Goal: Feedback & Contribution: Submit feedback/report problem

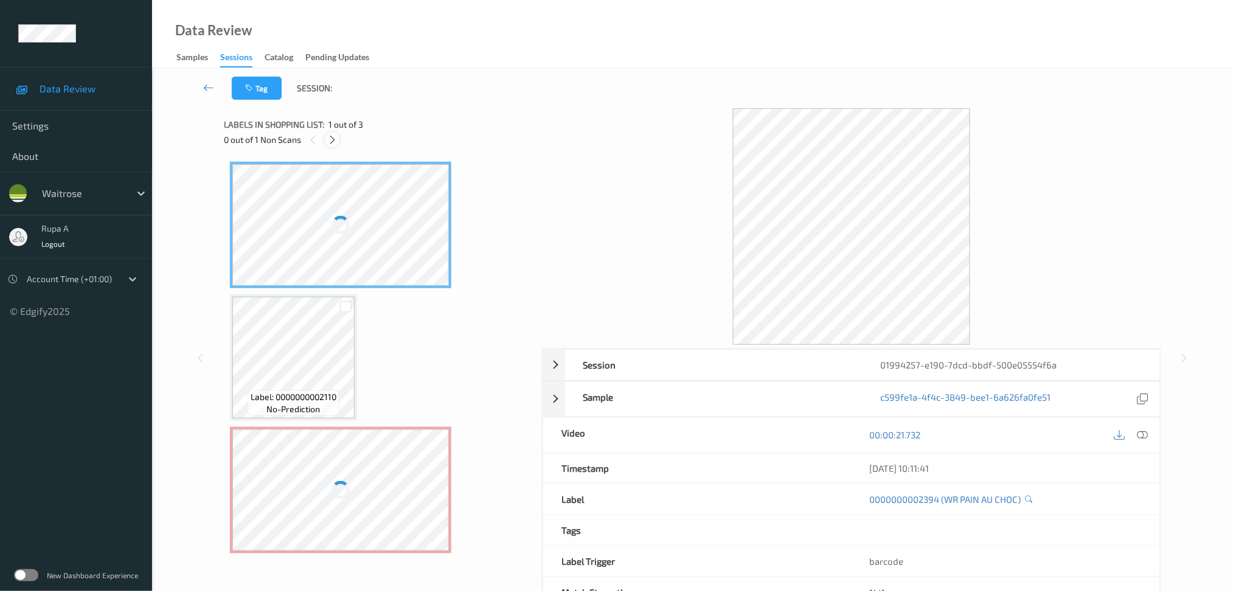
click at [335, 140] on icon at bounding box center [332, 139] width 10 height 11
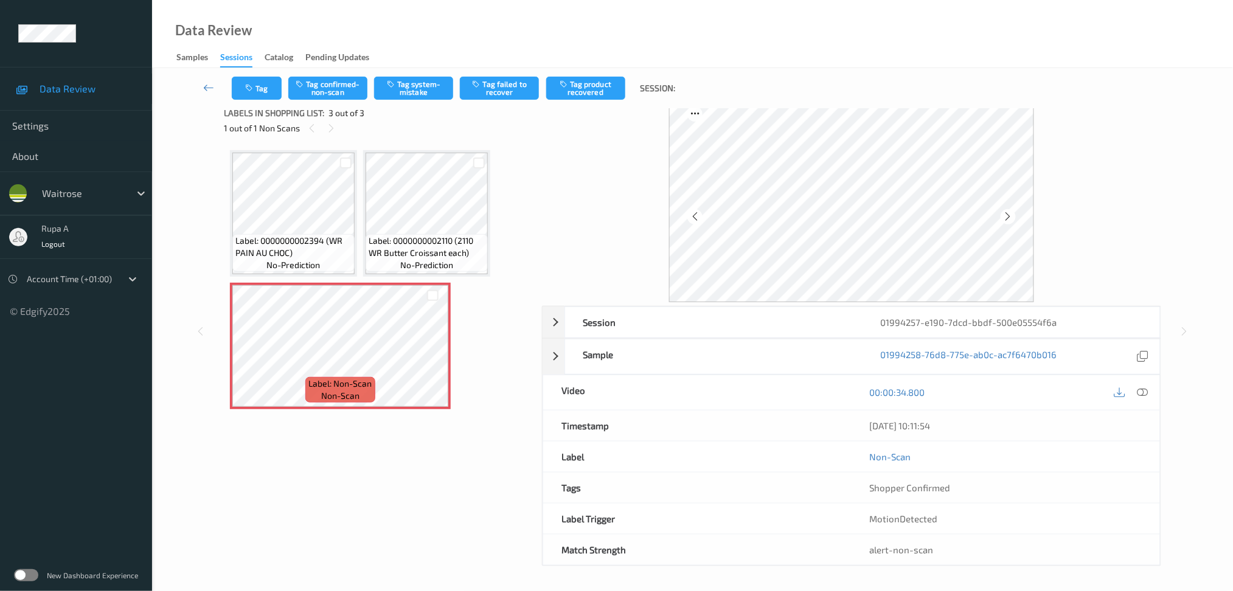
scroll to position [12, 0]
click at [1007, 217] on icon at bounding box center [1008, 216] width 10 height 11
click at [1007, 218] on icon at bounding box center [1008, 216] width 10 height 11
click at [260, 235] on span "Label: 0000000002394 (WR PAIN AU CHOC)" at bounding box center [293, 247] width 116 height 24
click at [401, 89] on button "Tag system-mistake" at bounding box center [413, 88] width 79 height 23
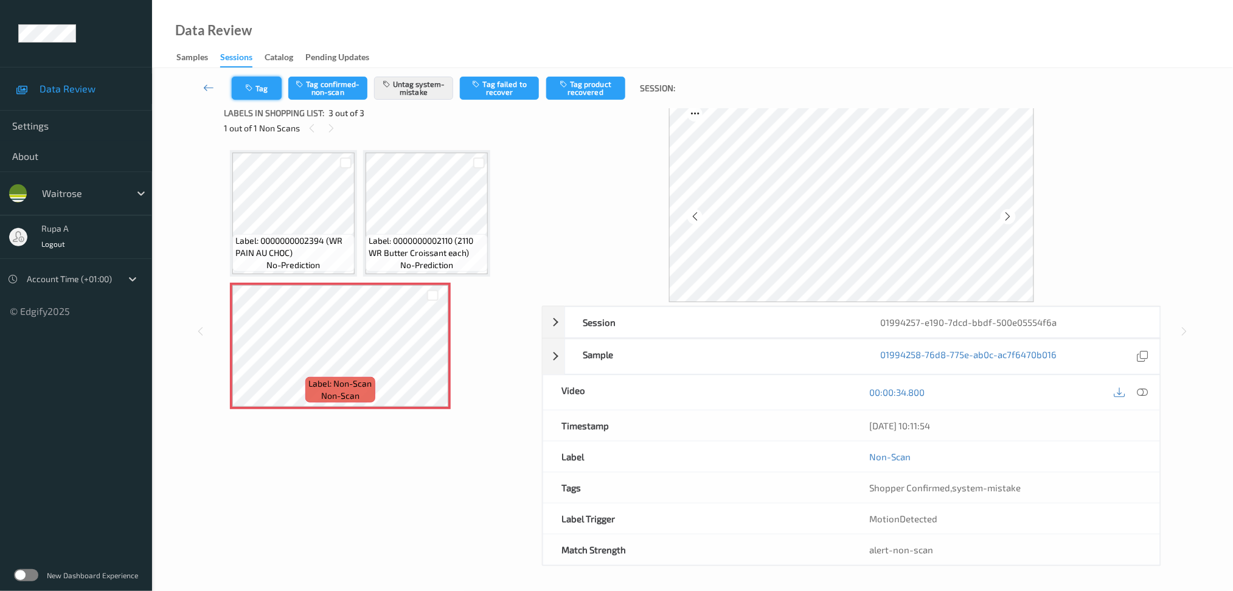
click at [268, 78] on button "Tag" at bounding box center [257, 88] width 50 height 23
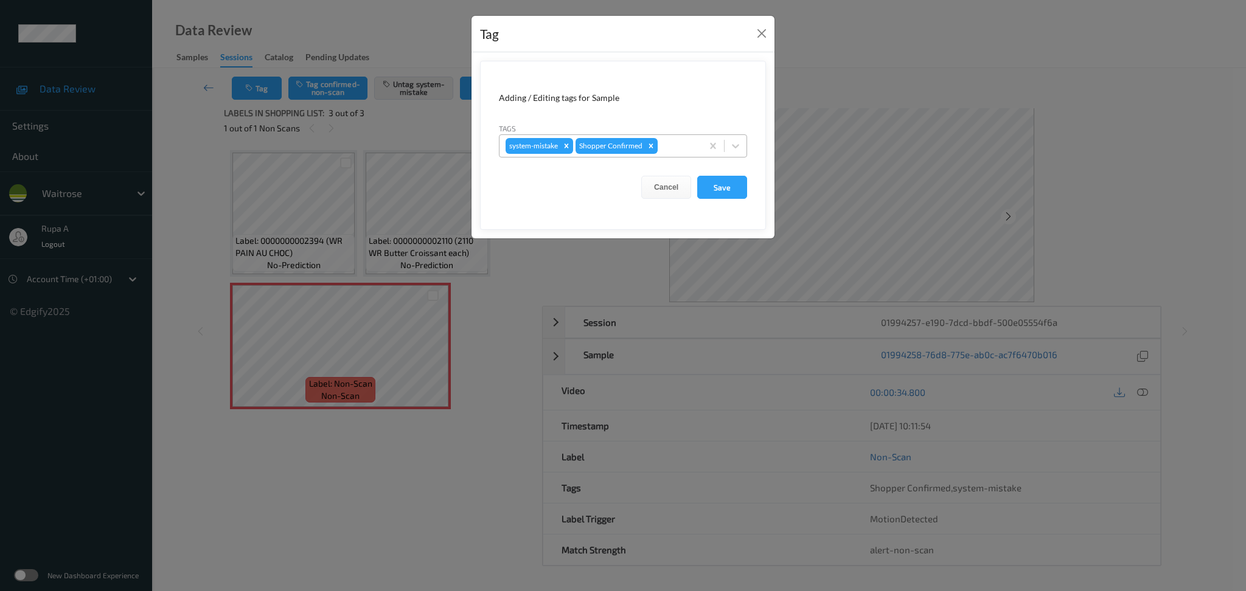
click at [680, 140] on div at bounding box center [678, 146] width 36 height 15
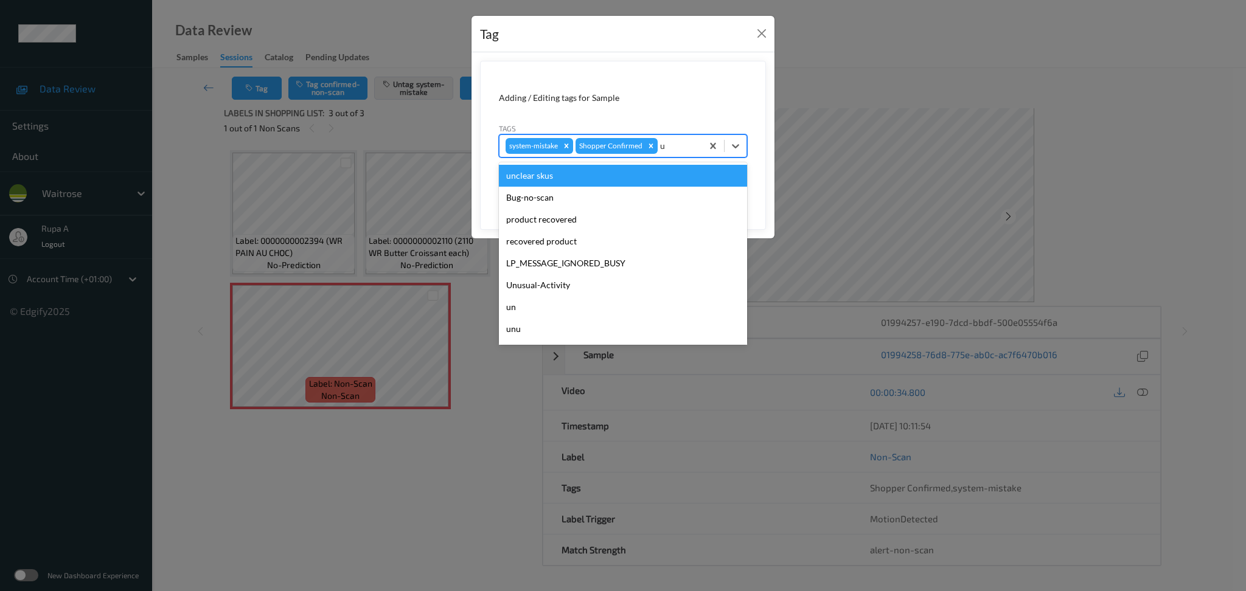
type input "un"
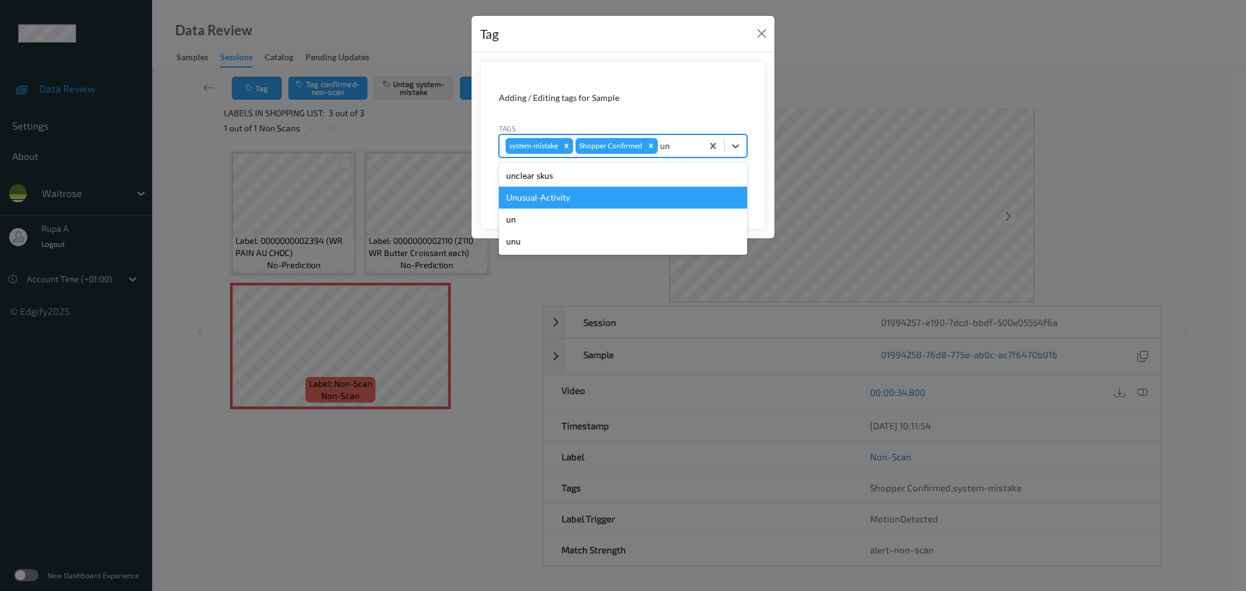
click at [550, 203] on div "Unusual-Activity" at bounding box center [623, 198] width 248 height 22
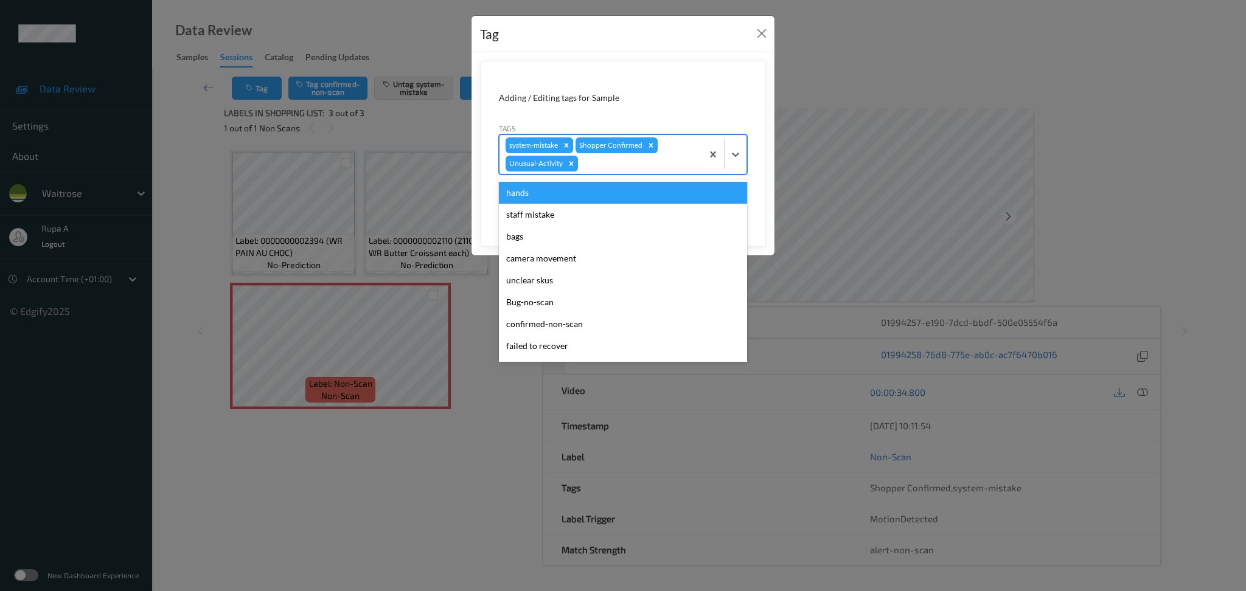
click at [619, 171] on div "system-mistake Shopper Confirmed Unusual-Activity" at bounding box center [600, 154] width 203 height 39
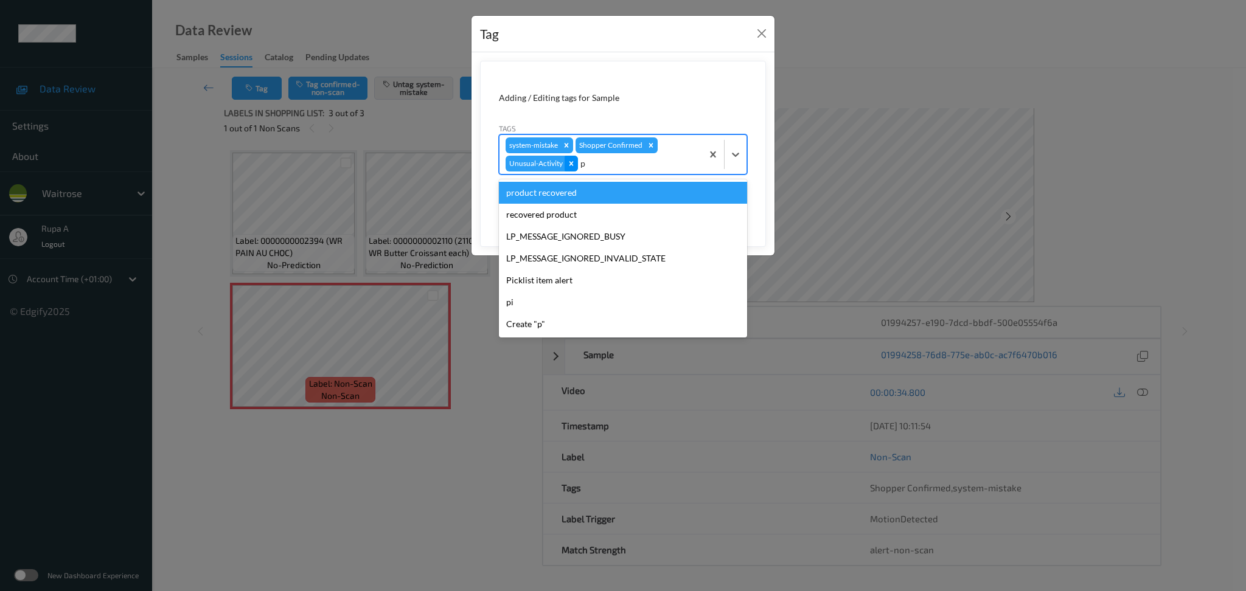
type input "pi"
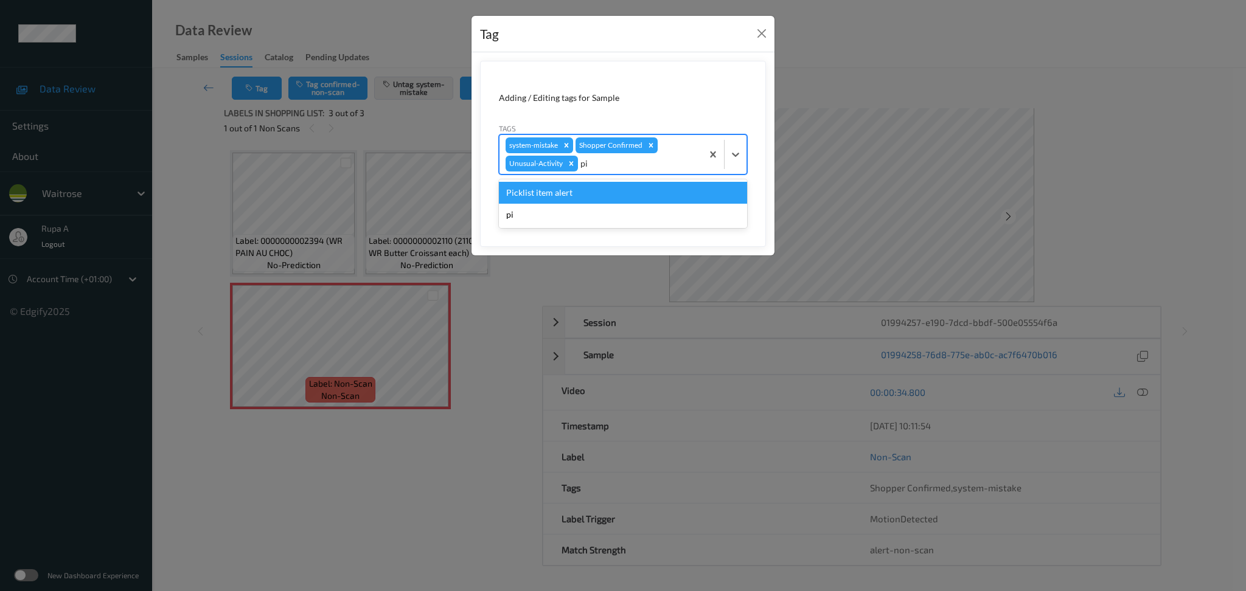
click at [556, 186] on div "Picklist item alert" at bounding box center [623, 193] width 248 height 22
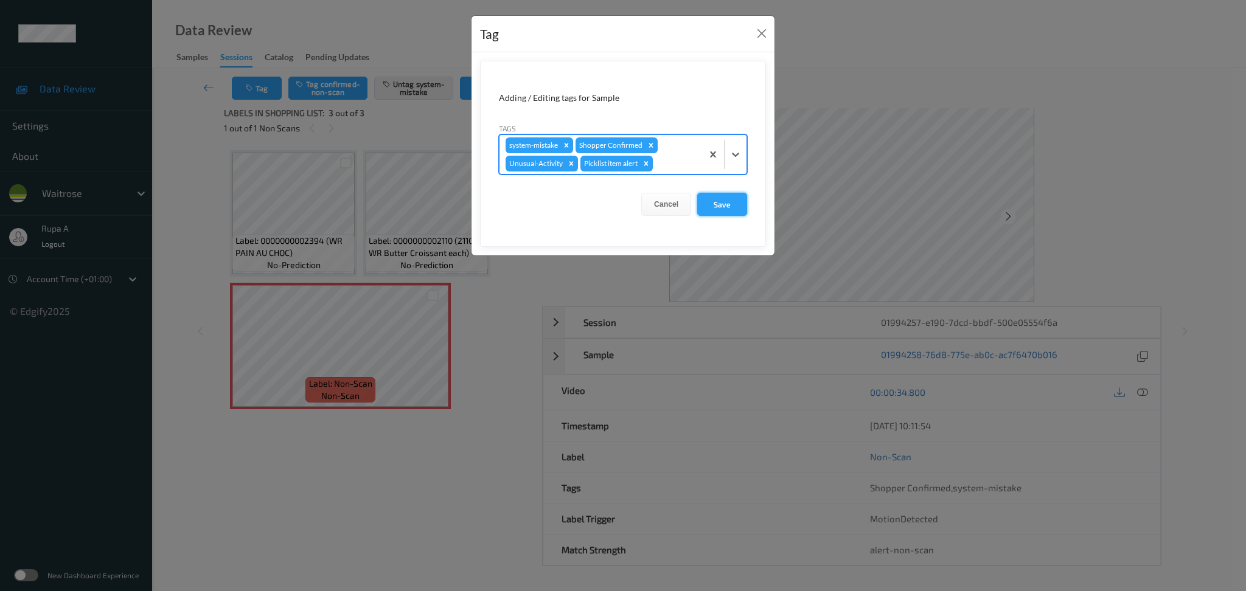
click at [723, 209] on button "Save" at bounding box center [722, 204] width 50 height 23
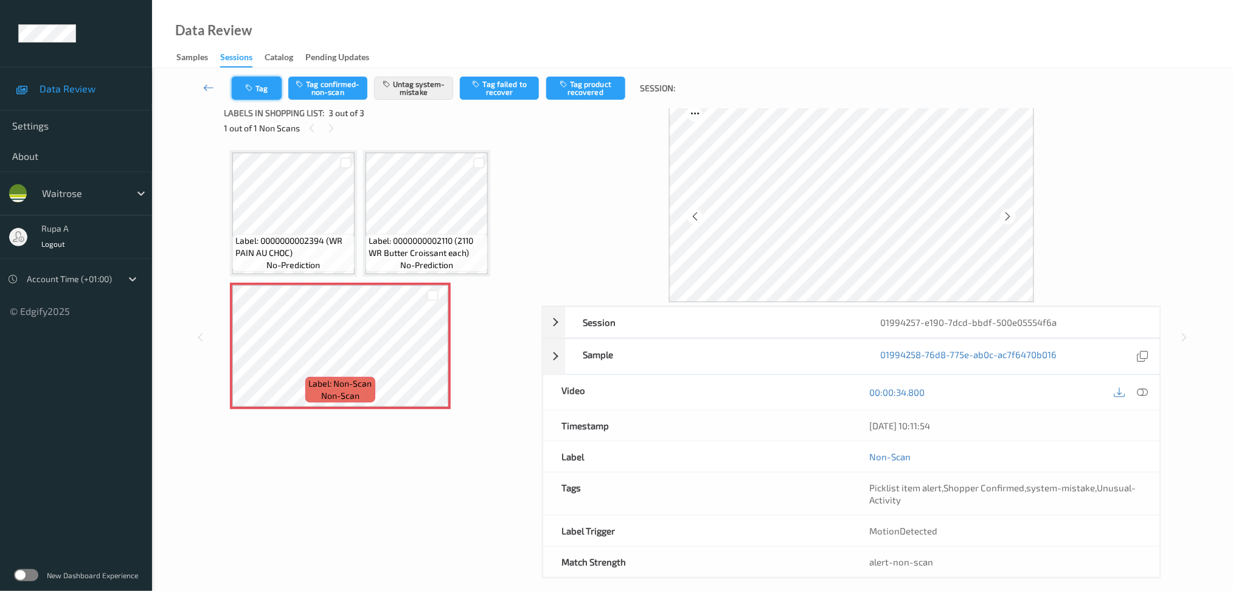
click at [259, 91] on button "Tag" at bounding box center [257, 88] width 50 height 23
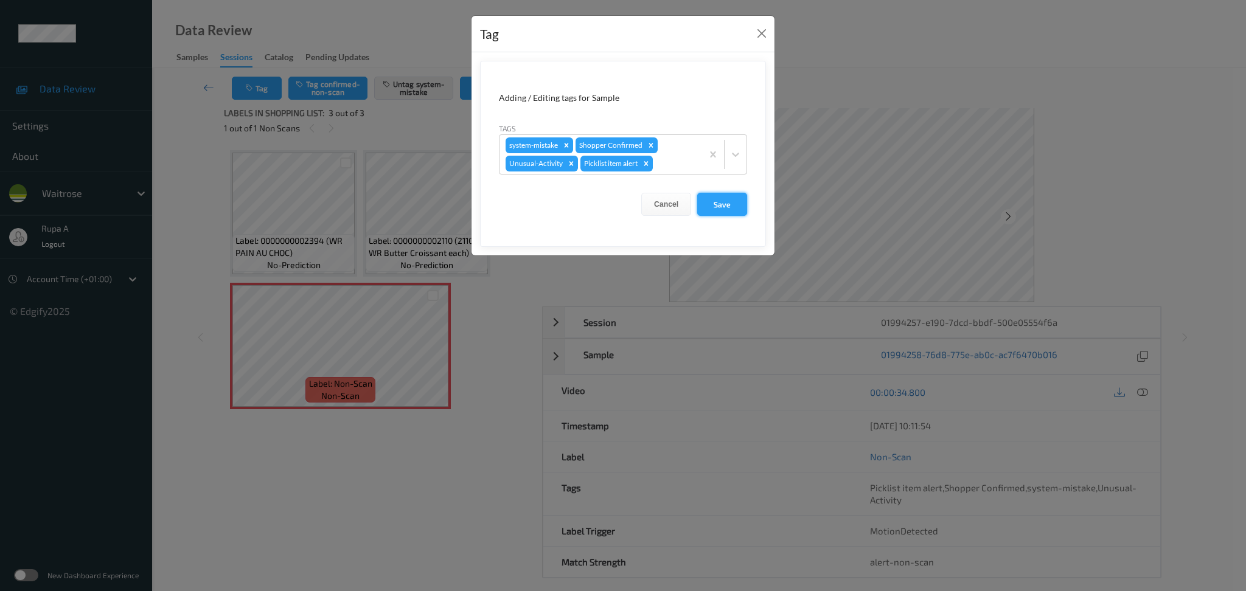
click at [723, 204] on button "Save" at bounding box center [722, 204] width 50 height 23
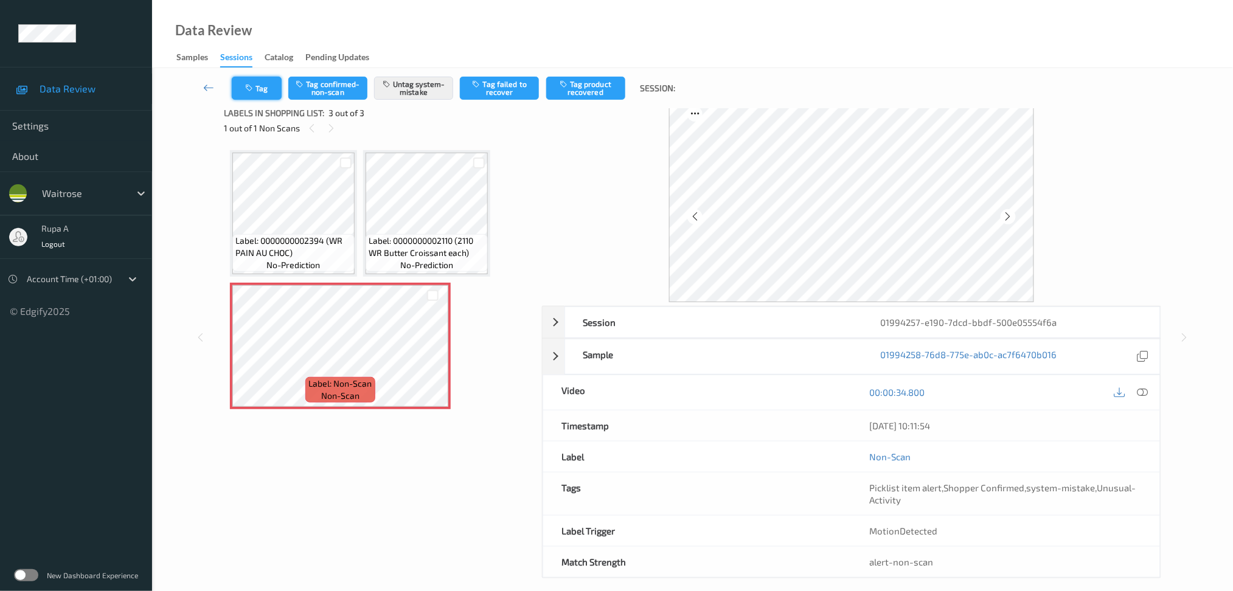
click at [262, 95] on button "Tag" at bounding box center [257, 88] width 50 height 23
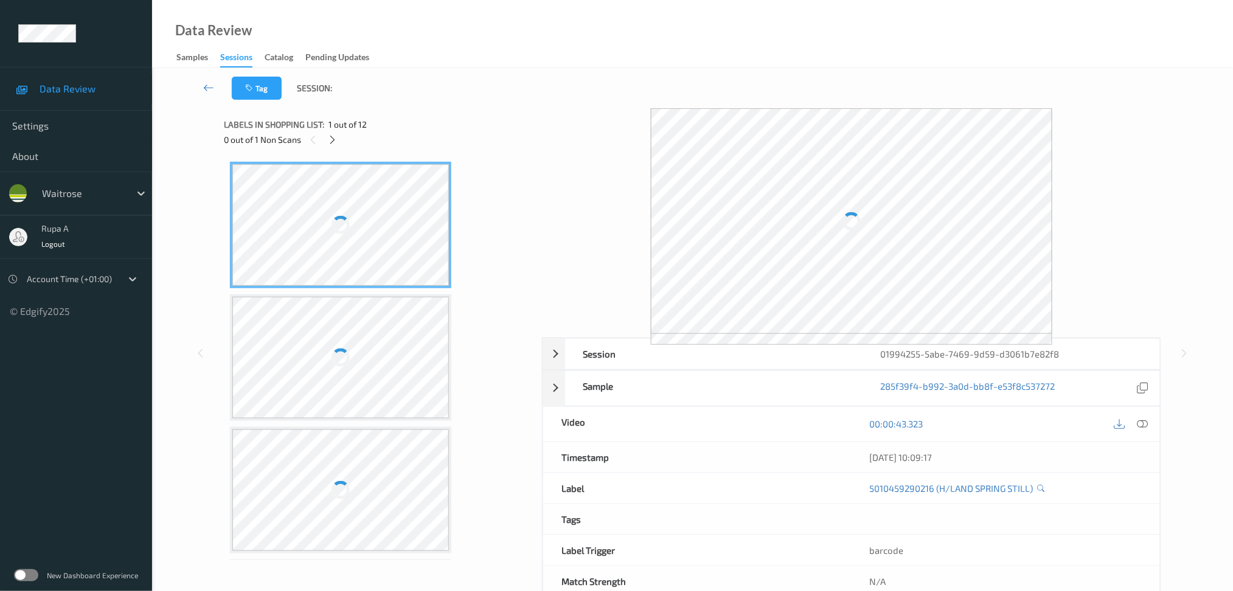
click at [441, 99] on div "Tag Session:" at bounding box center [692, 88] width 1031 height 40
click at [328, 140] on icon at bounding box center [332, 139] width 10 height 11
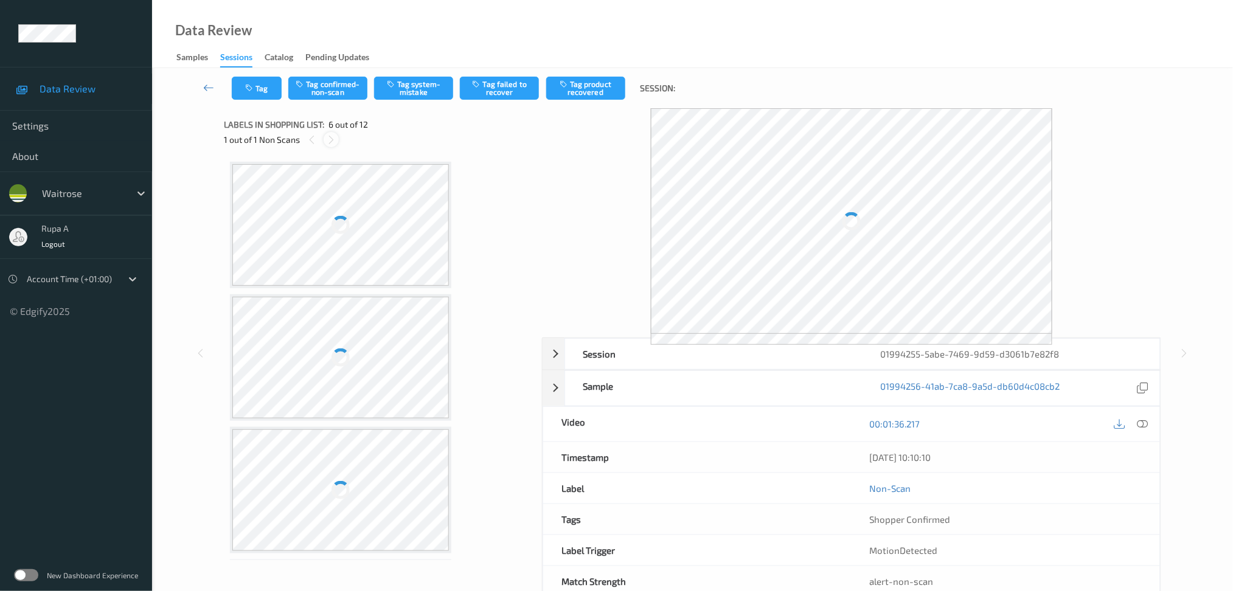
scroll to position [532, 0]
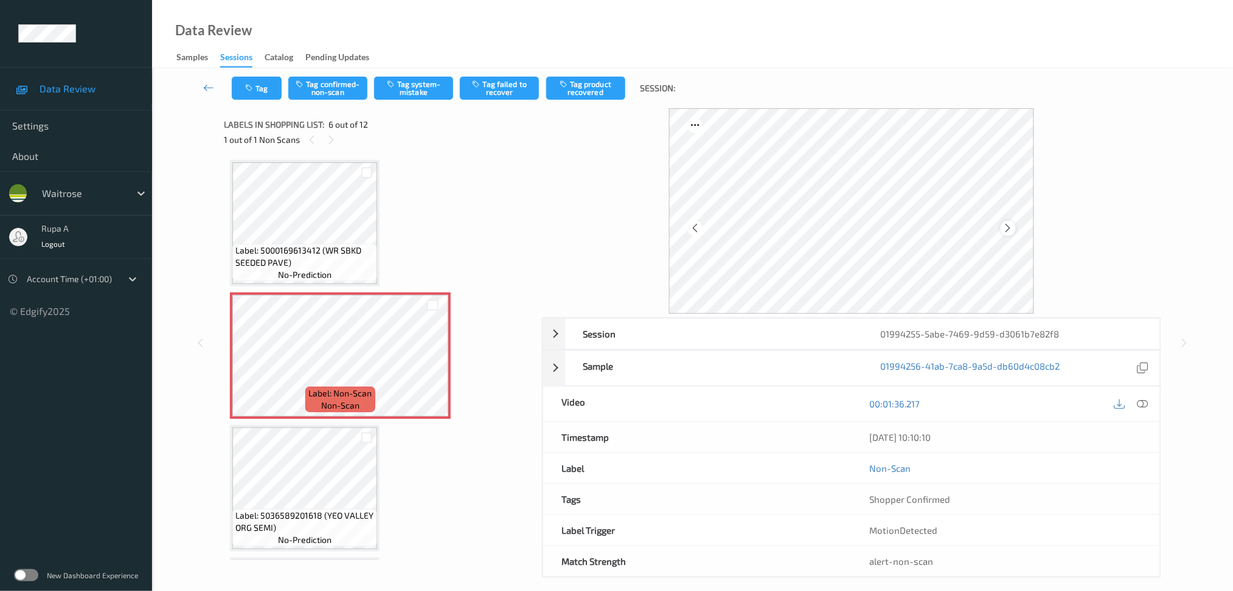
click at [1011, 234] on div at bounding box center [1008, 228] width 15 height 15
click at [406, 86] on button "Tag system-mistake" at bounding box center [413, 88] width 79 height 23
click at [256, 89] on button "Tag" at bounding box center [257, 88] width 50 height 23
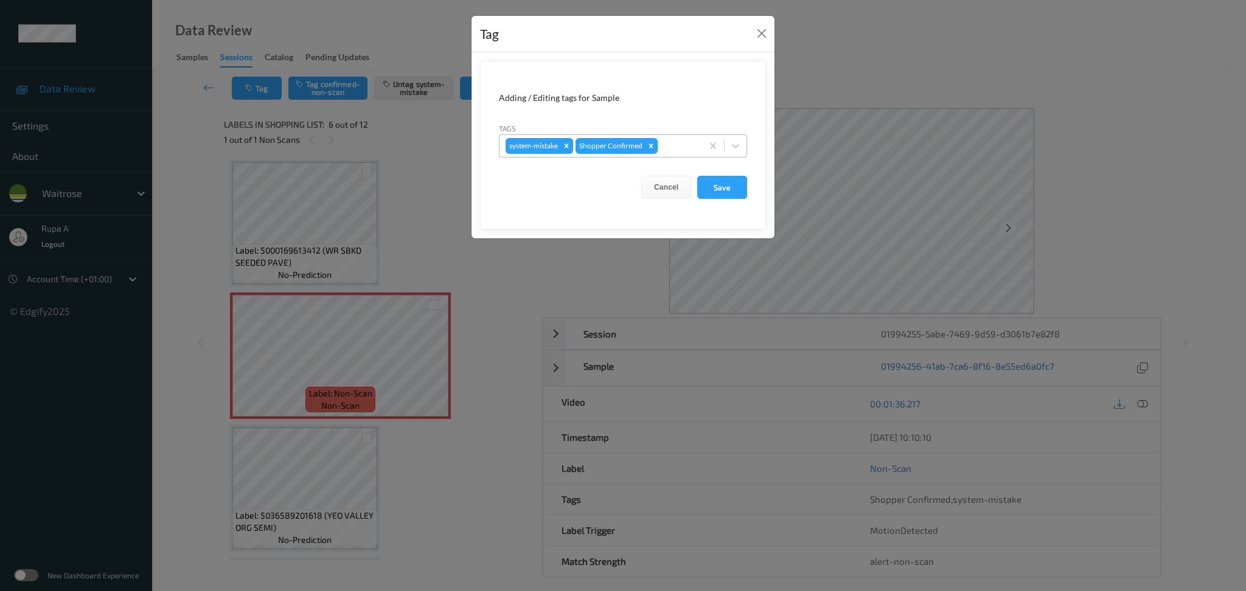
click at [676, 144] on div at bounding box center [678, 146] width 36 height 15
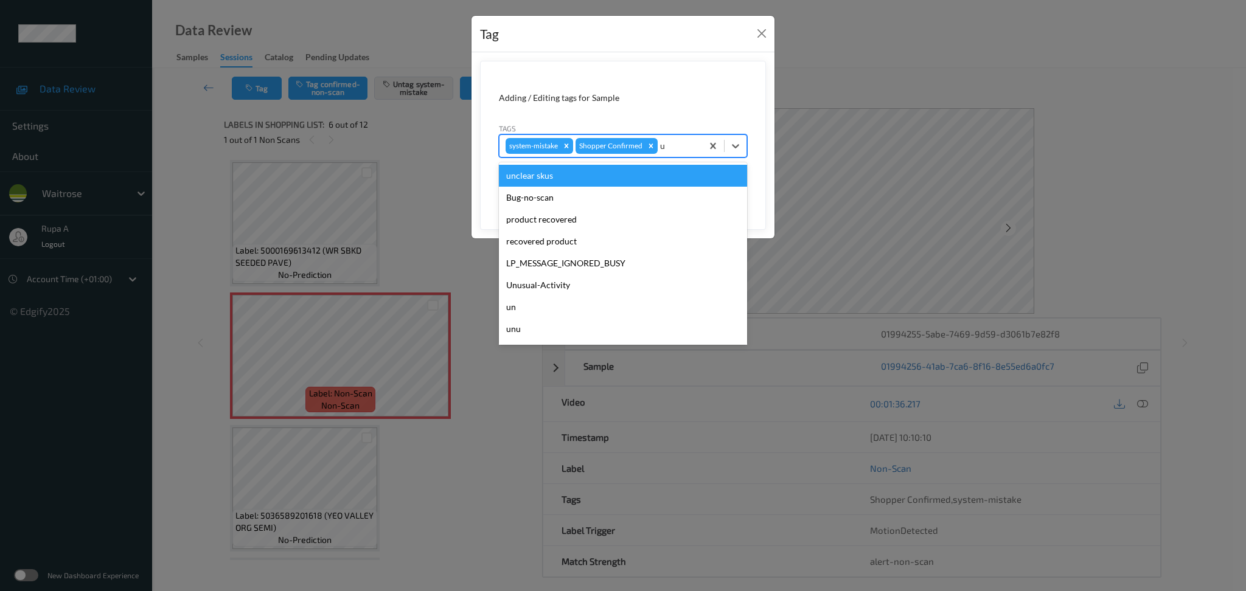
type input "un"
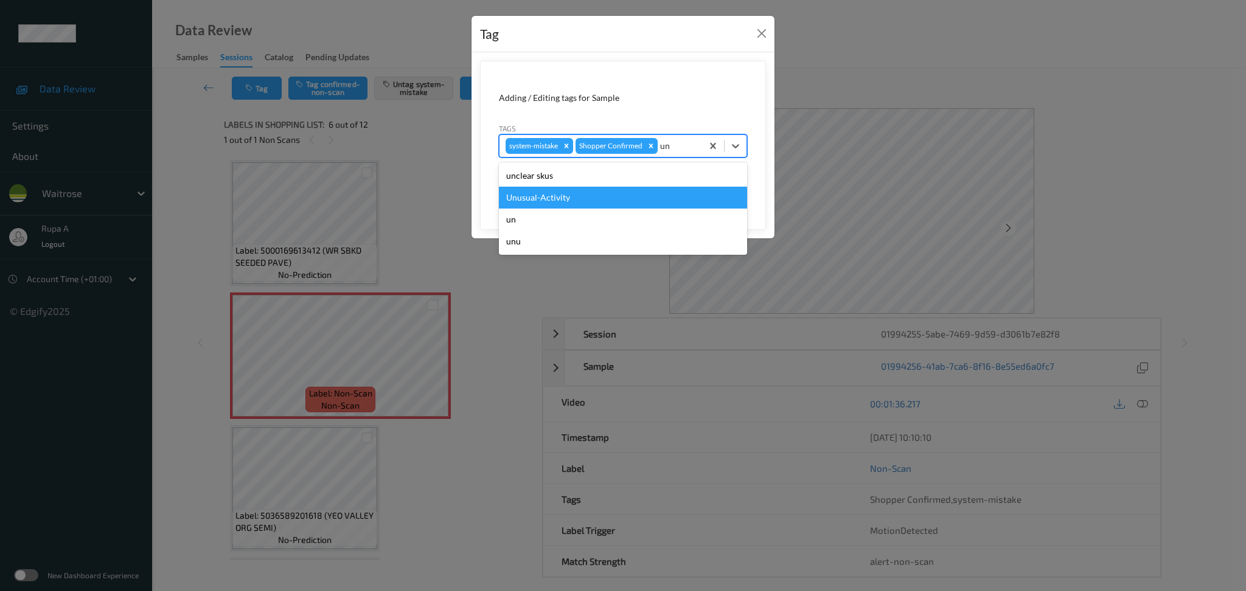
click at [540, 201] on div "Unusual-Activity" at bounding box center [623, 198] width 248 height 22
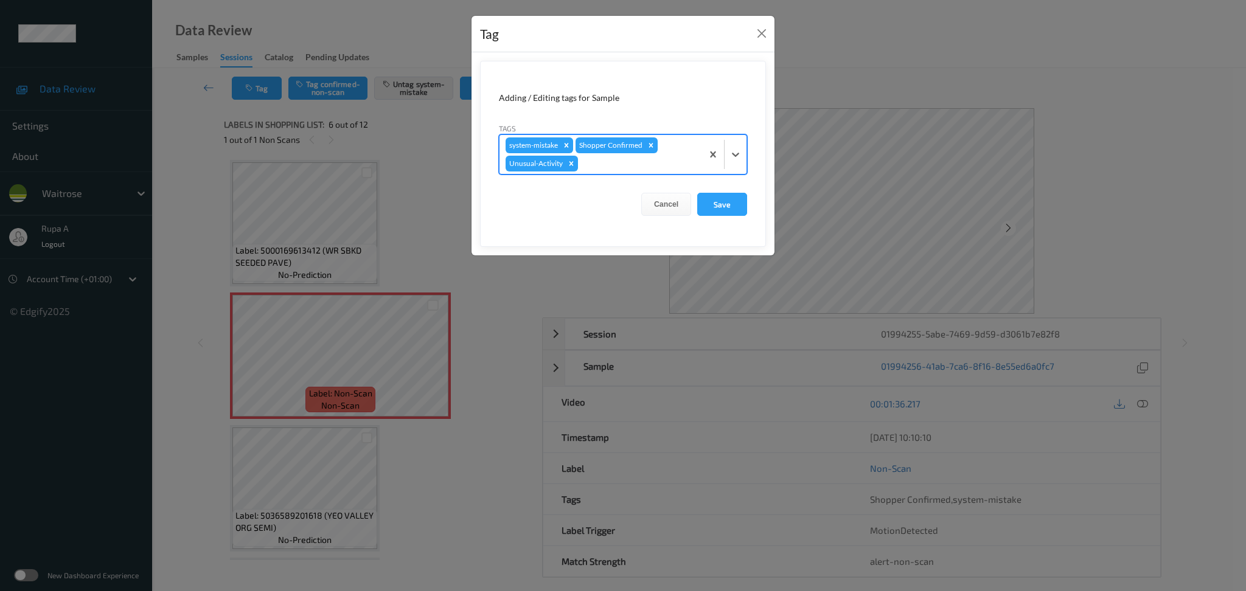
click at [616, 176] on form "Adding / Editing tags for Sample Tags option Unusual-Activity, selected. Select…" at bounding box center [623, 154] width 286 height 186
click at [621, 170] on div at bounding box center [638, 163] width 116 height 15
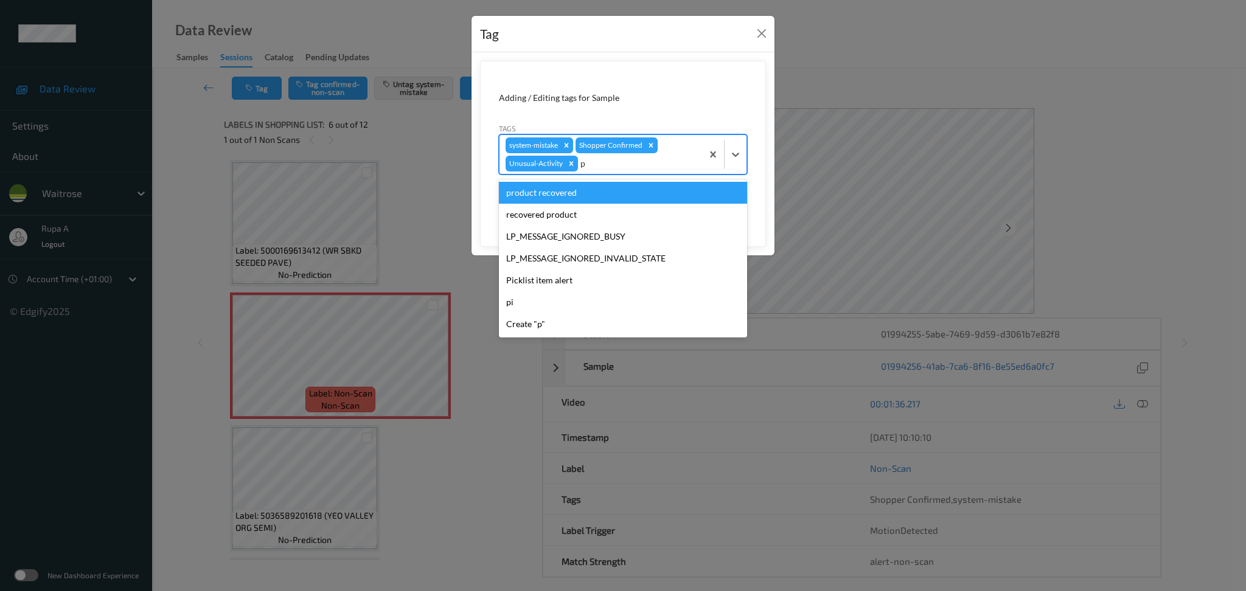
type input "pi"
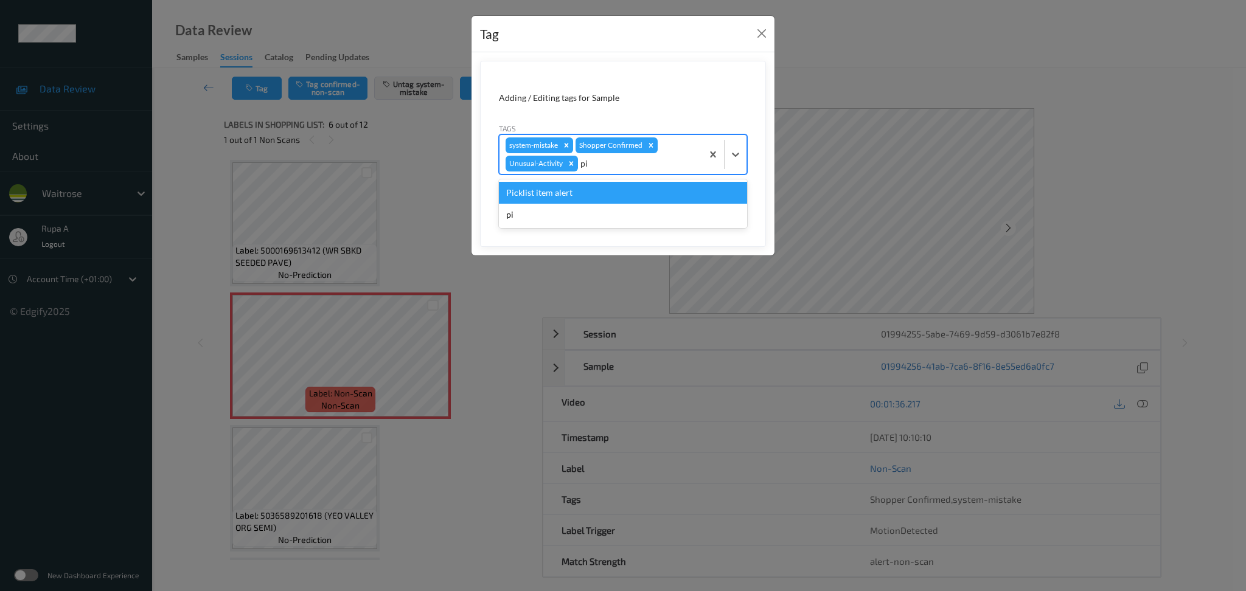
click at [599, 194] on div "Picklist item alert" at bounding box center [623, 193] width 248 height 22
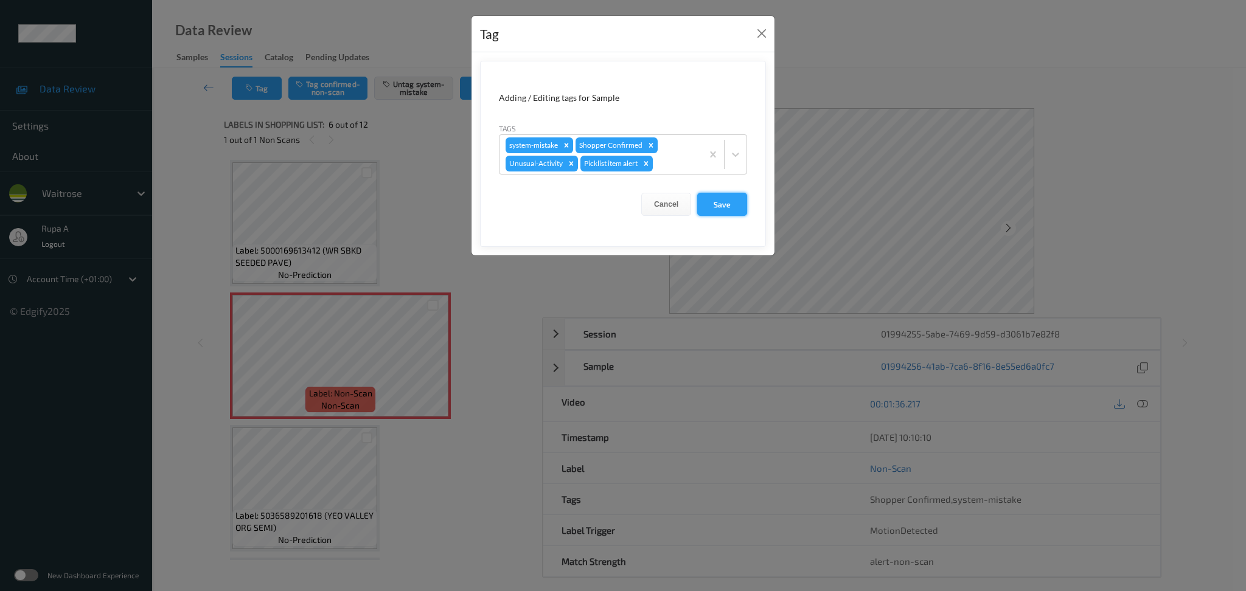
click at [720, 200] on button "Save" at bounding box center [722, 204] width 50 height 23
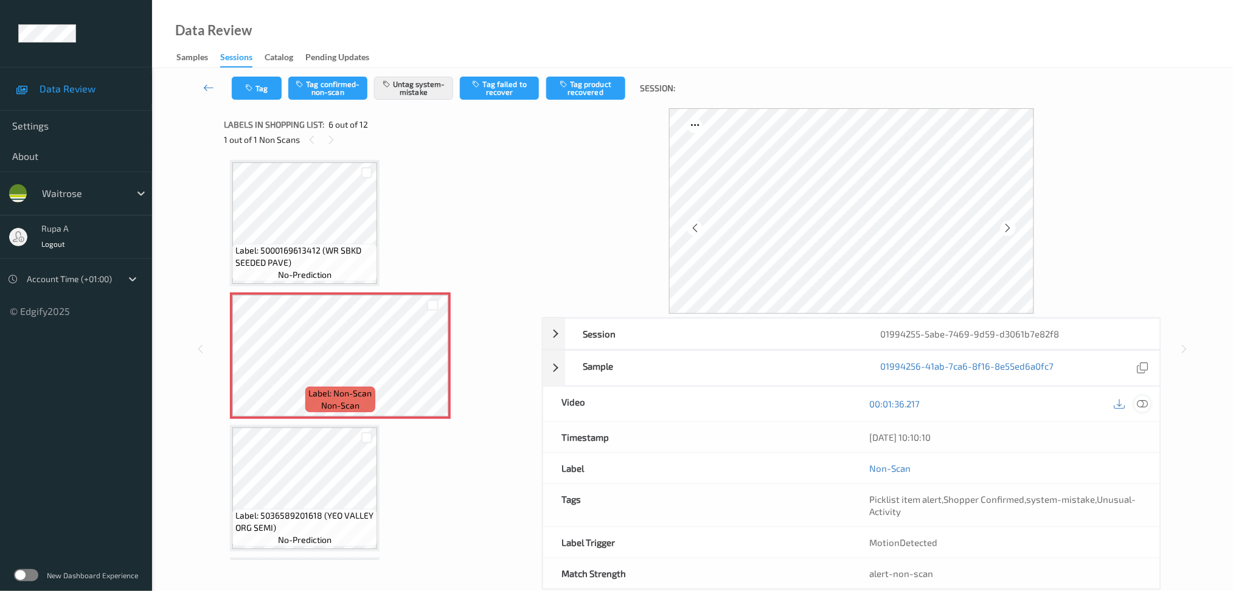
click at [1142, 403] on icon at bounding box center [1142, 403] width 11 height 11
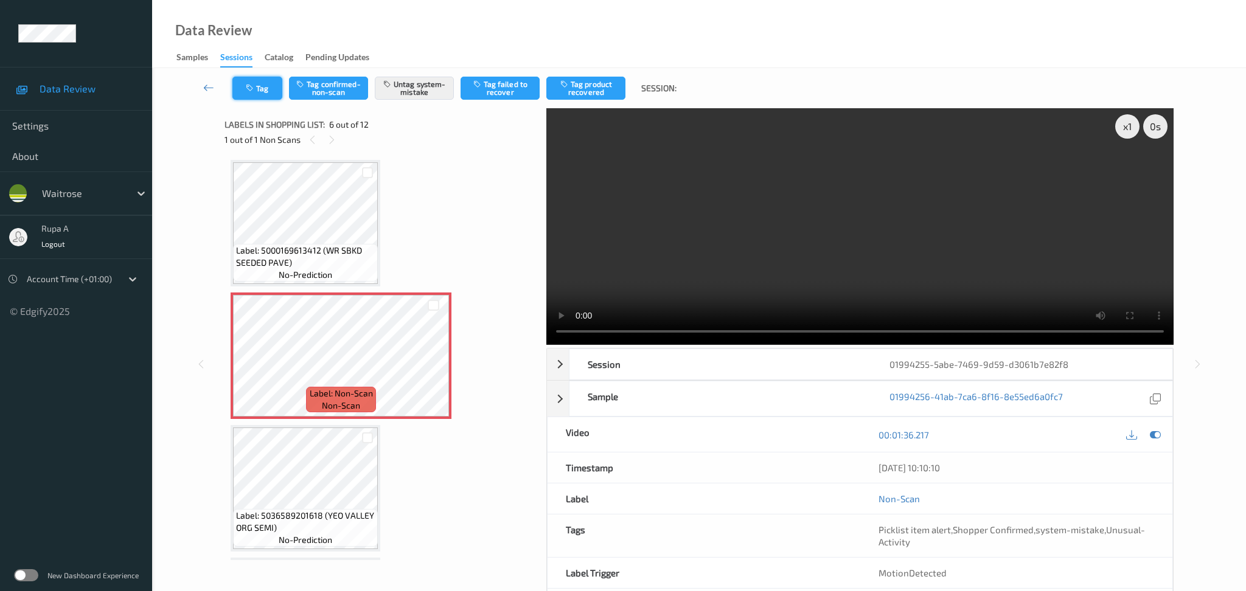
click at [258, 94] on button "Tag" at bounding box center [257, 88] width 50 height 23
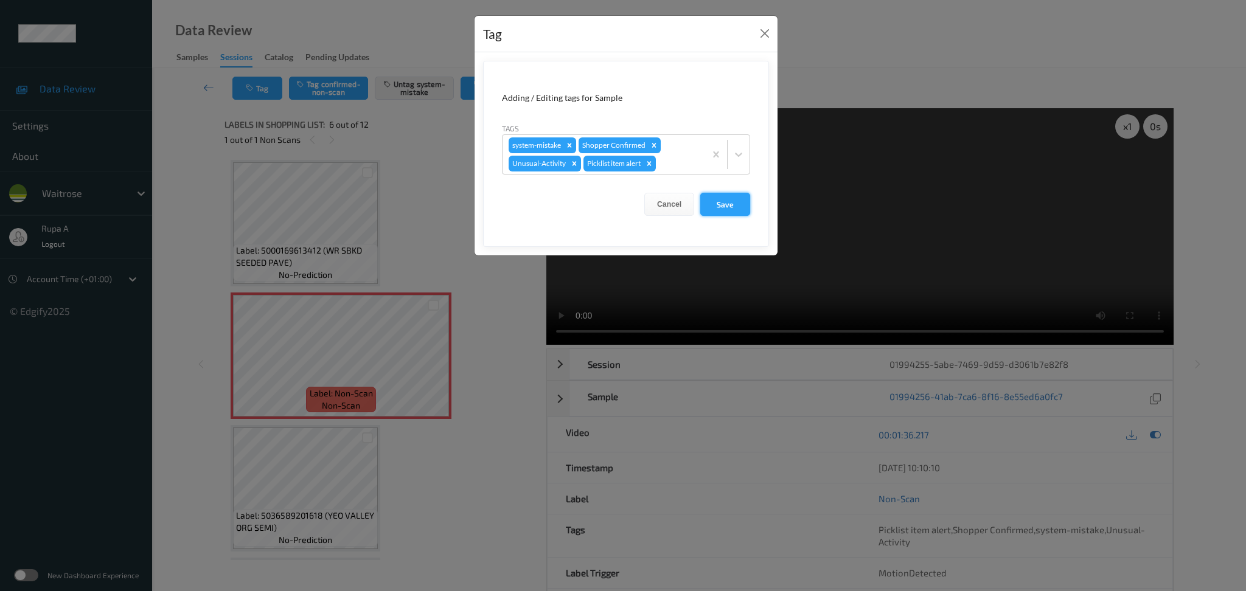
click at [726, 205] on button "Save" at bounding box center [725, 204] width 50 height 23
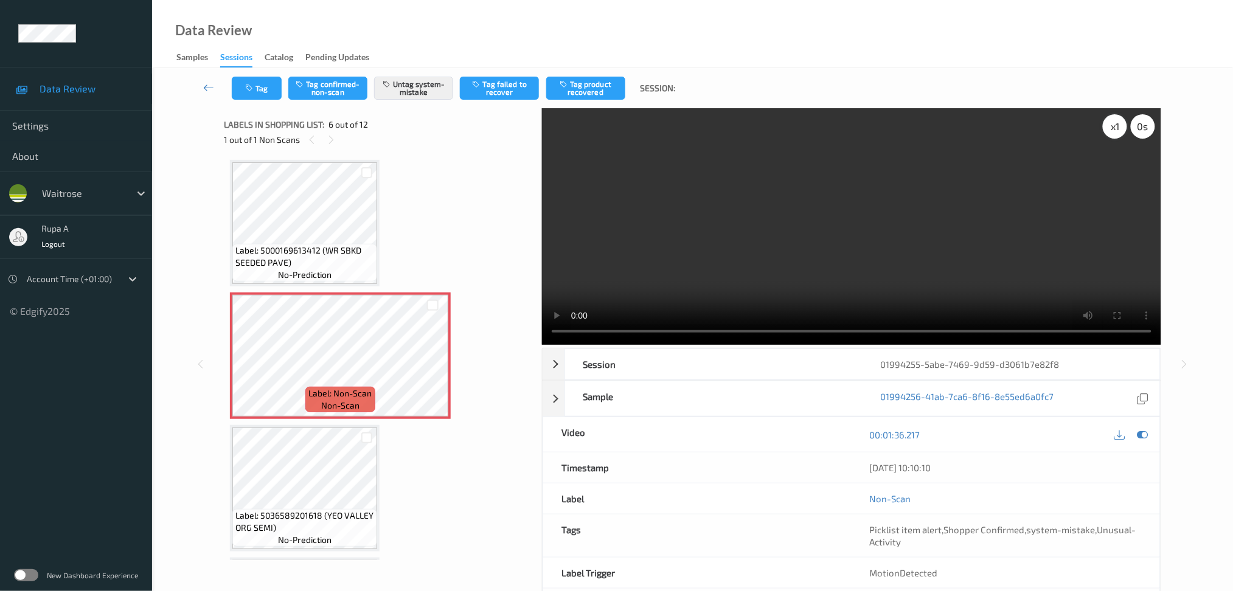
click at [1112, 132] on div "x 1" at bounding box center [1115, 126] width 24 height 24
click at [1145, 433] on icon at bounding box center [1142, 434] width 11 height 11
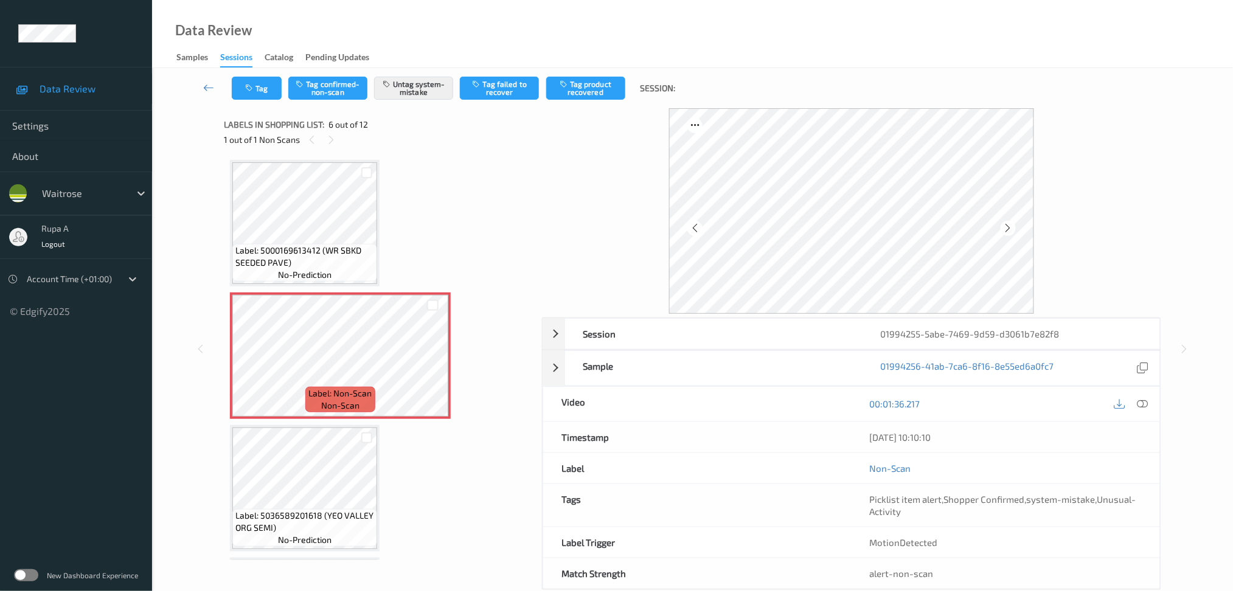
scroll to position [451, 0]
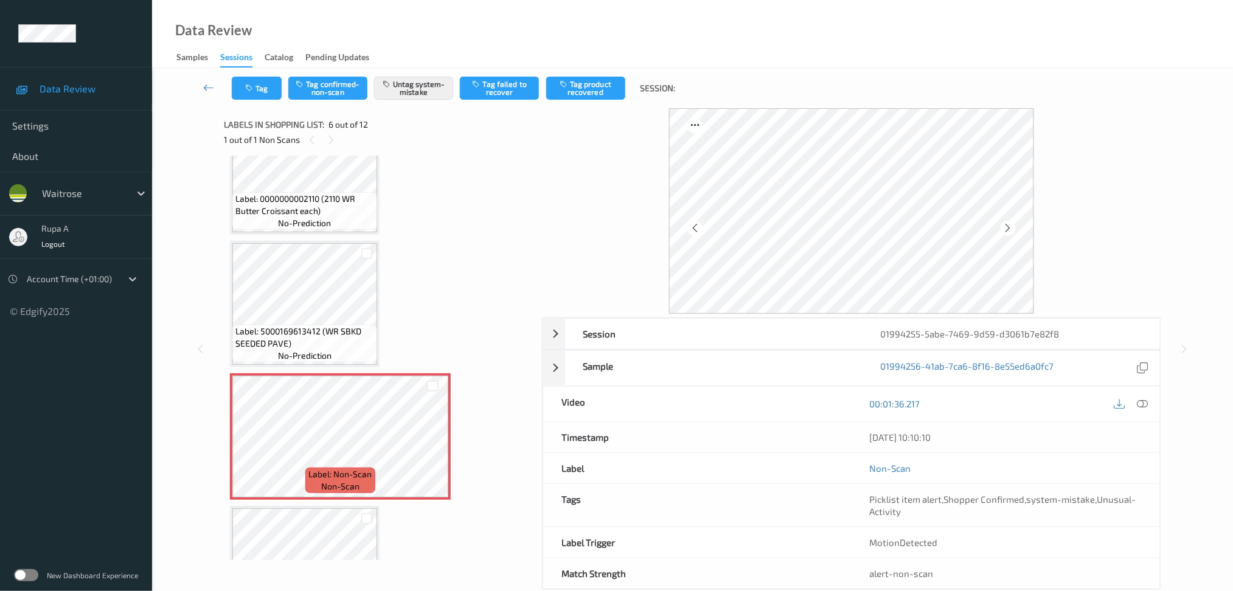
click at [254, 235] on div "Label: 5010459290216 (H/LAND SPRING STILL) no-prediction Label: 5018357012350 (…" at bounding box center [378, 502] width 297 height 1585
click at [274, 87] on button "Tag" at bounding box center [257, 88] width 50 height 23
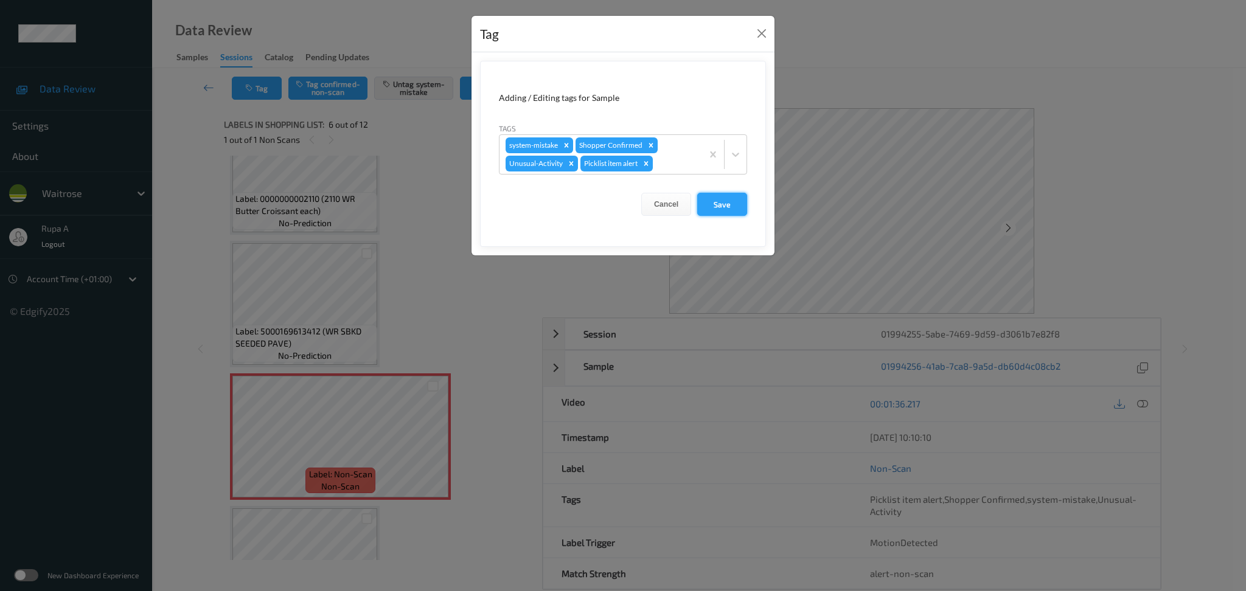
click at [731, 207] on button "Save" at bounding box center [722, 204] width 50 height 23
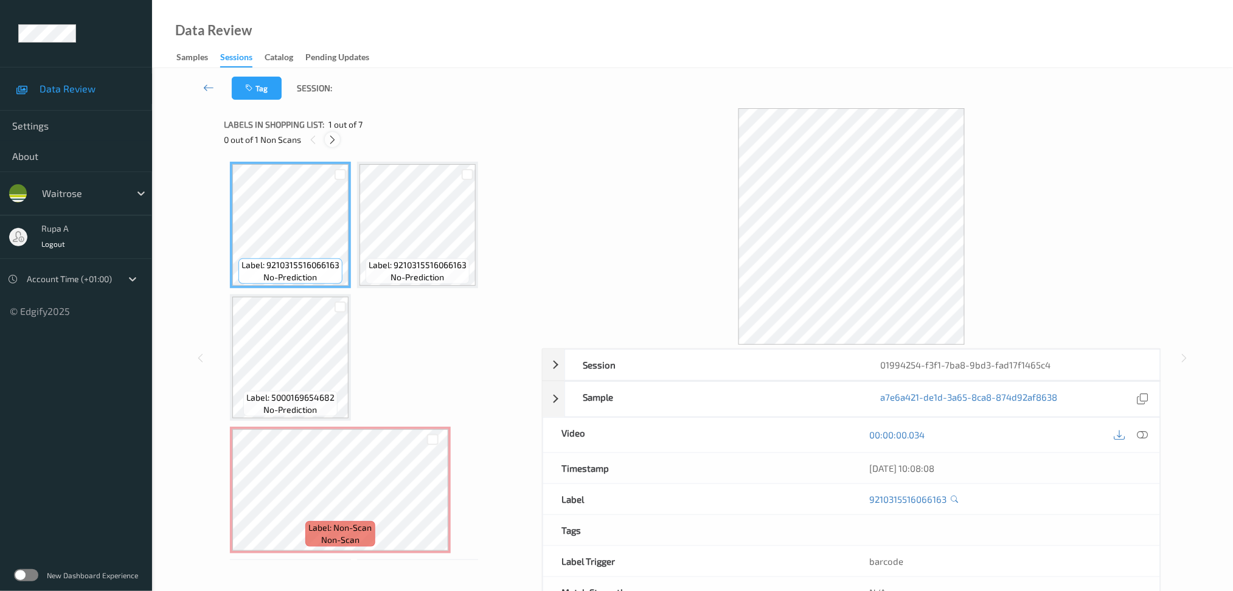
click at [331, 141] on icon at bounding box center [332, 139] width 10 height 11
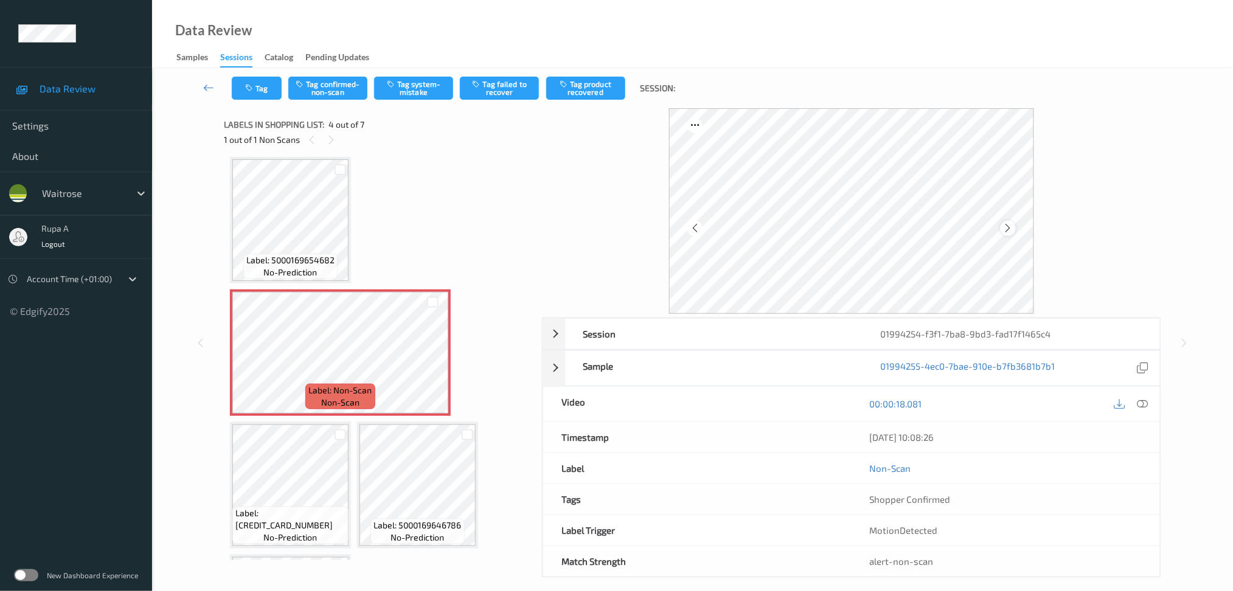
click at [1007, 235] on div at bounding box center [1008, 228] width 15 height 15
click at [1007, 232] on icon at bounding box center [1008, 228] width 10 height 11
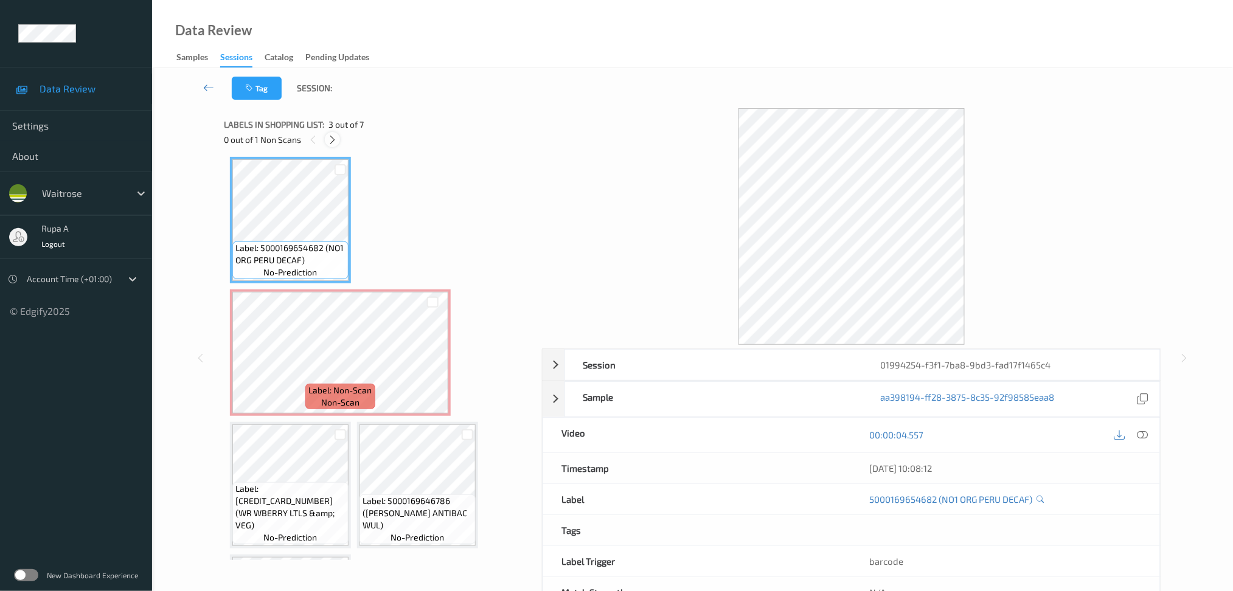
click at [327, 141] on div at bounding box center [332, 139] width 15 height 15
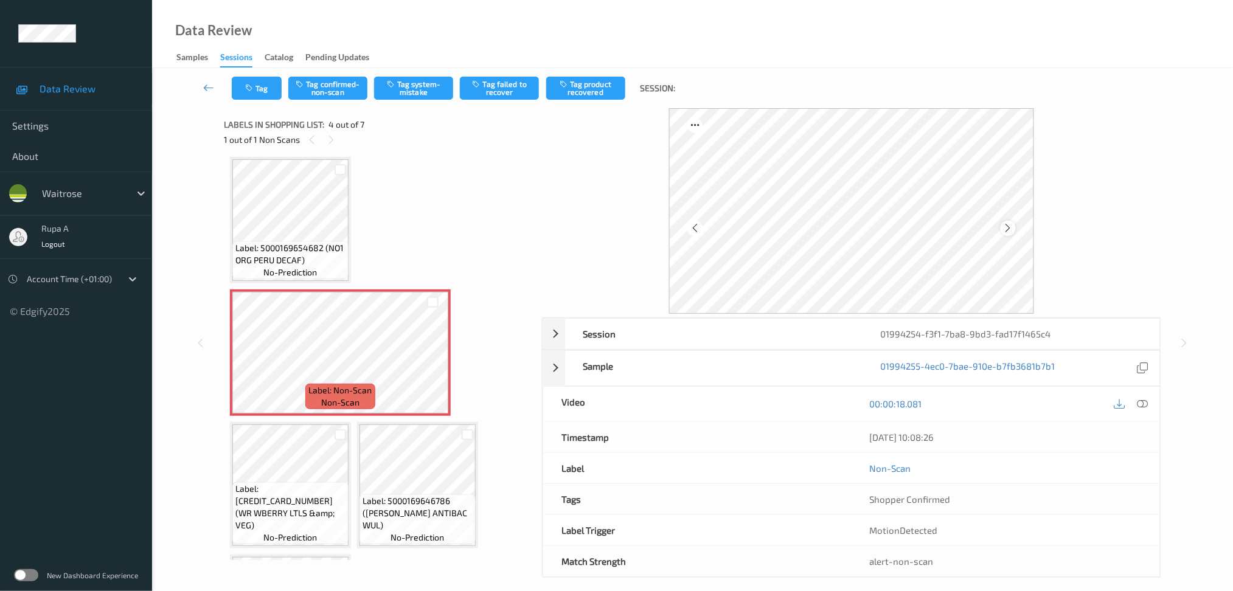
click at [1013, 232] on icon at bounding box center [1008, 228] width 10 height 11
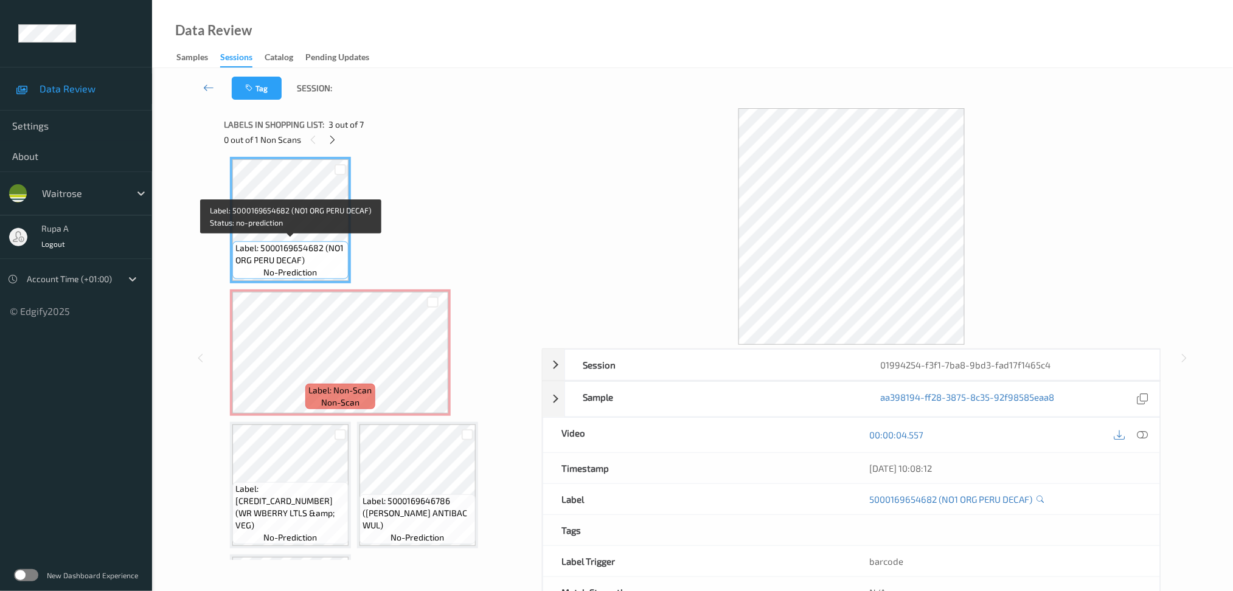
click at [268, 259] on span "Label: 5000169654682 (NO1 ORG PERU DECAF)" at bounding box center [290, 254] width 110 height 24
copy span "Label: 5000169654682 (NO1 ORG PERU DECAF)"
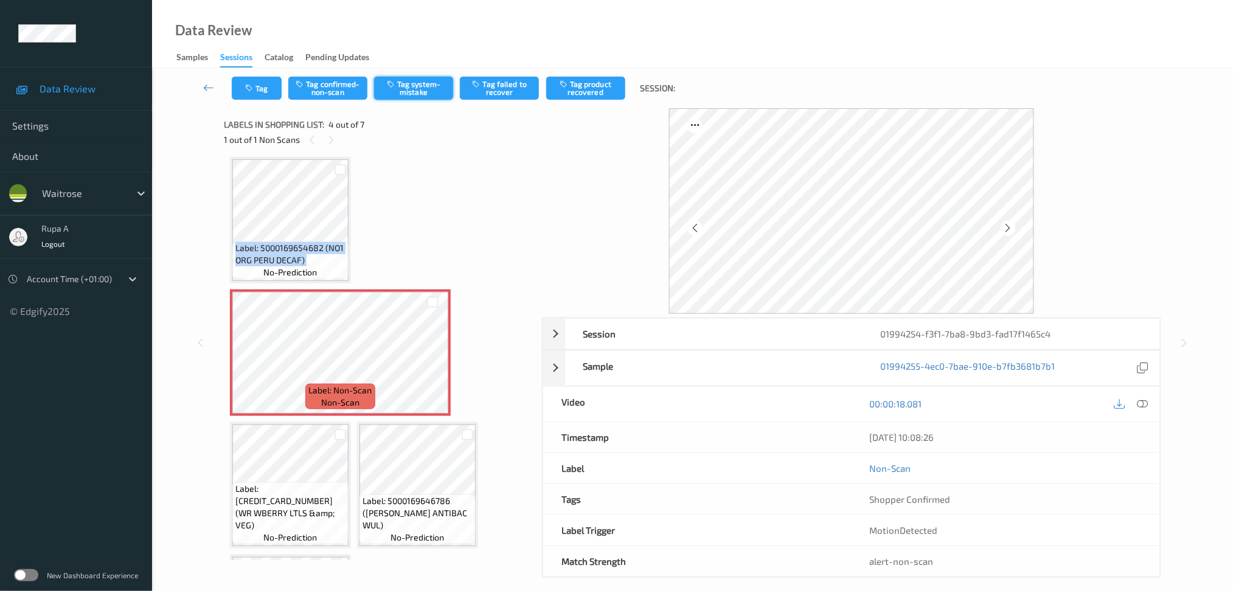
click at [425, 93] on button "Tag system-mistake" at bounding box center [413, 88] width 79 height 23
click at [279, 89] on button "Tag" at bounding box center [257, 88] width 50 height 23
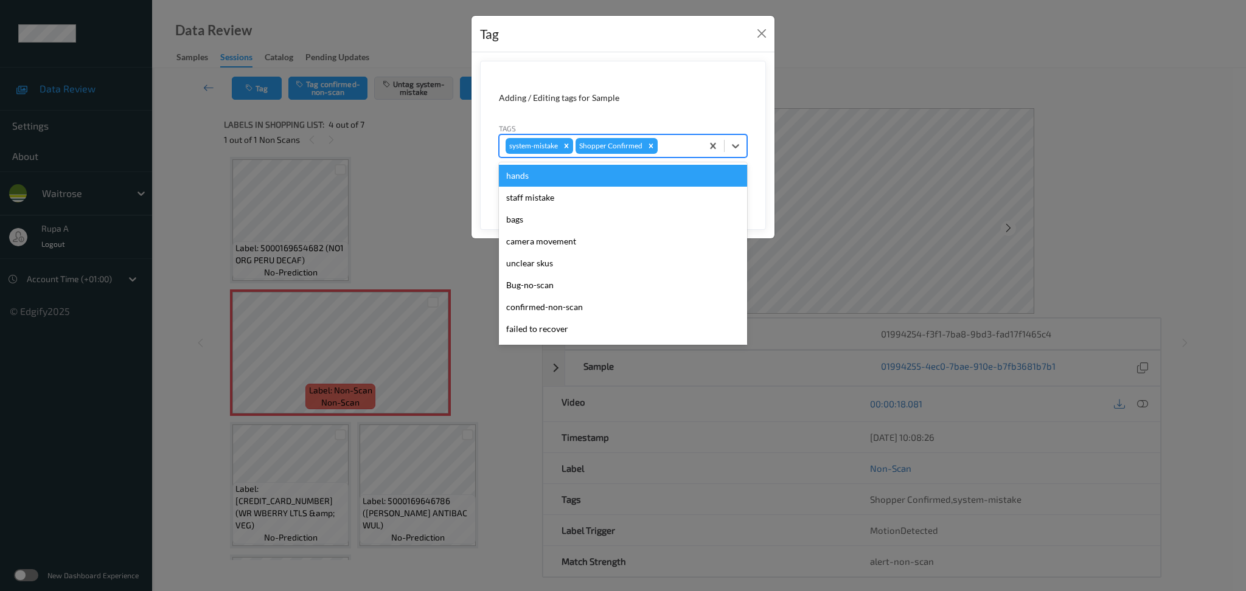
click at [681, 147] on div at bounding box center [678, 146] width 36 height 15
type input "un"
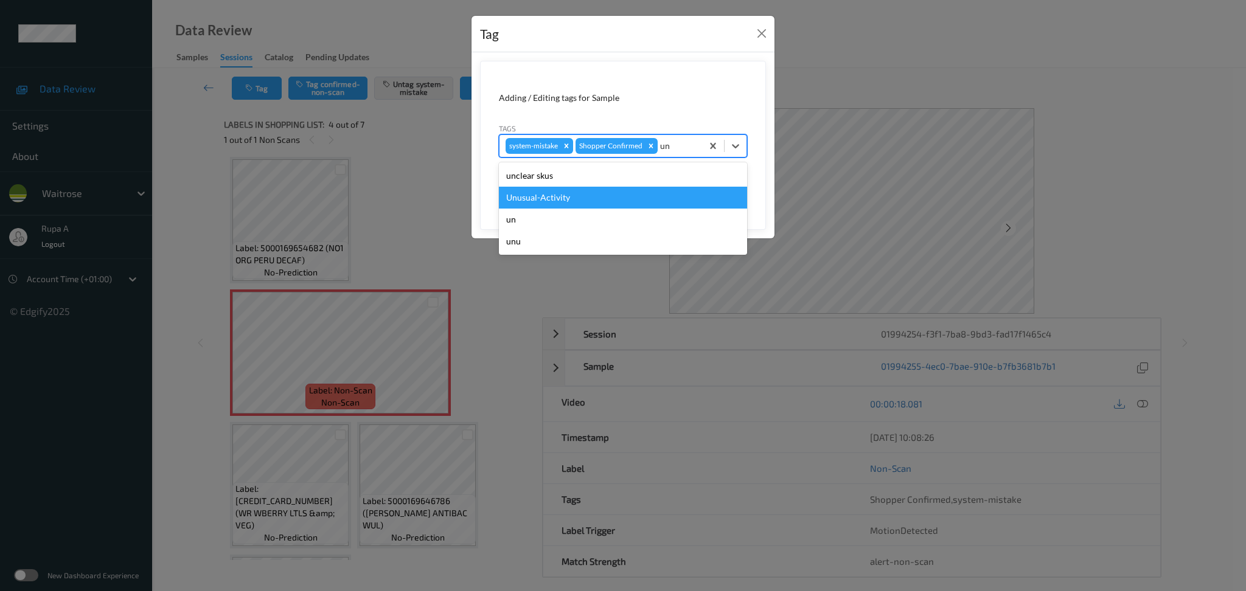
click at [534, 202] on div "Unusual-Activity" at bounding box center [623, 198] width 248 height 22
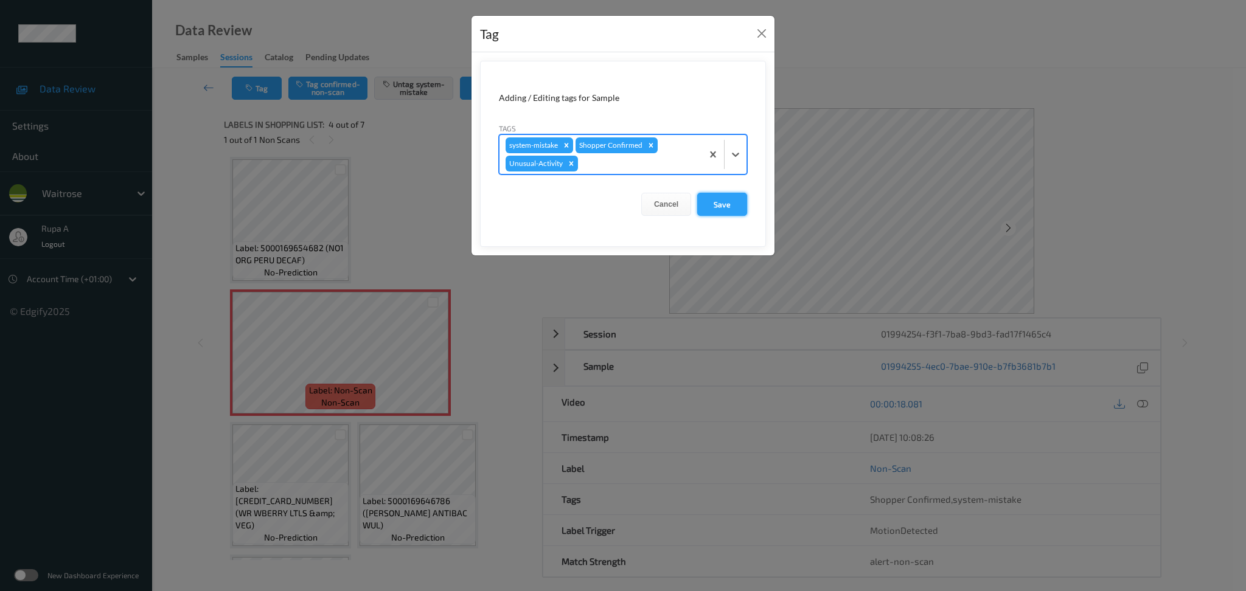
click at [742, 210] on button "Save" at bounding box center [722, 204] width 50 height 23
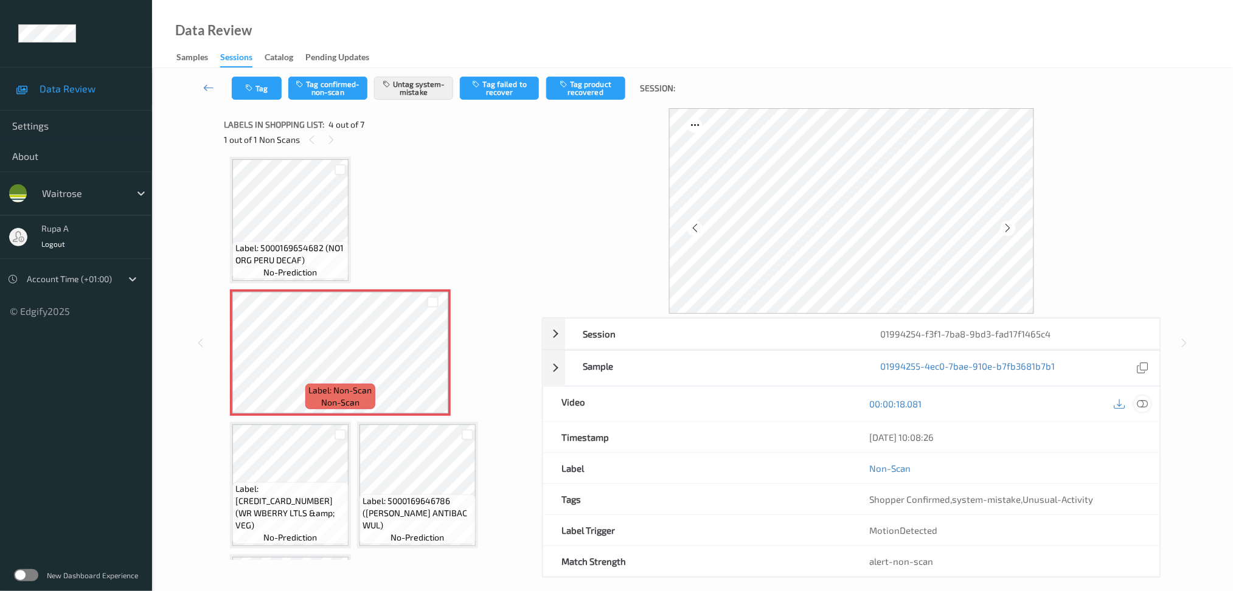
click at [1142, 402] on icon at bounding box center [1142, 403] width 11 height 11
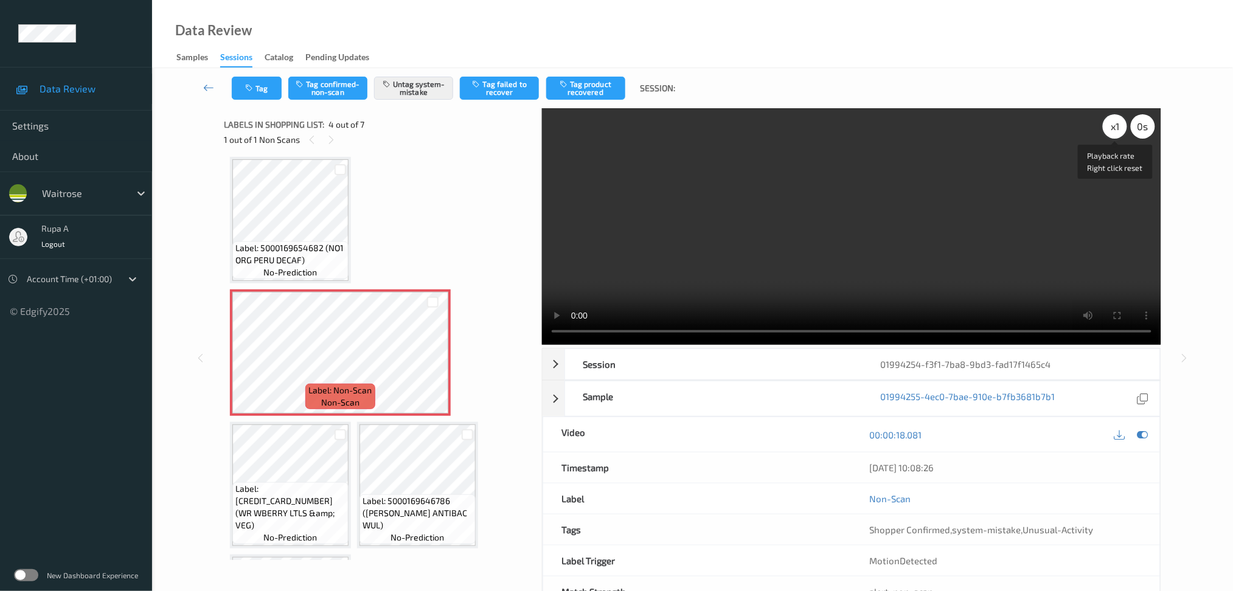
click at [1116, 128] on div "x 1" at bounding box center [1115, 126] width 24 height 24
drag, startPoint x: 1142, startPoint y: 434, endPoint x: 1026, endPoint y: 342, distance: 148.5
click at [1142, 434] on icon at bounding box center [1142, 434] width 11 height 11
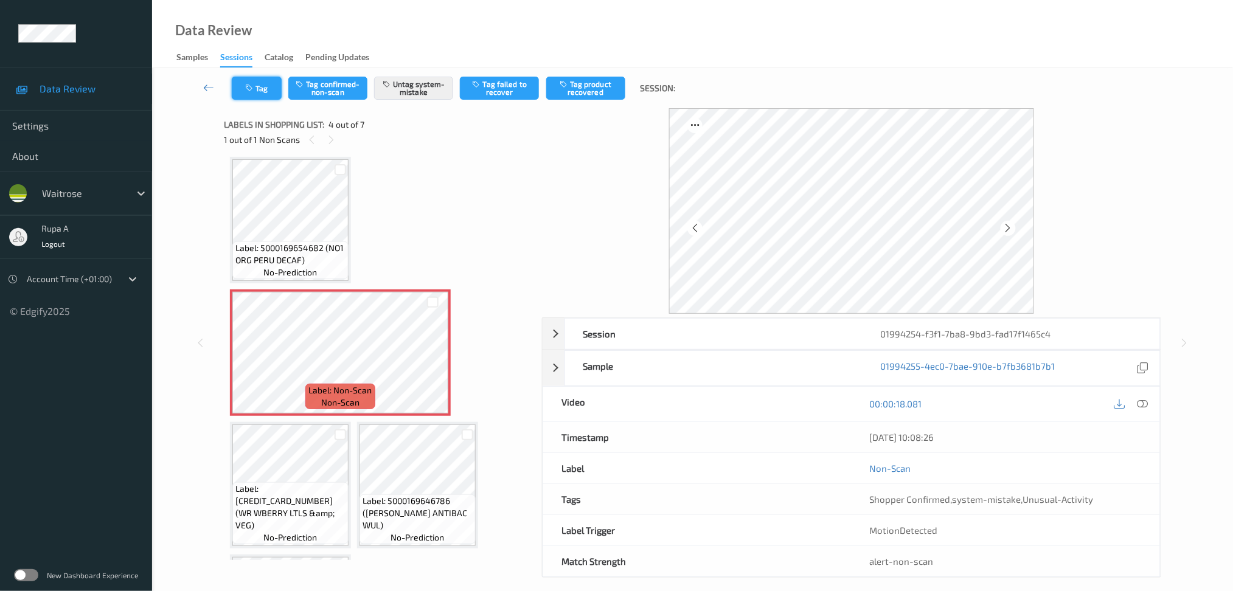
click at [271, 91] on button "Tag" at bounding box center [257, 88] width 50 height 23
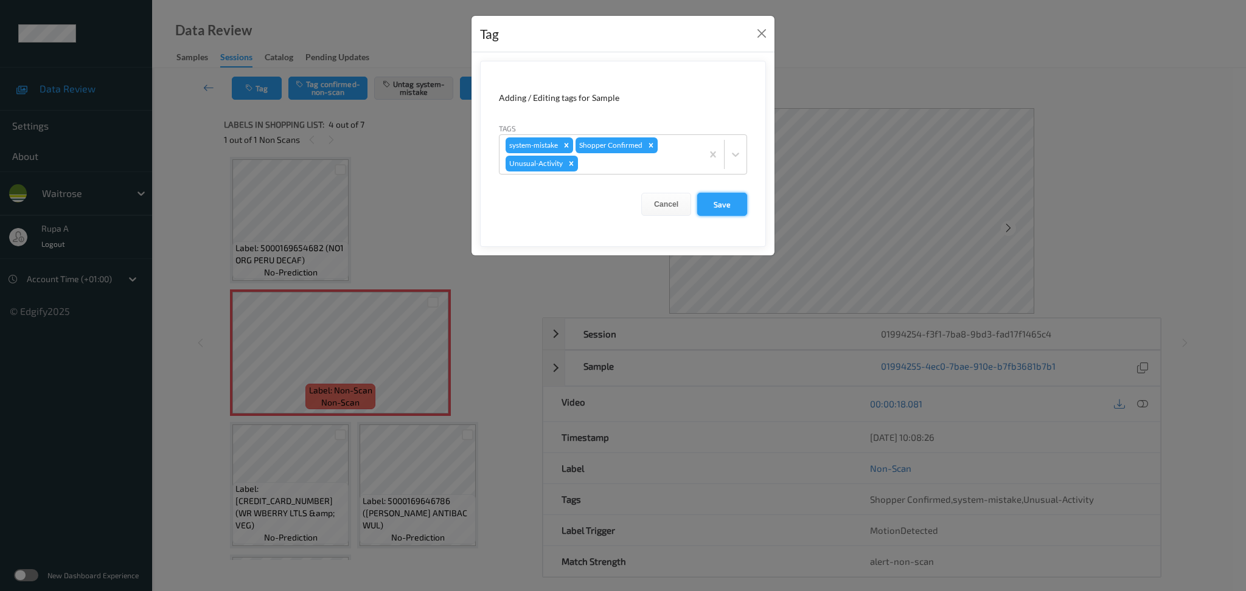
click at [723, 197] on button "Save" at bounding box center [722, 204] width 50 height 23
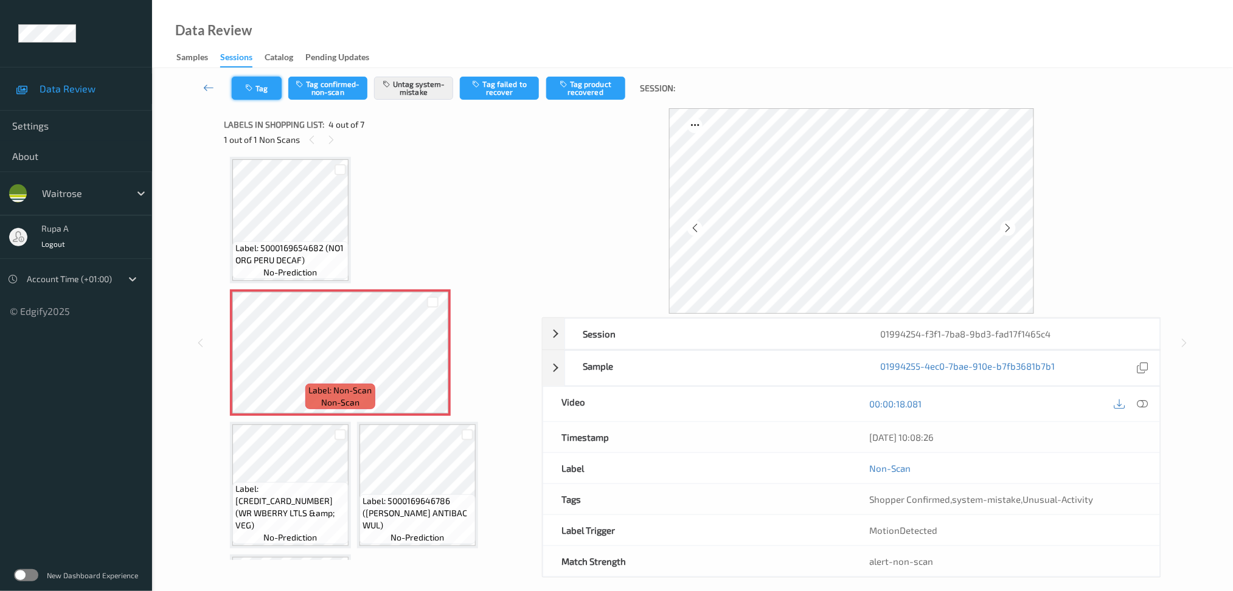
click at [259, 89] on button "Tag" at bounding box center [257, 88] width 50 height 23
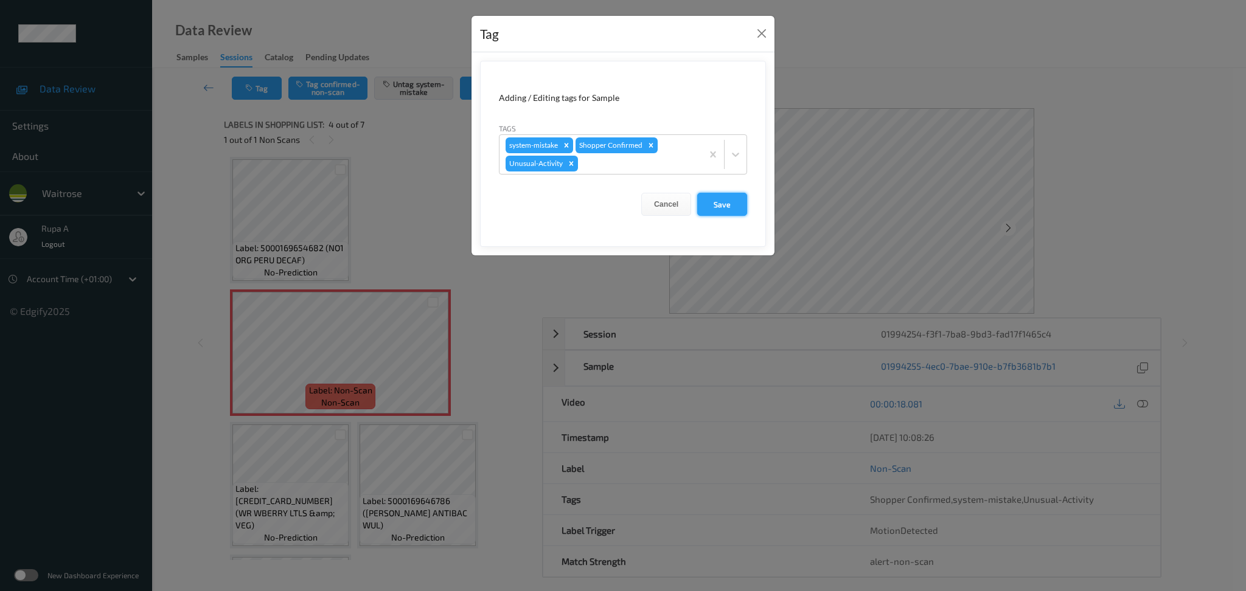
click at [734, 207] on button "Save" at bounding box center [722, 204] width 50 height 23
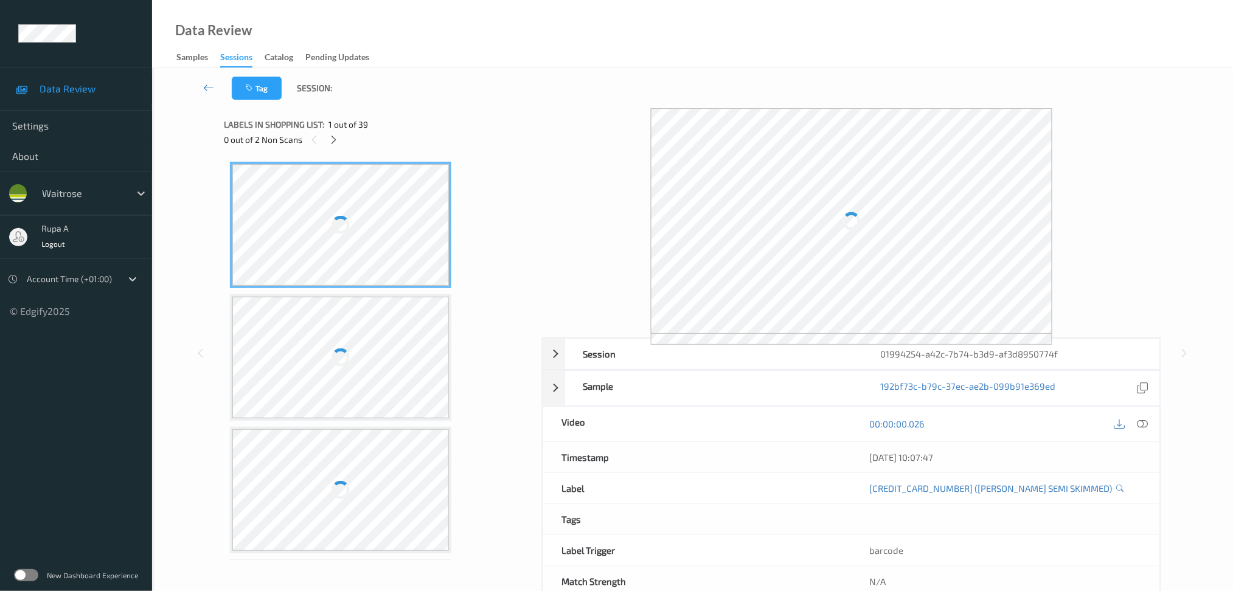
click at [459, 117] on div "Labels in shopping list: 1 out of 39" at bounding box center [379, 124] width 310 height 15
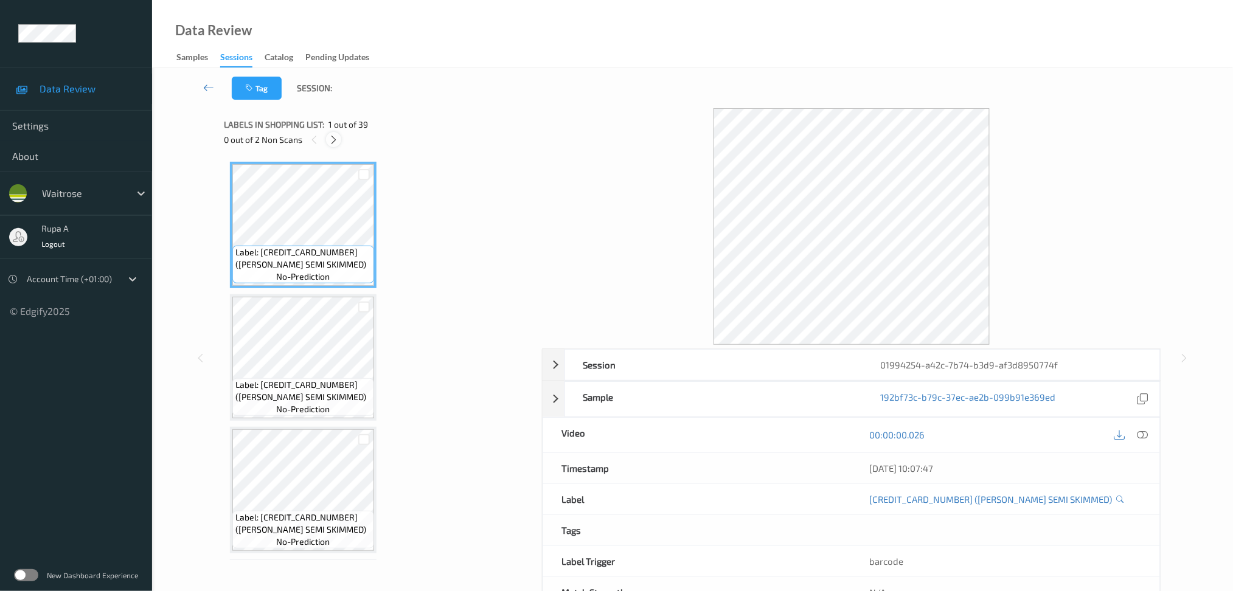
click at [334, 140] on icon at bounding box center [333, 139] width 10 height 11
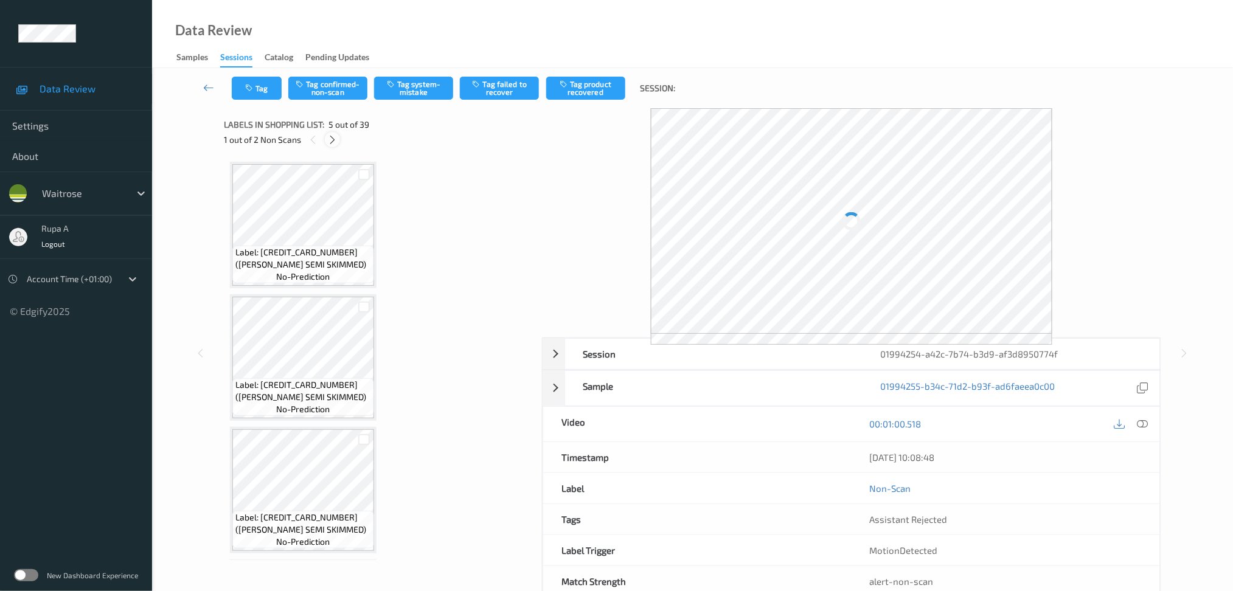
scroll to position [401, 0]
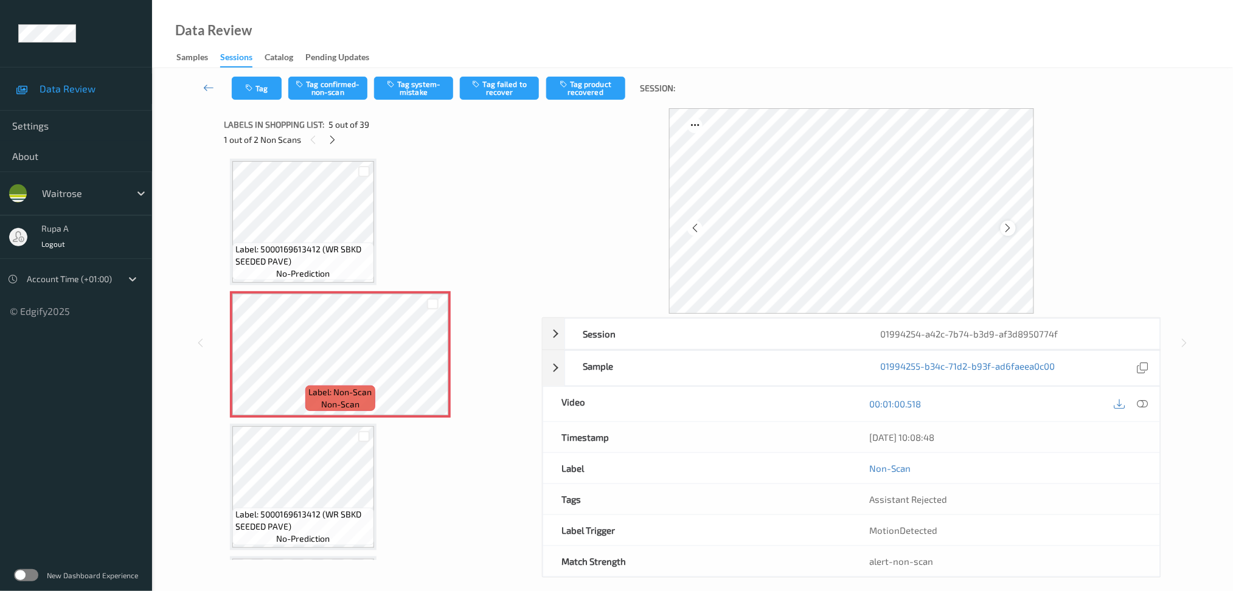
click at [1006, 232] on icon at bounding box center [1008, 228] width 10 height 11
click at [422, 89] on button "Tag system-mistake" at bounding box center [413, 88] width 79 height 23
click at [257, 100] on div "Tag Tag confirmed-non-scan Untag system-mistake Tag failed to recover Tag produ…" at bounding box center [692, 88] width 1031 height 40
click at [254, 91] on icon "button" at bounding box center [250, 88] width 10 height 9
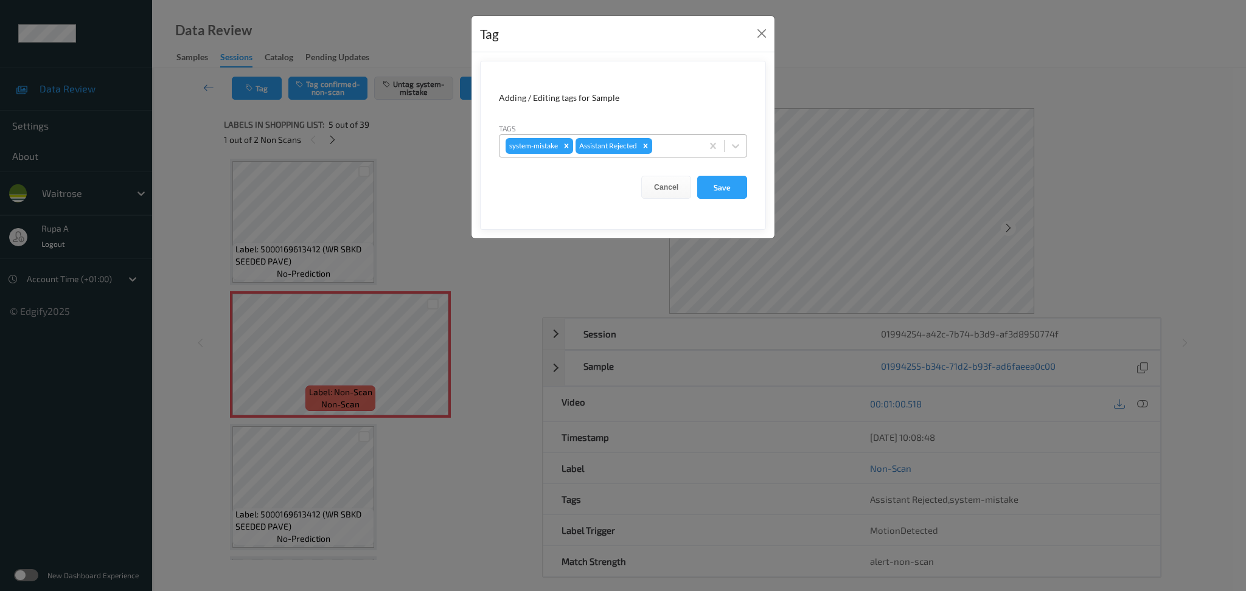
click at [665, 150] on div at bounding box center [674, 146] width 41 height 15
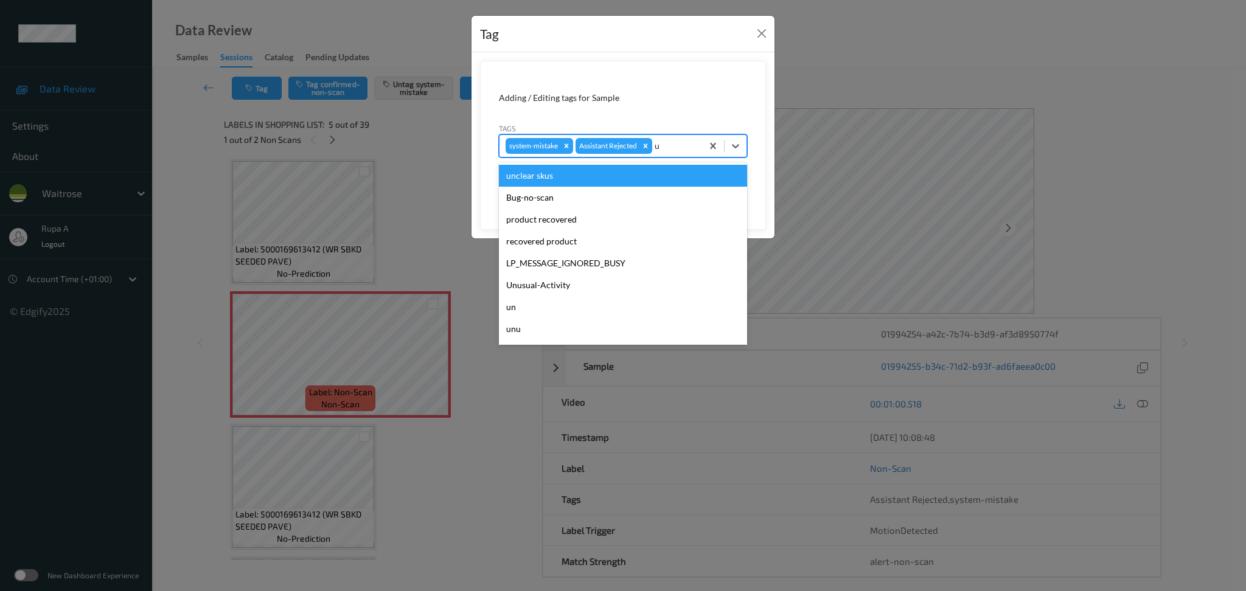
type input "un"
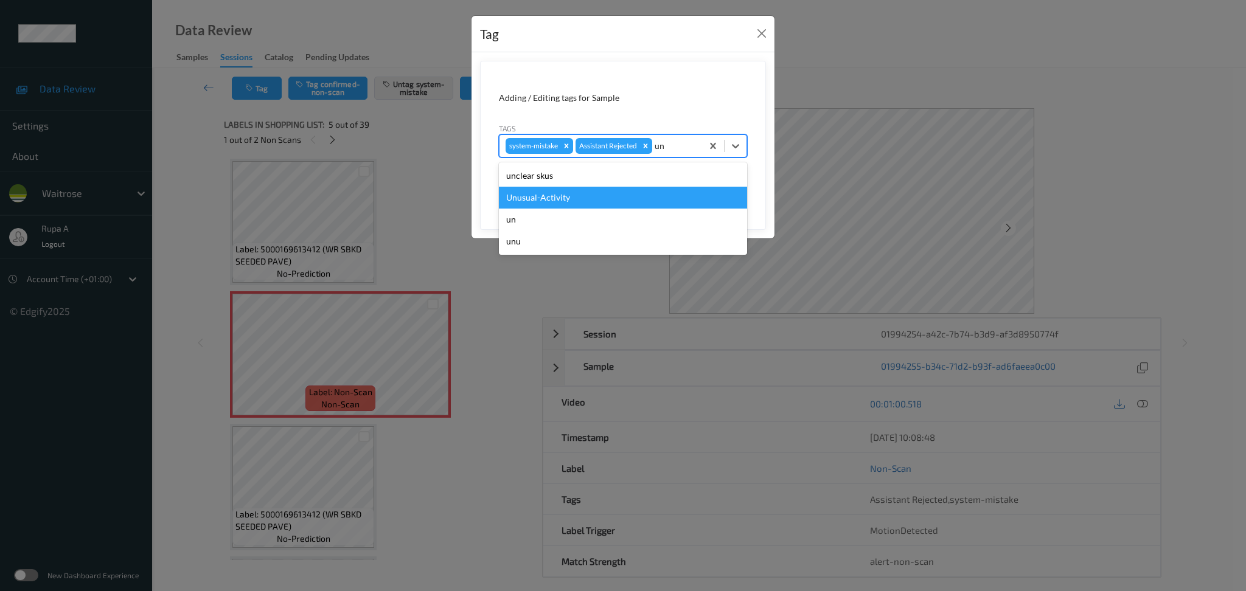
click at [622, 198] on div "Unusual-Activity" at bounding box center [623, 198] width 248 height 22
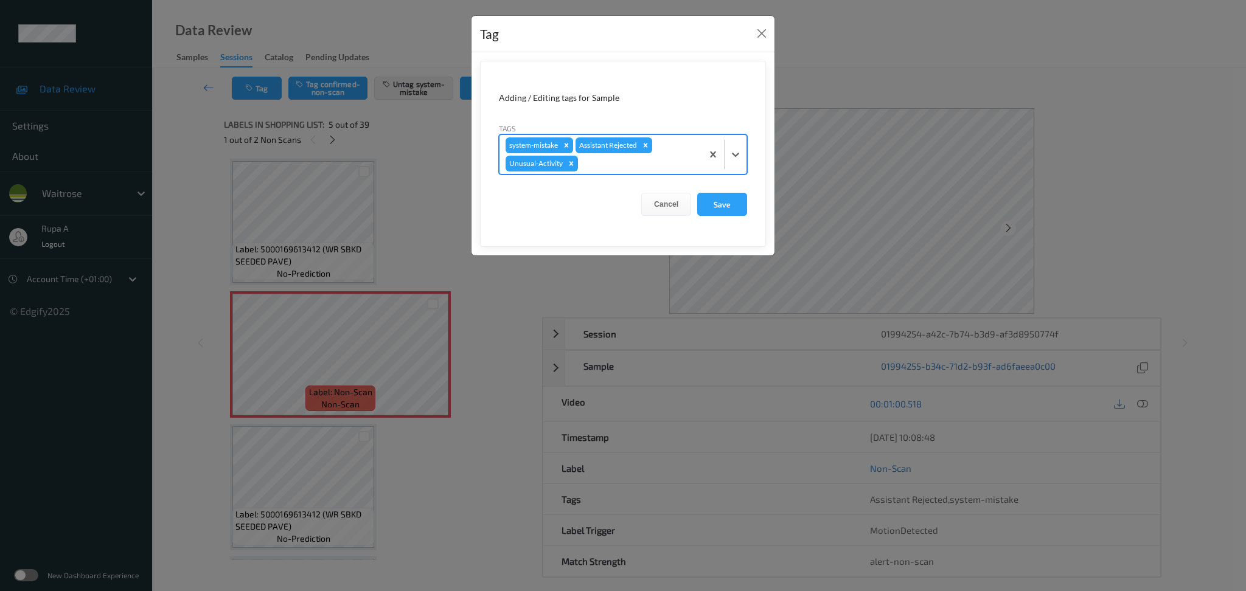
click at [641, 175] on form "Adding / Editing tags for Sample Tags option Unusual-Activity, selected. Select…" at bounding box center [623, 154] width 286 height 186
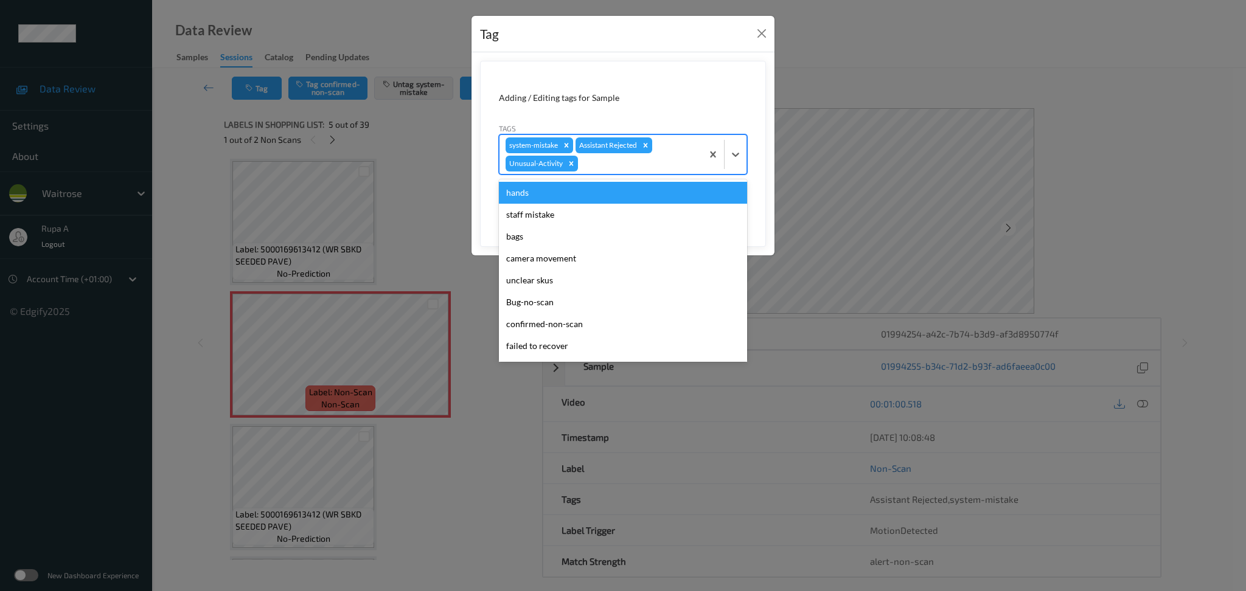
click at [645, 165] on div at bounding box center [638, 163] width 116 height 15
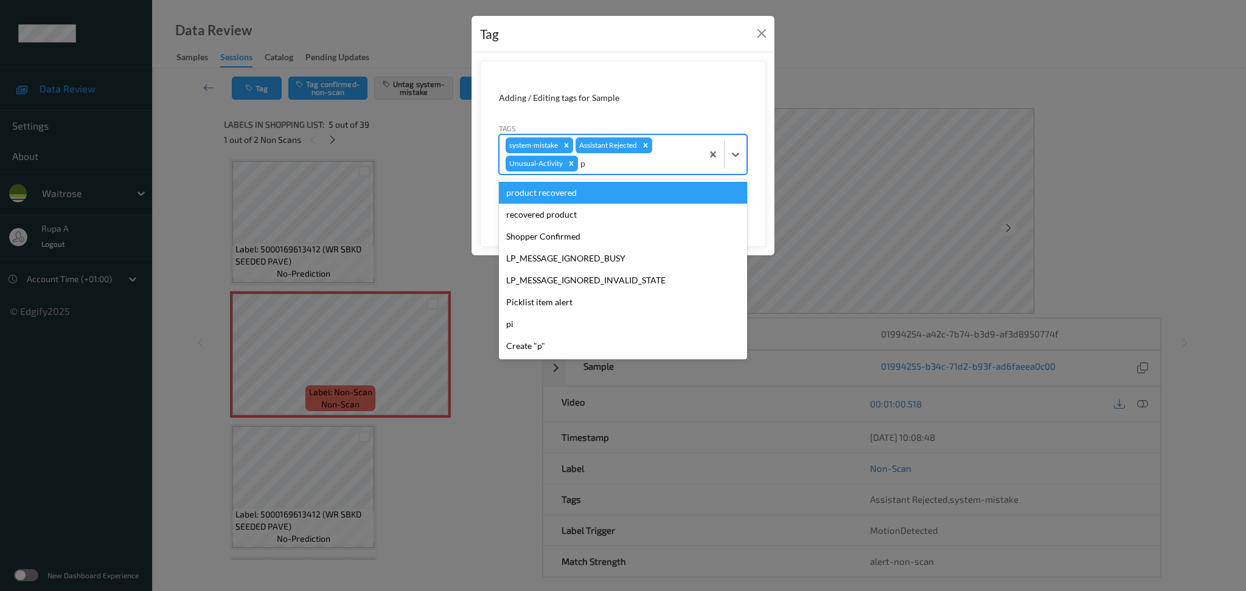
type input "pi"
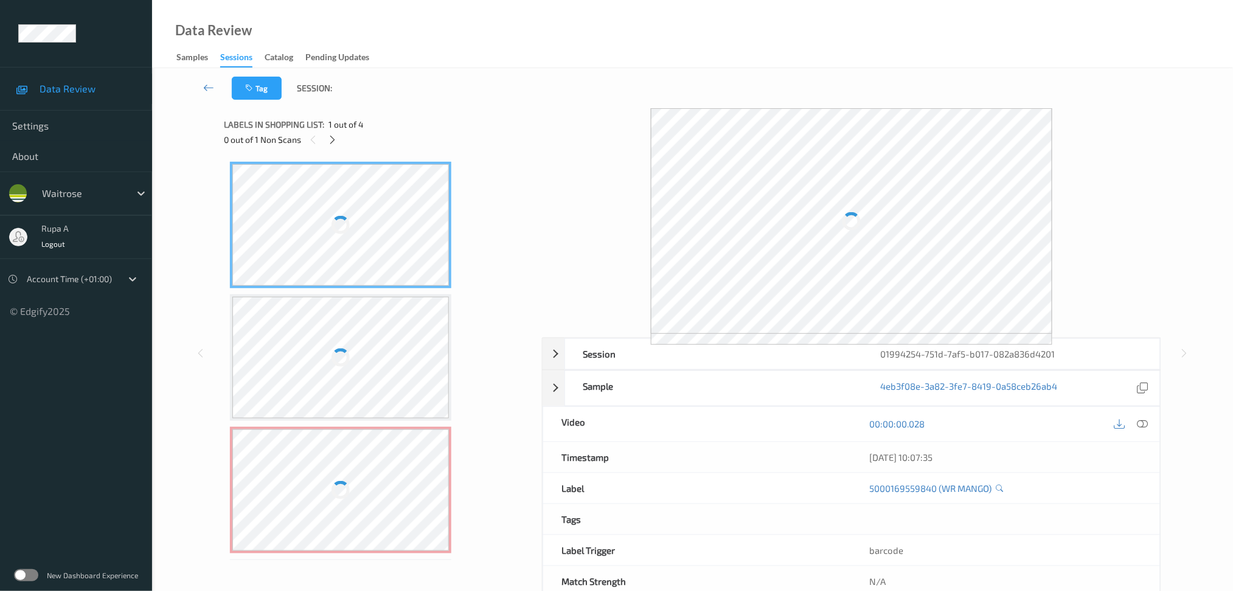
click at [449, 122] on div "Labels in shopping list: 1 out of 4" at bounding box center [379, 124] width 310 height 15
click at [330, 139] on icon at bounding box center [332, 139] width 10 height 11
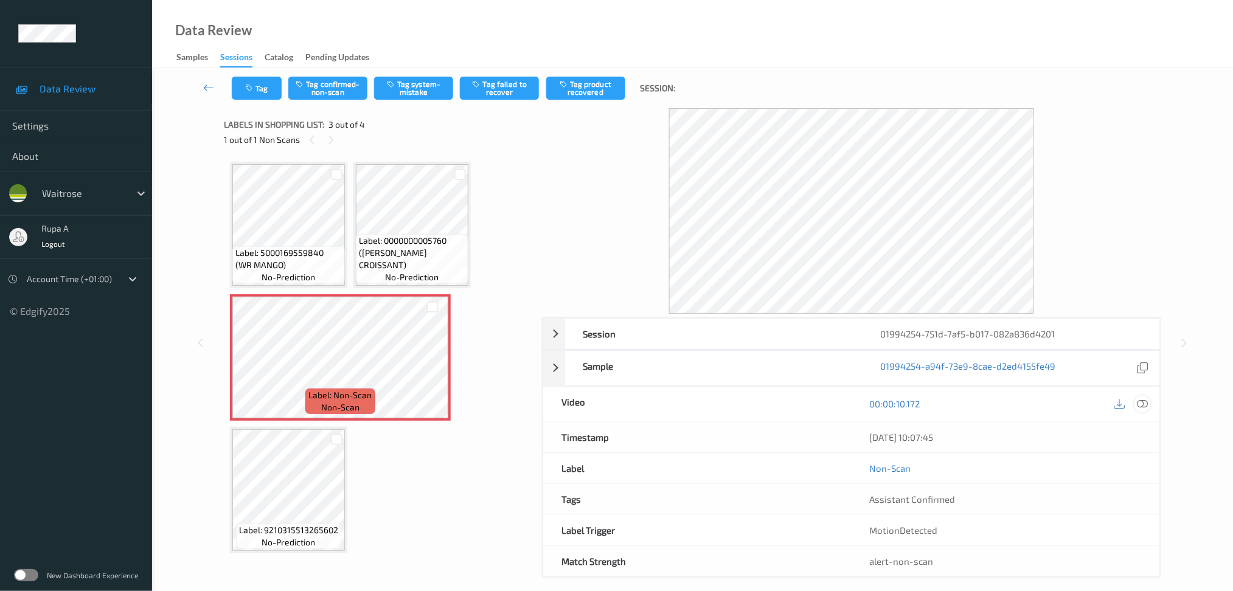
click at [1145, 409] on icon at bounding box center [1142, 403] width 11 height 11
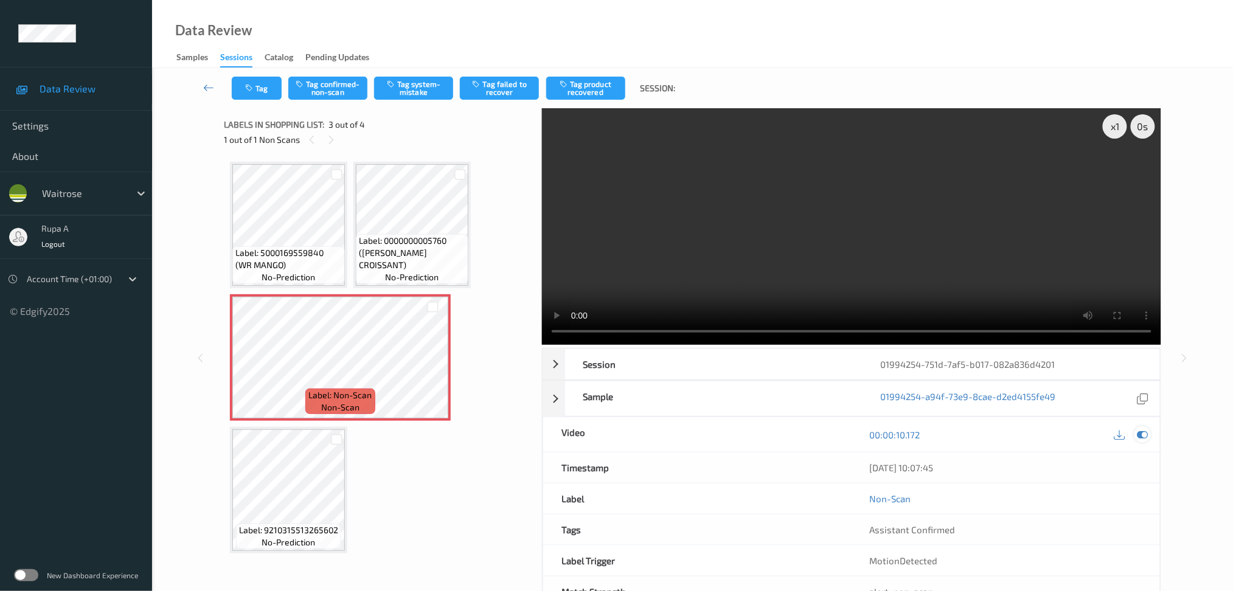
click at [1142, 439] on icon at bounding box center [1142, 434] width 11 height 11
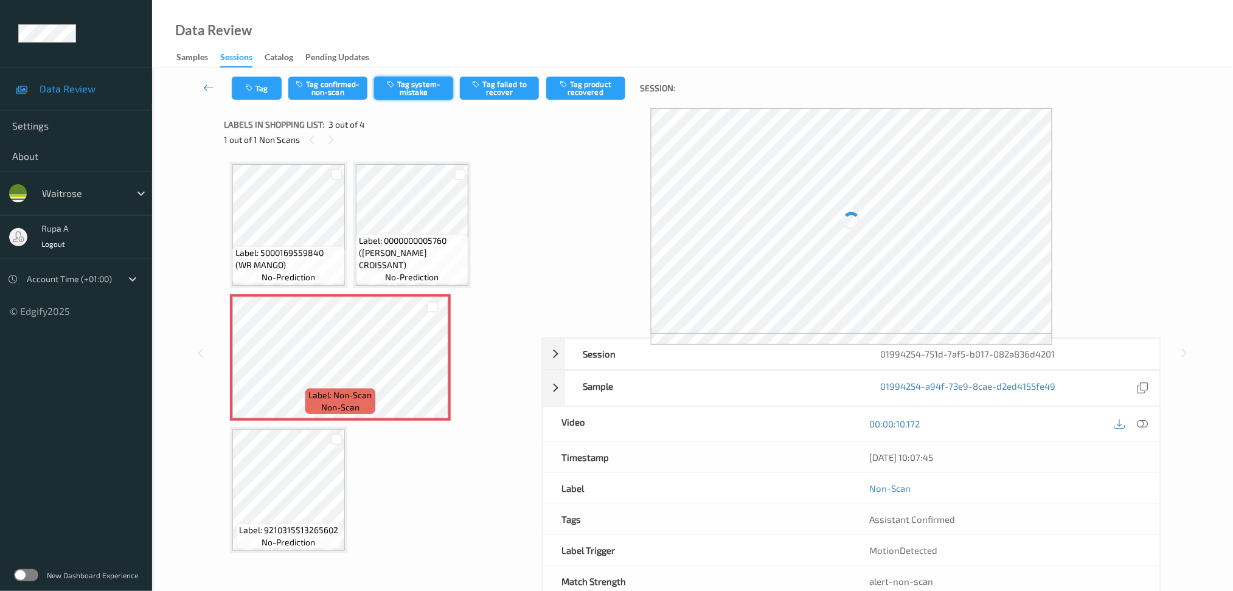
click at [429, 87] on button "Tag system-mistake" at bounding box center [413, 88] width 79 height 23
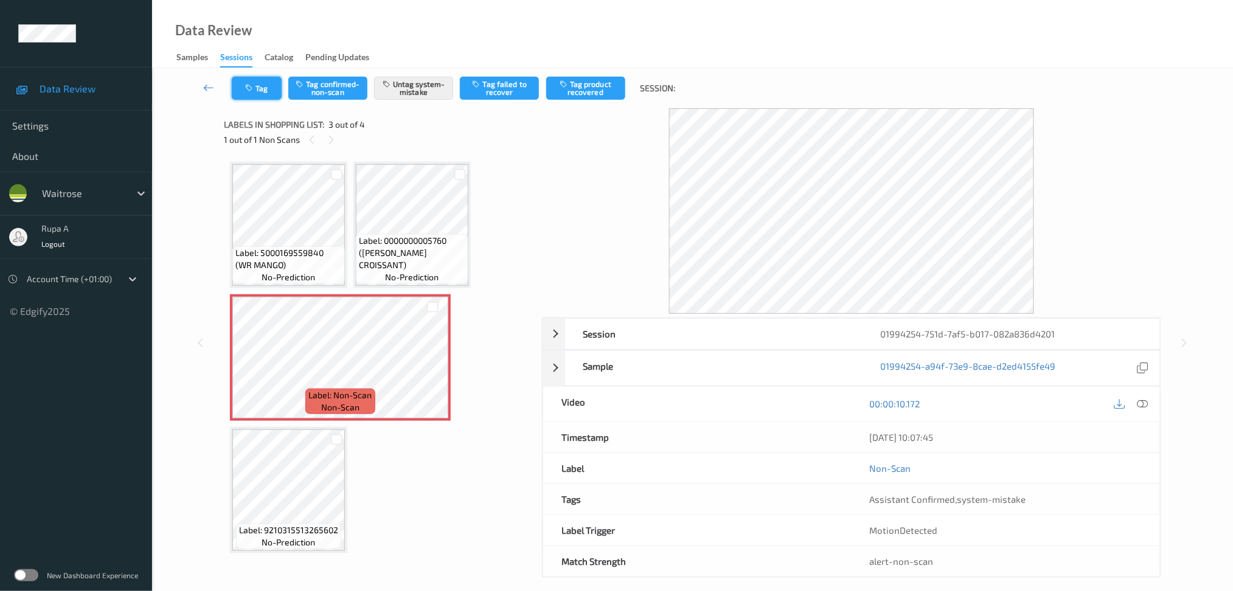
click at [255, 83] on button "Tag" at bounding box center [257, 88] width 50 height 23
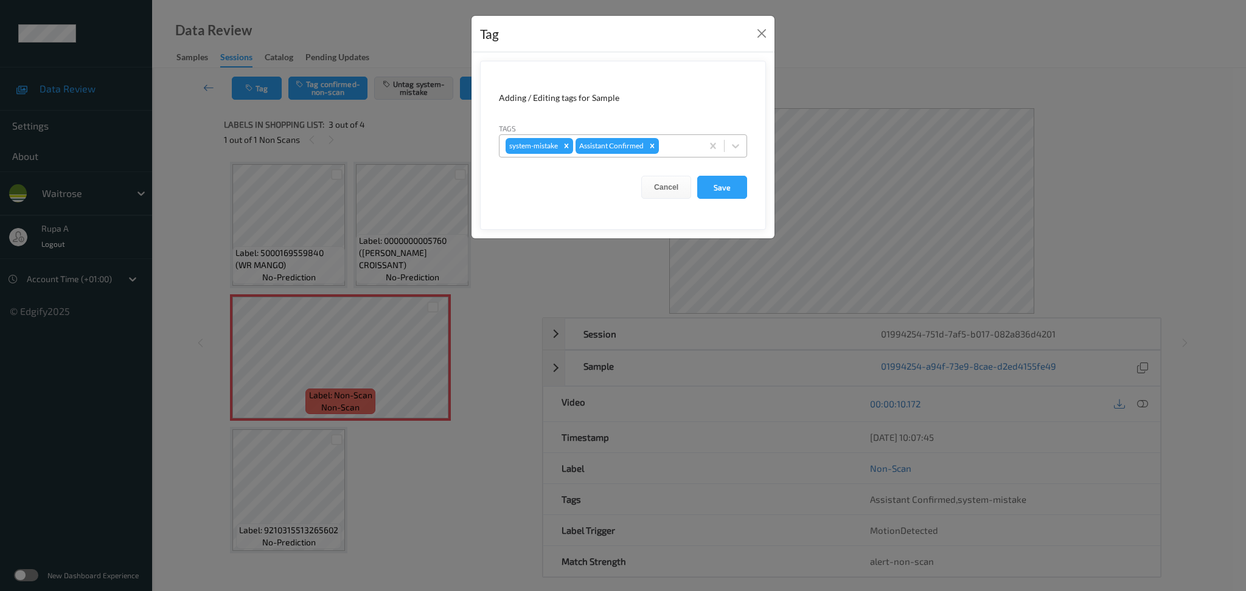
click at [691, 139] on div at bounding box center [678, 146] width 35 height 15
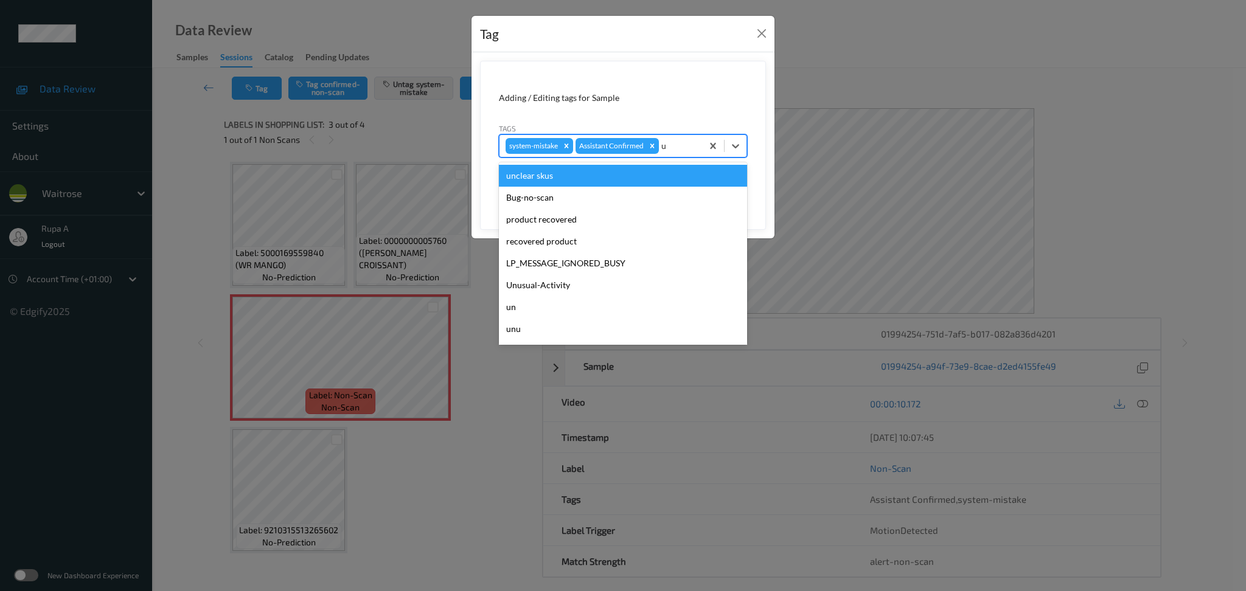
type input "un"
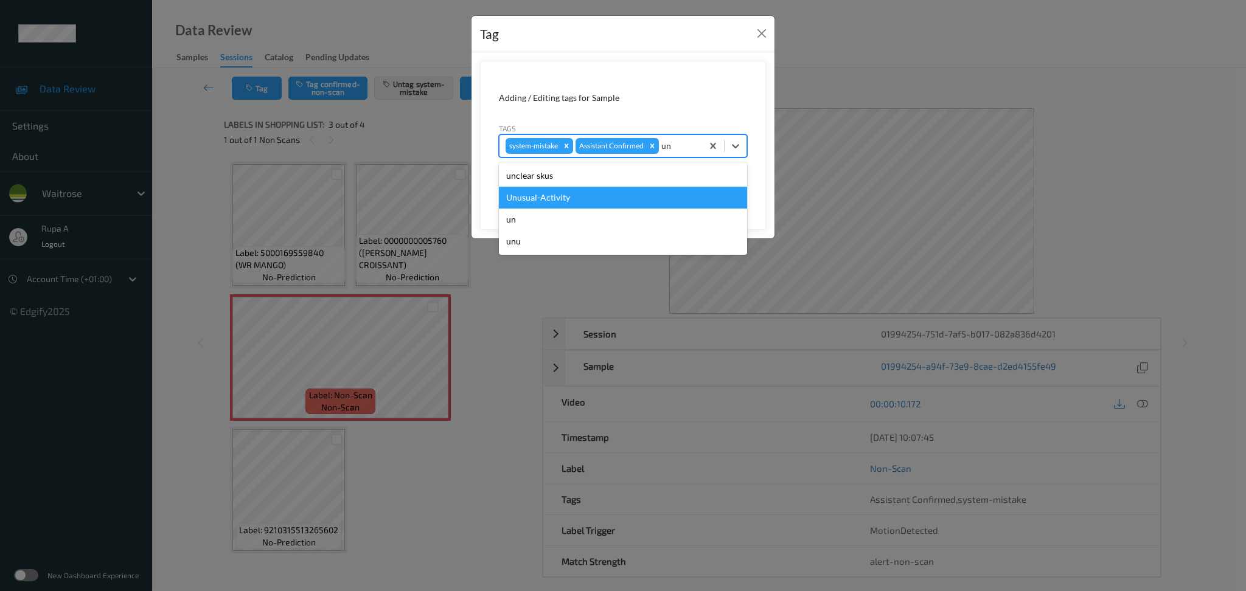
click at [626, 197] on div "Unusual-Activity" at bounding box center [623, 198] width 248 height 22
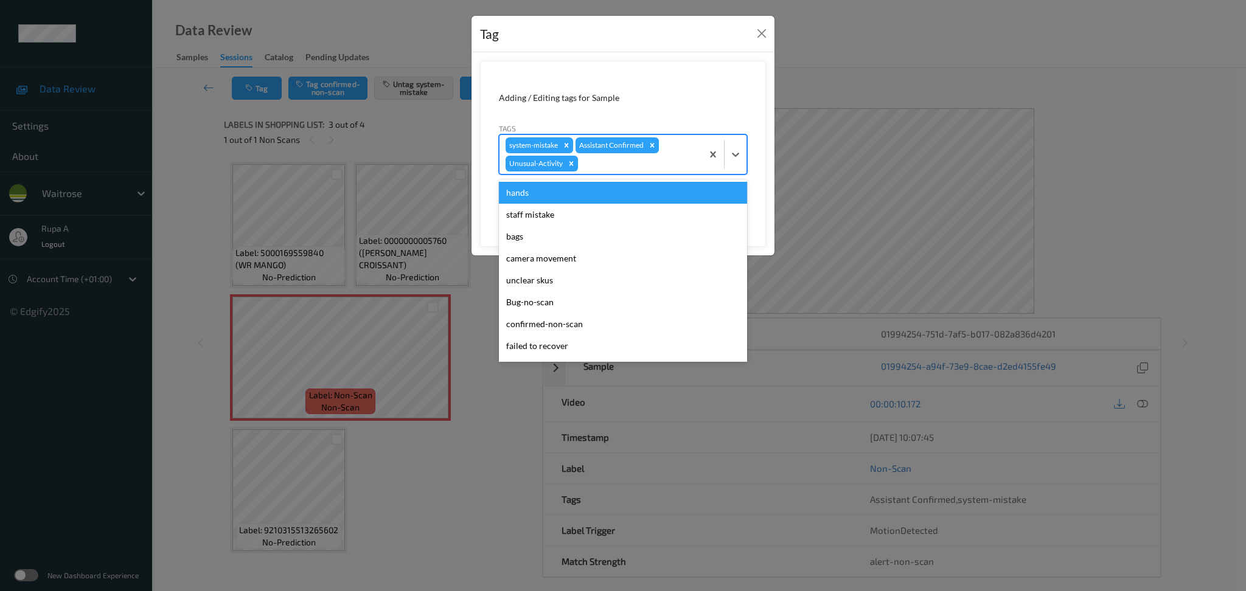
click at [623, 173] on div "system-mistake Assistant Confirmed Unusual-Activity" at bounding box center [600, 154] width 203 height 39
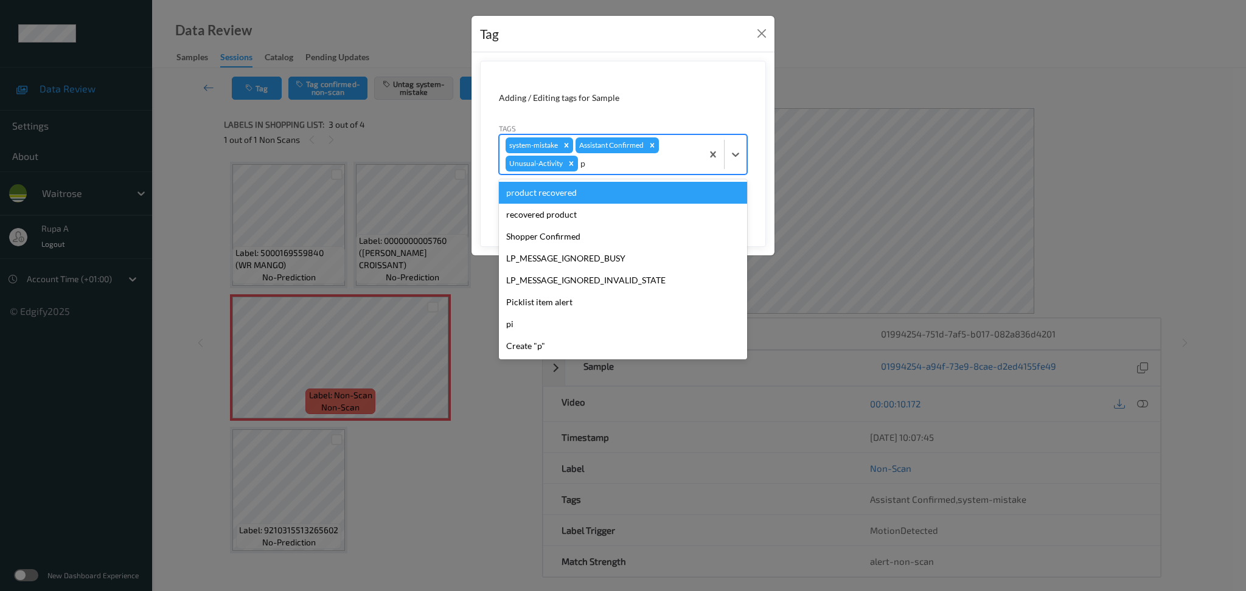
type input "pi"
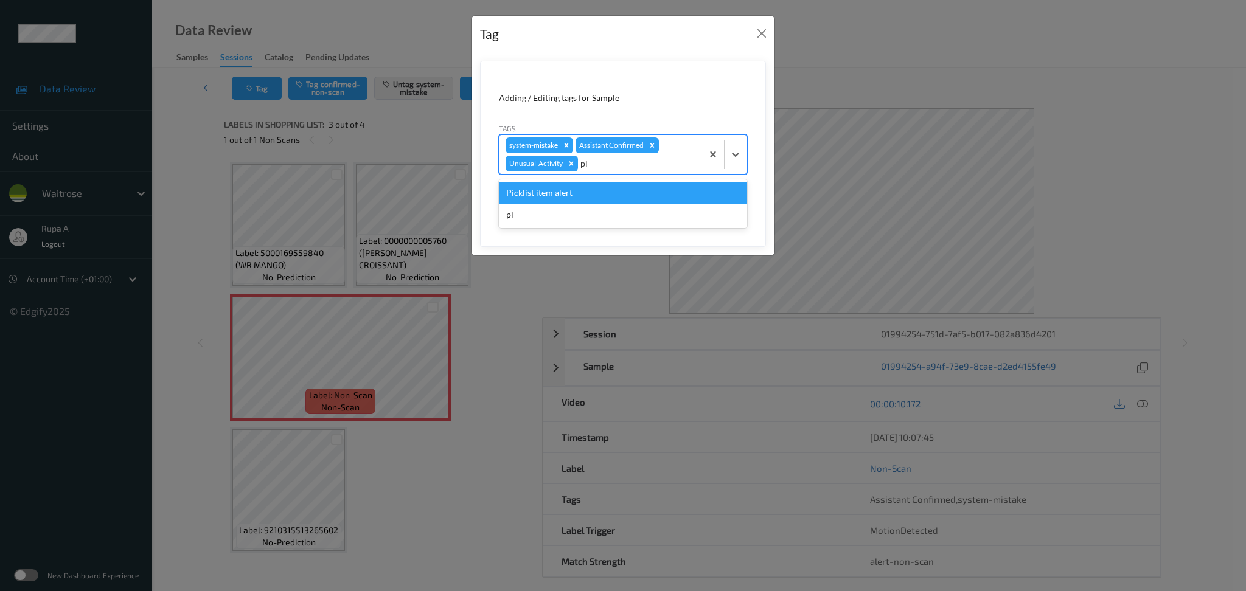
click at [598, 193] on div "Picklist item alert" at bounding box center [623, 193] width 248 height 22
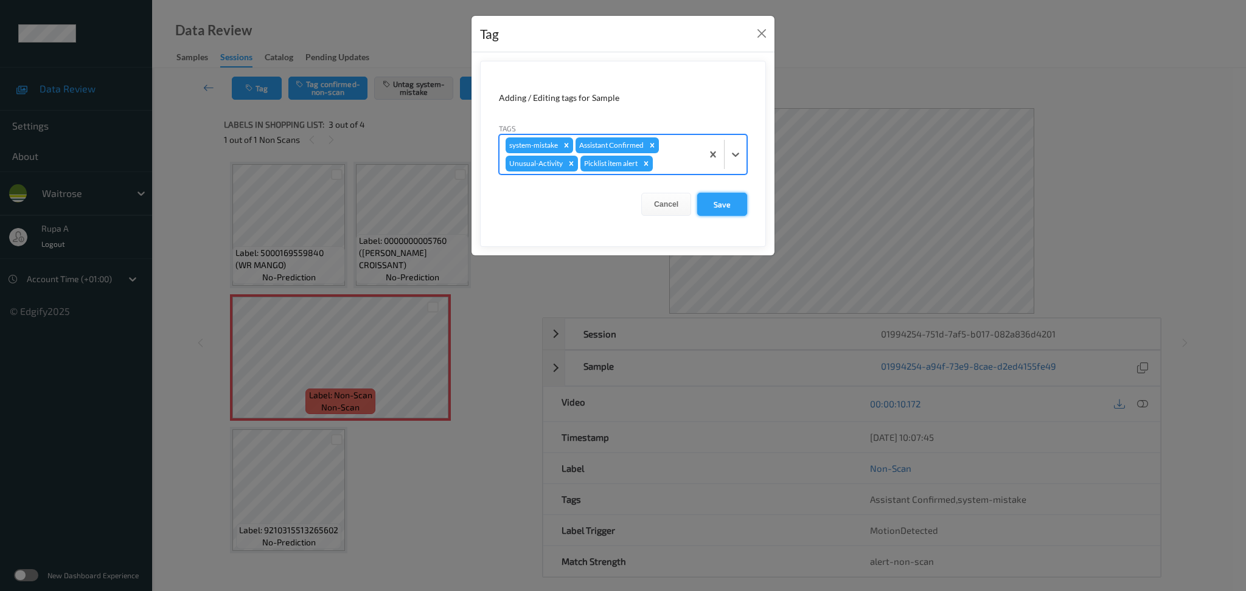
click at [740, 210] on button "Save" at bounding box center [722, 204] width 50 height 23
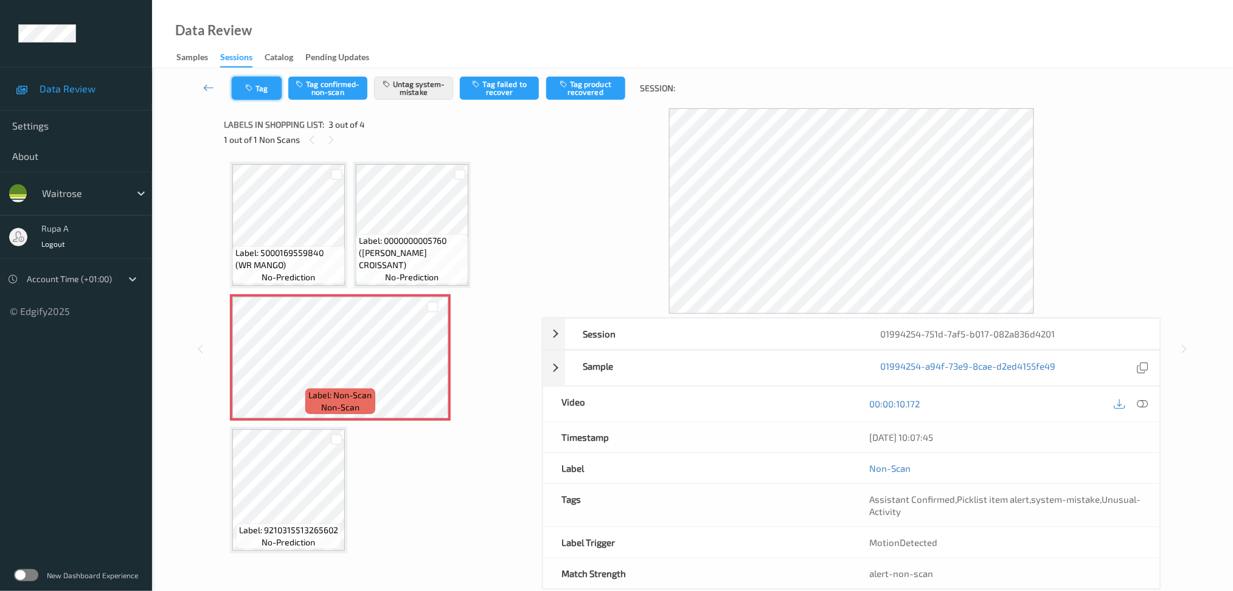
click at [251, 88] on icon "button" at bounding box center [250, 88] width 10 height 9
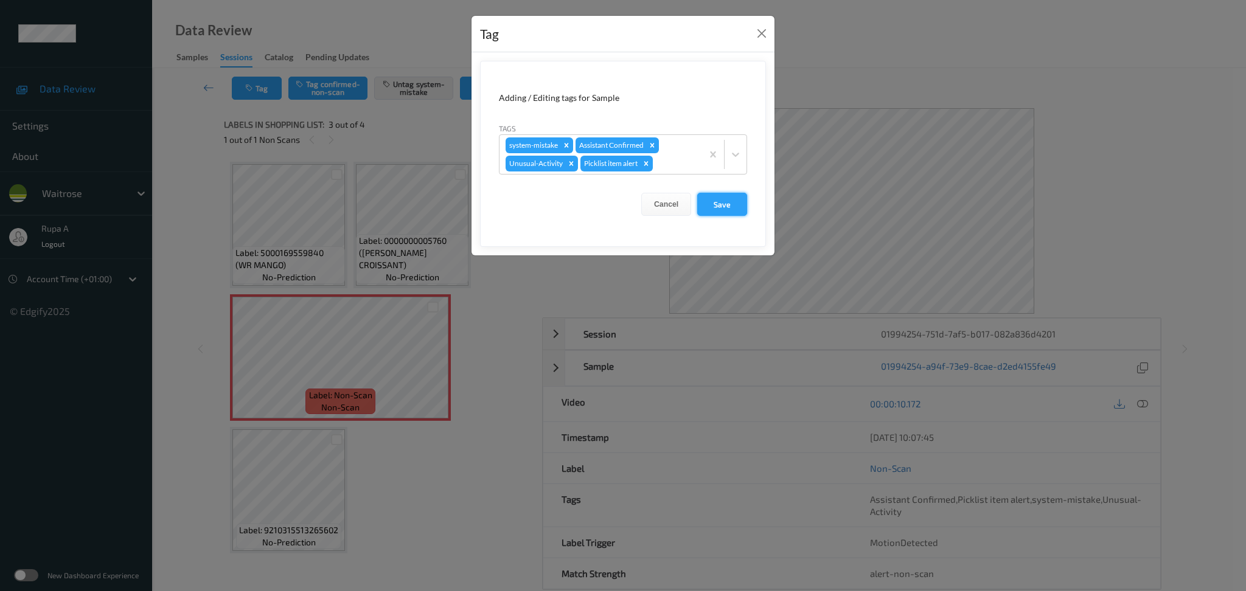
click at [720, 203] on button "Save" at bounding box center [722, 204] width 50 height 23
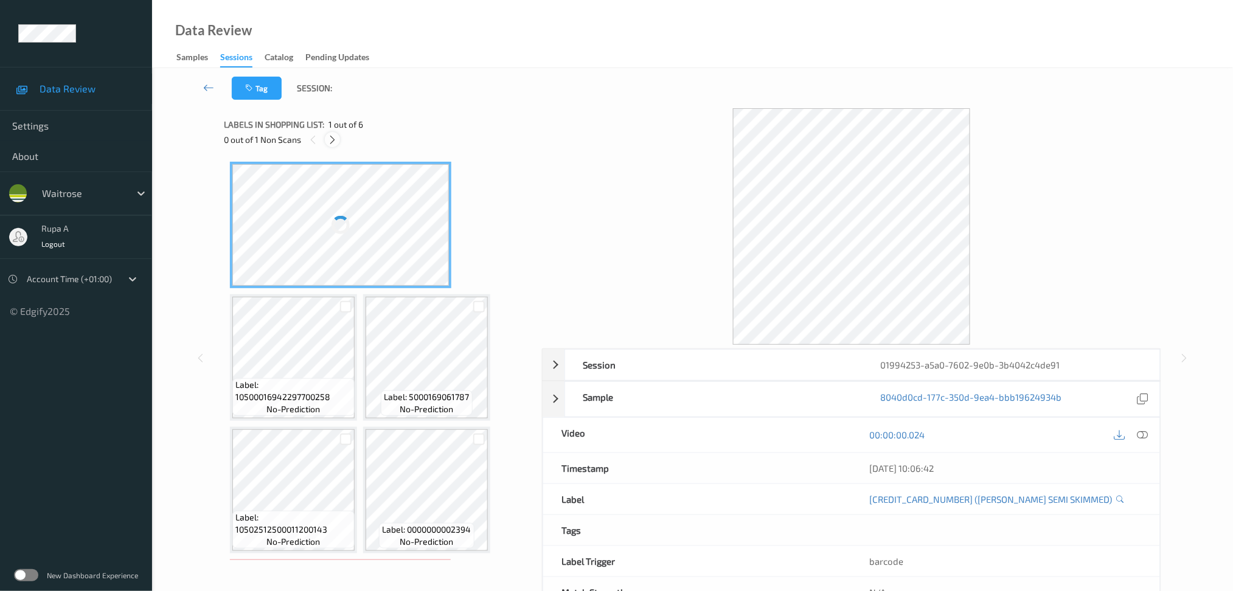
click at [334, 141] on icon at bounding box center [332, 139] width 10 height 11
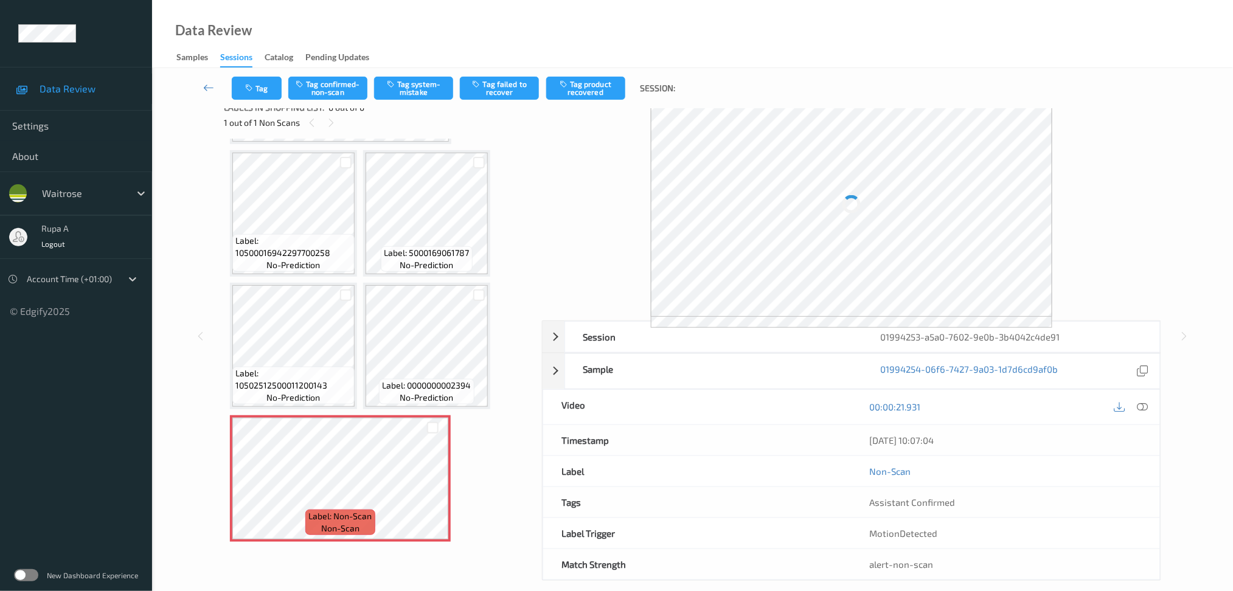
scroll to position [32, 0]
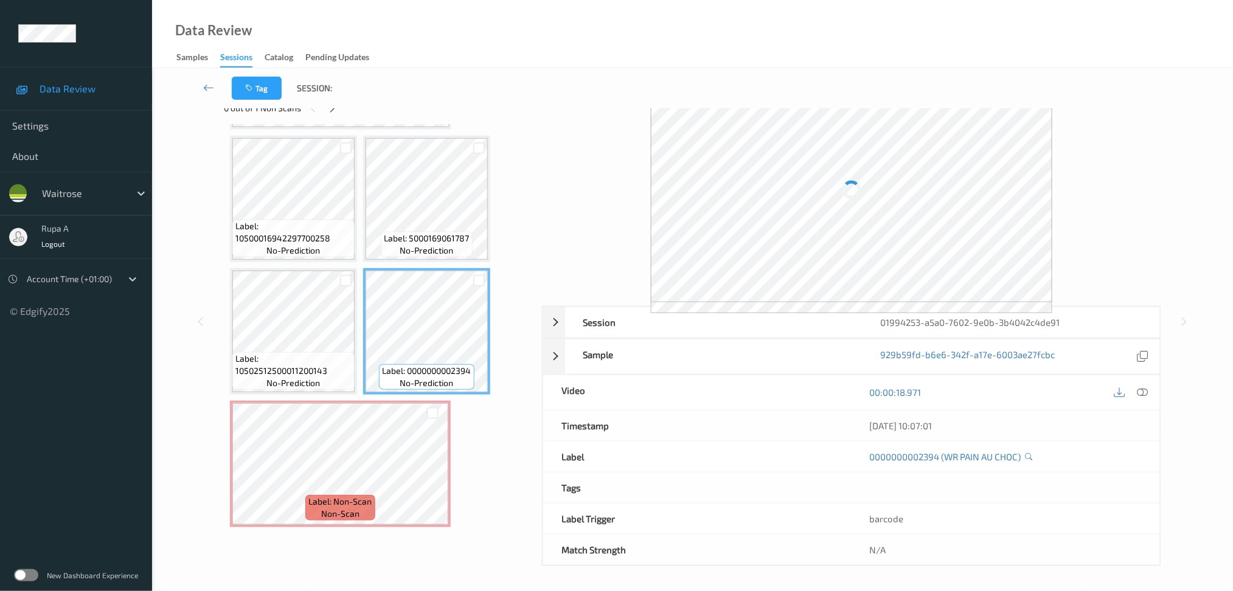
click at [341, 496] on span "Label: Non-Scan" at bounding box center [340, 502] width 63 height 12
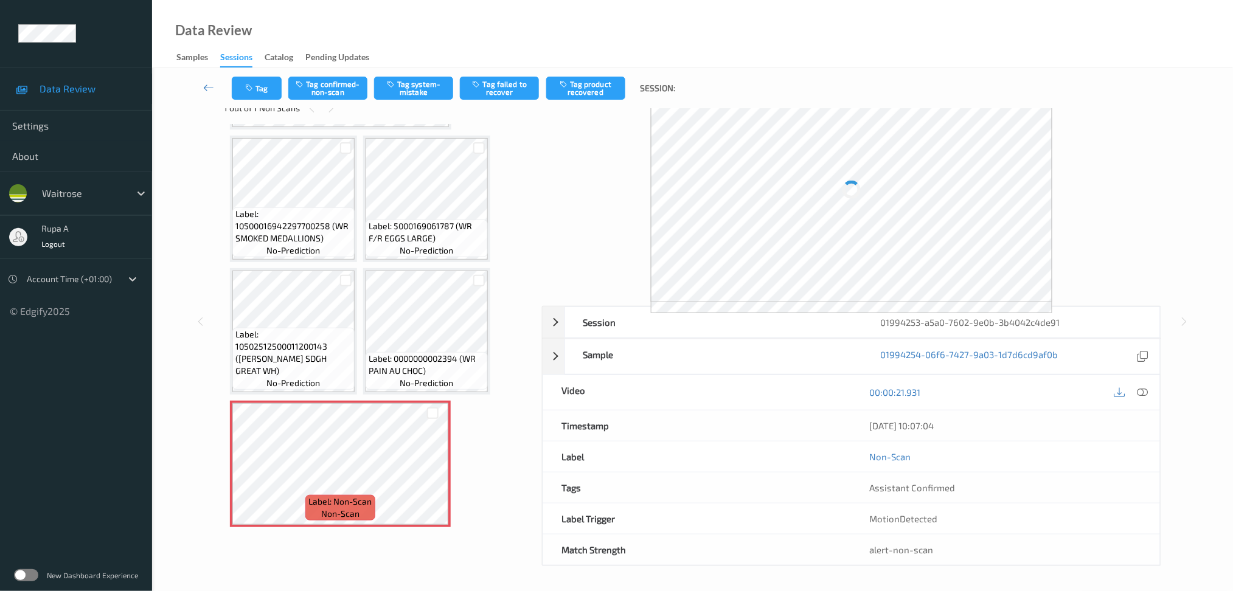
scroll to position [12, 0]
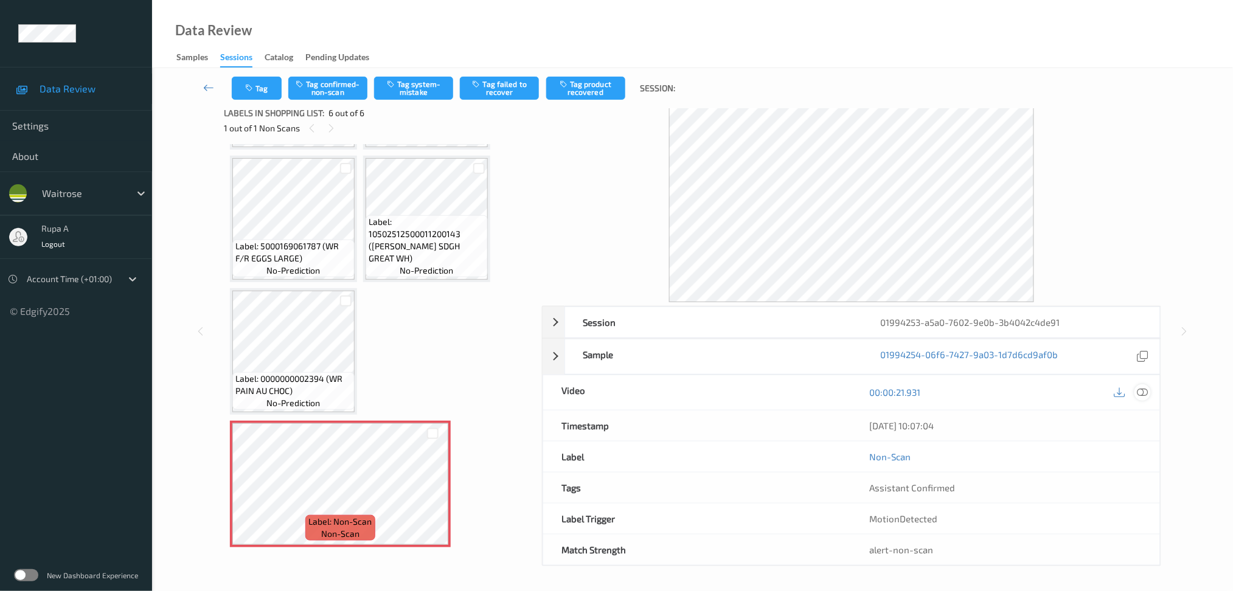
click at [1150, 391] on div at bounding box center [1142, 392] width 16 height 16
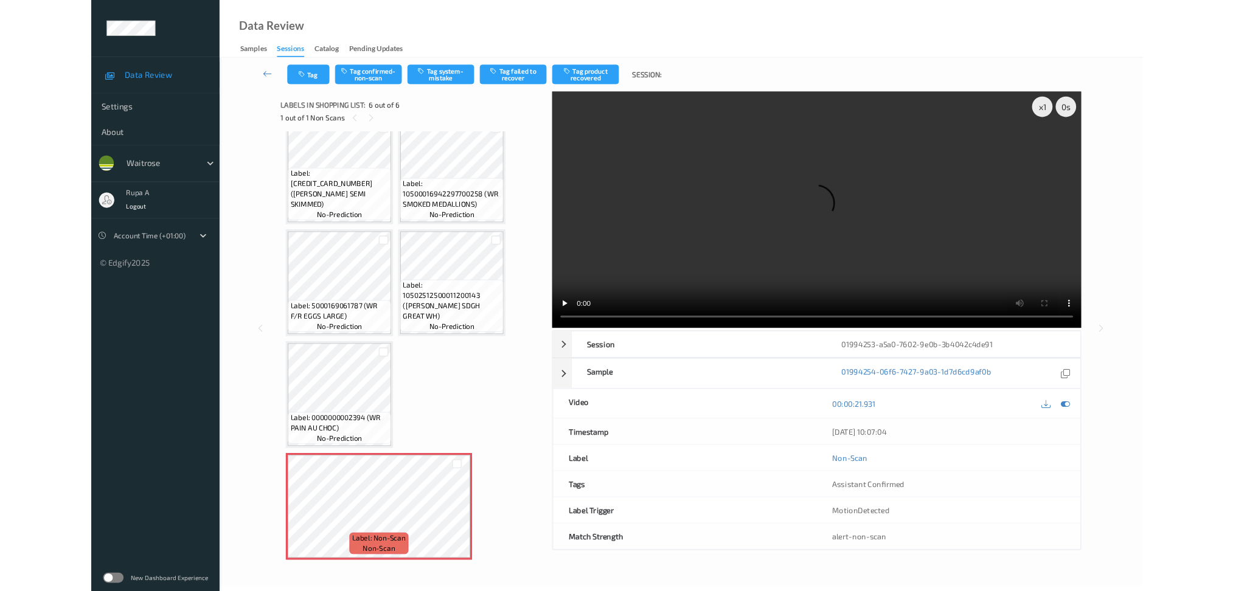
scroll to position [18, 0]
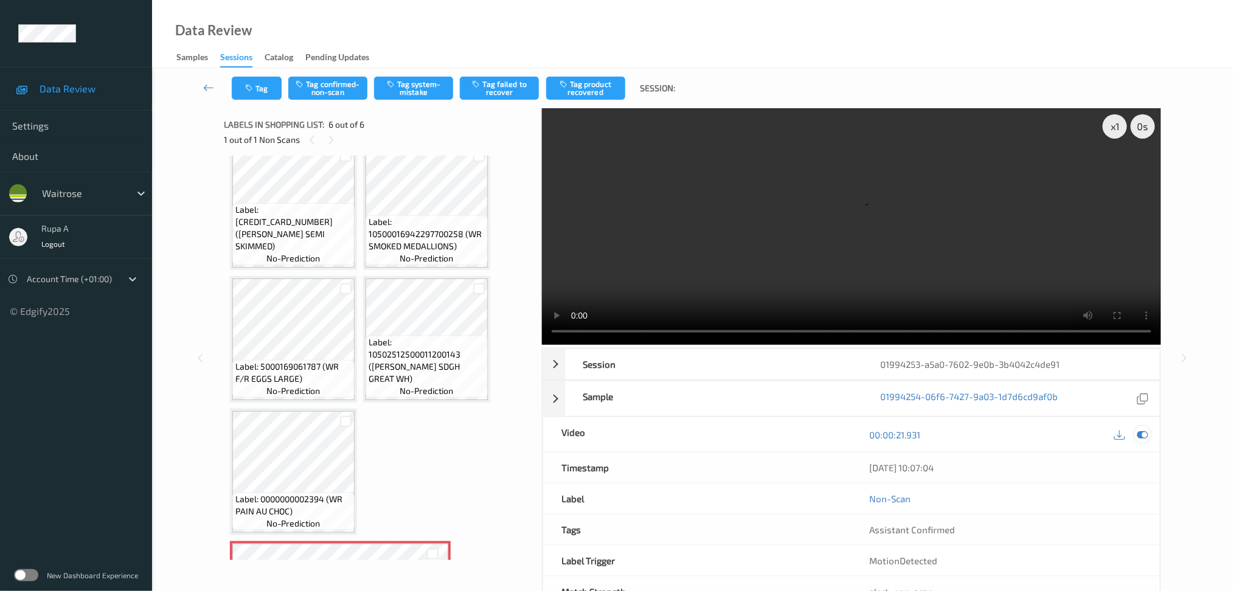
click at [1143, 429] on icon at bounding box center [1142, 434] width 11 height 11
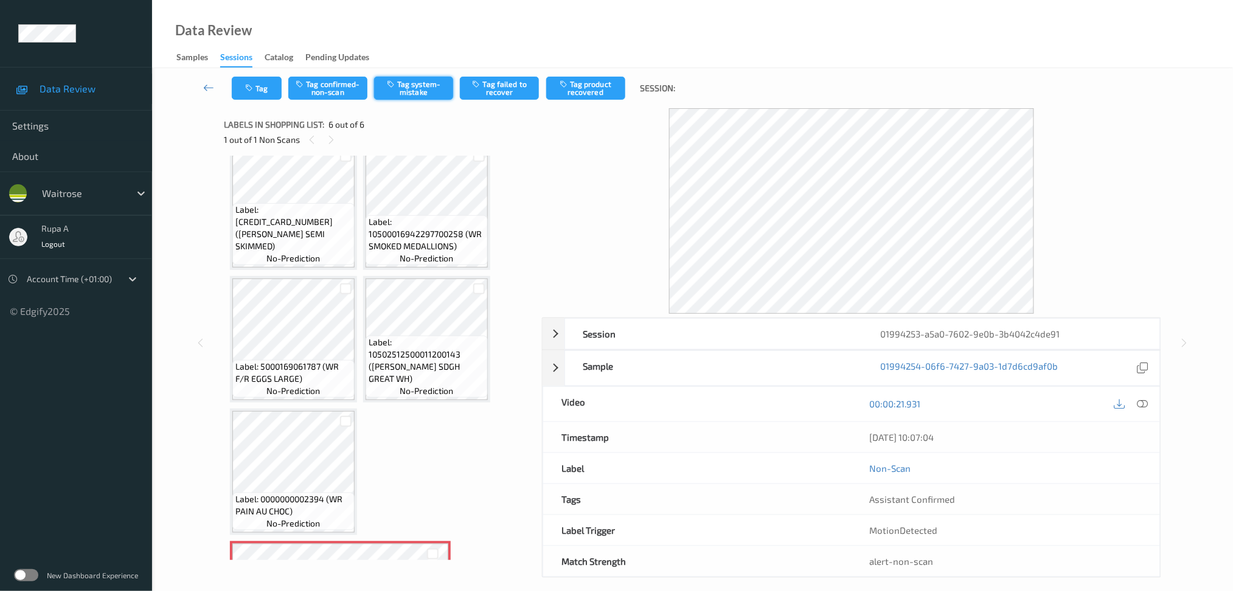
click at [425, 88] on button "Tag system-mistake" at bounding box center [413, 88] width 79 height 23
click at [260, 88] on button "Tag" at bounding box center [257, 88] width 50 height 23
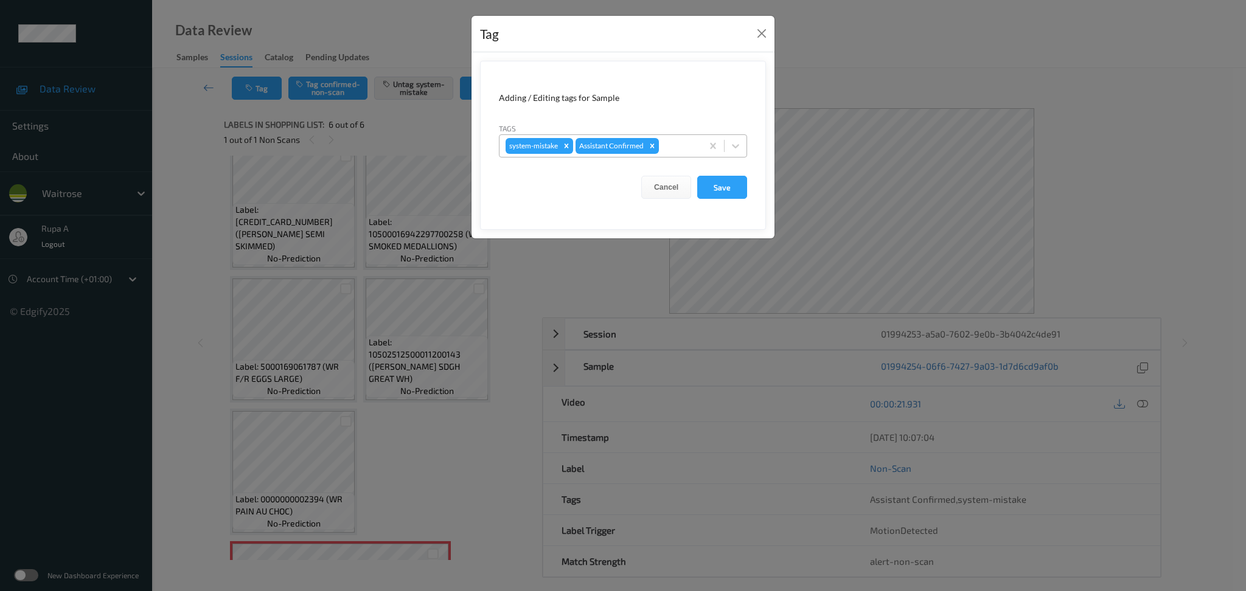
click at [673, 137] on div "system-mistake Assistant Confirmed" at bounding box center [600, 146] width 203 height 21
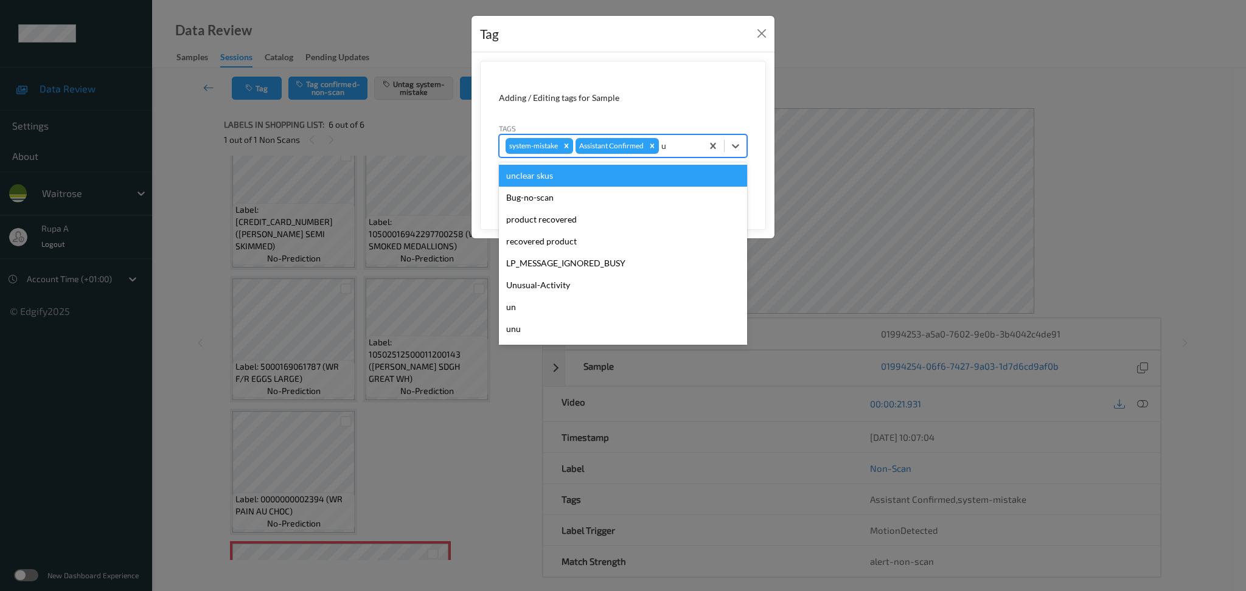
type input "un"
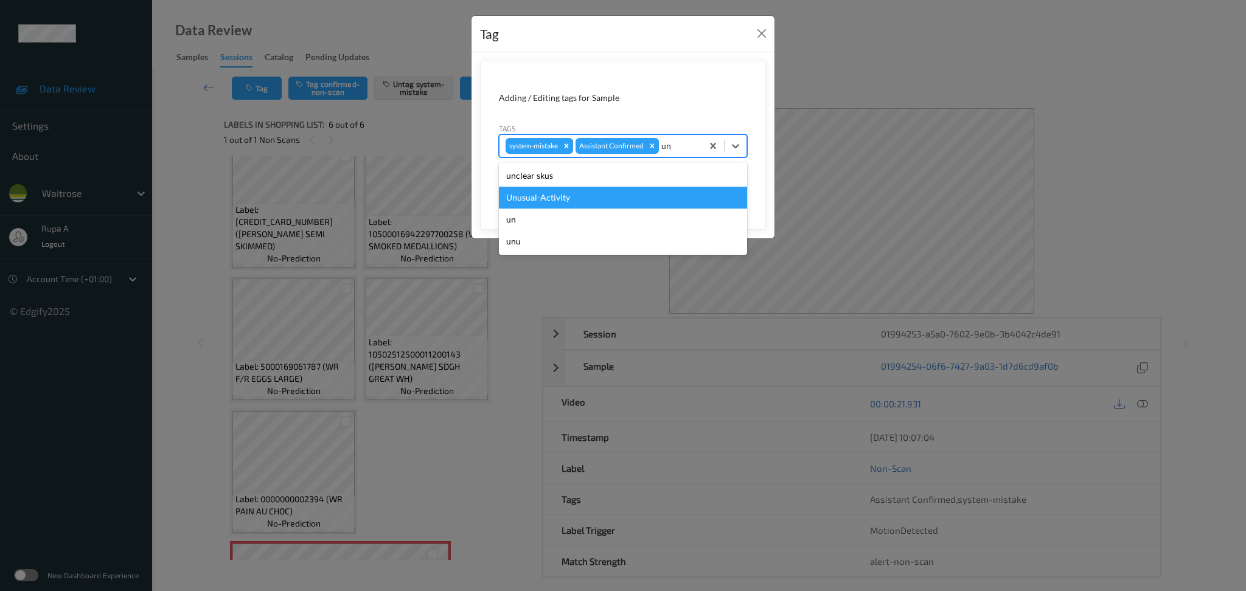
click at [610, 200] on div "Unusual-Activity" at bounding box center [623, 198] width 248 height 22
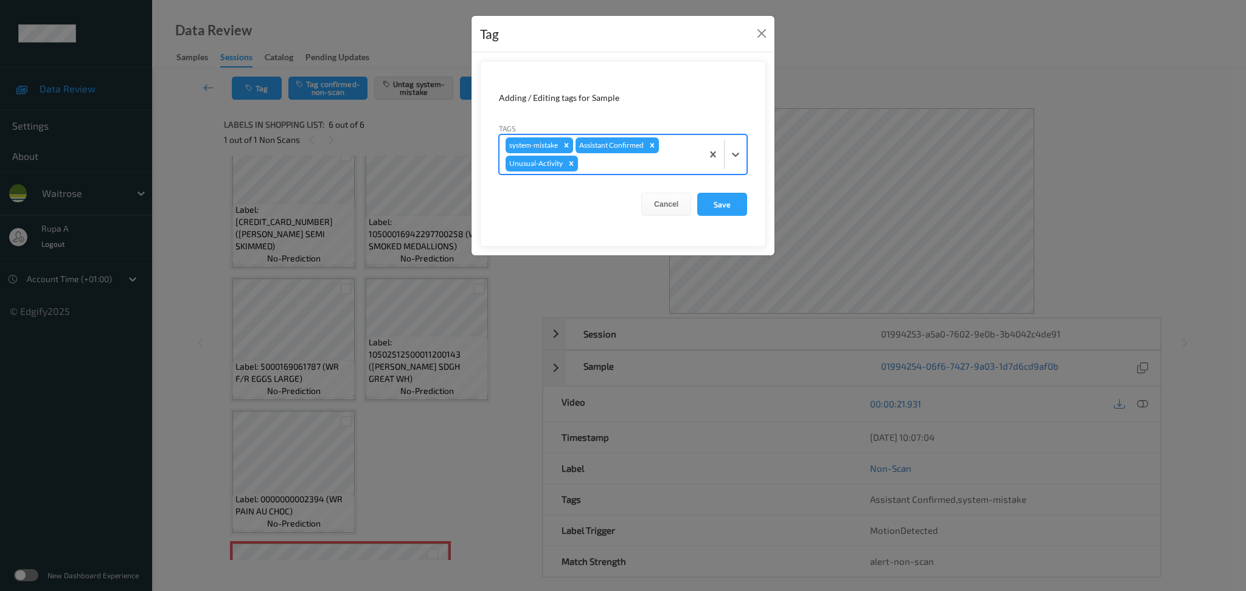
click at [639, 170] on div at bounding box center [638, 163] width 116 height 15
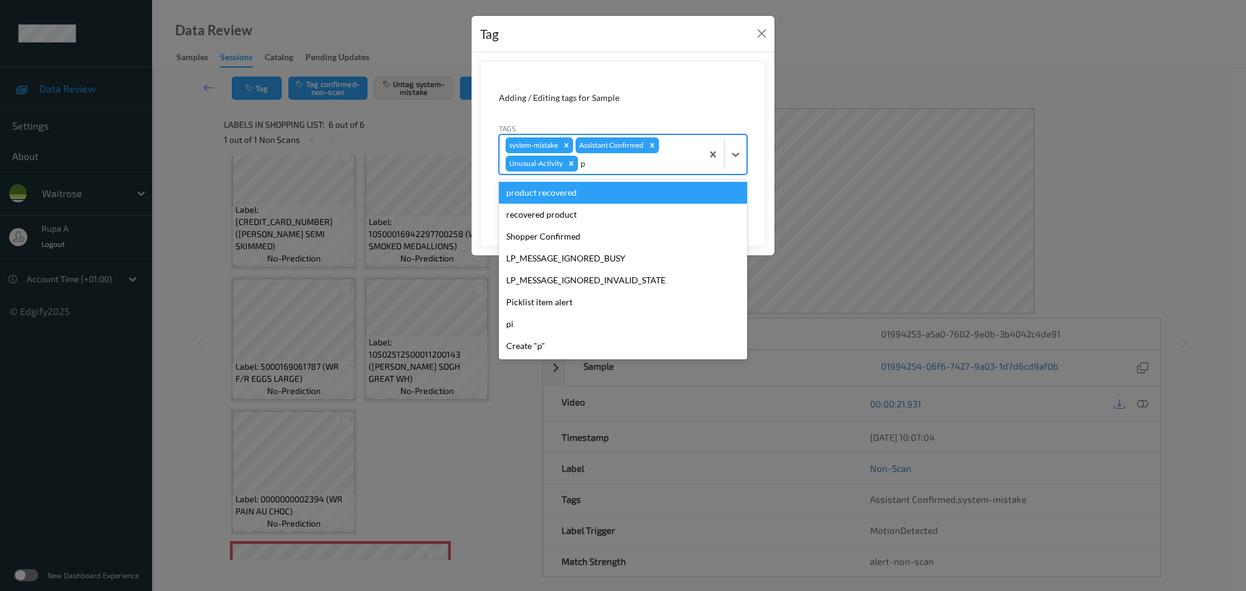
type input "pi"
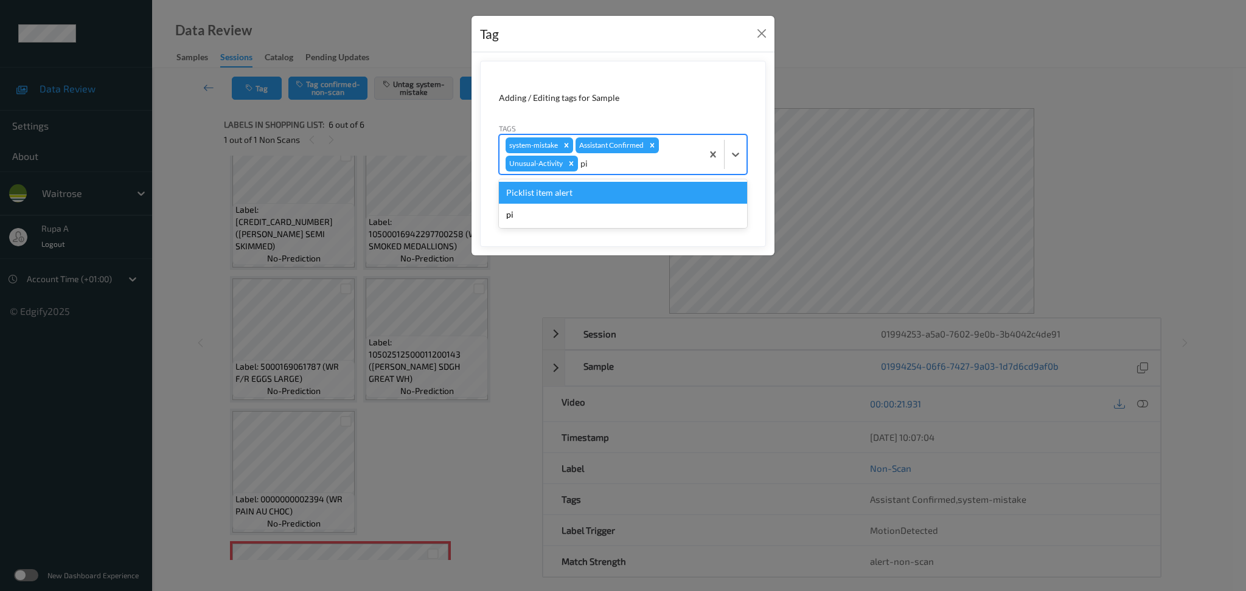
click at [619, 194] on div "Picklist item alert" at bounding box center [623, 193] width 248 height 22
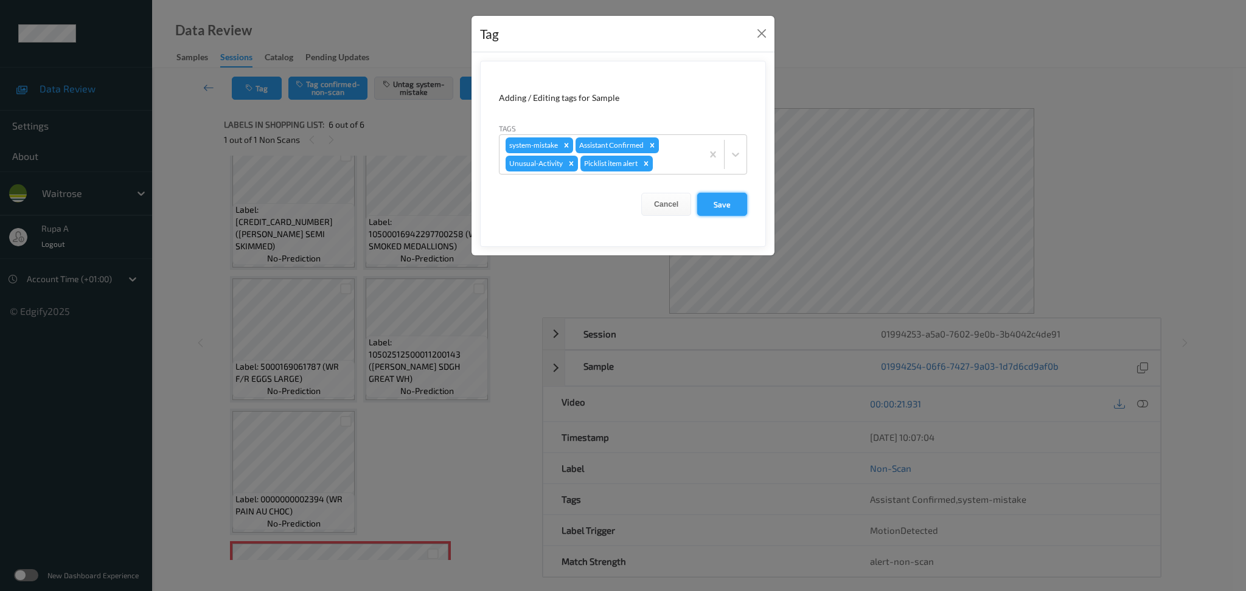
click at [715, 203] on button "Save" at bounding box center [722, 204] width 50 height 23
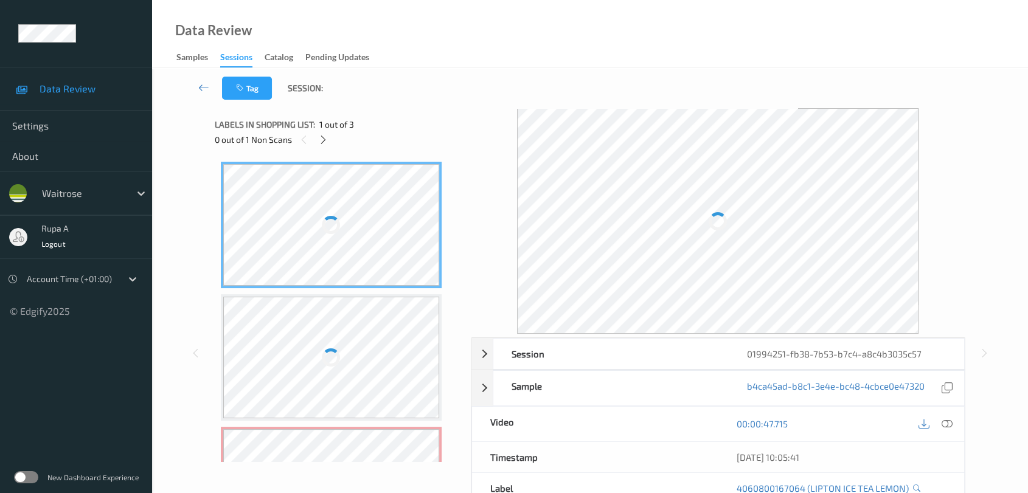
click at [386, 124] on div "Labels in shopping list: 1 out of 3" at bounding box center [339, 124] width 248 height 15
click at [322, 137] on icon at bounding box center [323, 139] width 10 height 11
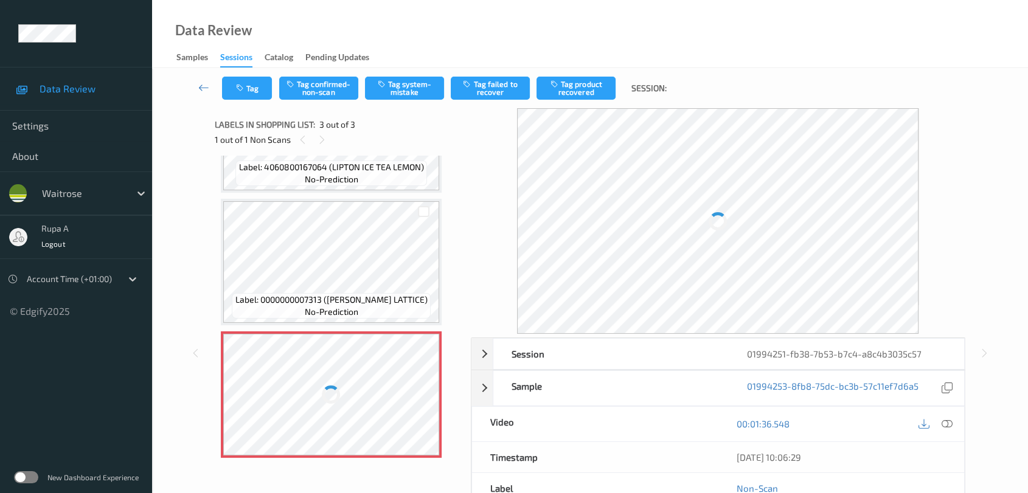
click at [304, 377] on div at bounding box center [331, 395] width 217 height 122
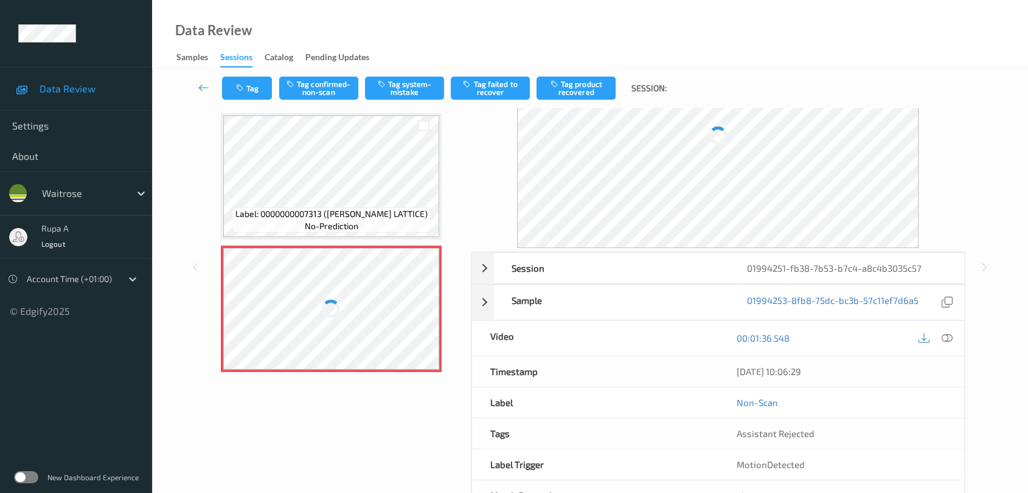
scroll to position [128, 0]
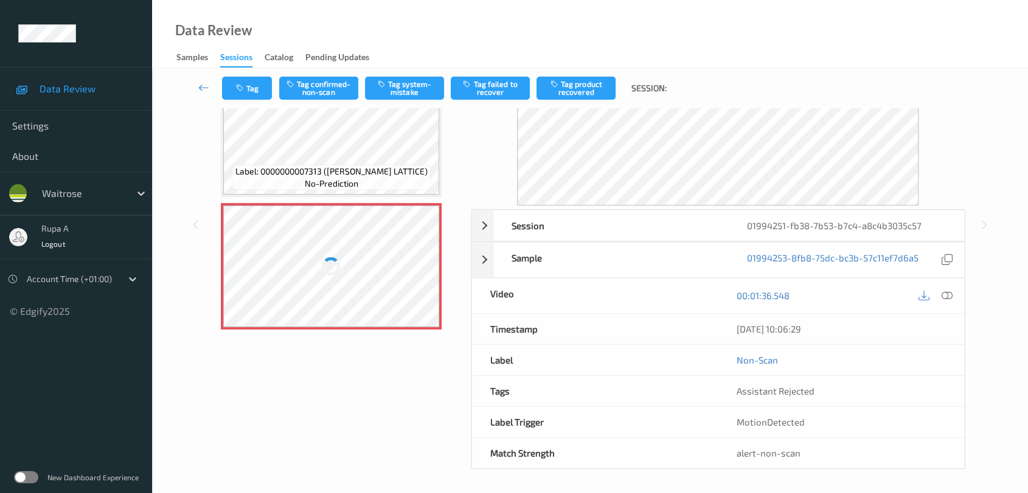
click at [304, 289] on div at bounding box center [331, 267] width 217 height 122
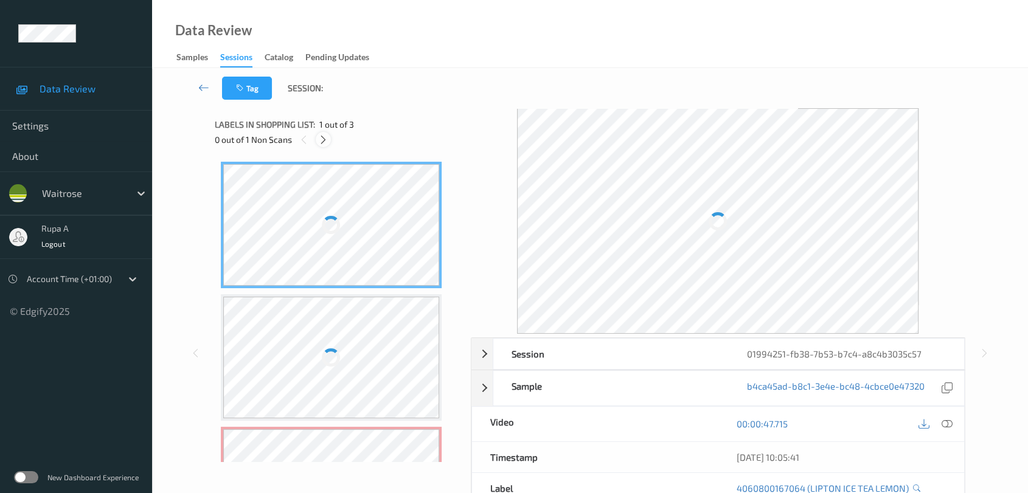
click at [329, 141] on div at bounding box center [323, 139] width 15 height 15
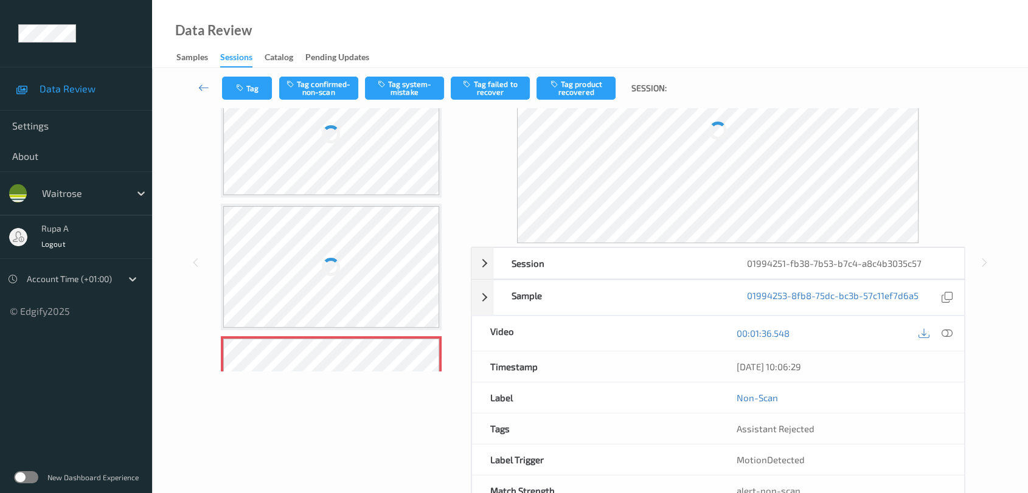
scroll to position [61, 0]
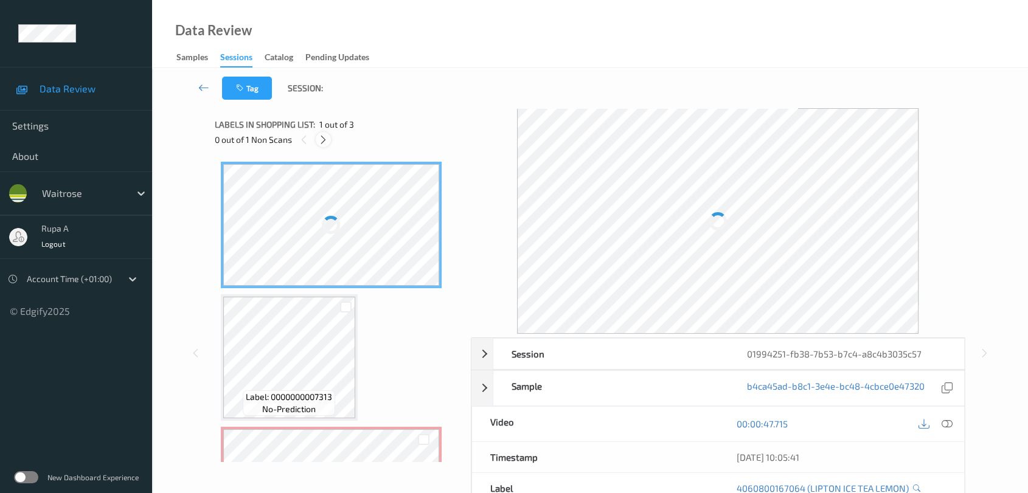
click at [321, 142] on icon at bounding box center [323, 139] width 10 height 11
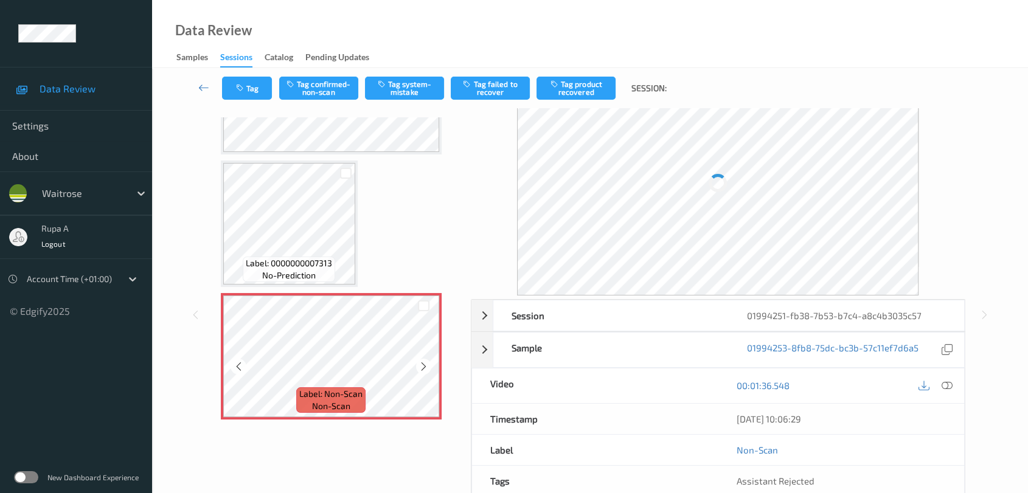
scroll to position [68, 0]
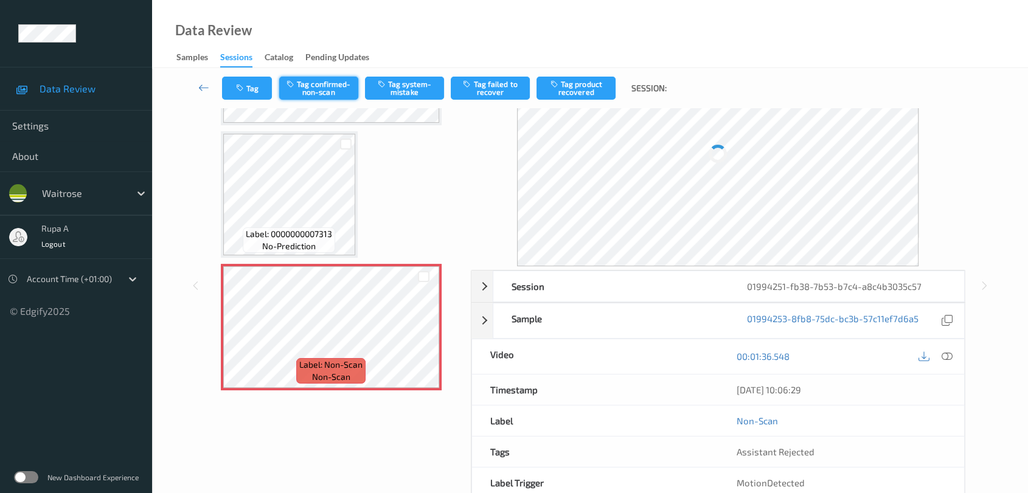
click at [330, 89] on button "Tag confirmed-non-scan" at bounding box center [318, 88] width 79 height 23
click at [404, 94] on button "Tag system-mistake" at bounding box center [404, 88] width 79 height 23
click at [406, 91] on button "Tag system-mistake" at bounding box center [404, 88] width 79 height 23
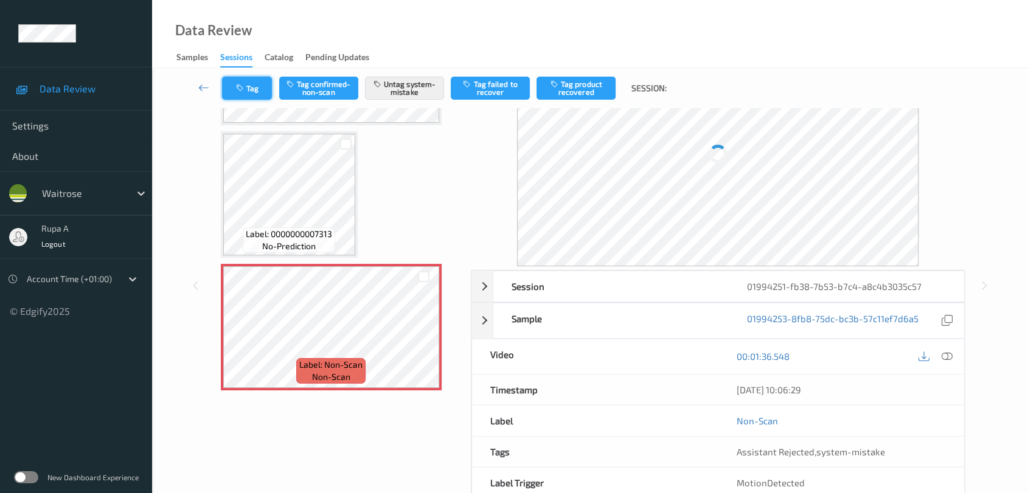
click at [243, 84] on icon "button" at bounding box center [241, 88] width 10 height 9
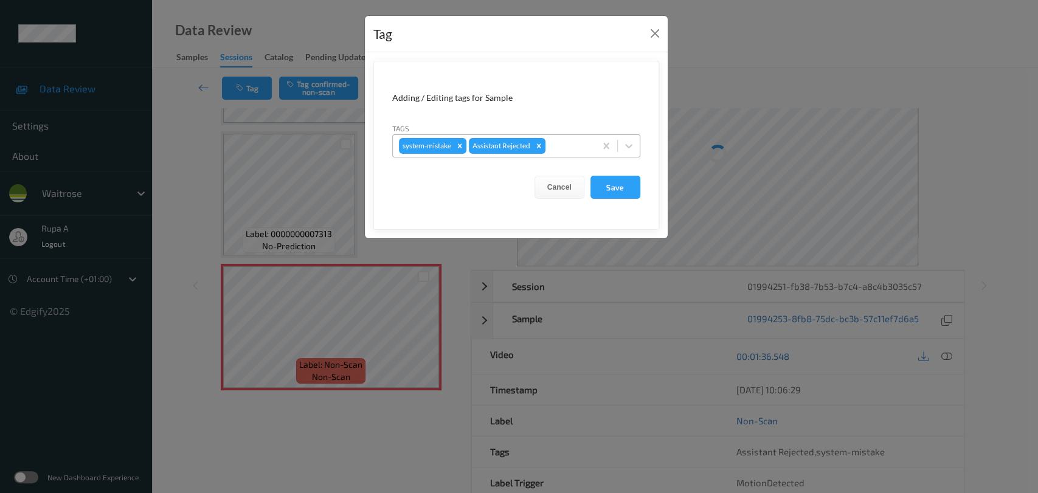
click at [574, 147] on div at bounding box center [568, 146] width 41 height 15
click at [680, 26] on div "Tag Adding / Editing tags for Sample Tags system-mistake Assistant Rejected Can…" at bounding box center [519, 246] width 1038 height 493
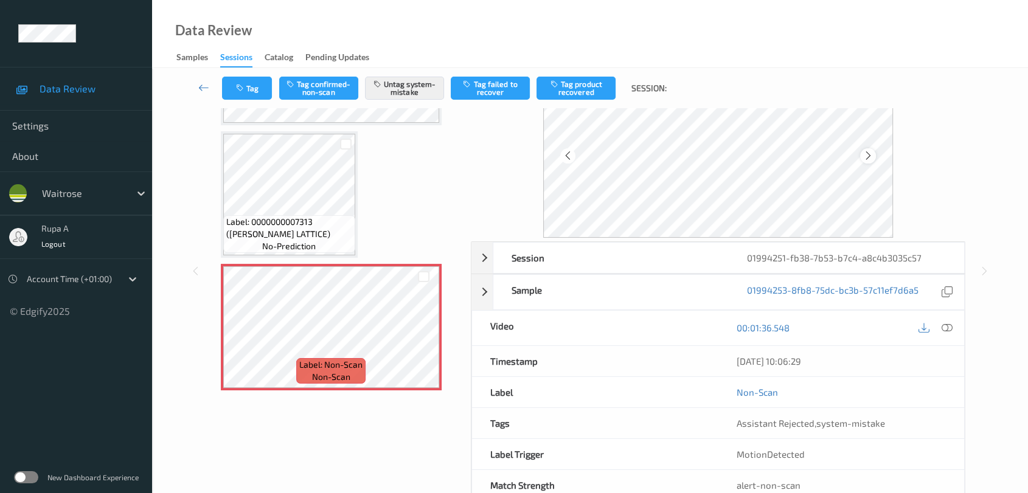
click at [867, 156] on icon at bounding box center [868, 155] width 10 height 11
click at [248, 89] on button "Tag" at bounding box center [247, 88] width 50 height 23
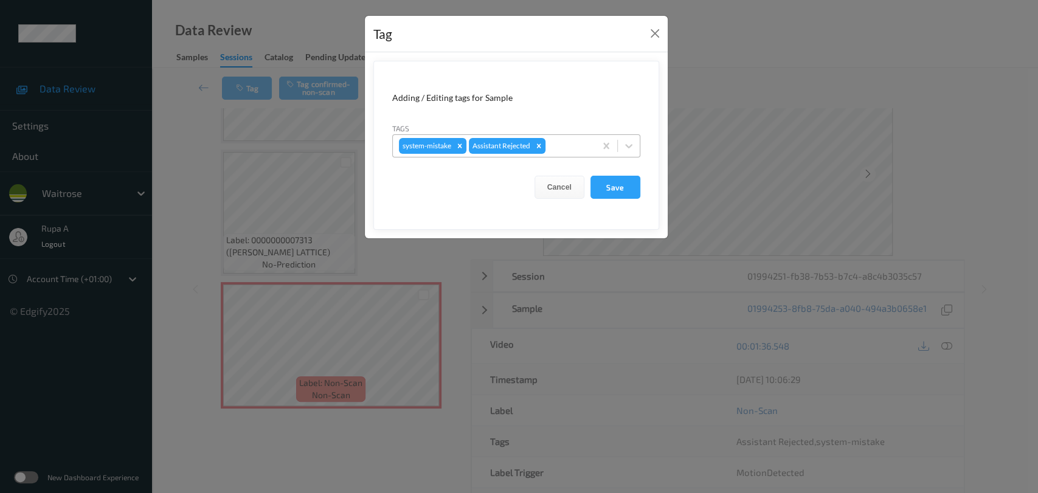
click at [579, 141] on div at bounding box center [568, 146] width 41 height 15
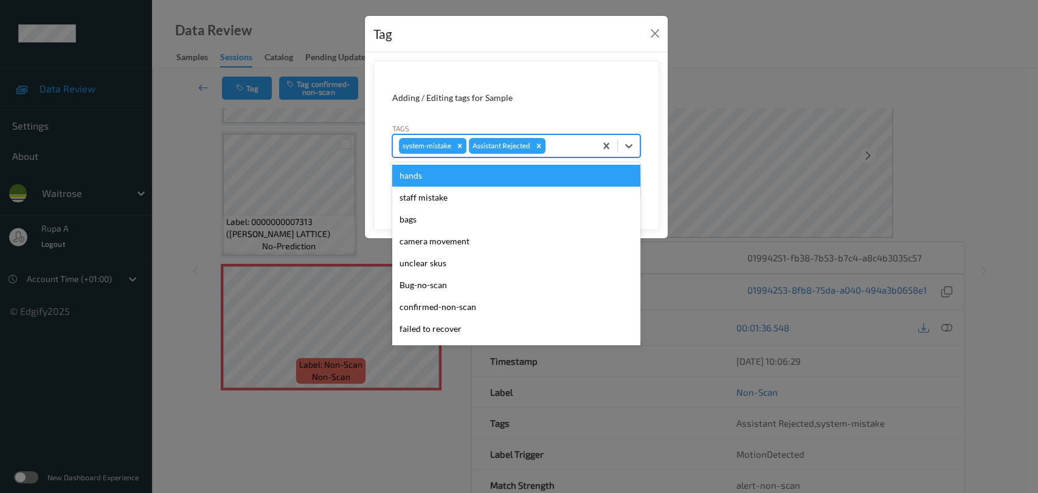
type input "n"
type input "un"
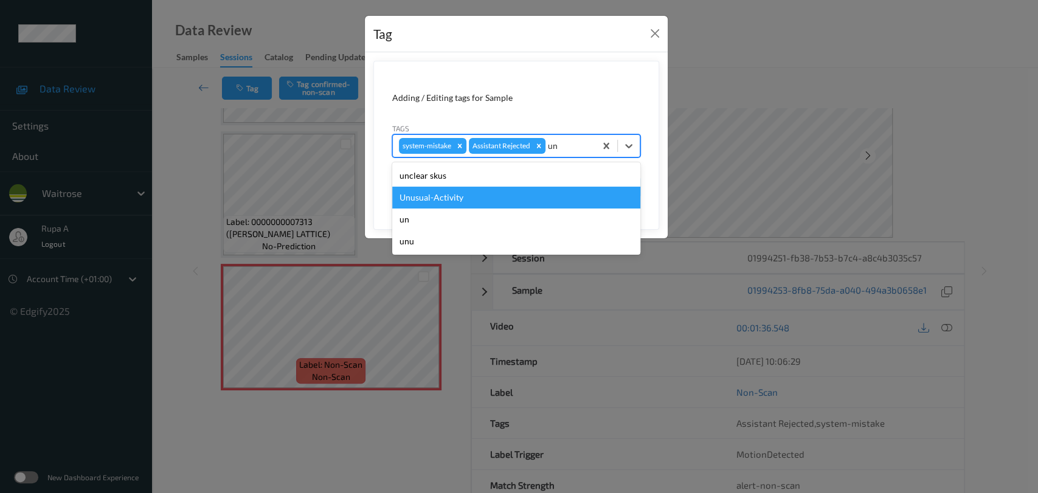
click at [456, 196] on div "Unusual-Activity" at bounding box center [516, 198] width 248 height 22
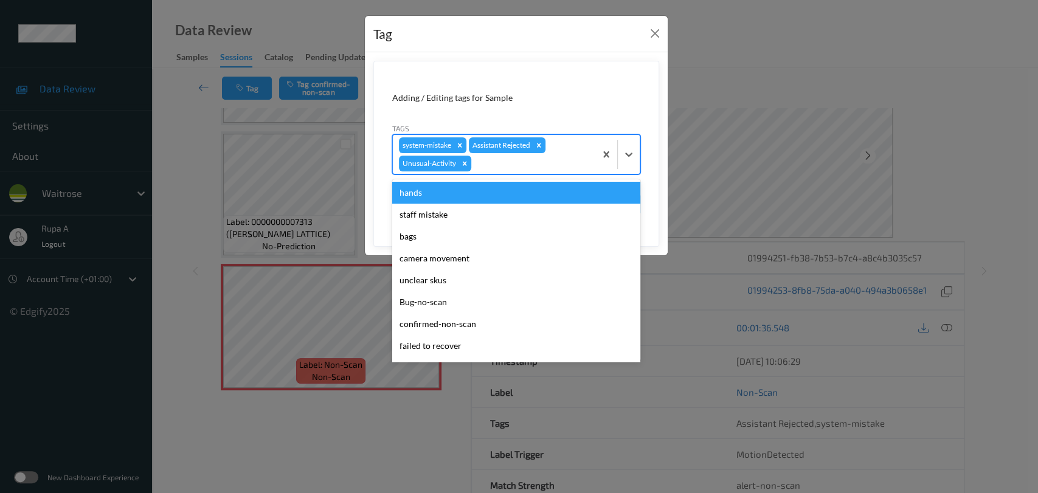
click at [535, 166] on div at bounding box center [532, 163] width 116 height 15
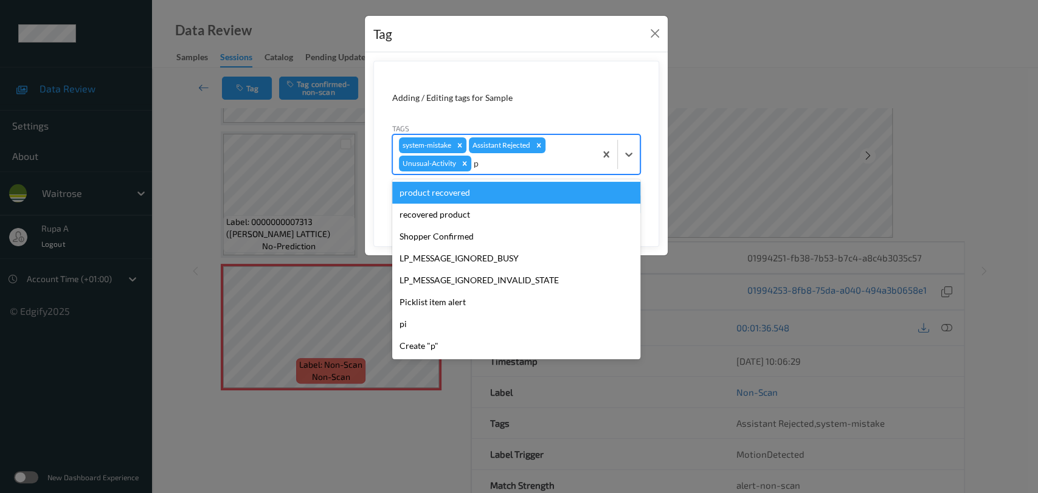
type input "pi"
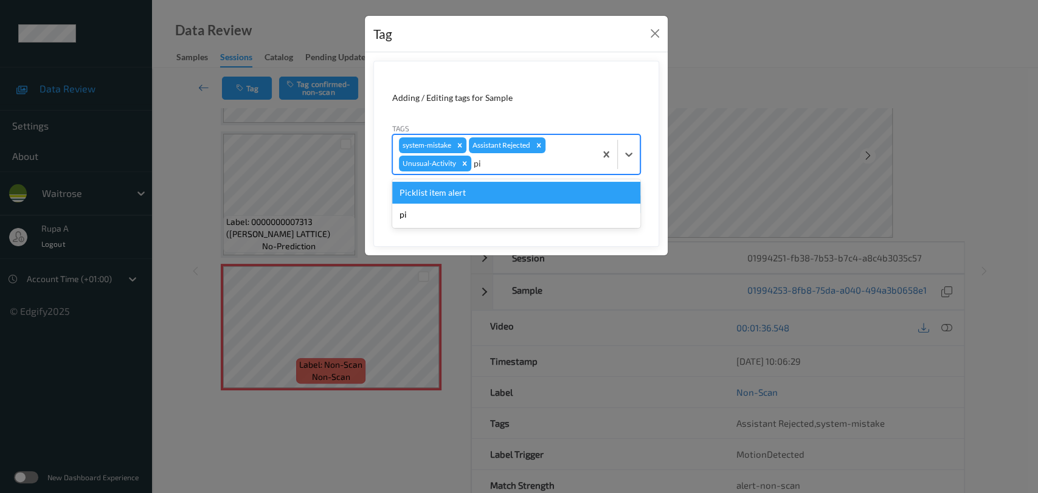
click at [500, 186] on div "Picklist item alert" at bounding box center [516, 193] width 248 height 22
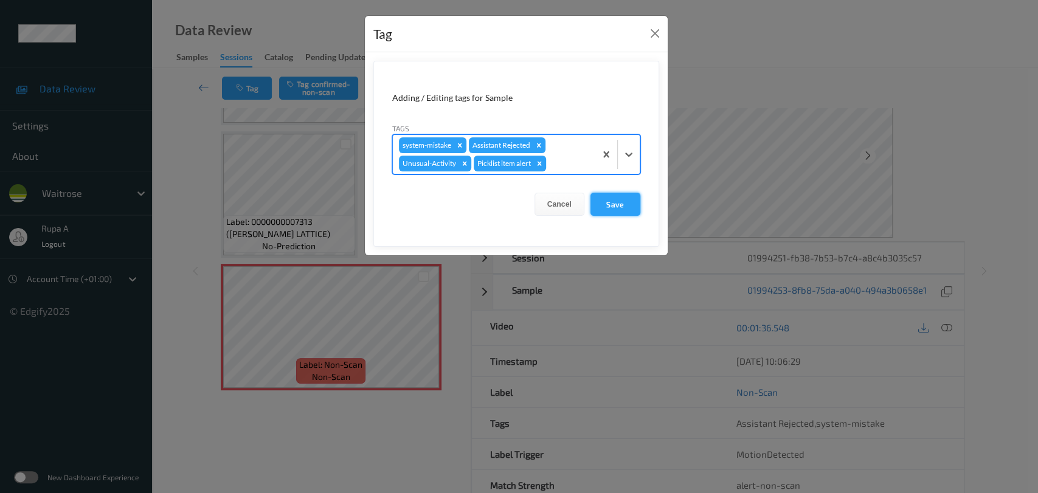
click at [626, 203] on button "Save" at bounding box center [616, 204] width 50 height 23
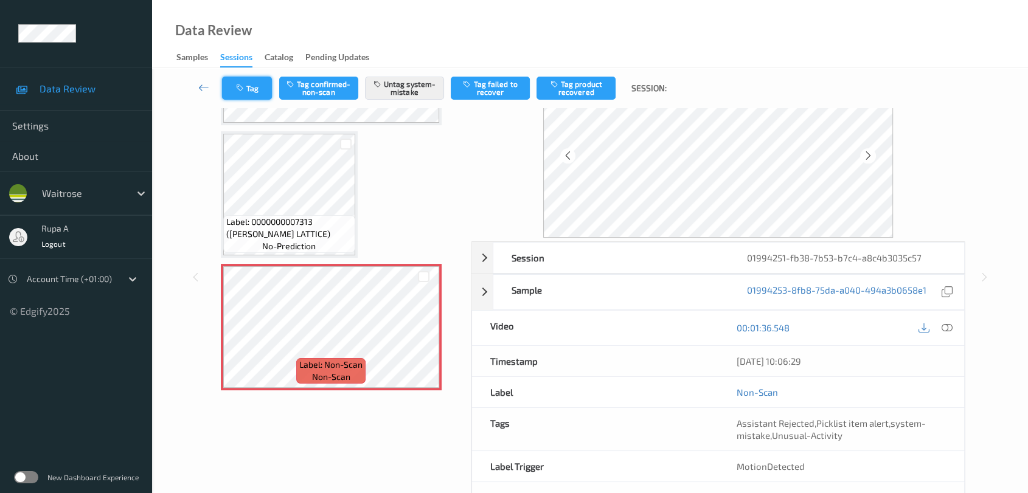
click at [249, 93] on button "Tag" at bounding box center [247, 88] width 50 height 23
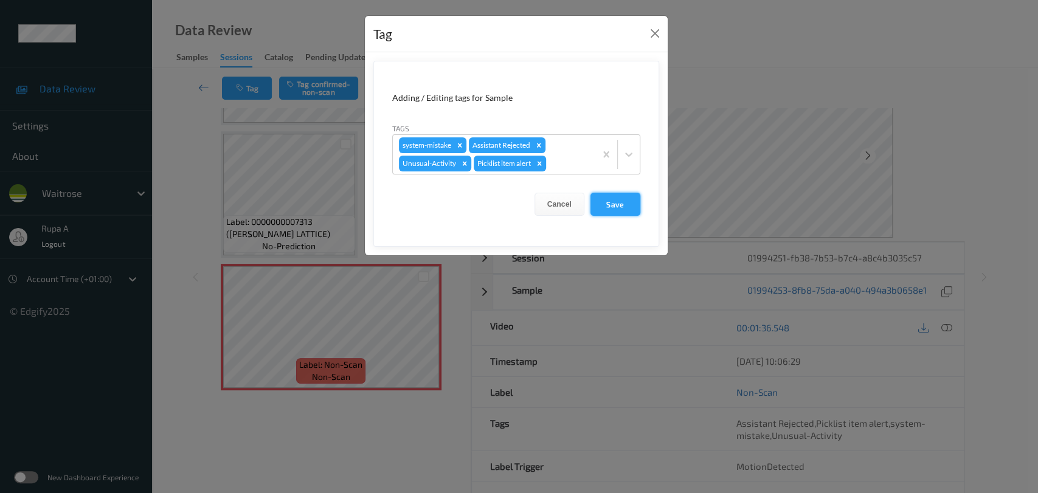
click at [618, 199] on button "Save" at bounding box center [616, 204] width 50 height 23
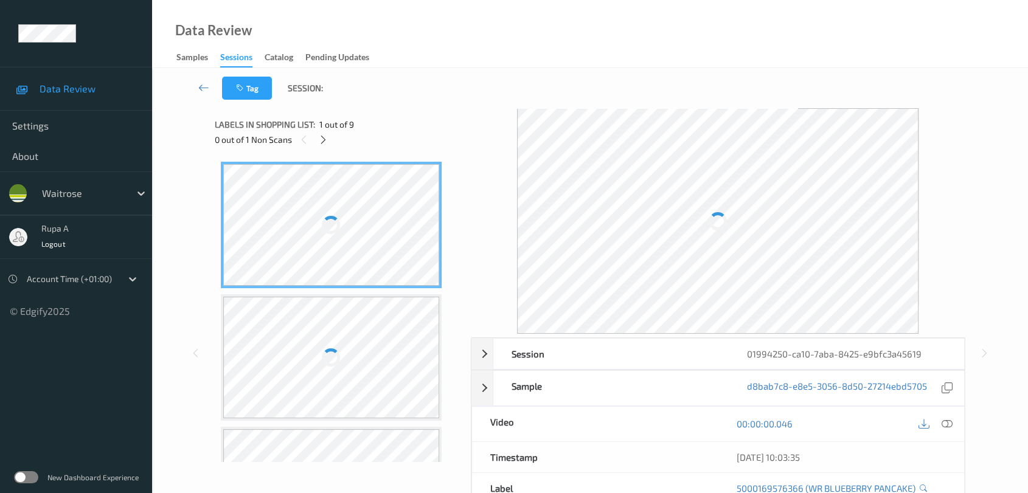
click at [414, 75] on div "Tag Session:" at bounding box center [590, 88] width 826 height 40
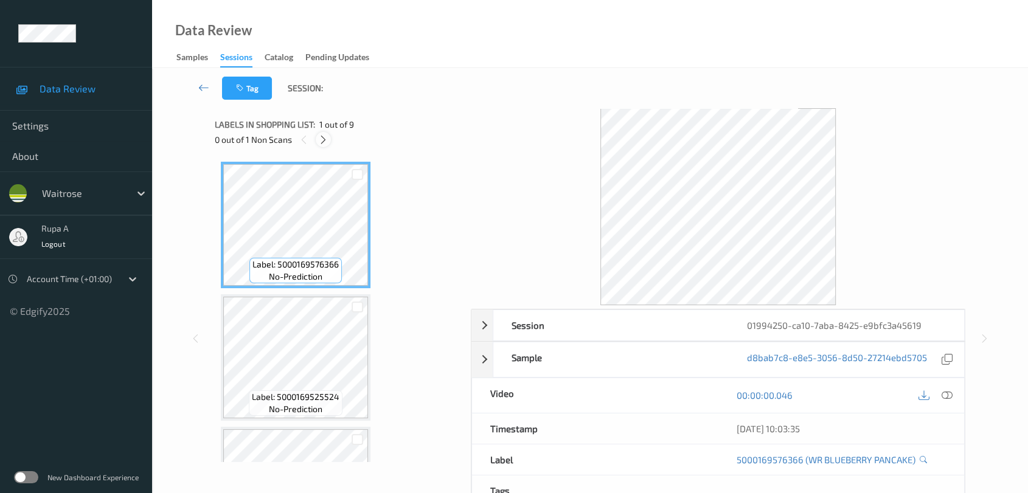
click at [320, 142] on icon at bounding box center [323, 139] width 10 height 11
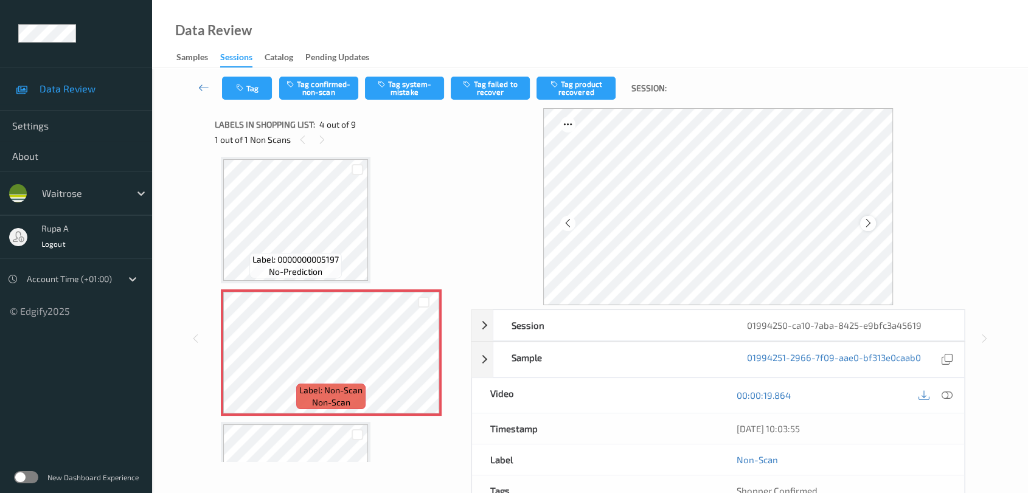
click at [866, 221] on icon at bounding box center [868, 223] width 10 height 11
click at [869, 226] on icon at bounding box center [868, 223] width 10 height 11
click at [945, 399] on icon at bounding box center [947, 395] width 11 height 11
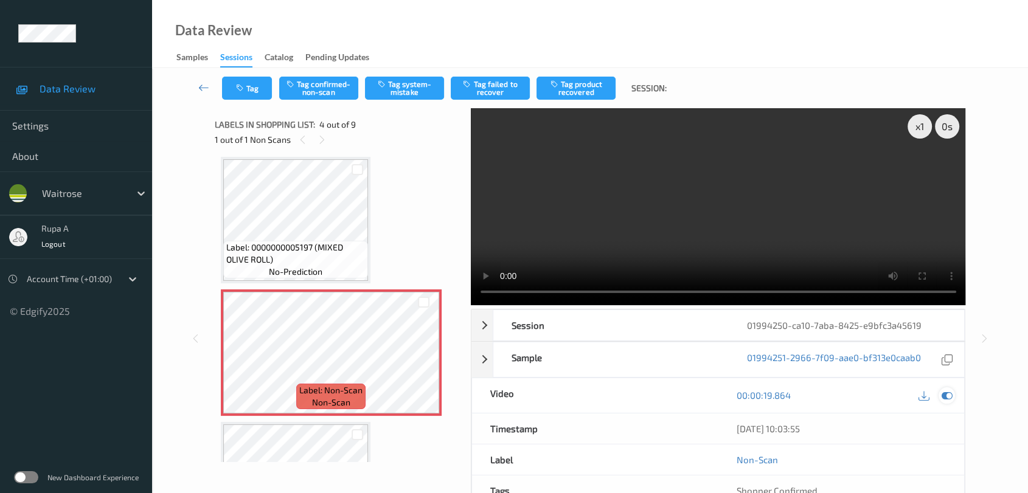
click at [949, 395] on icon at bounding box center [947, 395] width 11 height 11
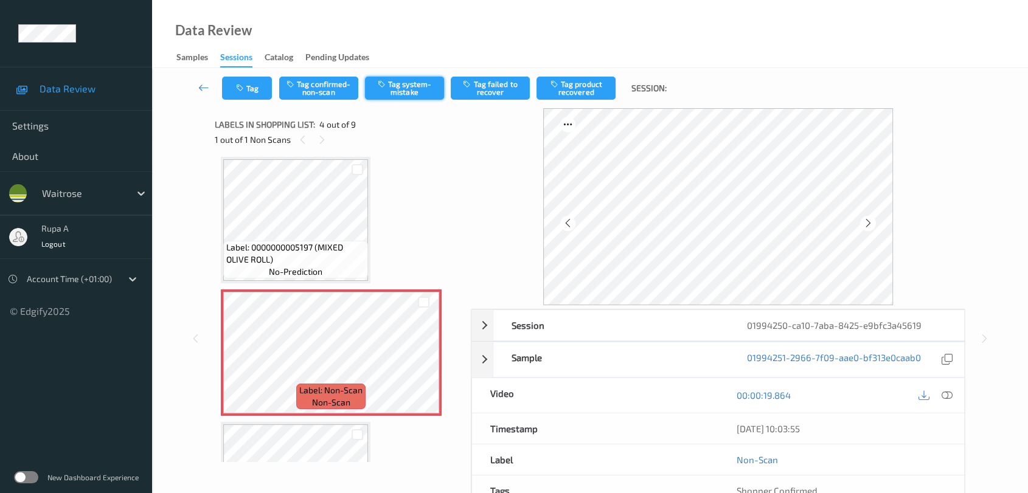
click at [407, 89] on button "Tag system-mistake" at bounding box center [404, 88] width 79 height 23
click at [241, 89] on icon "button" at bounding box center [241, 88] width 10 height 9
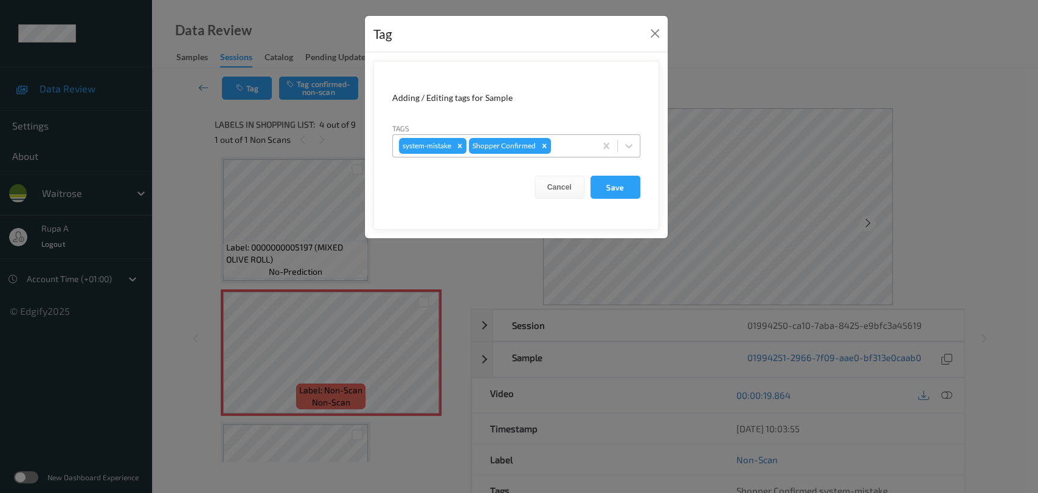
click at [570, 139] on div at bounding box center [572, 146] width 36 height 15
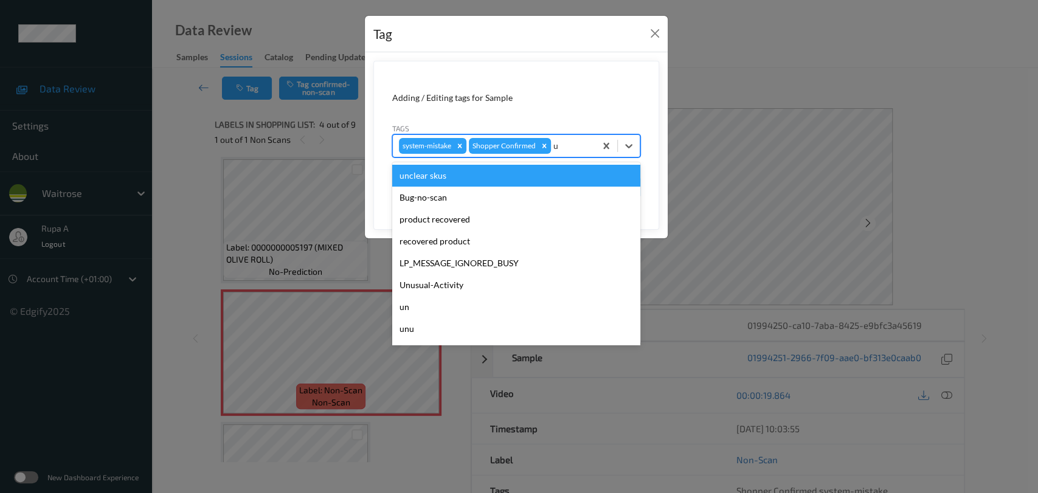
type input "un"
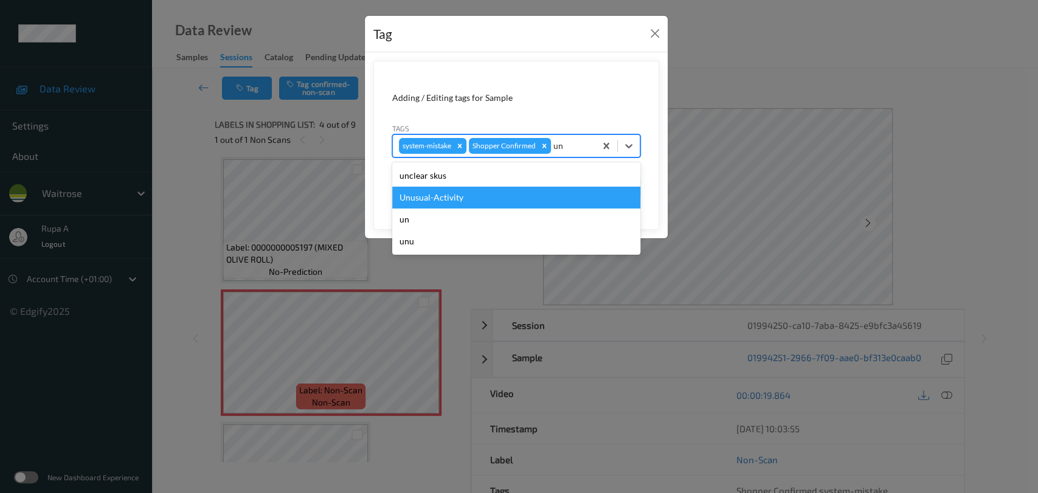
click at [489, 193] on div "Unusual-Activity" at bounding box center [516, 198] width 248 height 22
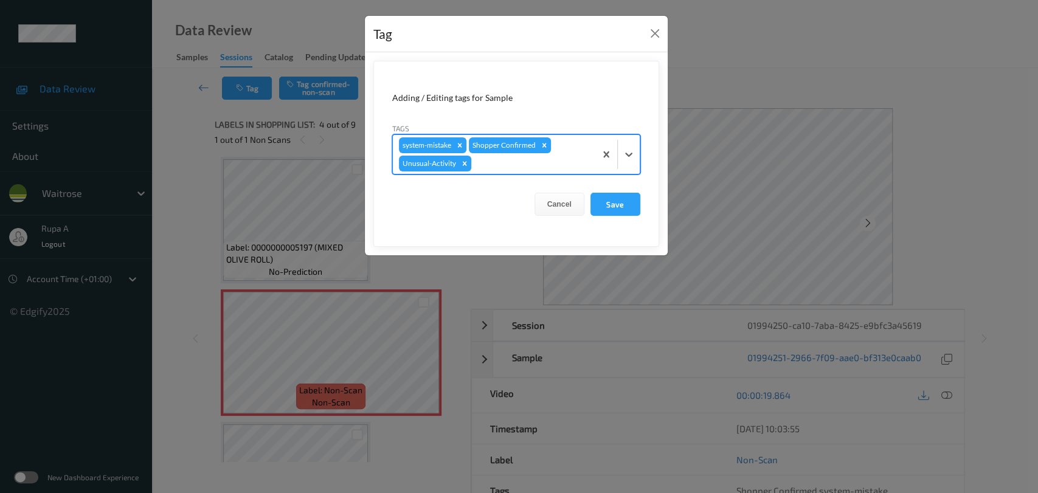
click at [520, 168] on div at bounding box center [532, 163] width 116 height 15
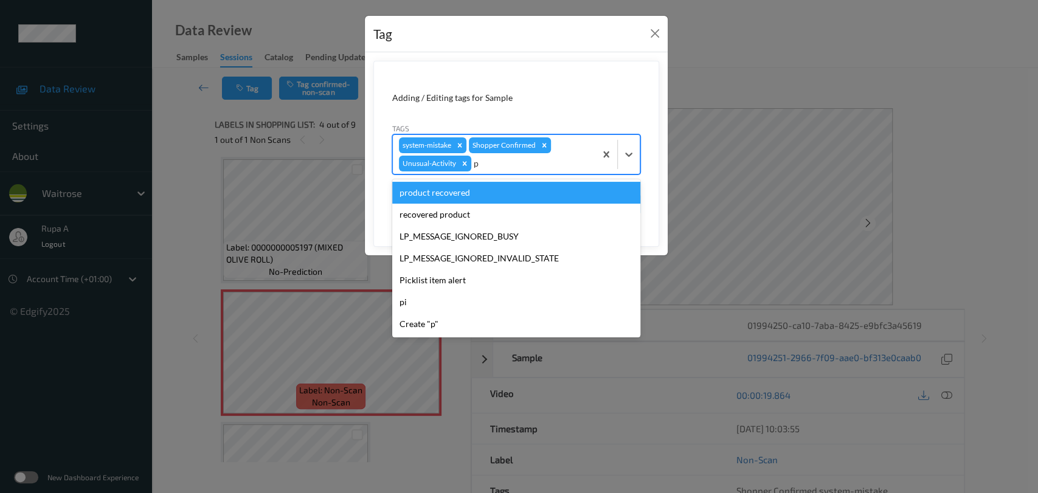
type input "pi"
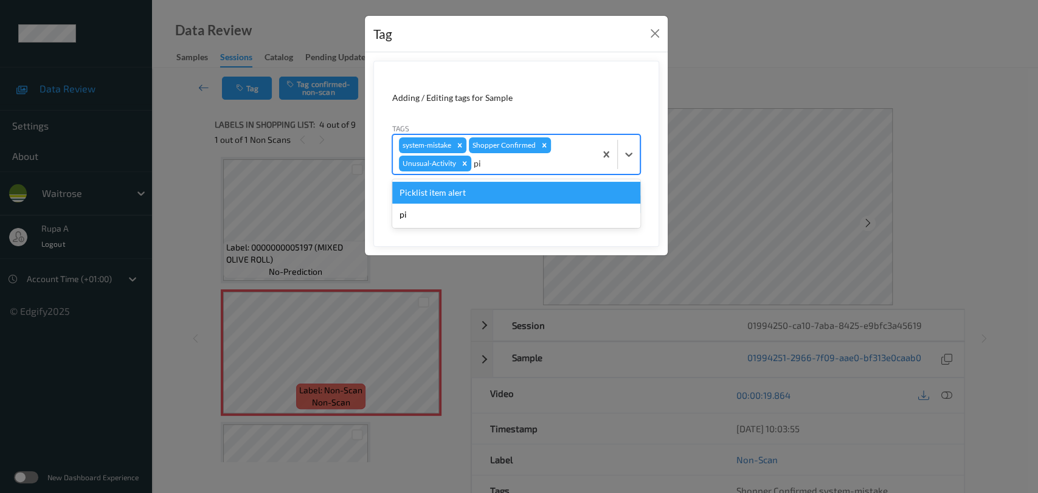
click at [505, 190] on div "Picklist item alert" at bounding box center [516, 193] width 248 height 22
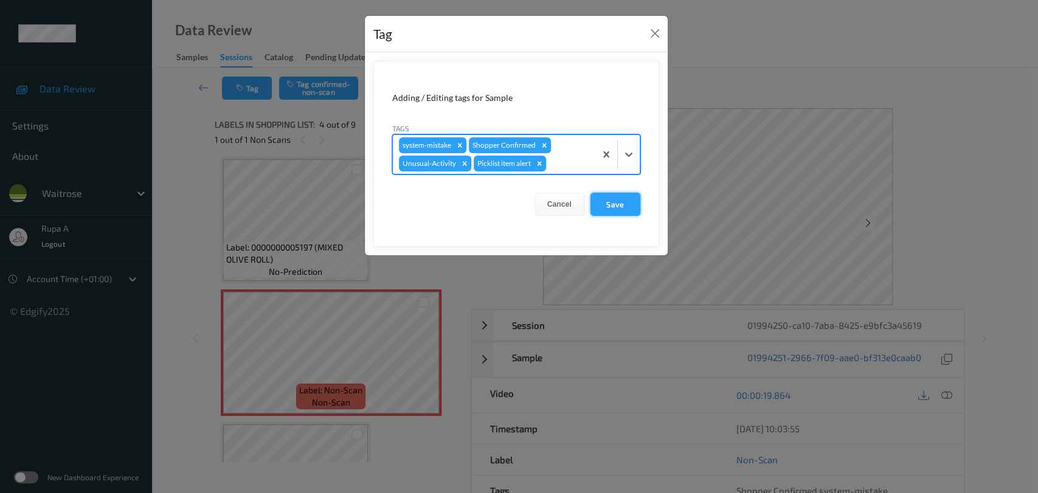
click at [597, 200] on button "Save" at bounding box center [616, 204] width 50 height 23
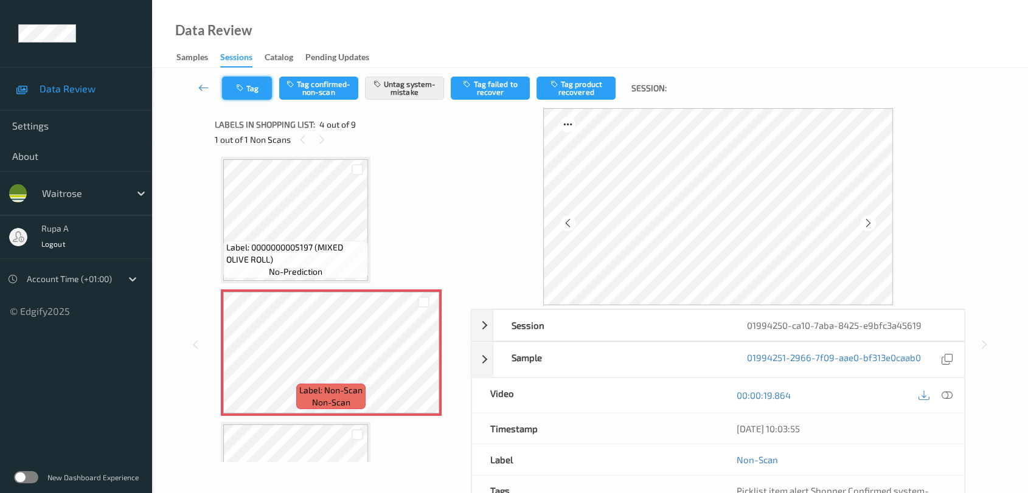
click at [240, 86] on icon "button" at bounding box center [241, 88] width 10 height 9
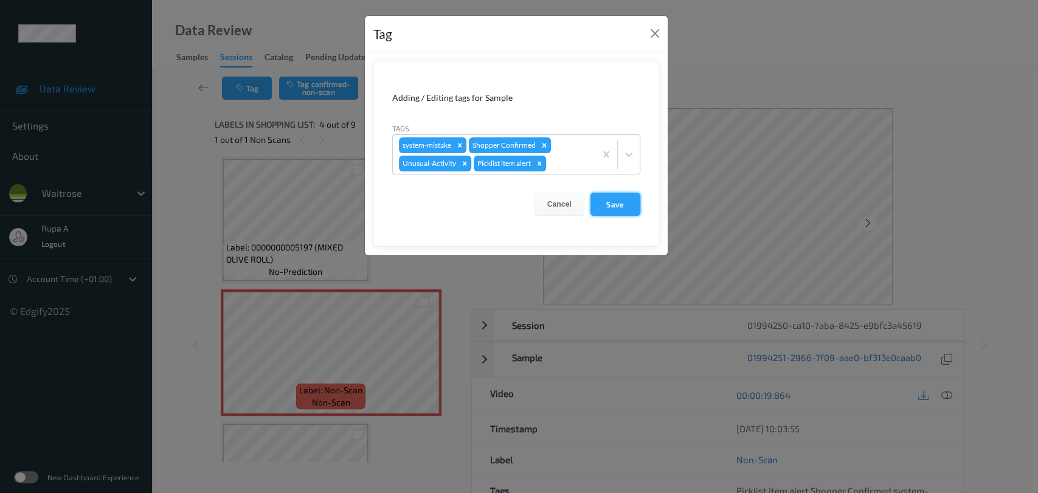
click at [617, 194] on button "Save" at bounding box center [616, 204] width 50 height 23
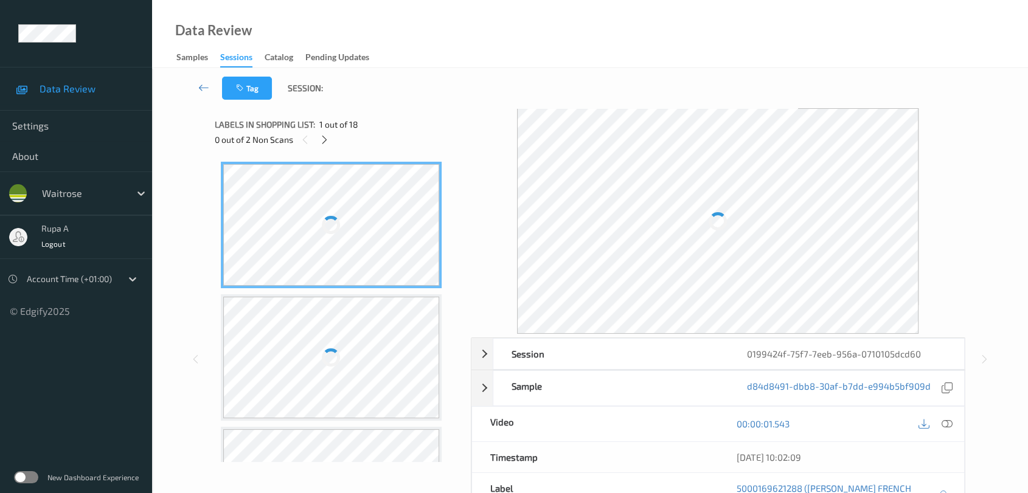
click at [344, 97] on div "Tag Session:" at bounding box center [590, 88] width 826 height 40
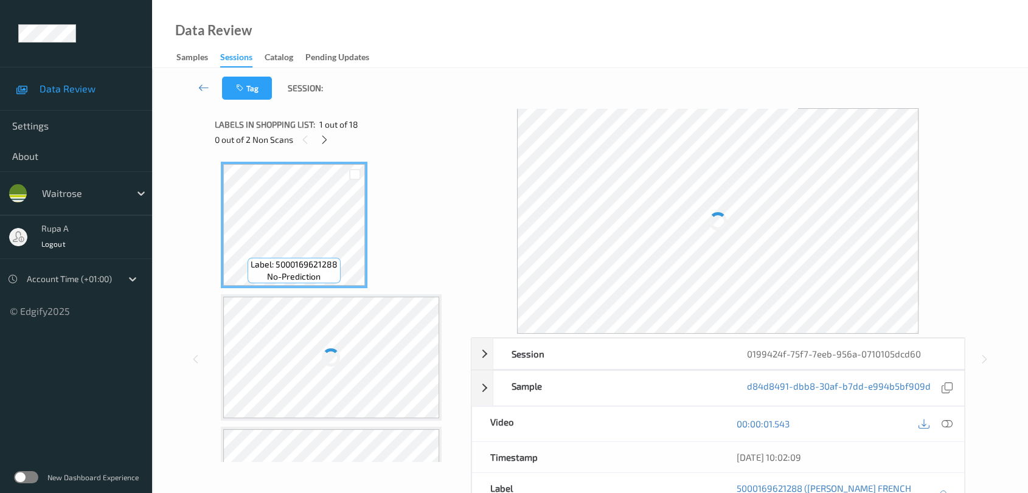
click at [323, 148] on div "Labels in shopping list: 1 out of 18 0 out of 2 Non Scans" at bounding box center [339, 131] width 248 height 47
click at [323, 144] on icon at bounding box center [324, 139] width 10 height 11
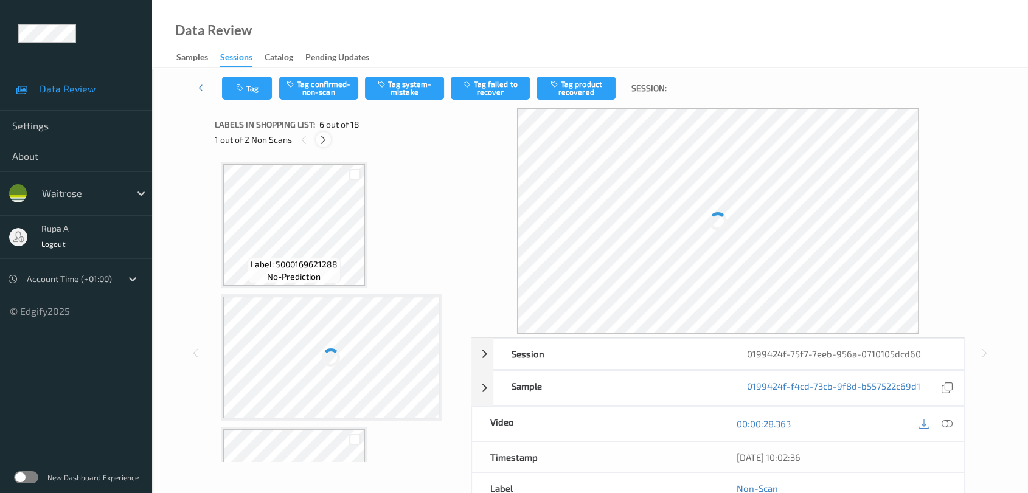
scroll to position [534, 0]
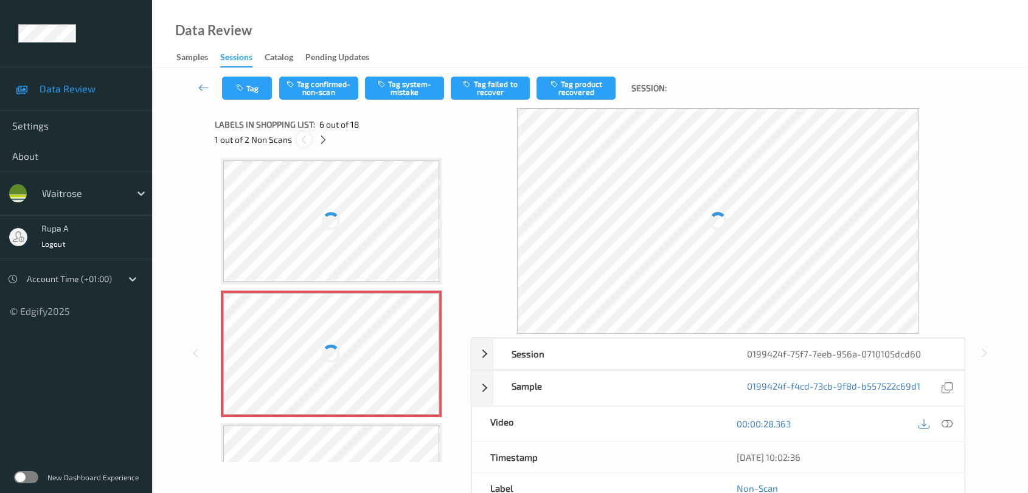
click at [302, 144] on icon at bounding box center [304, 139] width 10 height 11
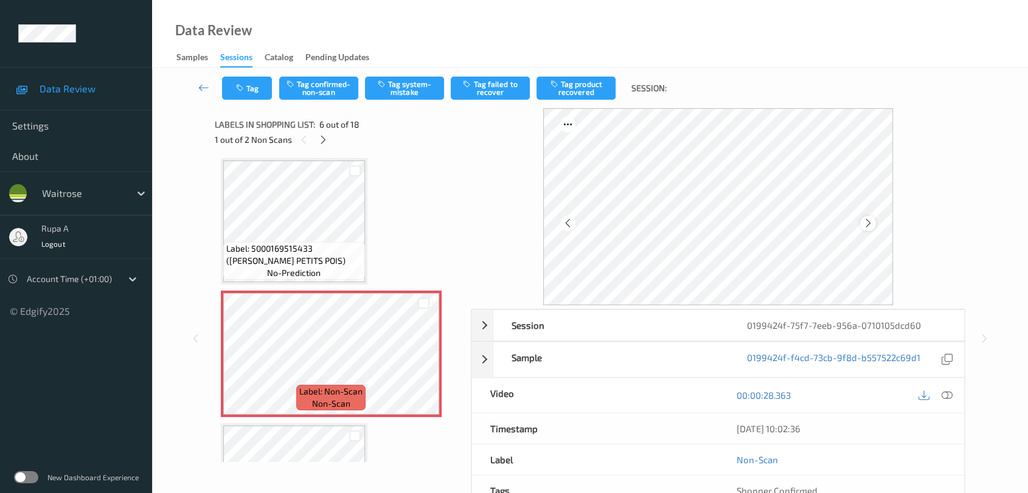
click at [870, 223] on icon at bounding box center [868, 223] width 10 height 11
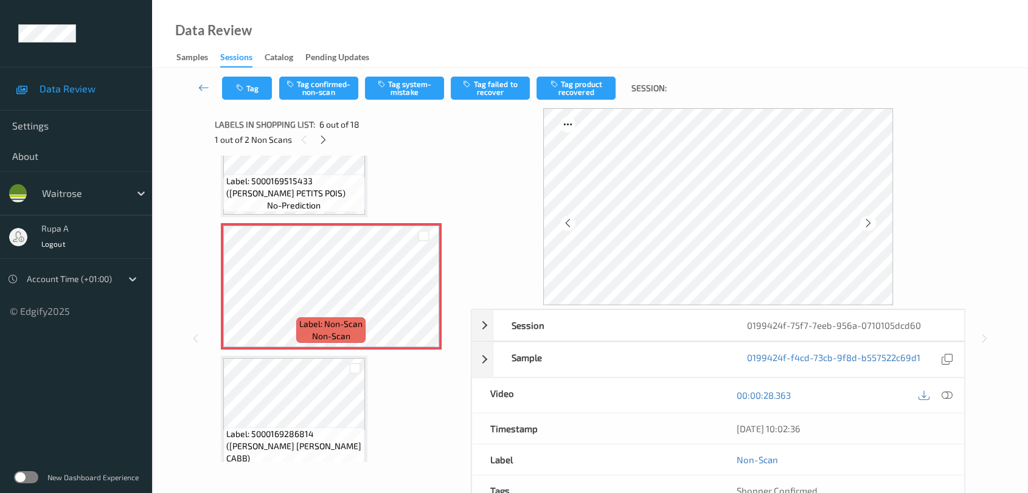
scroll to position [669, 0]
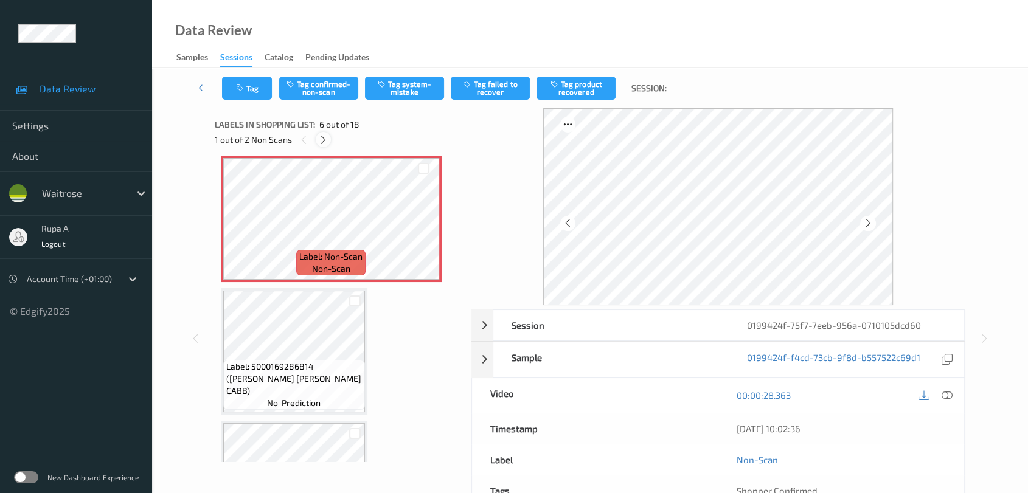
click at [322, 142] on icon at bounding box center [323, 139] width 10 height 11
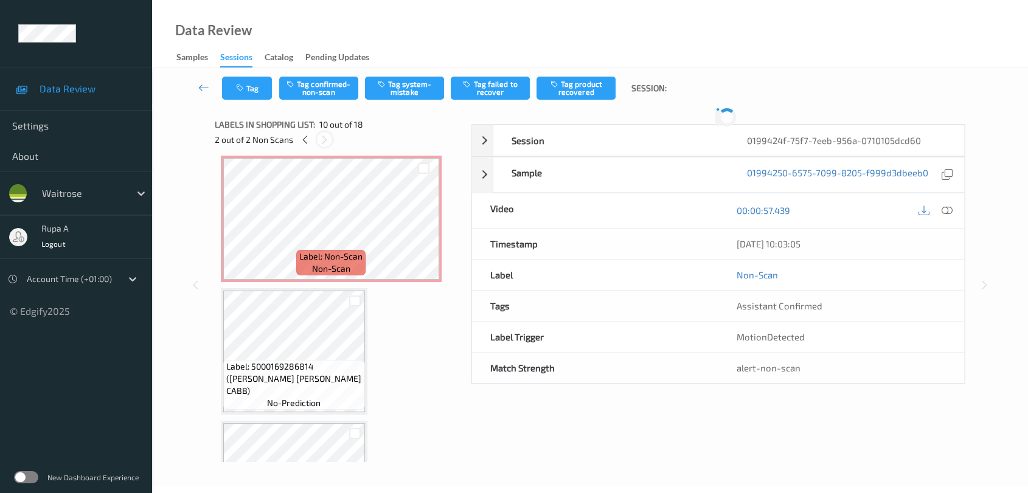
scroll to position [1062, 0]
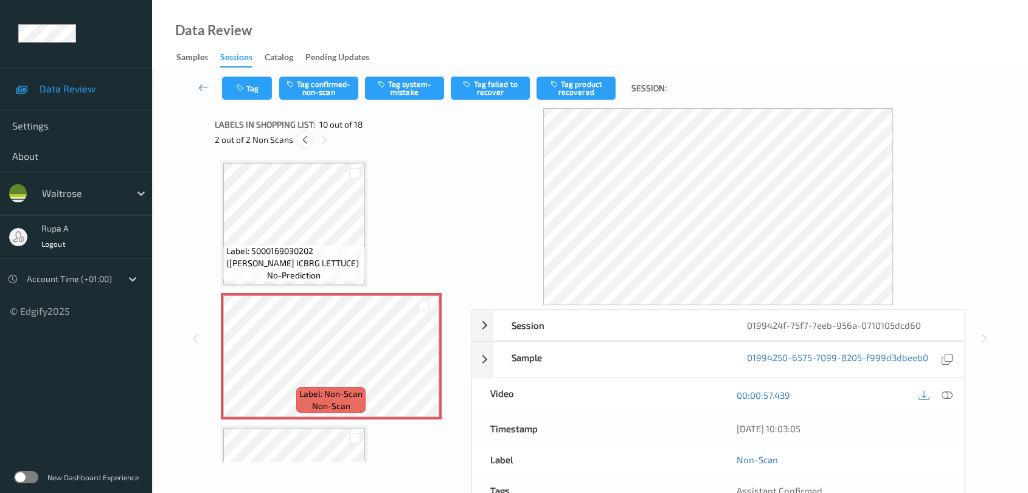
click at [299, 140] on div at bounding box center [304, 139] width 15 height 15
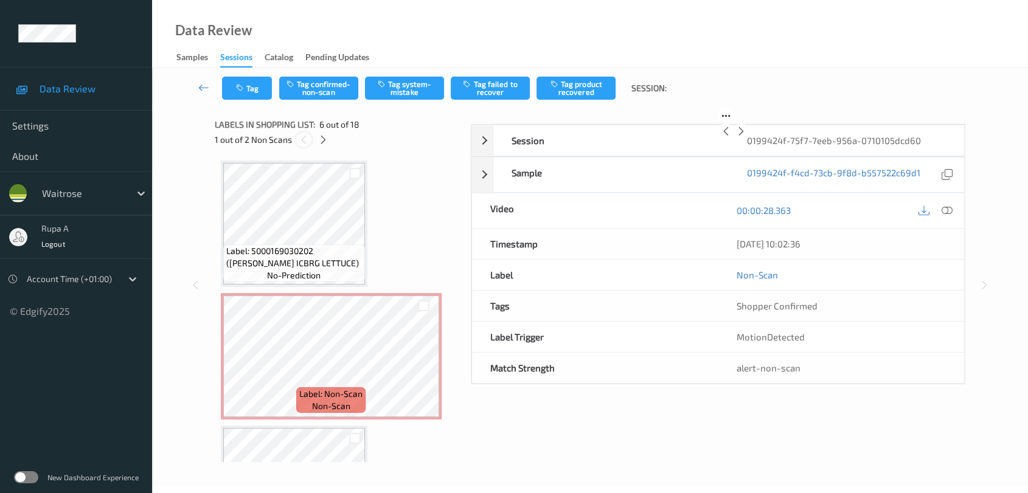
scroll to position [534, 0]
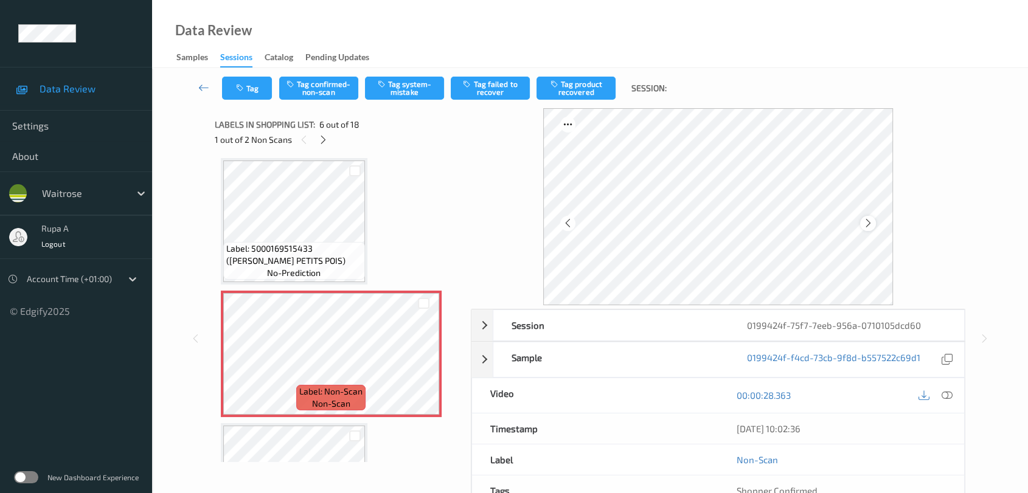
click at [873, 227] on div at bounding box center [867, 223] width 15 height 15
click at [949, 398] on icon at bounding box center [947, 395] width 11 height 11
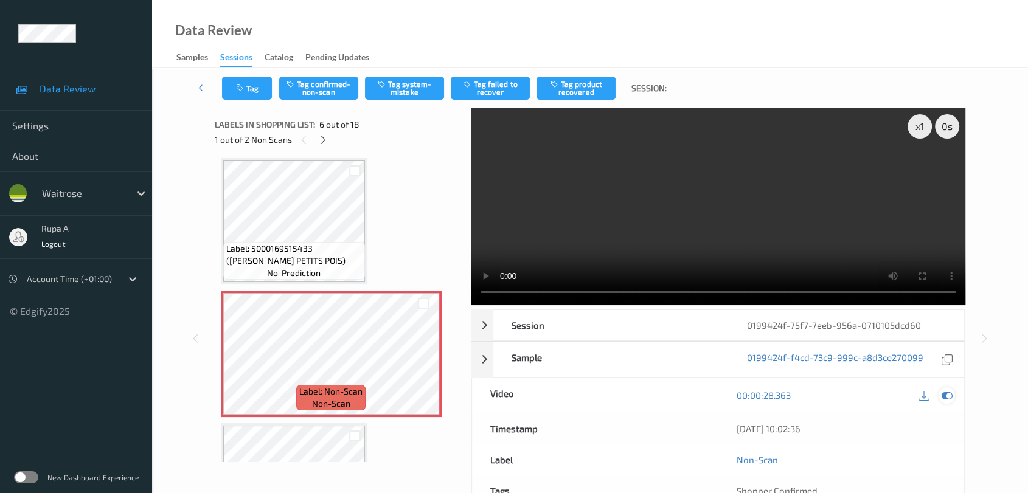
click at [947, 396] on icon at bounding box center [947, 395] width 11 height 11
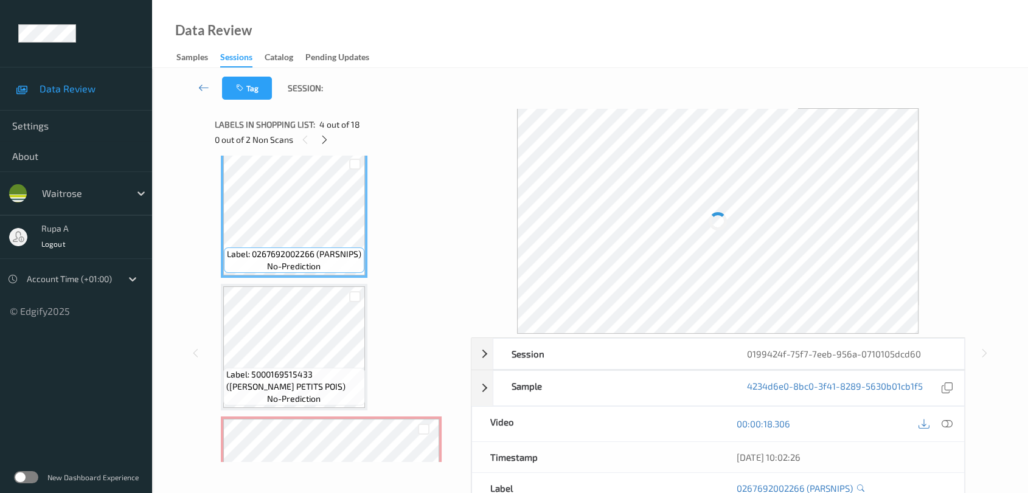
scroll to position [473, 0]
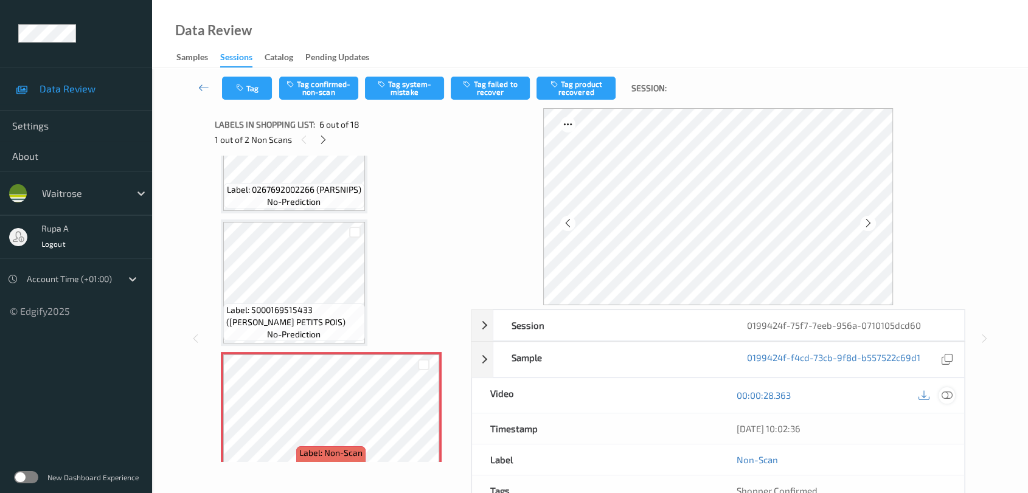
click at [949, 395] on icon at bounding box center [947, 395] width 11 height 11
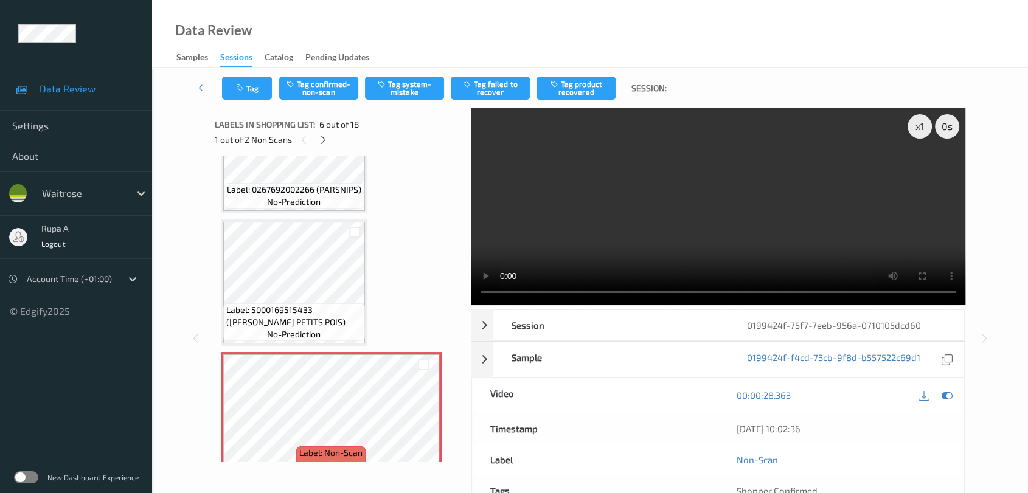
click at [905, 123] on video at bounding box center [718, 206] width 495 height 197
click at [923, 122] on div "x 1" at bounding box center [920, 126] width 24 height 24
click at [951, 395] on icon at bounding box center [947, 395] width 11 height 11
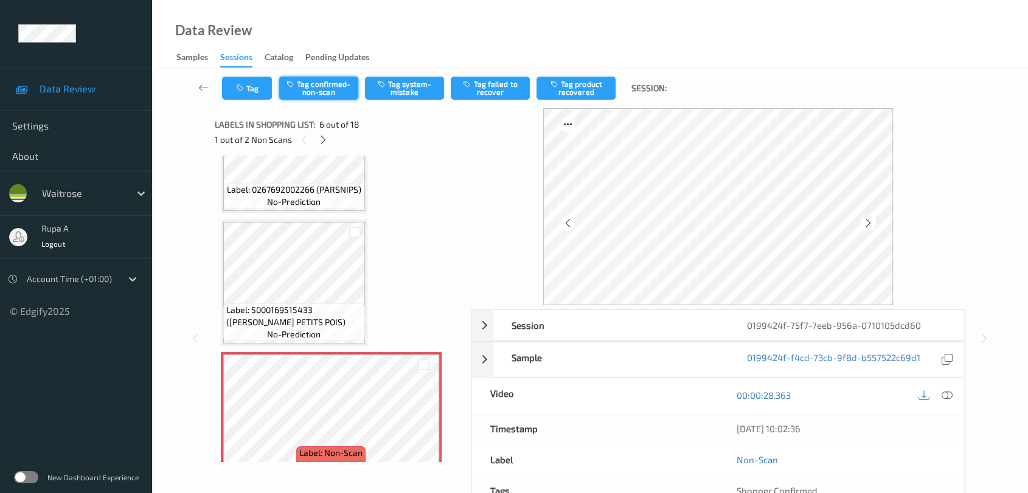
click at [316, 87] on button "Tag confirmed-non-scan" at bounding box center [318, 88] width 79 height 23
click at [507, 96] on button "Tag failed to recover" at bounding box center [490, 88] width 79 height 23
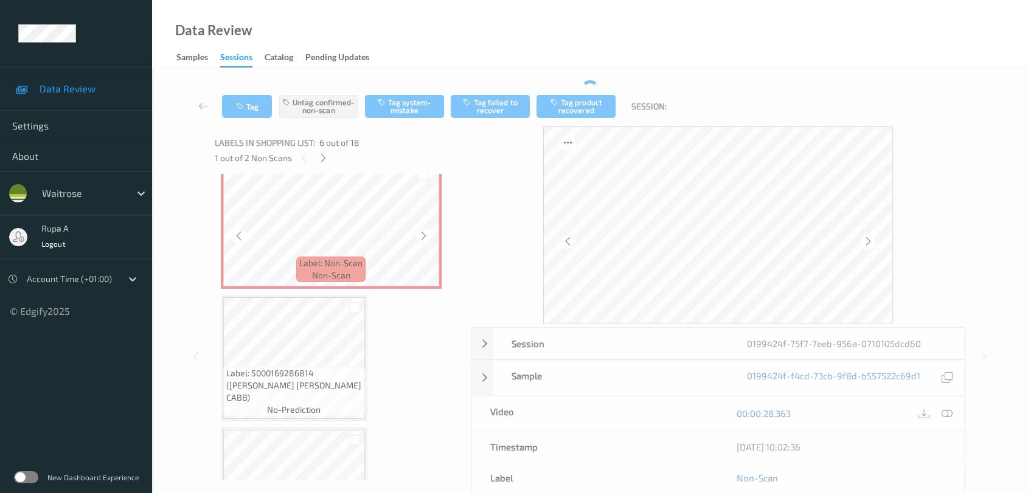
scroll to position [608, 0]
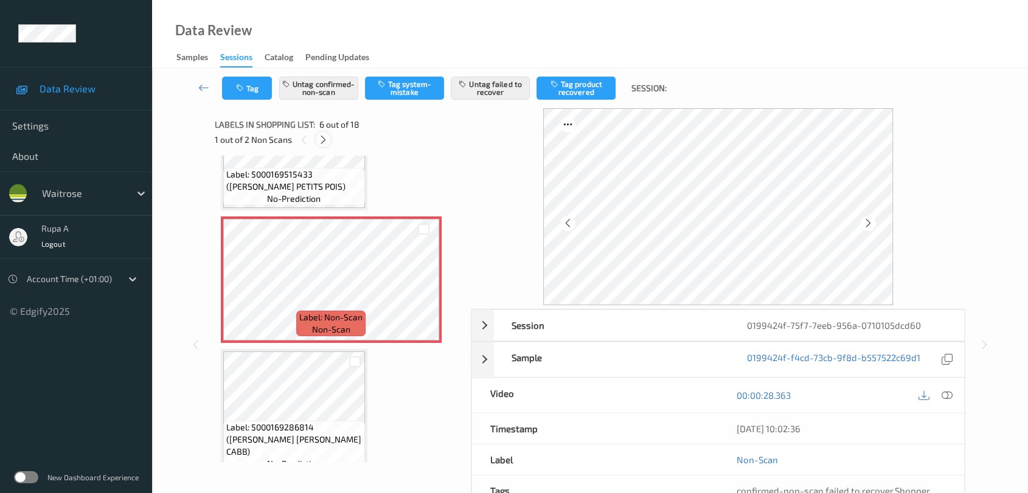
click at [324, 142] on icon at bounding box center [323, 139] width 10 height 11
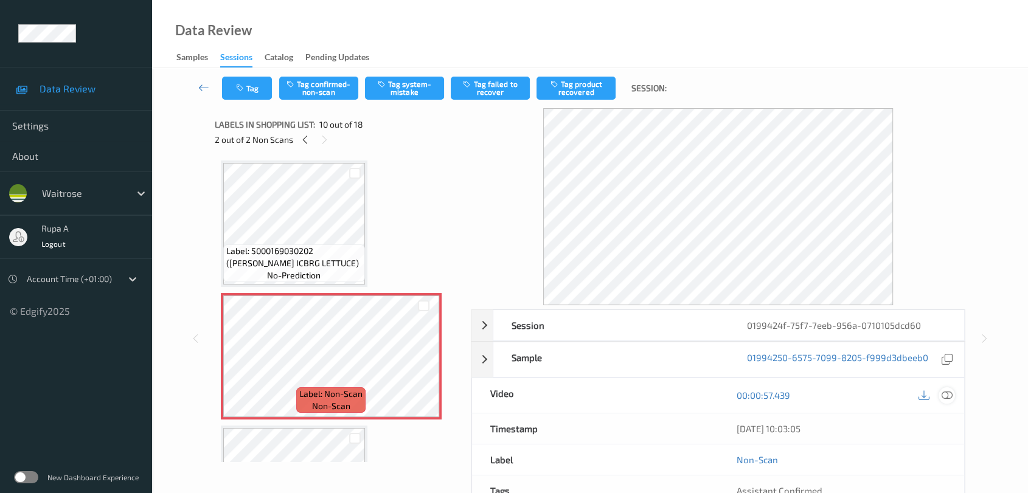
click at [946, 393] on icon at bounding box center [947, 395] width 11 height 11
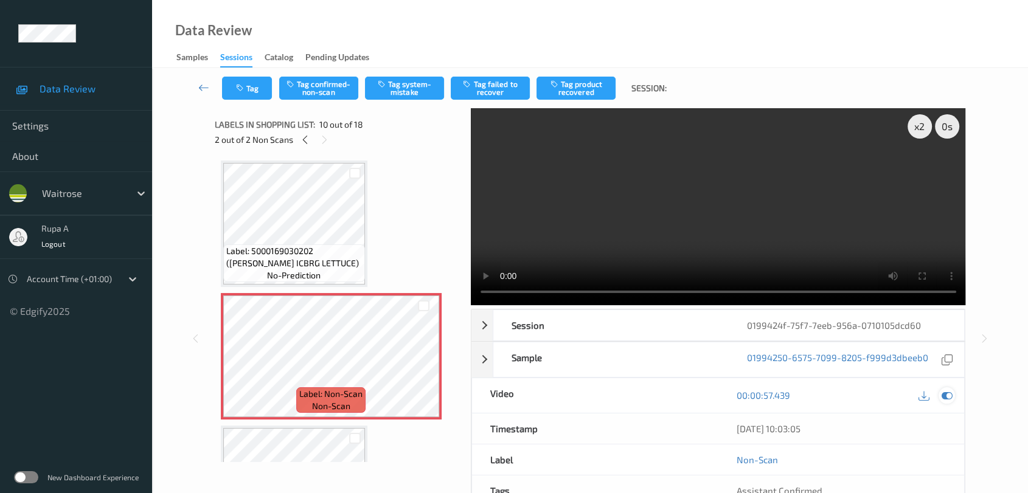
click at [949, 394] on icon at bounding box center [947, 395] width 11 height 11
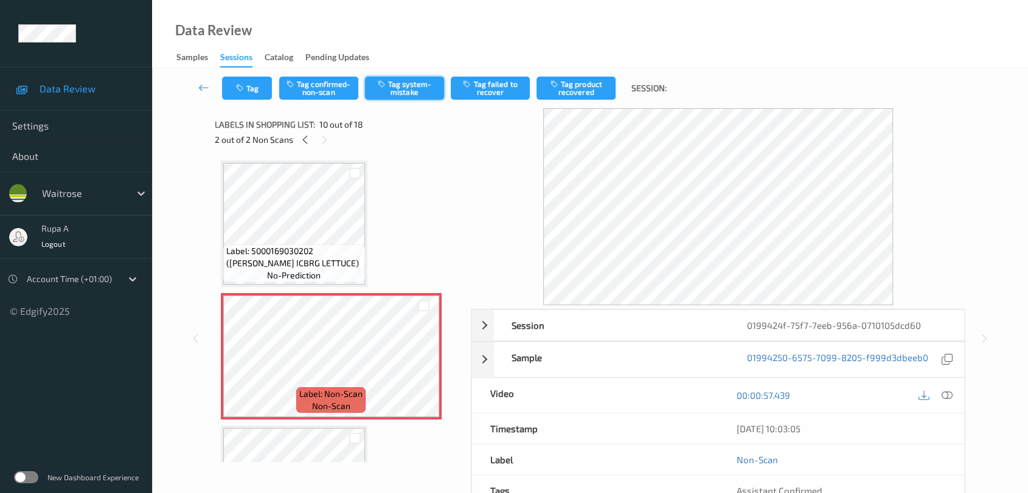
click at [412, 91] on button "Tag system-mistake" at bounding box center [404, 88] width 79 height 23
click at [255, 83] on button "Tag" at bounding box center [247, 88] width 50 height 23
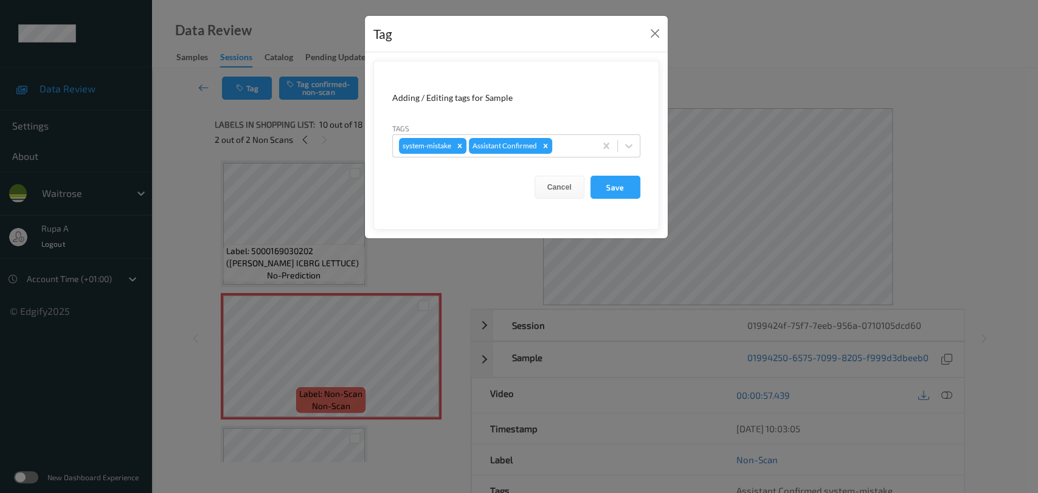
click at [691, 31] on div "Tag Adding / Editing tags for Sample Tags system-mistake Assistant Confirmed Ca…" at bounding box center [519, 246] width 1038 height 493
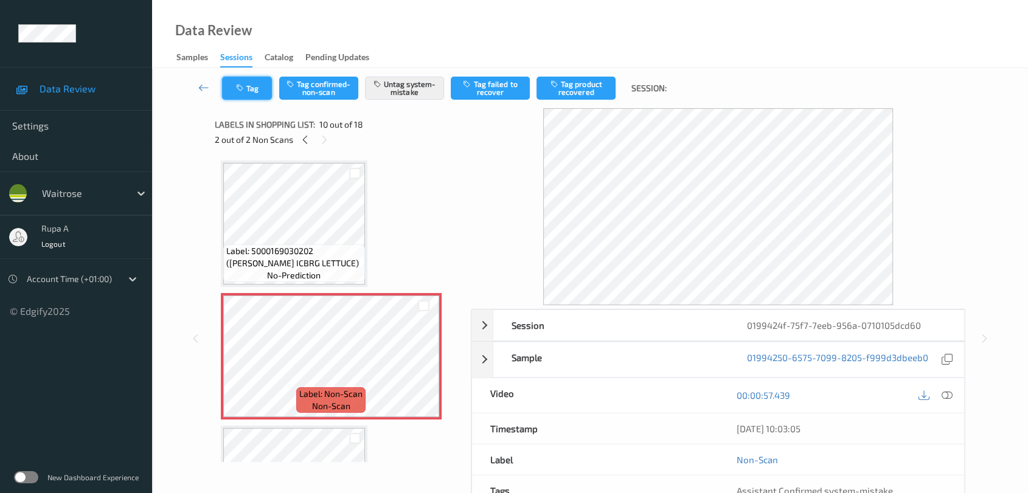
click at [259, 86] on button "Tag" at bounding box center [247, 88] width 50 height 23
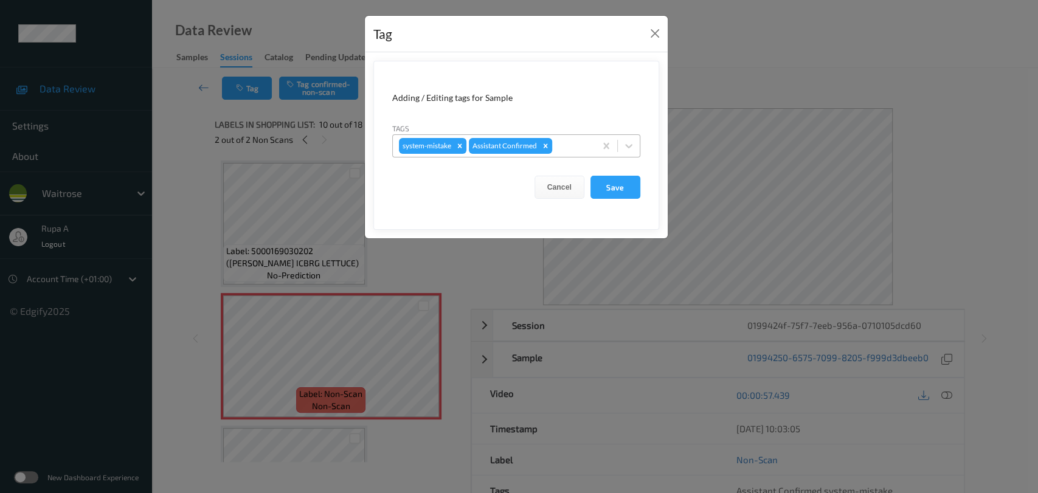
click at [574, 144] on div at bounding box center [572, 146] width 35 height 15
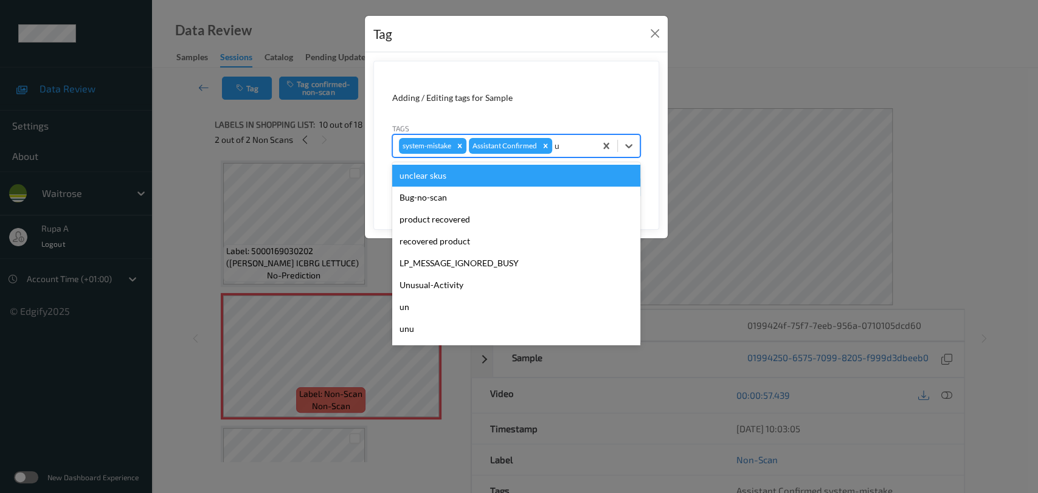
type input "un"
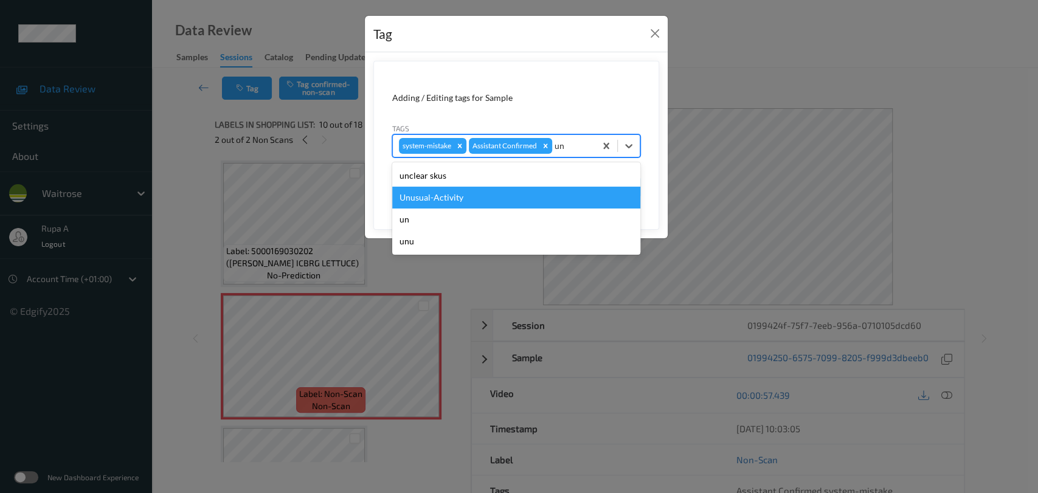
click at [513, 195] on div "Unusual-Activity" at bounding box center [516, 198] width 248 height 22
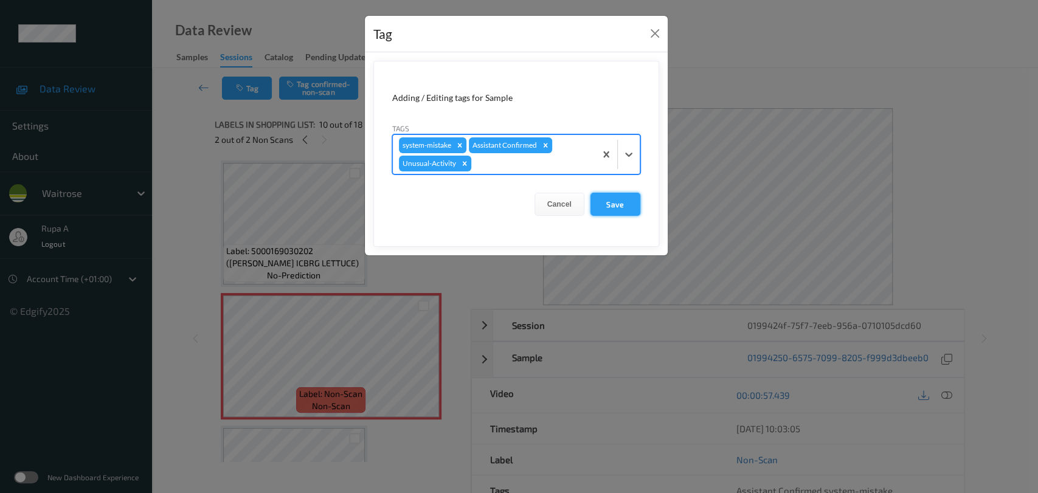
click at [608, 195] on button "Save" at bounding box center [616, 204] width 50 height 23
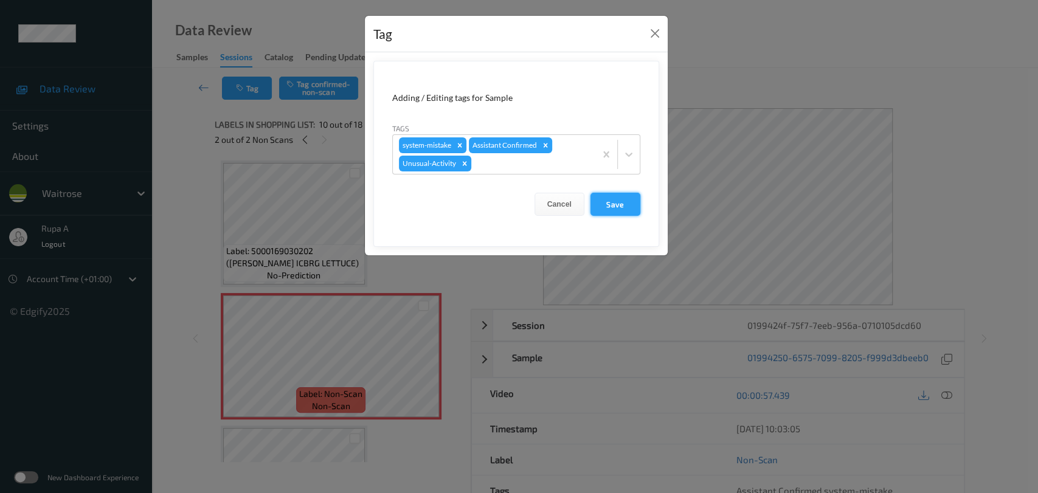
click at [612, 209] on button "Save" at bounding box center [616, 204] width 50 height 23
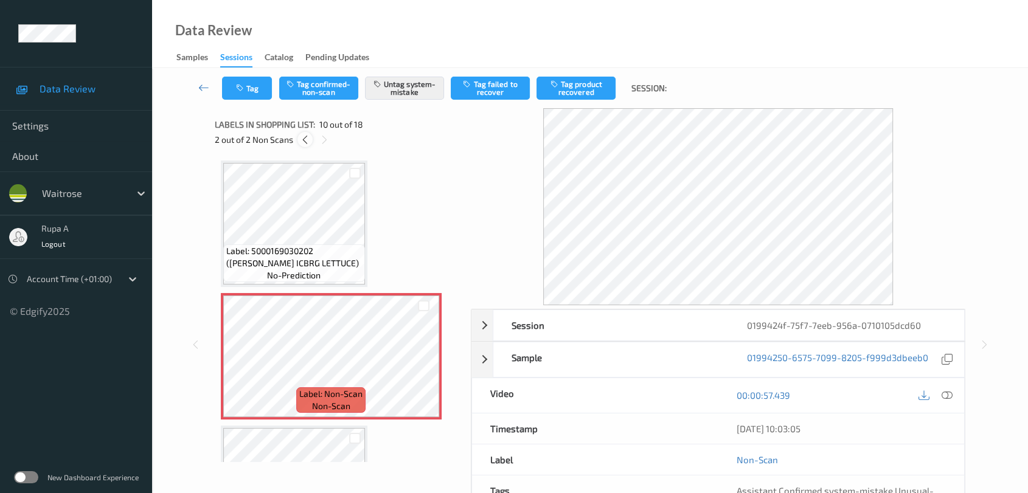
click at [303, 138] on icon at bounding box center [305, 139] width 10 height 11
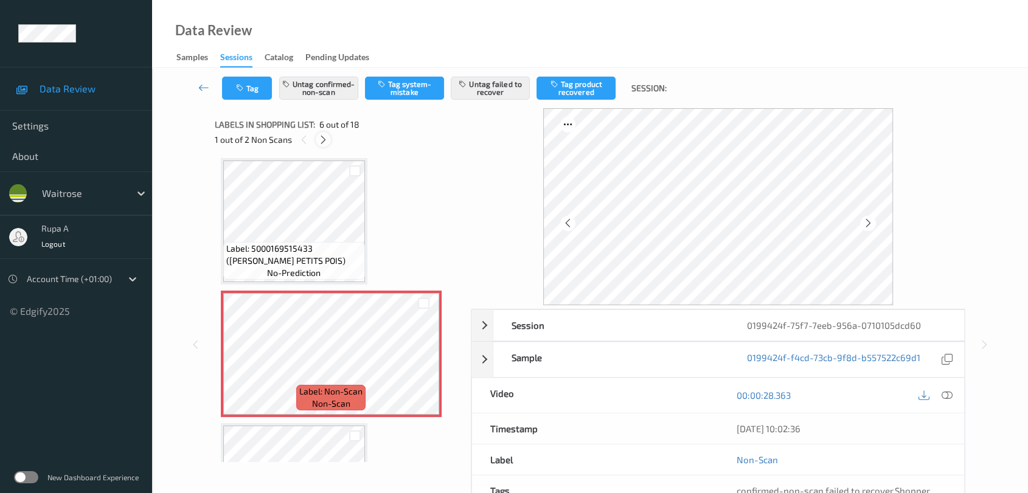
click at [321, 137] on icon at bounding box center [323, 139] width 10 height 11
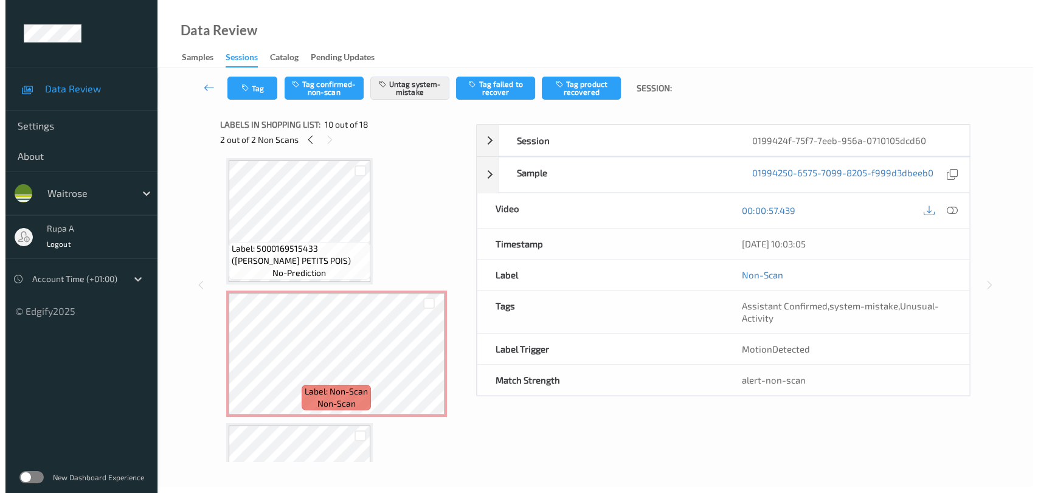
scroll to position [1062, 0]
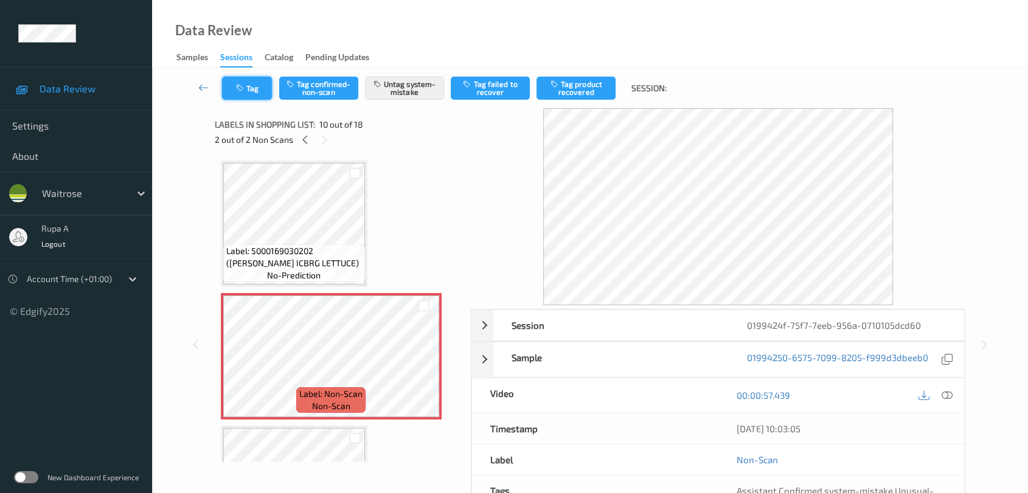
click at [231, 83] on button "Tag" at bounding box center [247, 88] width 50 height 23
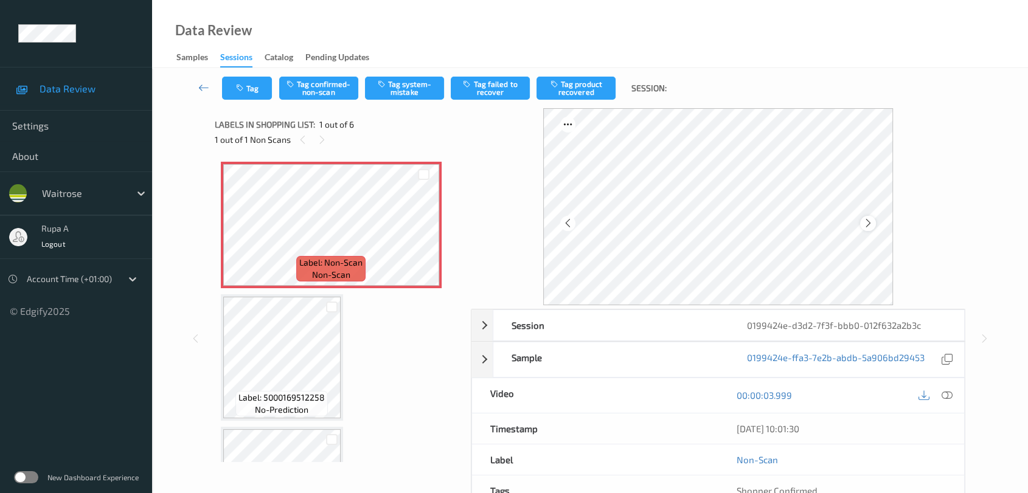
click at [872, 225] on icon at bounding box center [868, 223] width 10 height 11
click at [865, 220] on icon at bounding box center [868, 223] width 10 height 11
click at [863, 220] on icon at bounding box center [868, 223] width 10 height 11
click at [947, 394] on icon at bounding box center [947, 395] width 11 height 11
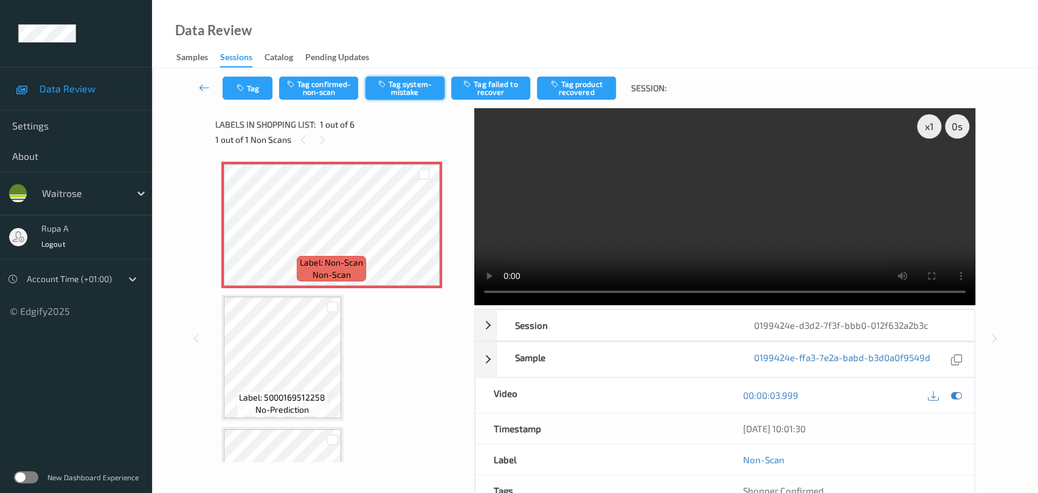
click at [423, 95] on button "Tag system-mistake" at bounding box center [405, 88] width 79 height 23
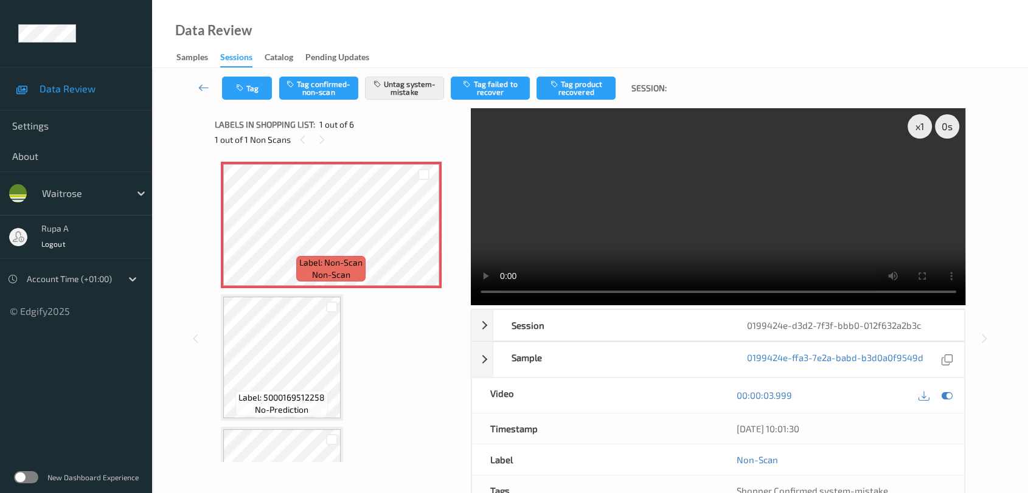
click at [706, 210] on video at bounding box center [718, 206] width 495 height 197
click at [948, 395] on icon at bounding box center [947, 395] width 11 height 11
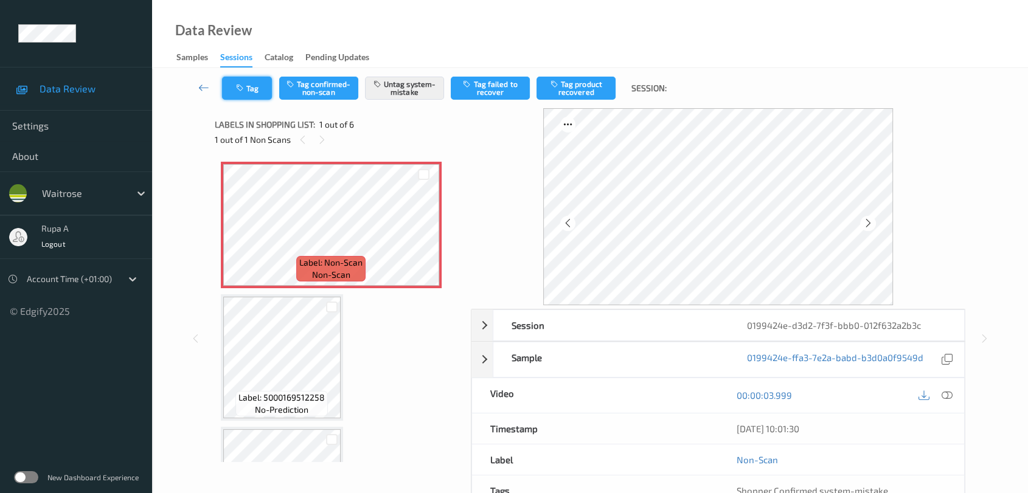
click at [256, 94] on button "Tag" at bounding box center [247, 88] width 50 height 23
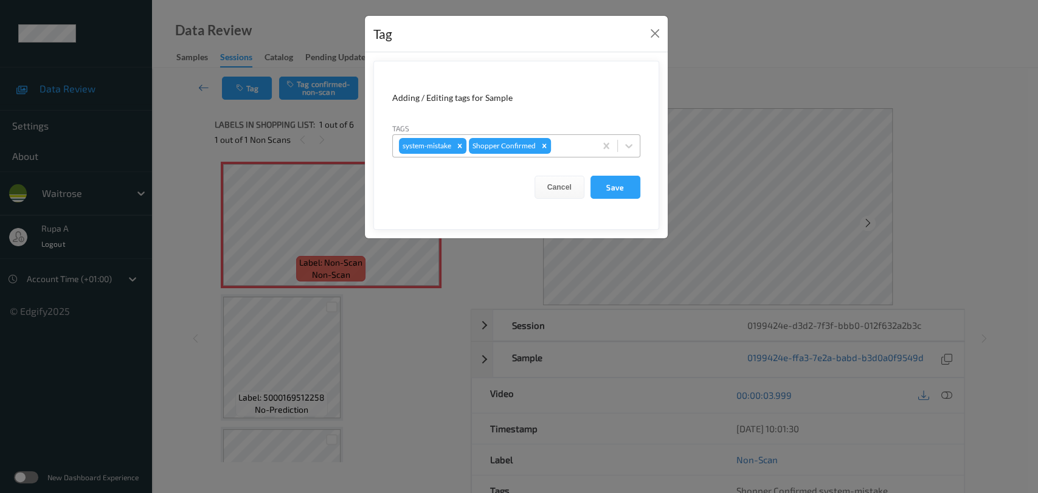
click at [569, 145] on div at bounding box center [572, 146] width 36 height 15
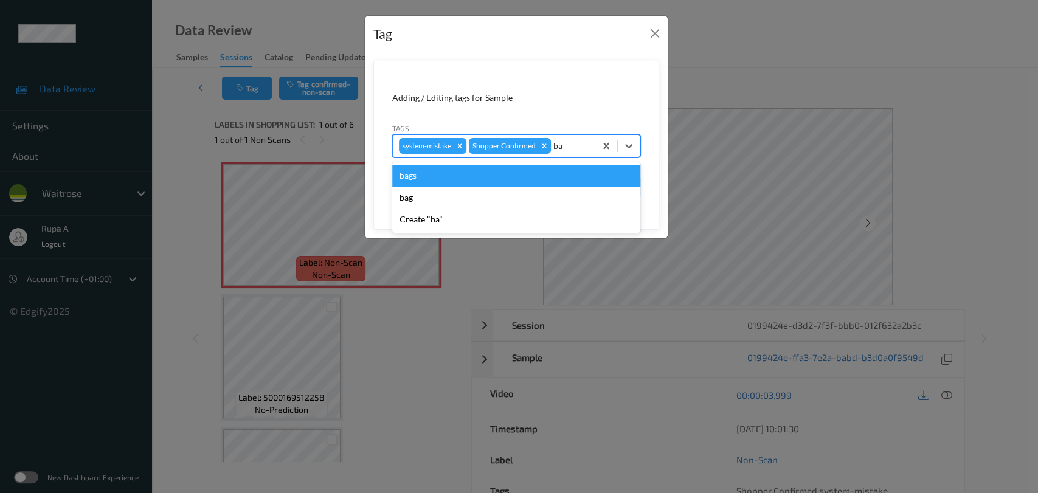
type input "bag"
click at [501, 173] on div "bags" at bounding box center [516, 176] width 248 height 22
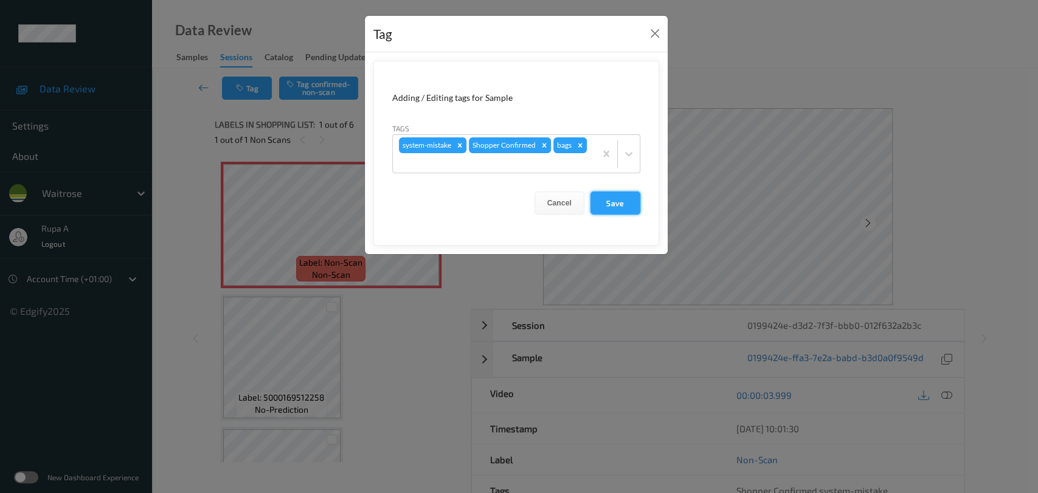
click at [626, 207] on button "Save" at bounding box center [616, 203] width 50 height 23
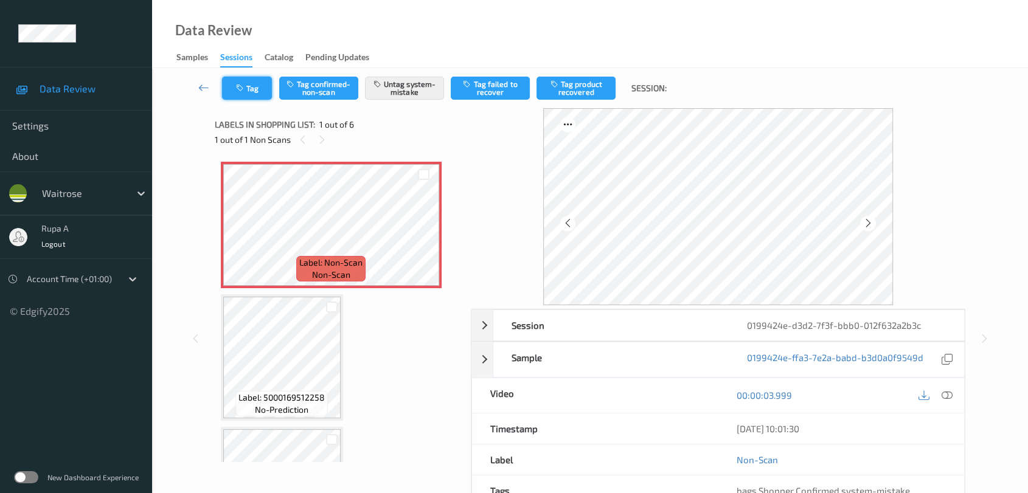
click at [242, 86] on icon "button" at bounding box center [241, 88] width 10 height 9
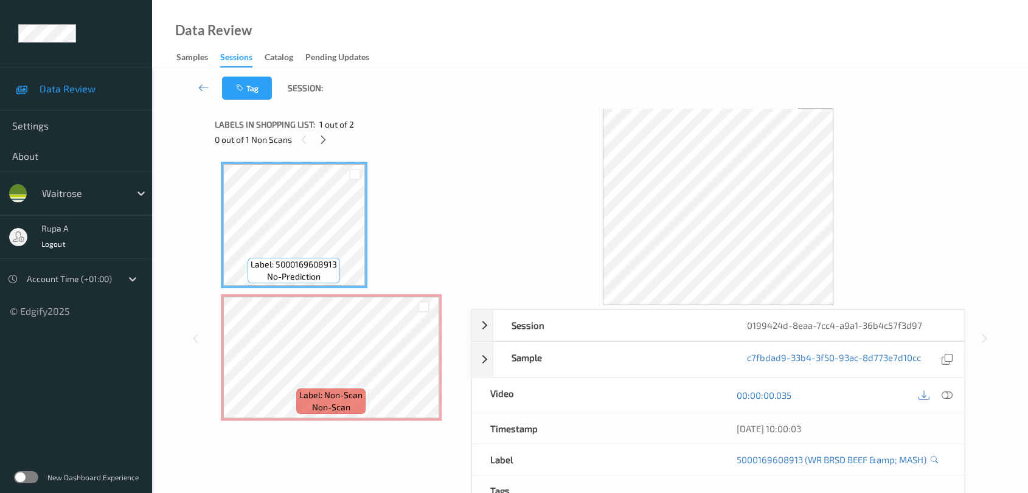
click at [331, 138] on div "0 out of 1 Non Scans" at bounding box center [339, 139] width 248 height 15
click at [322, 142] on icon at bounding box center [323, 139] width 10 height 11
click at [342, 399] on span "Label: Non-Scan" at bounding box center [330, 395] width 63 height 12
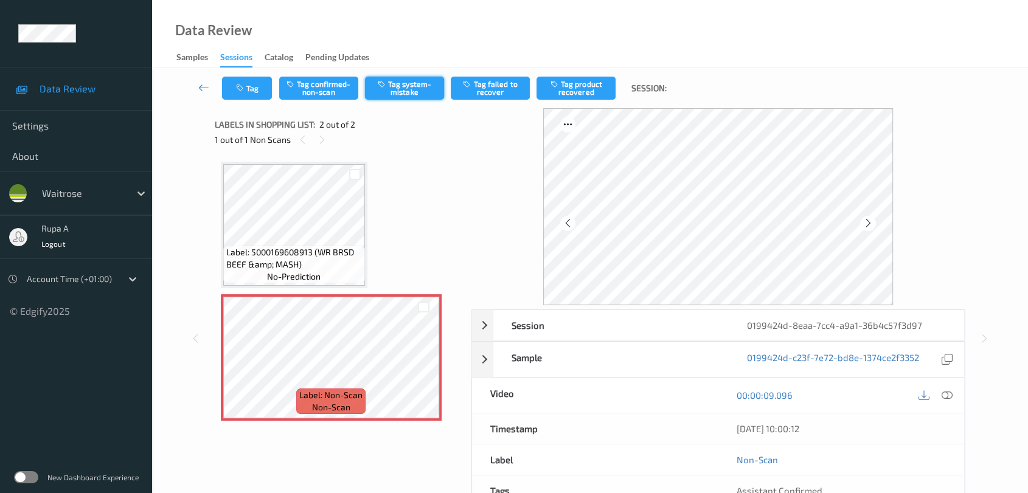
click at [411, 89] on button "Tag system-mistake" at bounding box center [404, 88] width 79 height 23
click at [229, 96] on button "Tag" at bounding box center [247, 88] width 50 height 23
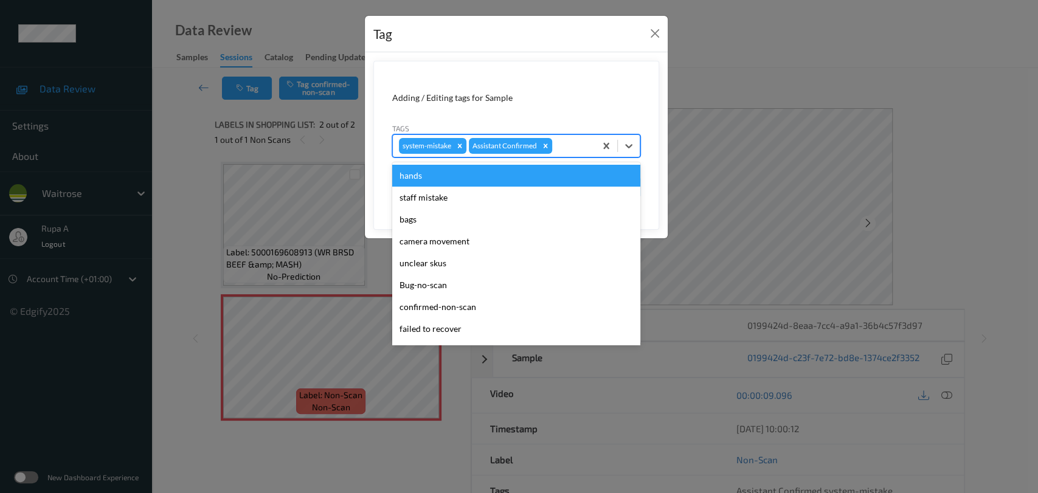
click at [576, 137] on div "system-mistake Assistant Confirmed" at bounding box center [494, 146] width 203 height 21
type input "un"
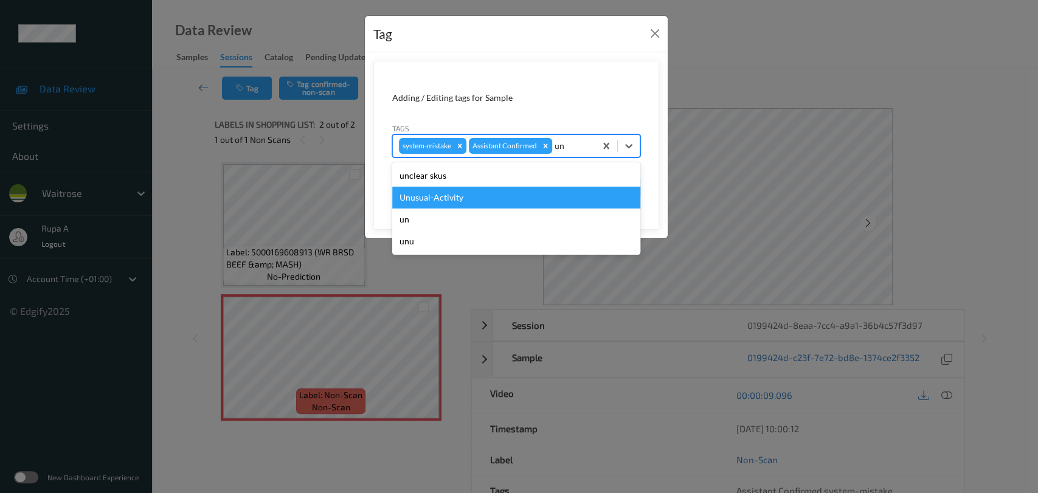
click at [494, 193] on div "Unusual-Activity" at bounding box center [516, 198] width 248 height 22
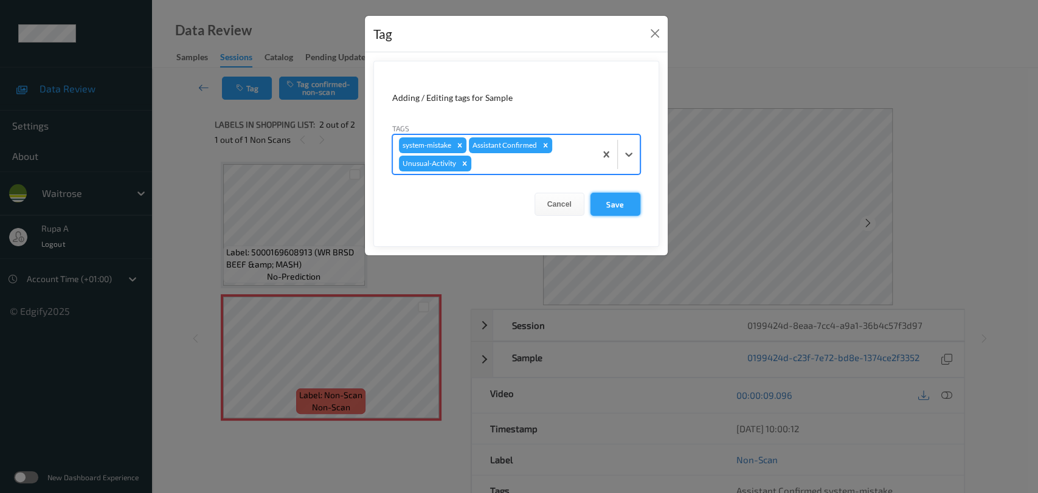
click at [620, 204] on button "Save" at bounding box center [616, 204] width 50 height 23
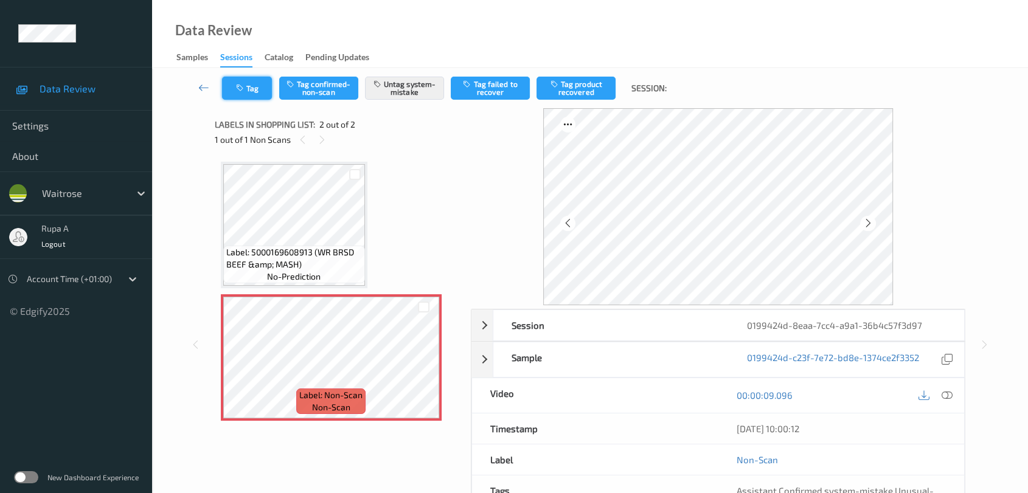
click at [237, 94] on button "Tag" at bounding box center [247, 88] width 50 height 23
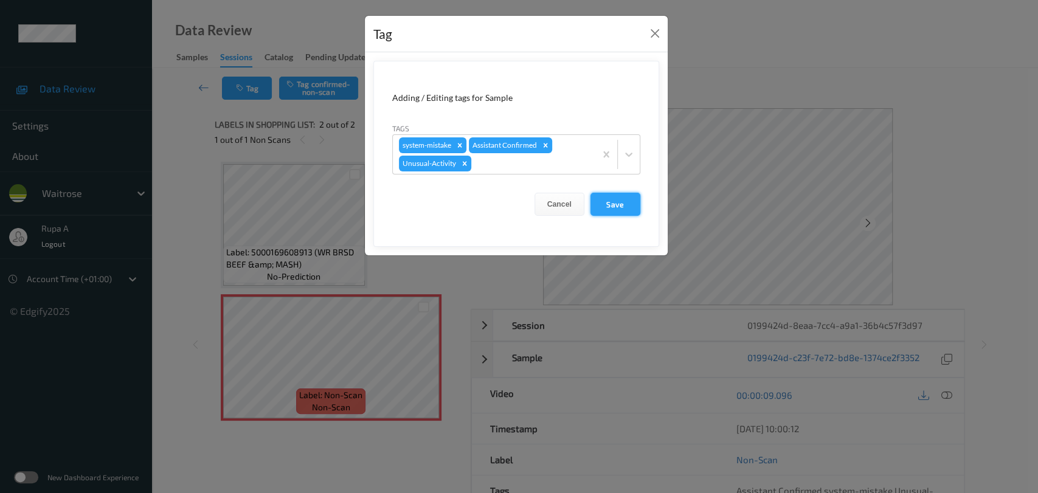
click at [616, 208] on button "Save" at bounding box center [616, 204] width 50 height 23
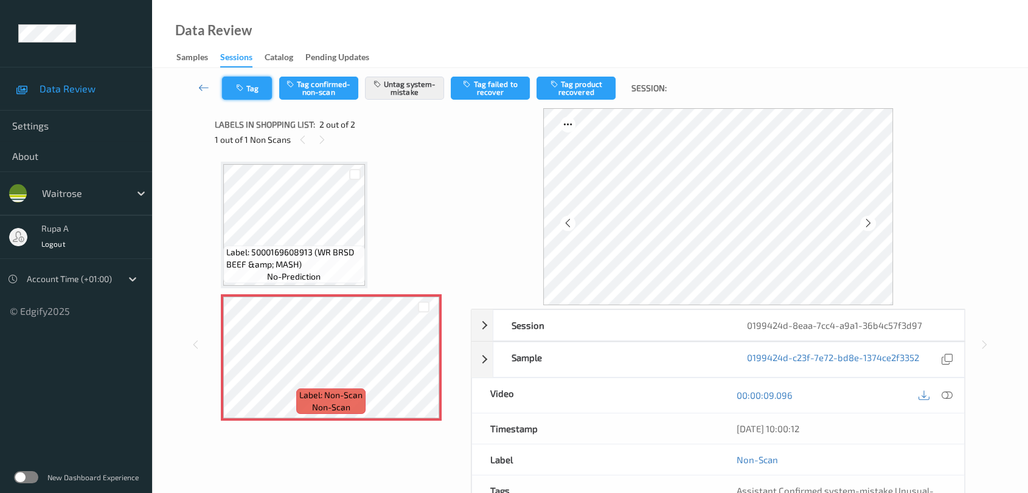
click at [248, 91] on button "Tag" at bounding box center [247, 88] width 50 height 23
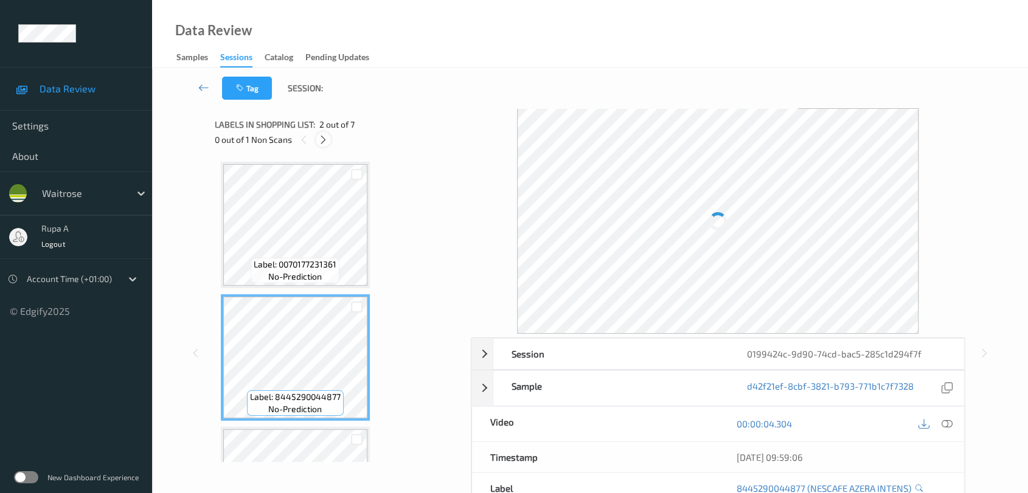
click at [326, 142] on icon at bounding box center [323, 139] width 10 height 11
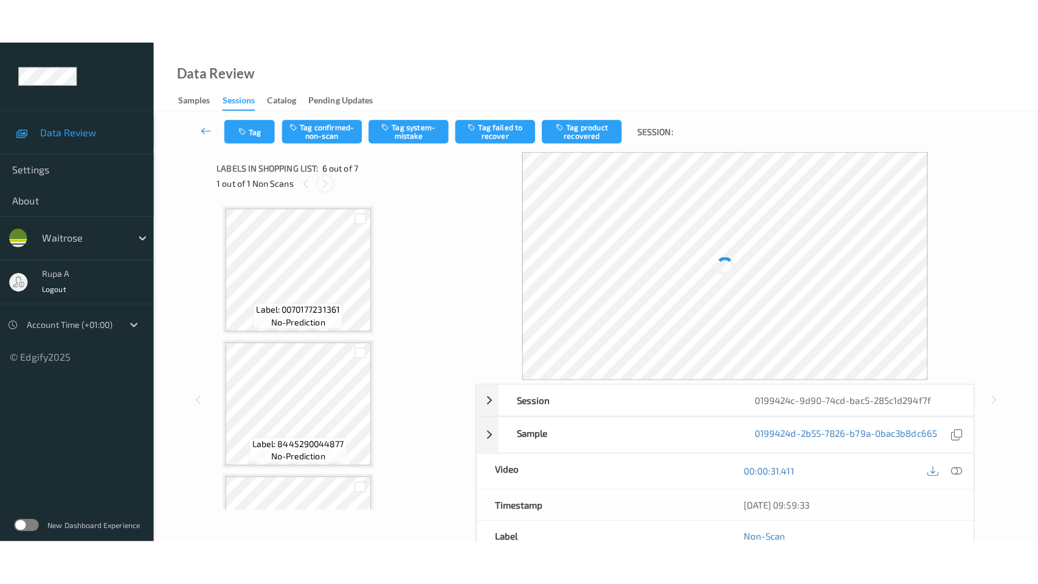
scroll to position [534, 0]
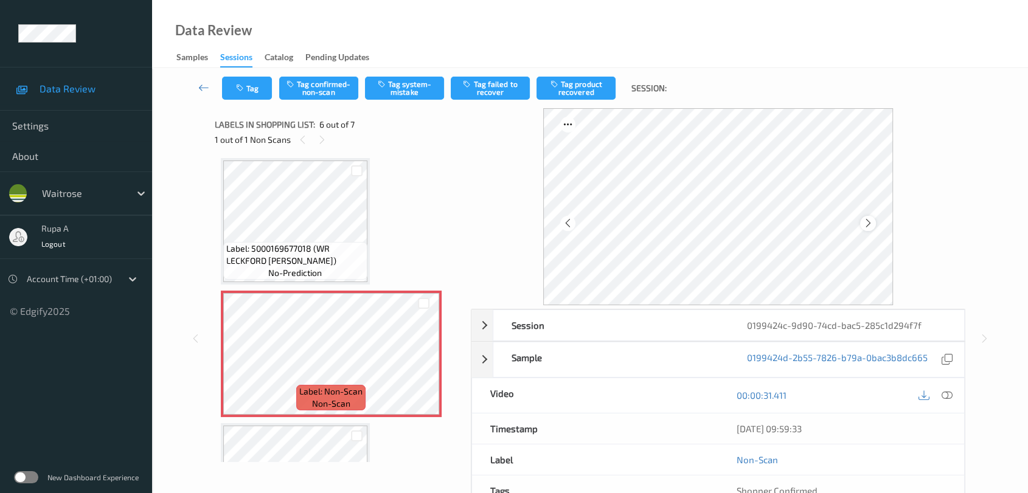
click at [870, 226] on icon at bounding box center [868, 223] width 10 height 11
click at [409, 98] on button "Tag system-mistake" at bounding box center [404, 88] width 79 height 23
click at [255, 89] on button "Tag" at bounding box center [247, 88] width 50 height 23
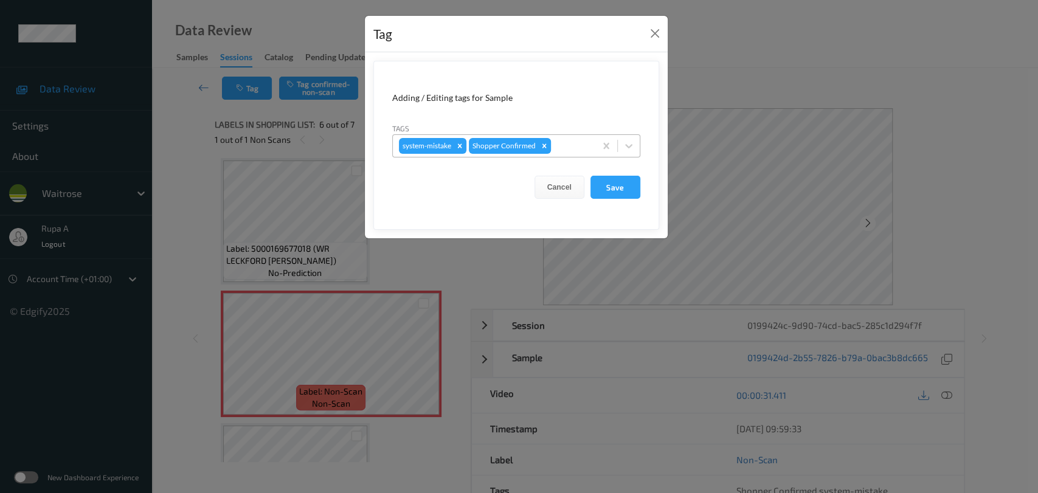
click at [587, 154] on div "system-mistake Shopper Confirmed" at bounding box center [494, 146] width 203 height 21
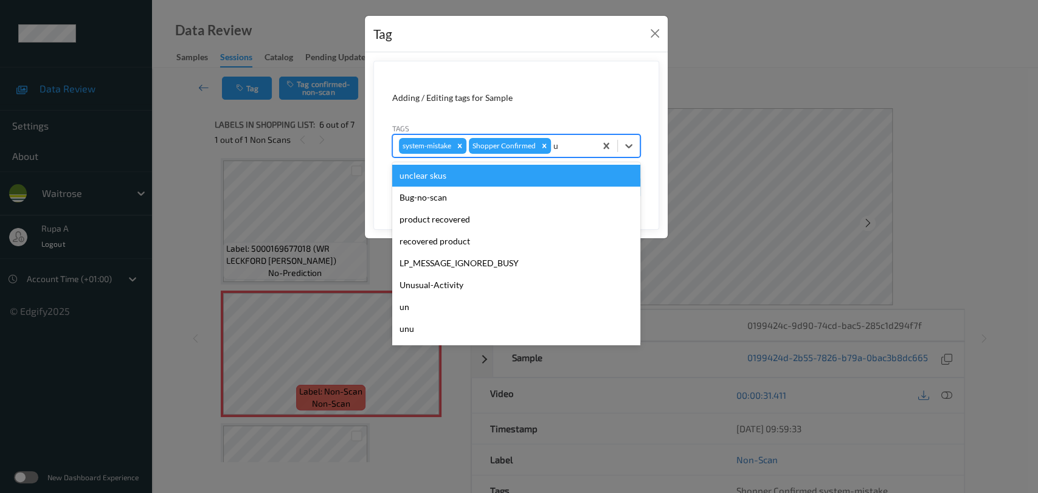
type input "un"
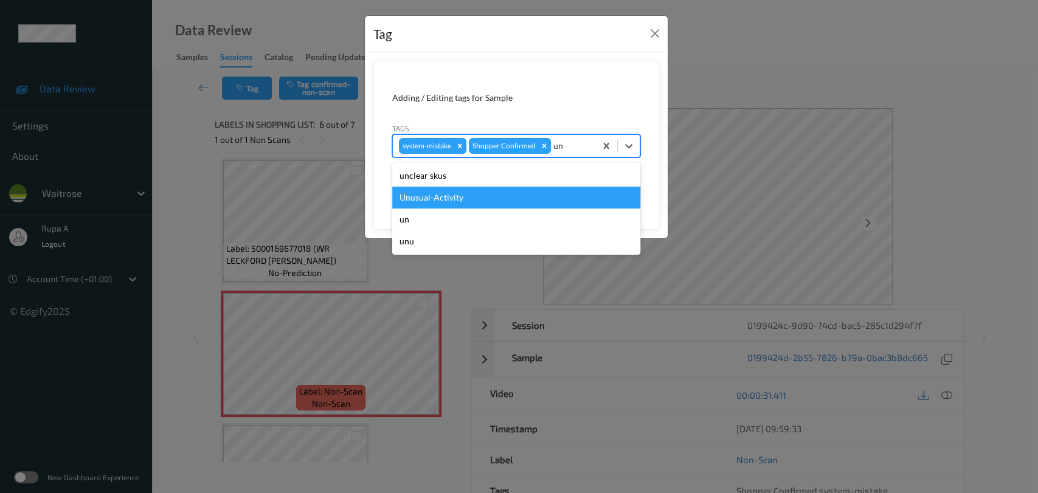
click at [488, 198] on div "Unusual-Activity" at bounding box center [516, 198] width 248 height 22
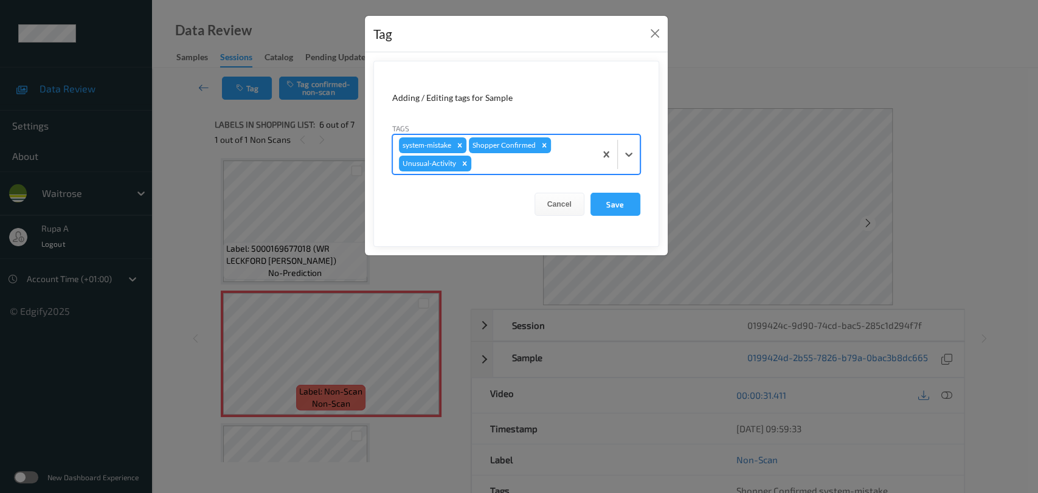
click at [525, 164] on div at bounding box center [532, 163] width 116 height 15
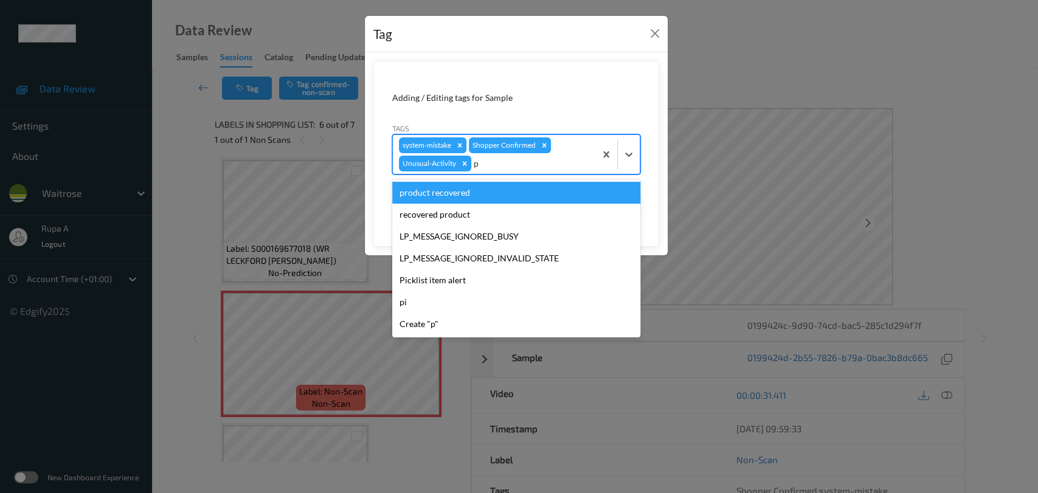
type input "pi"
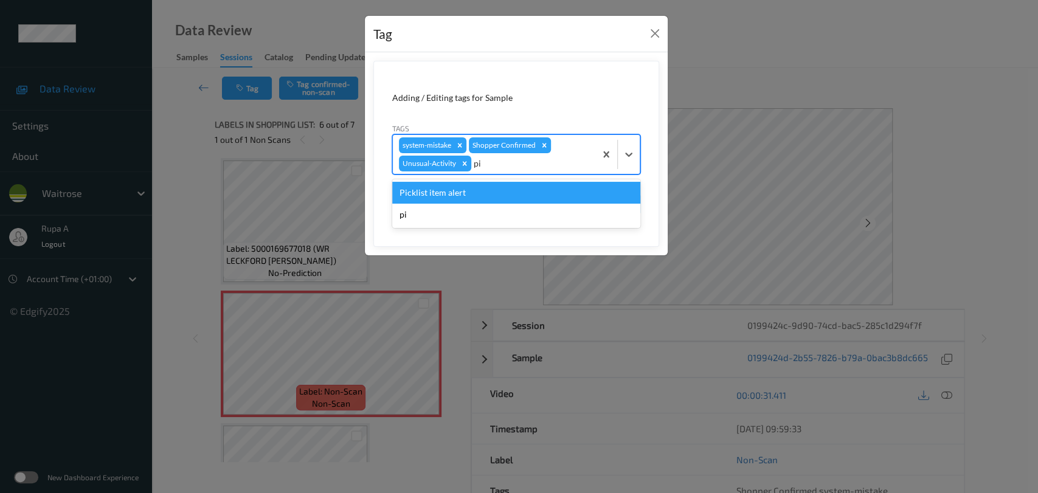
click at [497, 182] on div "Picklist item alert" at bounding box center [516, 193] width 248 height 22
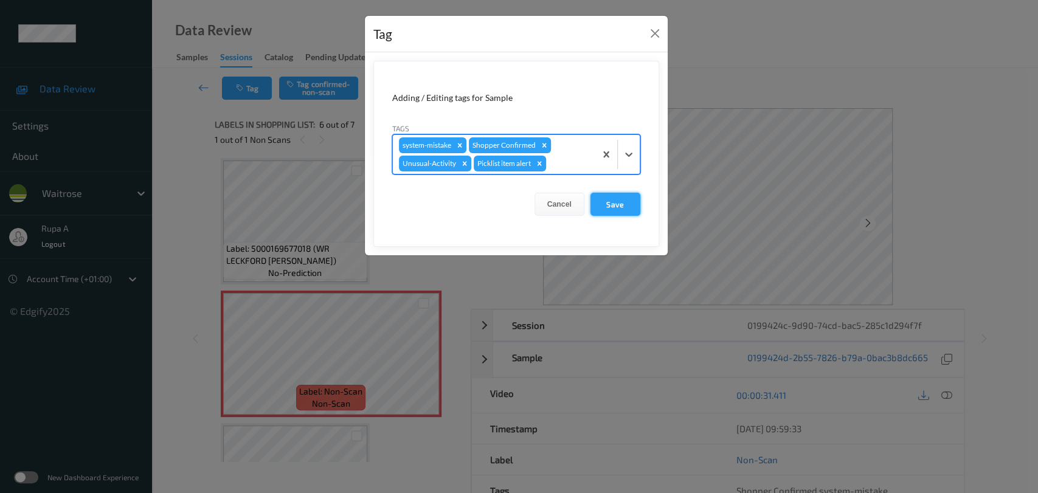
click at [599, 202] on button "Save" at bounding box center [616, 204] width 50 height 23
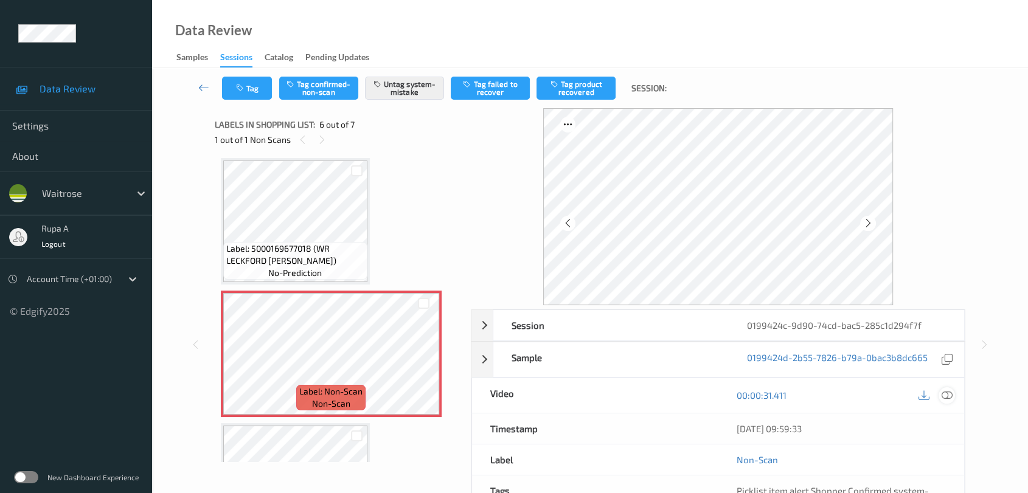
click at [946, 392] on icon at bounding box center [947, 395] width 11 height 11
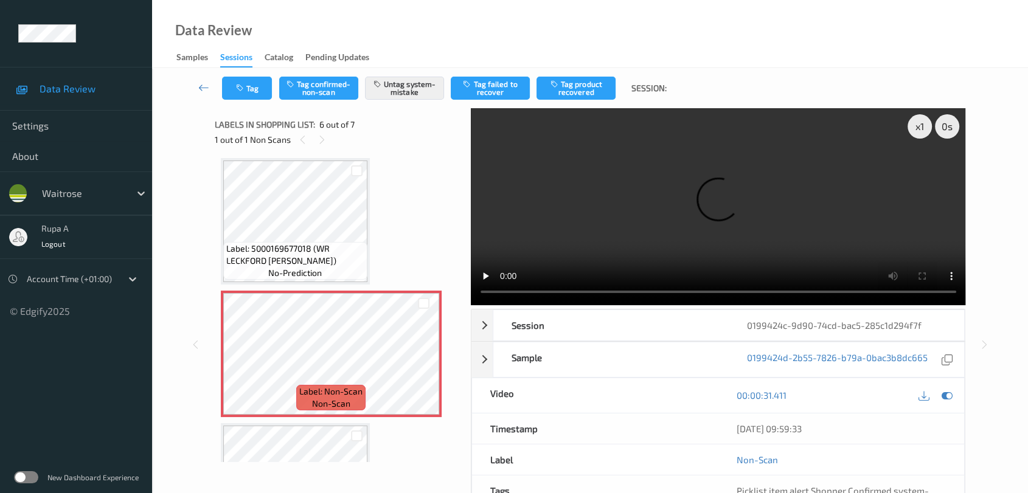
scroll to position [533, 0]
click at [947, 395] on icon at bounding box center [947, 395] width 11 height 11
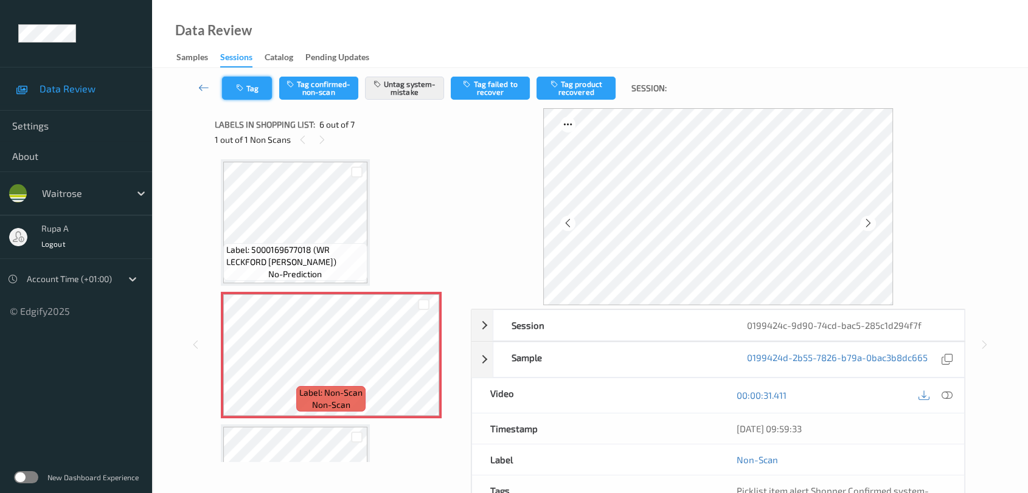
click at [245, 88] on icon "button" at bounding box center [241, 88] width 10 height 9
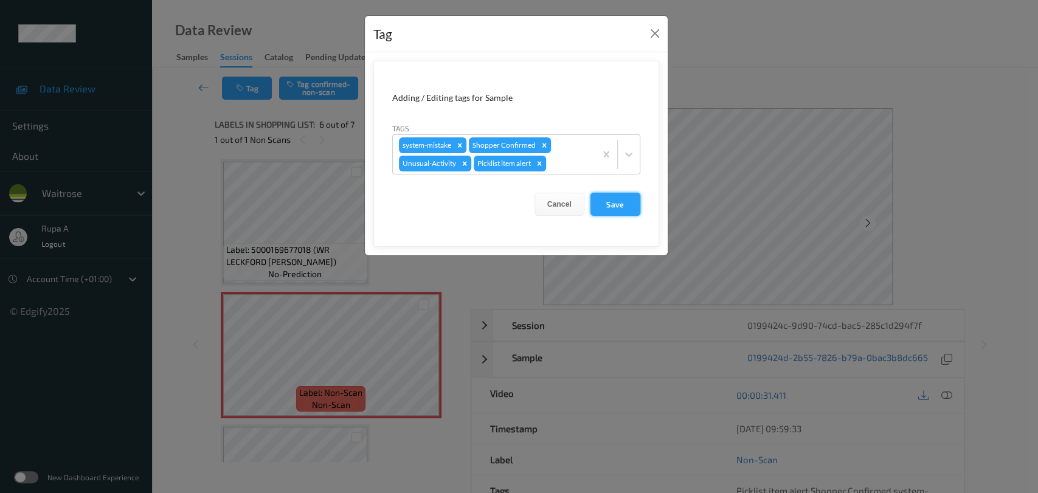
click at [612, 198] on button "Save" at bounding box center [616, 204] width 50 height 23
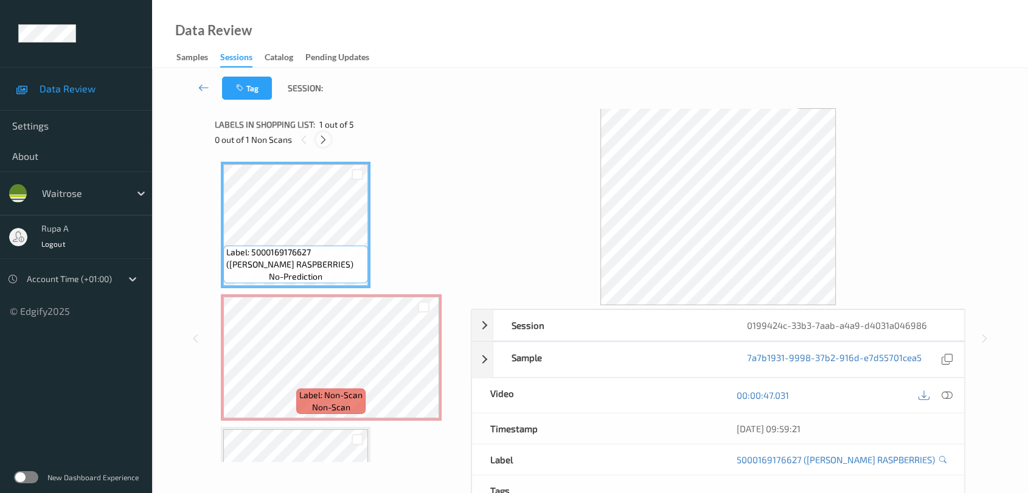
click at [321, 136] on icon at bounding box center [323, 139] width 10 height 11
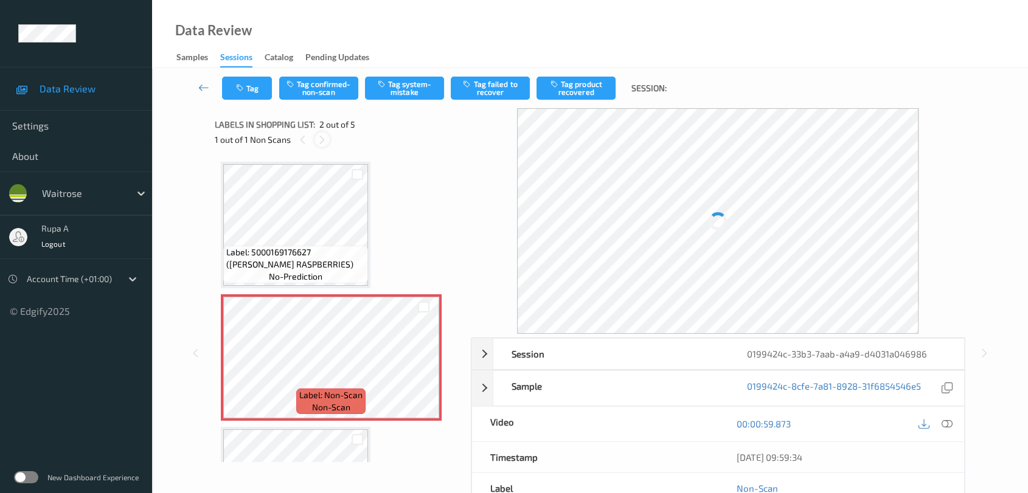
scroll to position [5, 0]
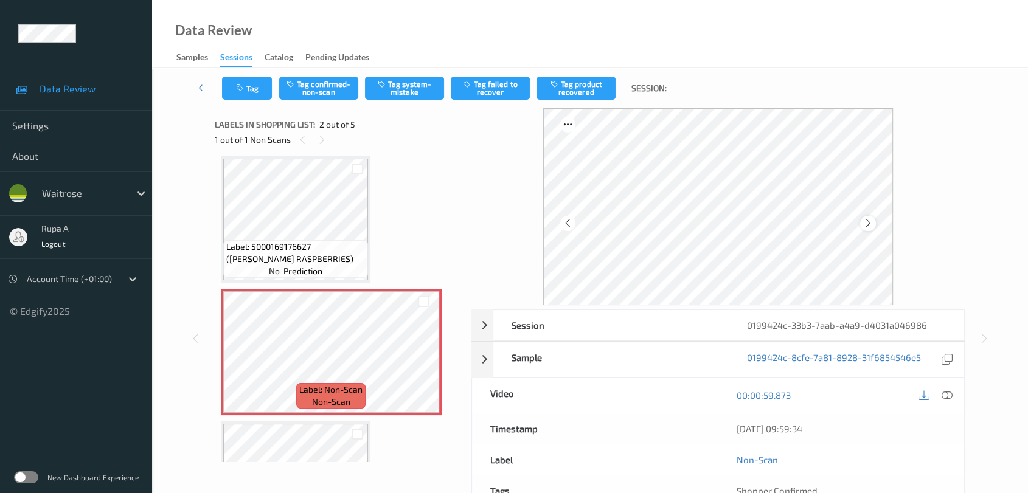
click at [871, 228] on icon at bounding box center [868, 223] width 10 height 11
click at [397, 91] on button "Tag system-mistake" at bounding box center [404, 88] width 79 height 23
click at [251, 94] on button "Tag" at bounding box center [247, 88] width 50 height 23
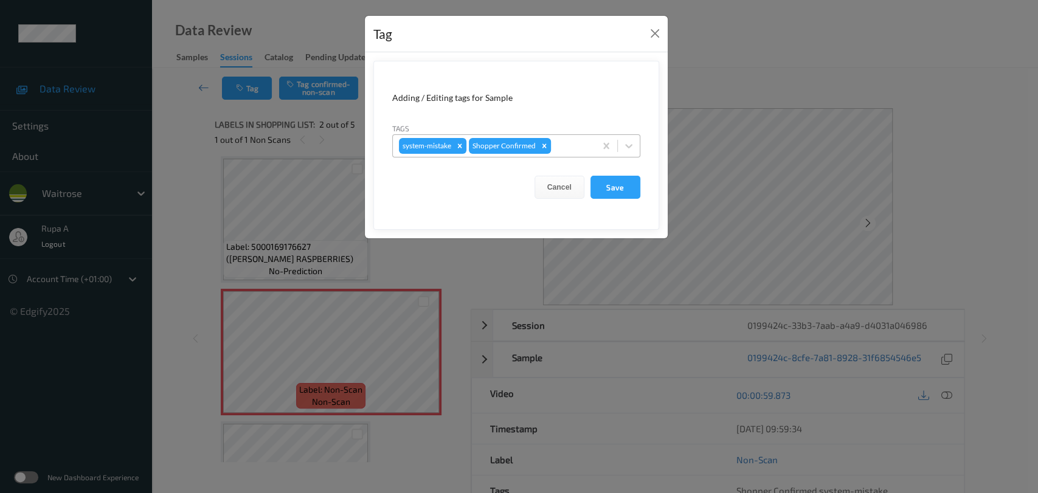
click at [581, 143] on div at bounding box center [572, 146] width 36 height 15
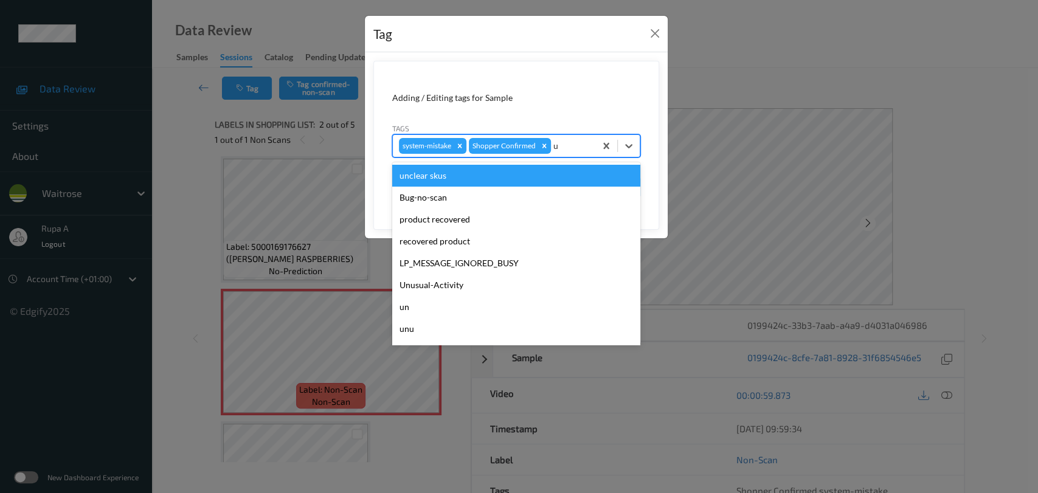
type input "un"
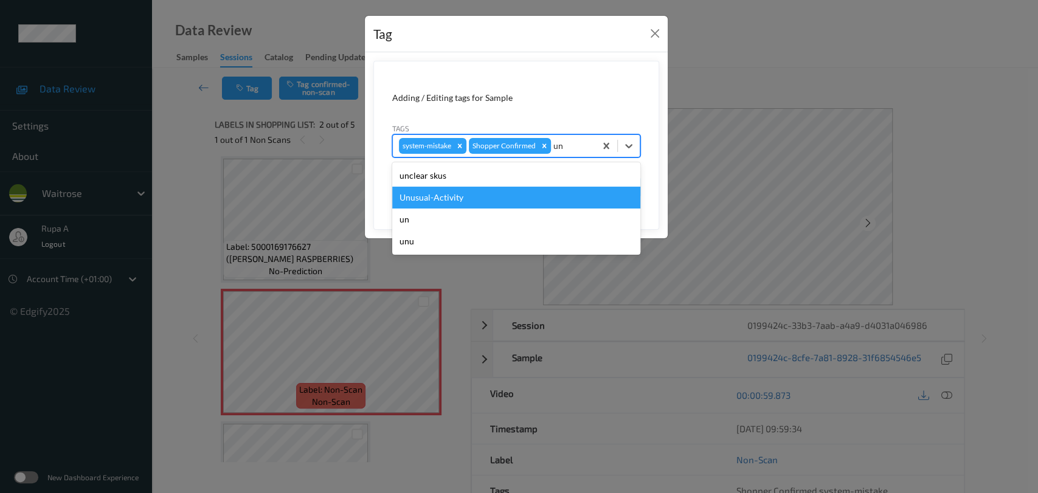
click at [529, 191] on div "Unusual-Activity" at bounding box center [516, 198] width 248 height 22
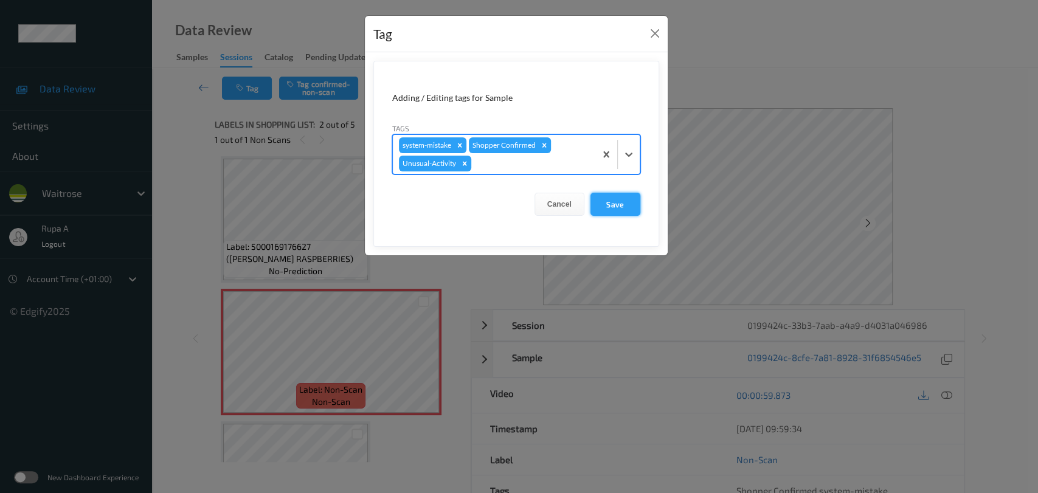
click at [617, 198] on button "Save" at bounding box center [616, 204] width 50 height 23
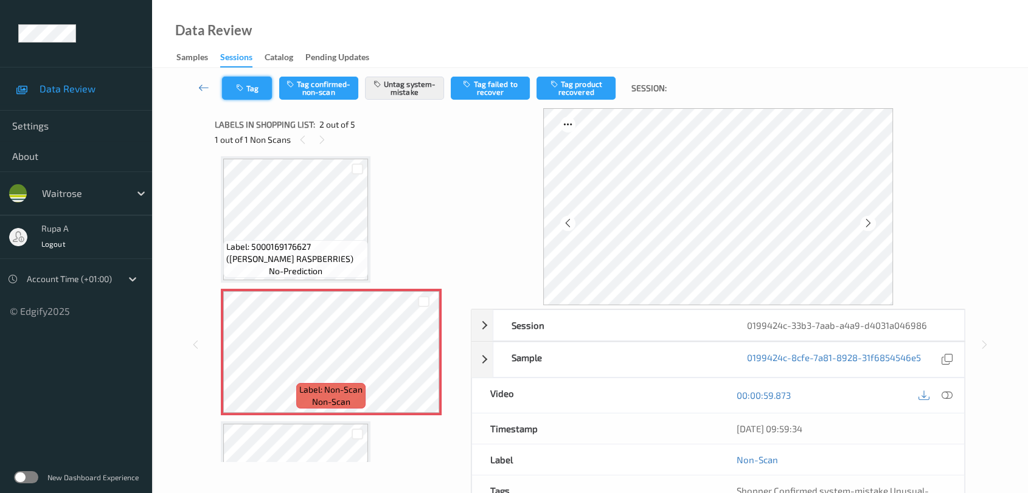
click at [246, 86] on button "Tag" at bounding box center [247, 88] width 50 height 23
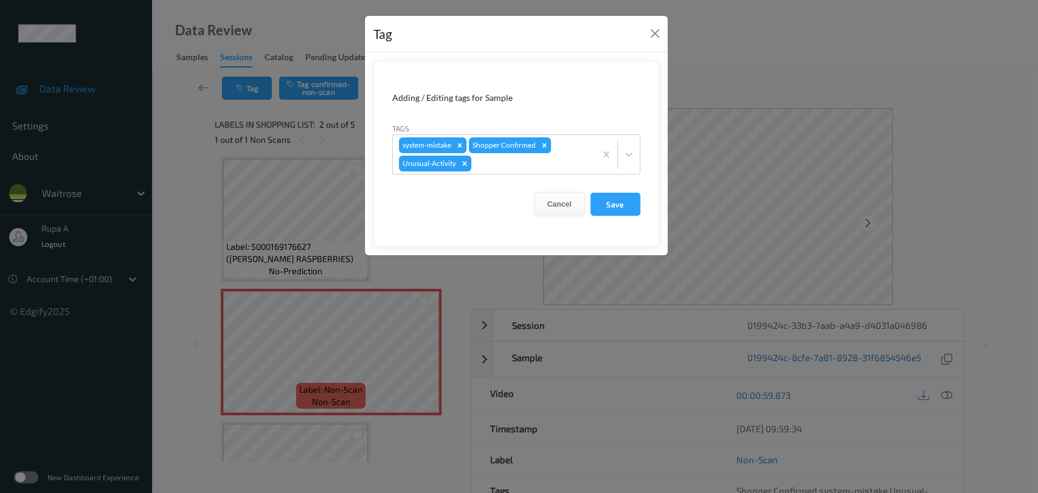
click at [583, 203] on button "Cancel" at bounding box center [560, 204] width 50 height 23
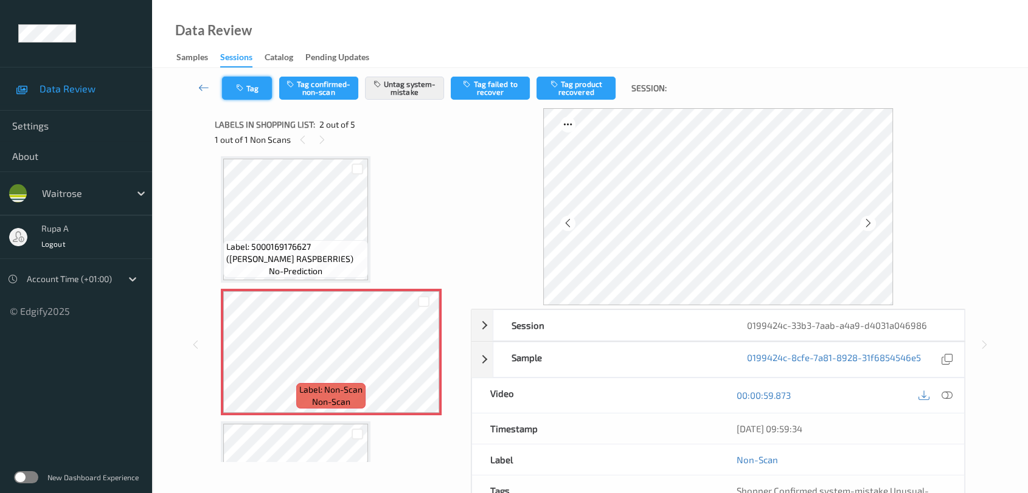
click at [264, 85] on button "Tag" at bounding box center [247, 88] width 50 height 23
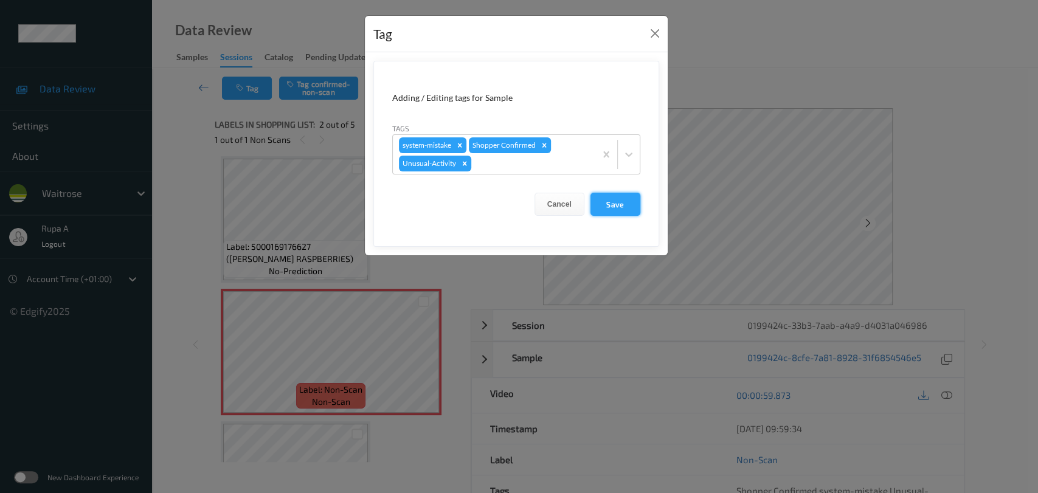
drag, startPoint x: 610, startPoint y: 204, endPoint x: 608, endPoint y: 196, distance: 8.1
click at [611, 204] on button "Save" at bounding box center [616, 204] width 50 height 23
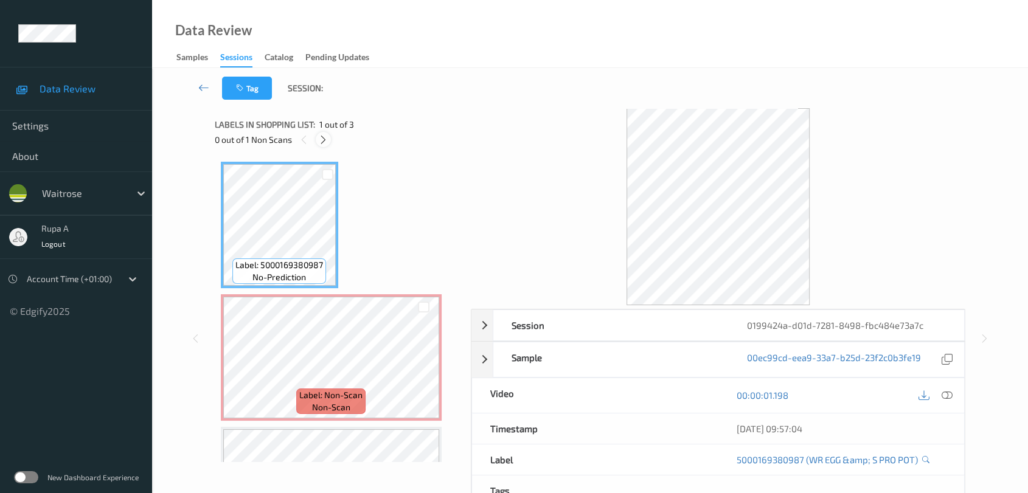
click at [328, 136] on icon at bounding box center [323, 139] width 10 height 11
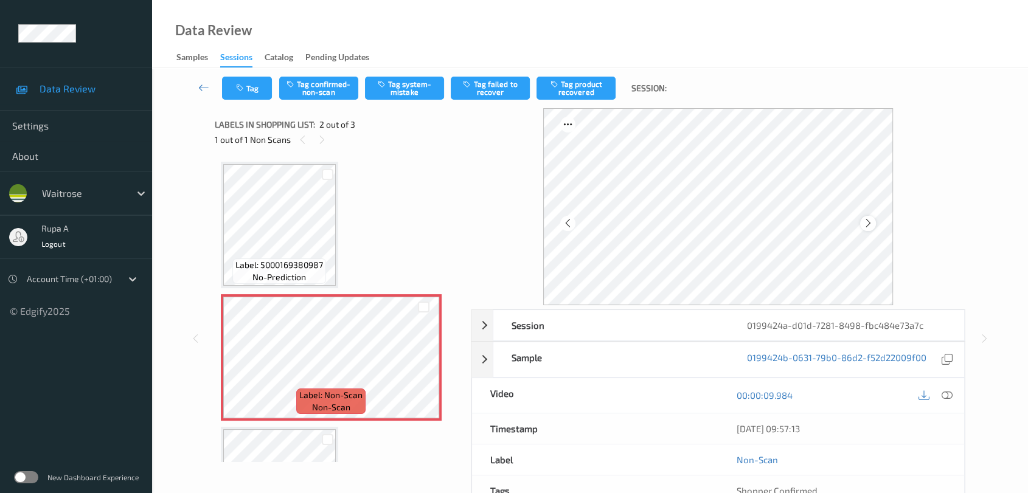
click at [872, 220] on icon at bounding box center [868, 223] width 10 height 11
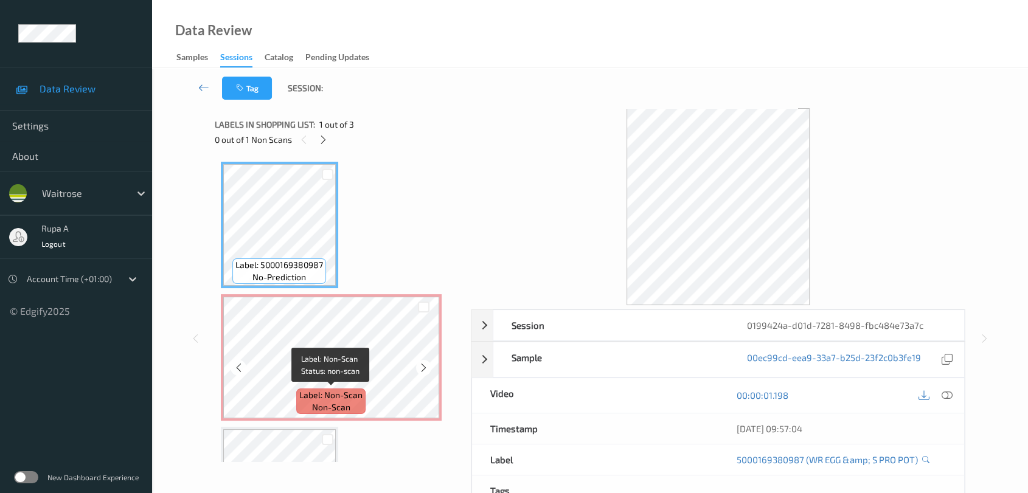
click at [321, 406] on span "non-scan" at bounding box center [331, 407] width 38 height 12
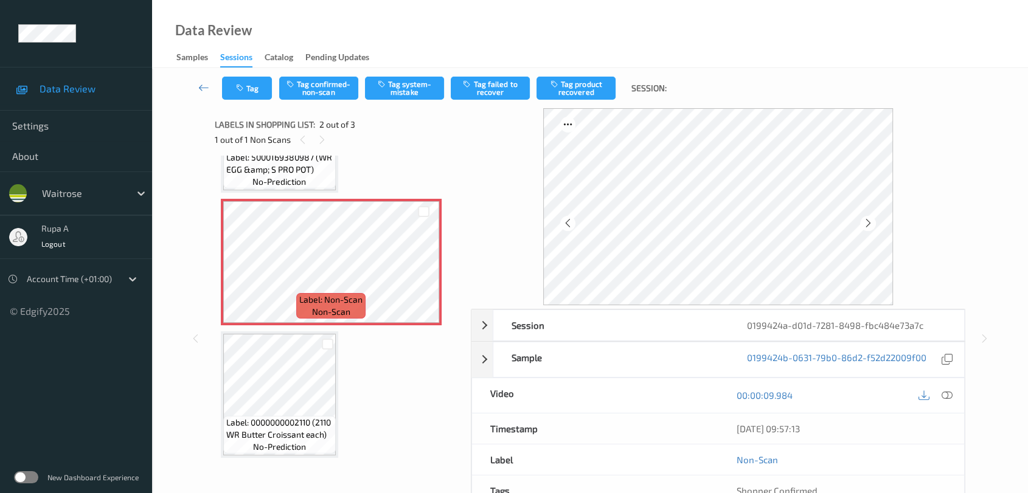
scroll to position [83, 0]
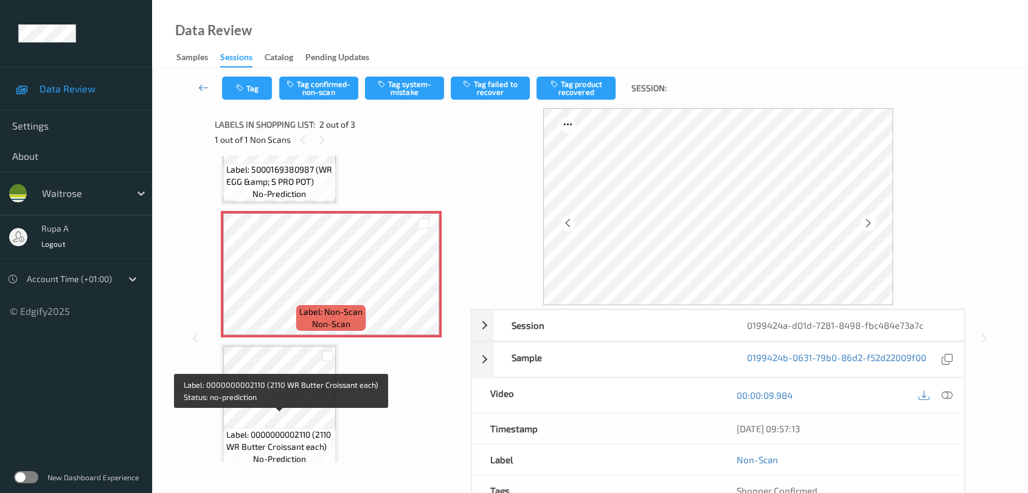
click at [299, 429] on span "Label: 0000000002110 (2110 WR Butter Croissant each)" at bounding box center [279, 441] width 106 height 24
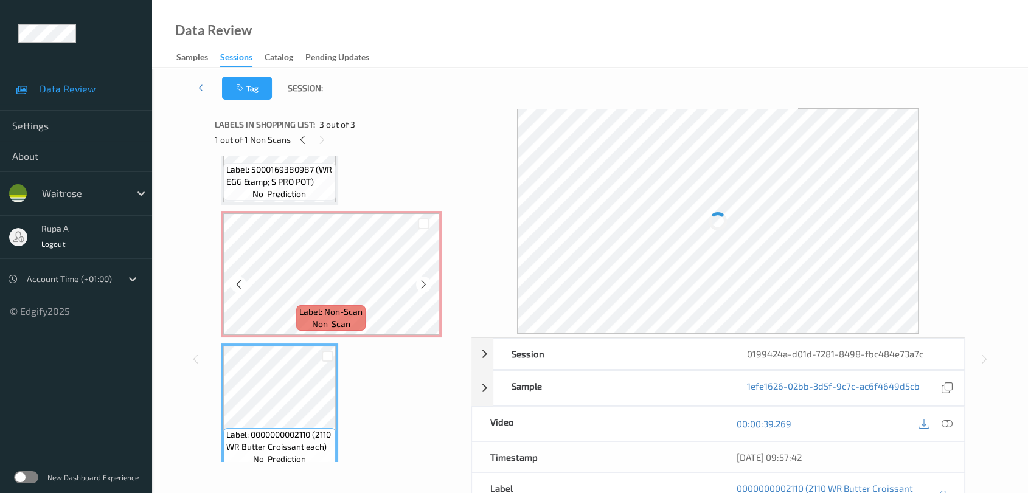
scroll to position [0, 0]
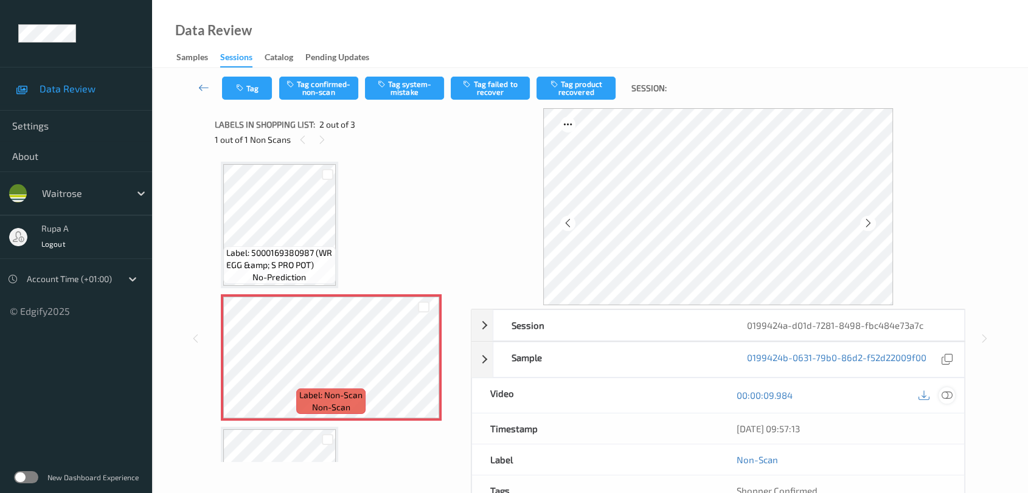
click at [949, 390] on icon at bounding box center [947, 395] width 11 height 11
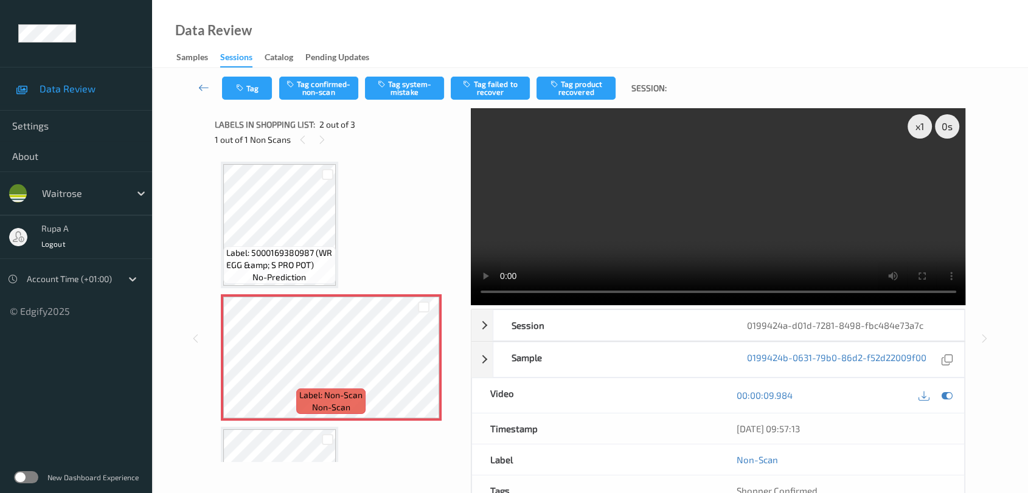
drag, startPoint x: 947, startPoint y: 392, endPoint x: 279, endPoint y: 122, distance: 720.4
click at [947, 394] on icon at bounding box center [947, 395] width 11 height 11
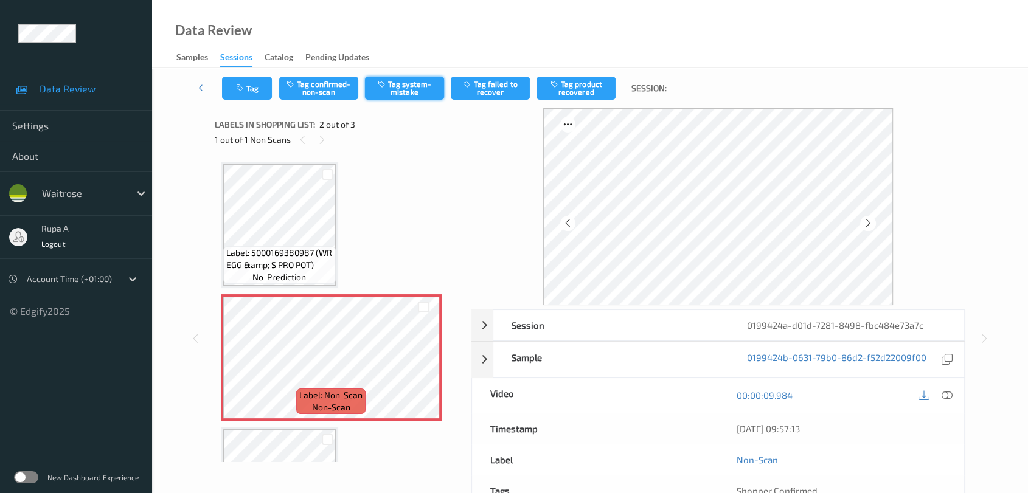
click at [388, 93] on button "Tag system-mistake" at bounding box center [404, 88] width 79 height 23
click at [253, 85] on button "Tag" at bounding box center [247, 88] width 50 height 23
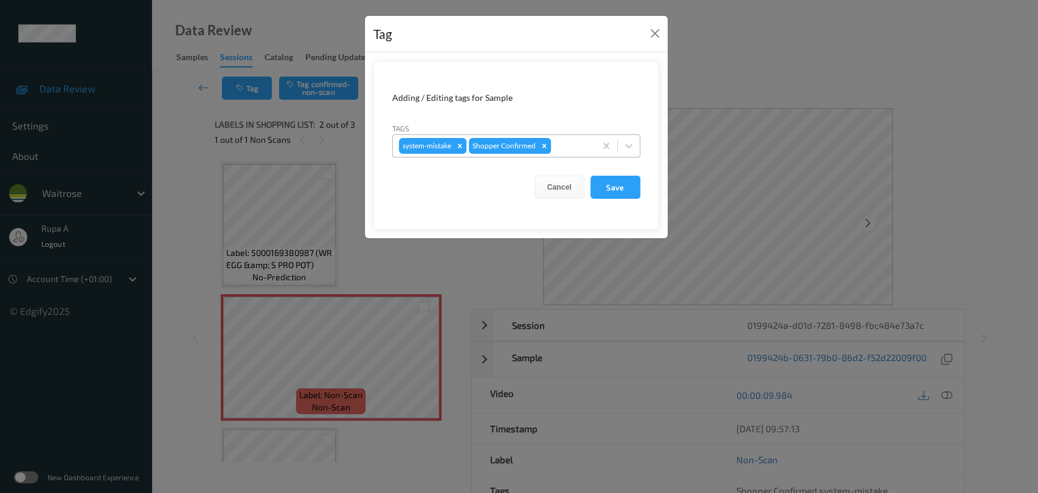
click at [582, 139] on div at bounding box center [572, 146] width 36 height 15
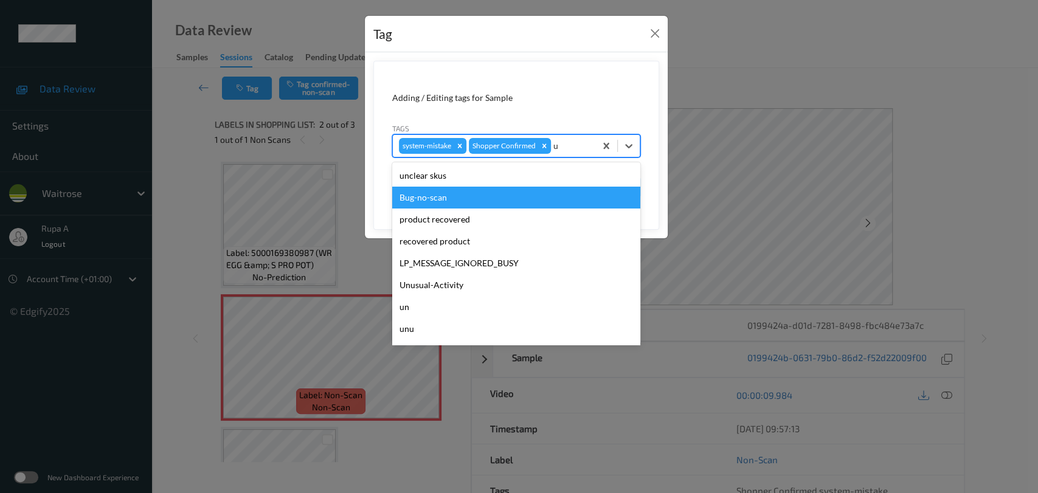
type input "un"
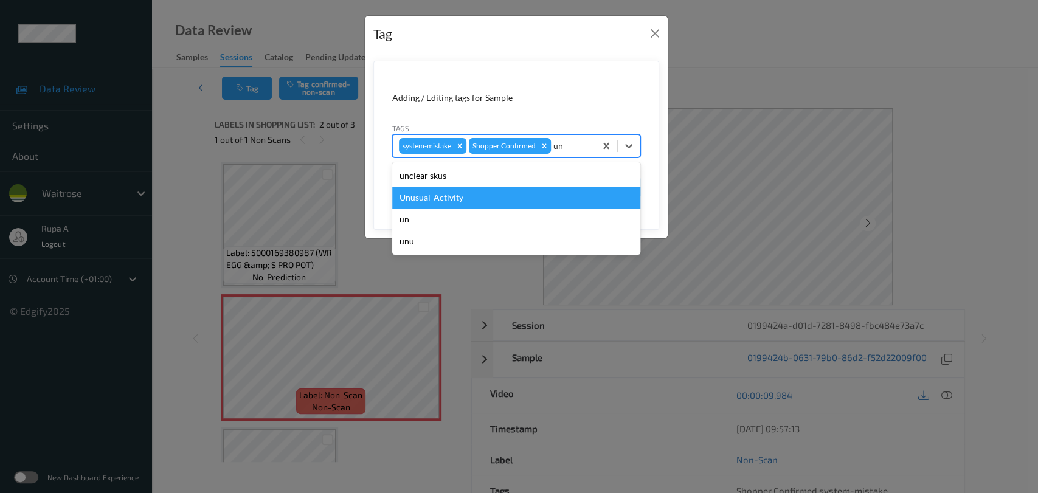
click at [486, 194] on div "Unusual-Activity" at bounding box center [516, 198] width 248 height 22
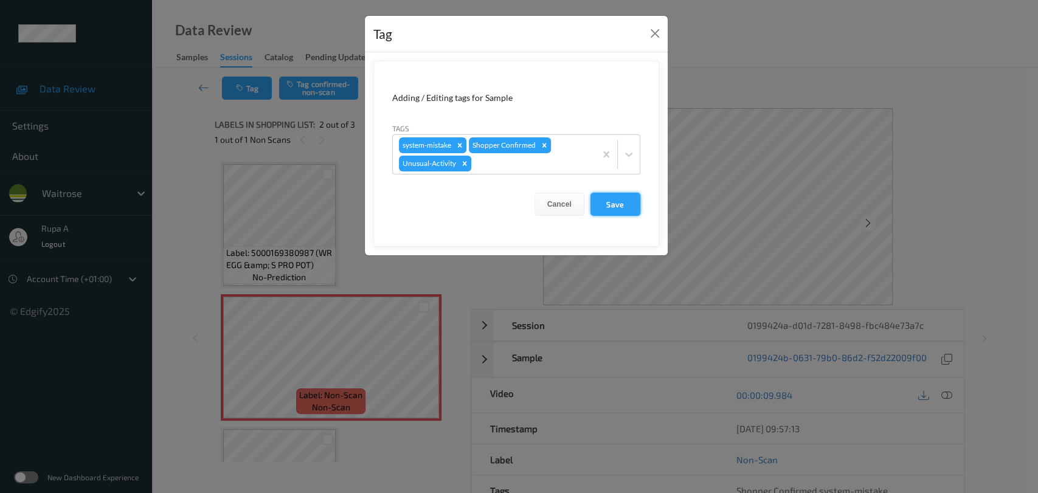
click at [628, 209] on button "Save" at bounding box center [616, 204] width 50 height 23
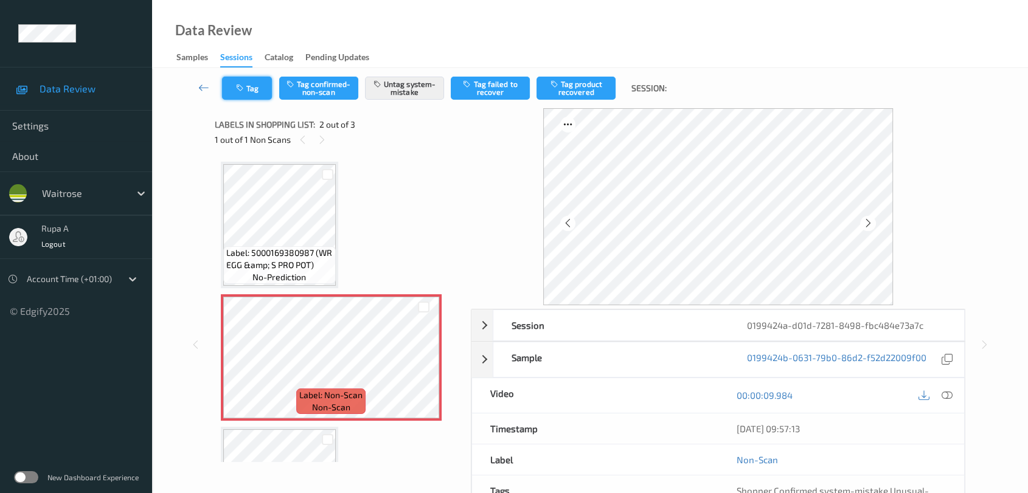
click at [240, 85] on icon "button" at bounding box center [241, 88] width 10 height 9
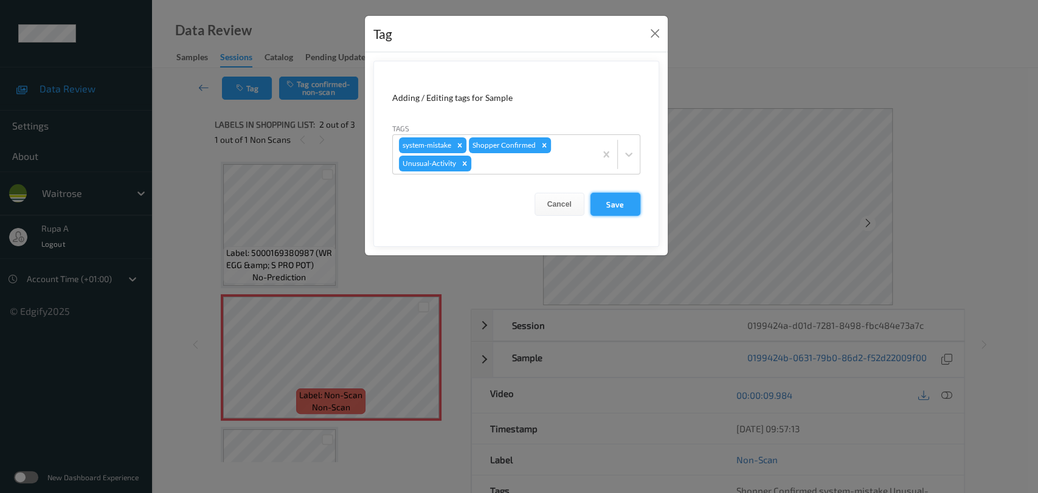
click at [631, 210] on button "Save" at bounding box center [616, 204] width 50 height 23
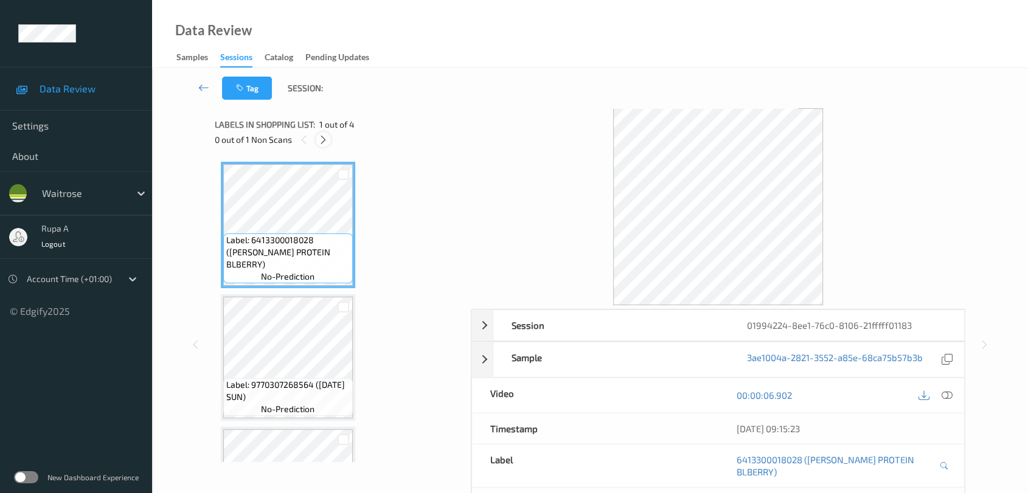
click at [321, 137] on icon at bounding box center [323, 139] width 10 height 11
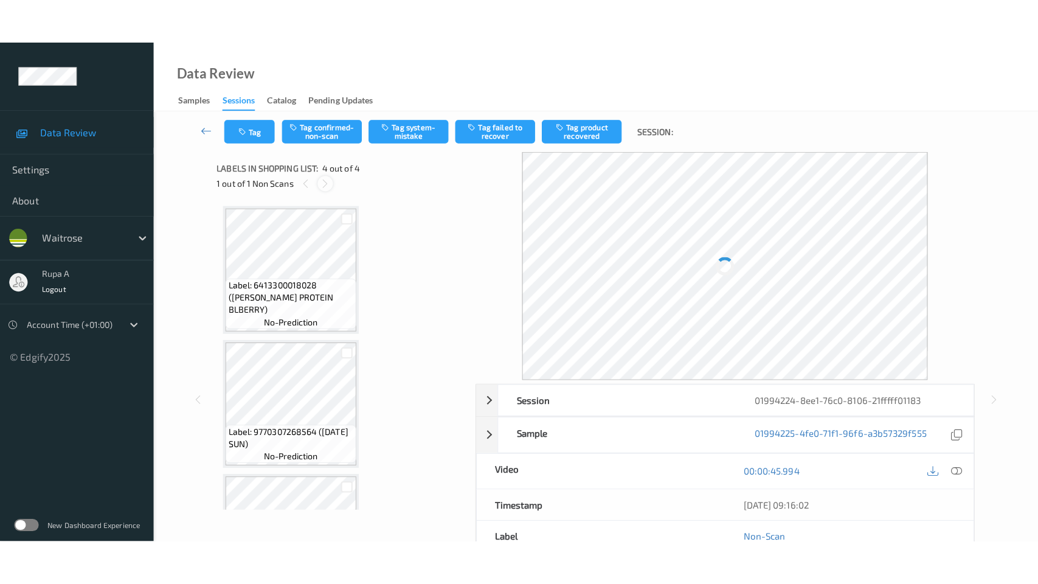
scroll to position [227, 0]
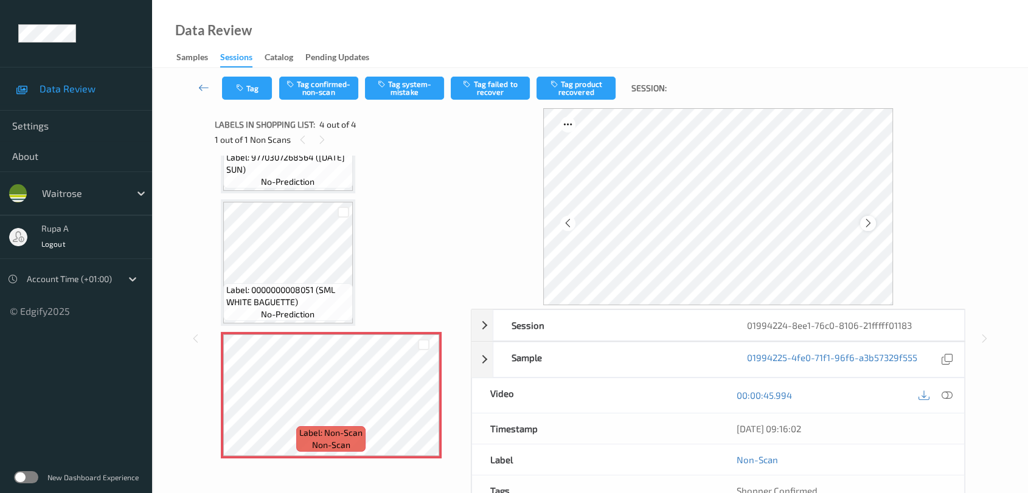
click at [866, 222] on icon at bounding box center [868, 223] width 10 height 11
click at [954, 398] on div at bounding box center [947, 395] width 16 height 16
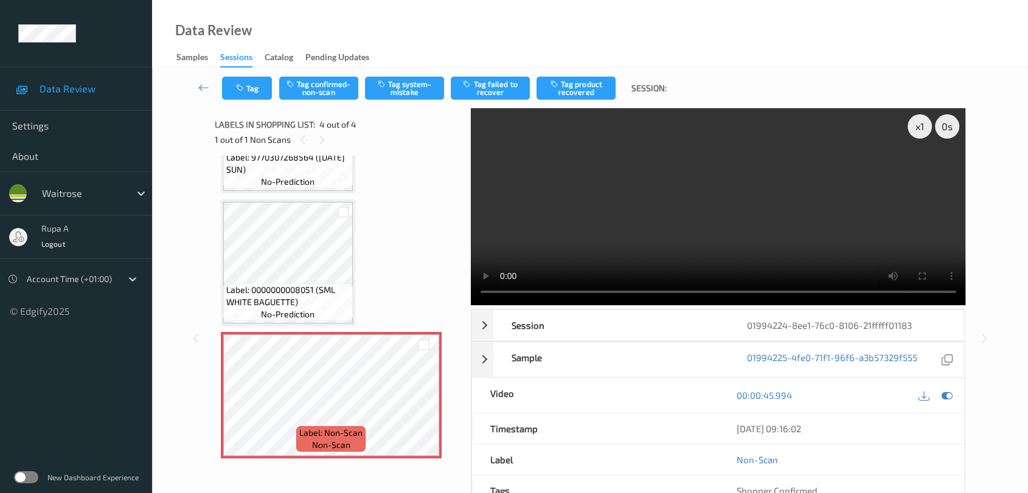
scroll to position [136, 0]
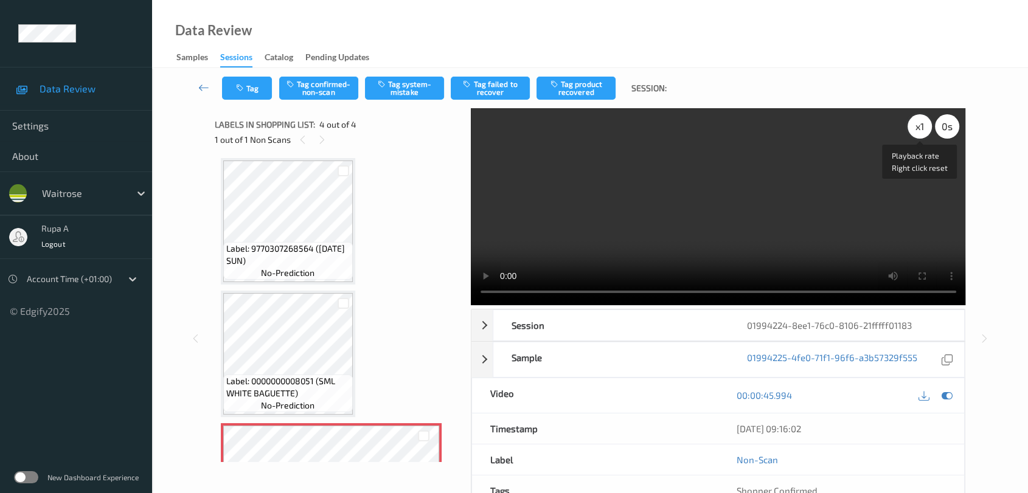
click at [922, 131] on div "x 1" at bounding box center [920, 126] width 24 height 24
click at [917, 132] on div "x 2" at bounding box center [920, 126] width 24 height 24
click at [918, 131] on div "x 4" at bounding box center [920, 126] width 24 height 24
click at [943, 395] on icon at bounding box center [947, 395] width 11 height 11
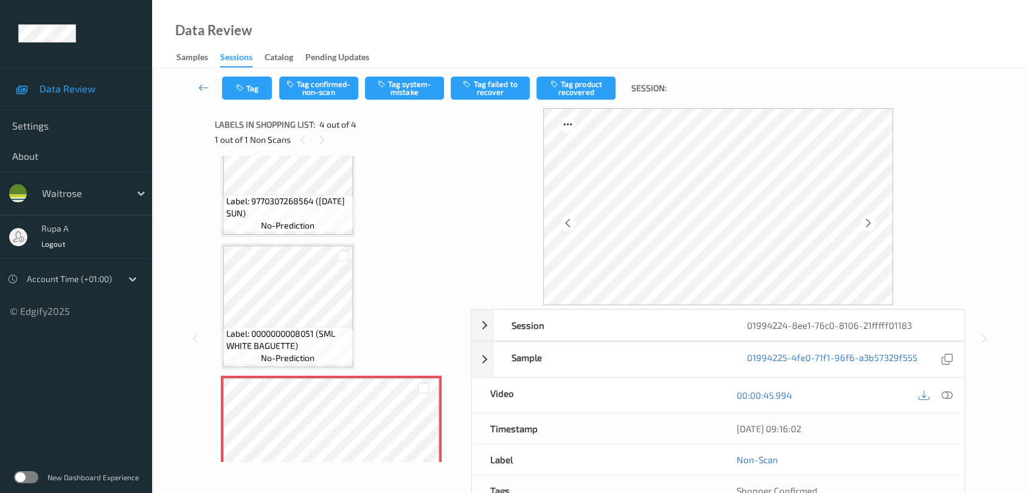
scroll to position [227, 0]
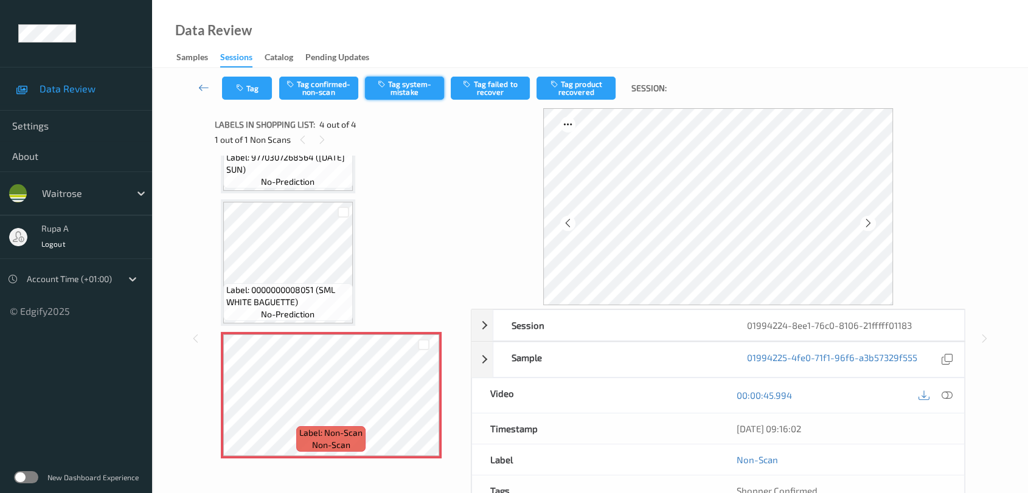
click at [408, 89] on button "Tag system-mistake" at bounding box center [404, 88] width 79 height 23
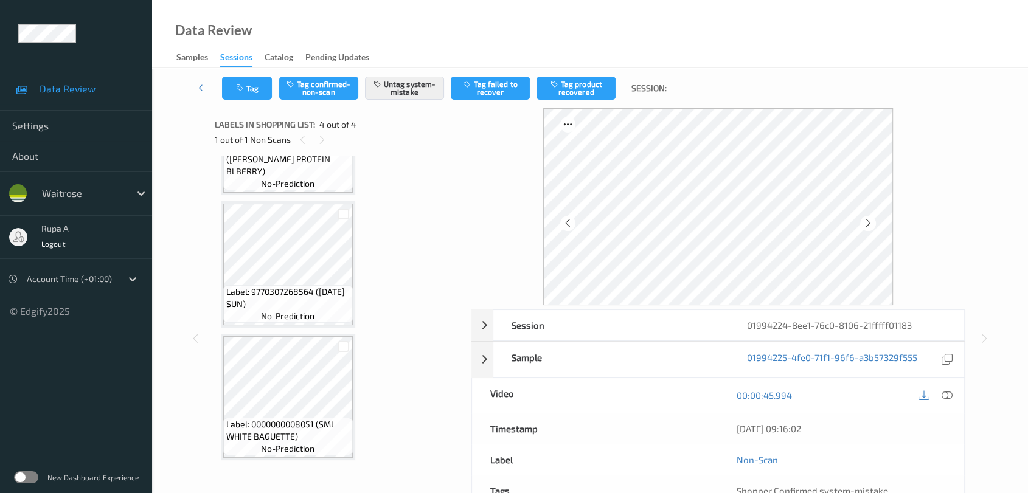
scroll to position [92, 0]
click at [292, 287] on span "Label: 9770307268564 ([DATE] SUN)" at bounding box center [287, 298] width 123 height 24
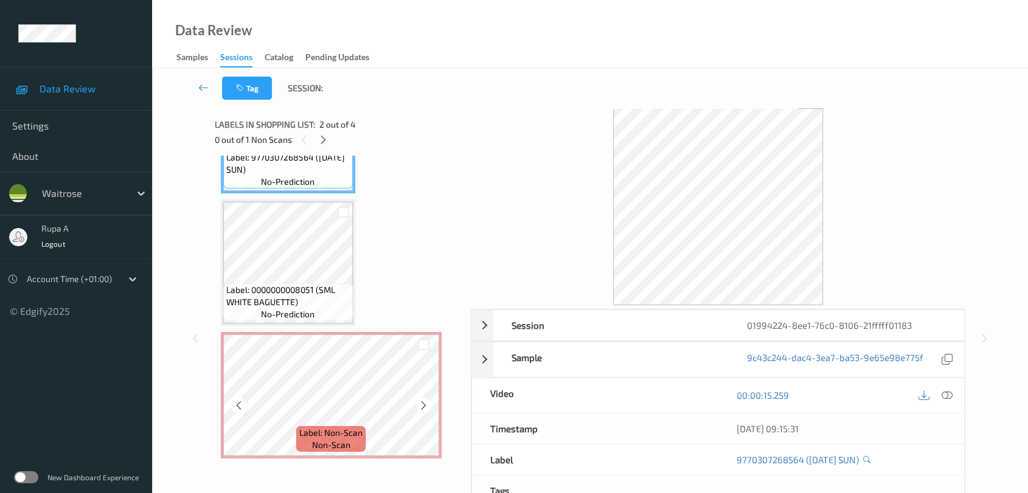
scroll to position [68, 0]
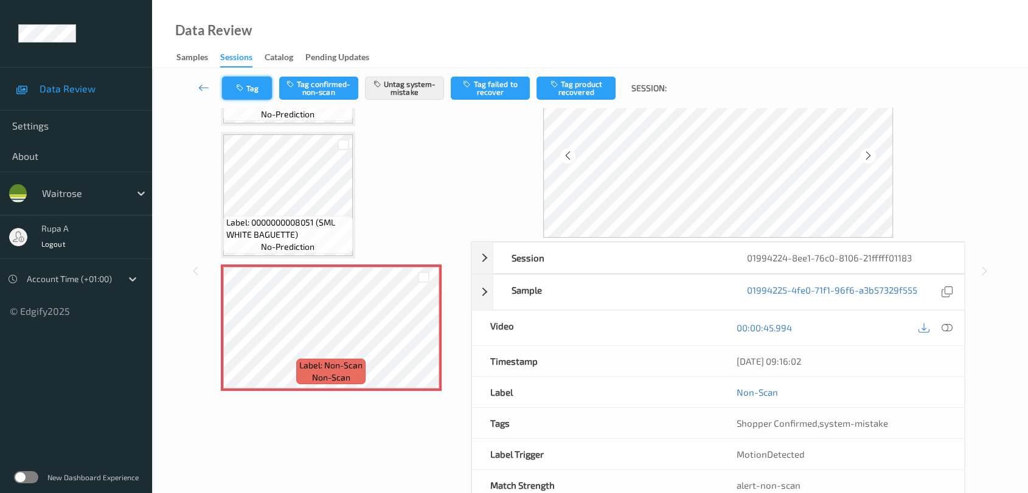
click at [229, 90] on button "Tag" at bounding box center [247, 88] width 50 height 23
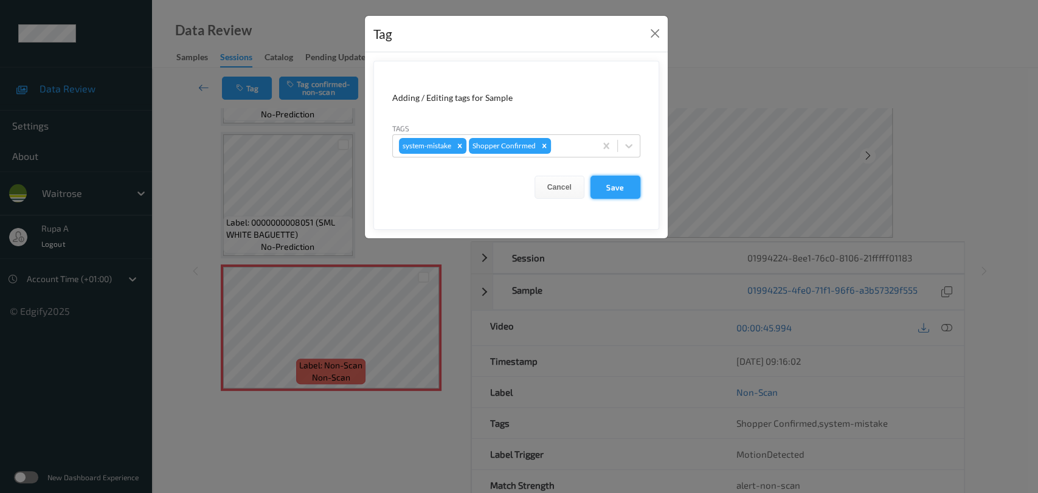
click at [630, 184] on button "Save" at bounding box center [616, 187] width 50 height 23
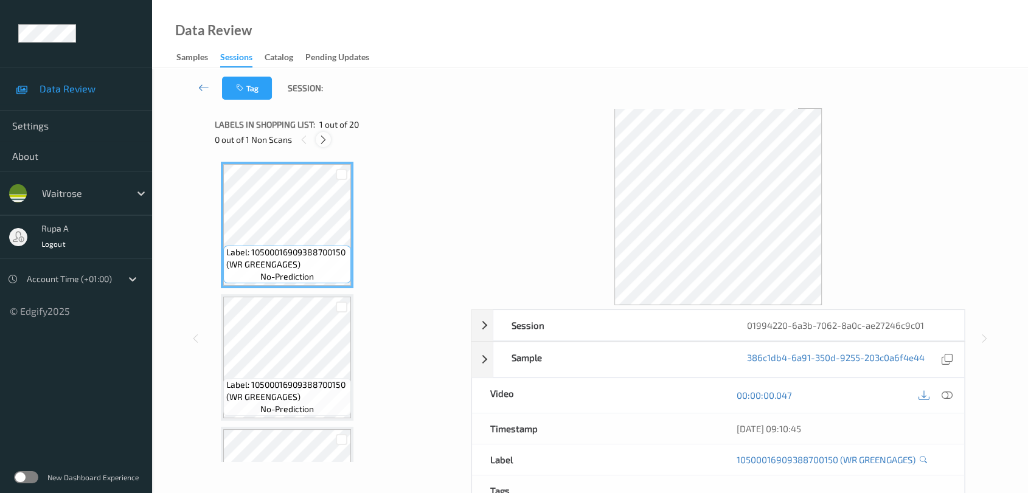
click at [320, 145] on div at bounding box center [323, 139] width 15 height 15
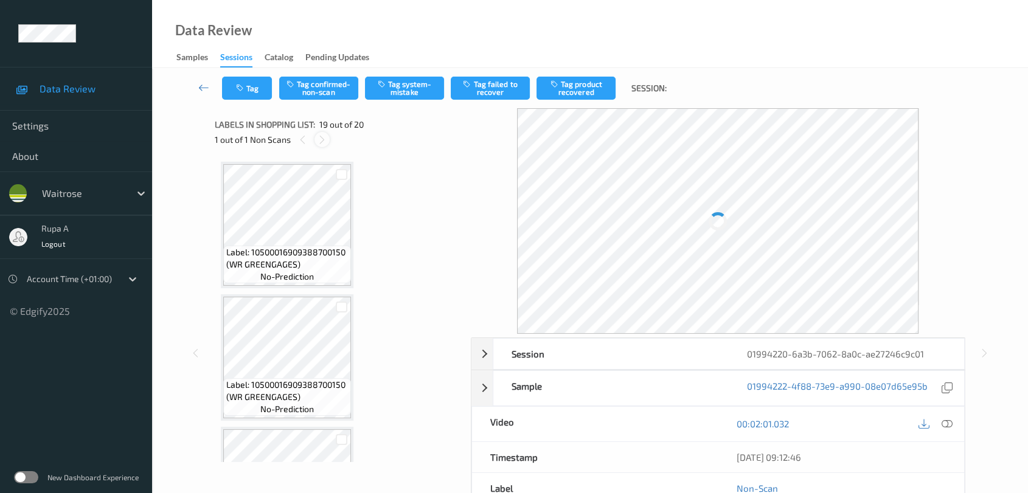
scroll to position [2251, 0]
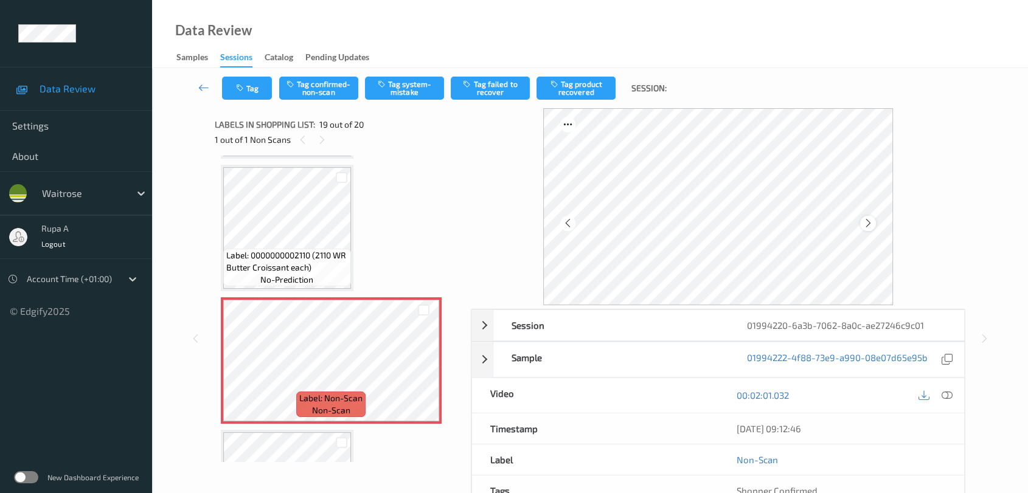
click at [874, 226] on div at bounding box center [867, 223] width 15 height 15
click at [390, 85] on button "Tag system-mistake" at bounding box center [404, 88] width 79 height 23
click at [245, 100] on div "Tag Tag confirmed-non-scan Untag system-mistake Tag failed to recover Tag produ…" at bounding box center [590, 88] width 826 height 40
click at [248, 84] on button "Tag" at bounding box center [247, 88] width 50 height 23
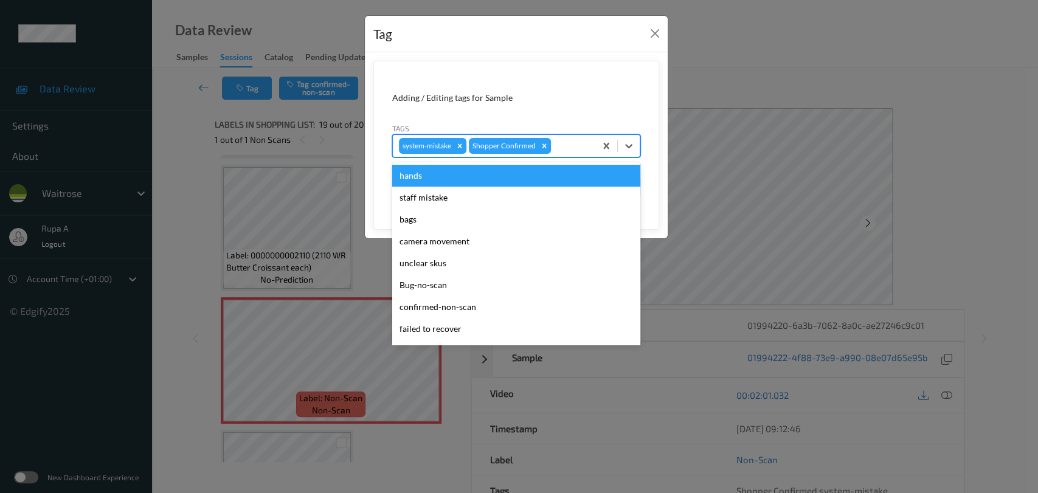
click at [564, 141] on div at bounding box center [572, 146] width 36 height 15
type input "un"
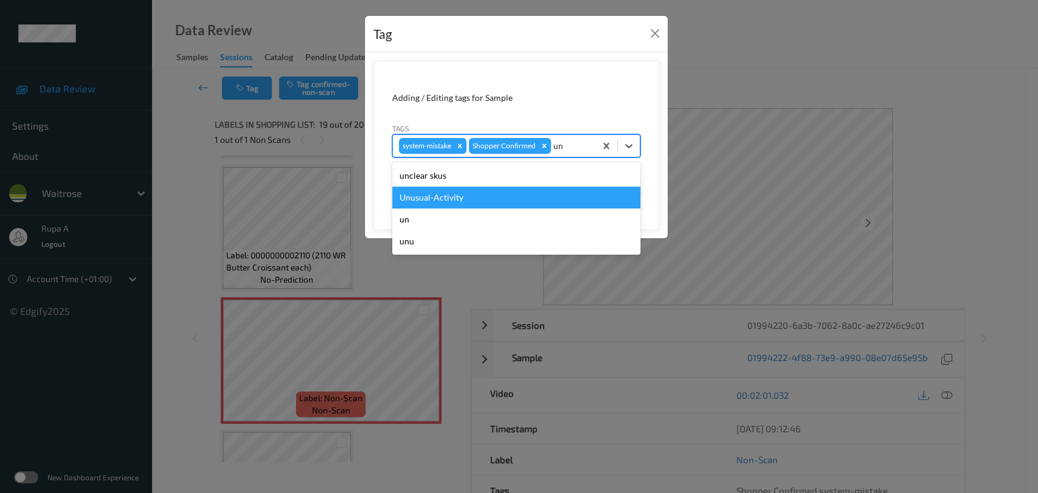
click at [511, 197] on div "Unusual-Activity" at bounding box center [516, 198] width 248 height 22
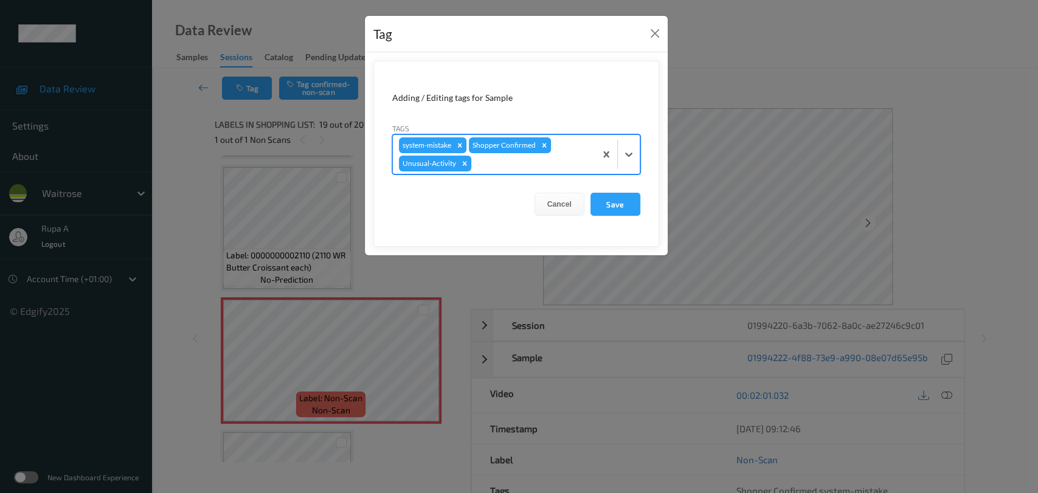
click at [543, 170] on div at bounding box center [532, 163] width 116 height 15
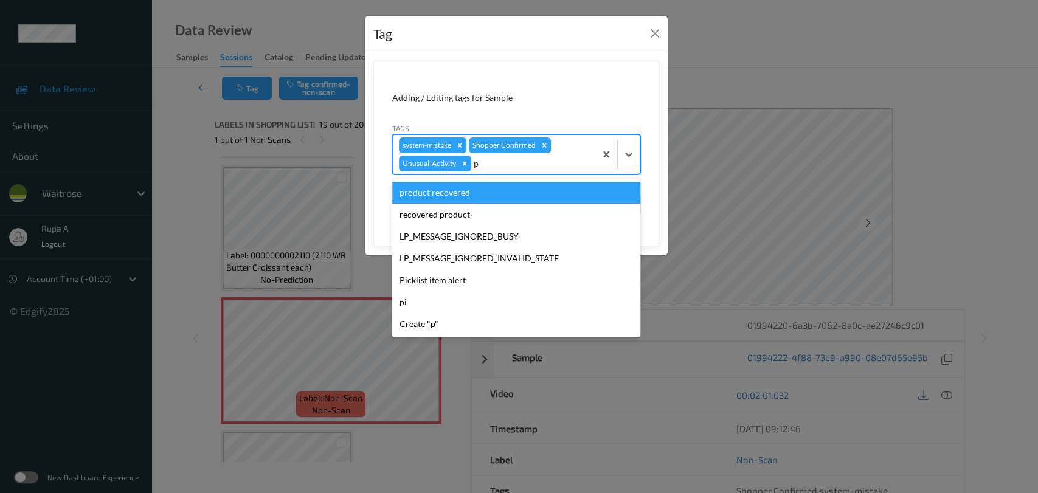
type input "pi"
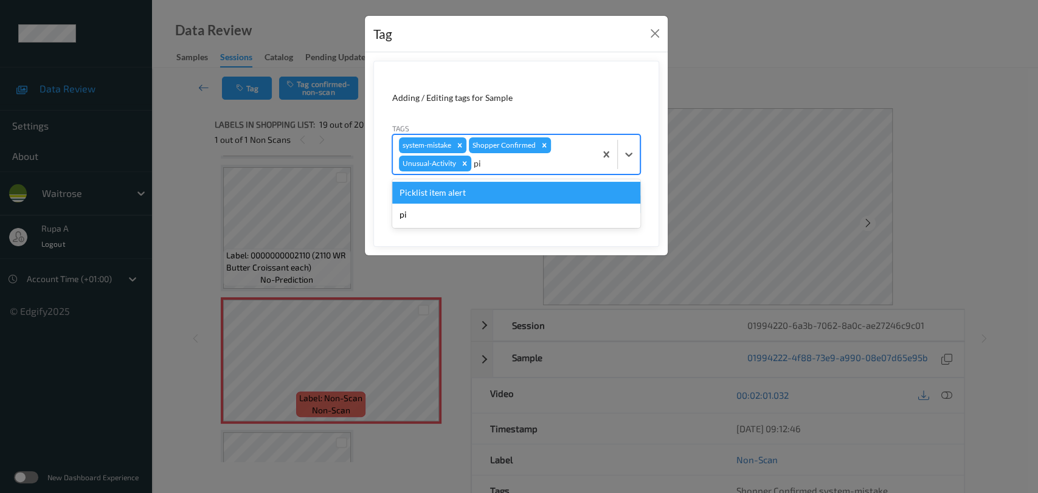
click at [526, 191] on div "Picklist item alert" at bounding box center [516, 193] width 248 height 22
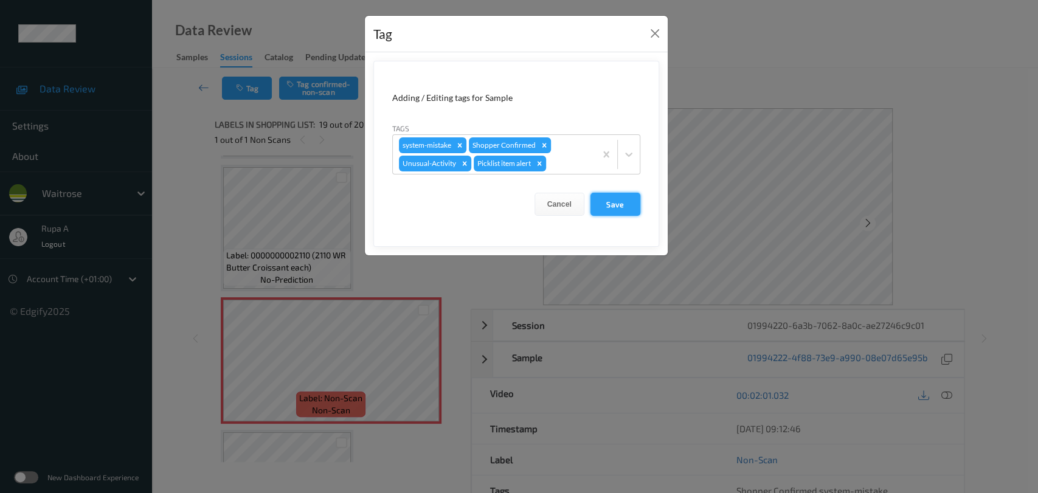
click at [613, 206] on button "Save" at bounding box center [616, 204] width 50 height 23
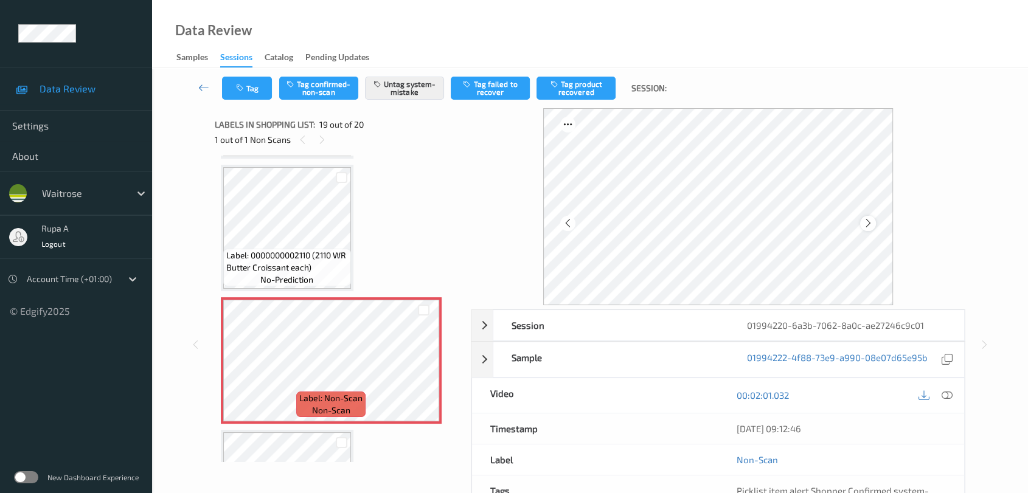
click at [870, 228] on icon at bounding box center [868, 223] width 10 height 11
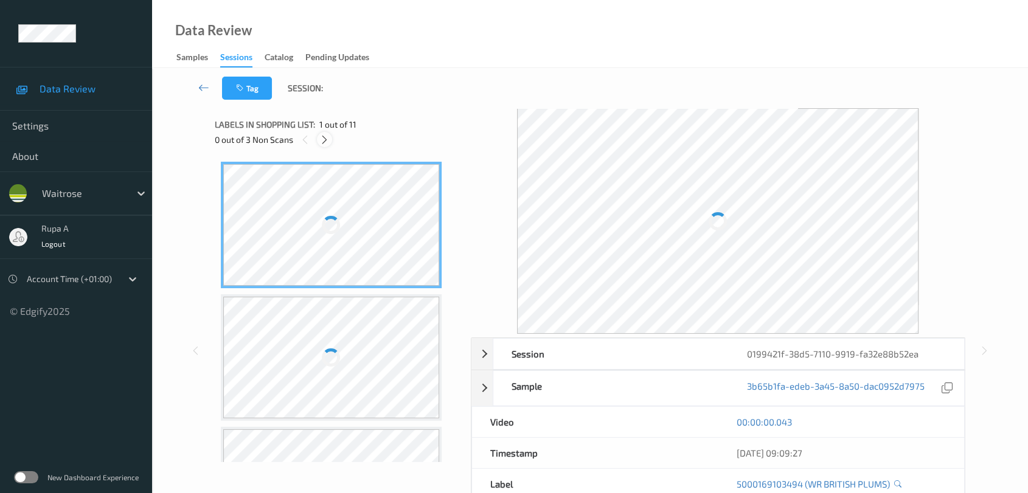
click at [319, 139] on icon at bounding box center [324, 139] width 10 height 11
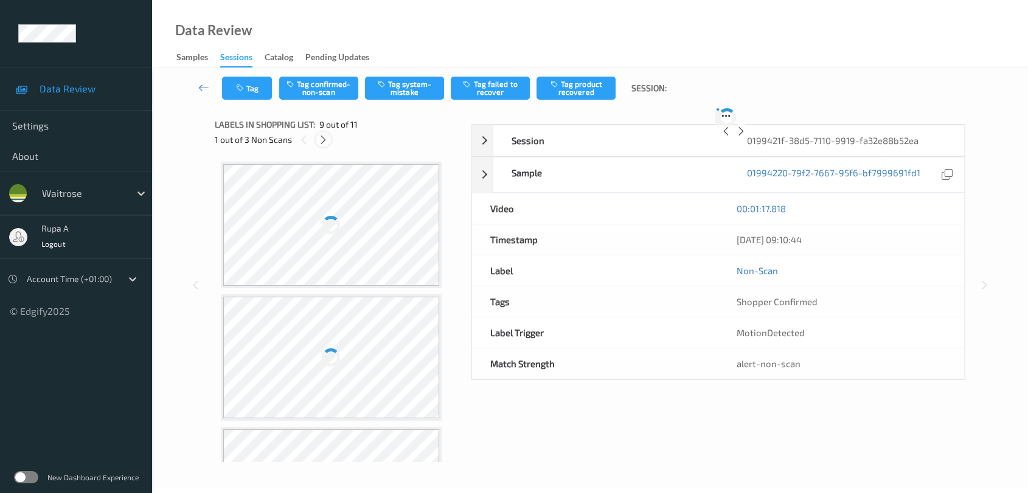
scroll to position [930, 0]
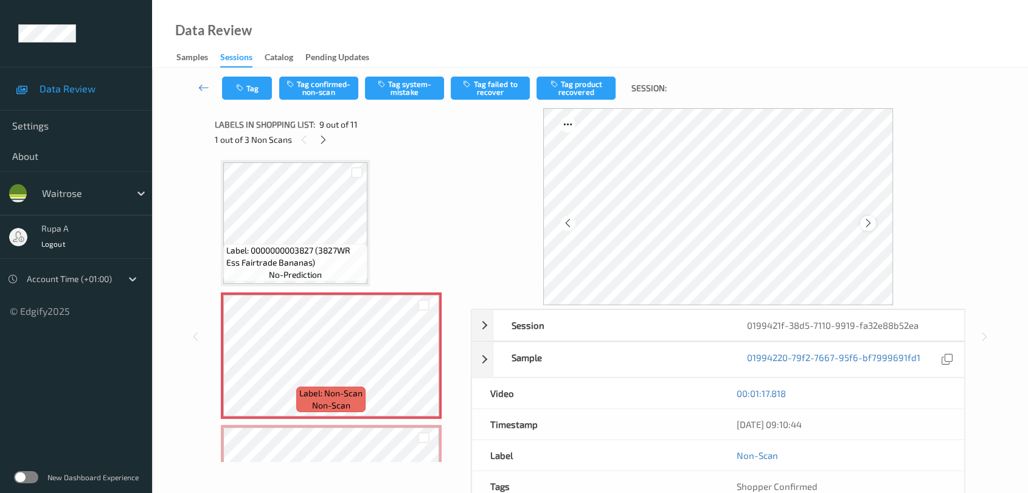
click at [866, 223] on icon at bounding box center [868, 223] width 10 height 11
click at [413, 91] on button "Tag system-mistake" at bounding box center [404, 88] width 79 height 23
click at [402, 94] on button "Tag system-mistake" at bounding box center [404, 88] width 79 height 23
click at [237, 95] on button "Tag" at bounding box center [247, 88] width 50 height 23
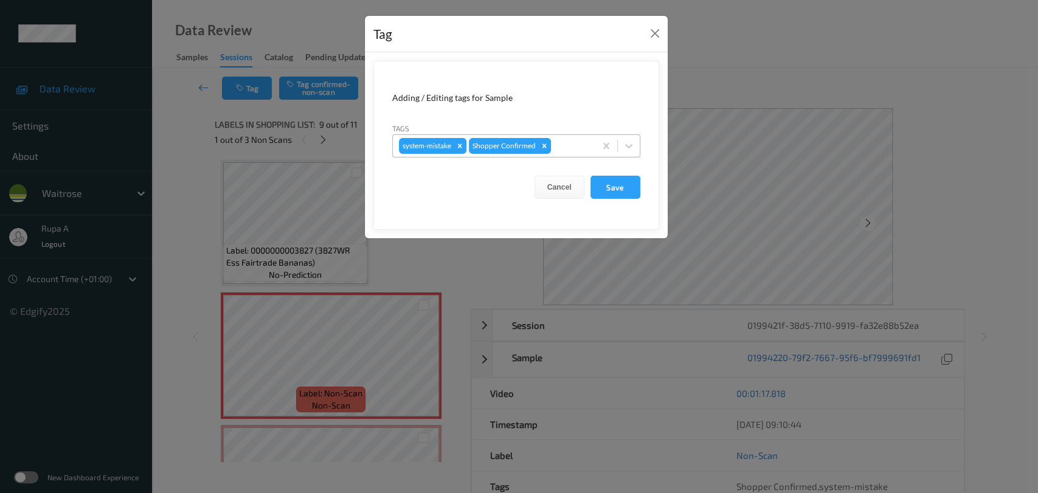
click at [574, 147] on div at bounding box center [572, 146] width 36 height 15
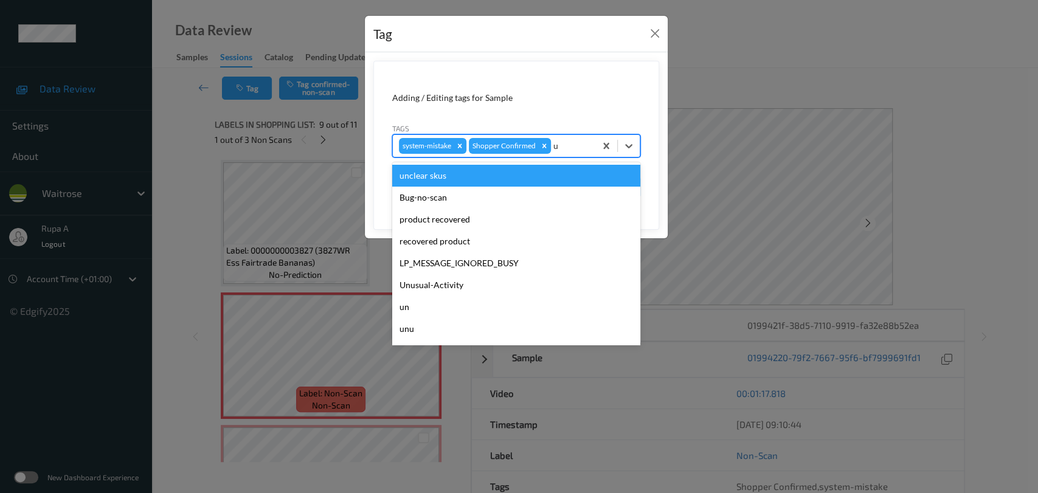
type input "un"
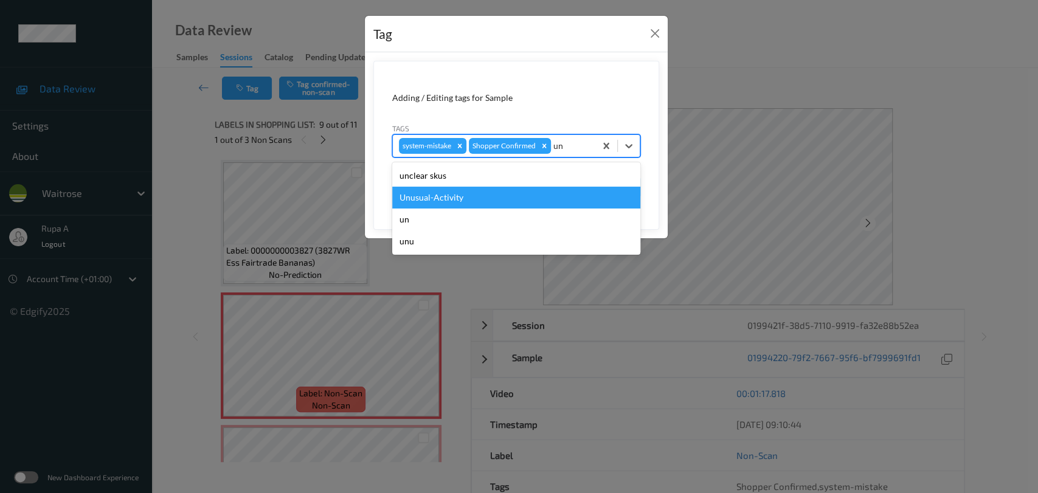
click at [506, 199] on div "Unusual-Activity" at bounding box center [516, 198] width 248 height 22
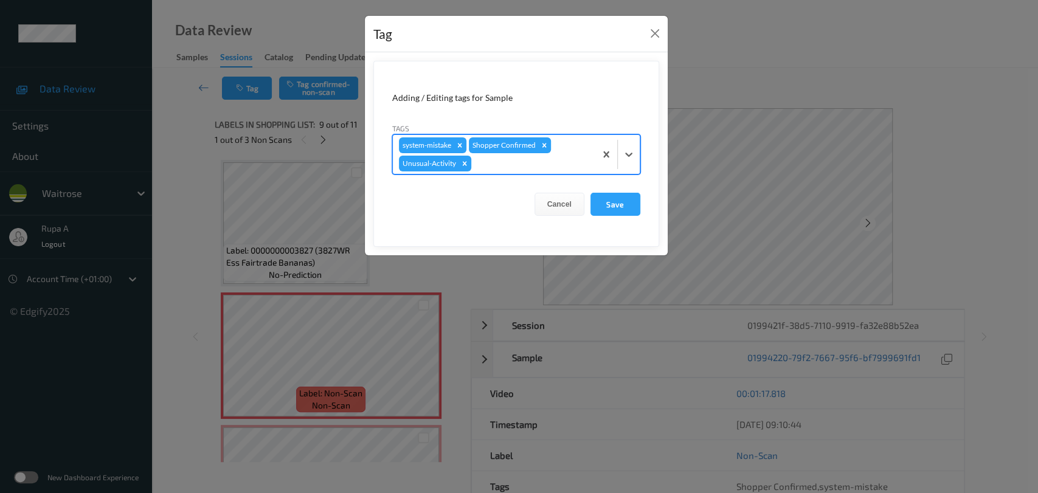
click at [530, 168] on div at bounding box center [532, 163] width 116 height 15
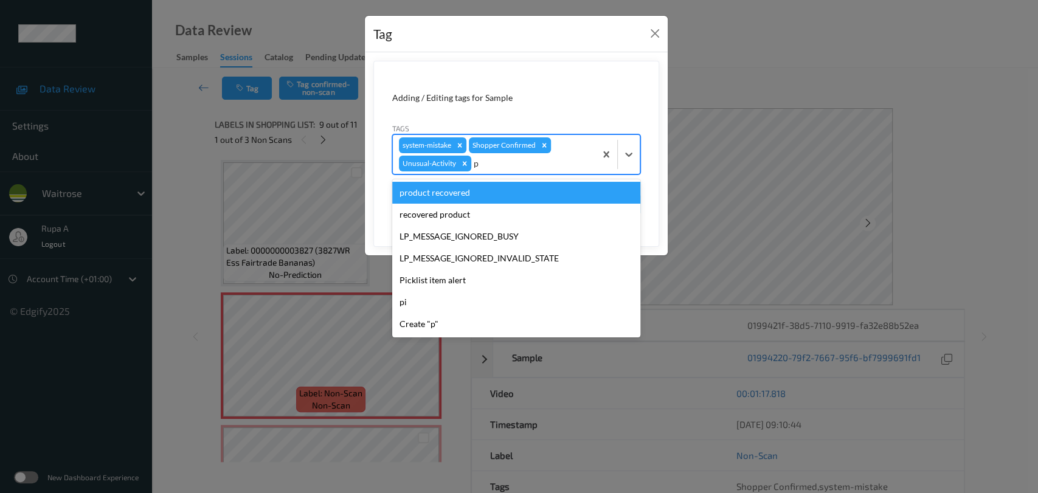
type input "pi"
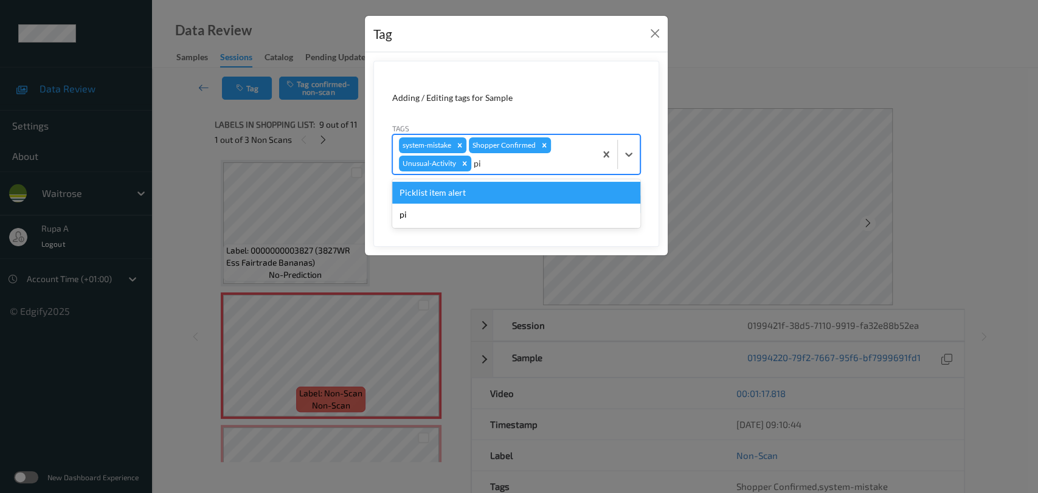
click at [505, 194] on div "Picklist item alert" at bounding box center [516, 193] width 248 height 22
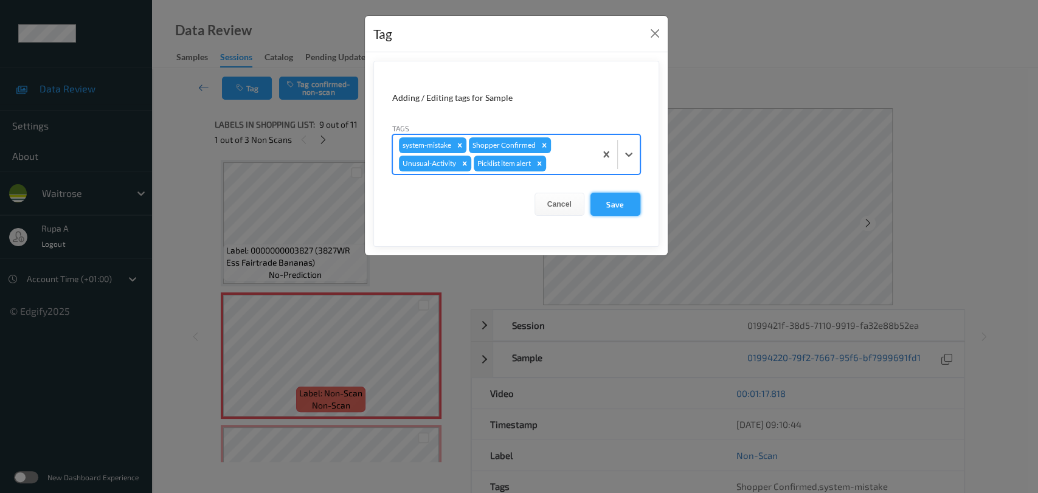
click at [616, 209] on button "Save" at bounding box center [616, 204] width 50 height 23
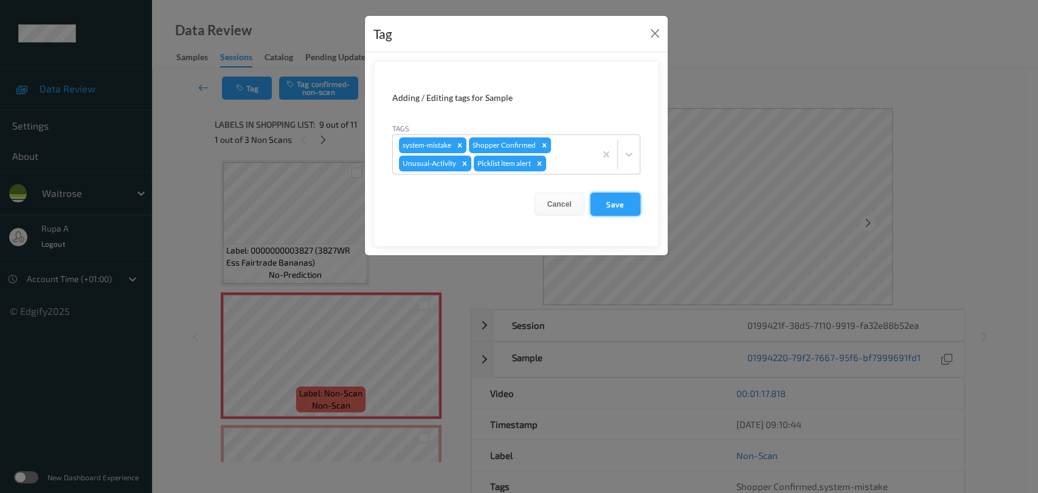
click at [628, 204] on button "Save" at bounding box center [616, 204] width 50 height 23
click at [628, 203] on button "Save" at bounding box center [616, 204] width 50 height 23
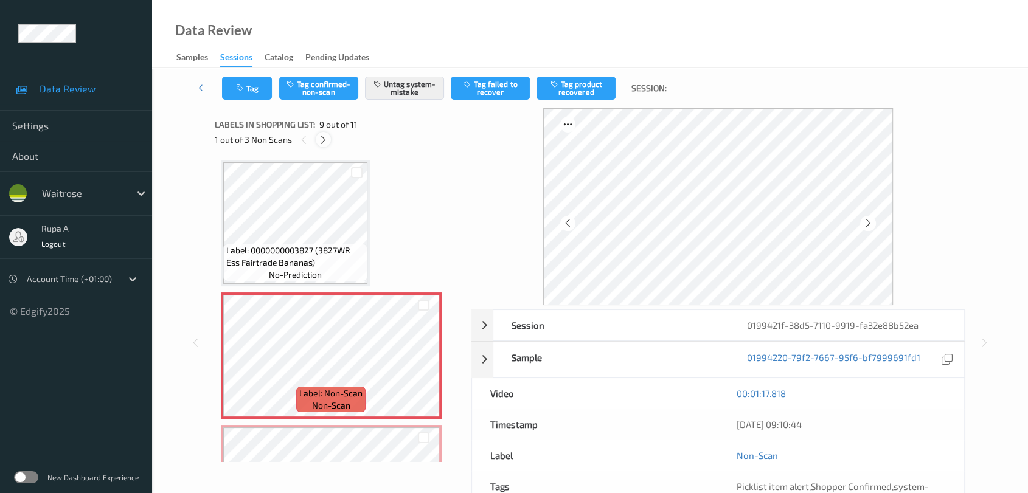
click at [325, 139] on icon at bounding box center [323, 139] width 10 height 11
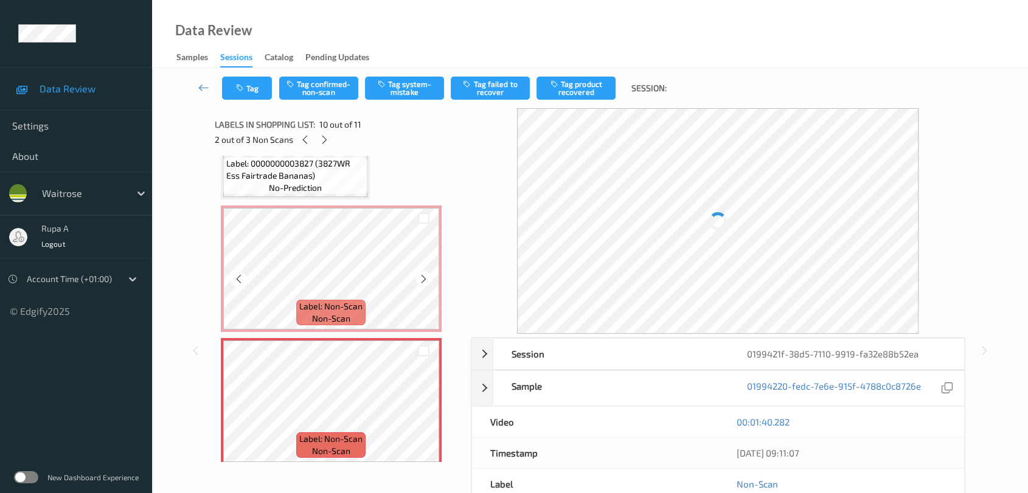
scroll to position [1152, 0]
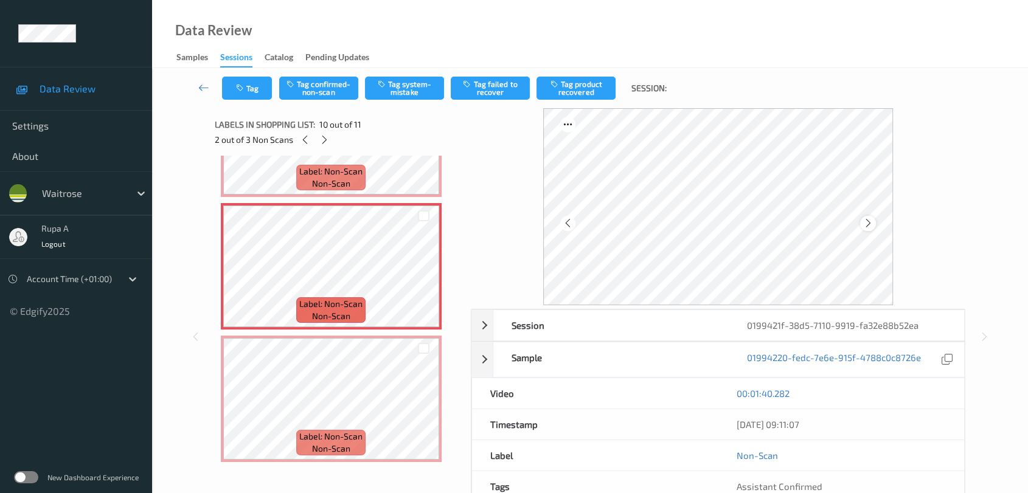
click at [871, 225] on icon at bounding box center [868, 223] width 10 height 11
click at [860, 221] on div at bounding box center [718, 206] width 350 height 197
click at [866, 220] on icon at bounding box center [868, 223] width 10 height 11
click at [409, 84] on button "Tag system-mistake" at bounding box center [404, 88] width 79 height 23
click at [249, 90] on button "Tag" at bounding box center [247, 88] width 50 height 23
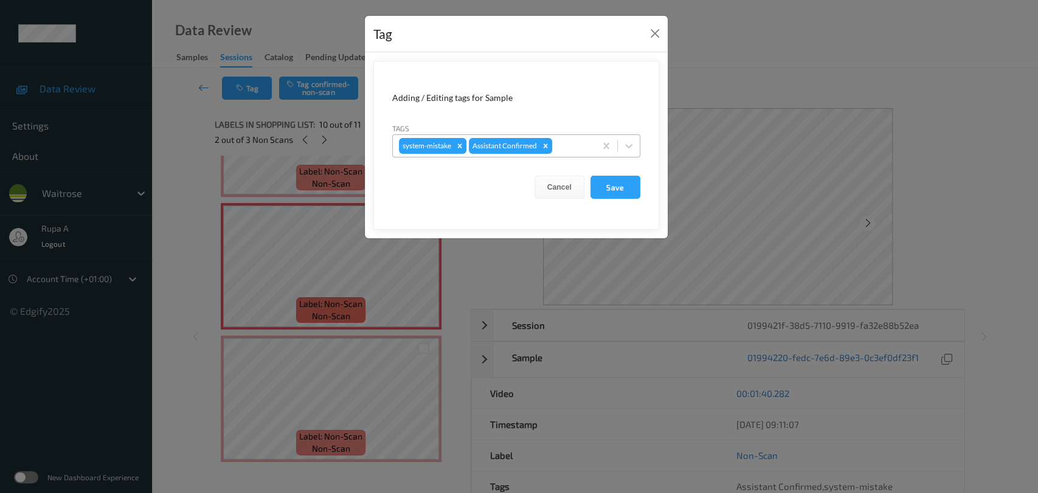
click at [585, 137] on div "system-mistake Assistant Confirmed" at bounding box center [494, 146] width 203 height 21
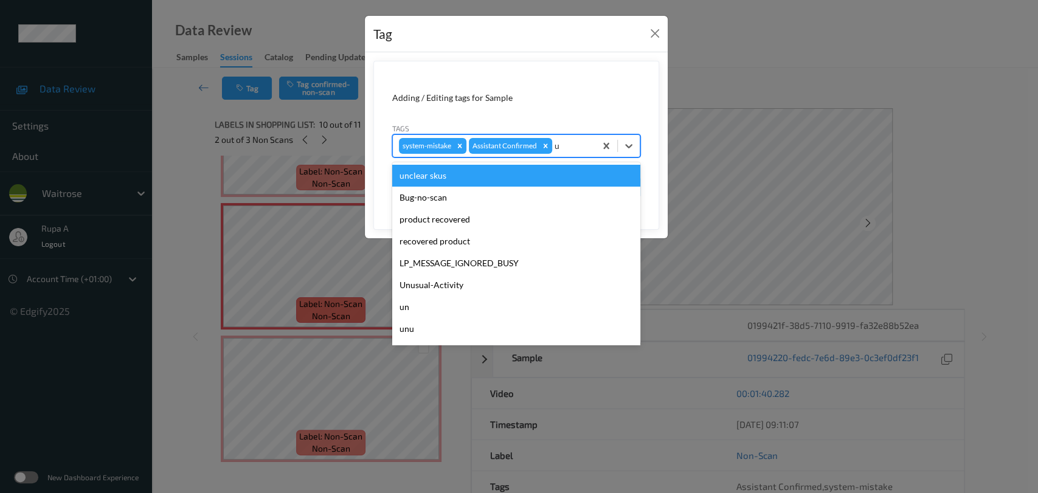
type input "un"
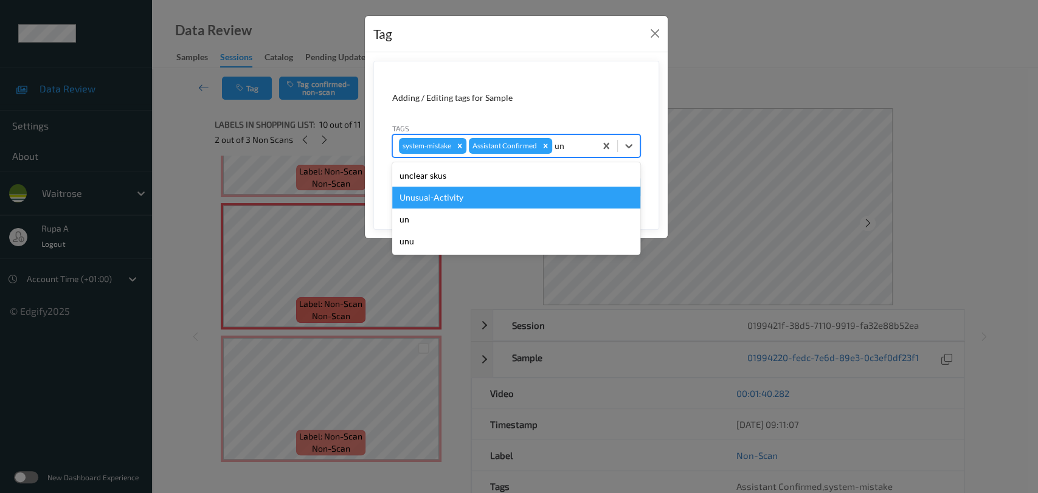
click at [498, 190] on div "Unusual-Activity" at bounding box center [516, 198] width 248 height 22
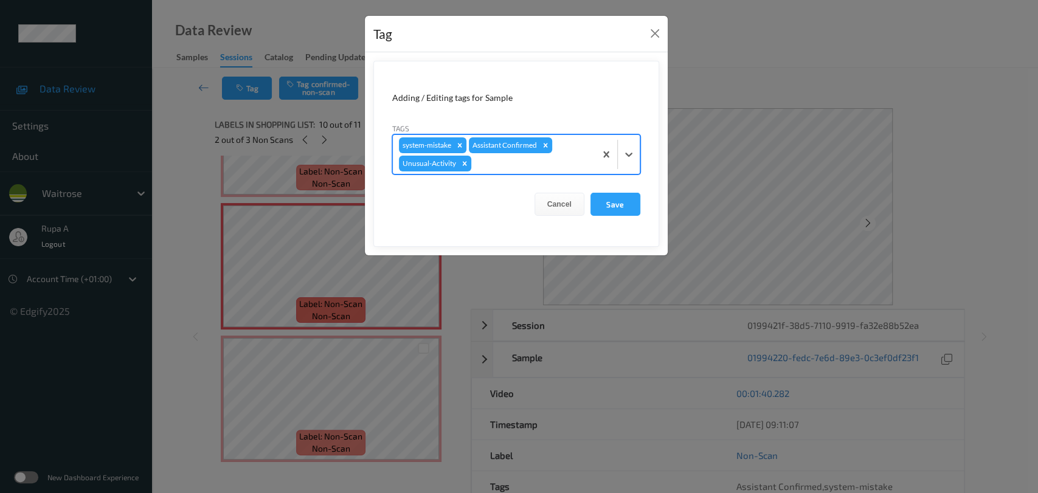
click at [540, 168] on div at bounding box center [532, 163] width 116 height 15
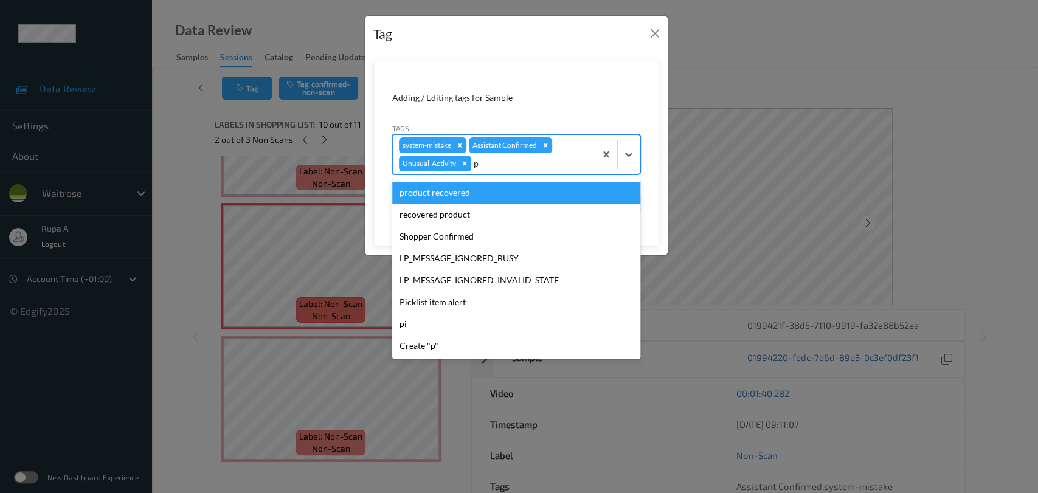
type input "pi"
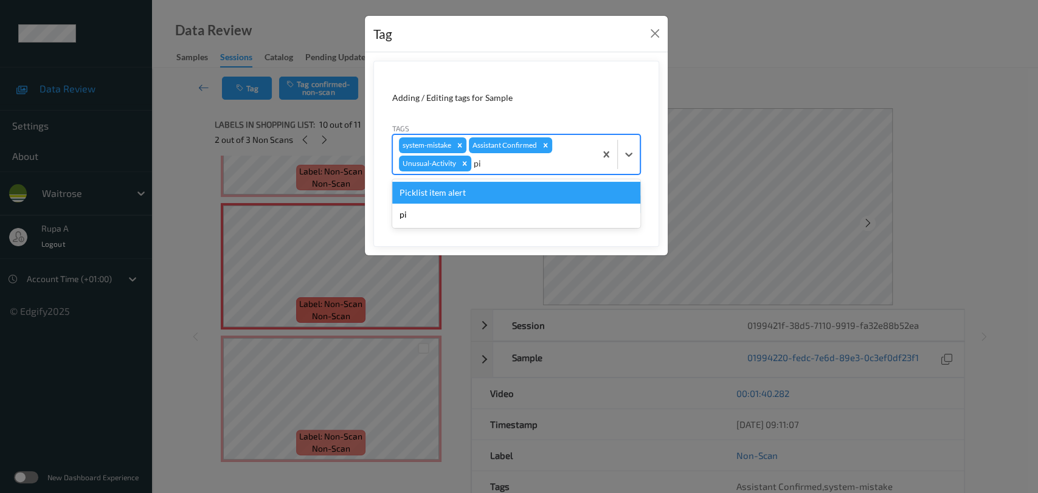
click at [523, 189] on div "Picklist item alert" at bounding box center [516, 193] width 248 height 22
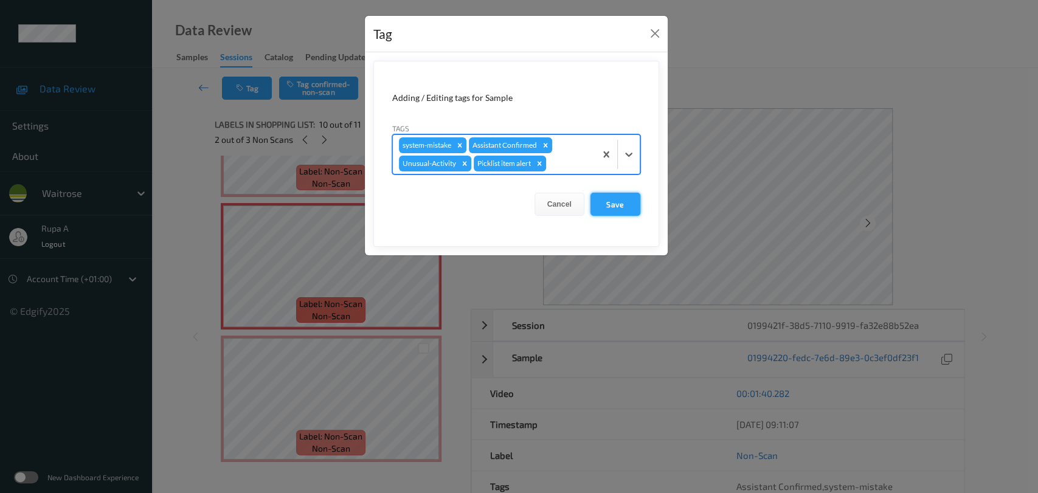
click at [625, 206] on button "Save" at bounding box center [616, 204] width 50 height 23
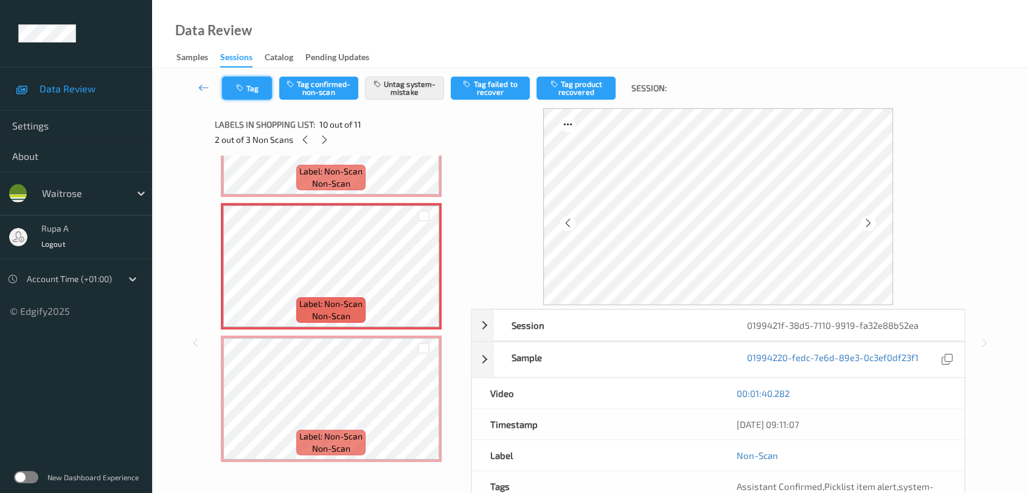
click at [240, 89] on icon "button" at bounding box center [241, 88] width 10 height 9
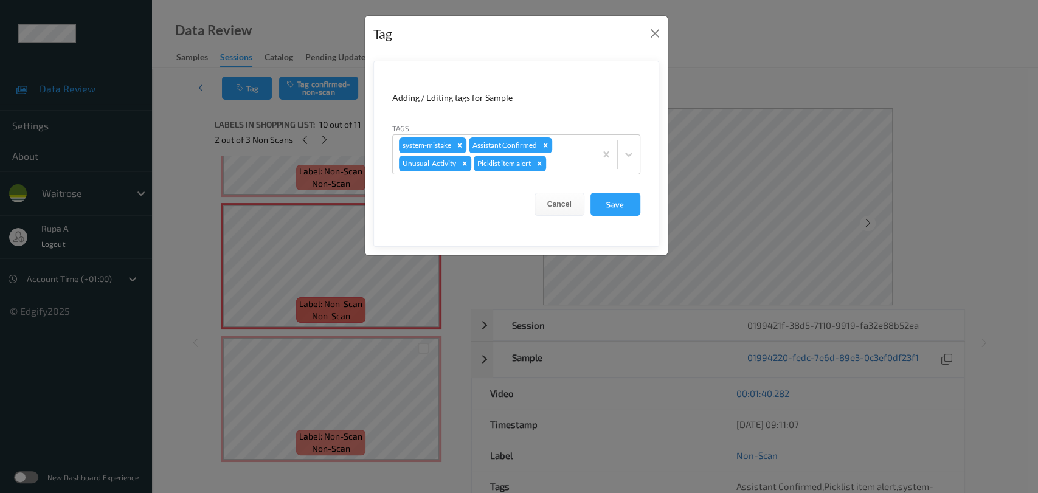
click at [341, 114] on div "Tag Adding / Editing tags for Sample Tags system-mistake Assistant Confirmed Un…" at bounding box center [519, 246] width 1038 height 493
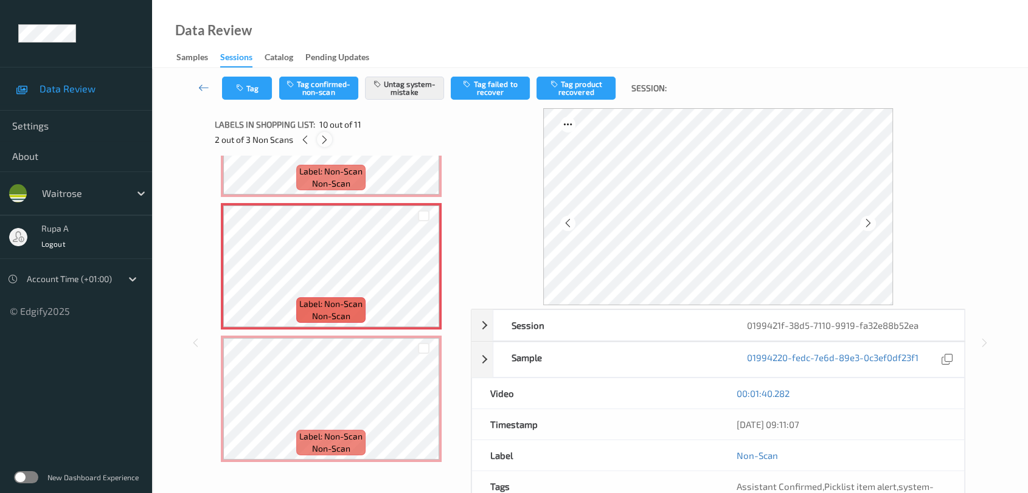
click at [326, 142] on icon at bounding box center [324, 139] width 10 height 11
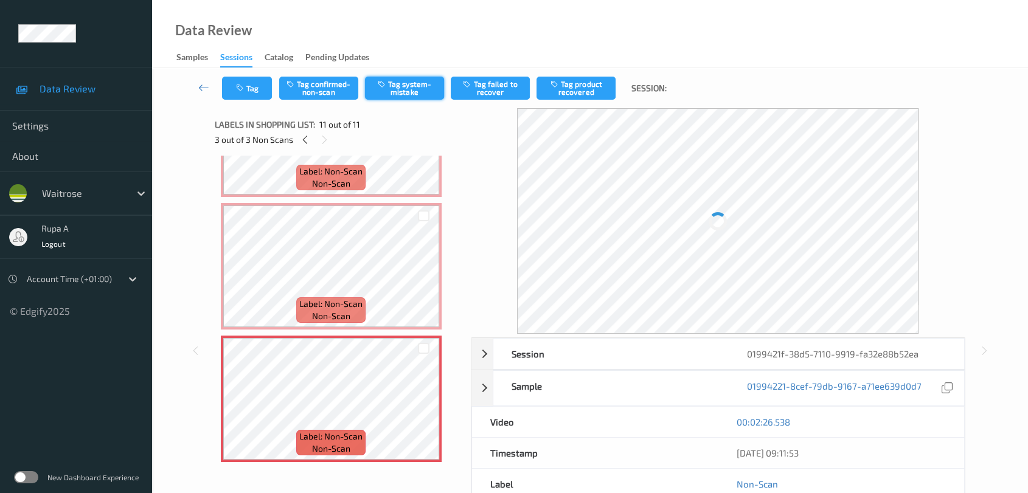
click at [409, 88] on button "Tag system-mistake" at bounding box center [404, 88] width 79 height 23
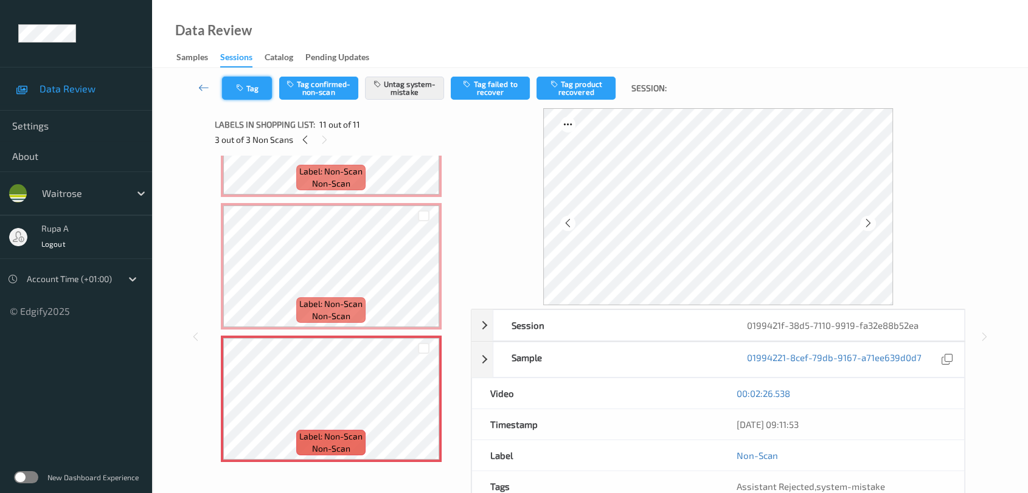
click at [238, 87] on icon "button" at bounding box center [241, 88] width 10 height 9
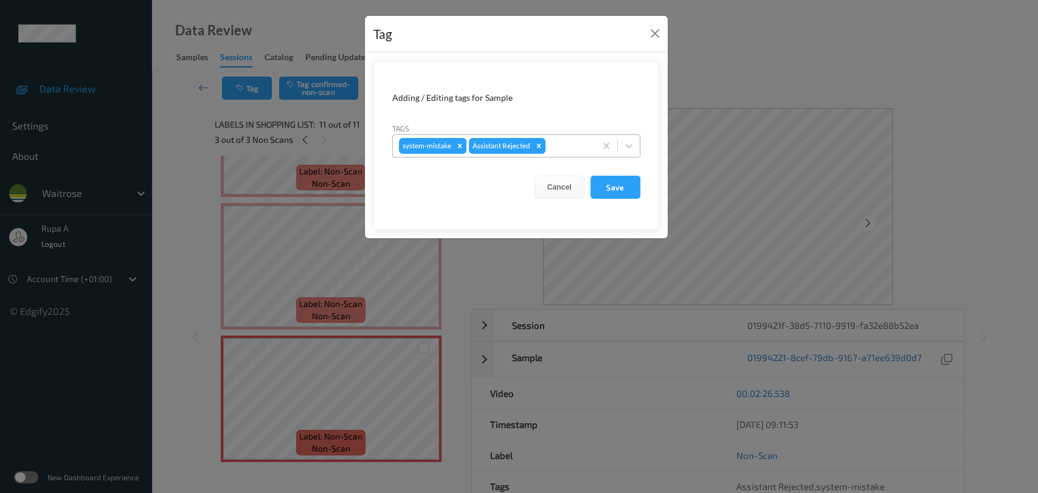
click at [578, 144] on div at bounding box center [568, 146] width 41 height 15
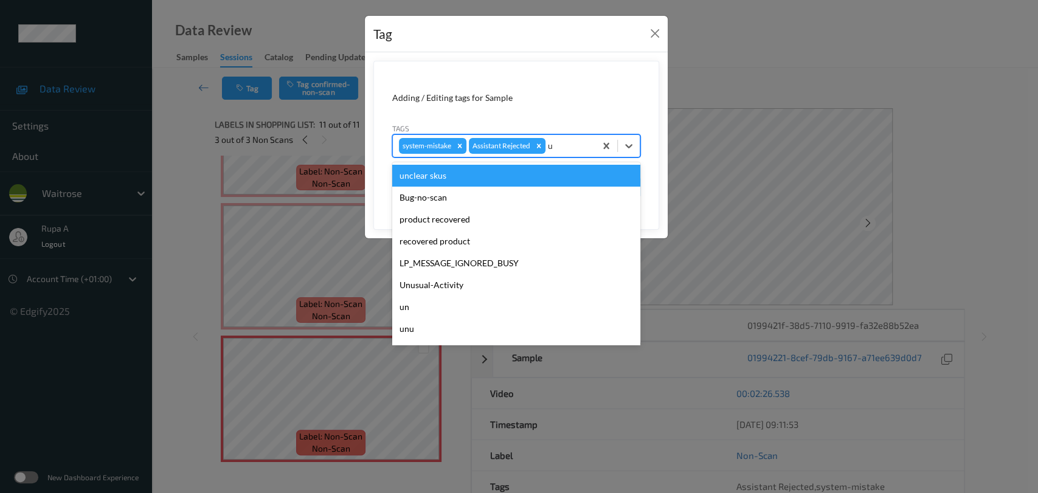
type input "un"
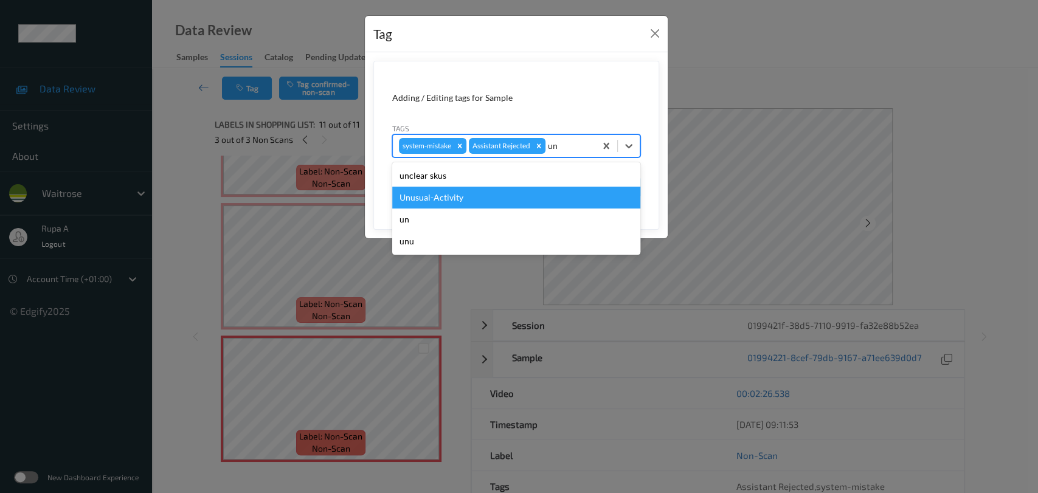
click at [519, 192] on div "Unusual-Activity" at bounding box center [516, 198] width 248 height 22
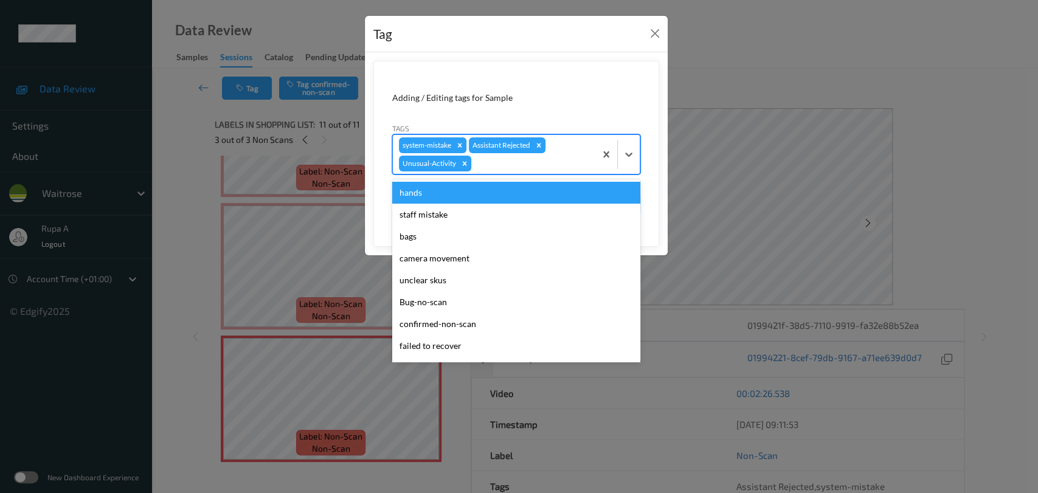
click at [543, 163] on div at bounding box center [532, 163] width 116 height 15
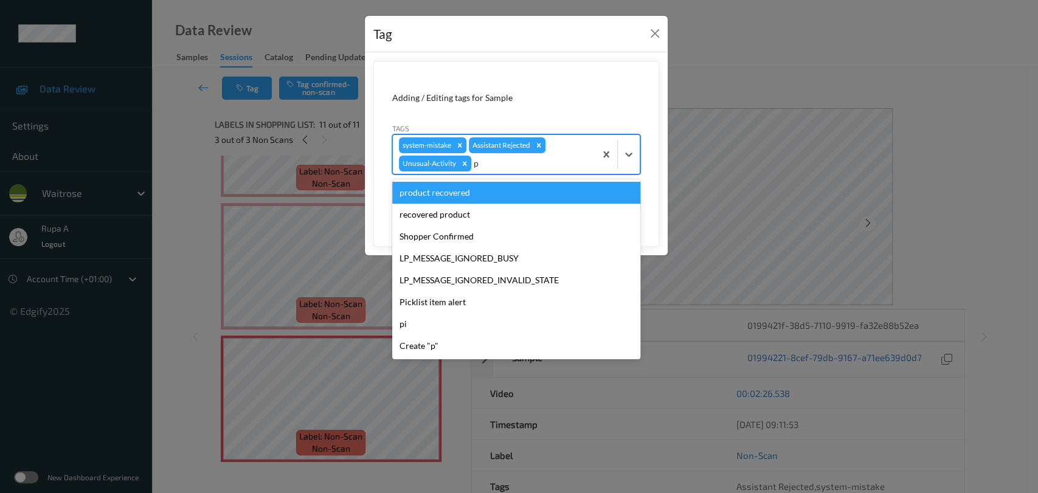
type input "pi"
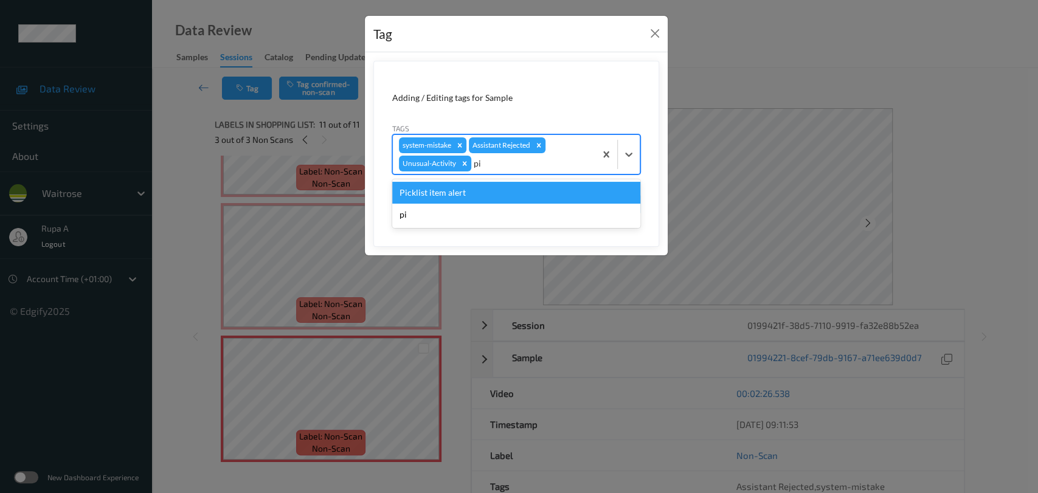
click at [516, 186] on div "Picklist item alert" at bounding box center [516, 193] width 248 height 22
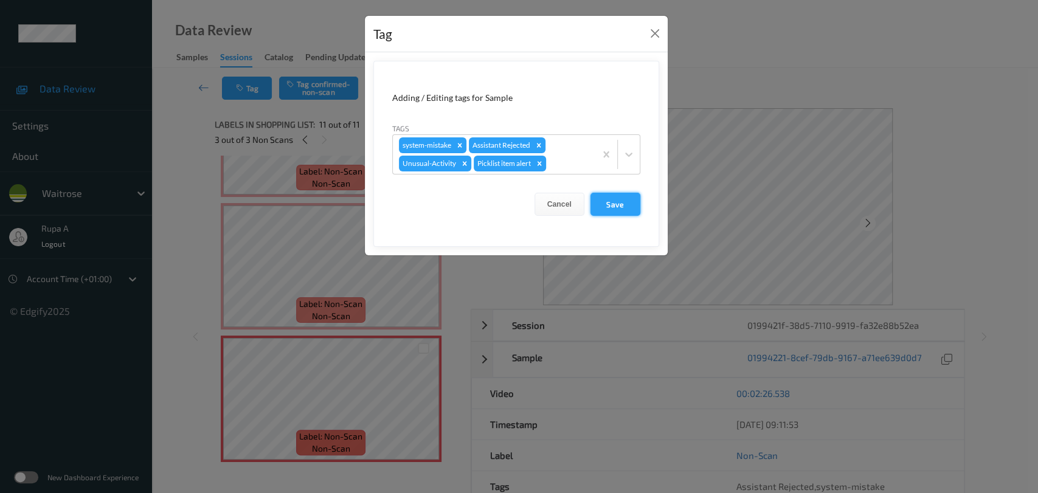
click at [635, 208] on button "Save" at bounding box center [616, 204] width 50 height 23
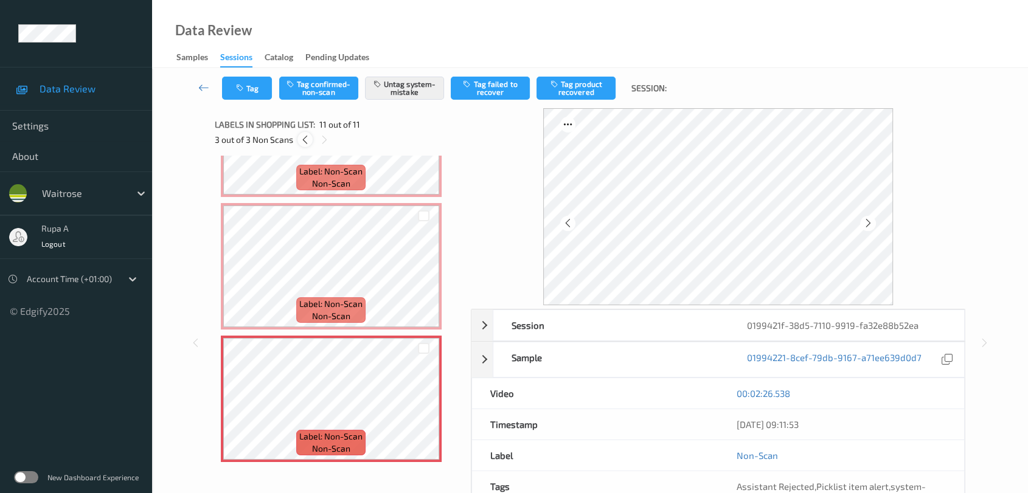
click at [303, 142] on icon at bounding box center [305, 139] width 10 height 11
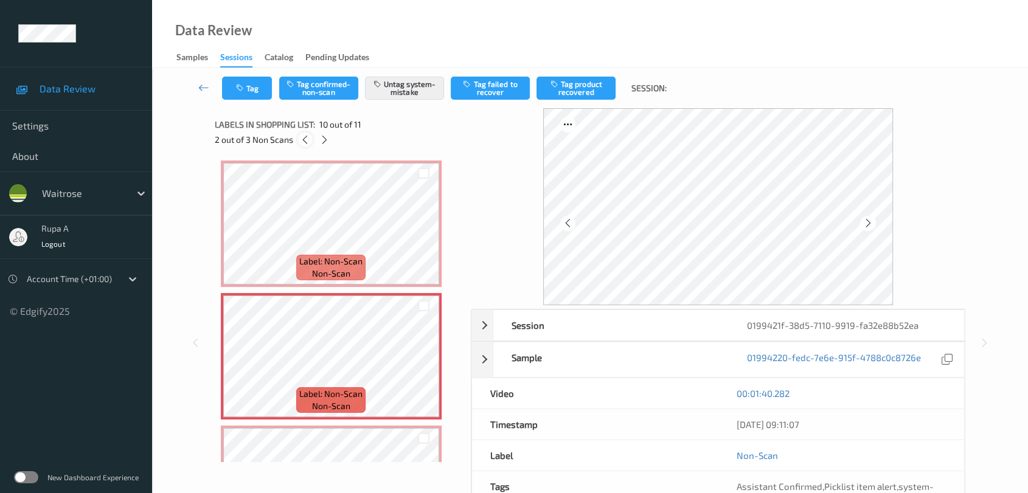
click at [303, 142] on icon at bounding box center [305, 139] width 10 height 11
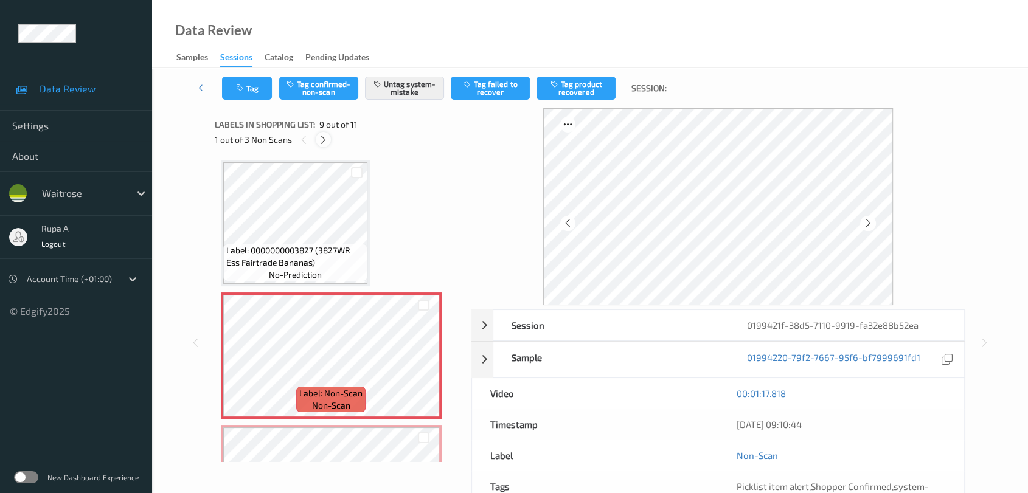
click at [323, 138] on icon at bounding box center [323, 139] width 10 height 11
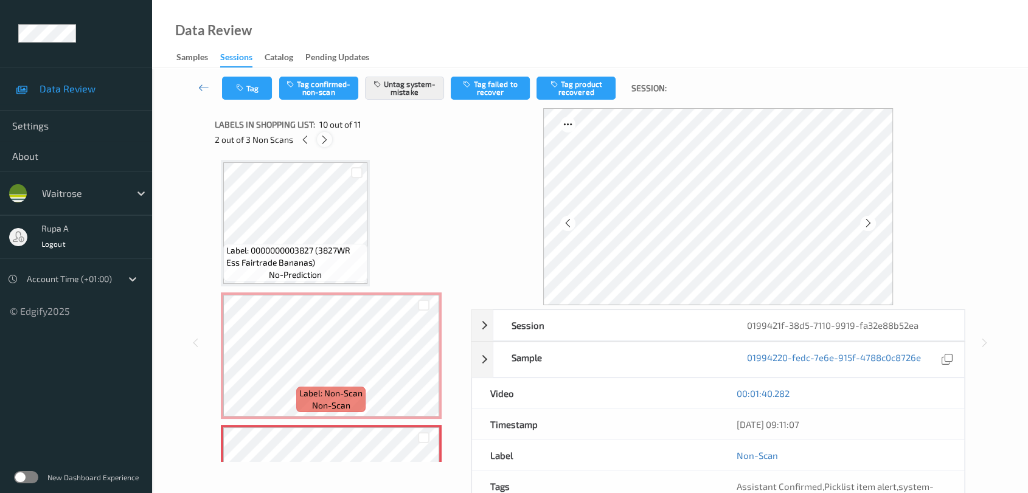
scroll to position [1062, 0]
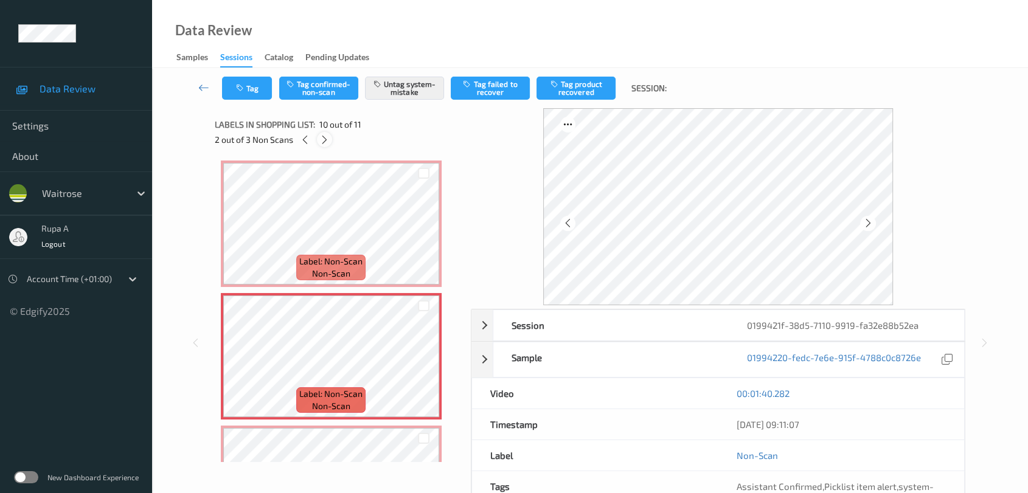
click at [323, 138] on icon at bounding box center [324, 139] width 10 height 11
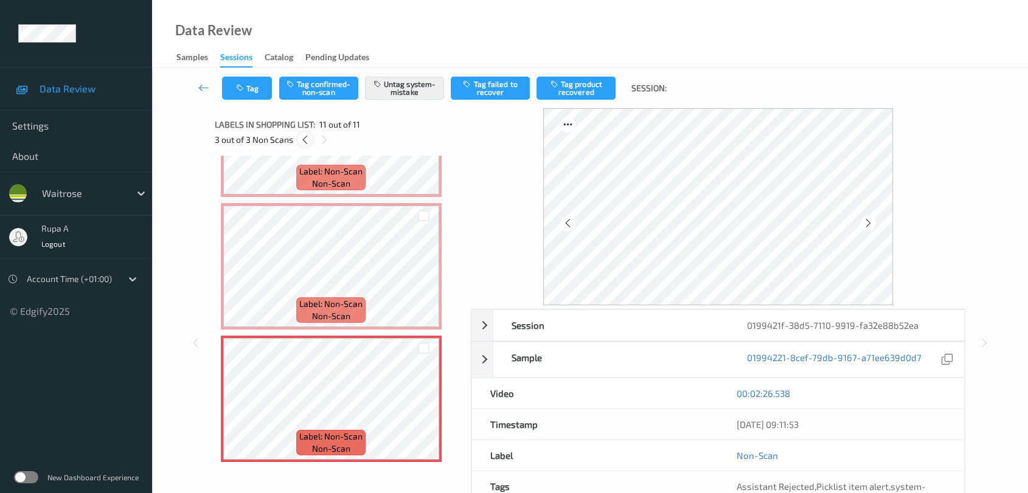
click at [301, 133] on div at bounding box center [304, 139] width 15 height 15
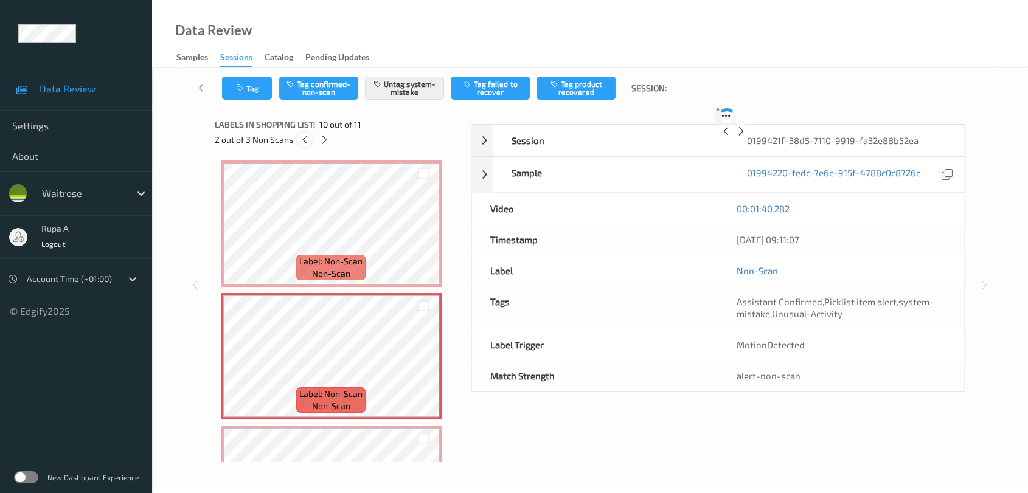
click at [301, 133] on div at bounding box center [304, 139] width 15 height 15
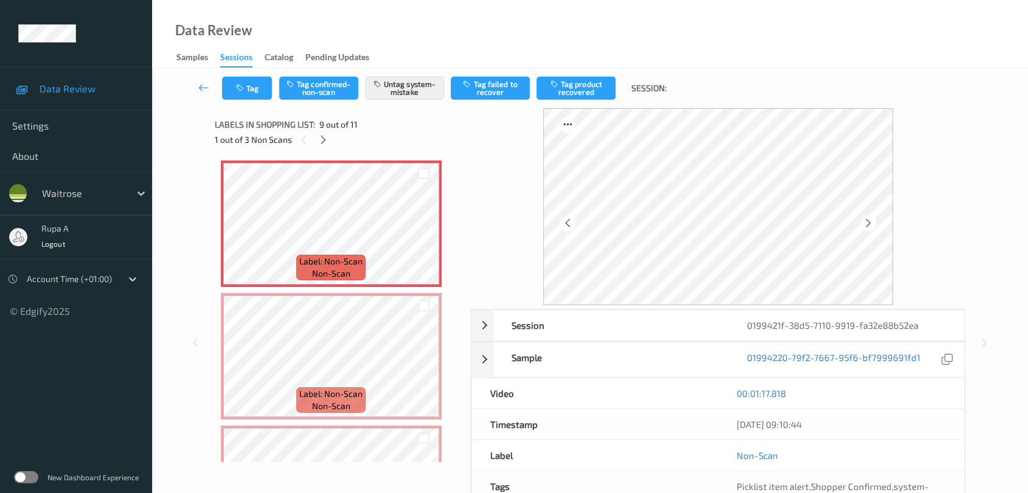
scroll to position [930, 0]
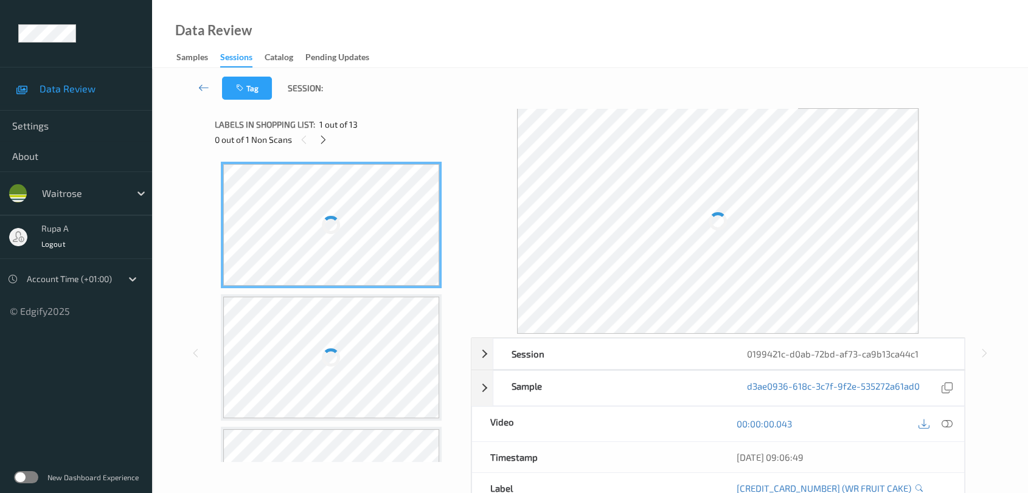
click at [316, 151] on div "Labels in shopping list: 1 out of 13 0 out of 1 Non Scans" at bounding box center [339, 131] width 248 height 47
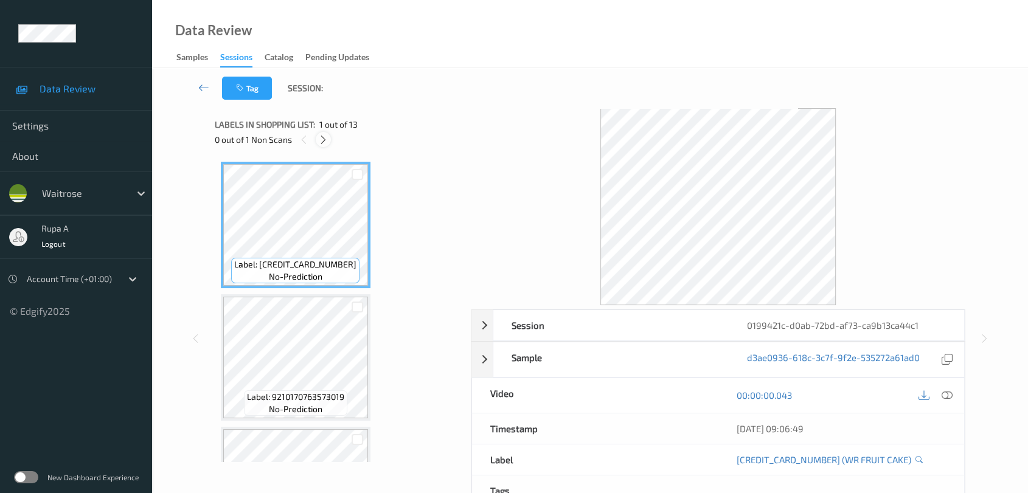
click at [324, 136] on icon at bounding box center [323, 139] width 10 height 11
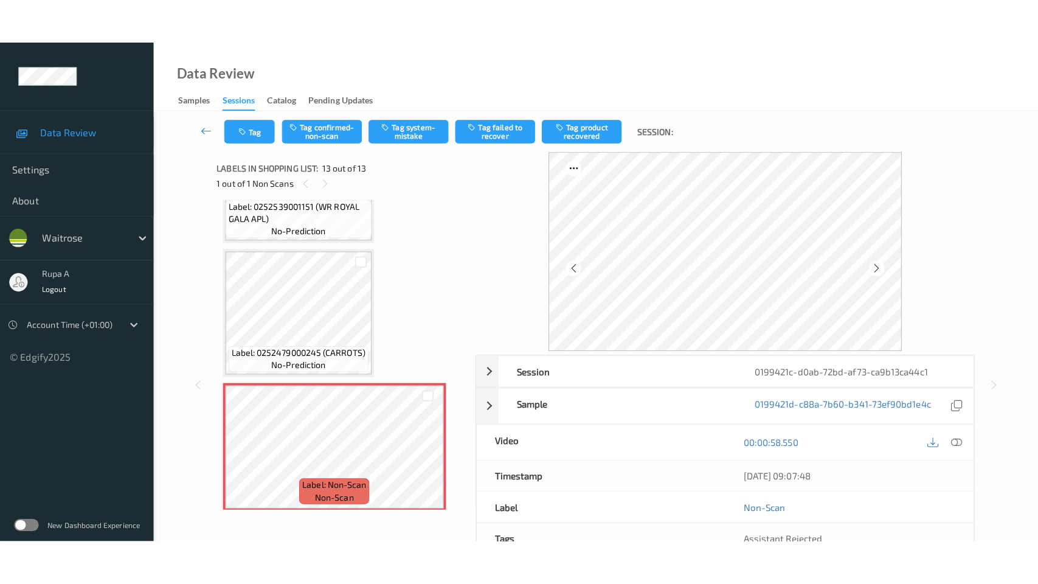
scroll to position [1406, 0]
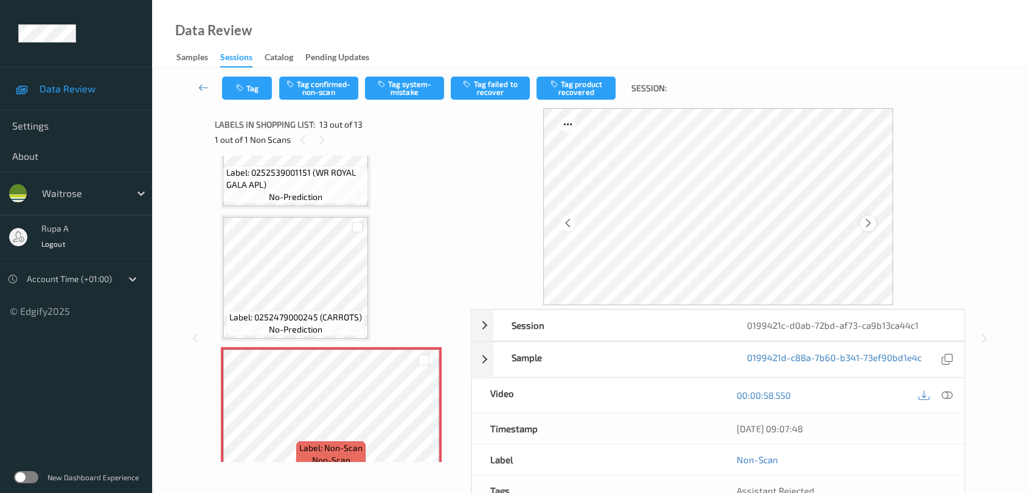
click at [866, 223] on icon at bounding box center [868, 223] width 10 height 11
click at [946, 400] on icon at bounding box center [947, 395] width 11 height 11
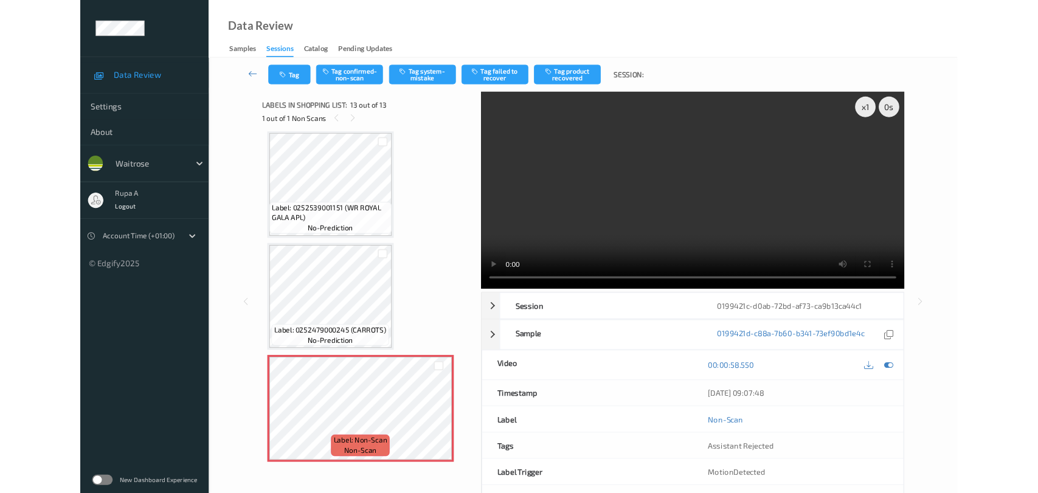
scroll to position [1325, 0]
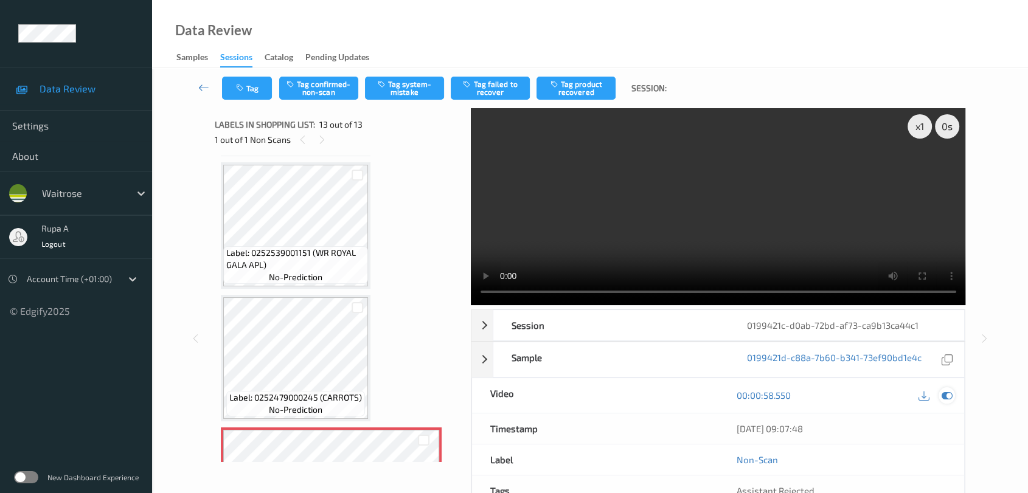
click at [950, 395] on icon at bounding box center [947, 395] width 11 height 11
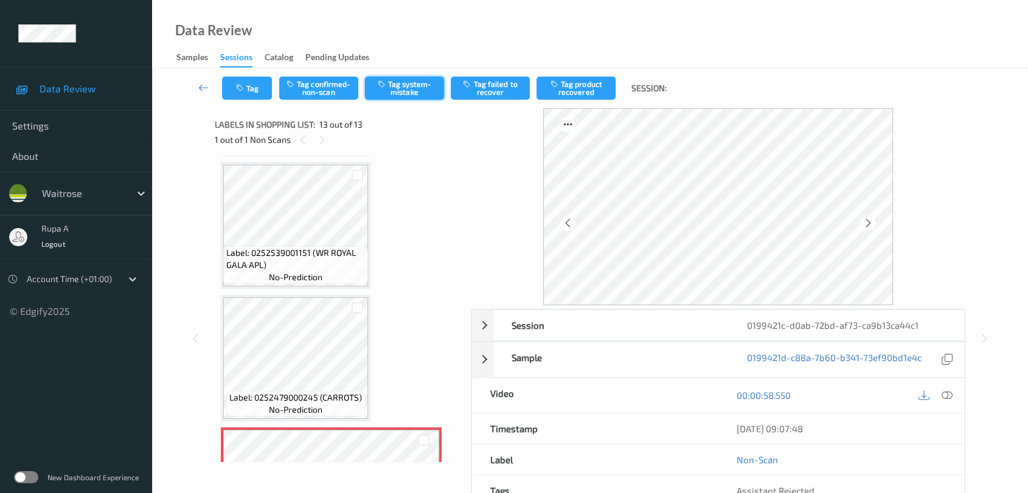
click at [394, 82] on button "Tag system-mistake" at bounding box center [404, 88] width 79 height 23
click at [243, 77] on button "Tag" at bounding box center [247, 88] width 50 height 23
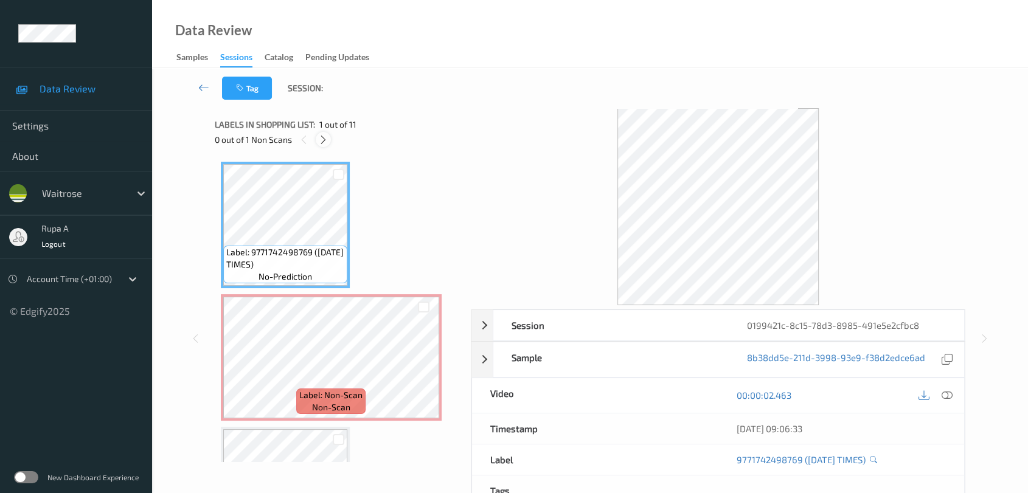
click at [328, 142] on icon at bounding box center [323, 139] width 10 height 11
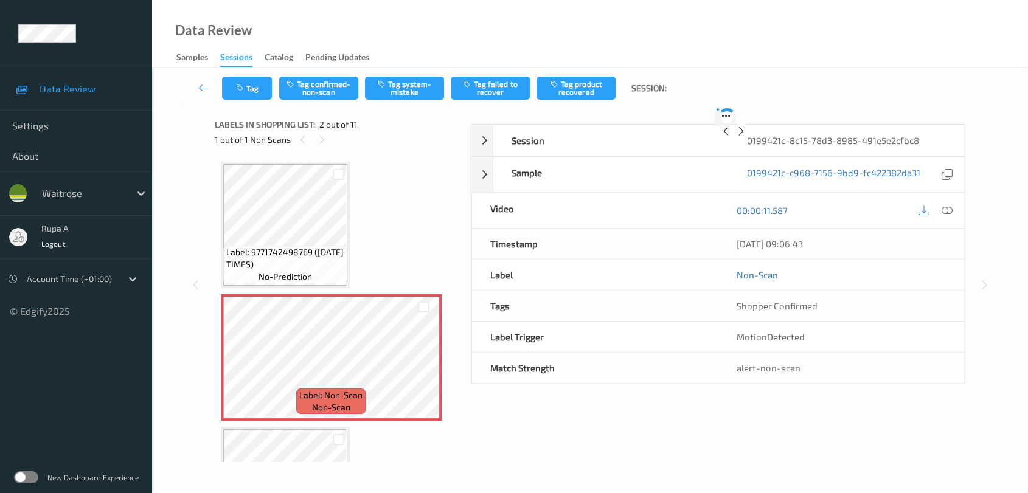
scroll to position [5, 0]
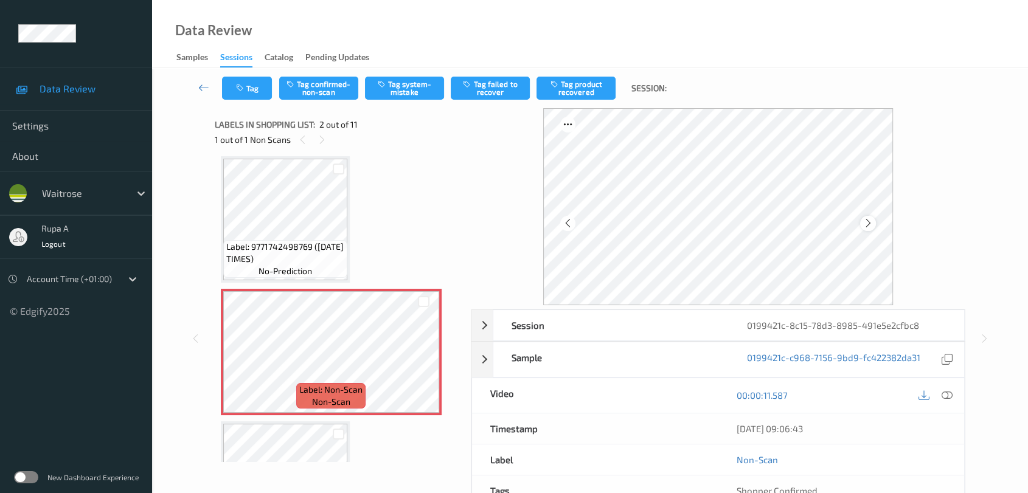
click at [869, 225] on icon at bounding box center [868, 223] width 10 height 11
click at [942, 395] on icon at bounding box center [947, 395] width 11 height 11
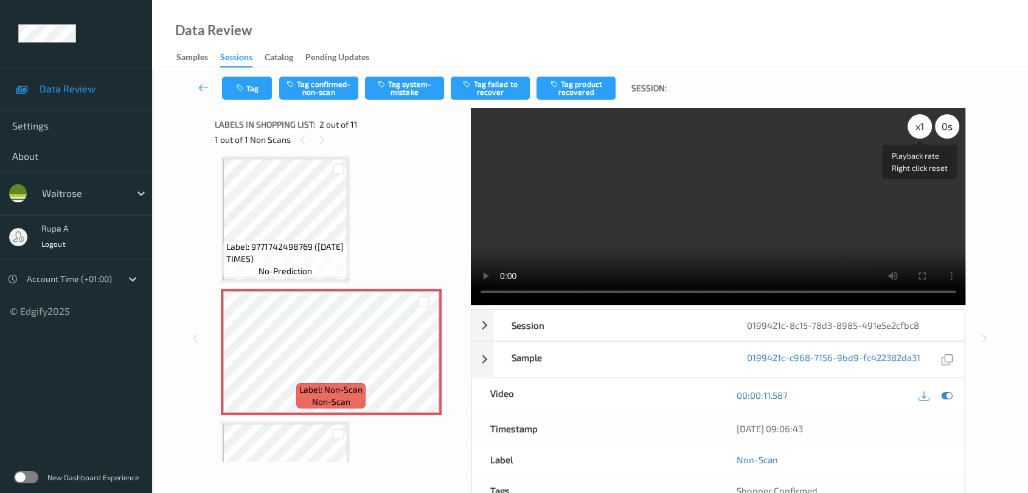
click at [923, 130] on div "x 1" at bounding box center [920, 126] width 24 height 24
click at [949, 395] on icon at bounding box center [947, 395] width 11 height 11
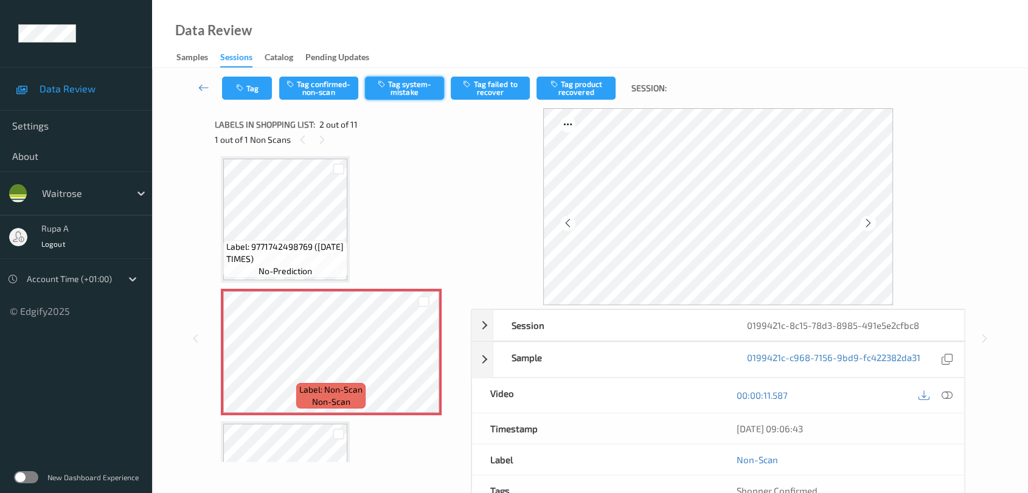
click at [408, 96] on button "Tag system-mistake" at bounding box center [404, 88] width 79 height 23
click at [251, 95] on button "Tag" at bounding box center [247, 88] width 50 height 23
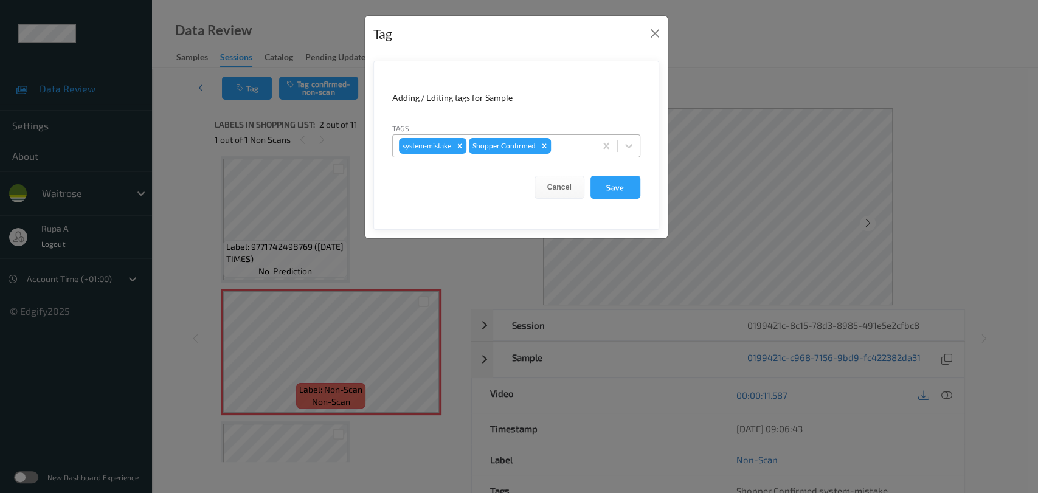
click at [569, 150] on div at bounding box center [572, 146] width 36 height 15
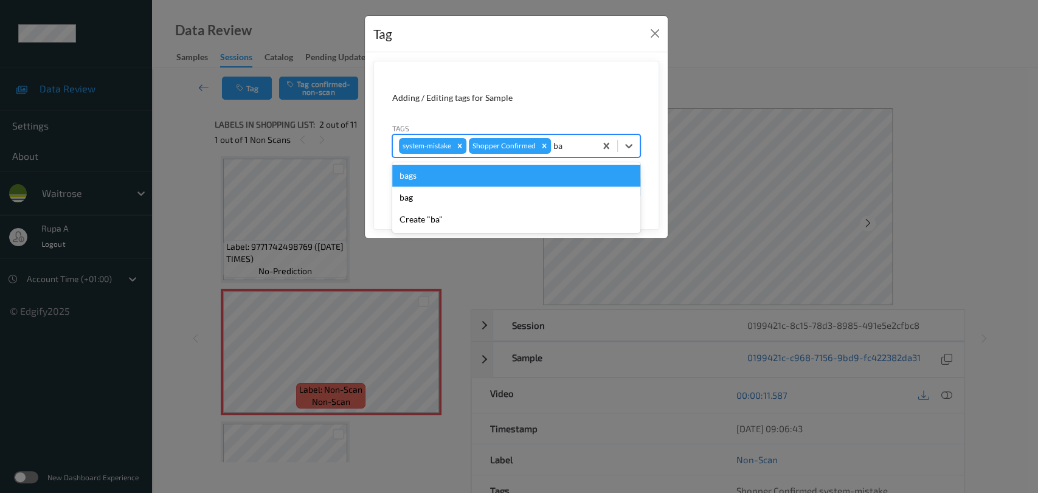
type input "bag"
click at [493, 176] on div "bags" at bounding box center [516, 176] width 248 height 22
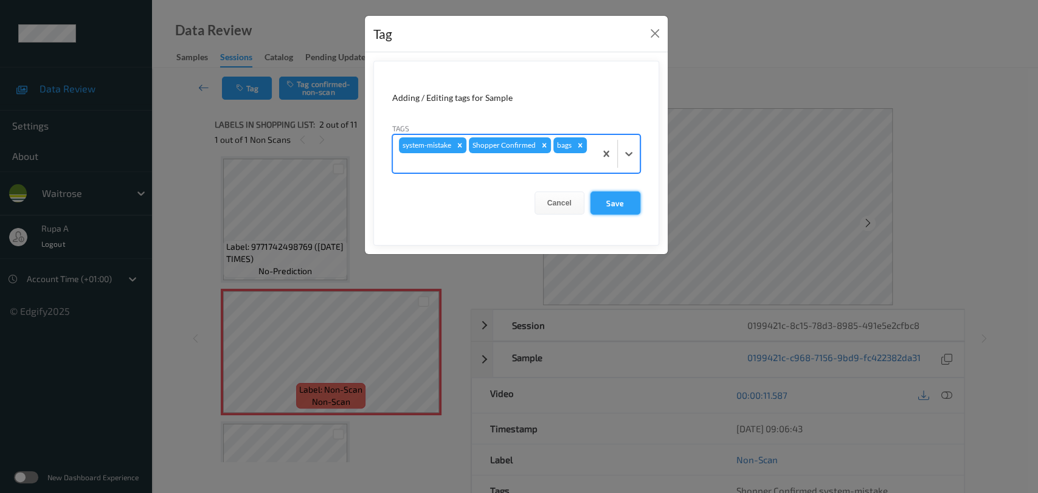
click at [602, 203] on button "Save" at bounding box center [616, 203] width 50 height 23
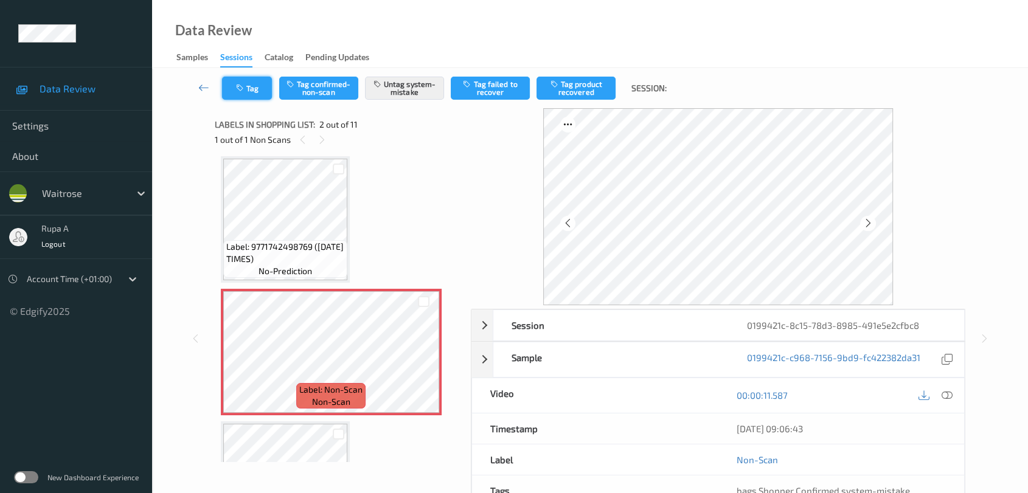
click at [248, 83] on button "Tag" at bounding box center [247, 88] width 50 height 23
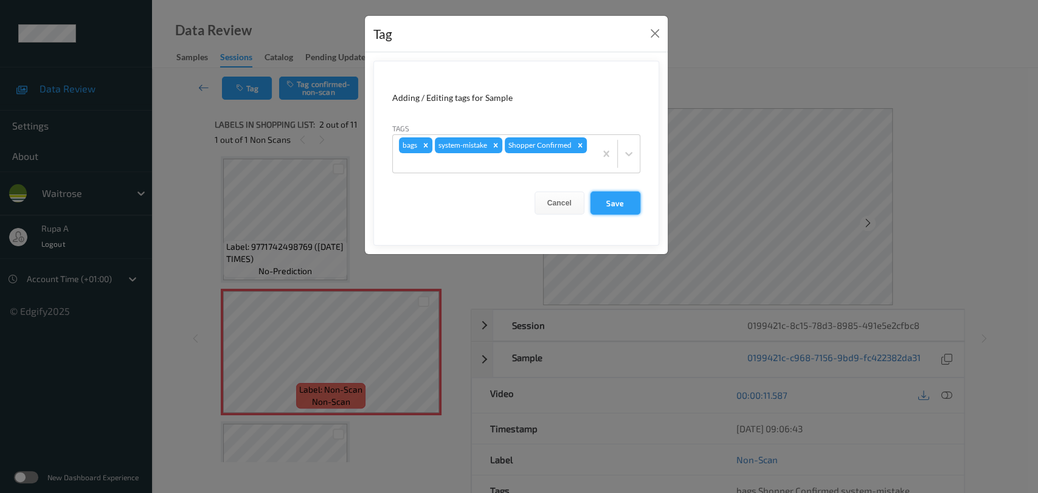
click at [612, 203] on button "Save" at bounding box center [616, 203] width 50 height 23
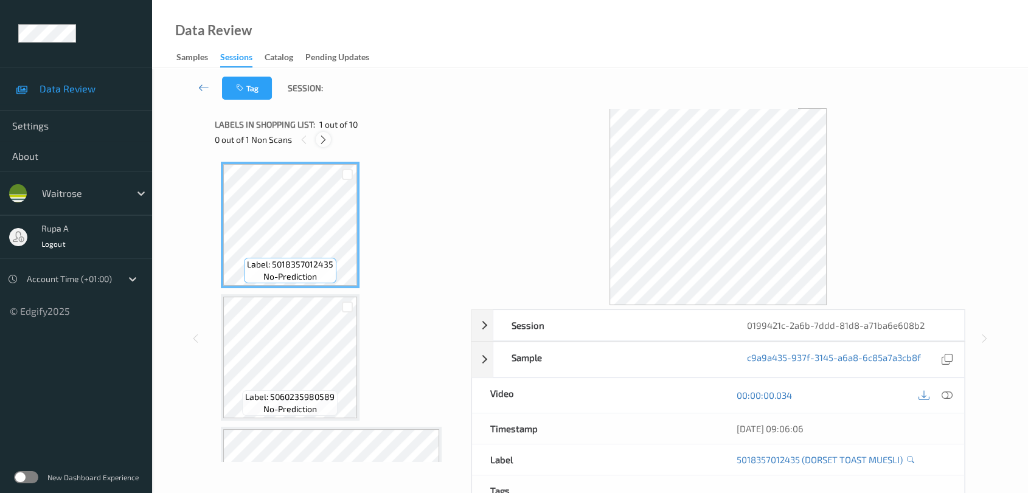
click at [326, 138] on icon at bounding box center [323, 139] width 10 height 11
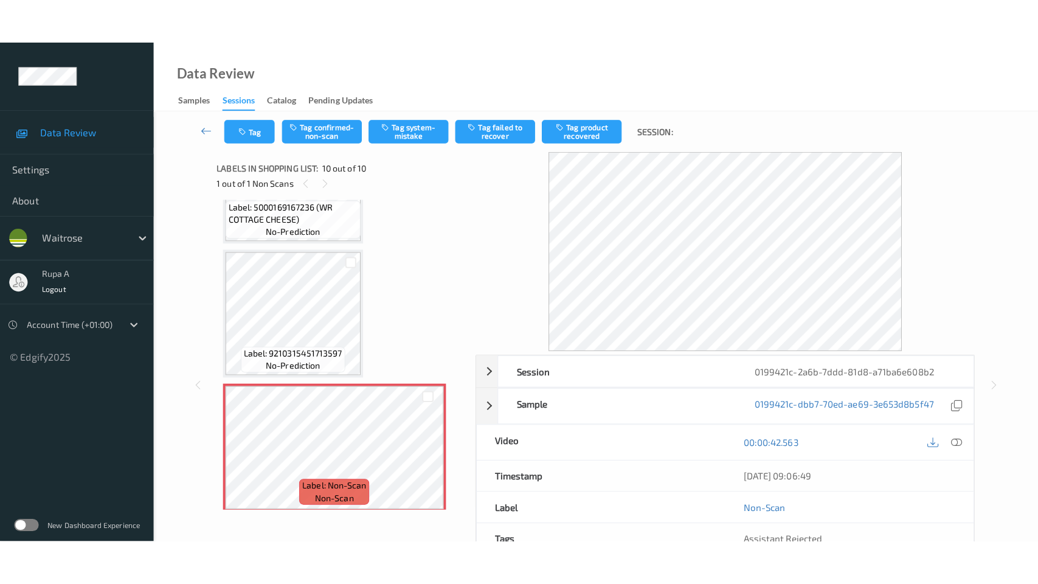
scroll to position [1020, 0]
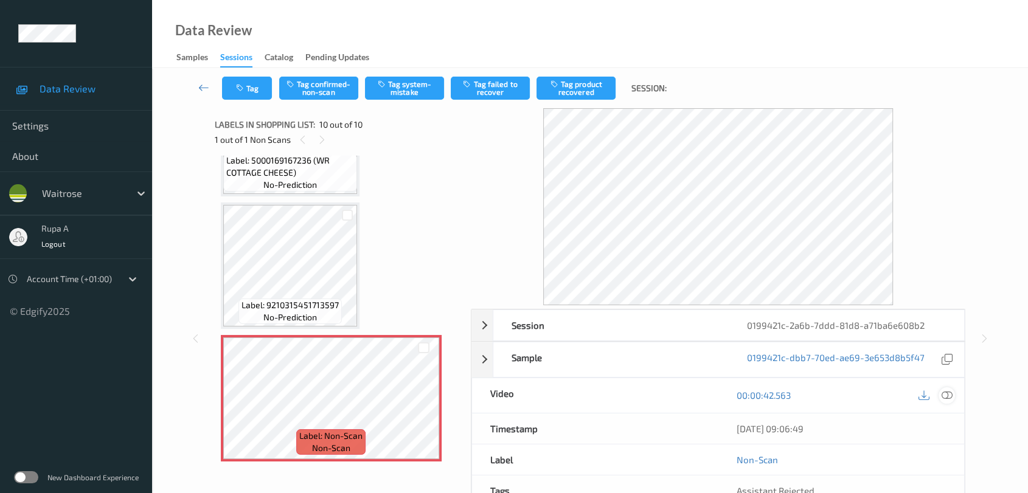
click at [944, 395] on icon at bounding box center [947, 395] width 11 height 11
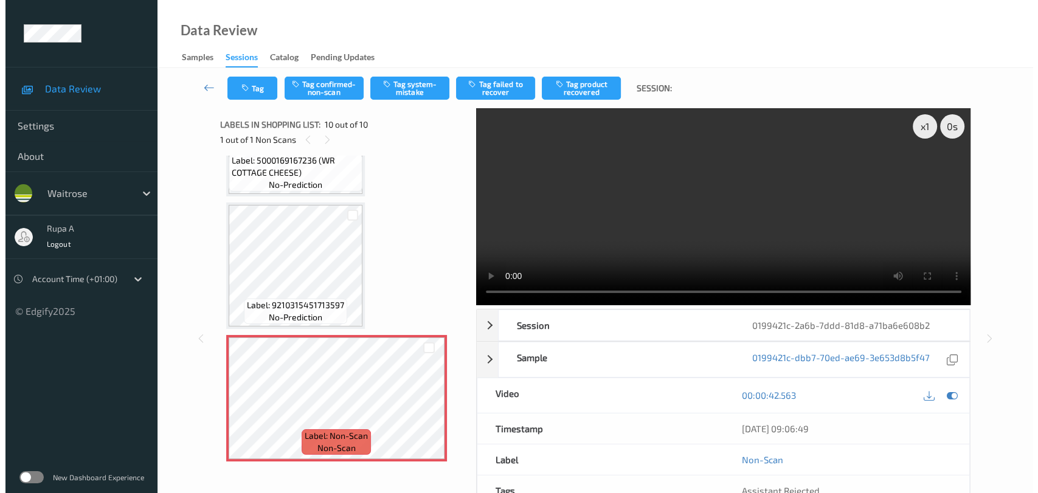
scroll to position [929, 0]
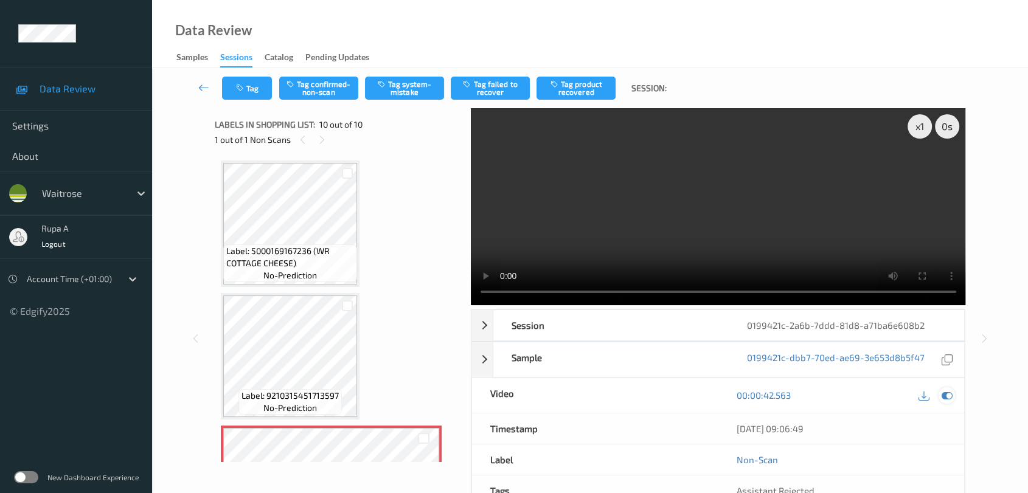
click at [946, 394] on icon at bounding box center [947, 395] width 11 height 11
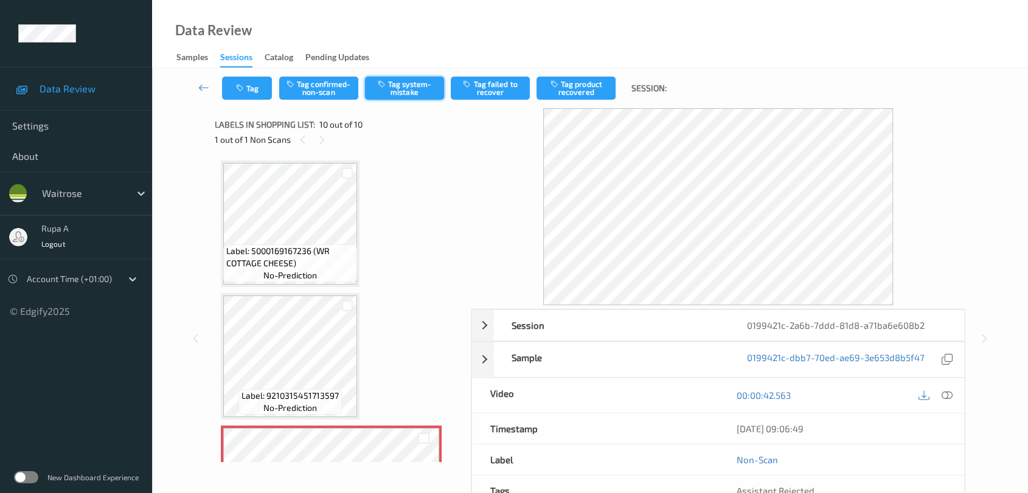
click at [414, 99] on button "Tag system-mistake" at bounding box center [404, 88] width 79 height 23
click at [248, 82] on button "Tag" at bounding box center [247, 88] width 50 height 23
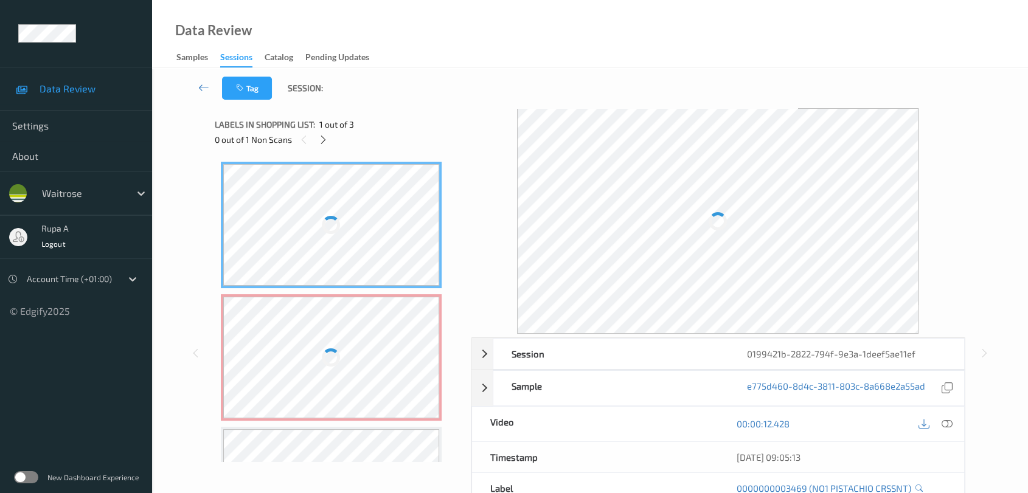
drag, startPoint x: 320, startPoint y: 153, endPoint x: 325, endPoint y: 149, distance: 6.5
click at [321, 154] on div "Labels in shopping list: 1 out of 3 0 out of 1 Non Scans" at bounding box center [339, 131] width 248 height 47
click at [325, 147] on div at bounding box center [323, 139] width 15 height 15
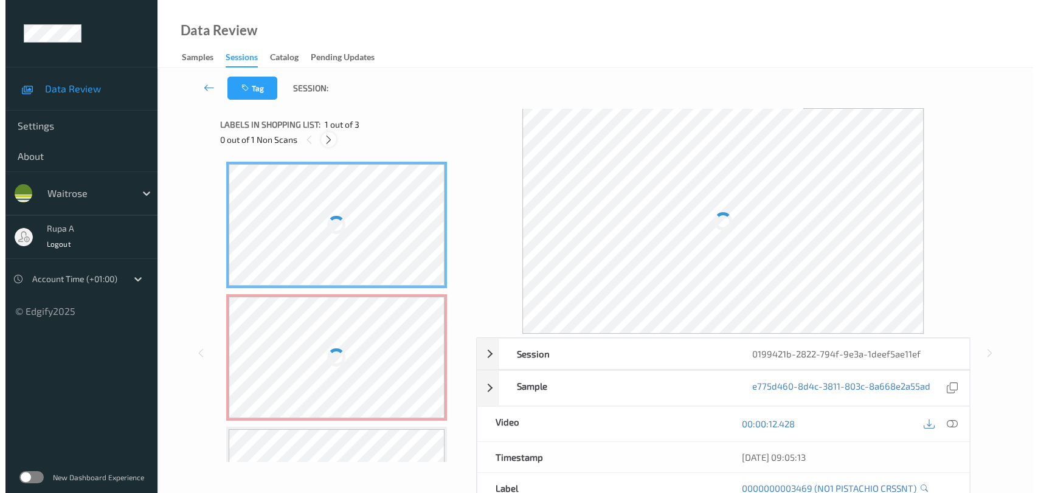
scroll to position [5, 0]
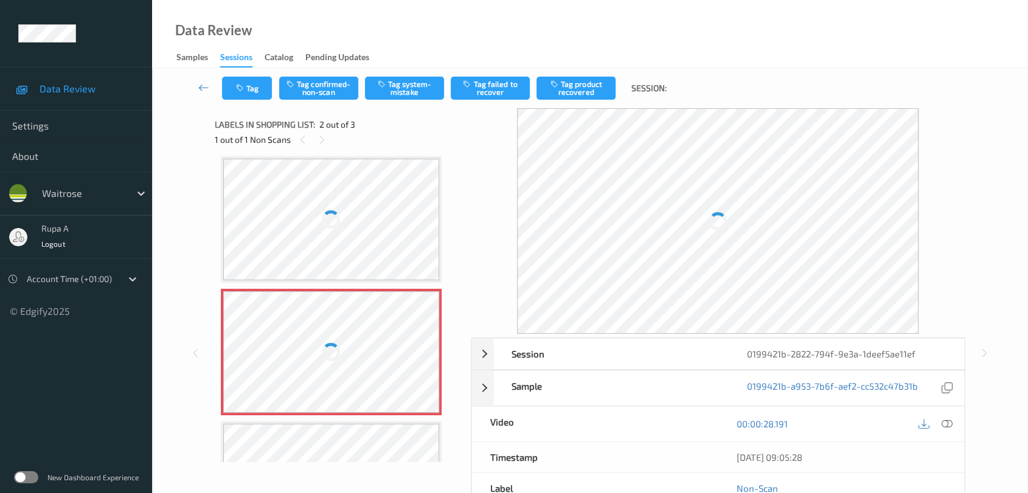
click at [321, 270] on div at bounding box center [331, 220] width 217 height 122
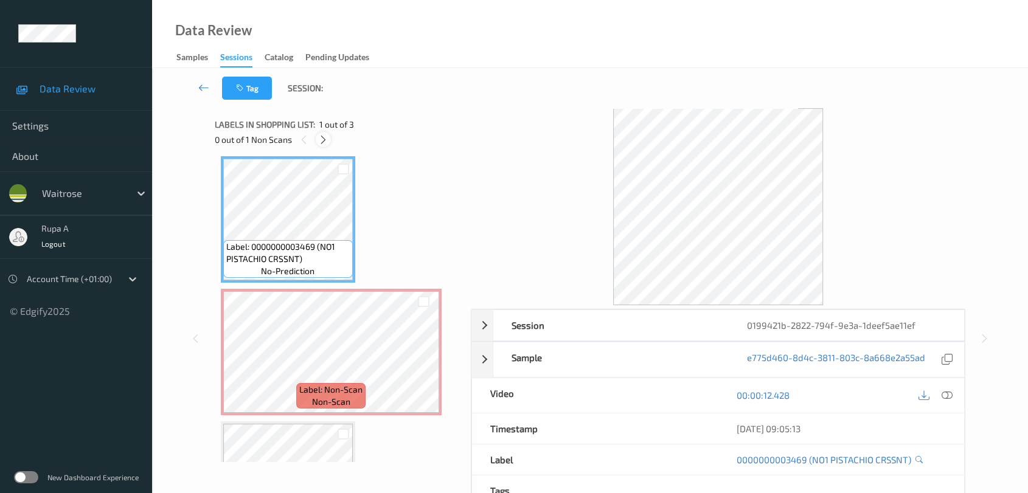
click at [321, 139] on icon at bounding box center [323, 139] width 10 height 11
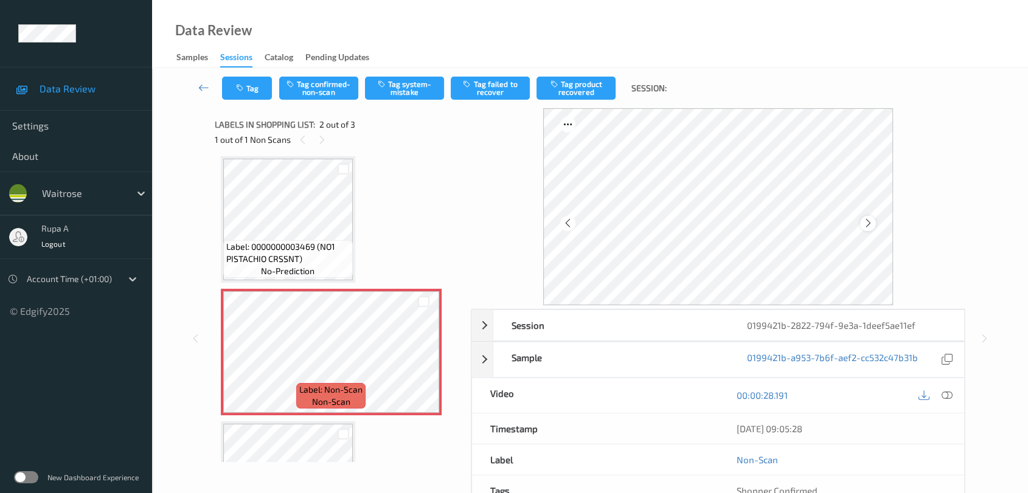
click at [868, 222] on icon at bounding box center [868, 223] width 10 height 11
click at [397, 88] on button "Tag system-mistake" at bounding box center [404, 88] width 79 height 23
click at [398, 87] on button "Tag system-mistake" at bounding box center [404, 88] width 79 height 23
click at [239, 89] on icon "button" at bounding box center [241, 88] width 10 height 9
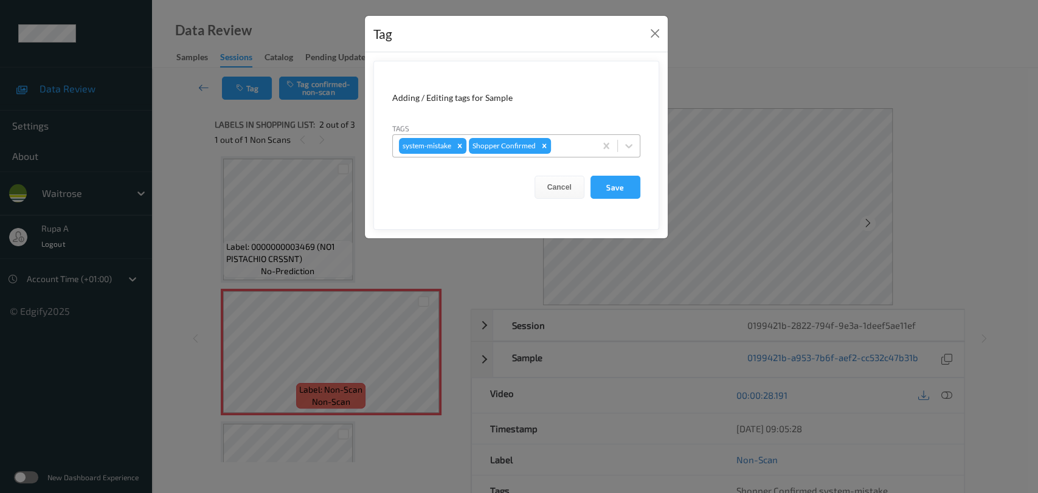
click at [581, 150] on div at bounding box center [572, 146] width 36 height 15
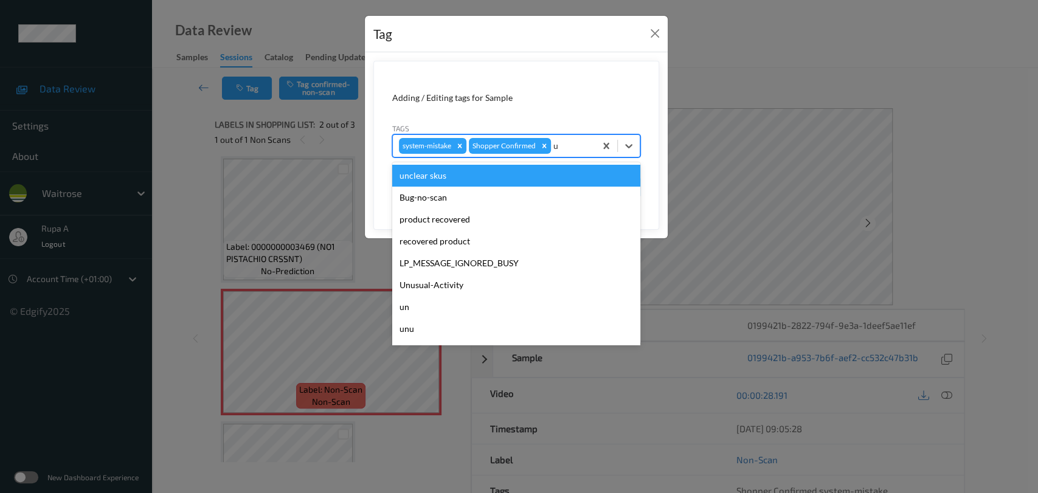
type input "un"
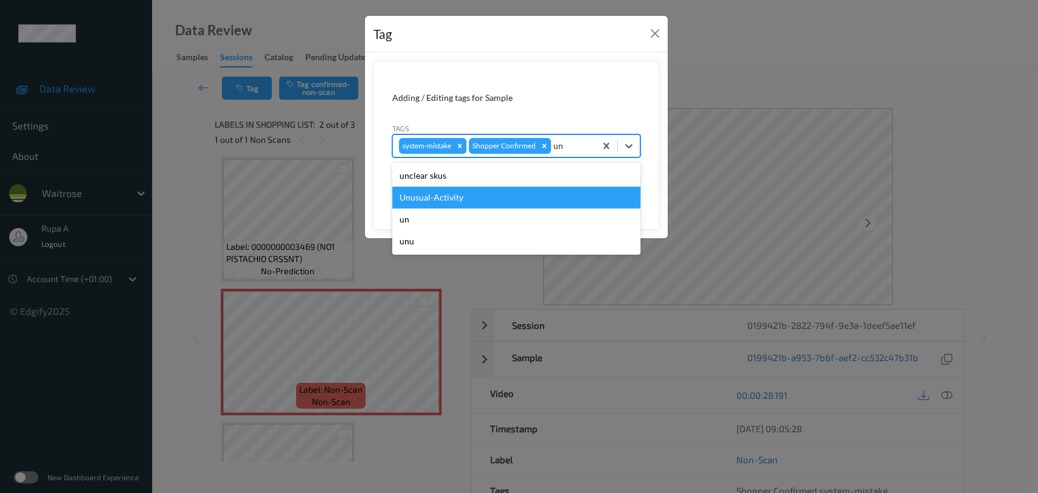
click at [495, 197] on div "Unusual-Activity" at bounding box center [516, 198] width 248 height 22
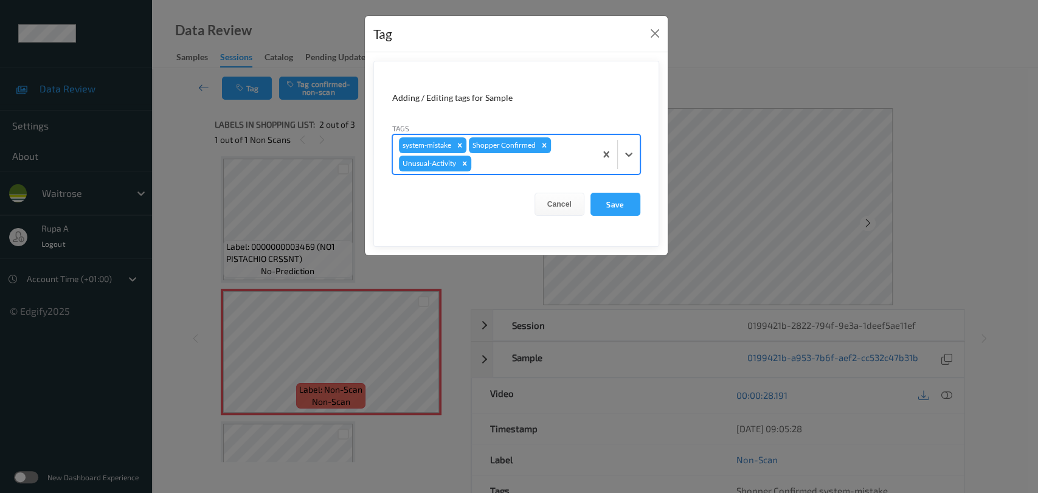
click at [519, 170] on div at bounding box center [532, 163] width 116 height 15
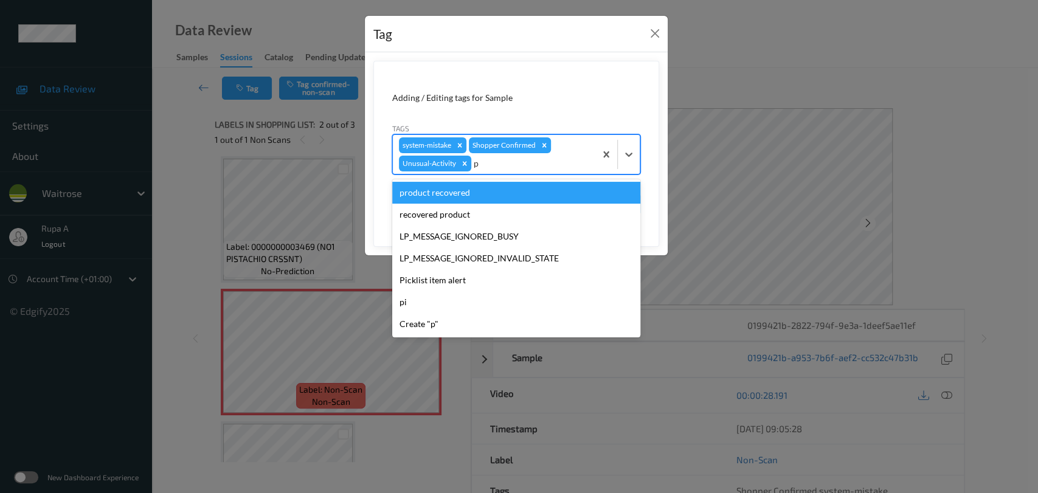
type input "pi"
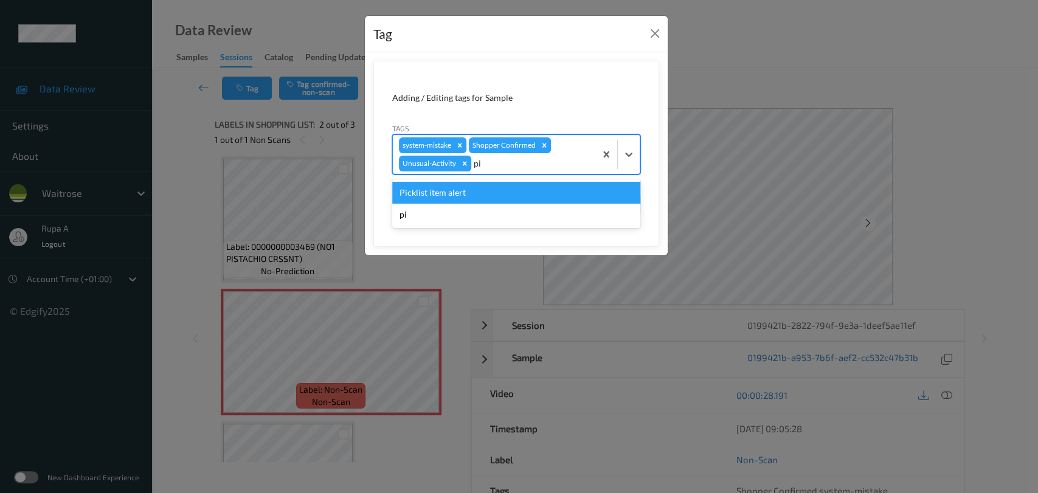
click at [516, 188] on div "Picklist item alert" at bounding box center [516, 193] width 248 height 22
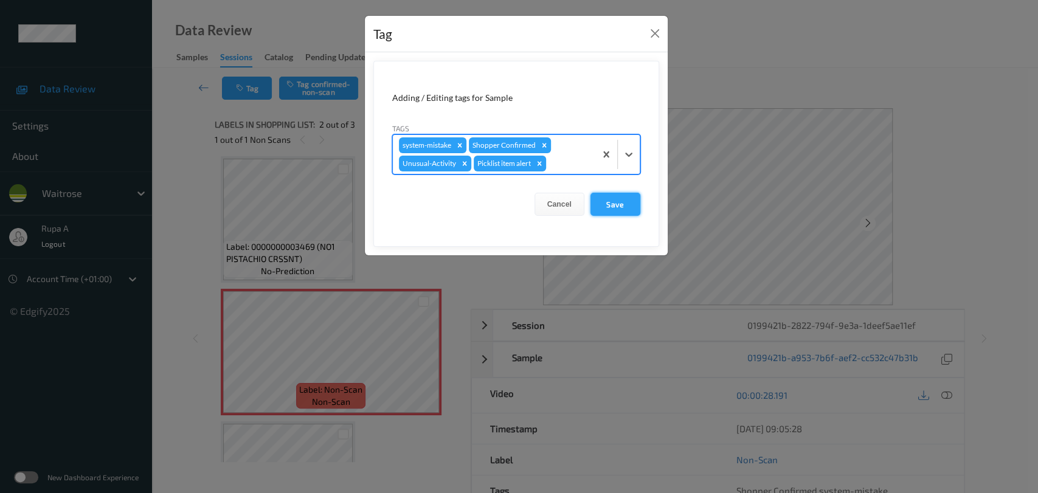
click at [623, 203] on button "Save" at bounding box center [616, 204] width 50 height 23
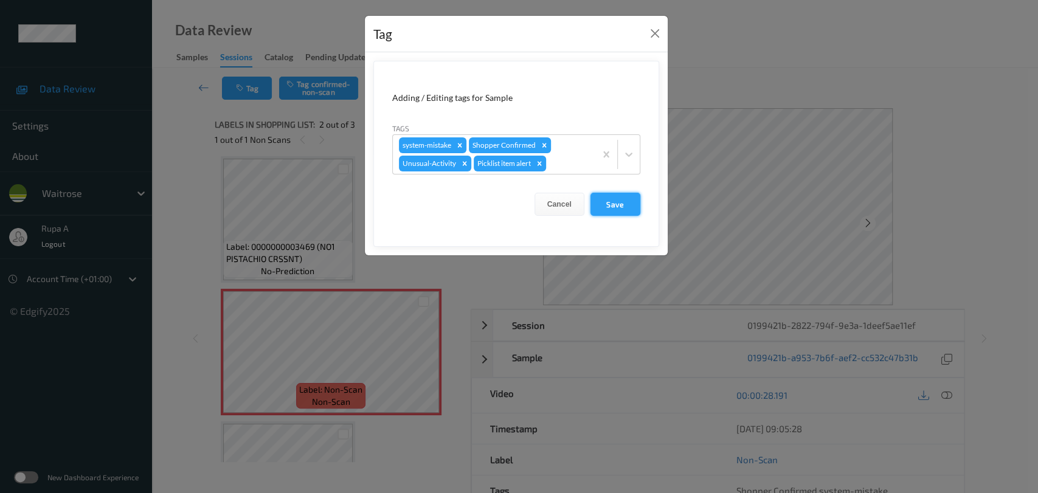
click at [617, 206] on button "Save" at bounding box center [616, 204] width 50 height 23
click at [605, 212] on button "Save" at bounding box center [616, 204] width 50 height 23
click at [611, 209] on button "Save" at bounding box center [616, 204] width 50 height 23
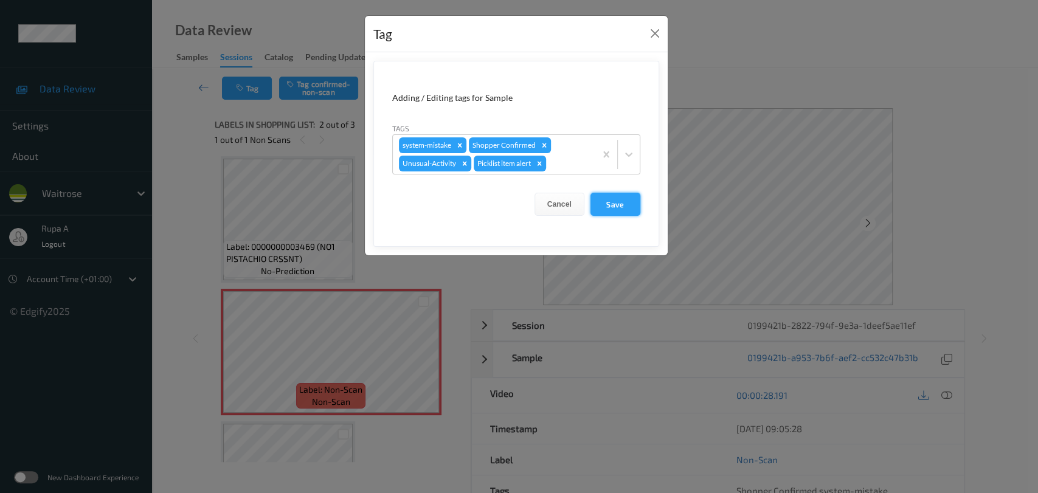
click at [609, 206] on button "Save" at bounding box center [616, 204] width 50 height 23
click at [610, 204] on button "Save" at bounding box center [616, 204] width 50 height 23
click at [614, 204] on button "Save" at bounding box center [616, 204] width 50 height 23
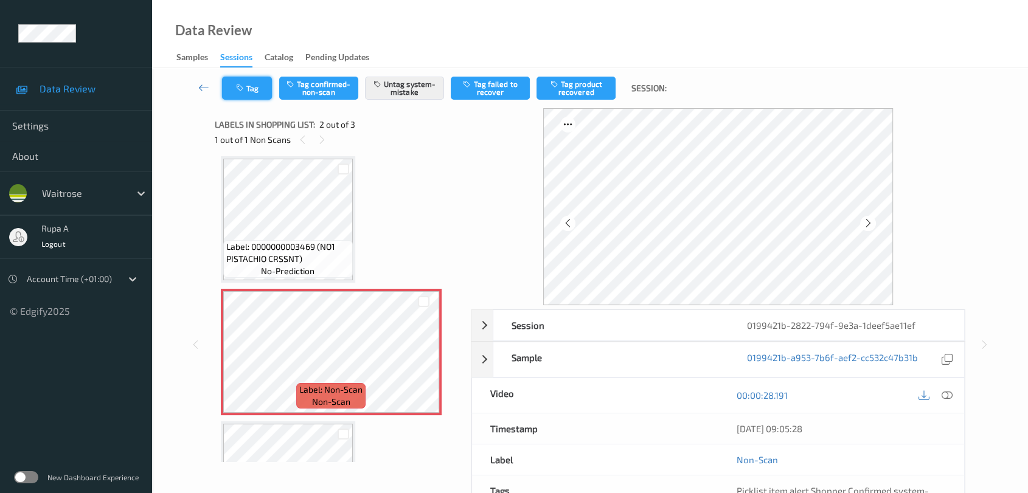
click at [248, 91] on button "Tag" at bounding box center [247, 88] width 50 height 23
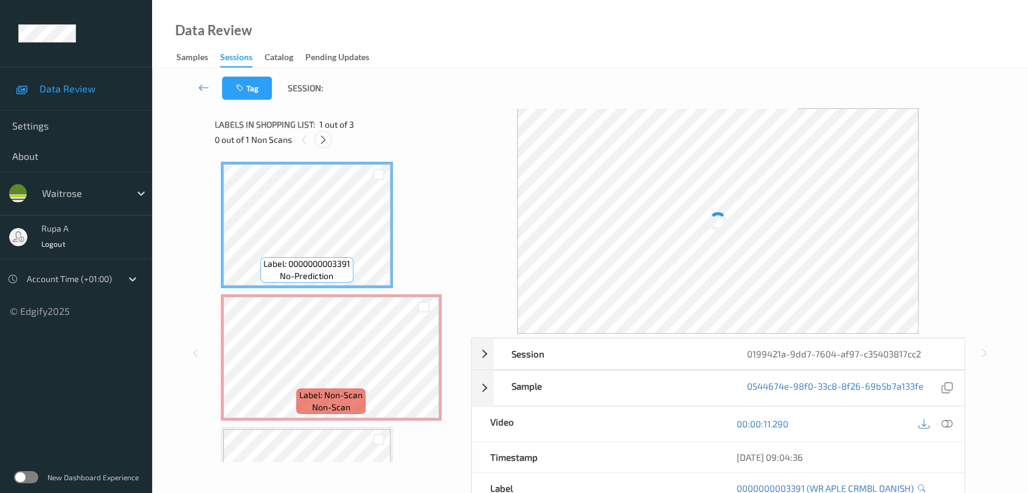
click at [319, 139] on icon at bounding box center [323, 139] width 10 height 11
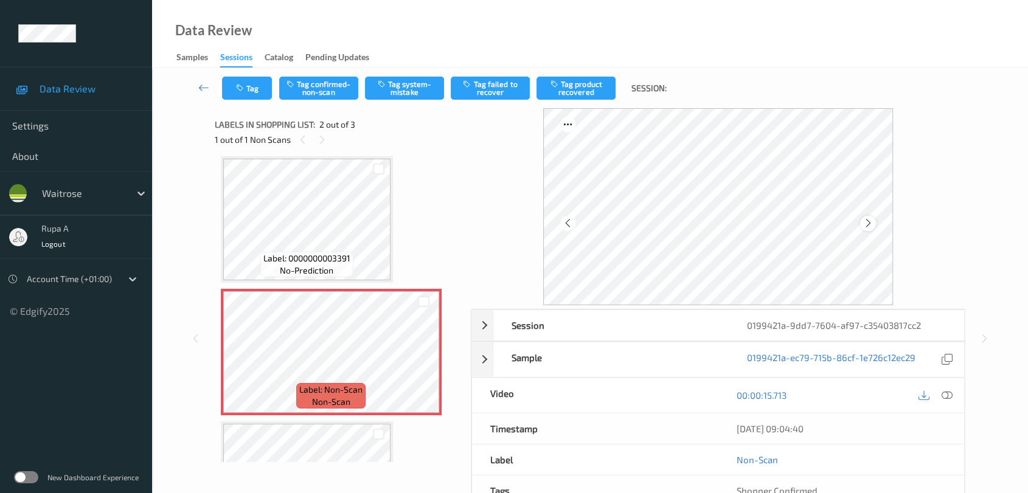
click at [867, 224] on icon at bounding box center [868, 223] width 10 height 11
click at [406, 88] on button "Tag system-mistake" at bounding box center [404, 88] width 79 height 23
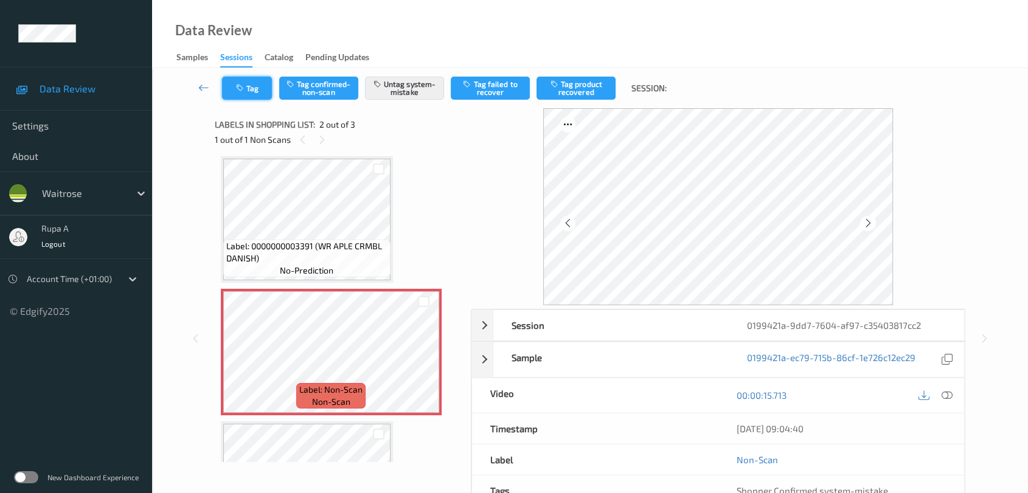
click at [250, 80] on button "Tag" at bounding box center [247, 88] width 50 height 23
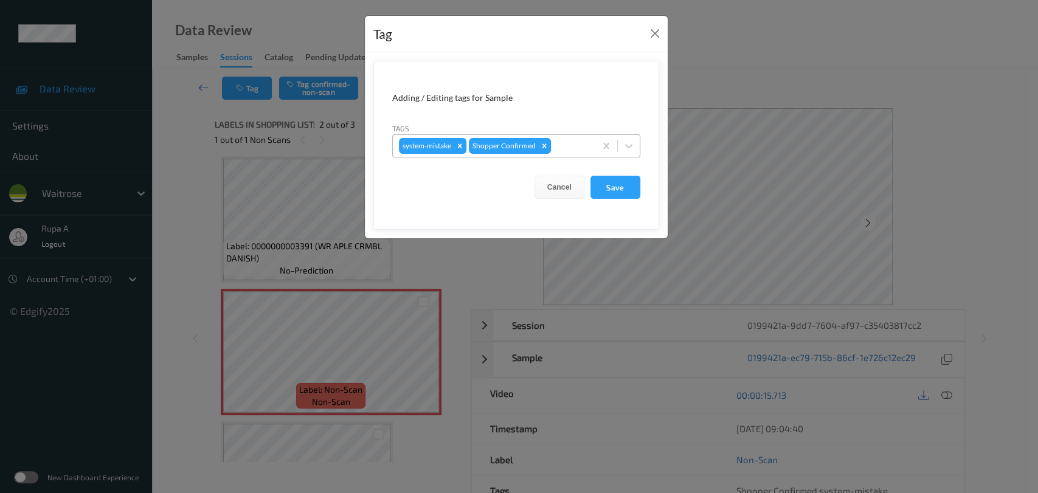
click at [571, 144] on div at bounding box center [572, 146] width 36 height 15
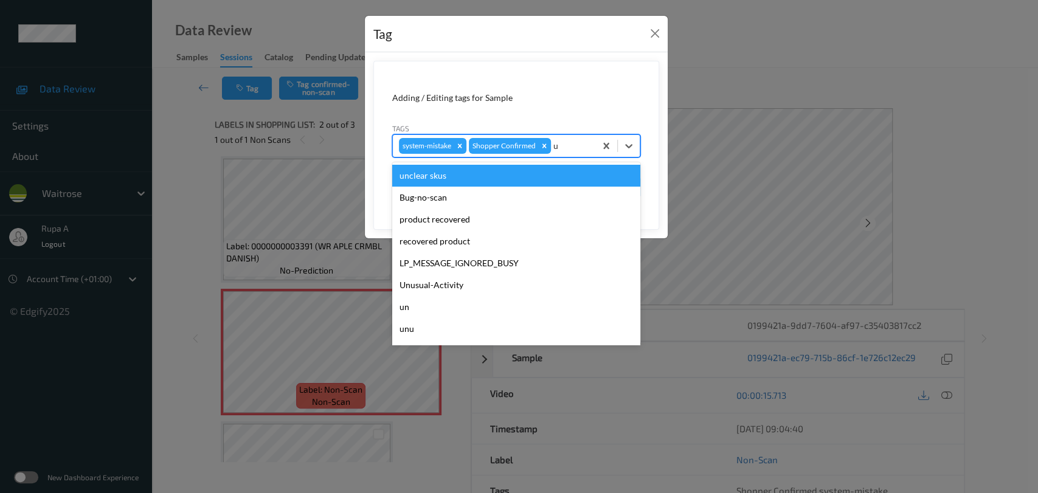
type input "un"
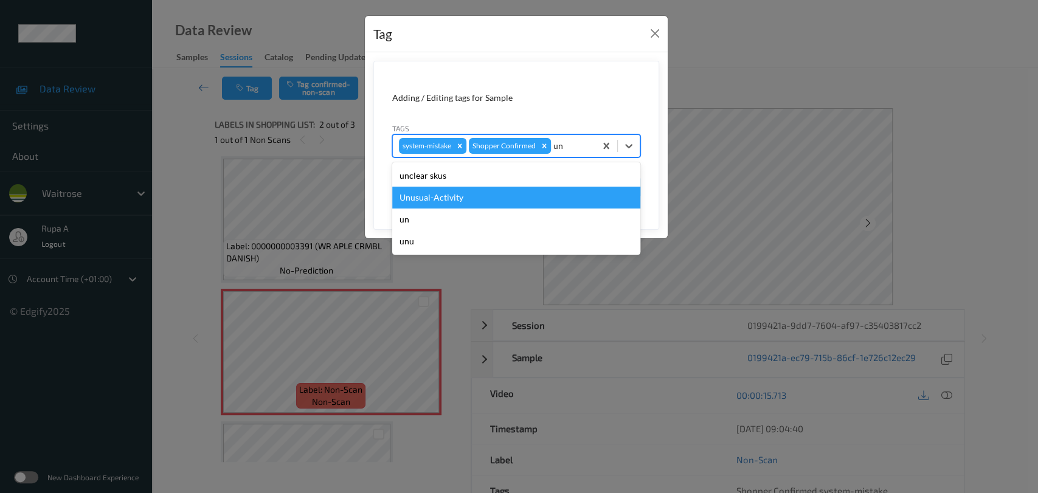
click at [506, 191] on div "Unusual-Activity" at bounding box center [516, 198] width 248 height 22
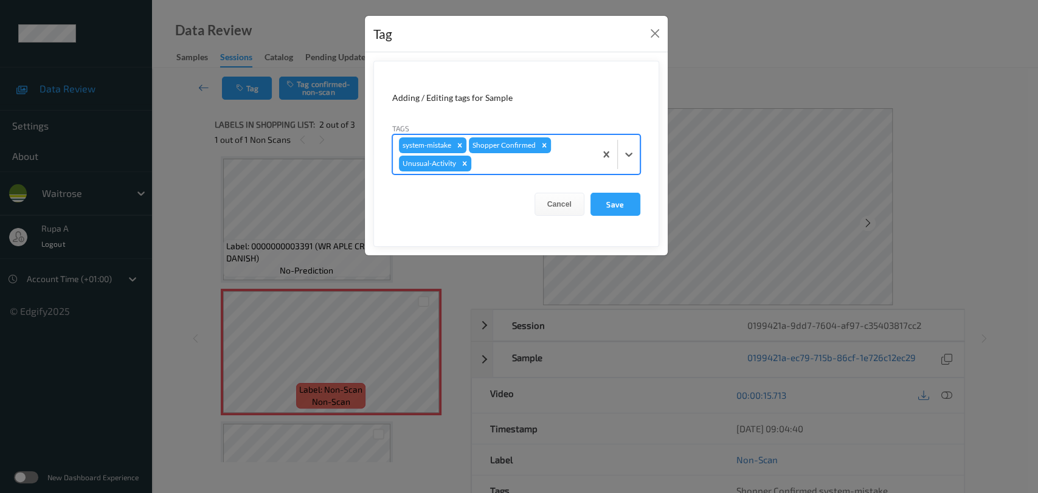
click at [529, 162] on div at bounding box center [532, 163] width 116 height 15
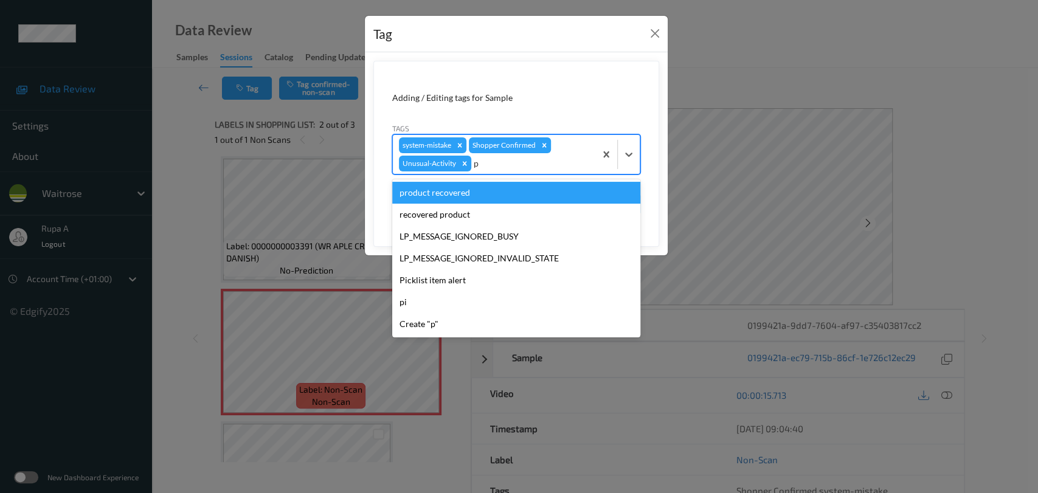
type input "pi"
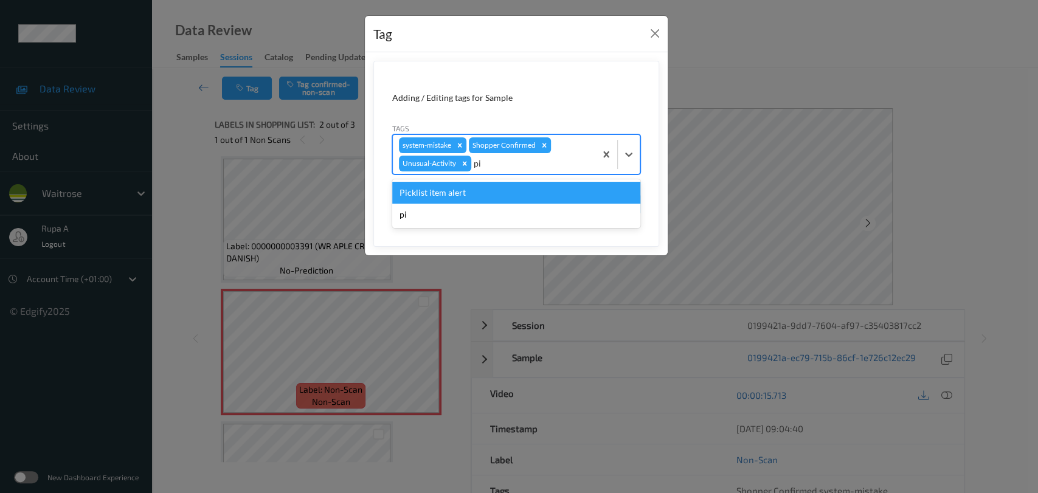
click at [495, 191] on div "Picklist item alert" at bounding box center [516, 193] width 248 height 22
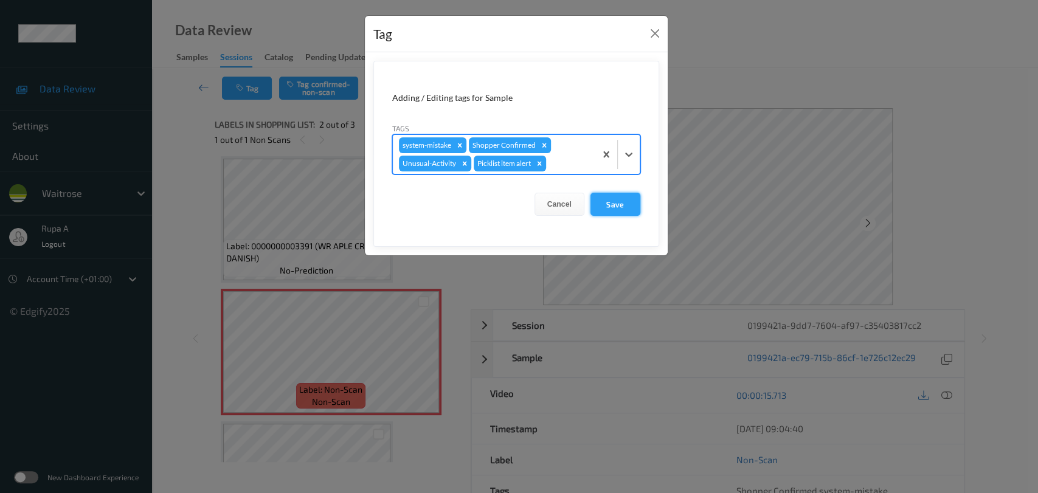
drag, startPoint x: 603, startPoint y: 204, endPoint x: 613, endPoint y: 200, distance: 10.4
click at [603, 204] on button "Save" at bounding box center [616, 204] width 50 height 23
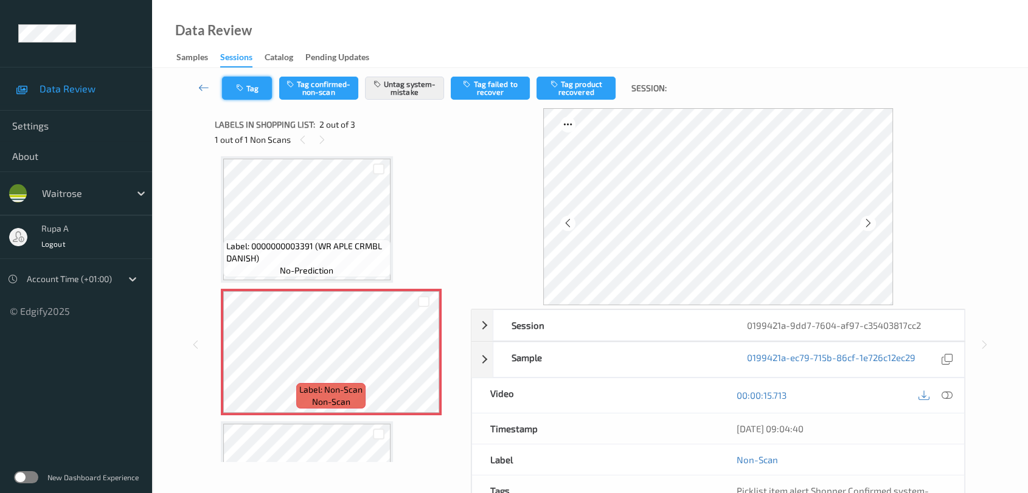
click at [250, 92] on button "Tag" at bounding box center [247, 88] width 50 height 23
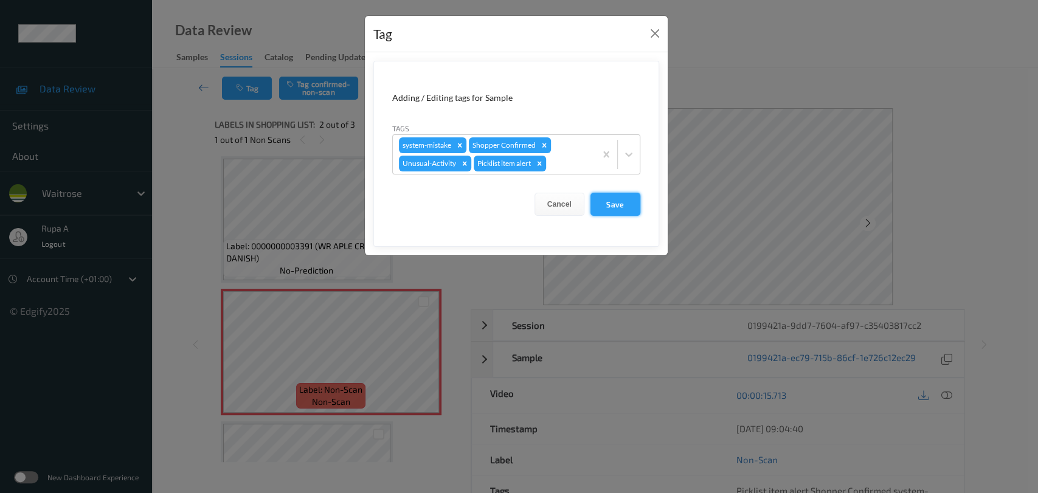
click at [623, 209] on button "Save" at bounding box center [616, 204] width 50 height 23
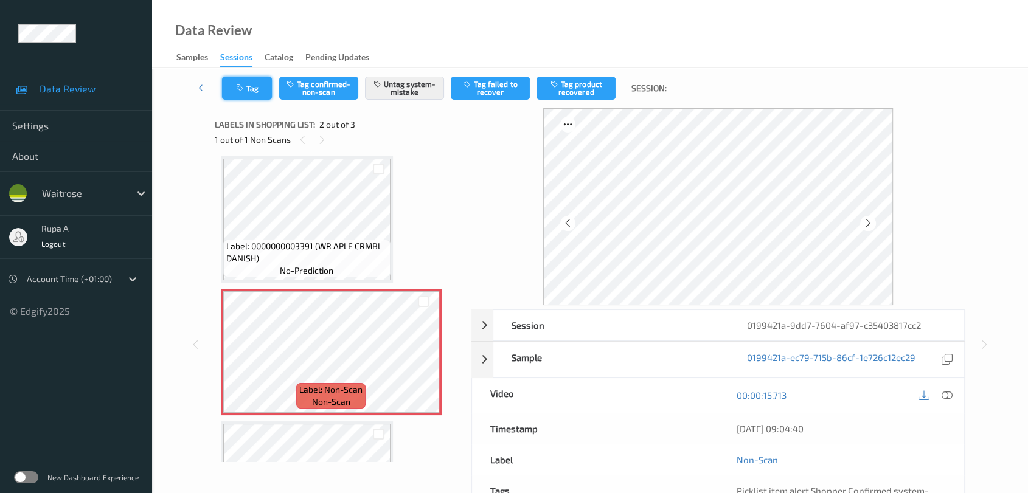
click at [252, 91] on button "Tag" at bounding box center [247, 88] width 50 height 23
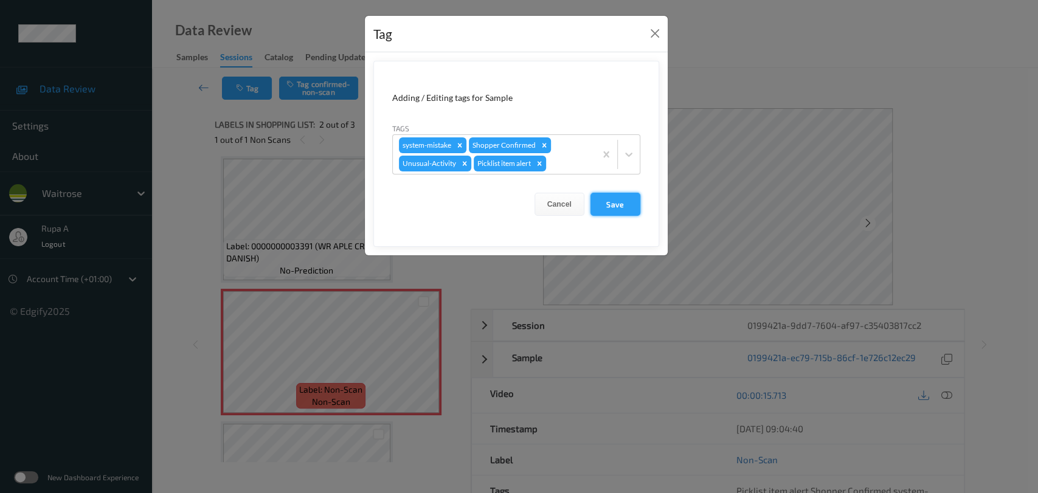
click at [622, 204] on button "Save" at bounding box center [616, 204] width 50 height 23
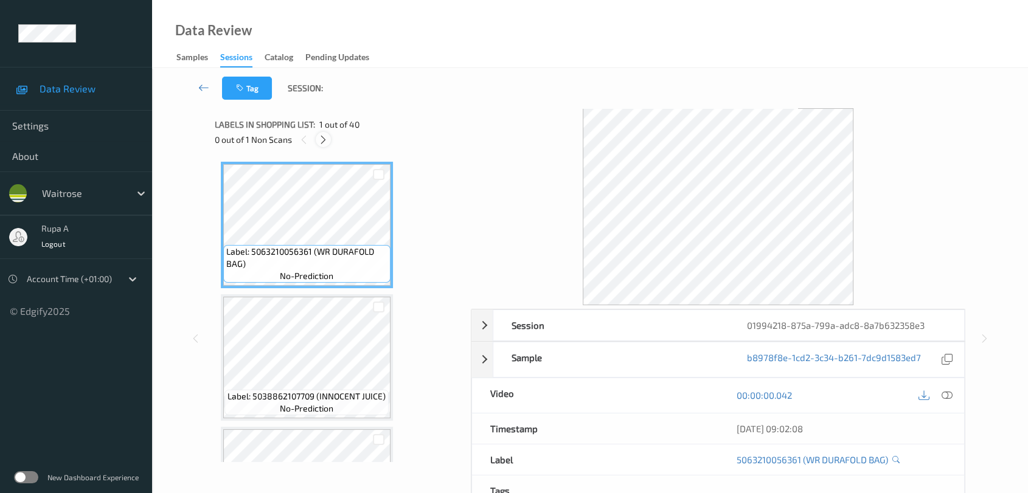
click at [321, 142] on icon at bounding box center [323, 139] width 10 height 11
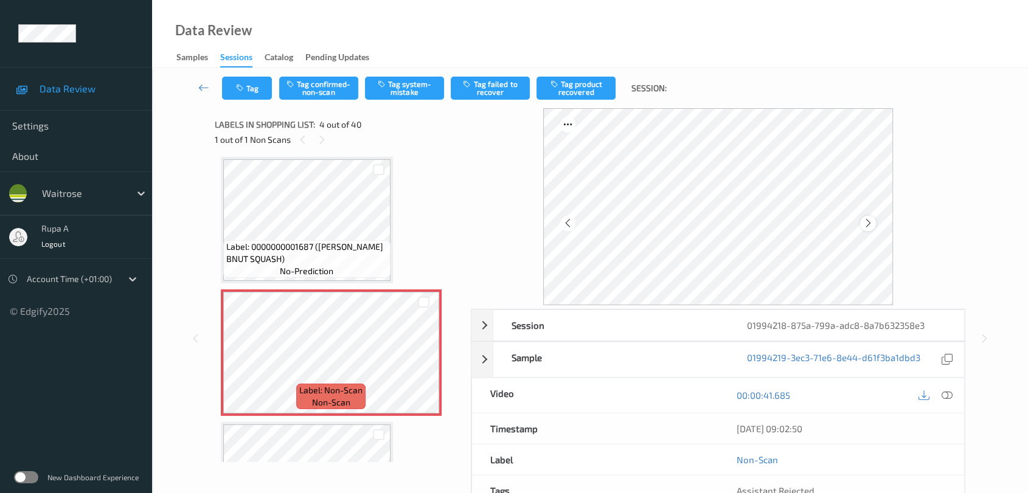
click at [867, 226] on icon at bounding box center [868, 223] width 10 height 11
click at [414, 83] on button "Tag system-mistake" at bounding box center [404, 88] width 79 height 23
click at [942, 395] on icon at bounding box center [947, 395] width 11 height 11
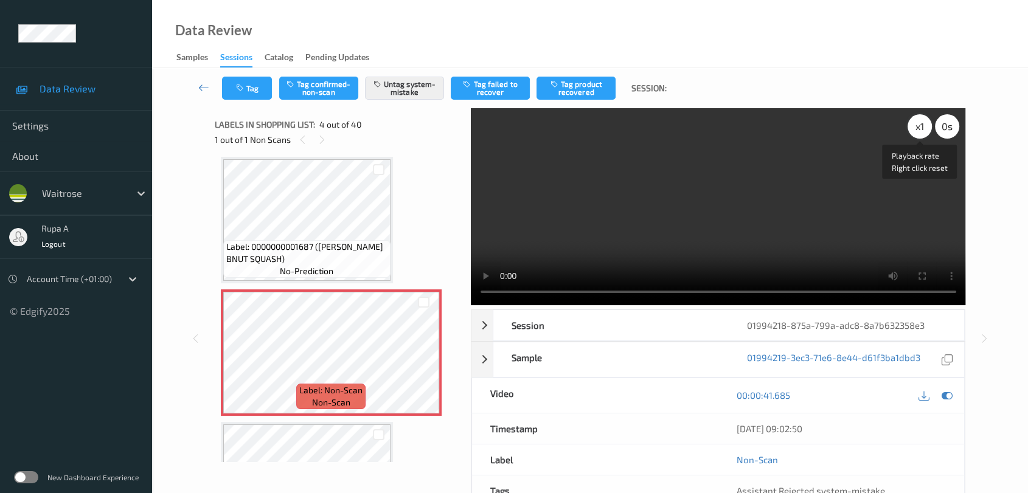
click at [921, 132] on div "x 1" at bounding box center [920, 126] width 24 height 24
click at [946, 395] on icon at bounding box center [947, 395] width 11 height 11
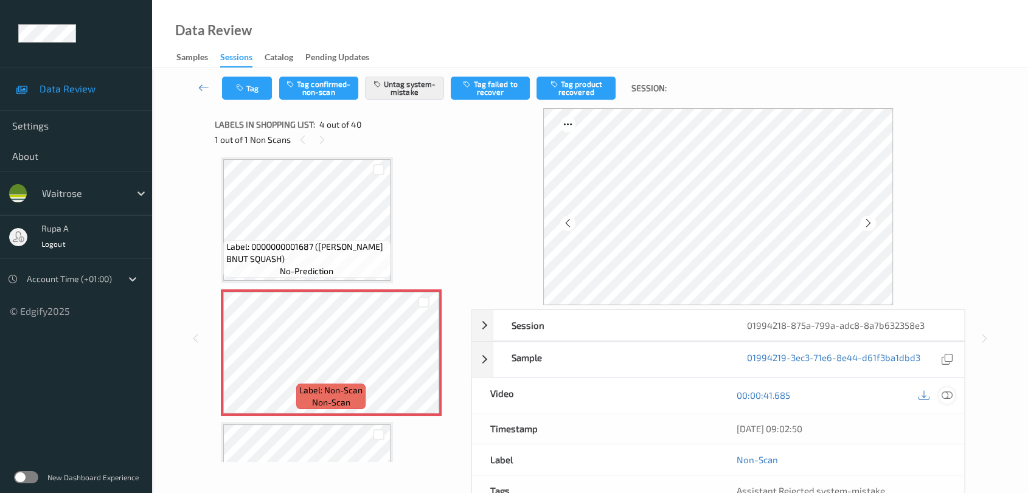
click at [949, 391] on icon at bounding box center [947, 395] width 11 height 11
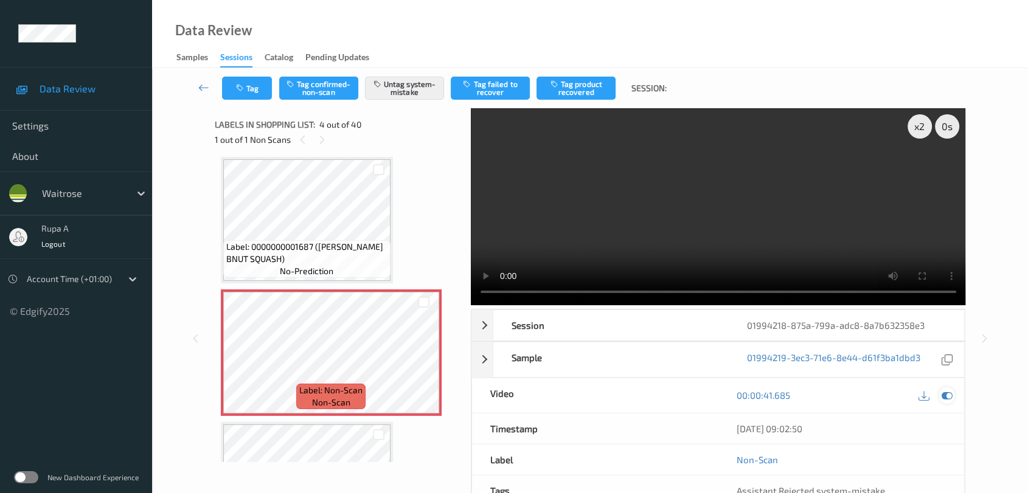
click at [947, 390] on icon at bounding box center [947, 395] width 11 height 11
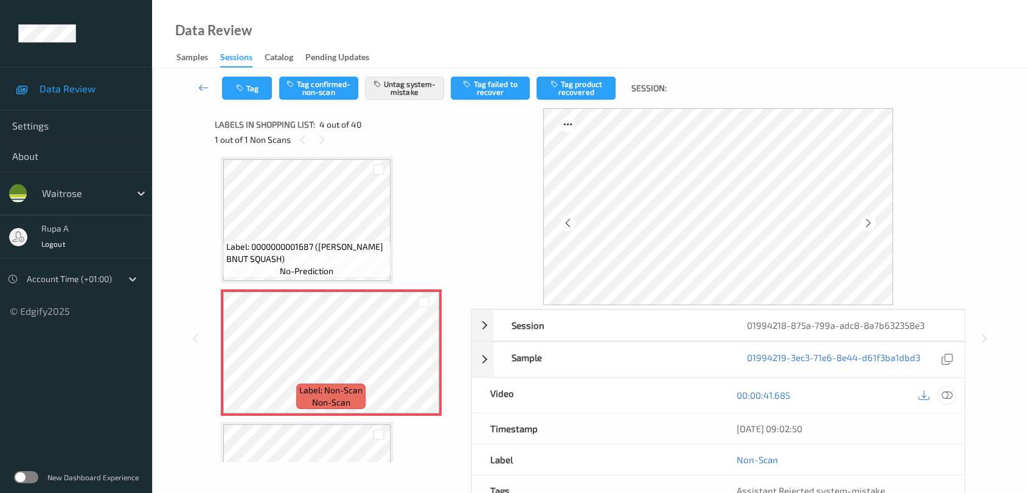
click at [952, 399] on icon at bounding box center [947, 395] width 11 height 11
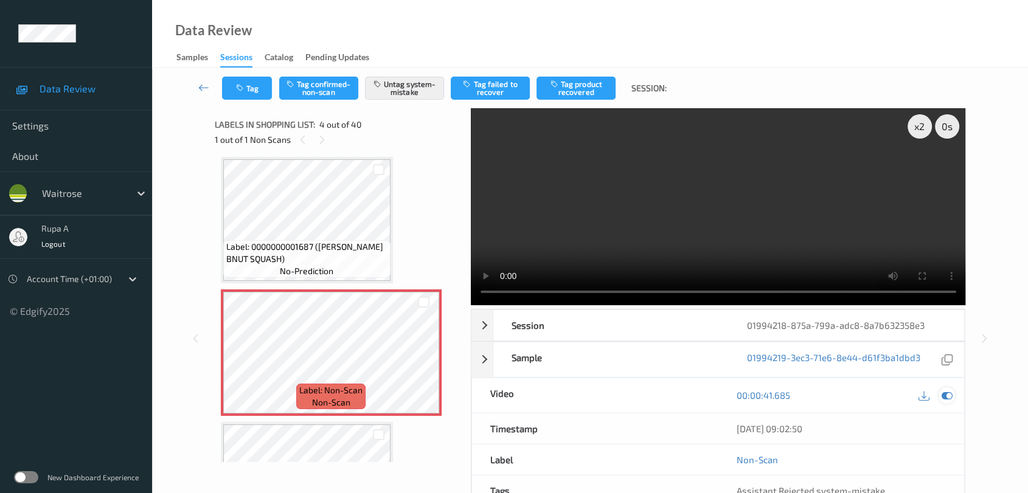
click at [939, 397] on div at bounding box center [947, 395] width 16 height 16
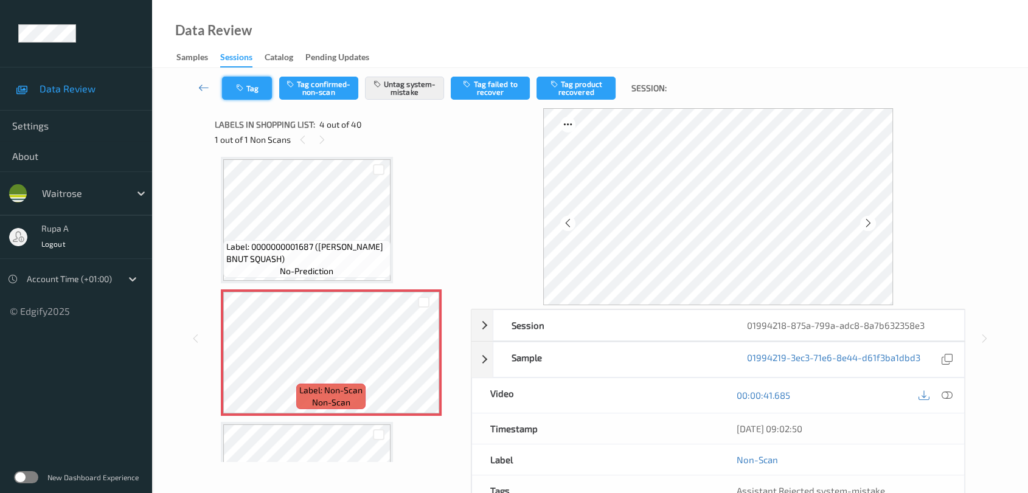
click at [241, 80] on button "Tag" at bounding box center [247, 88] width 50 height 23
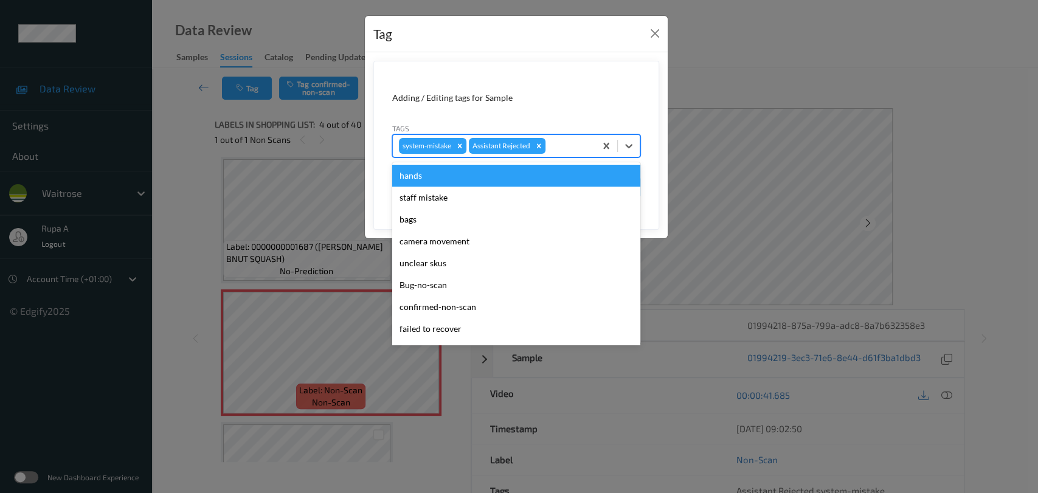
click at [564, 151] on div at bounding box center [568, 146] width 41 height 15
type input "un"
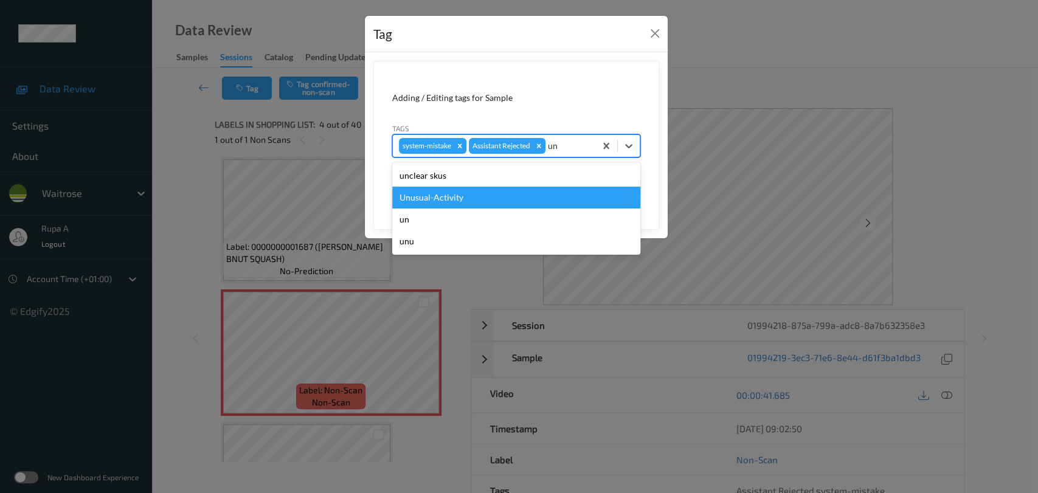
click at [519, 201] on div "Unusual-Activity" at bounding box center [516, 198] width 248 height 22
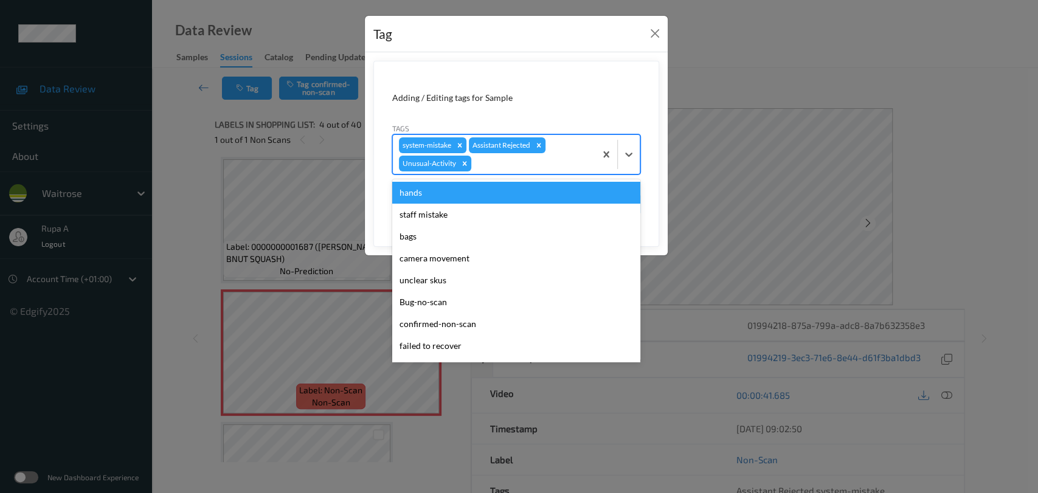
click at [530, 167] on div at bounding box center [532, 163] width 116 height 15
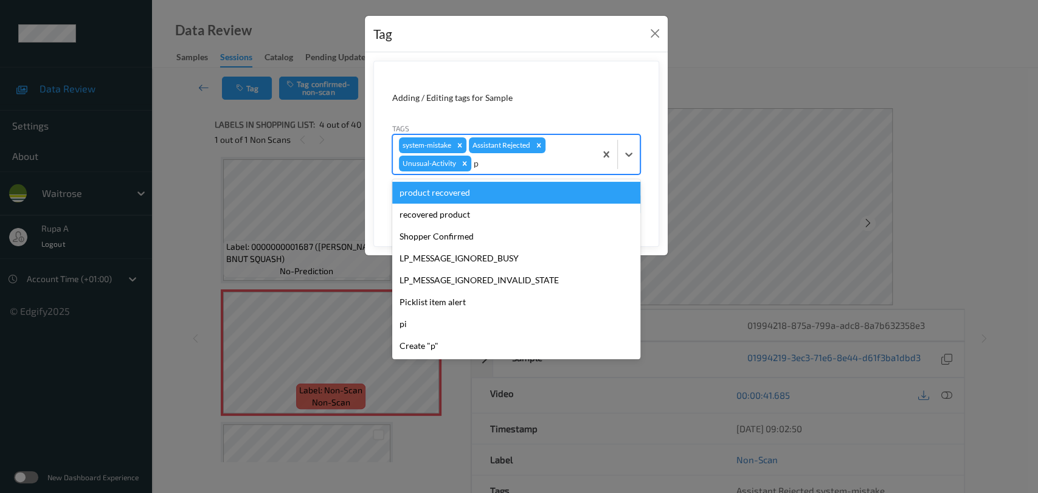
type input "pi"
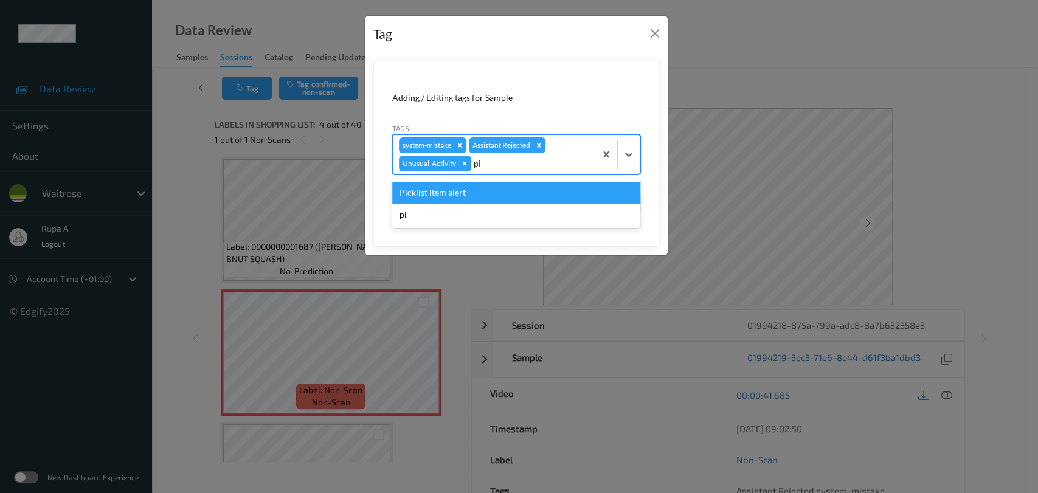
click at [506, 192] on div "Picklist item alert" at bounding box center [516, 193] width 248 height 22
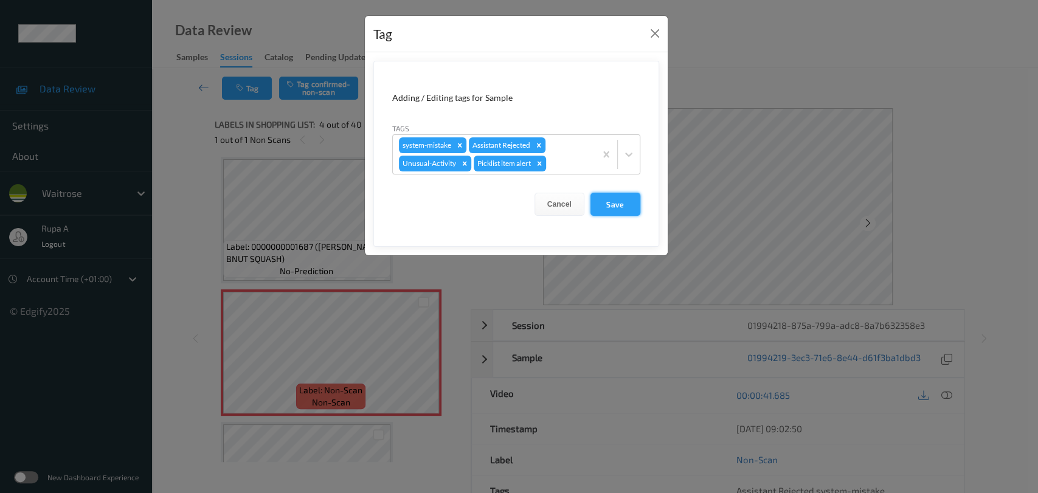
click at [623, 207] on button "Save" at bounding box center [616, 204] width 50 height 23
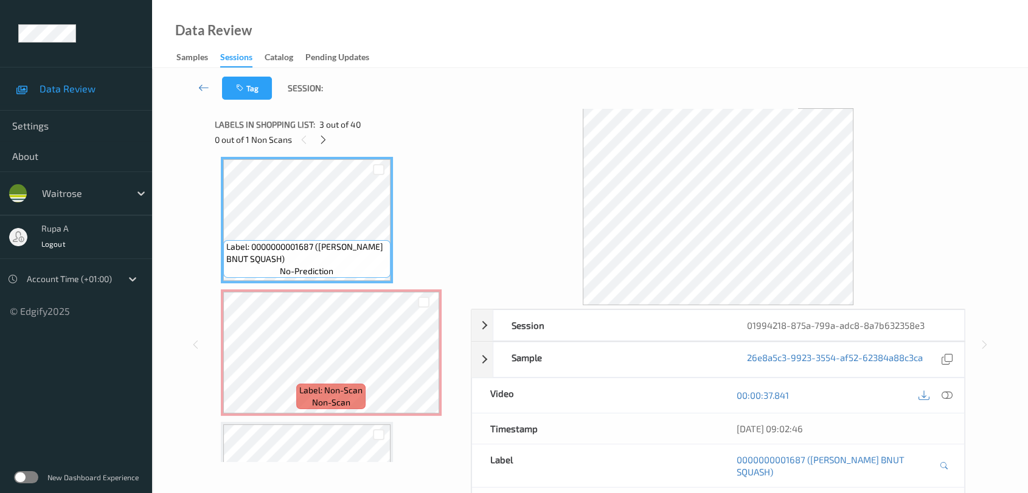
scroll to position [203, 0]
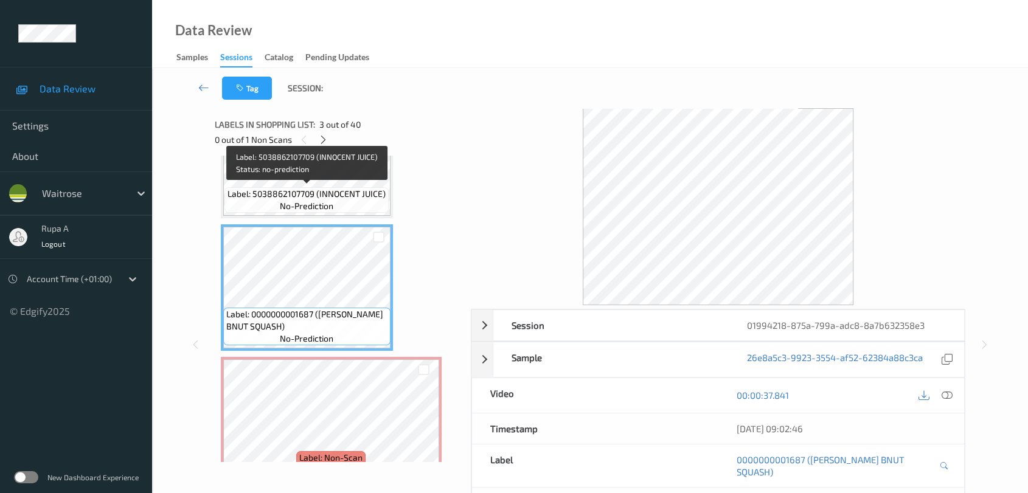
click at [328, 188] on span "Label: 5038862107709 (INNOCENT JUICE)" at bounding box center [306, 194] width 158 height 12
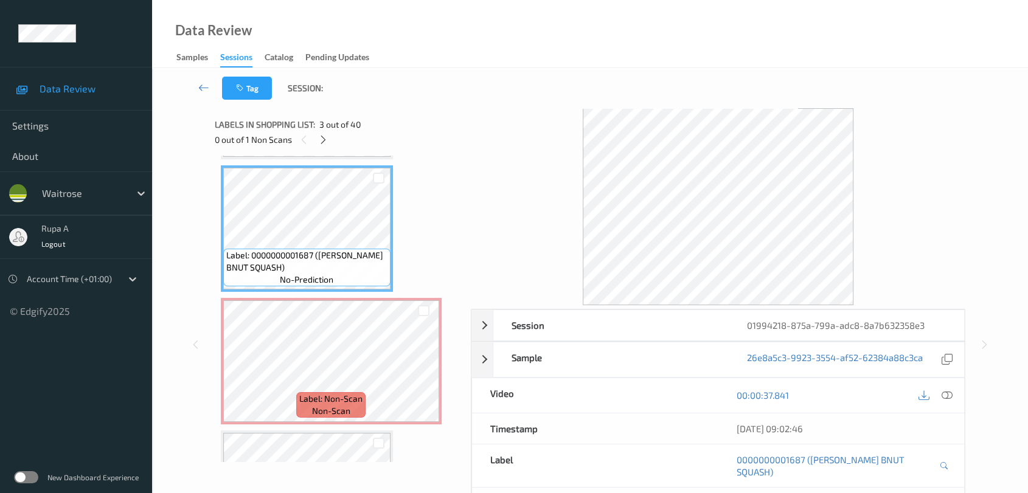
scroll to position [270, 0]
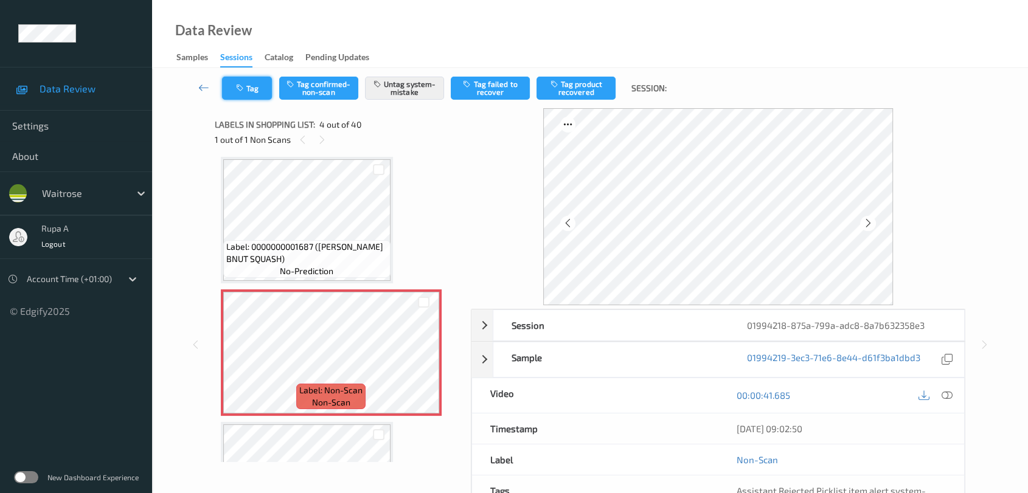
click at [242, 91] on icon "button" at bounding box center [241, 88] width 10 height 9
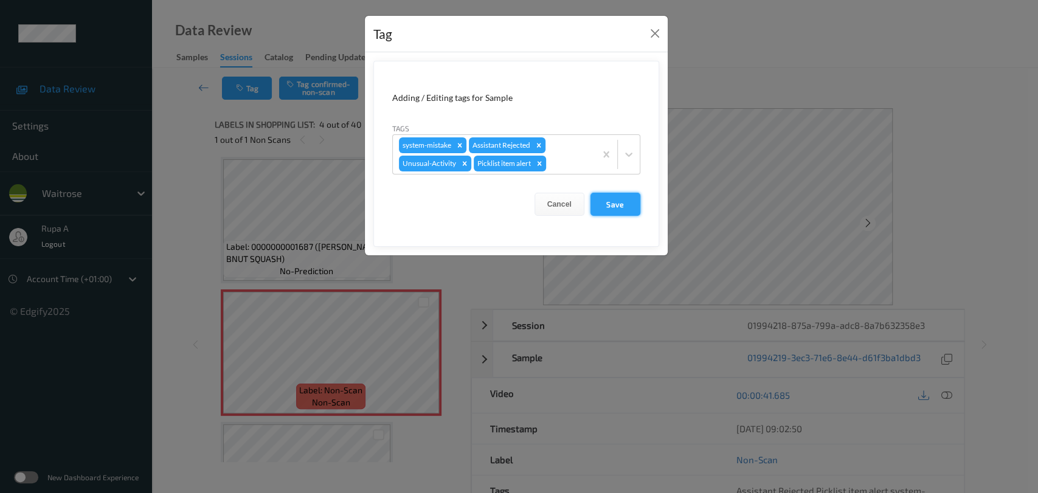
click at [621, 203] on button "Save" at bounding box center [616, 204] width 50 height 23
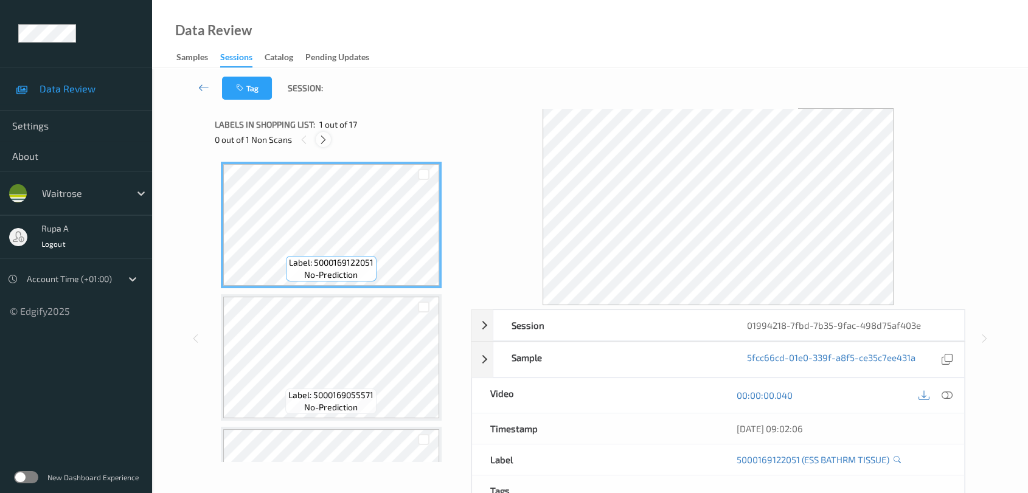
click at [327, 145] on div at bounding box center [323, 139] width 15 height 15
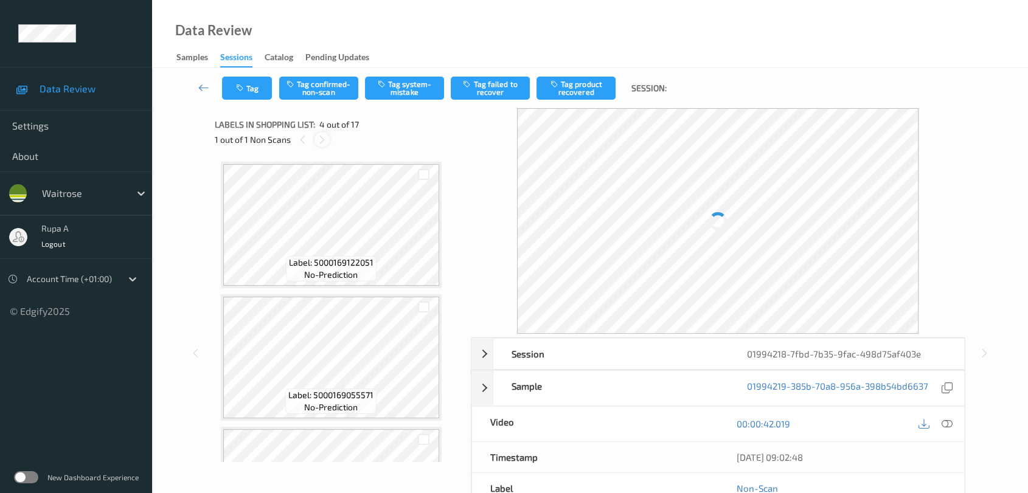
scroll to position [270, 0]
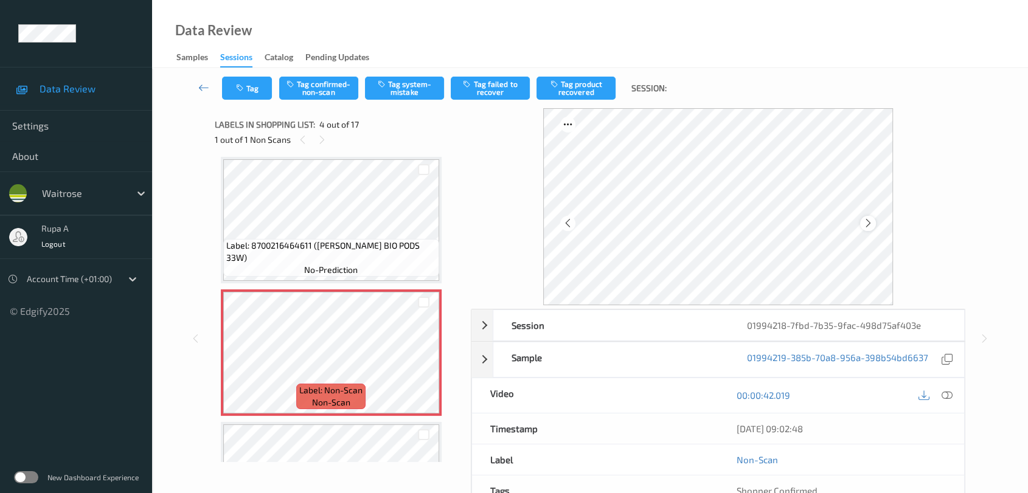
click at [866, 219] on icon at bounding box center [868, 223] width 10 height 11
click at [951, 392] on icon at bounding box center [947, 395] width 11 height 11
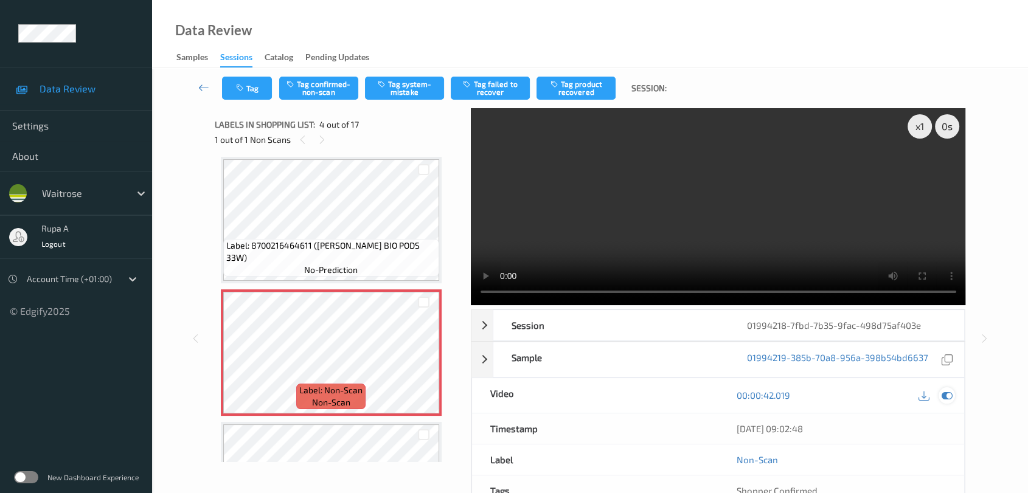
click at [944, 392] on icon at bounding box center [947, 395] width 11 height 11
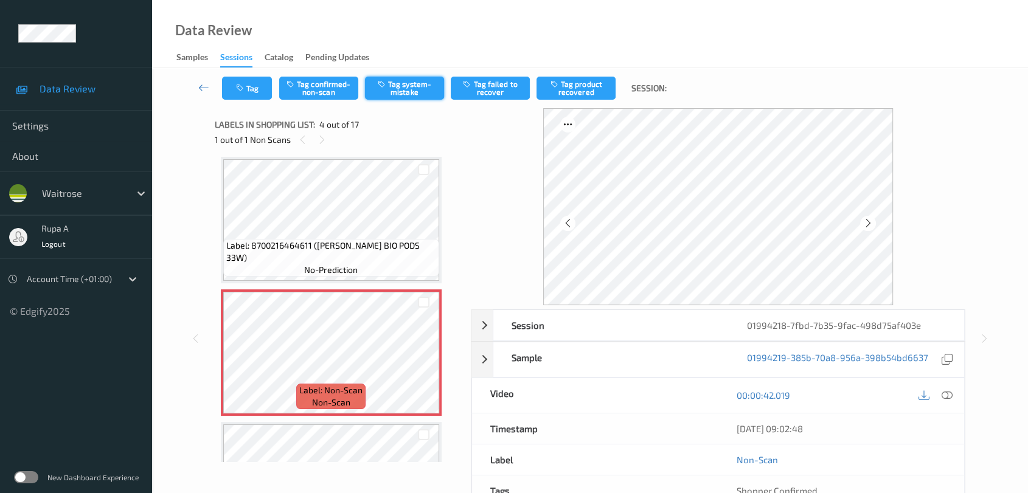
click at [418, 99] on button "Tag system-mistake" at bounding box center [404, 88] width 79 height 23
click at [247, 79] on button "Tag" at bounding box center [247, 88] width 50 height 23
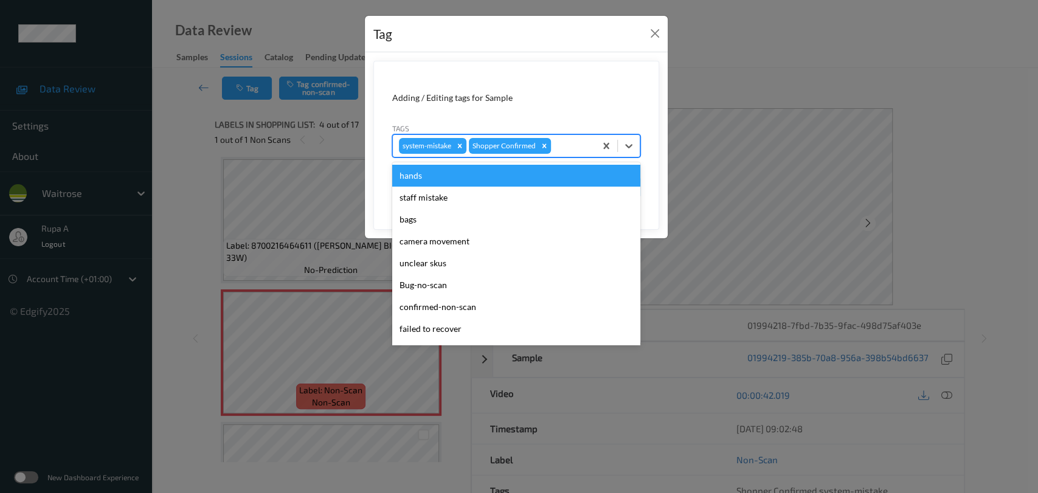
click at [563, 141] on div at bounding box center [572, 146] width 36 height 15
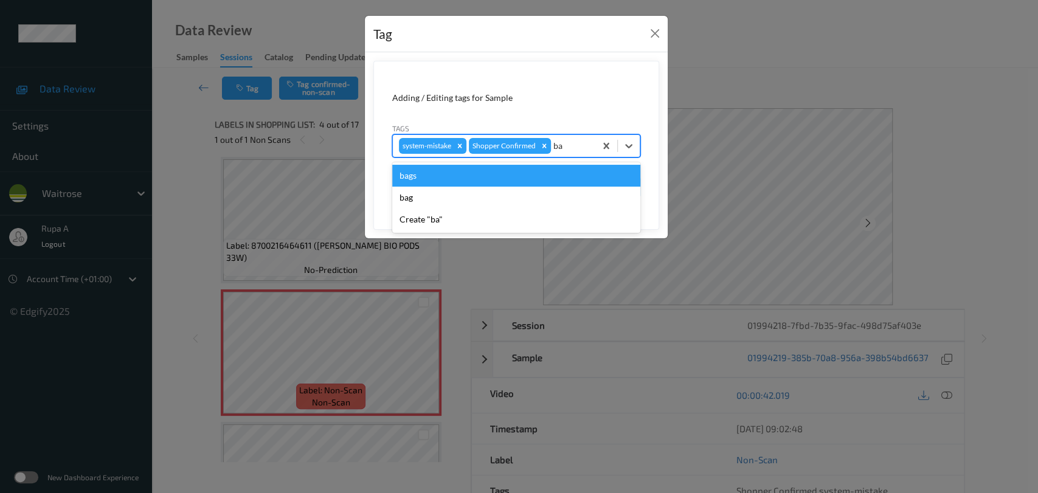
type input "bag"
click at [474, 172] on div "bags" at bounding box center [516, 176] width 248 height 22
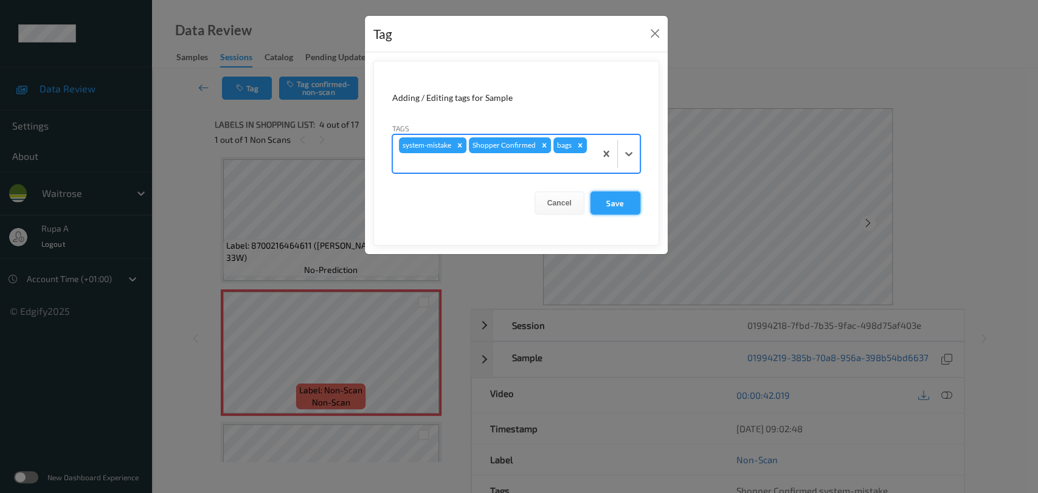
click at [620, 204] on button "Save" at bounding box center [616, 203] width 50 height 23
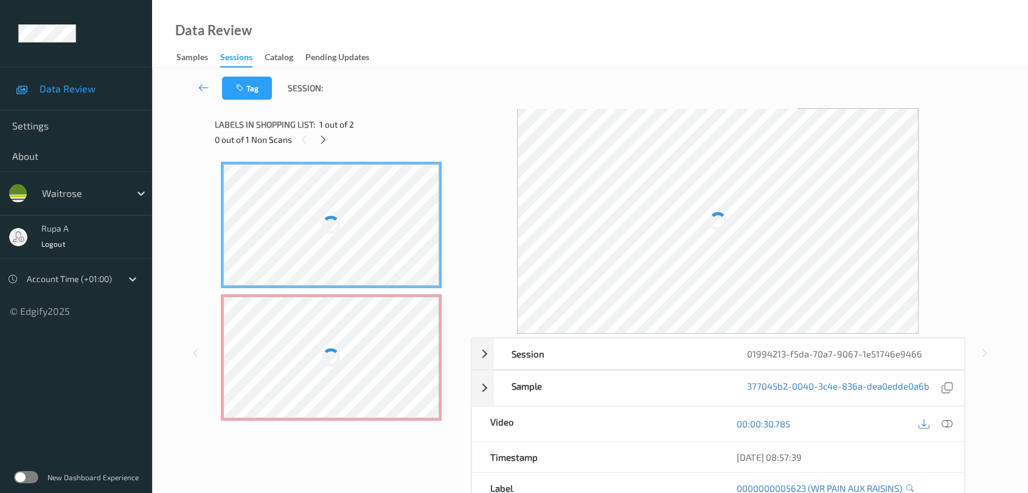
click at [417, 122] on div "Labels in shopping list: 1 out of 2" at bounding box center [339, 124] width 248 height 15
click at [325, 139] on icon at bounding box center [323, 139] width 10 height 11
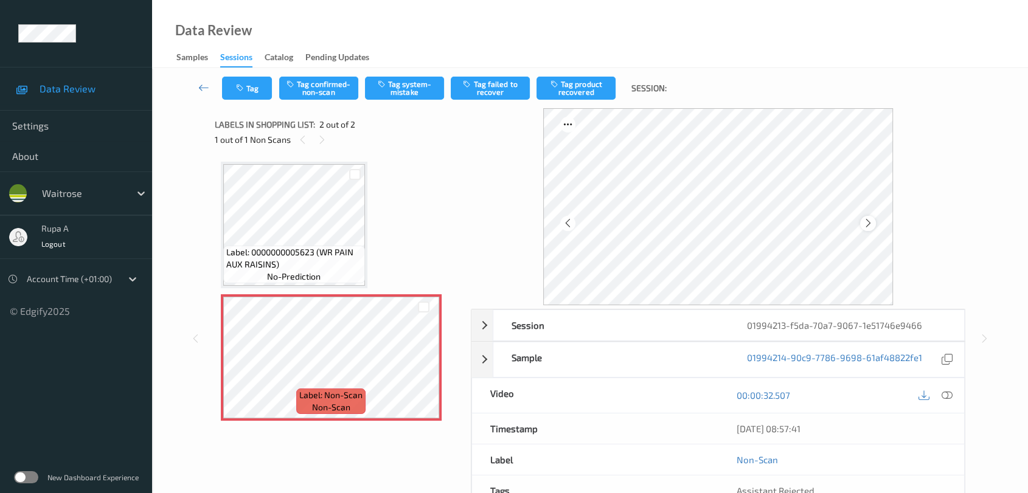
click at [863, 226] on icon at bounding box center [868, 223] width 10 height 11
click at [949, 392] on icon at bounding box center [947, 395] width 11 height 11
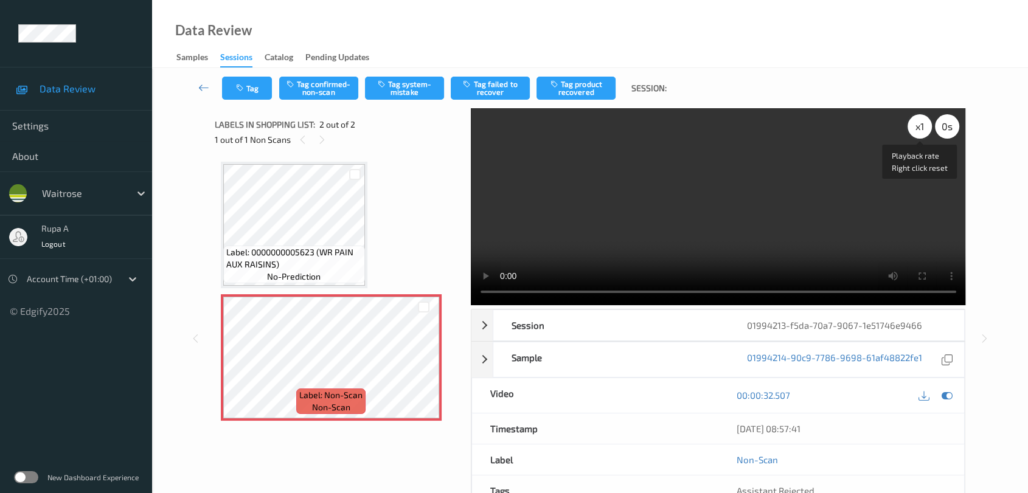
click at [925, 128] on div "x 1" at bounding box center [920, 126] width 24 height 24
drag, startPoint x: 949, startPoint y: 396, endPoint x: 890, endPoint y: 342, distance: 79.6
click at [949, 396] on icon at bounding box center [947, 395] width 11 height 11
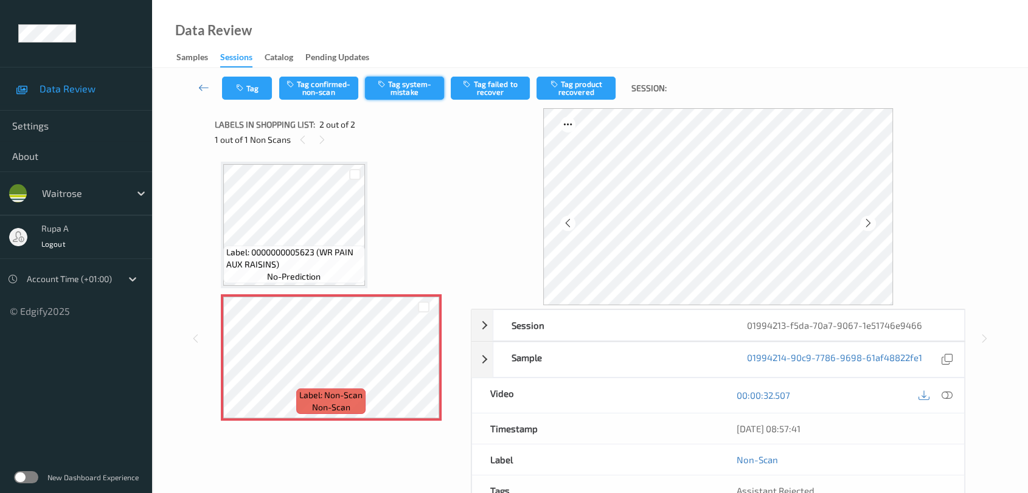
click at [398, 92] on button "Tag system-mistake" at bounding box center [404, 88] width 79 height 23
click at [248, 89] on button "Tag" at bounding box center [247, 88] width 50 height 23
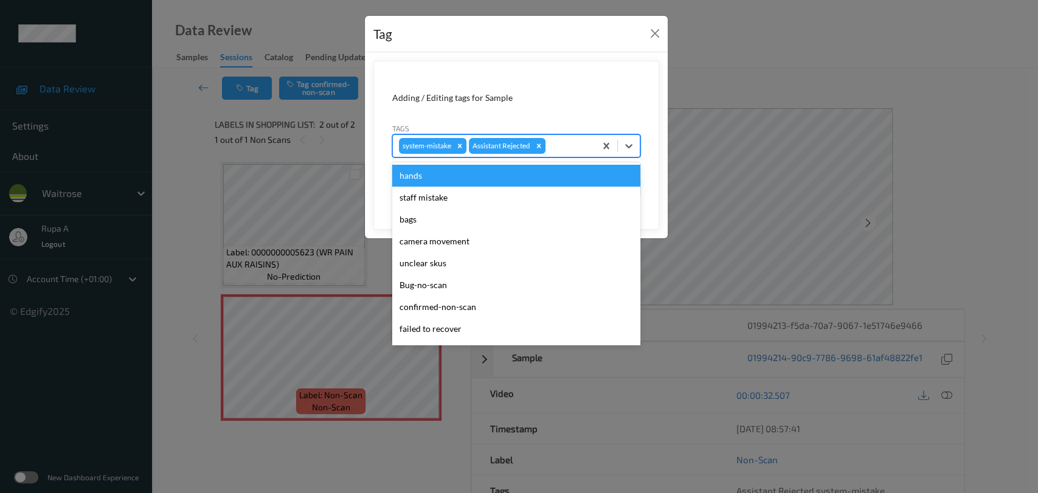
click at [563, 142] on div at bounding box center [568, 146] width 41 height 15
type input "un"
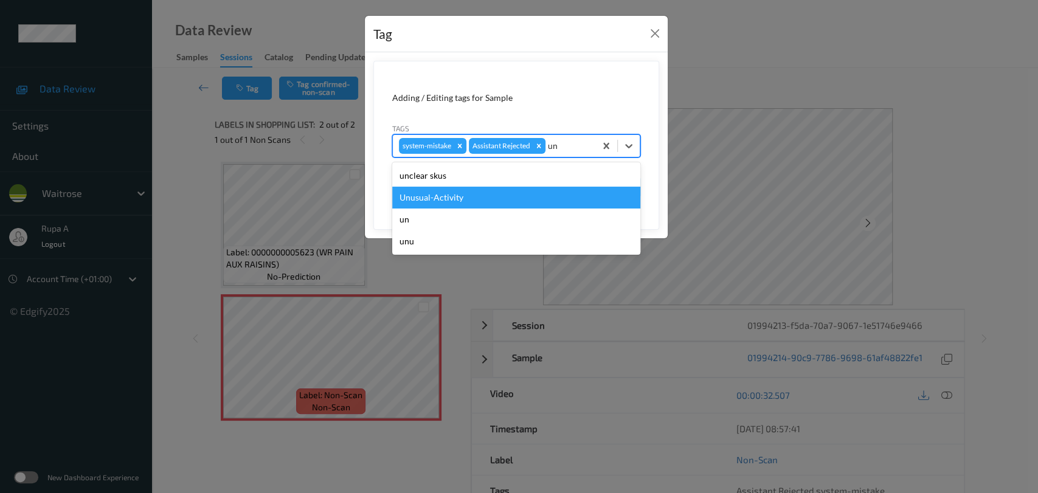
click at [491, 197] on div "Unusual-Activity" at bounding box center [516, 198] width 248 height 22
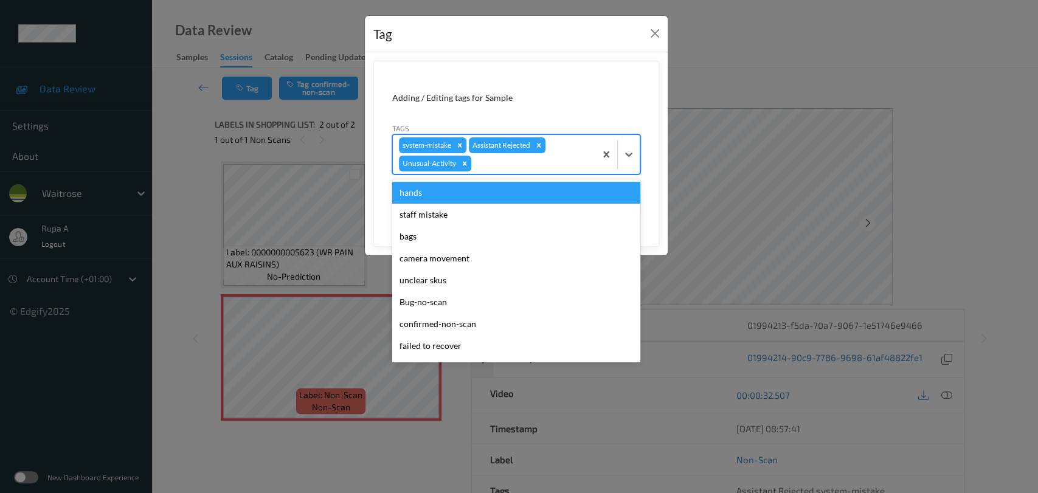
click at [527, 162] on div at bounding box center [532, 163] width 116 height 15
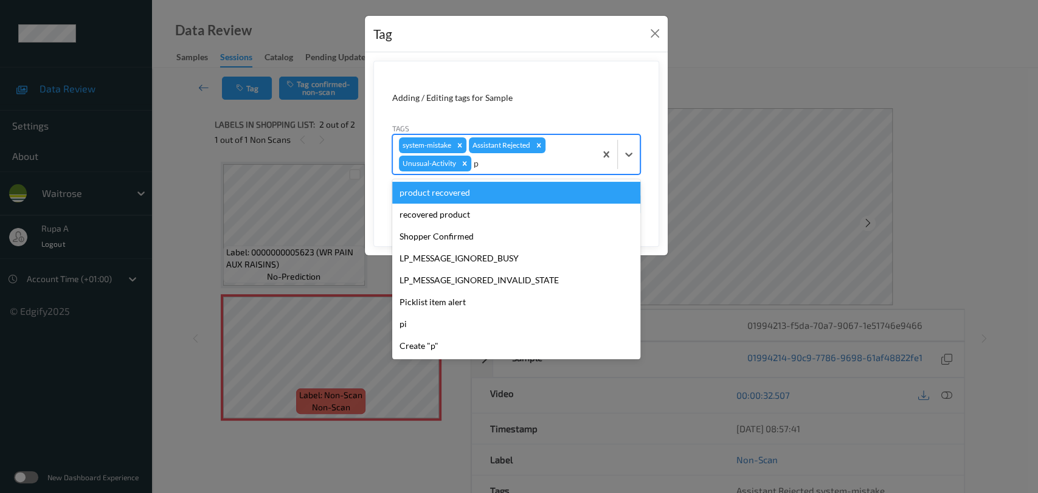
type input "pi"
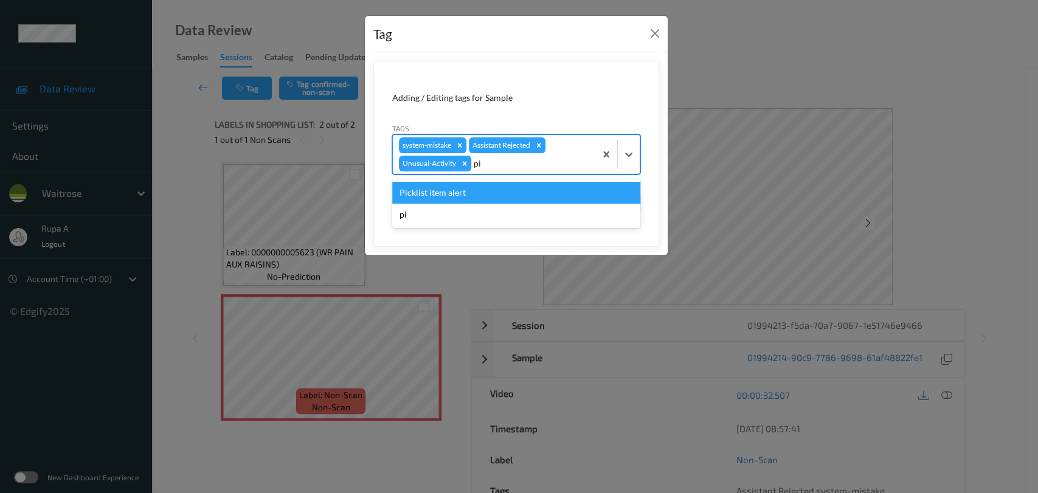
click at [489, 190] on div "Picklist item alert" at bounding box center [516, 193] width 248 height 22
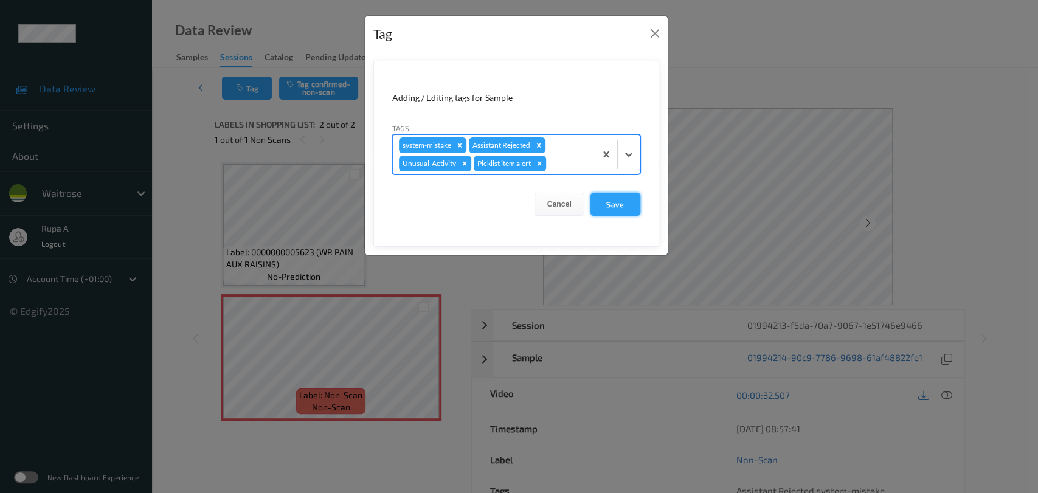
click at [628, 202] on button "Save" at bounding box center [616, 204] width 50 height 23
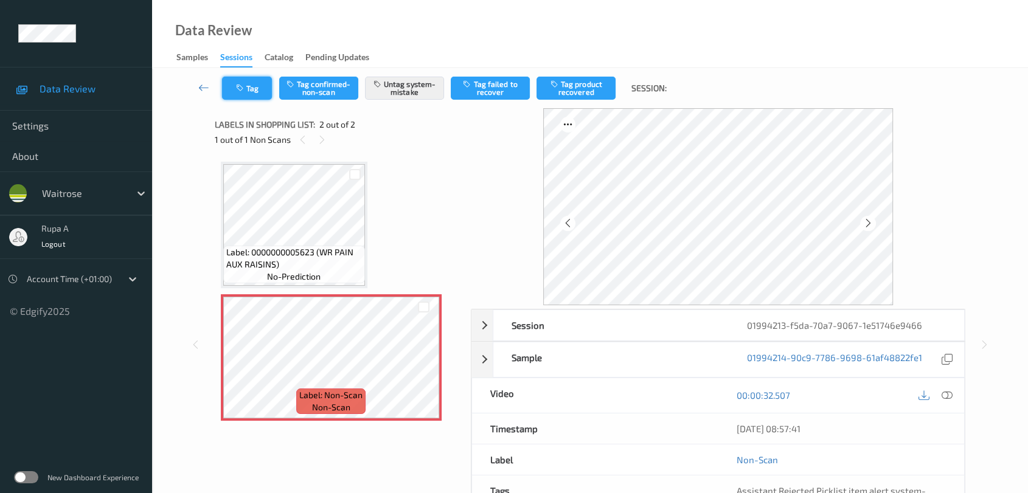
click at [227, 93] on button "Tag" at bounding box center [247, 88] width 50 height 23
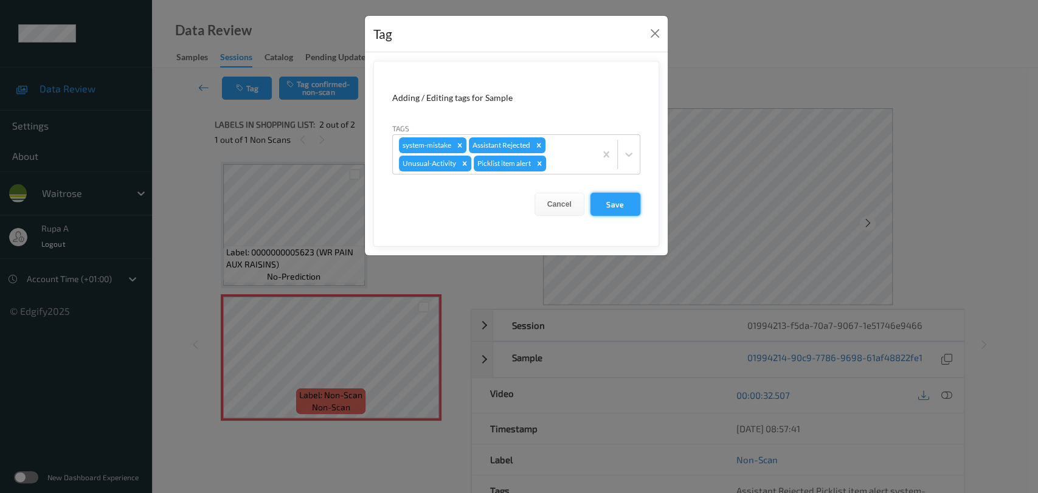
click at [623, 204] on button "Save" at bounding box center [616, 204] width 50 height 23
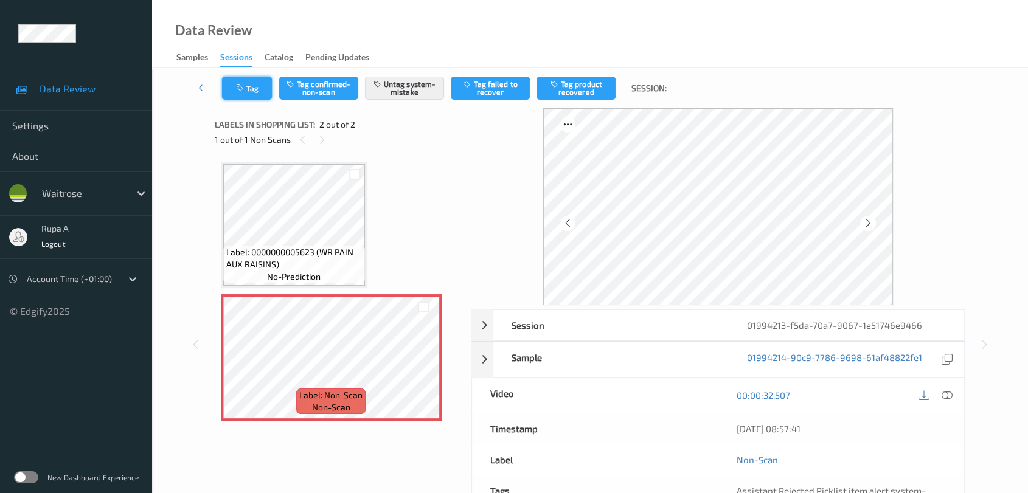
click at [245, 91] on icon "button" at bounding box center [241, 88] width 10 height 9
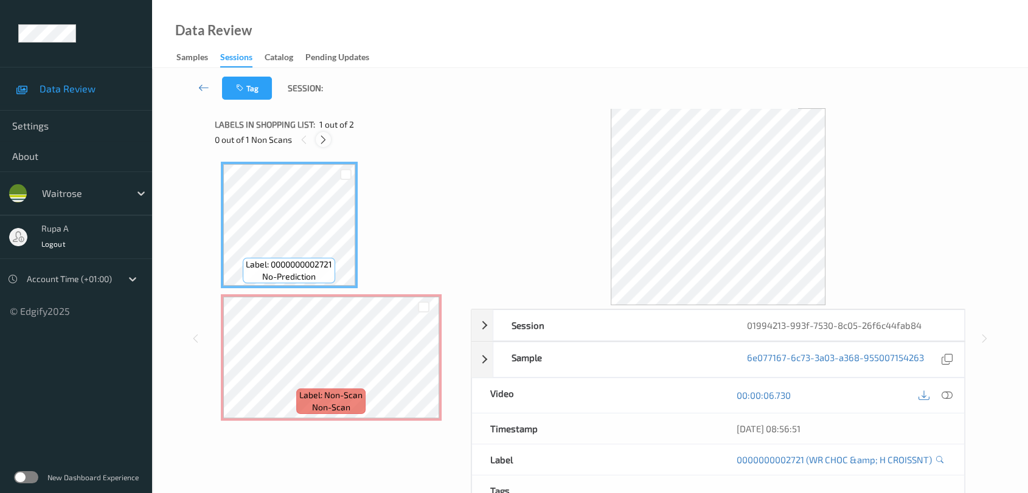
click at [323, 142] on icon at bounding box center [323, 139] width 10 height 11
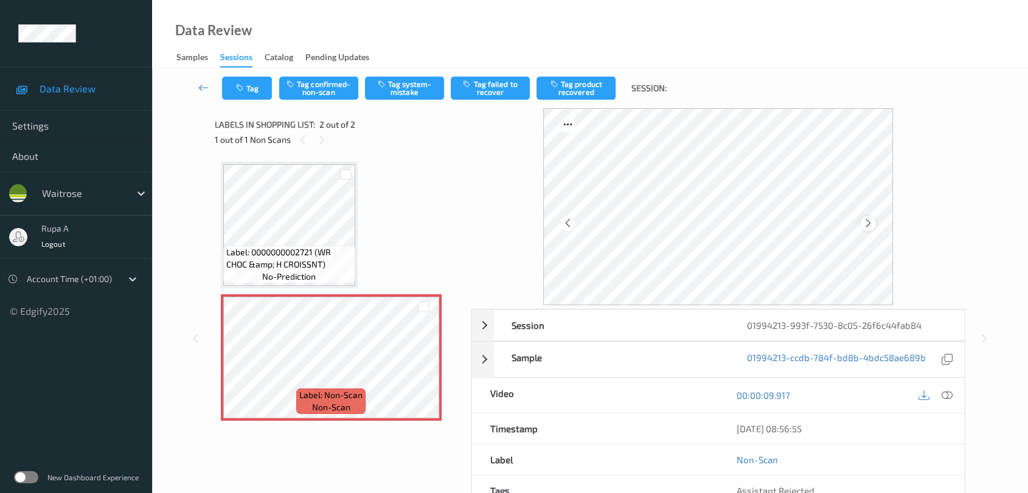
click at [869, 226] on icon at bounding box center [868, 223] width 10 height 11
click at [403, 98] on button "Tag system-mistake" at bounding box center [404, 88] width 79 height 23
click at [253, 86] on button "Tag" at bounding box center [247, 88] width 50 height 23
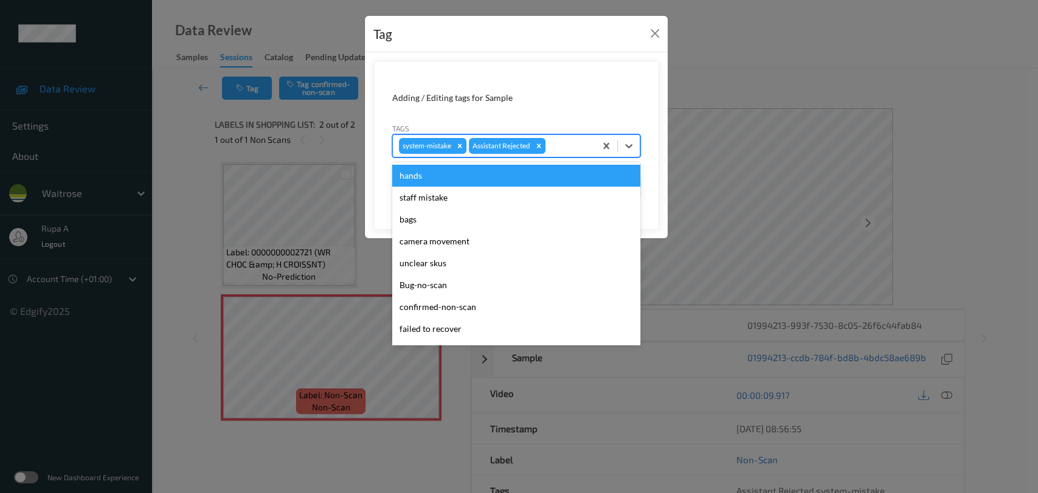
click at [566, 144] on div at bounding box center [568, 146] width 41 height 15
type input "un"
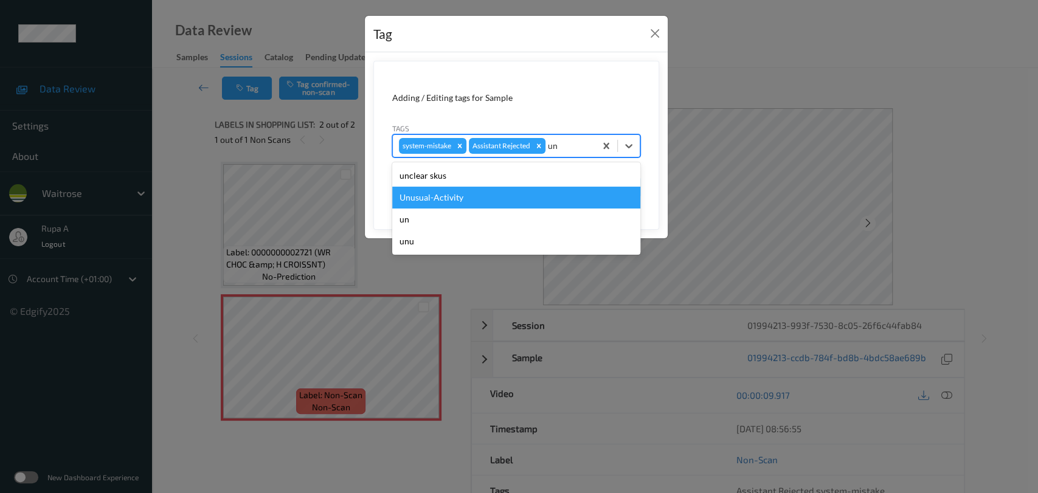
click at [505, 206] on div "Unusual-Activity" at bounding box center [516, 198] width 248 height 22
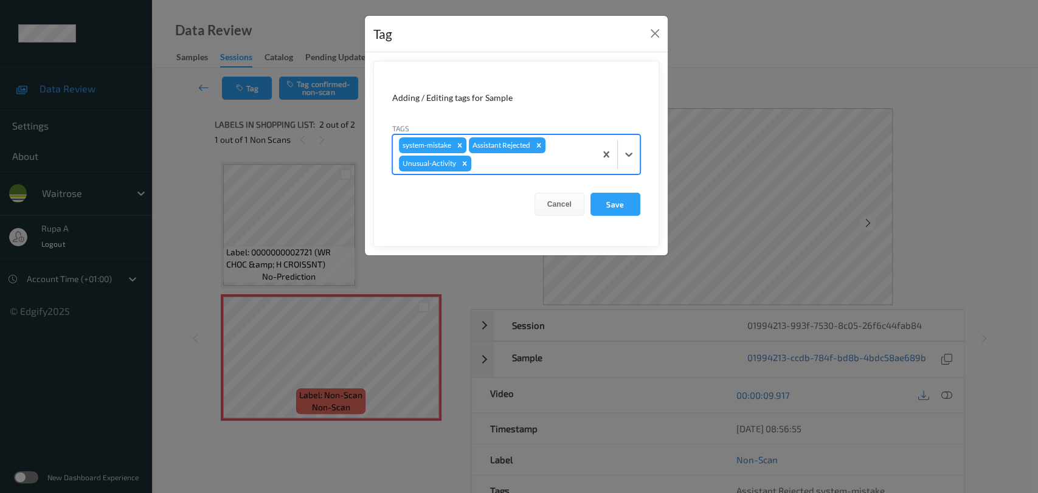
click at [529, 167] on div at bounding box center [532, 163] width 116 height 15
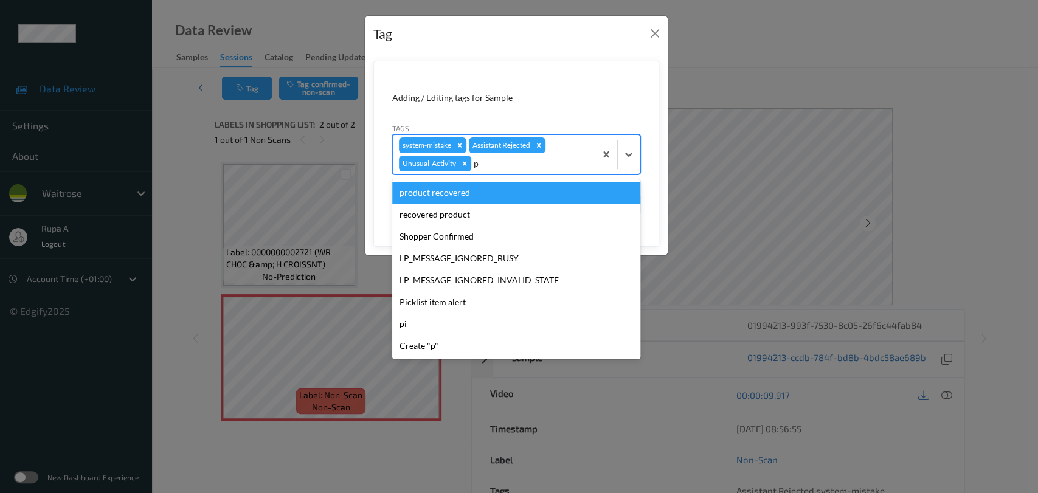
type input "pi"
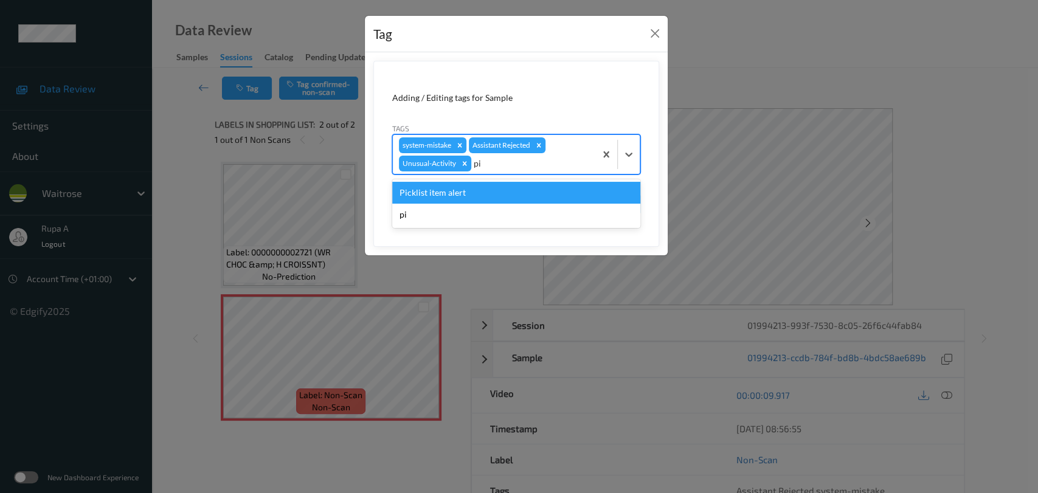
click at [490, 192] on div "Picklist item alert" at bounding box center [516, 193] width 248 height 22
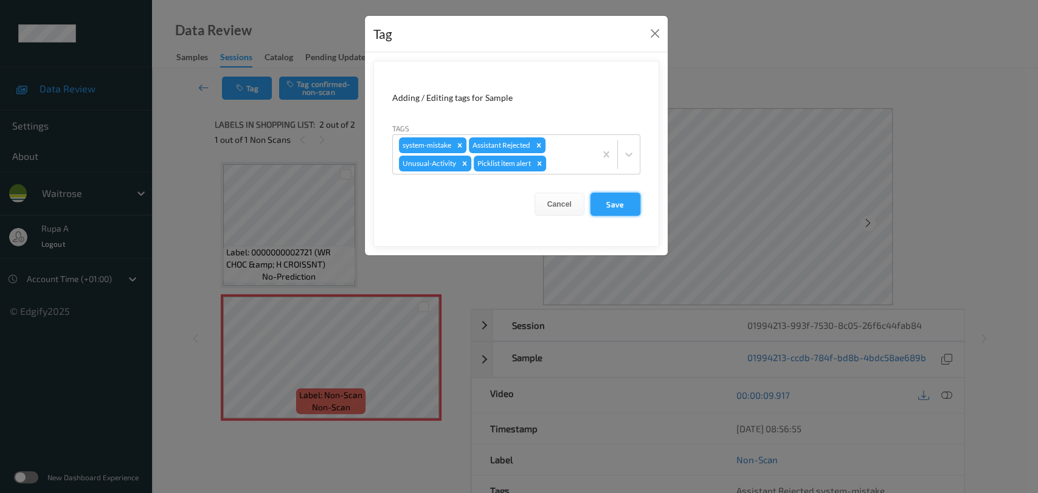
click at [622, 206] on button "Save" at bounding box center [616, 204] width 50 height 23
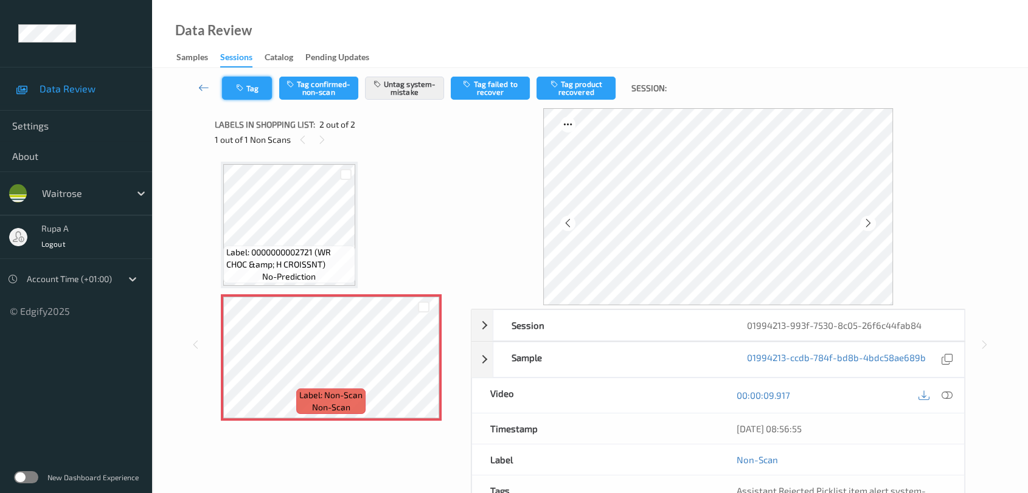
click at [244, 92] on button "Tag" at bounding box center [247, 88] width 50 height 23
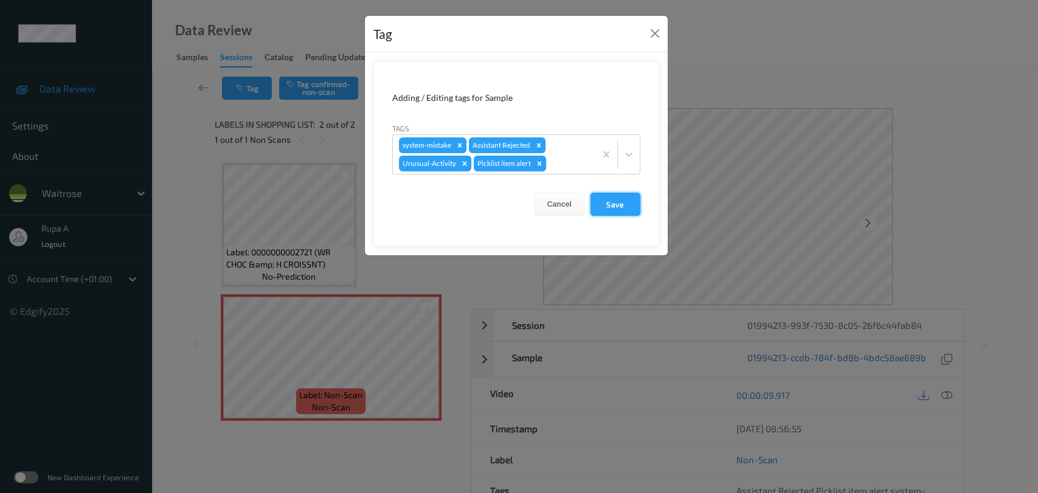
click at [631, 209] on button "Save" at bounding box center [616, 204] width 50 height 23
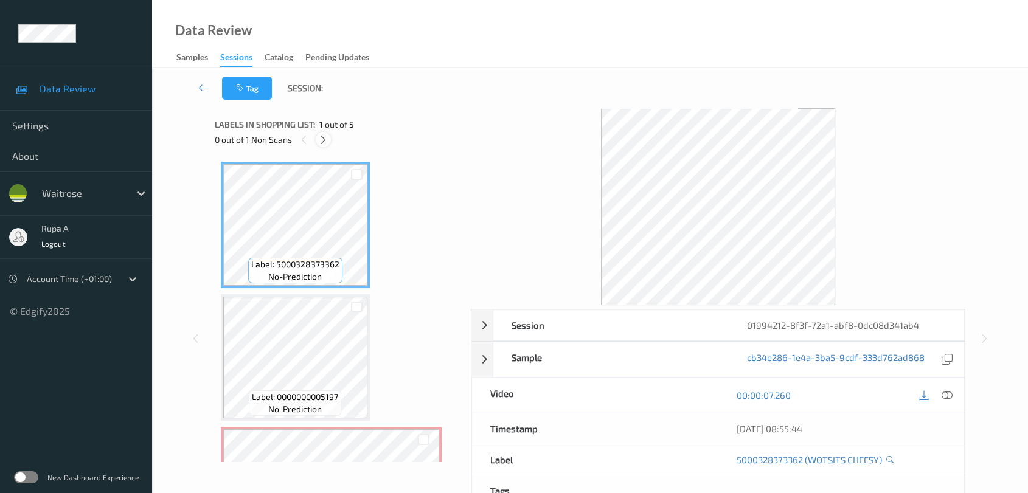
click at [321, 142] on icon at bounding box center [323, 139] width 10 height 11
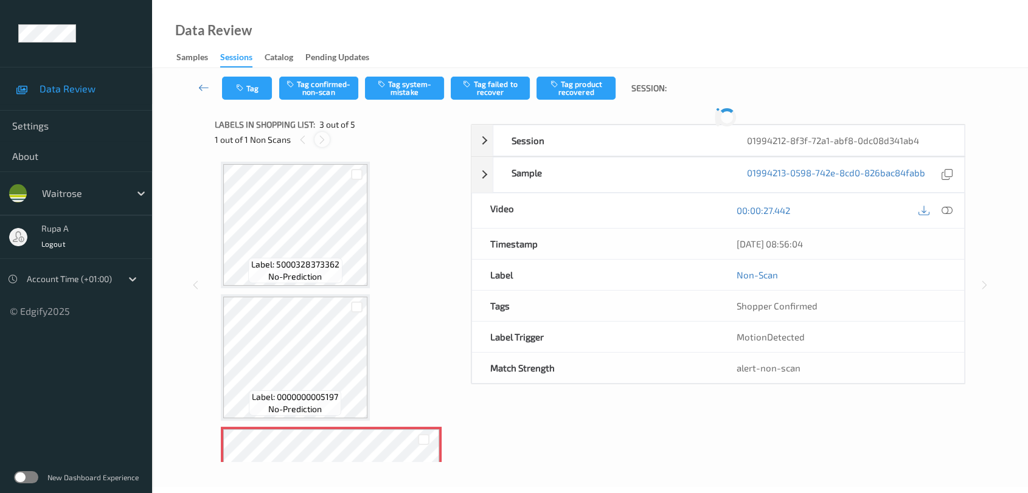
scroll to position [137, 0]
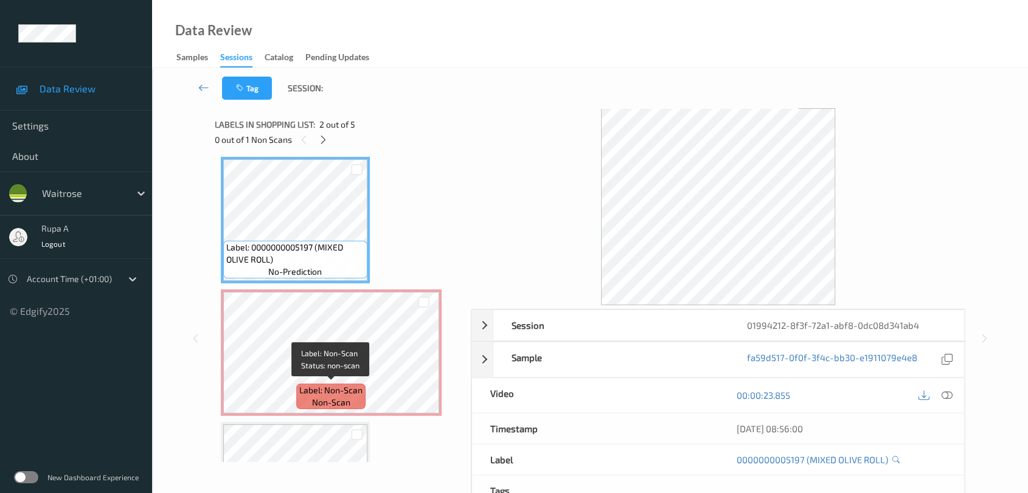
click at [334, 384] on span "Label: Non-Scan" at bounding box center [330, 390] width 63 height 12
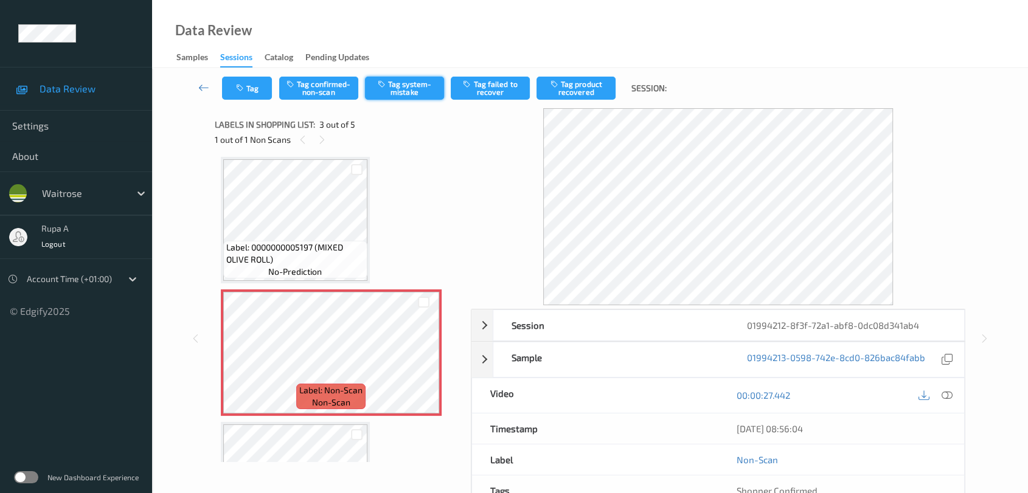
click at [422, 94] on button "Tag system-mistake" at bounding box center [404, 88] width 79 height 23
click at [411, 85] on button "Tag system-mistake" at bounding box center [404, 88] width 79 height 23
click at [258, 84] on button "Tag" at bounding box center [247, 88] width 50 height 23
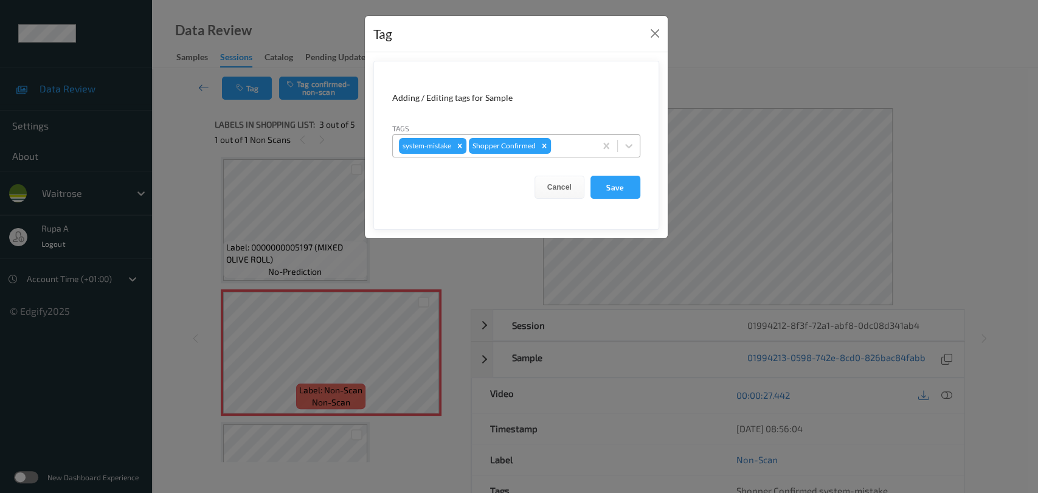
click at [580, 148] on div at bounding box center [572, 146] width 36 height 15
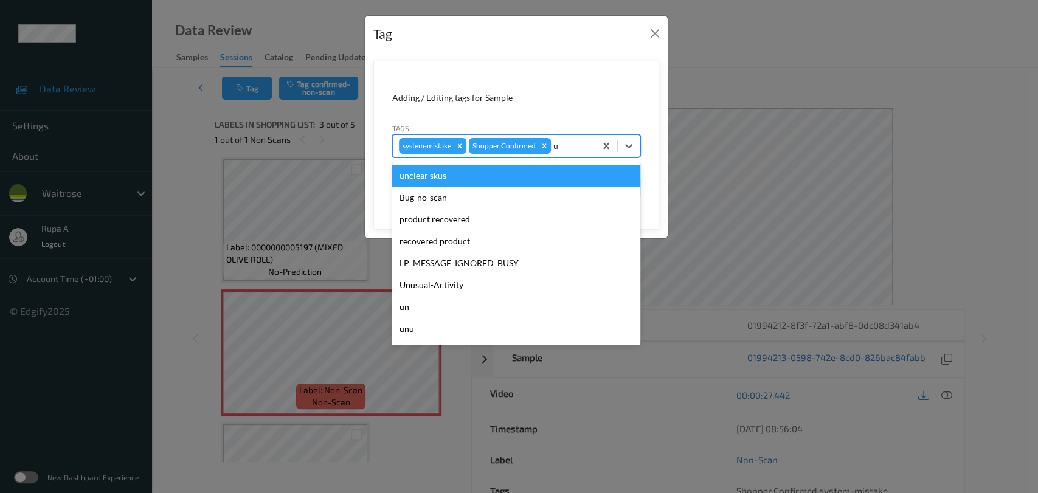
type input "un"
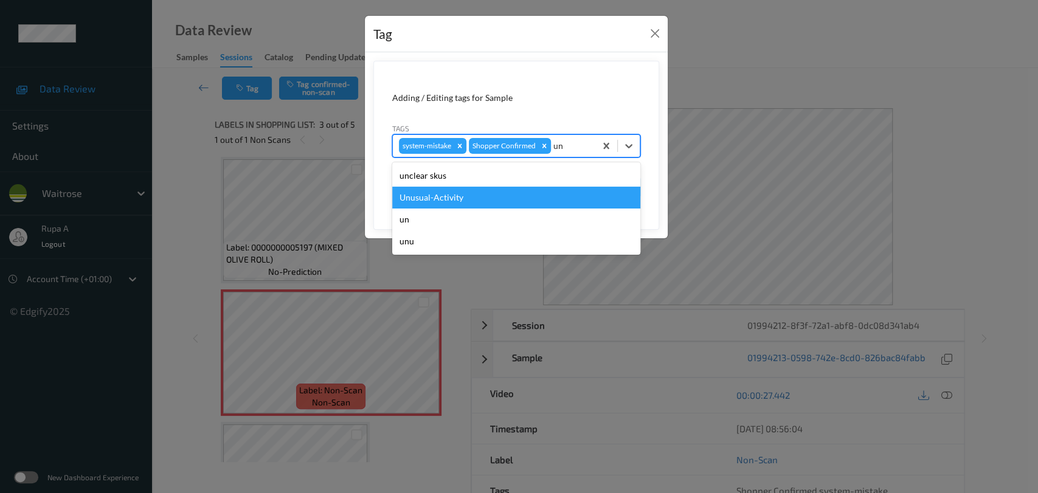
click at [504, 190] on div "Unusual-Activity" at bounding box center [516, 198] width 248 height 22
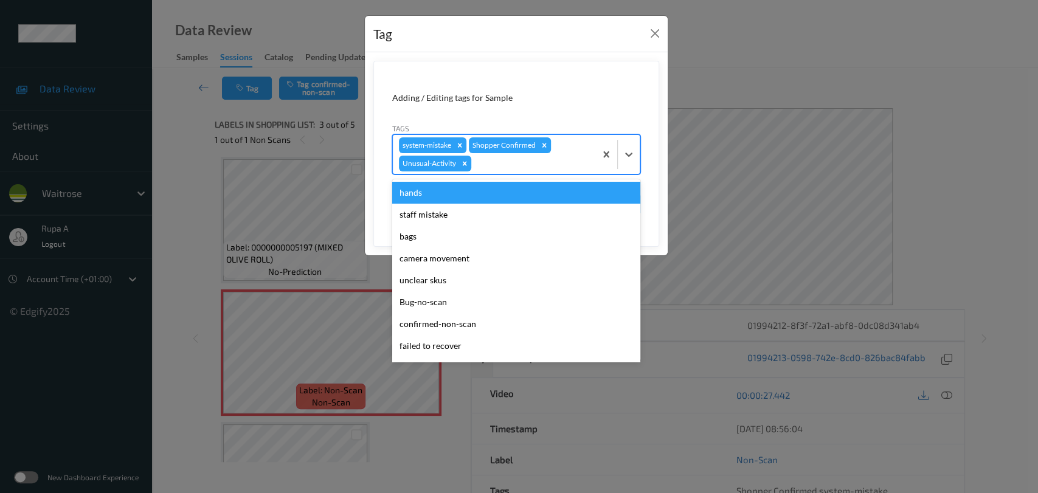
click at [510, 162] on div at bounding box center [532, 163] width 116 height 15
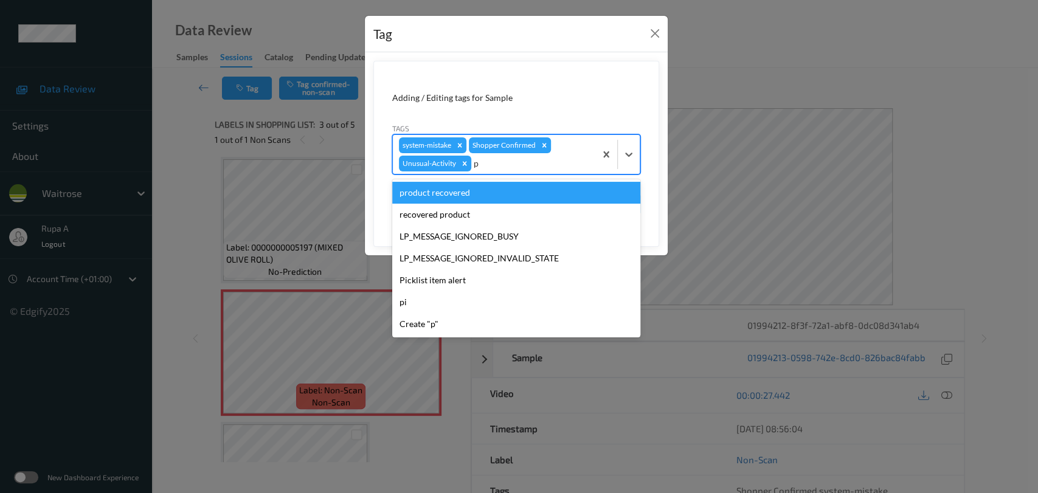
type input "pi"
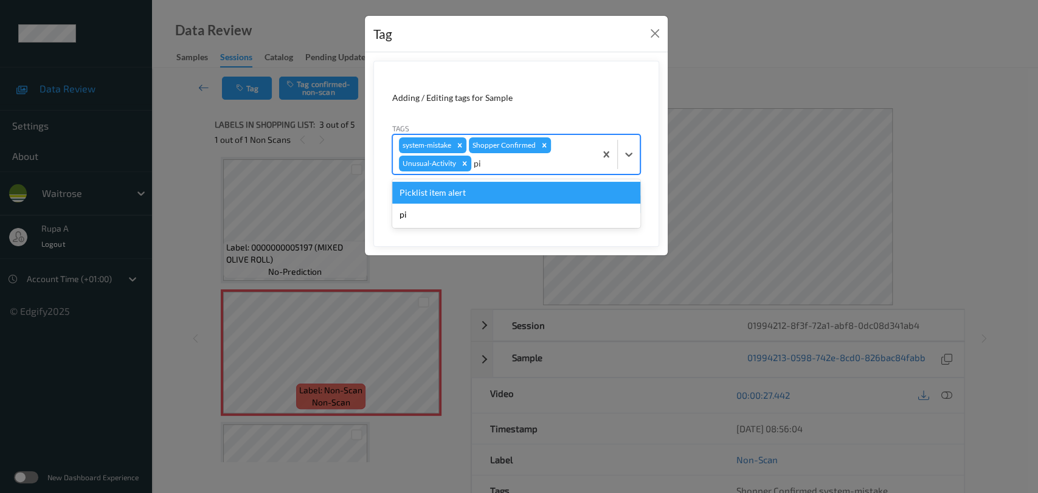
click at [495, 184] on div "Picklist item alert" at bounding box center [516, 193] width 248 height 22
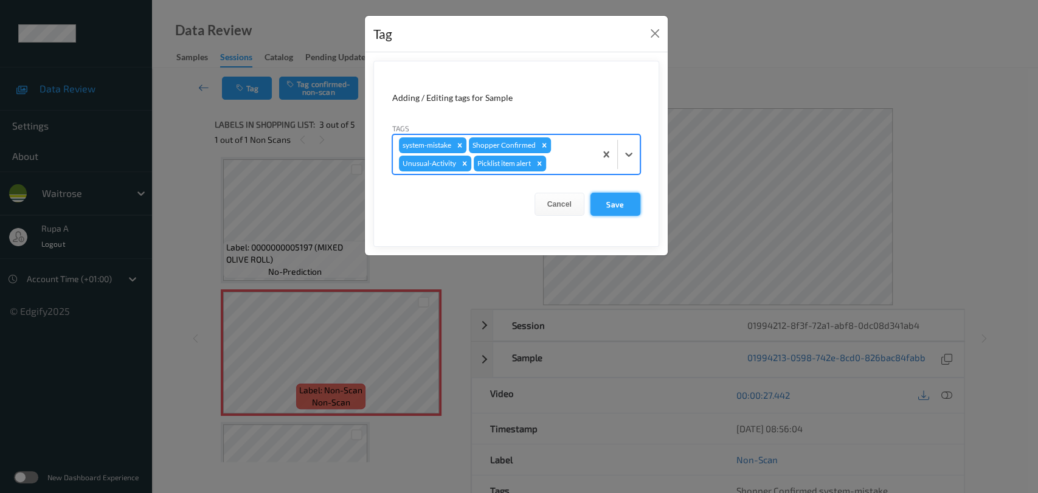
click at [619, 206] on button "Save" at bounding box center [616, 204] width 50 height 23
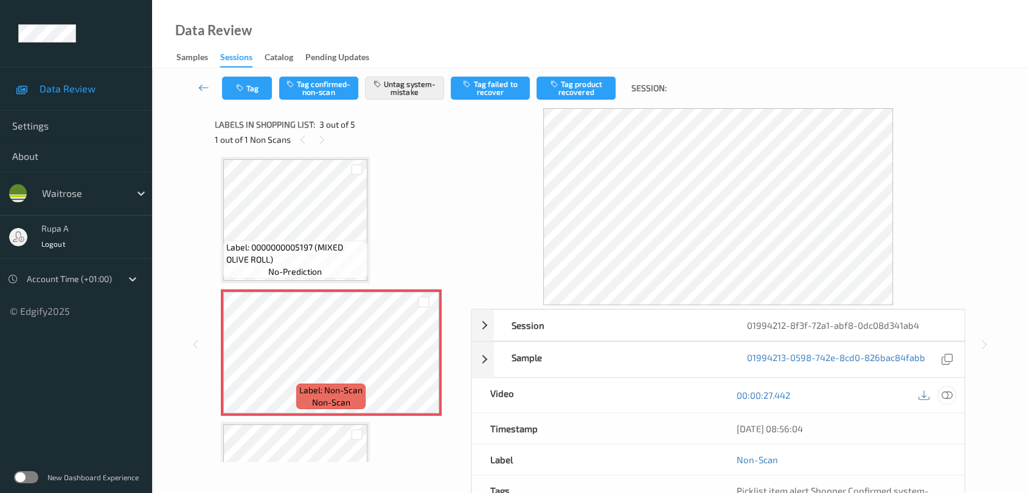
click at [947, 398] on icon at bounding box center [947, 395] width 11 height 11
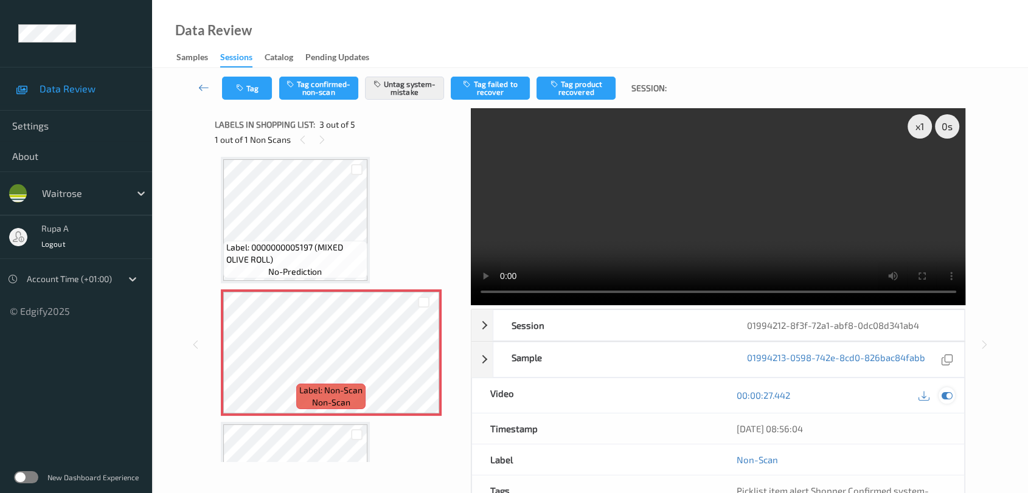
click at [943, 397] on icon at bounding box center [947, 395] width 11 height 11
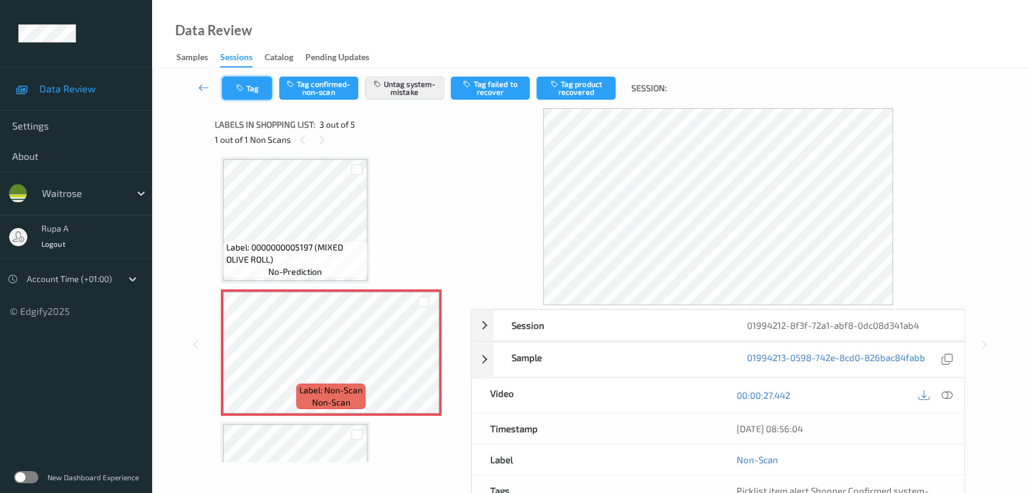
click at [234, 89] on button "Tag" at bounding box center [247, 88] width 50 height 23
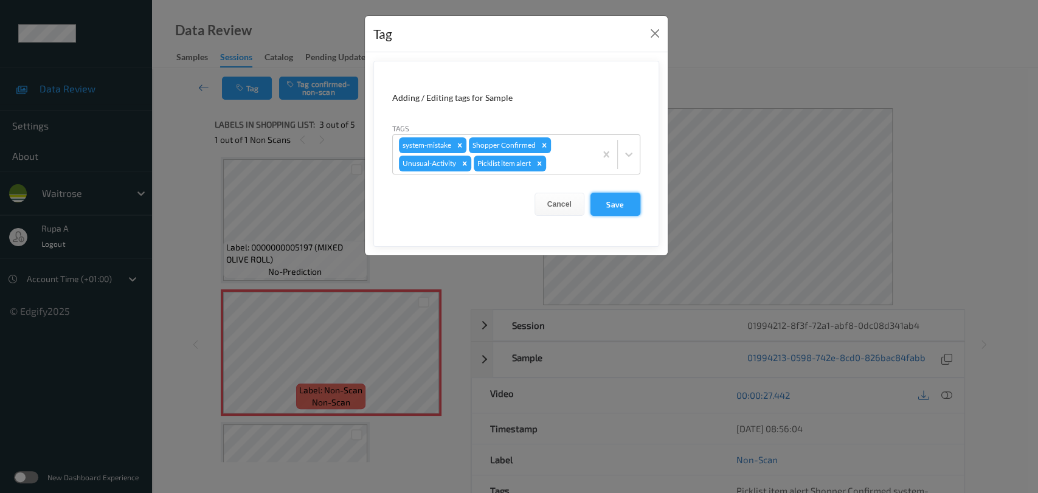
click at [627, 205] on button "Save" at bounding box center [616, 204] width 50 height 23
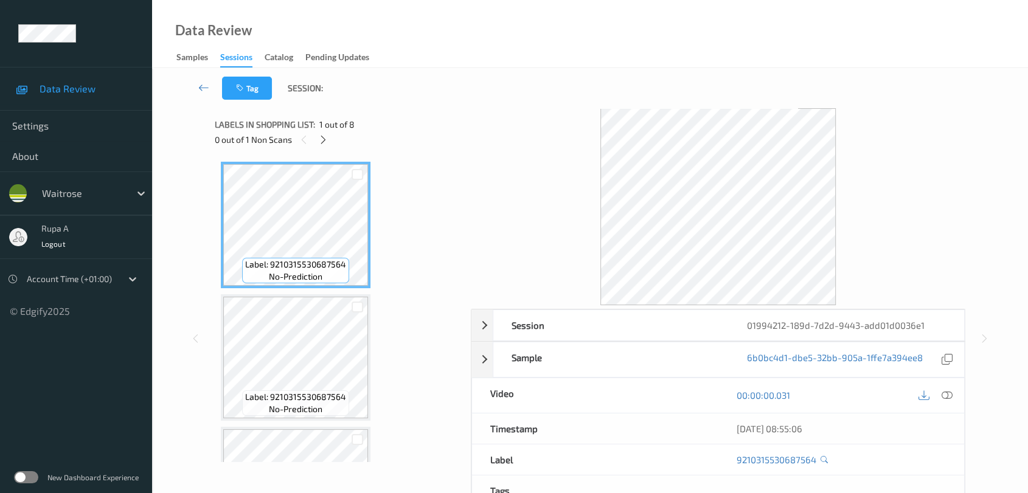
click at [391, 141] on div "0 out of 1 Non Scans" at bounding box center [339, 139] width 248 height 15
click at [325, 144] on icon at bounding box center [323, 139] width 10 height 11
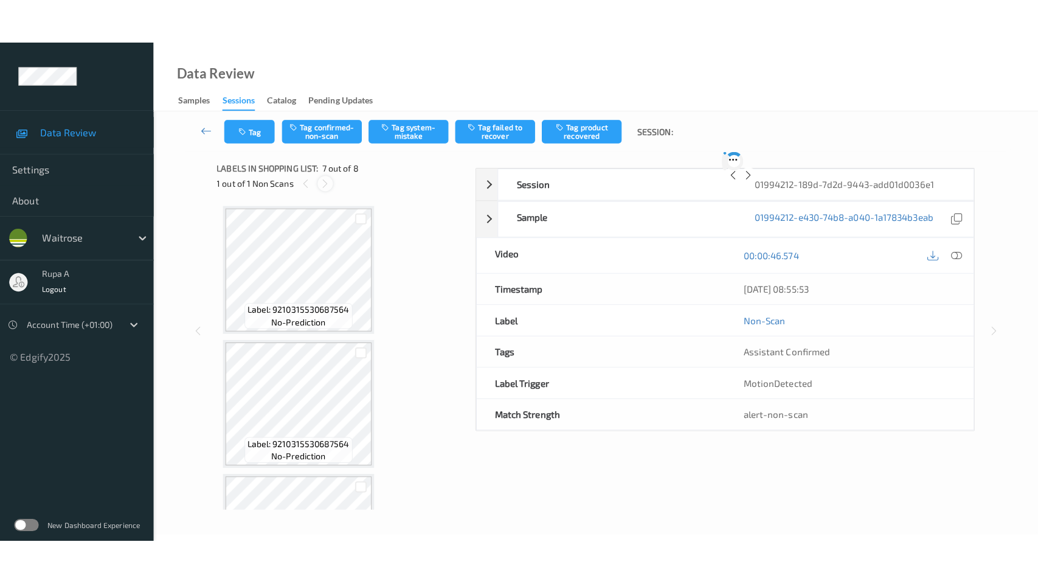
scroll to position [667, 0]
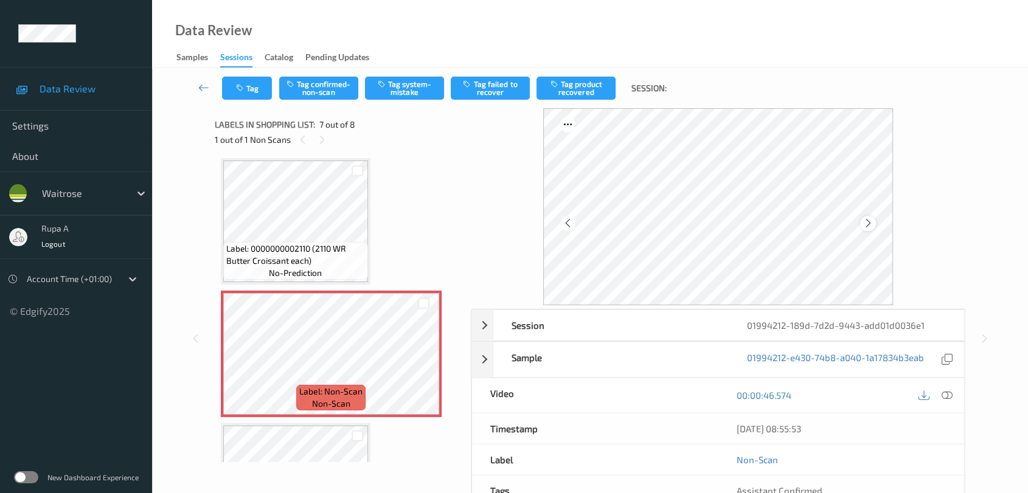
click at [871, 219] on icon at bounding box center [868, 223] width 10 height 11
click at [949, 390] on icon at bounding box center [947, 395] width 11 height 11
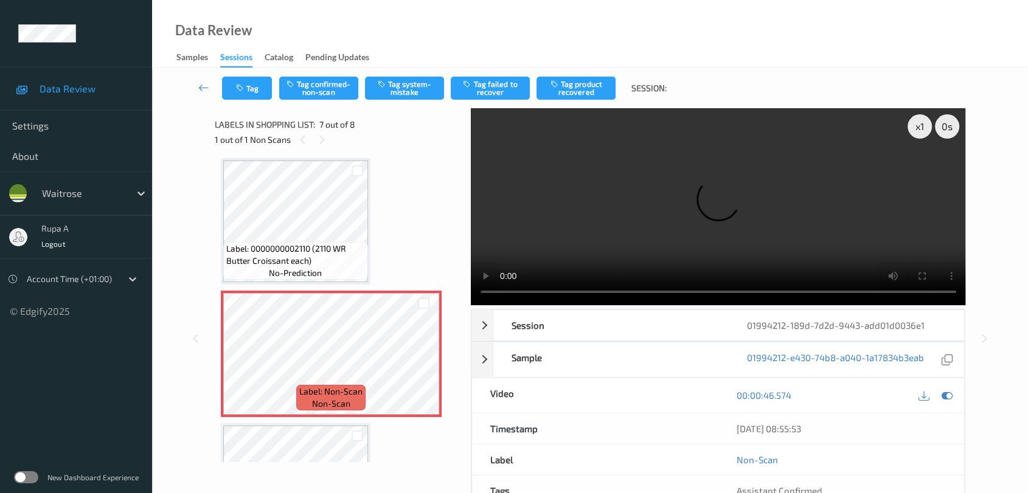
scroll to position [665, 0]
drag, startPoint x: 944, startPoint y: 395, endPoint x: 861, endPoint y: 351, distance: 94.4
click at [944, 395] on icon at bounding box center [947, 395] width 11 height 11
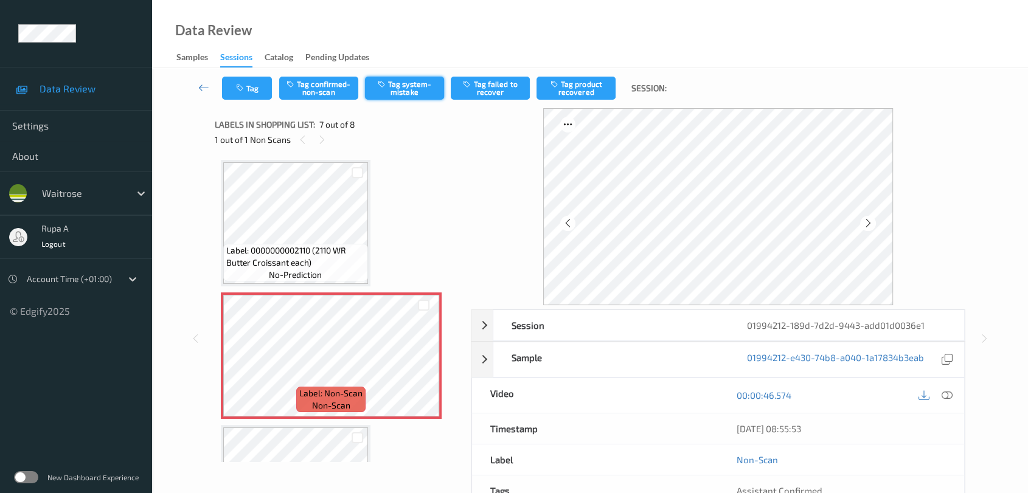
click at [427, 97] on button "Tag system-mistake" at bounding box center [404, 88] width 79 height 23
click at [232, 94] on button "Tag" at bounding box center [247, 88] width 50 height 23
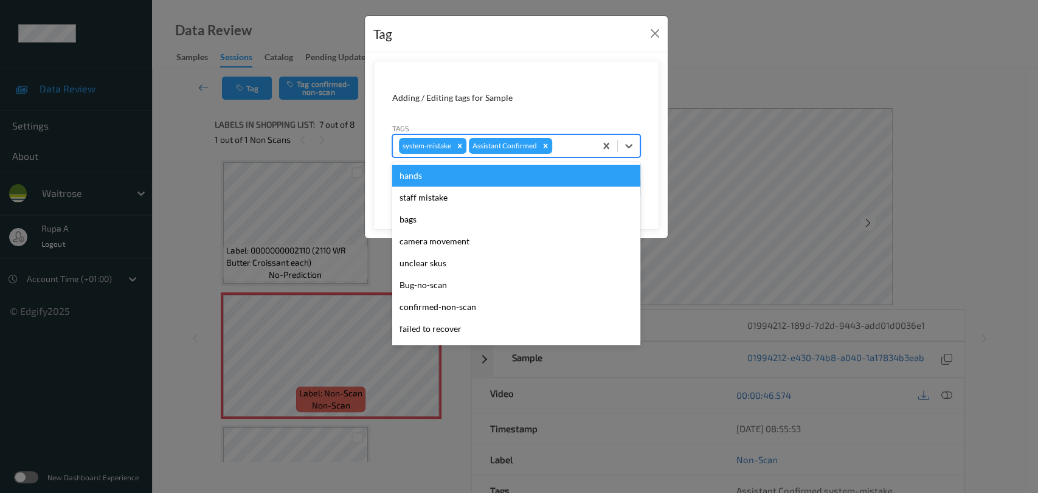
click at [571, 141] on div at bounding box center [572, 146] width 35 height 15
type input "un"
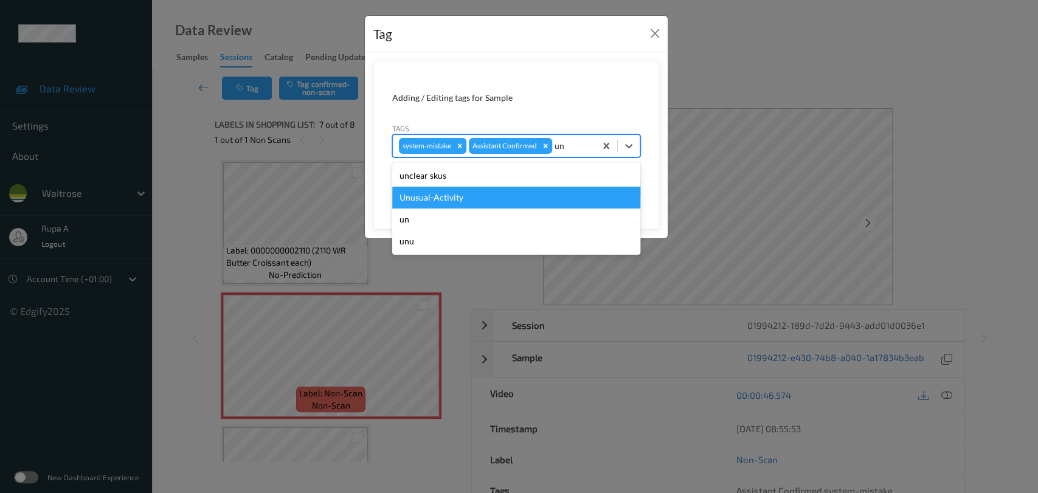
click at [470, 197] on div "Unusual-Activity" at bounding box center [516, 198] width 248 height 22
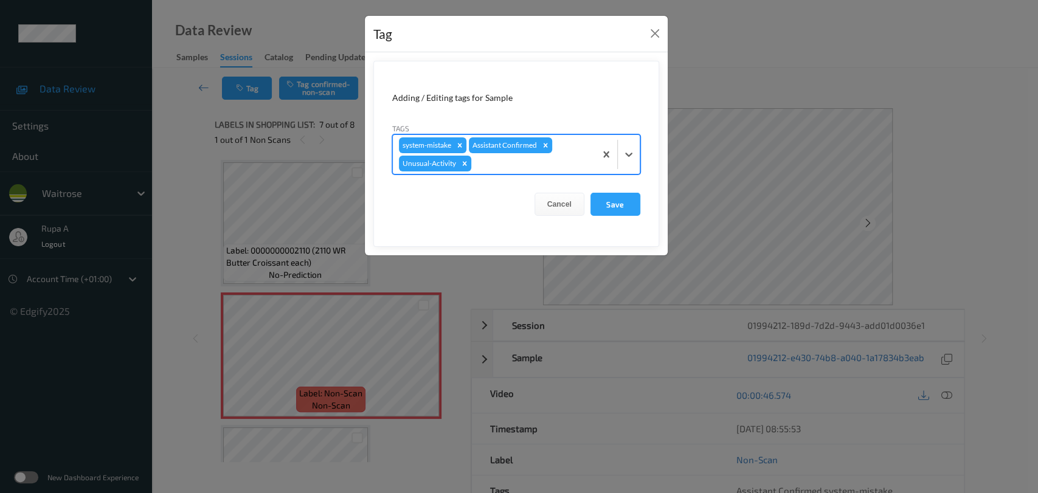
click at [488, 163] on div at bounding box center [532, 163] width 116 height 15
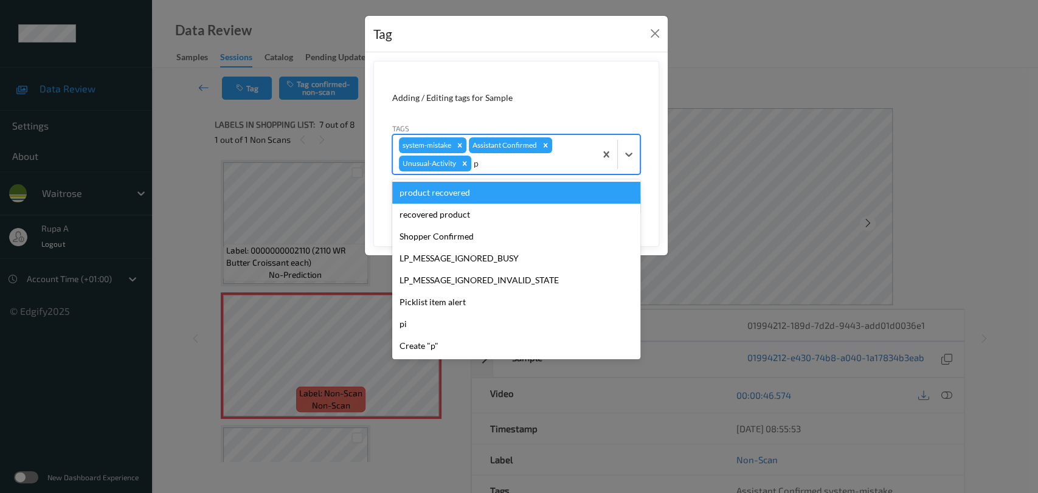
type input "pi"
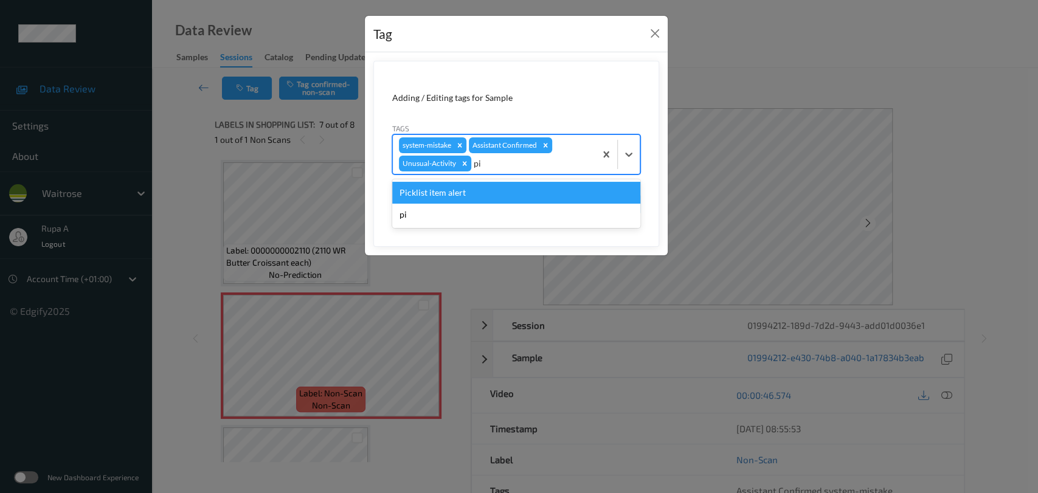
click at [466, 193] on div "Picklist item alert" at bounding box center [516, 193] width 248 height 22
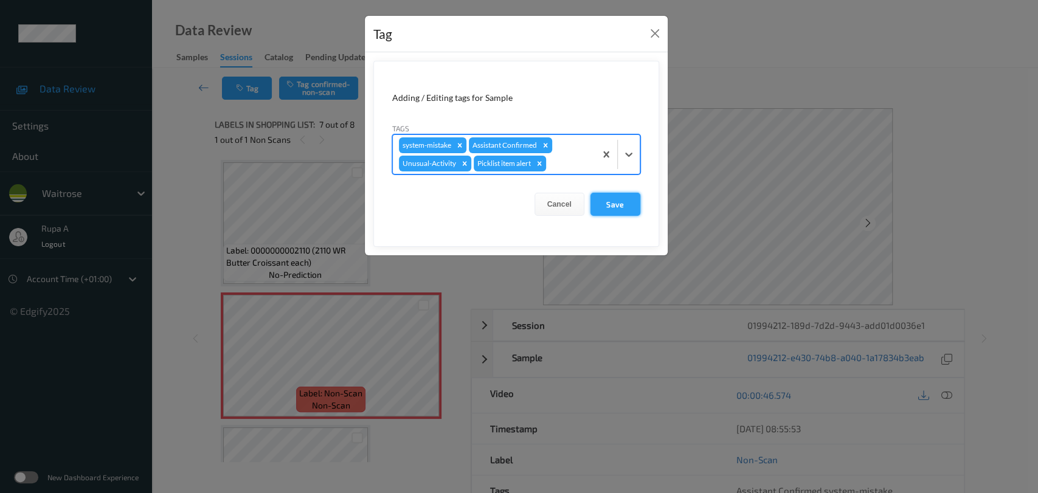
click at [619, 206] on button "Save" at bounding box center [616, 204] width 50 height 23
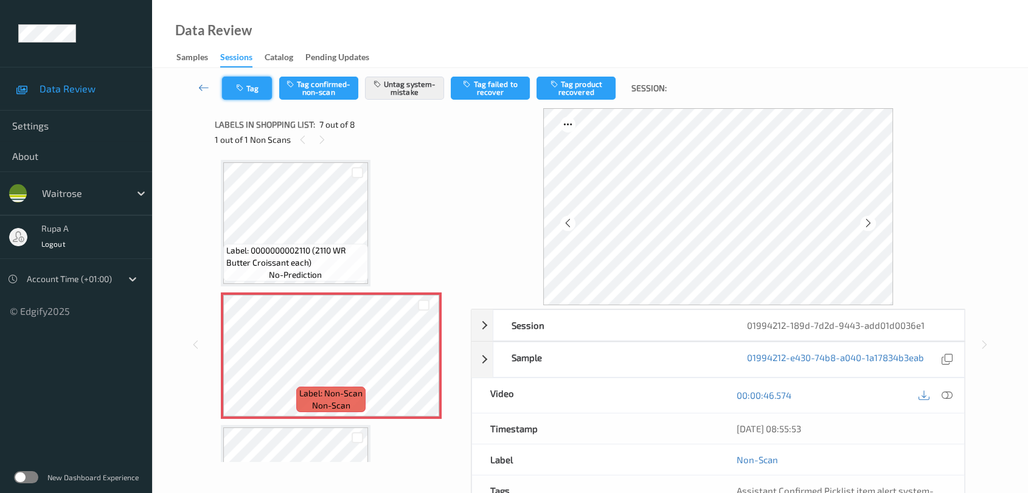
click at [257, 86] on button "Tag" at bounding box center [247, 88] width 50 height 23
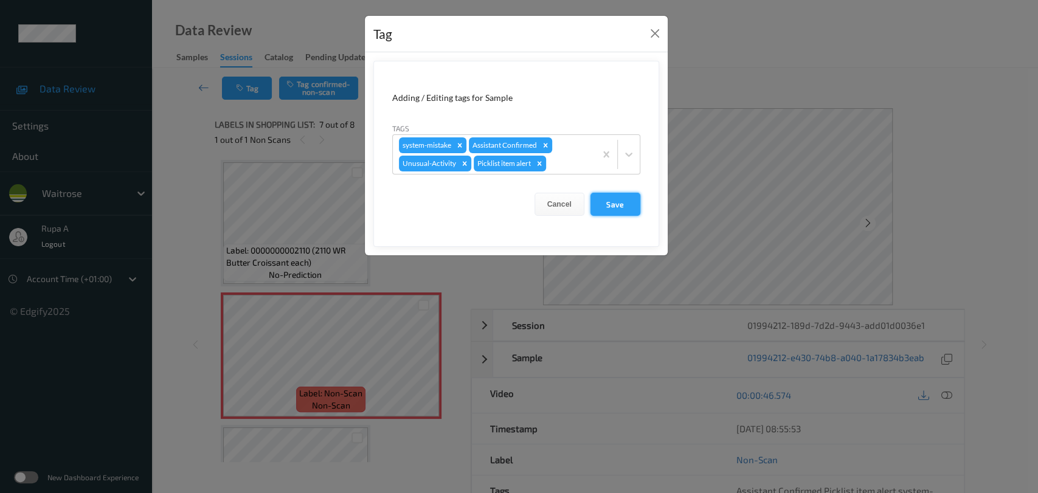
click at [626, 206] on button "Save" at bounding box center [616, 204] width 50 height 23
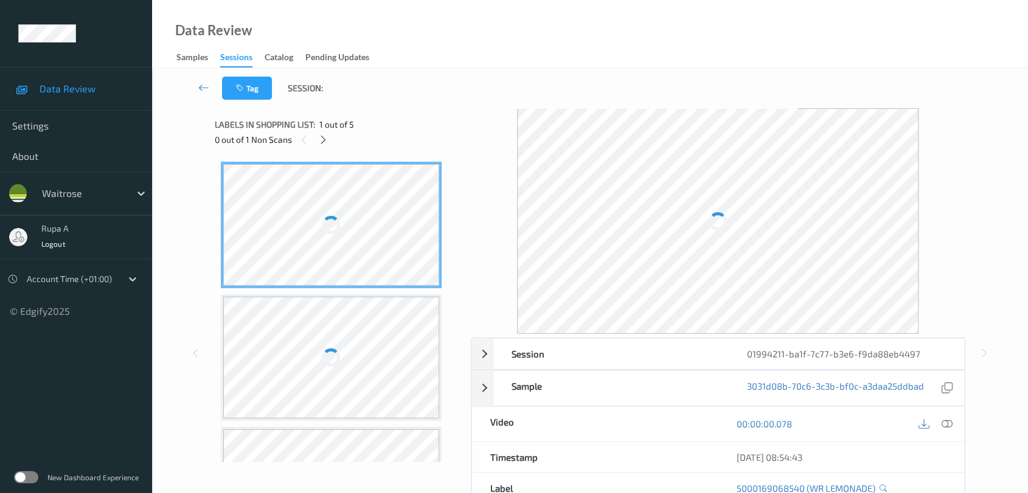
click at [416, 123] on div "Labels in shopping list: 1 out of 5" at bounding box center [339, 124] width 248 height 15
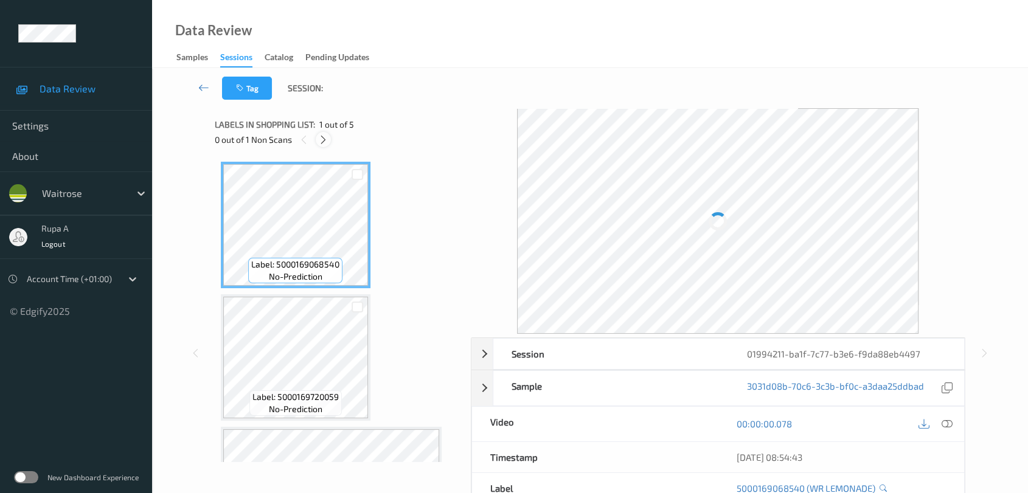
click at [322, 137] on icon at bounding box center [323, 139] width 10 height 11
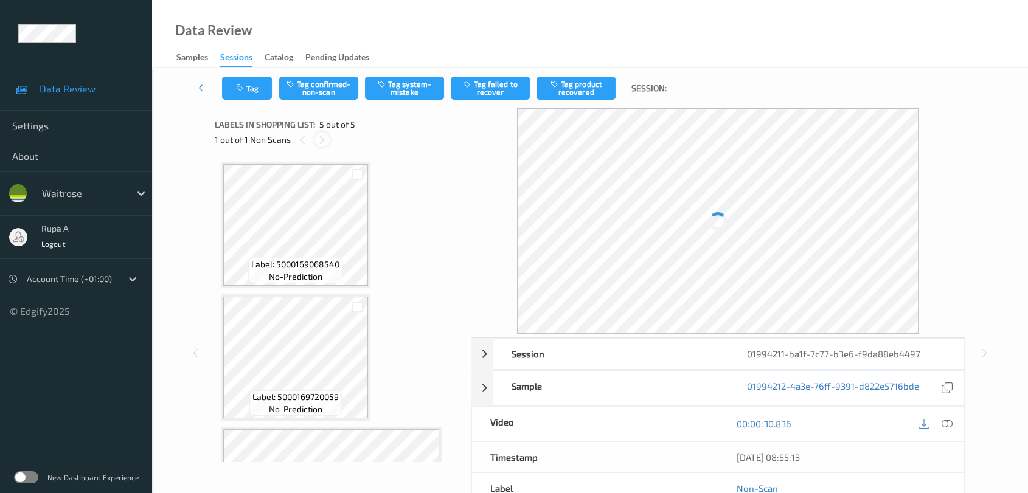
scroll to position [360, 0]
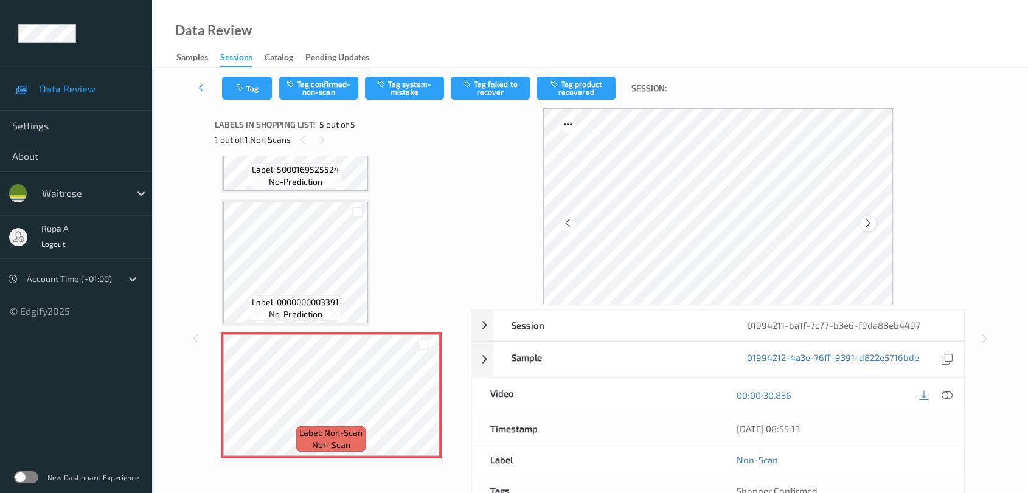
click at [872, 225] on div at bounding box center [867, 223] width 15 height 15
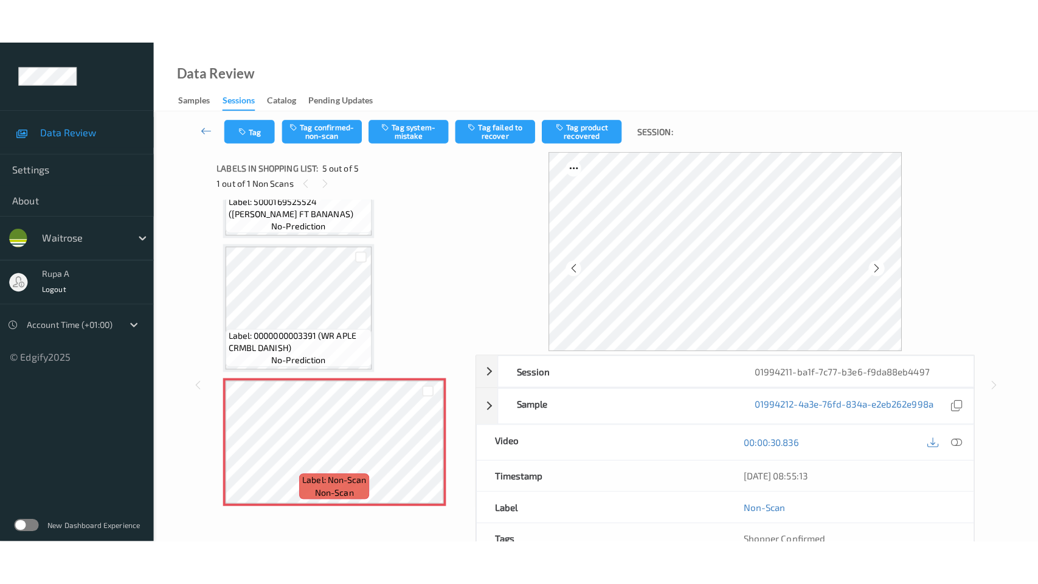
scroll to position [349, 0]
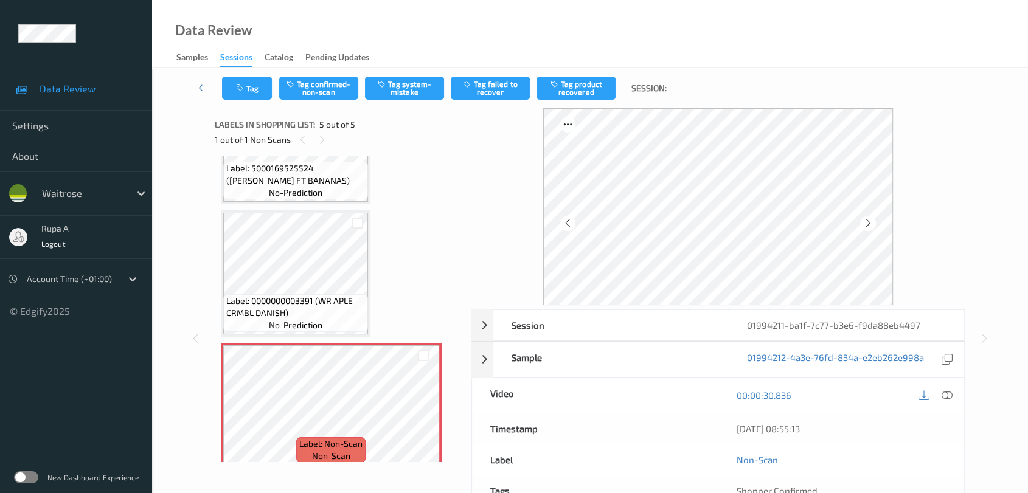
click at [863, 225] on icon at bounding box center [868, 223] width 10 height 11
click at [866, 225] on icon at bounding box center [868, 223] width 10 height 11
click at [401, 99] on button "Tag system-mistake" at bounding box center [404, 88] width 79 height 23
click at [241, 86] on icon "button" at bounding box center [241, 88] width 10 height 9
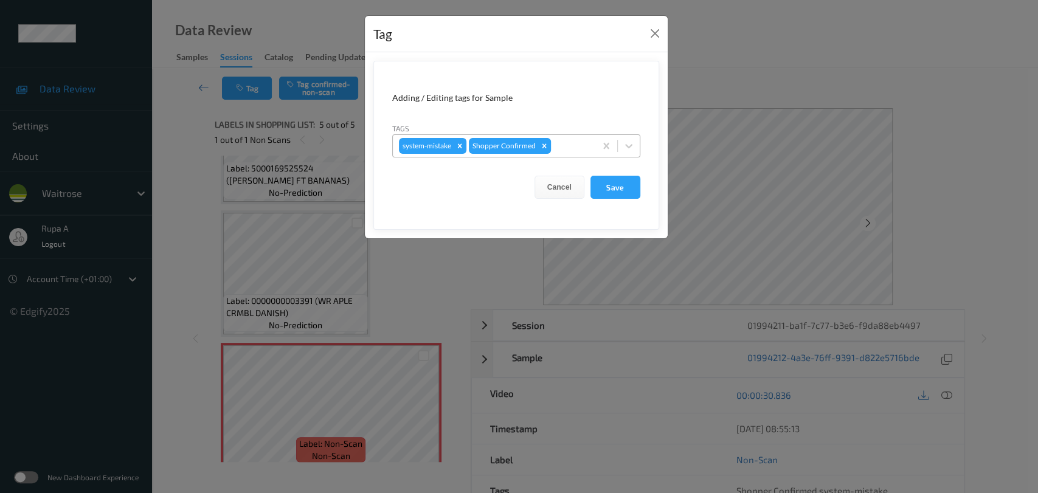
click at [565, 141] on div at bounding box center [572, 146] width 36 height 15
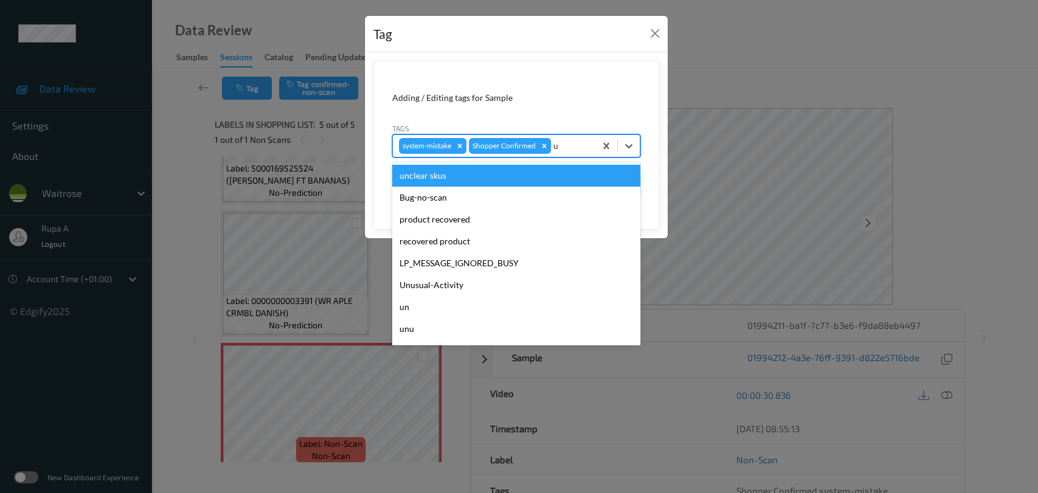
type input "un"
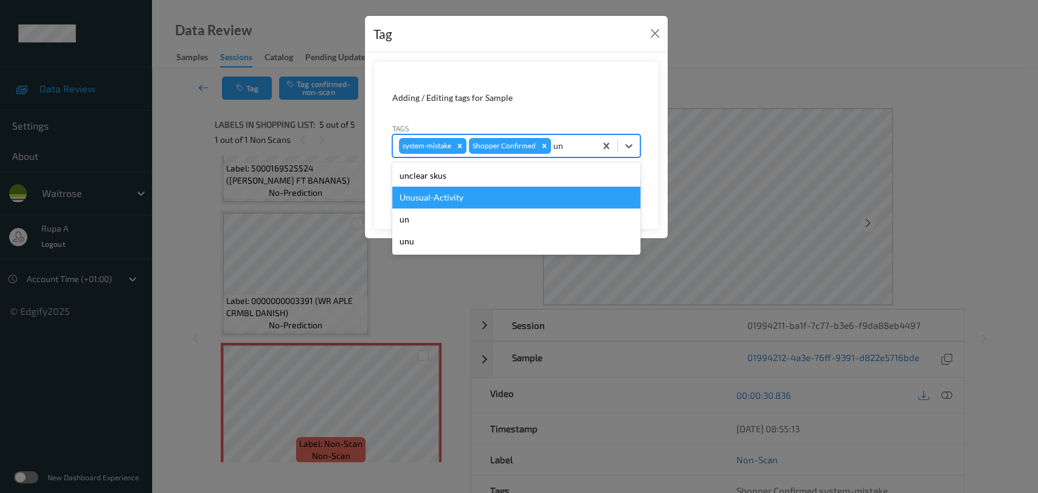
click at [490, 195] on div "Unusual-Activity" at bounding box center [516, 198] width 248 height 22
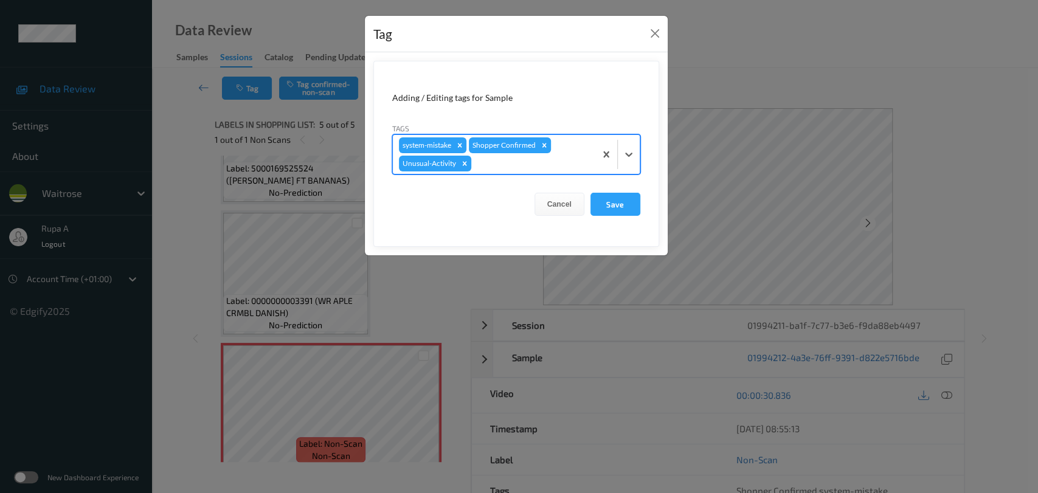
click at [527, 163] on div at bounding box center [532, 163] width 116 height 15
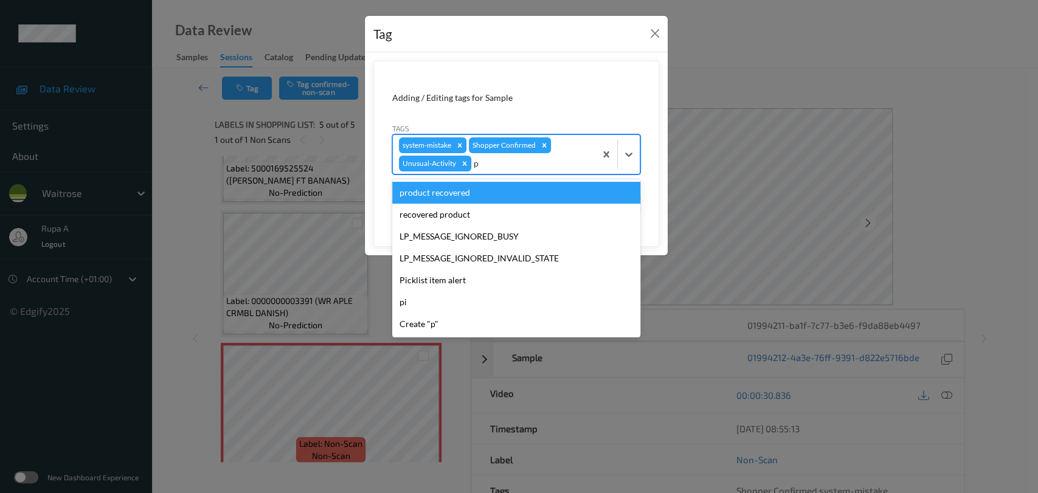
type input "pi"
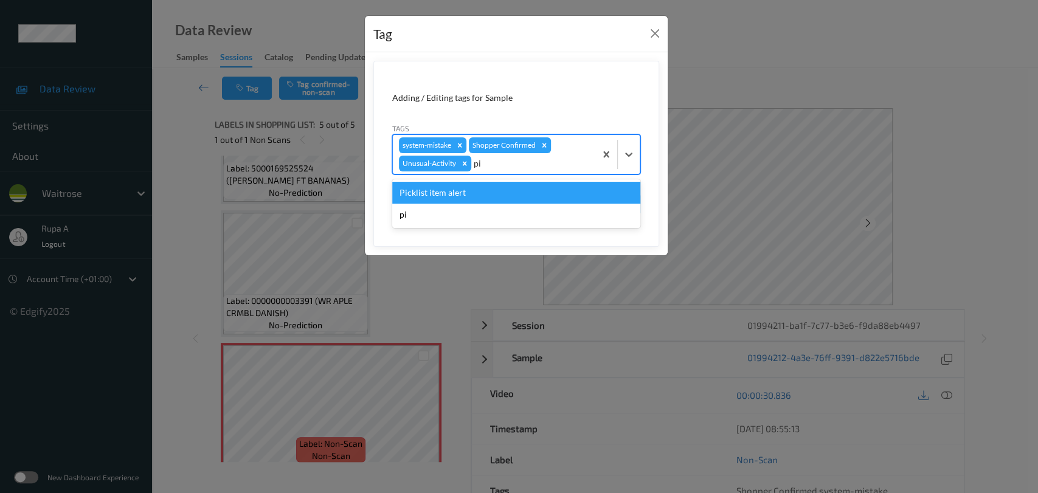
click at [487, 200] on div "Picklist item alert" at bounding box center [516, 193] width 248 height 22
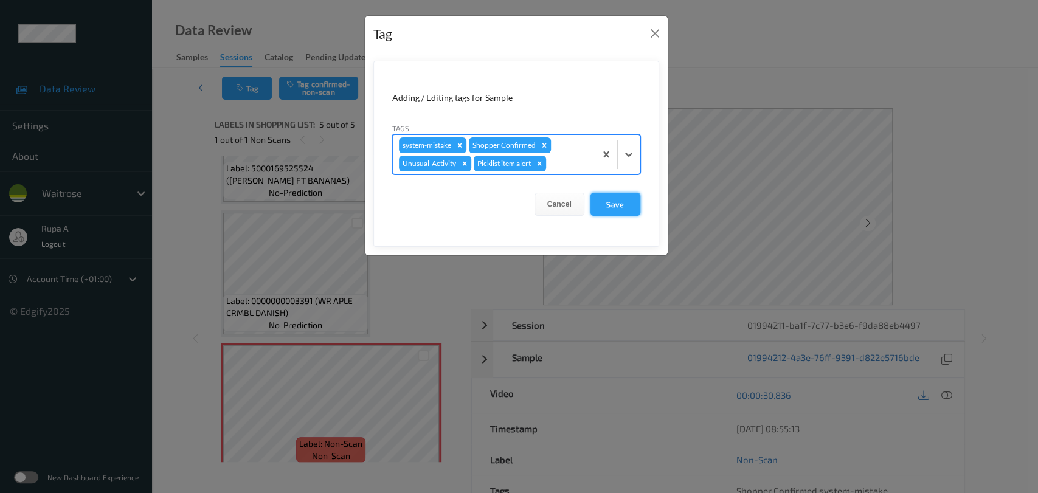
click at [611, 200] on button "Save" at bounding box center [616, 204] width 50 height 23
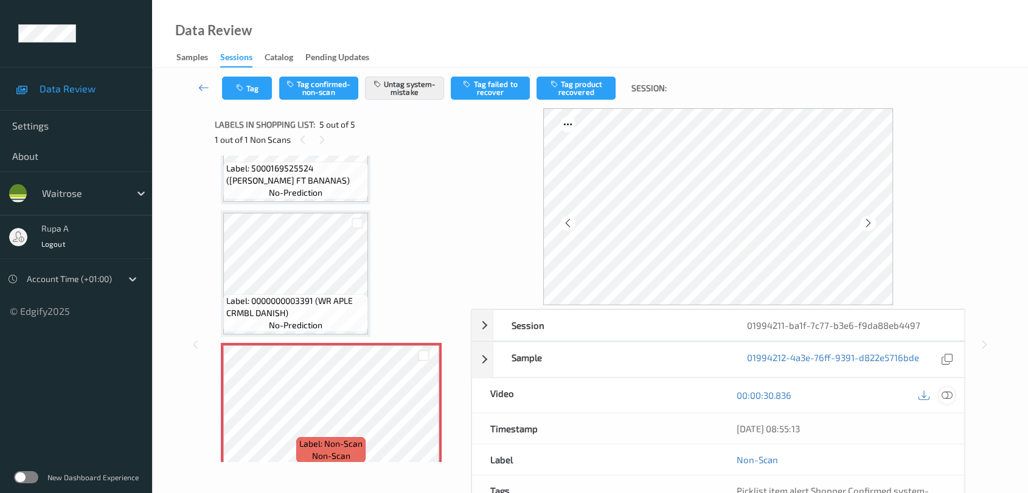
click at [949, 401] on div at bounding box center [947, 395] width 16 height 16
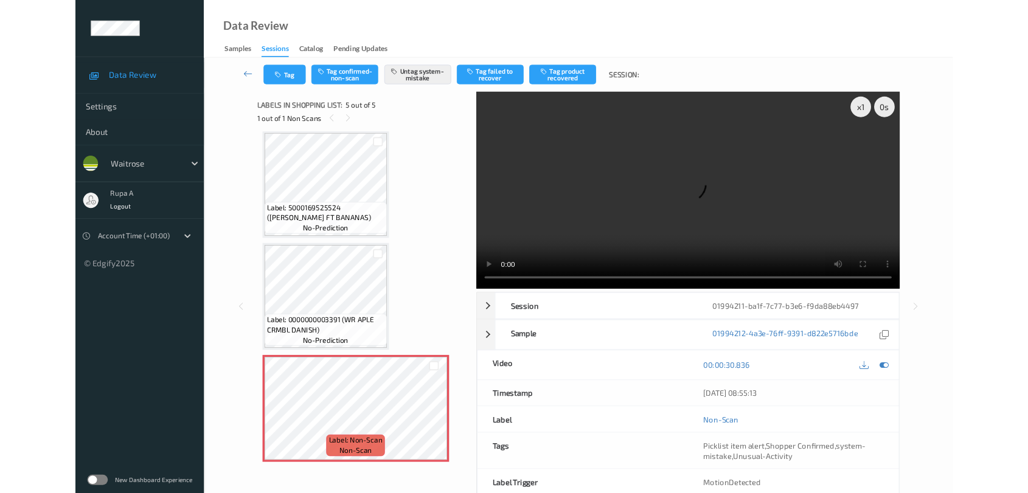
scroll to position [269, 0]
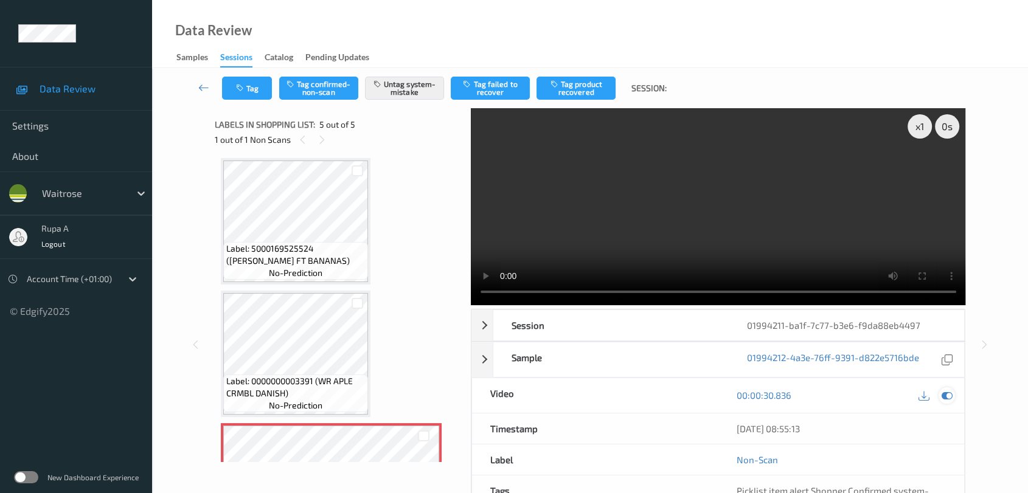
click at [945, 392] on icon at bounding box center [947, 395] width 11 height 11
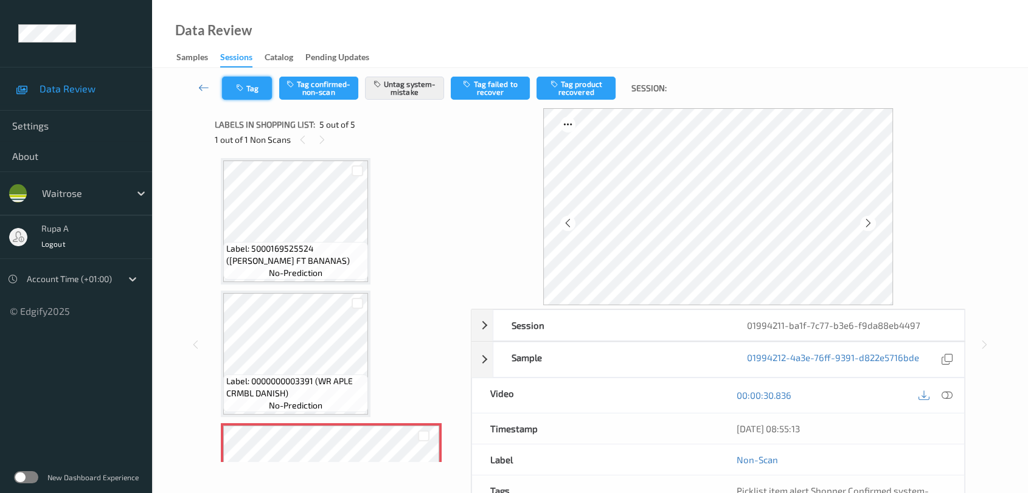
click at [238, 79] on button "Tag" at bounding box center [247, 88] width 50 height 23
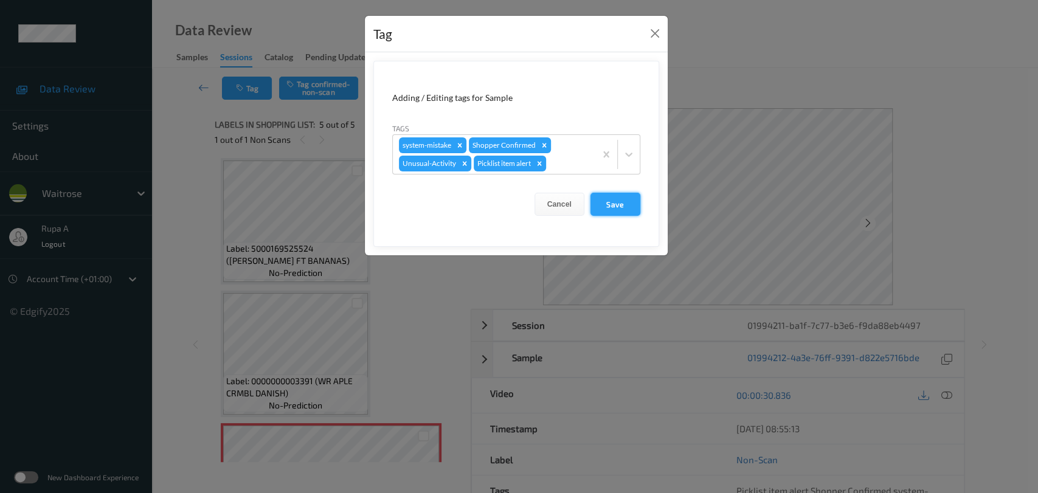
click at [616, 206] on button "Save" at bounding box center [616, 204] width 50 height 23
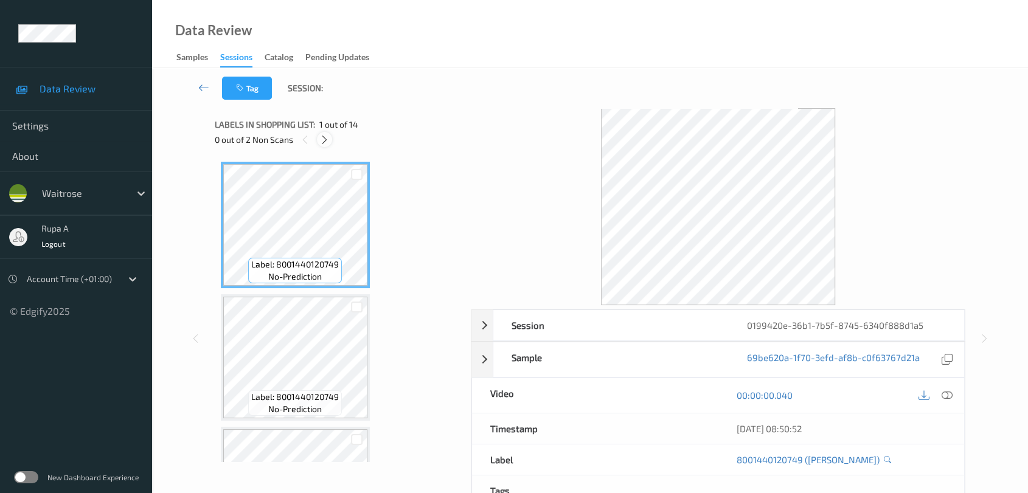
click at [327, 144] on icon at bounding box center [324, 139] width 10 height 11
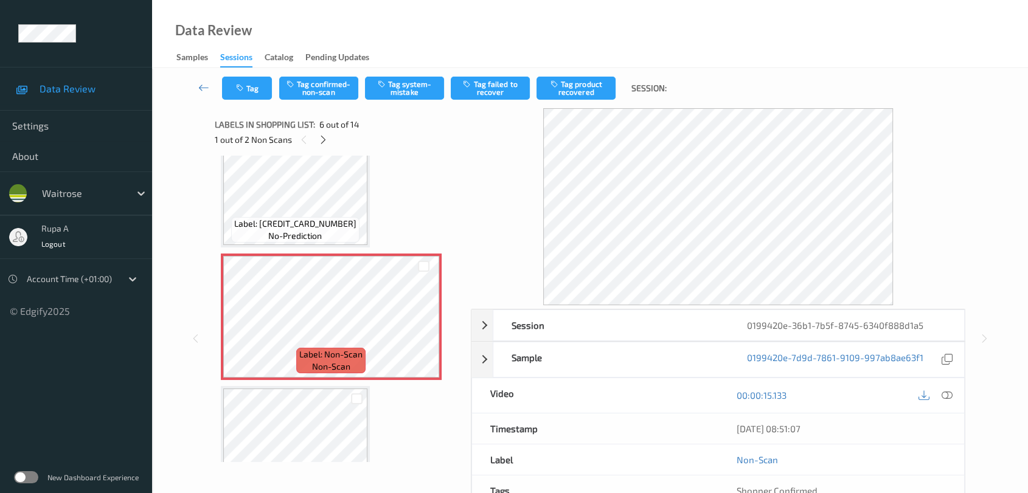
scroll to position [602, 0]
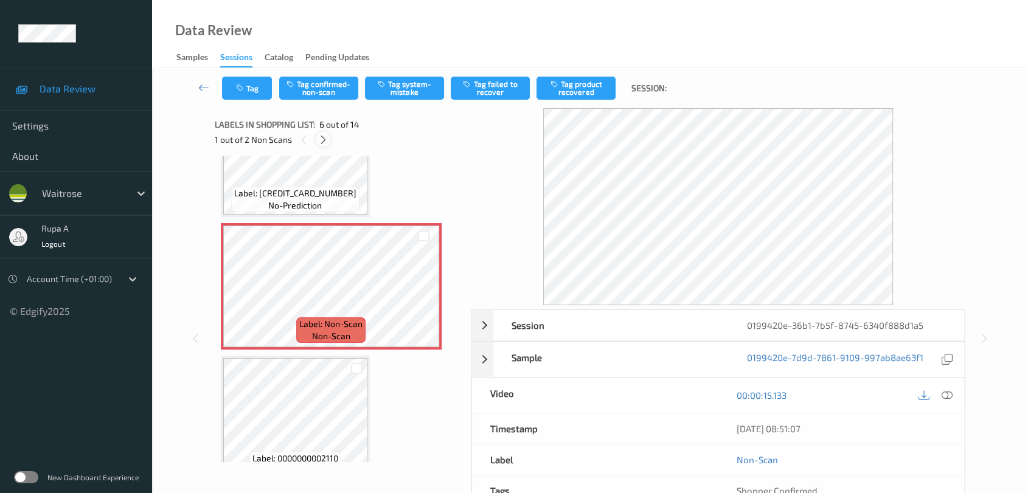
click at [326, 137] on icon at bounding box center [323, 139] width 10 height 11
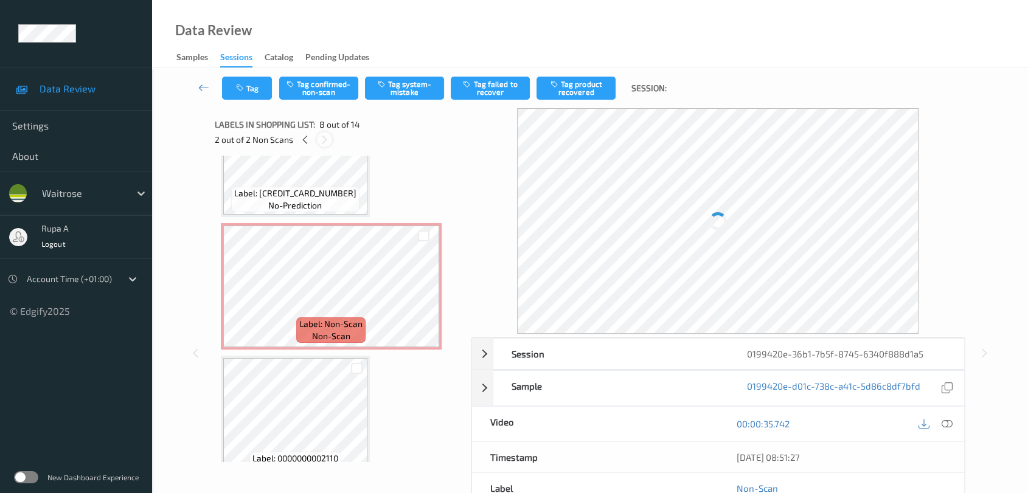
scroll to position [798, 0]
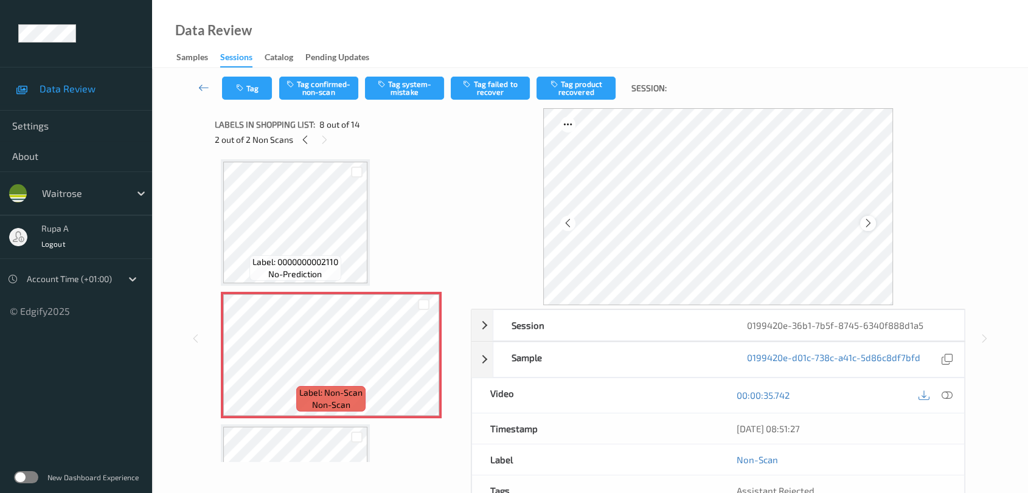
click at [868, 221] on icon at bounding box center [868, 223] width 10 height 11
click at [302, 136] on icon at bounding box center [305, 139] width 10 height 11
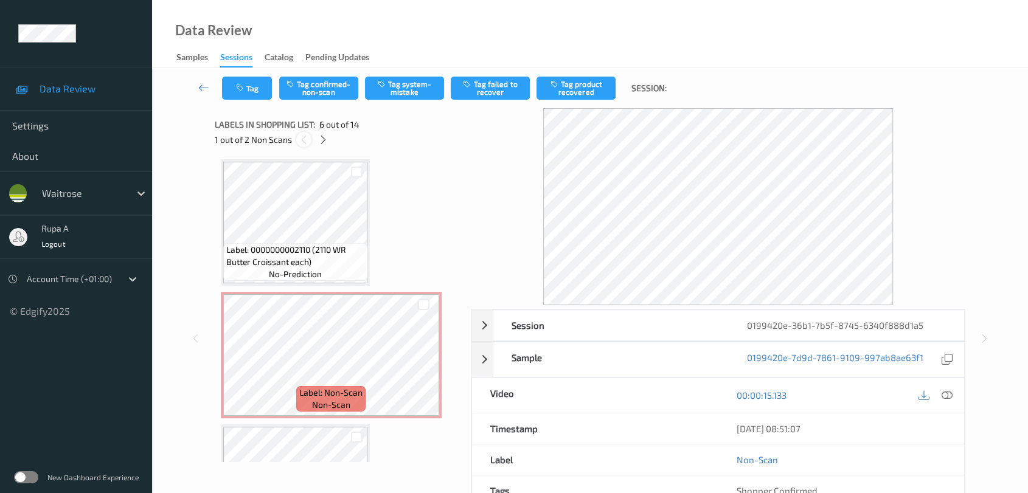
scroll to position [534, 0]
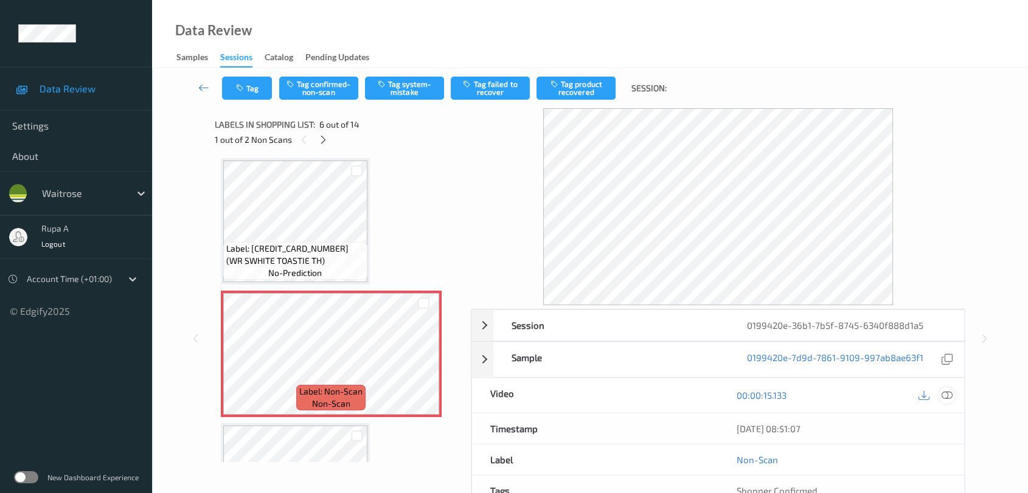
click at [948, 400] on div at bounding box center [947, 395] width 16 height 16
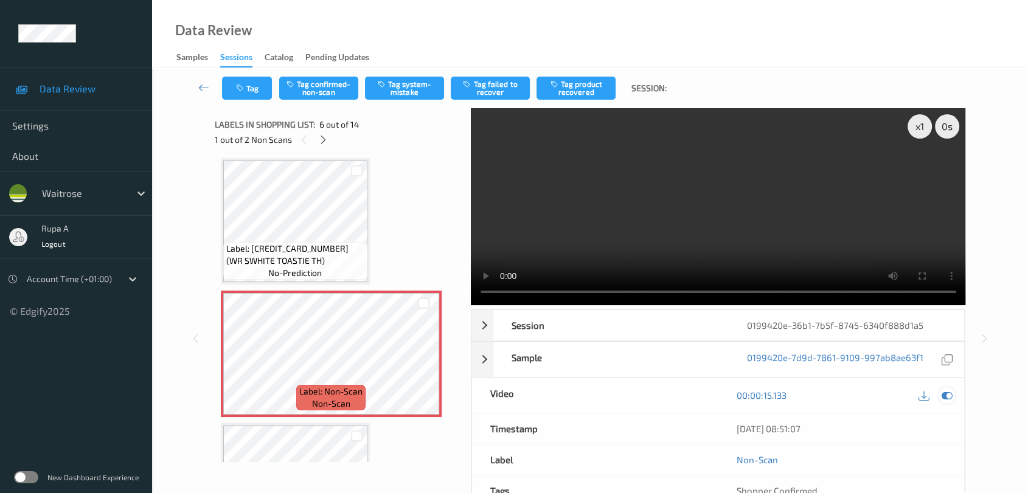
click at [950, 396] on icon at bounding box center [947, 395] width 11 height 11
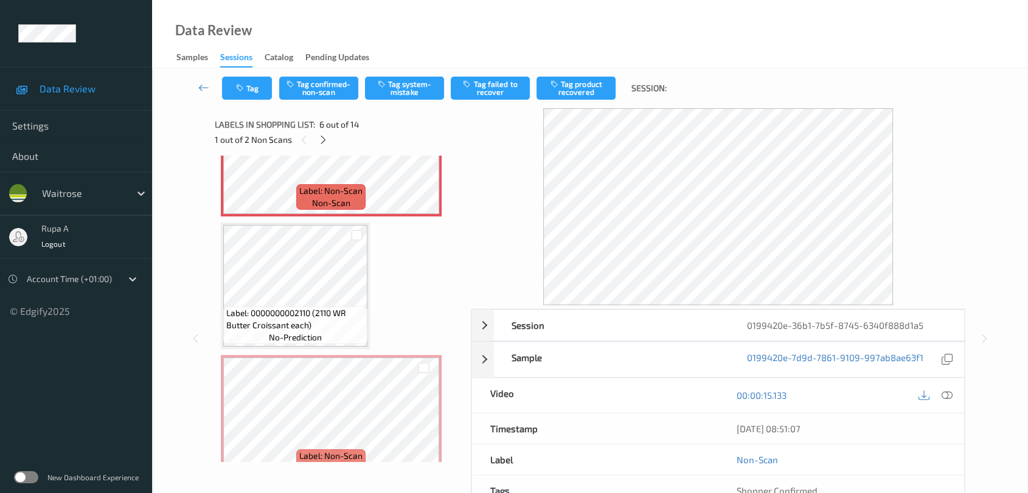
scroll to position [737, 0]
click at [307, 318] on span "Label: 0000000002110 (2110 WR Butter Croissant each)" at bounding box center [295, 317] width 138 height 24
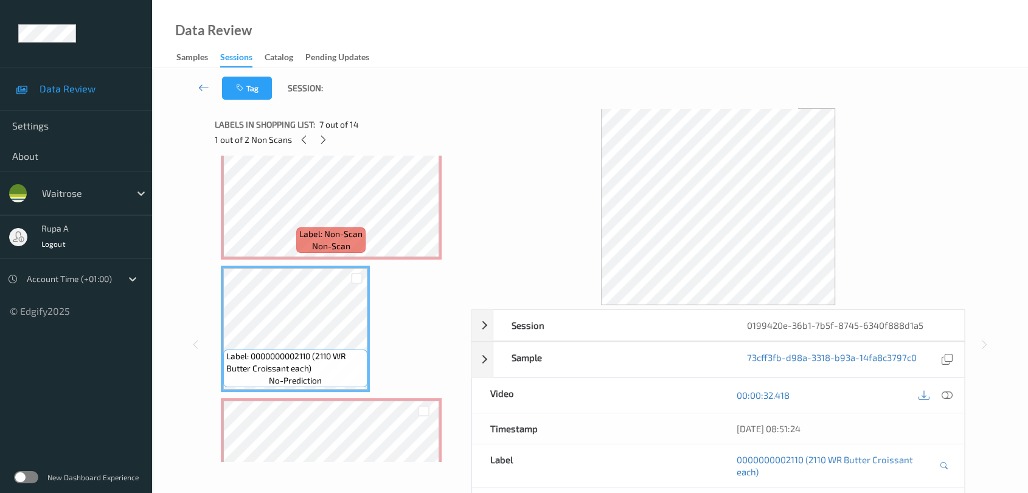
scroll to position [669, 0]
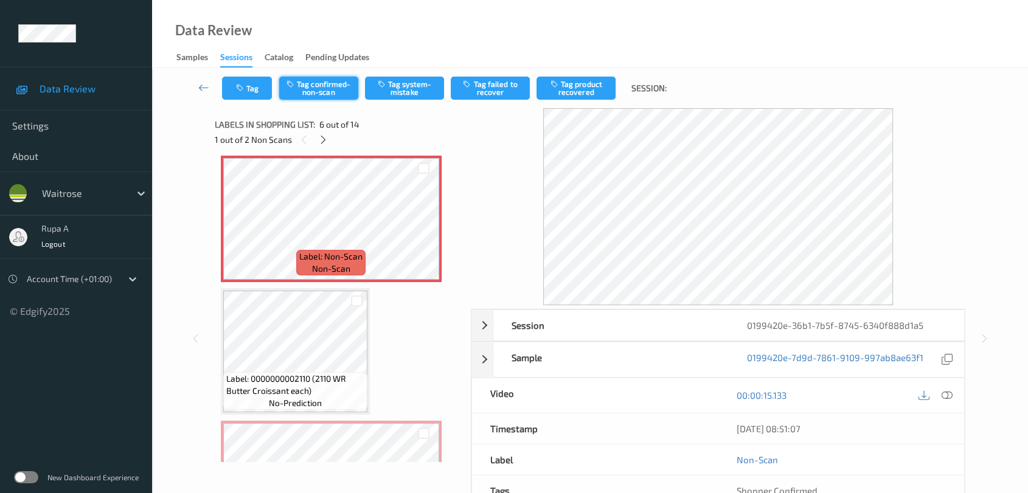
click at [330, 85] on button "Tag confirmed-non-scan" at bounding box center [318, 88] width 79 height 23
click at [569, 86] on button "Tag product recovered" at bounding box center [575, 88] width 79 height 23
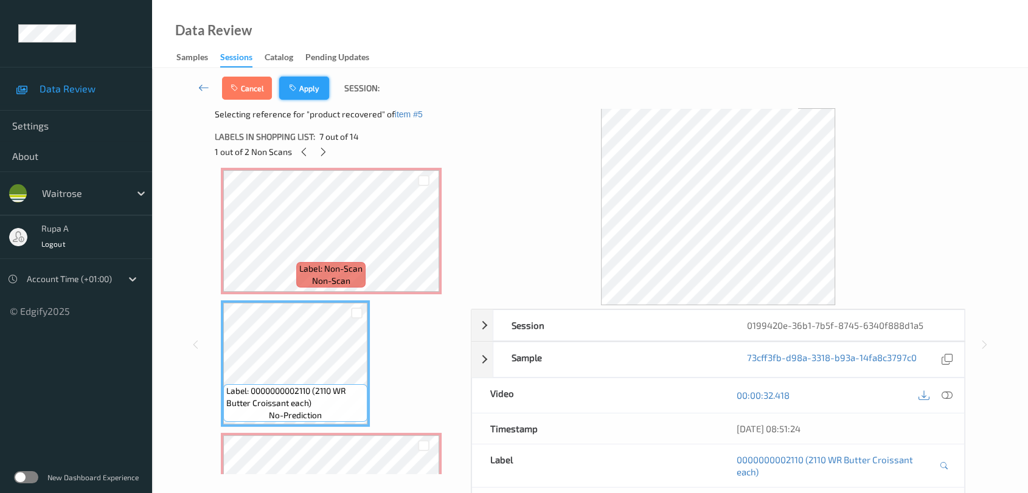
click at [316, 95] on button "Apply" at bounding box center [304, 88] width 50 height 23
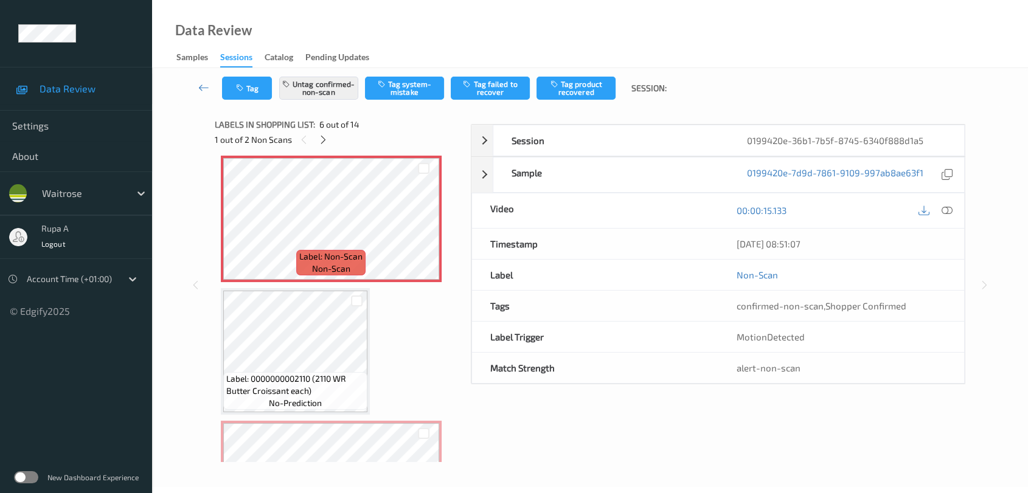
scroll to position [534, 0]
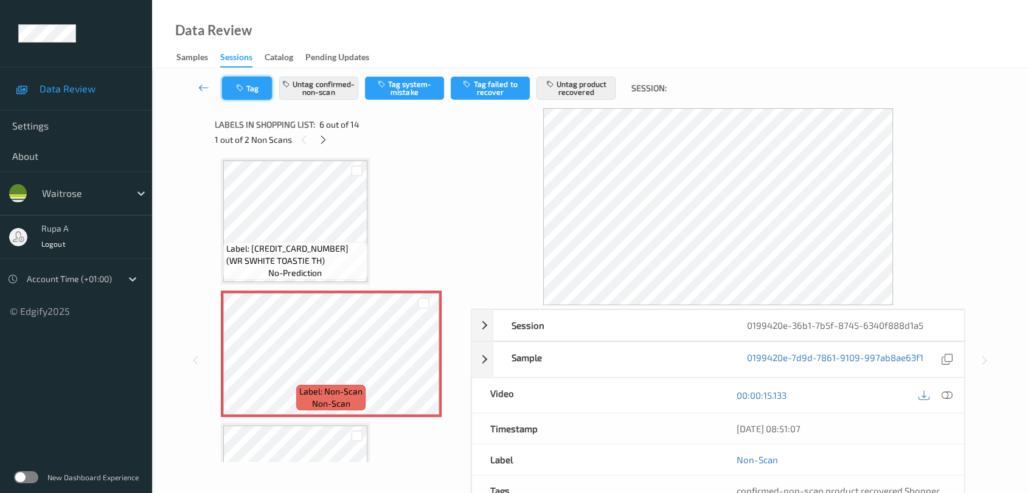
click at [248, 83] on button "Tag" at bounding box center [247, 88] width 50 height 23
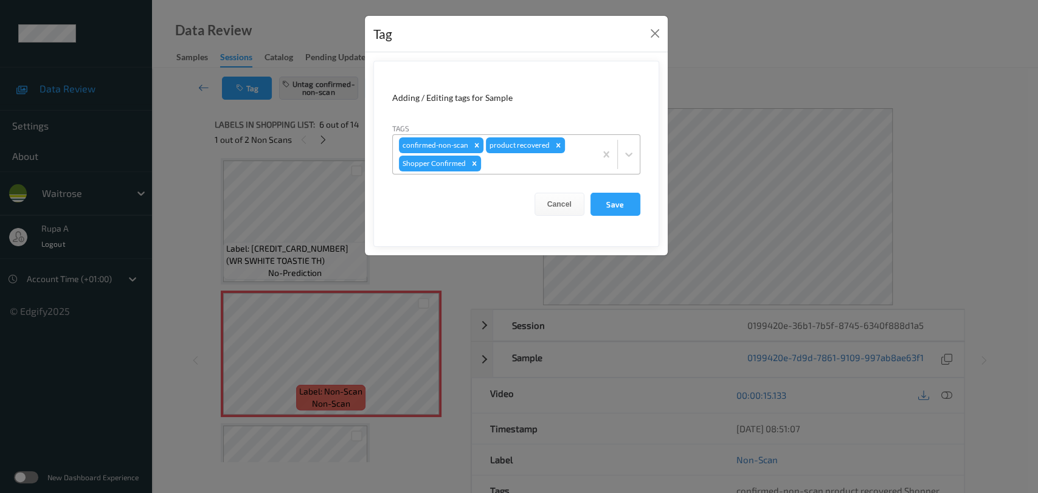
click at [535, 165] on div at bounding box center [537, 163] width 106 height 15
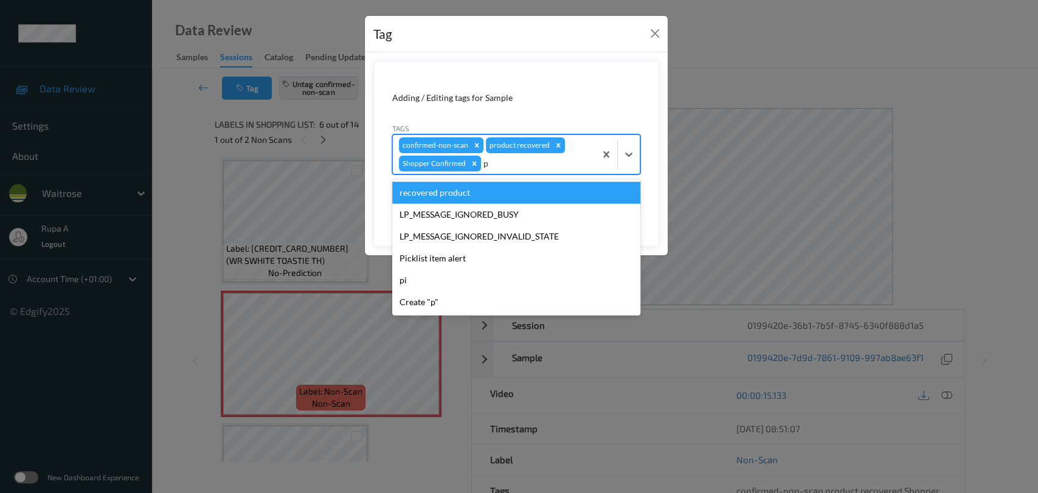
type input "pi"
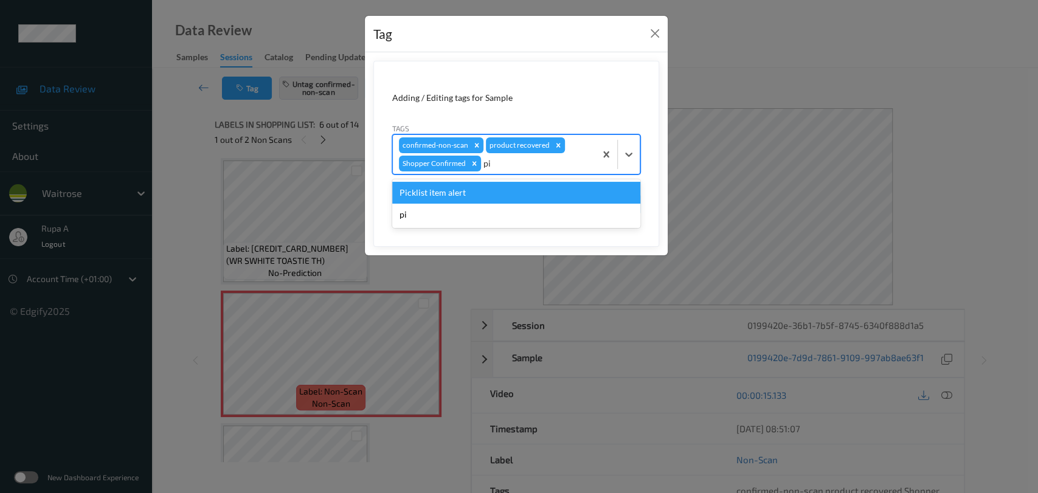
click at [465, 187] on div "Picklist item alert" at bounding box center [516, 193] width 248 height 22
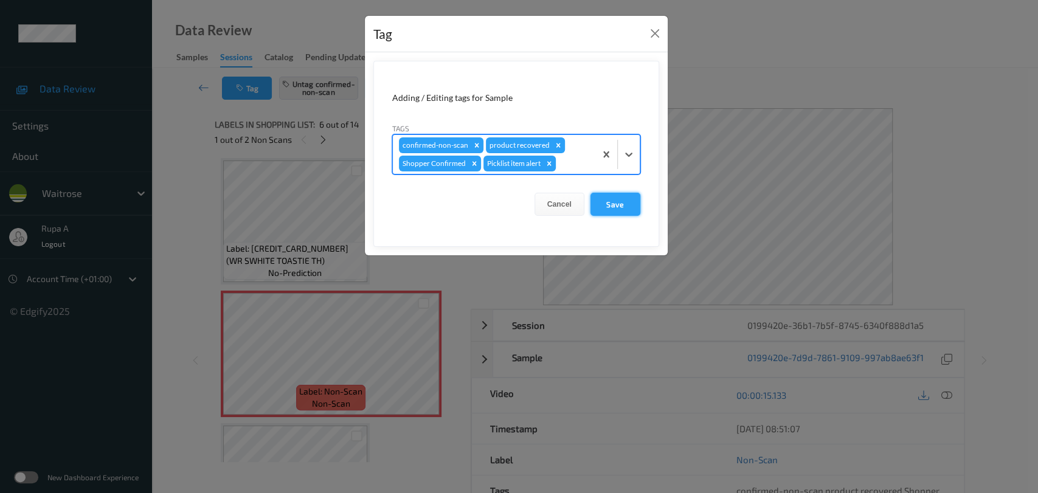
click at [613, 207] on button "Save" at bounding box center [616, 204] width 50 height 23
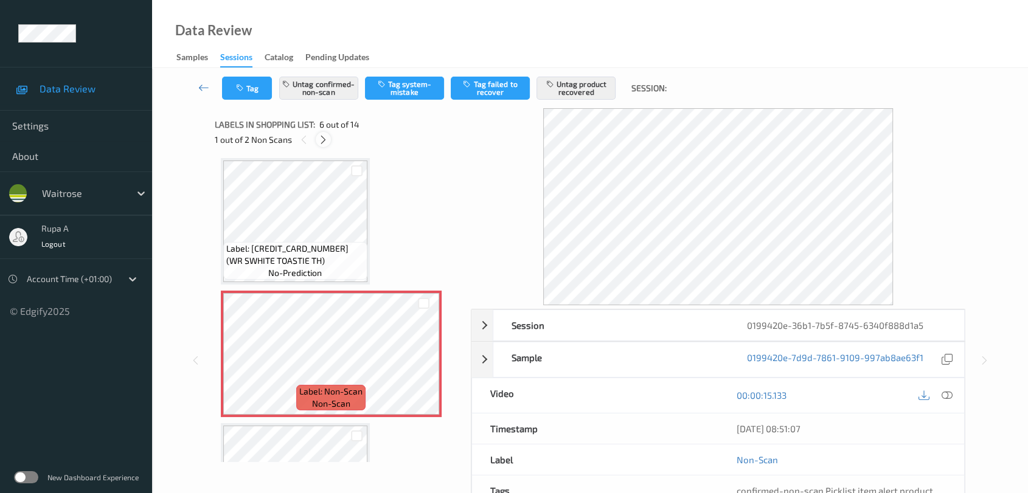
click at [324, 134] on icon at bounding box center [323, 139] width 10 height 11
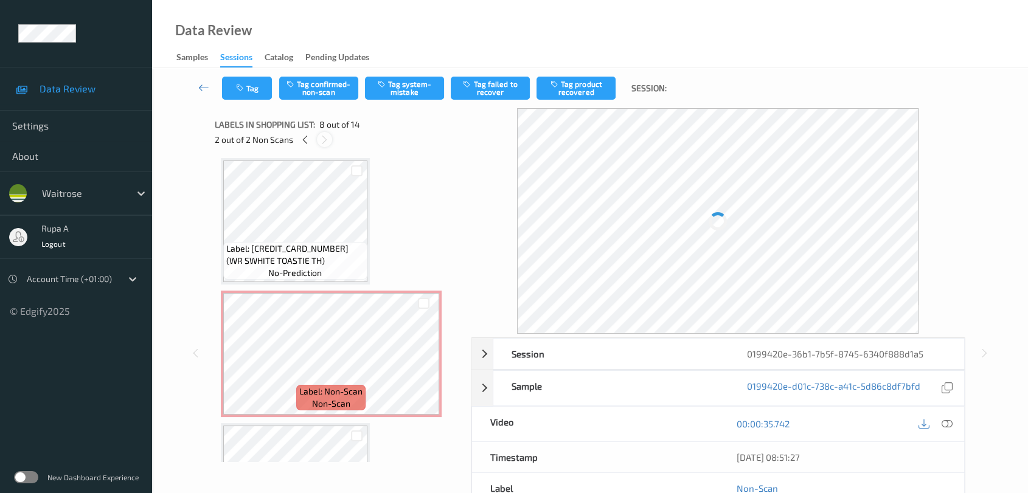
scroll to position [798, 0]
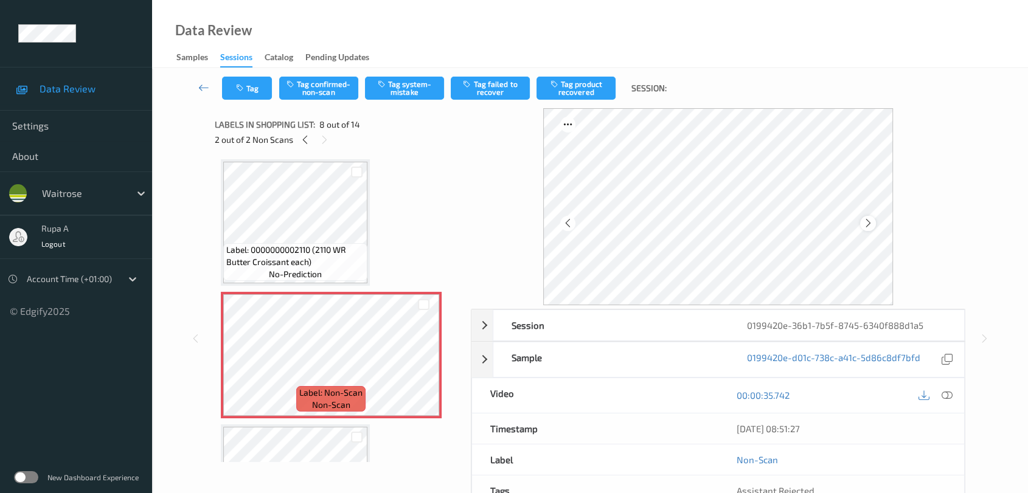
click at [864, 222] on icon at bounding box center [868, 223] width 10 height 11
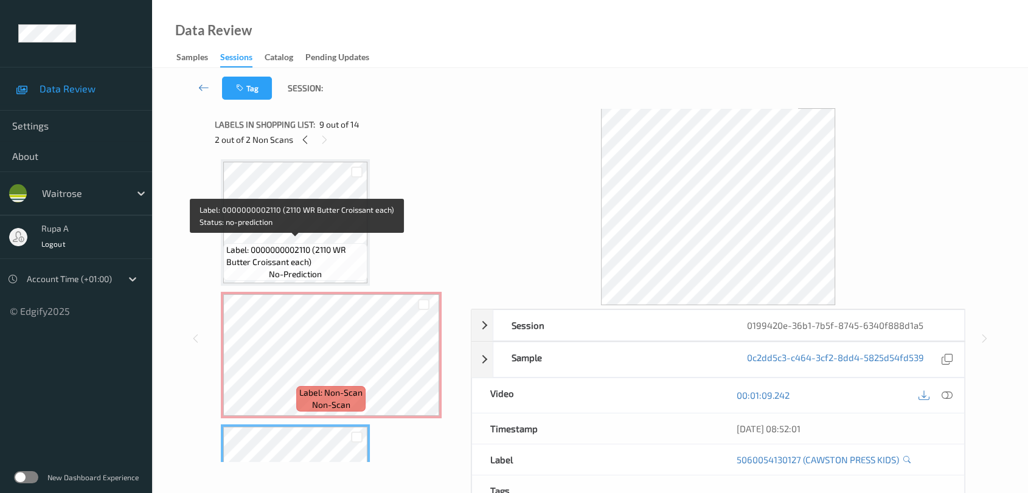
click at [311, 244] on span "Label: 0000000002110 (2110 WR Butter Croissant each)" at bounding box center [295, 256] width 138 height 24
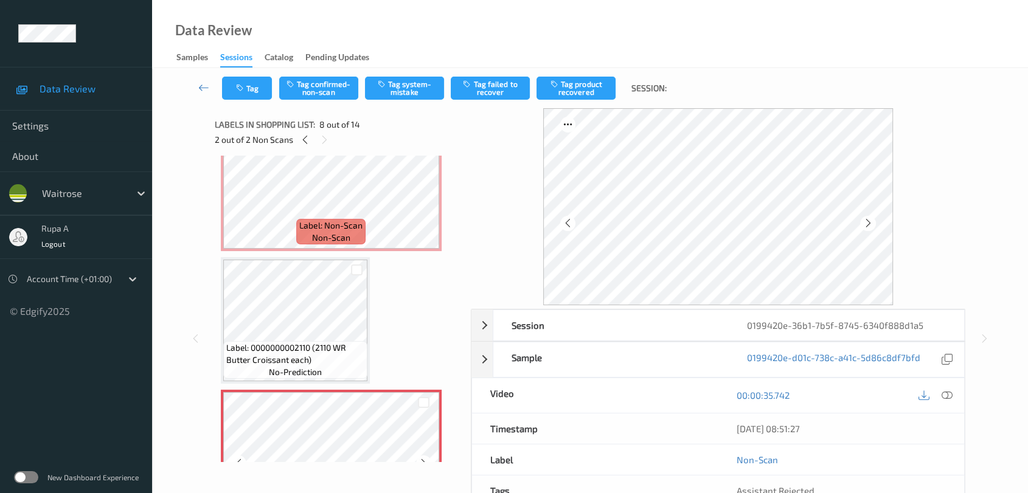
scroll to position [731, 0]
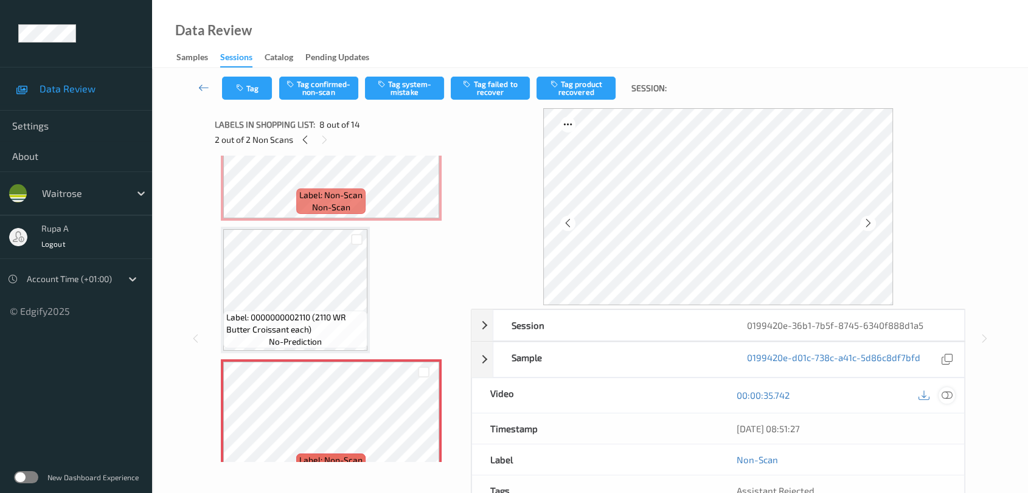
click at [944, 394] on icon at bounding box center [947, 395] width 11 height 11
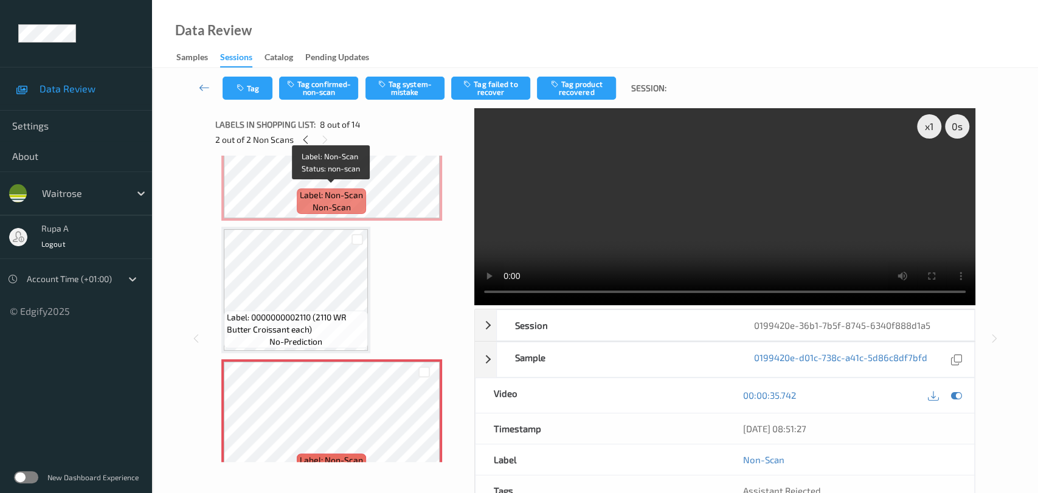
click at [336, 201] on span "non-scan" at bounding box center [332, 207] width 38 height 12
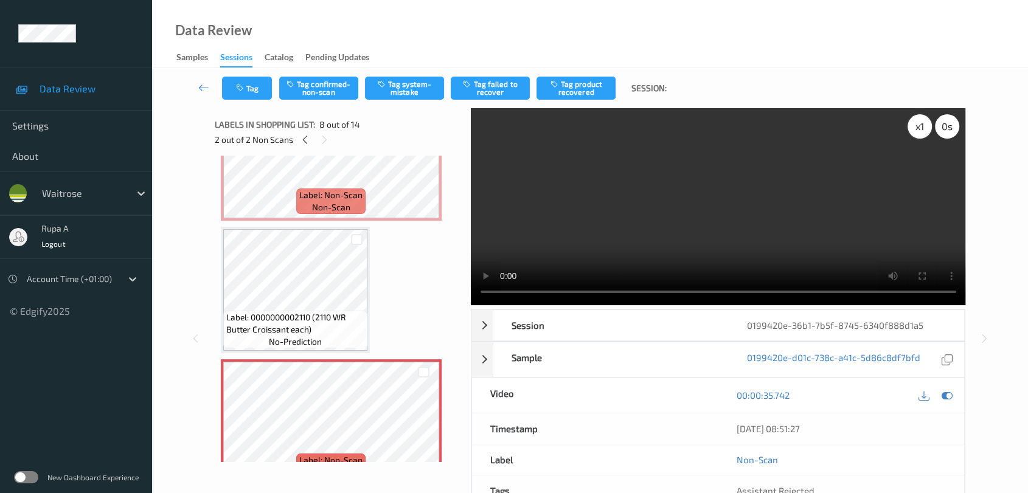
click at [915, 130] on div "x 1" at bounding box center [920, 126] width 24 height 24
click at [944, 395] on icon at bounding box center [947, 395] width 11 height 11
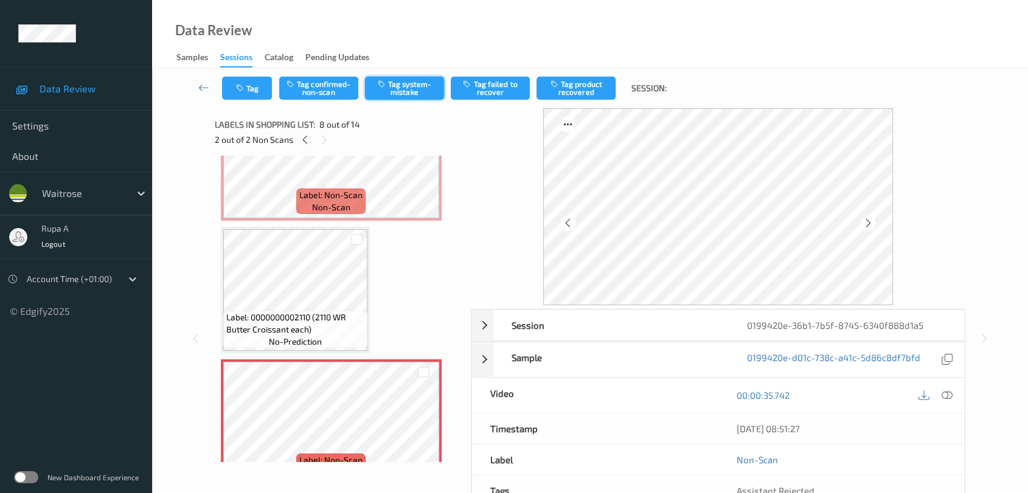
click at [420, 80] on button "Tag system-mistake" at bounding box center [404, 88] width 79 height 23
click at [249, 93] on button "Tag" at bounding box center [247, 88] width 50 height 23
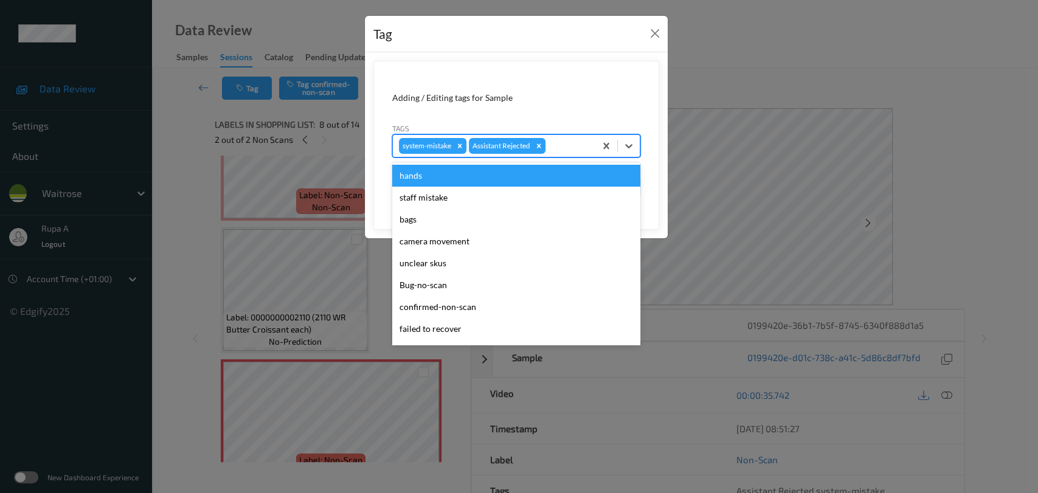
click at [575, 141] on div at bounding box center [568, 146] width 41 height 15
type input "un"
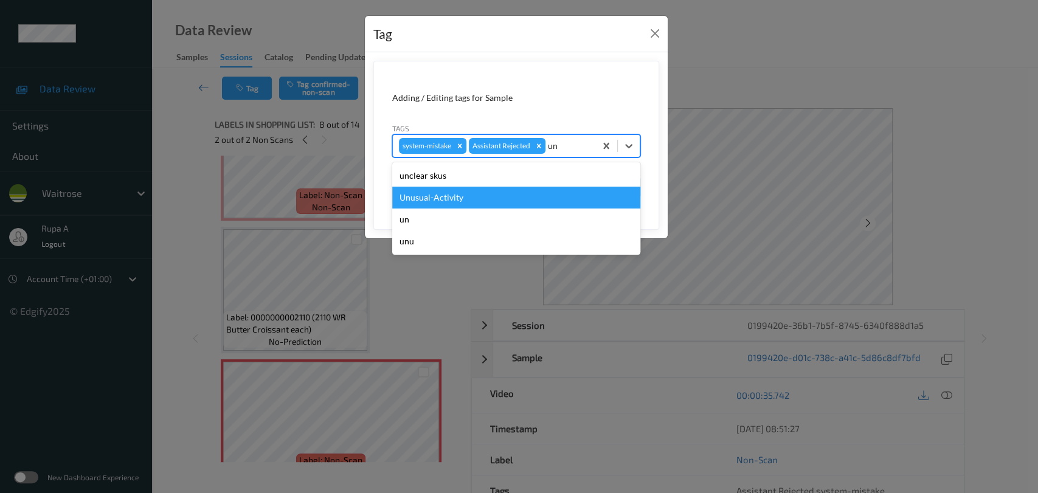
click at [526, 193] on div "Unusual-Activity" at bounding box center [516, 198] width 248 height 22
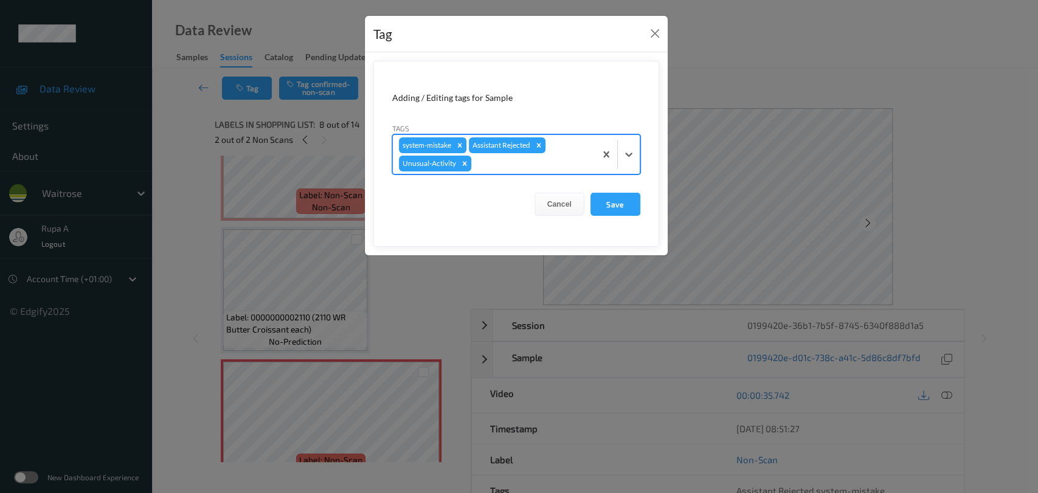
click at [543, 164] on div at bounding box center [532, 163] width 116 height 15
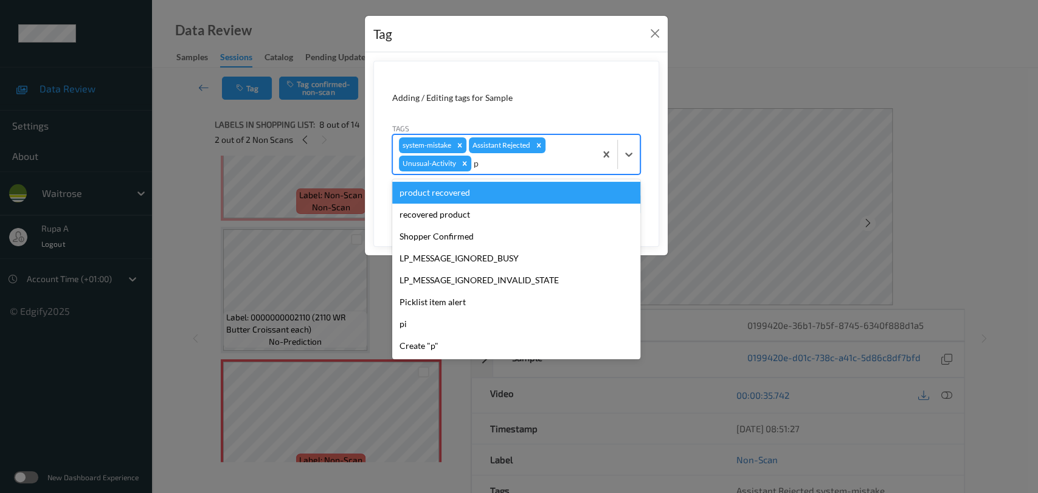
type input "pi"
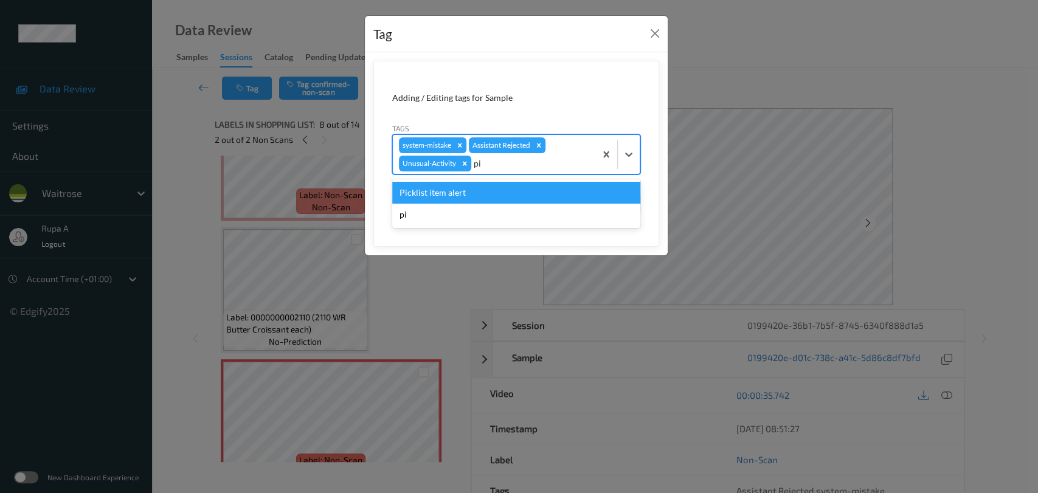
click at [511, 182] on div "Picklist item alert" at bounding box center [516, 193] width 248 height 22
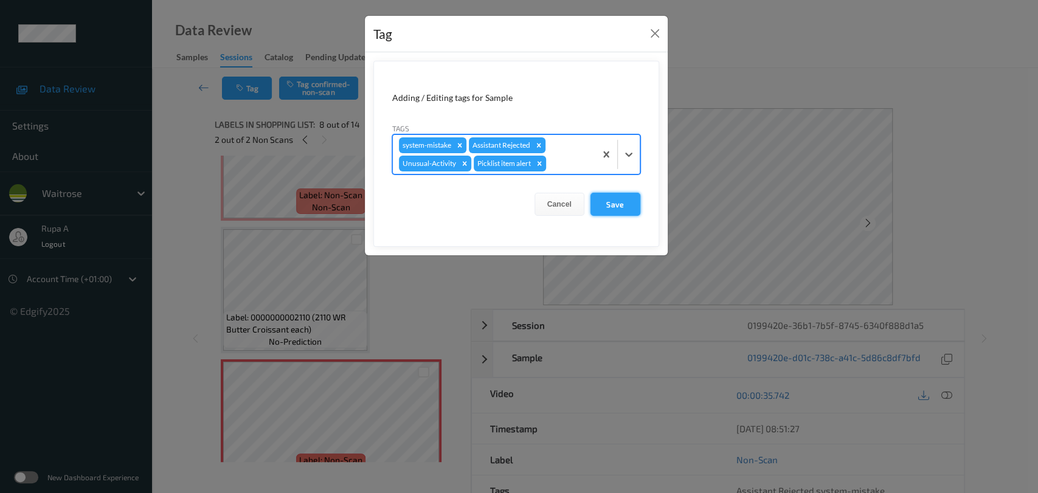
click at [614, 201] on button "Save" at bounding box center [616, 204] width 50 height 23
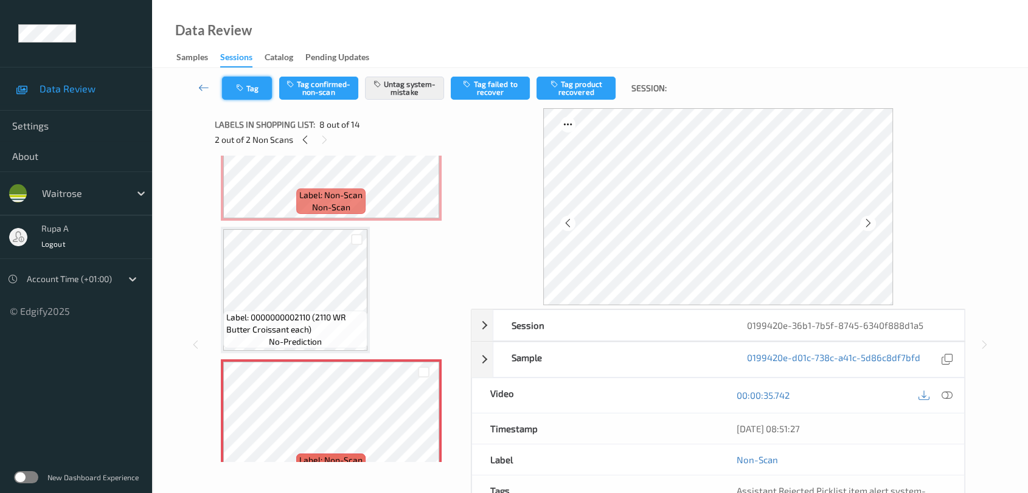
click at [254, 85] on button "Tag" at bounding box center [247, 88] width 50 height 23
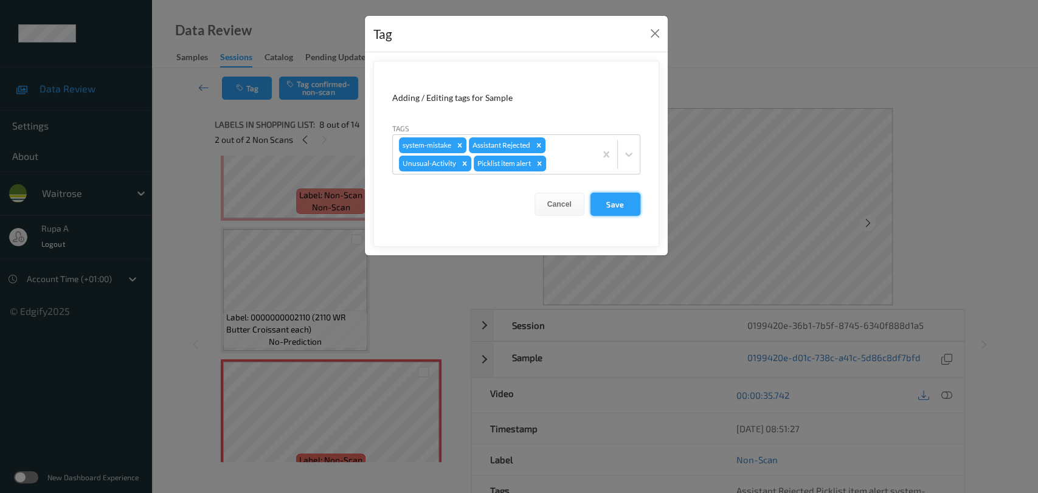
click at [611, 204] on button "Save" at bounding box center [616, 204] width 50 height 23
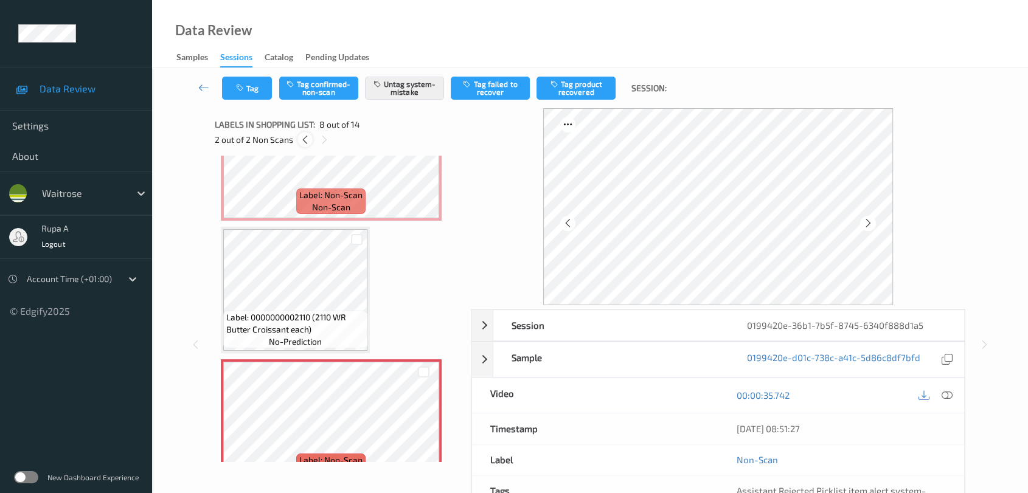
click at [306, 144] on icon at bounding box center [305, 139] width 10 height 11
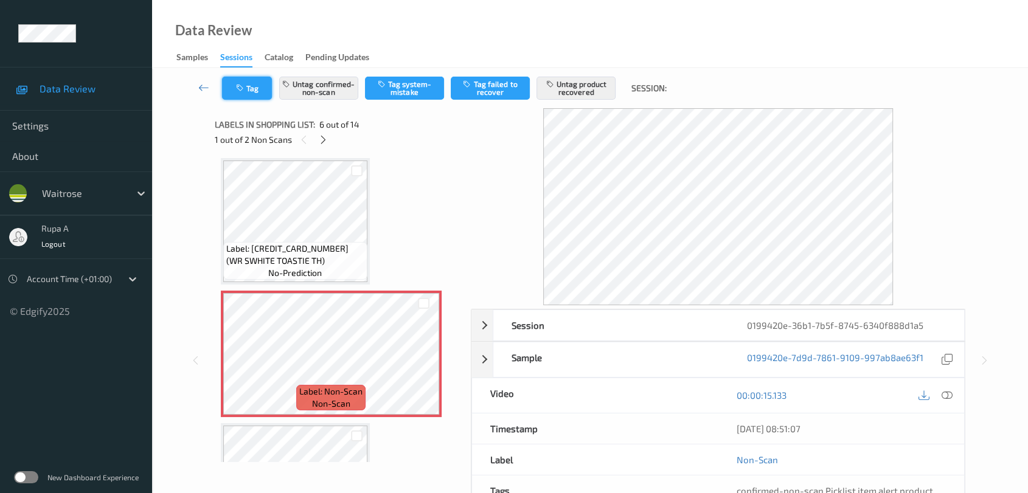
click at [252, 94] on button "Tag" at bounding box center [247, 88] width 50 height 23
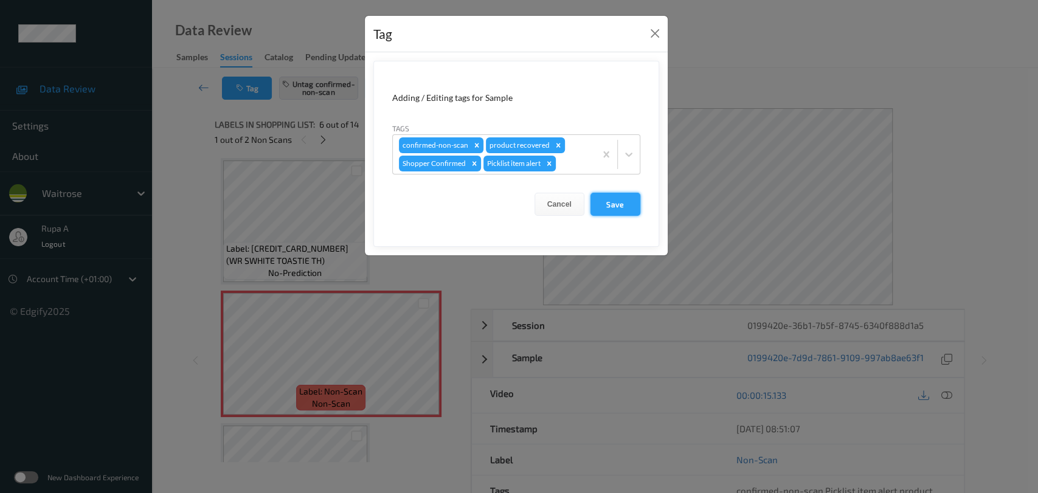
click at [623, 208] on button "Save" at bounding box center [616, 204] width 50 height 23
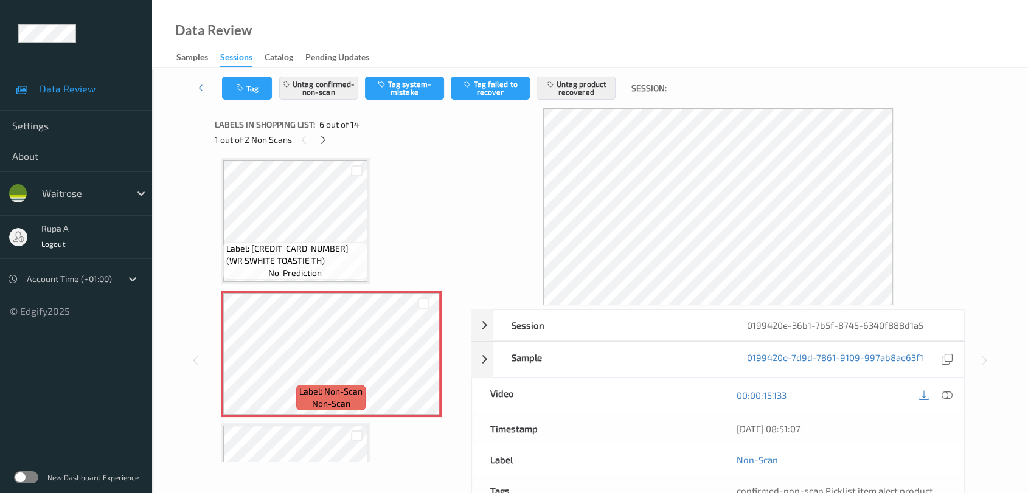
click at [233, 100] on div "Tag Untag confirmed-non-scan Tag system-mistake Tag failed to recover Untag pro…" at bounding box center [590, 88] width 826 height 40
click at [238, 91] on icon "button" at bounding box center [241, 88] width 10 height 9
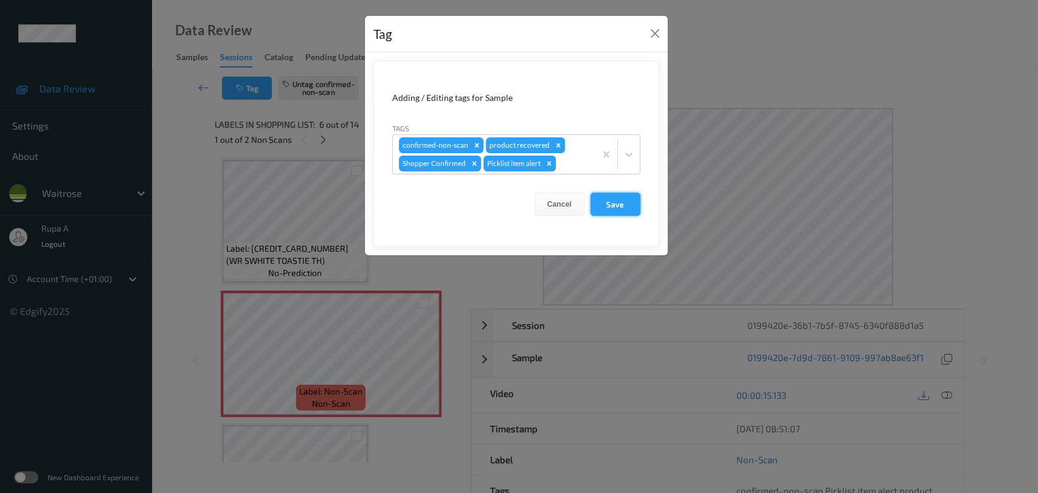
click at [628, 195] on button "Save" at bounding box center [616, 204] width 50 height 23
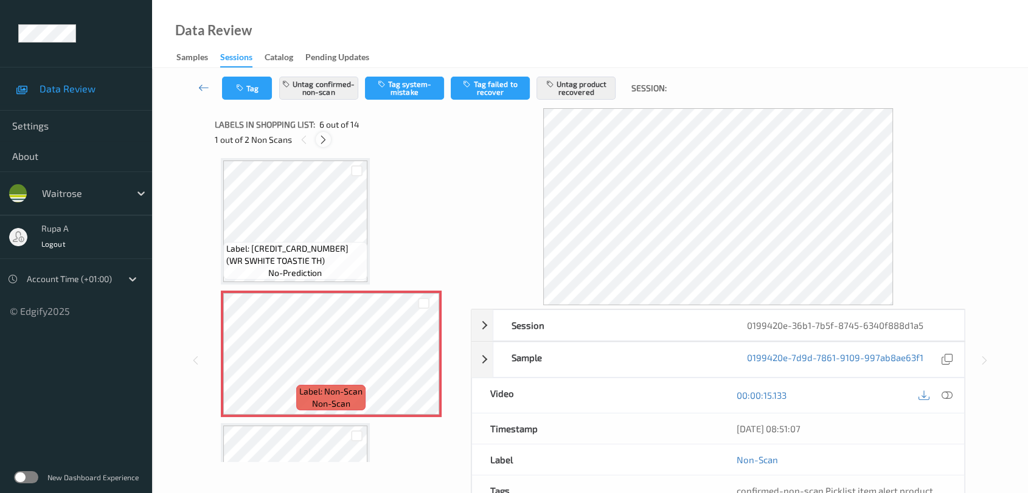
click at [324, 145] on div at bounding box center [323, 139] width 15 height 15
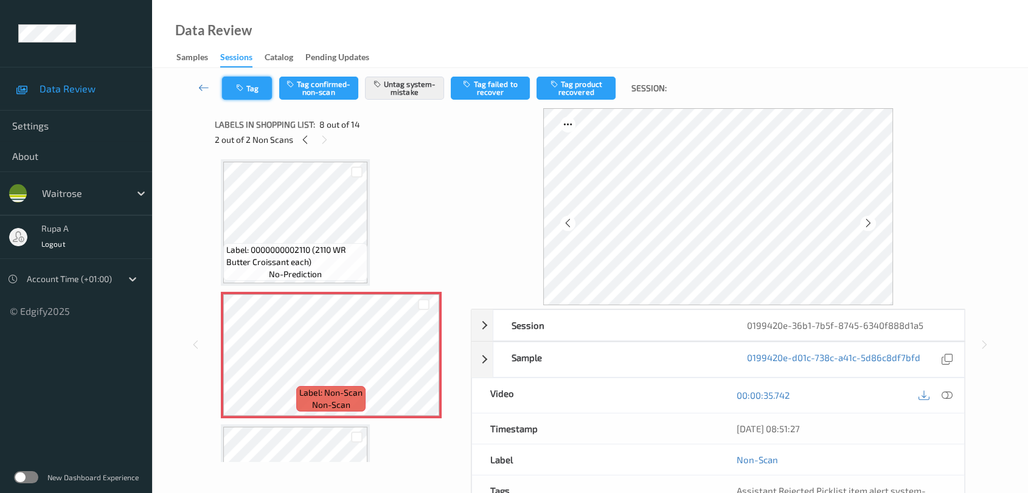
click at [249, 90] on button "Tag" at bounding box center [247, 88] width 50 height 23
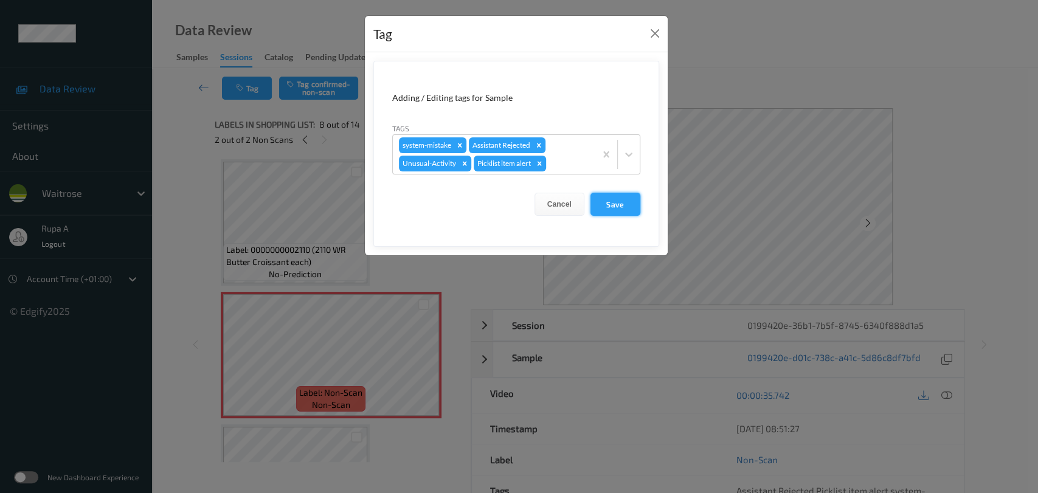
click at [625, 207] on button "Save" at bounding box center [616, 204] width 50 height 23
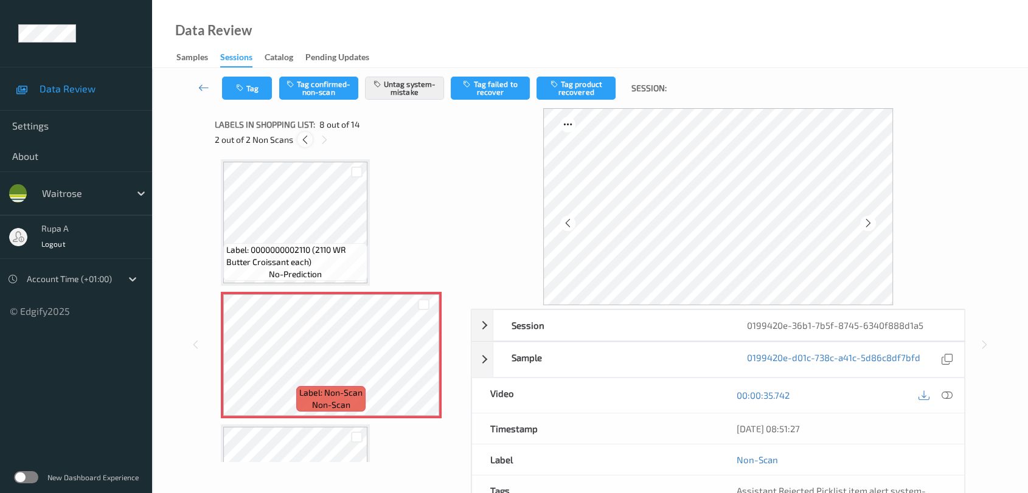
click at [306, 136] on icon at bounding box center [305, 139] width 10 height 11
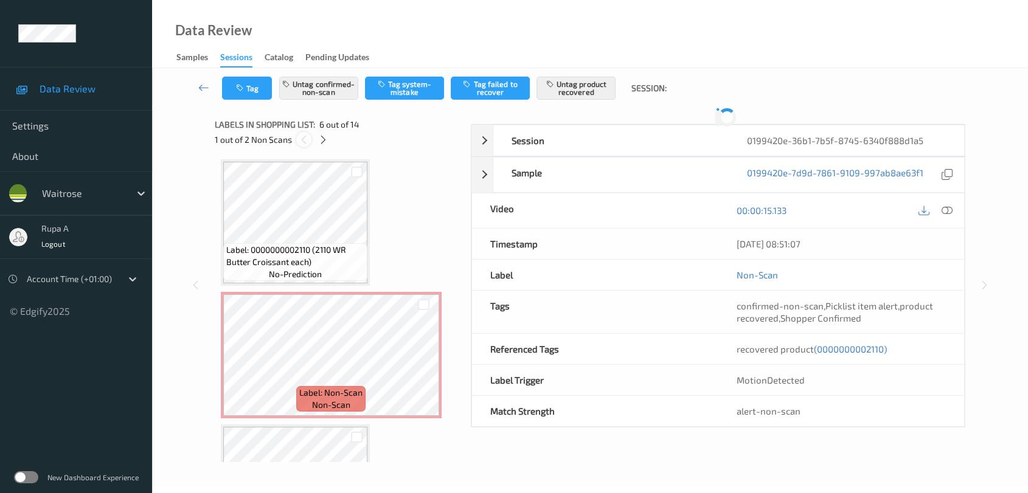
scroll to position [534, 0]
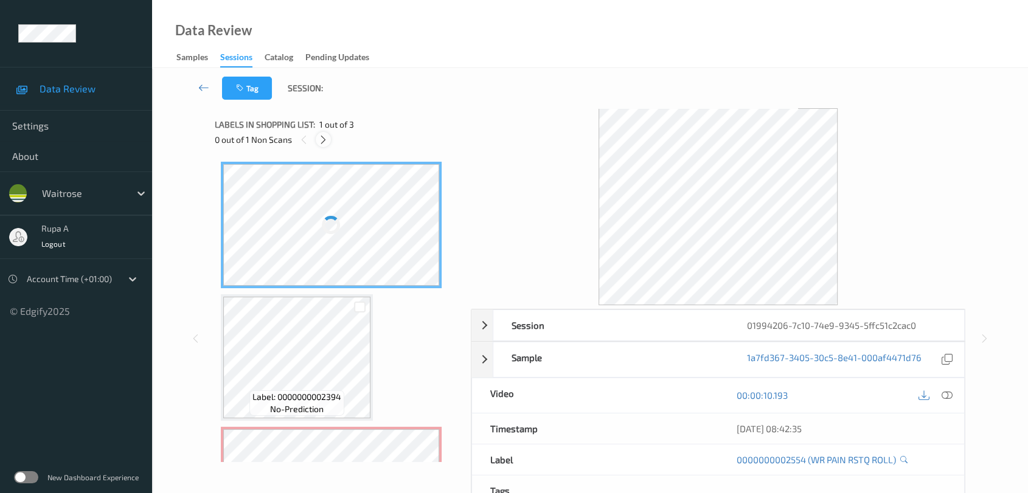
click at [320, 138] on icon at bounding box center [323, 139] width 10 height 11
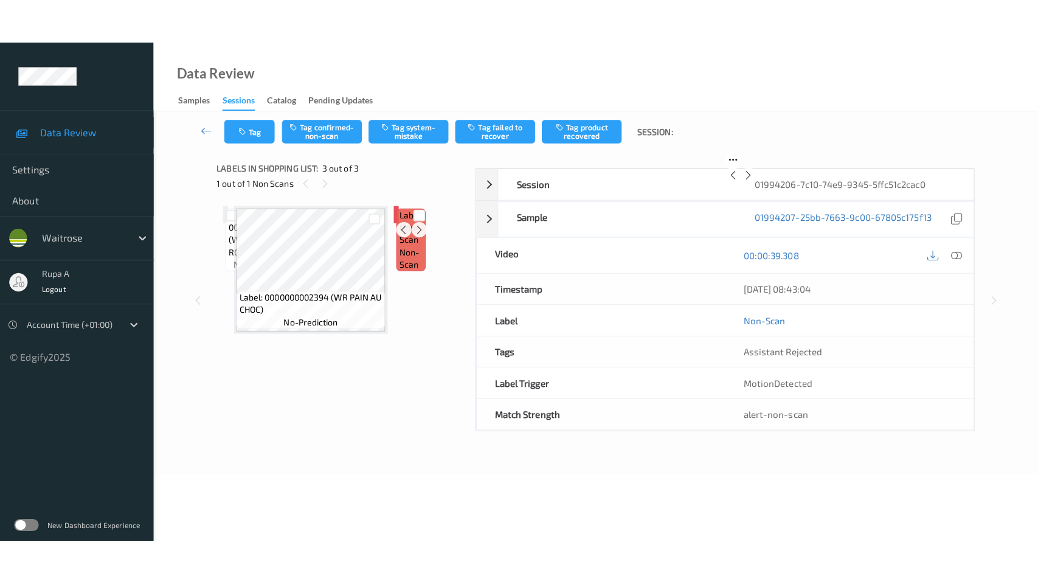
scroll to position [85, 0]
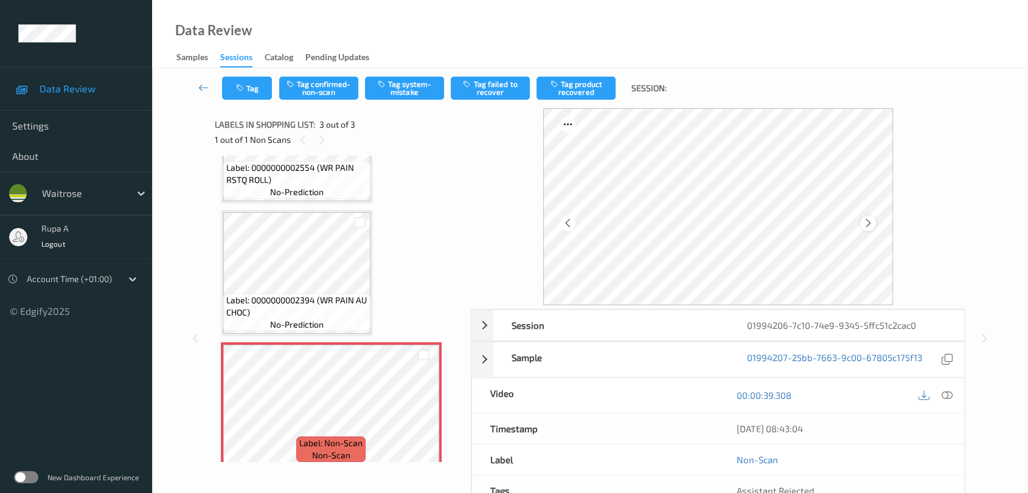
click at [866, 219] on icon at bounding box center [868, 223] width 10 height 11
click at [411, 94] on button "Tag system-mistake" at bounding box center [404, 88] width 79 height 23
click at [254, 91] on button "Tag" at bounding box center [247, 88] width 50 height 23
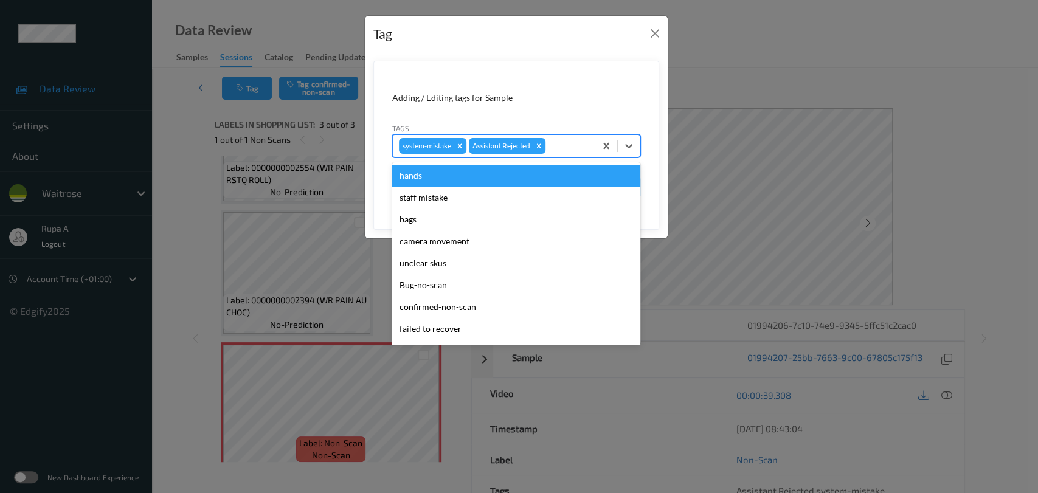
click at [574, 149] on div at bounding box center [568, 146] width 41 height 15
type input "un"
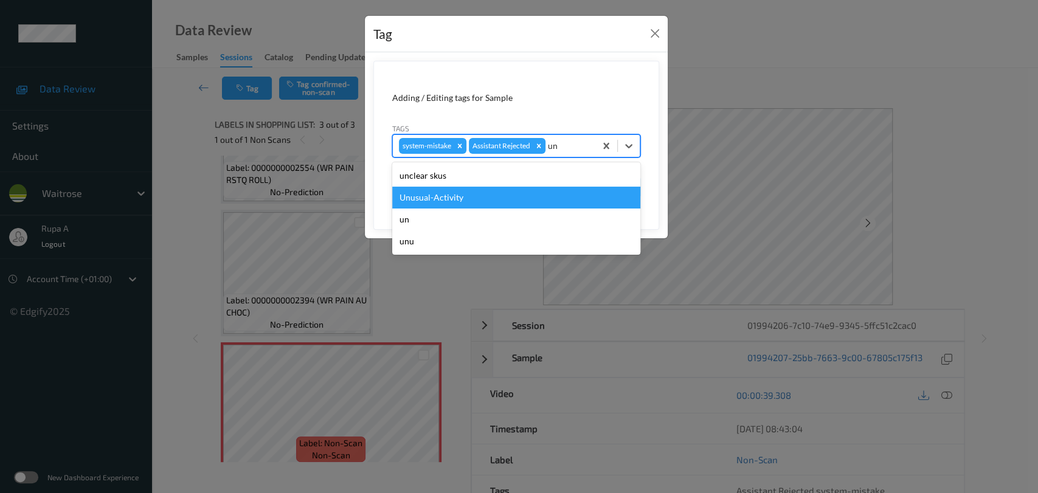
click at [494, 198] on div "Unusual-Activity" at bounding box center [516, 198] width 248 height 22
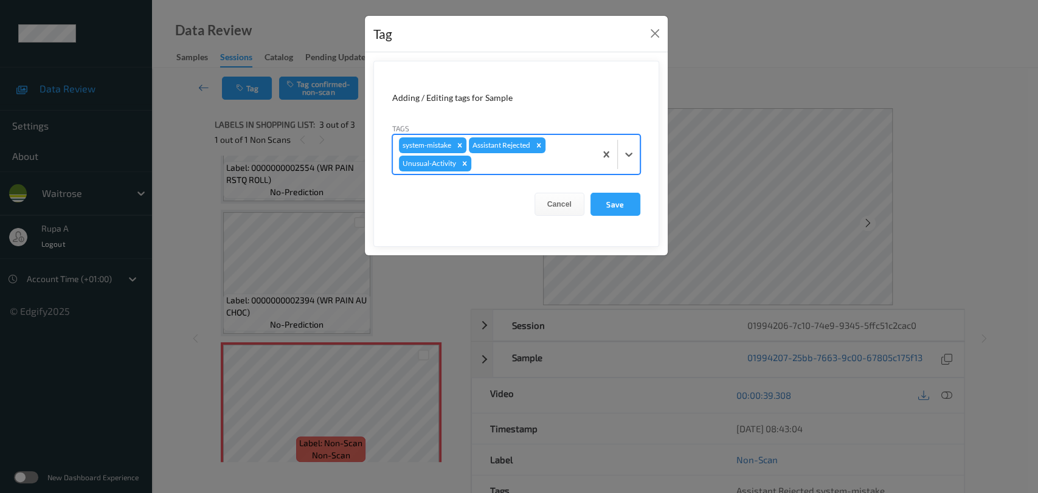
click at [516, 162] on div at bounding box center [532, 163] width 116 height 15
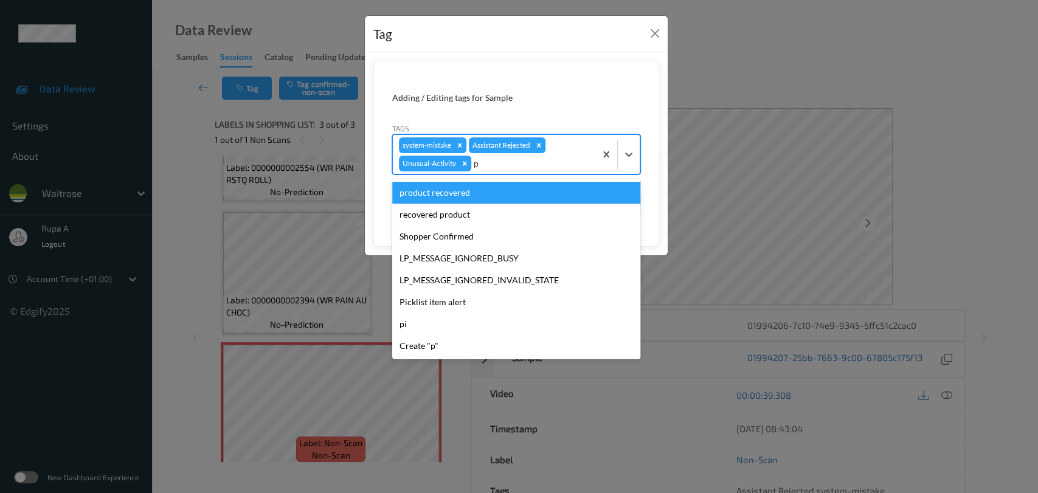
type input "pi"
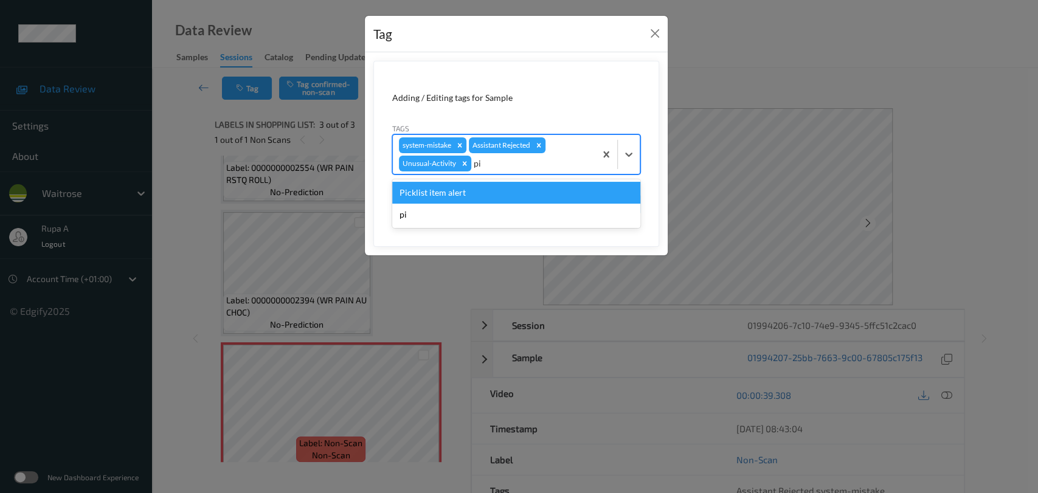
click at [496, 191] on div "Picklist item alert" at bounding box center [516, 193] width 248 height 22
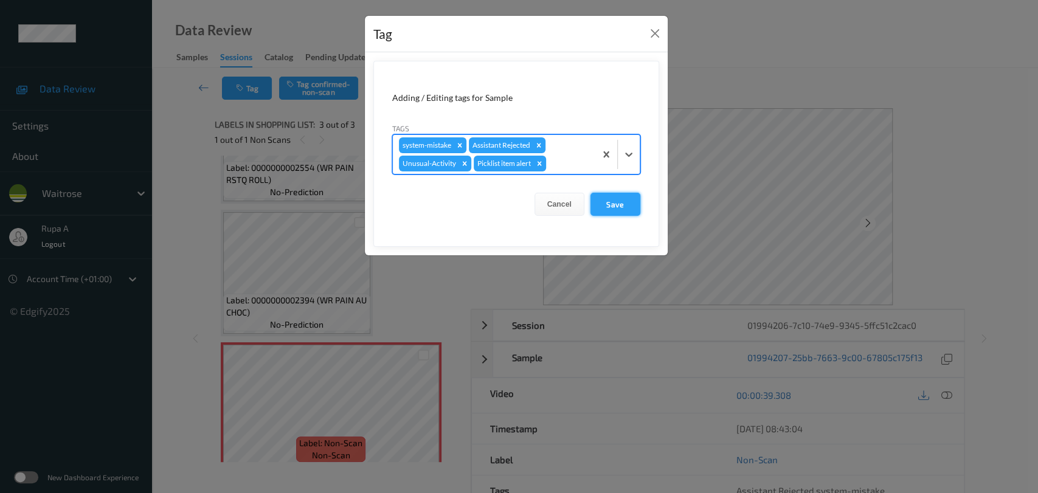
click at [613, 205] on button "Save" at bounding box center [616, 204] width 50 height 23
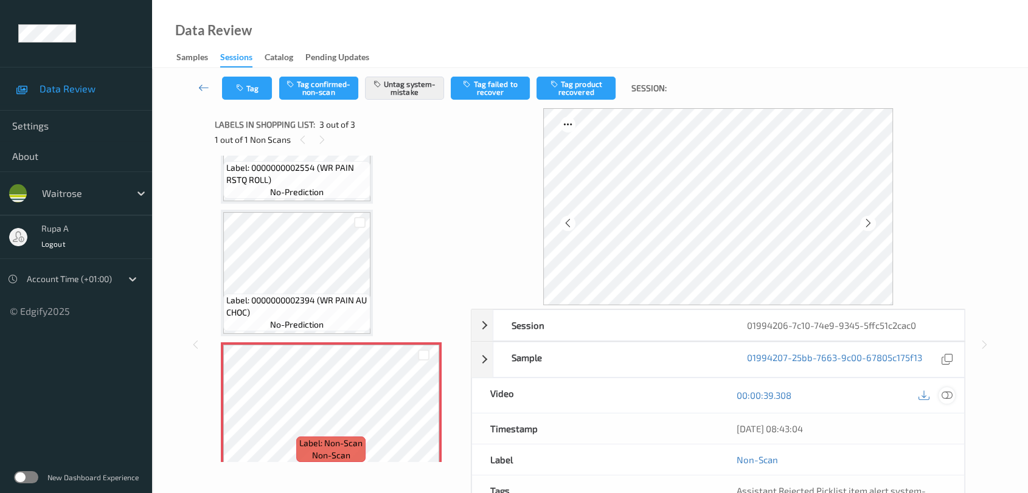
click at [943, 394] on icon at bounding box center [947, 395] width 11 height 11
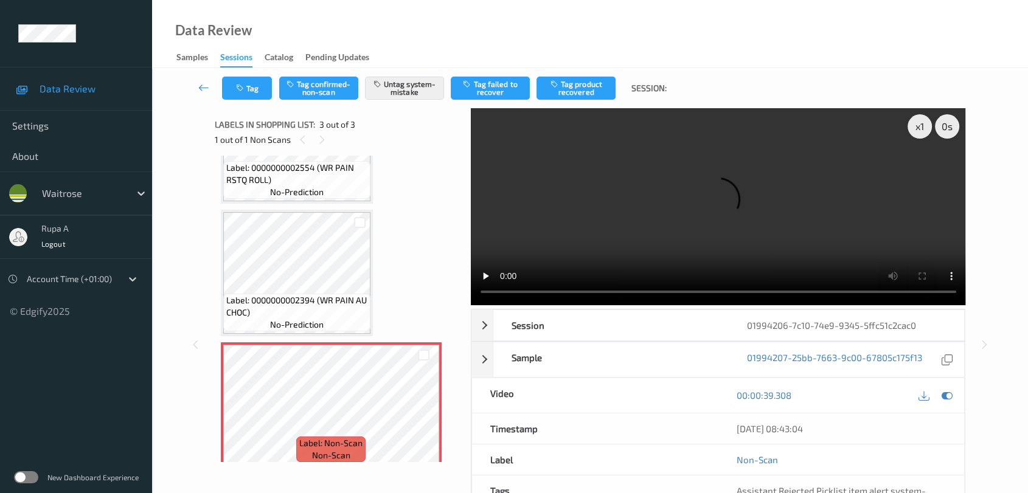
scroll to position [5, 0]
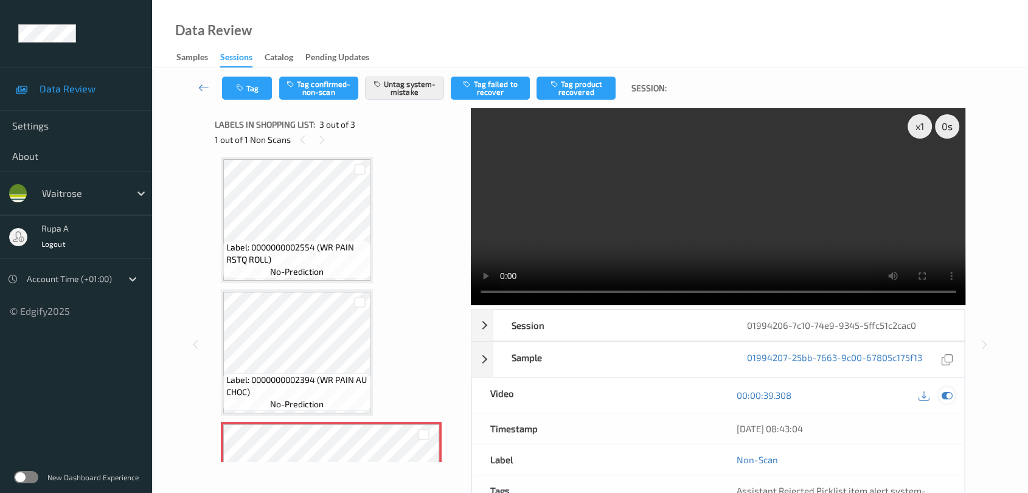
click at [949, 397] on icon at bounding box center [947, 395] width 11 height 11
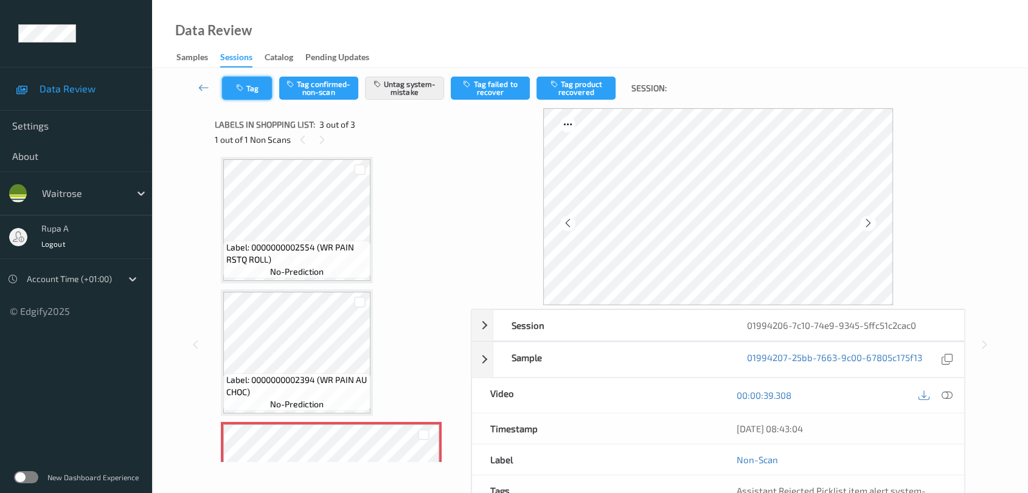
click at [244, 91] on icon "button" at bounding box center [241, 88] width 10 height 9
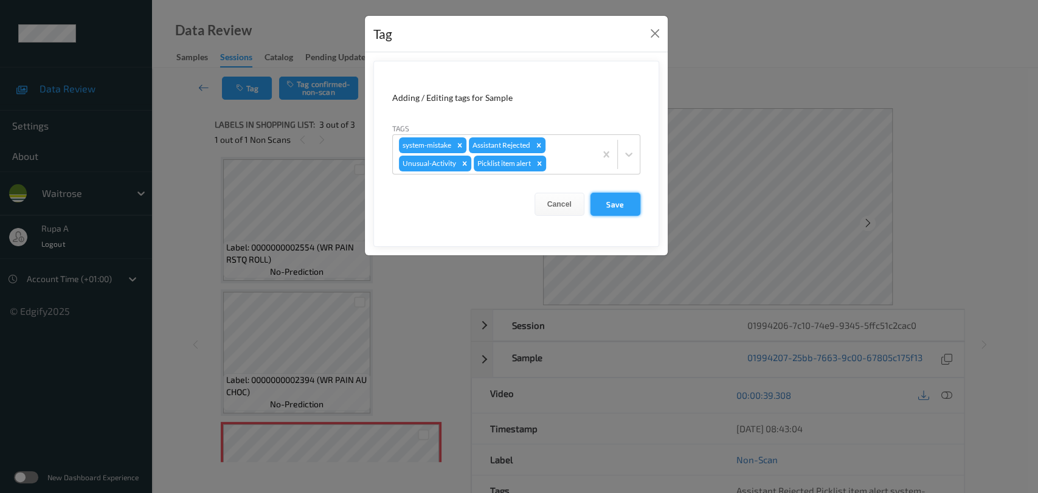
click at [614, 201] on button "Save" at bounding box center [616, 204] width 50 height 23
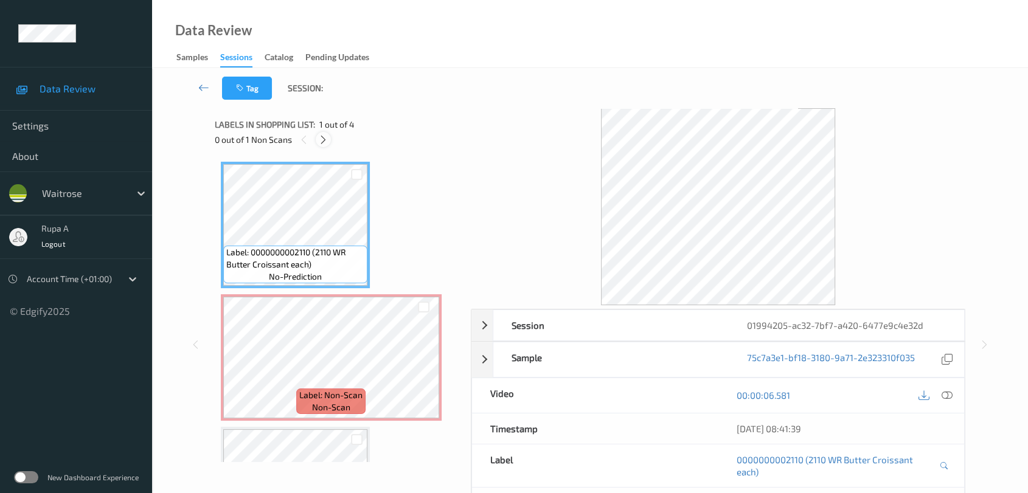
click at [322, 142] on icon at bounding box center [323, 139] width 10 height 11
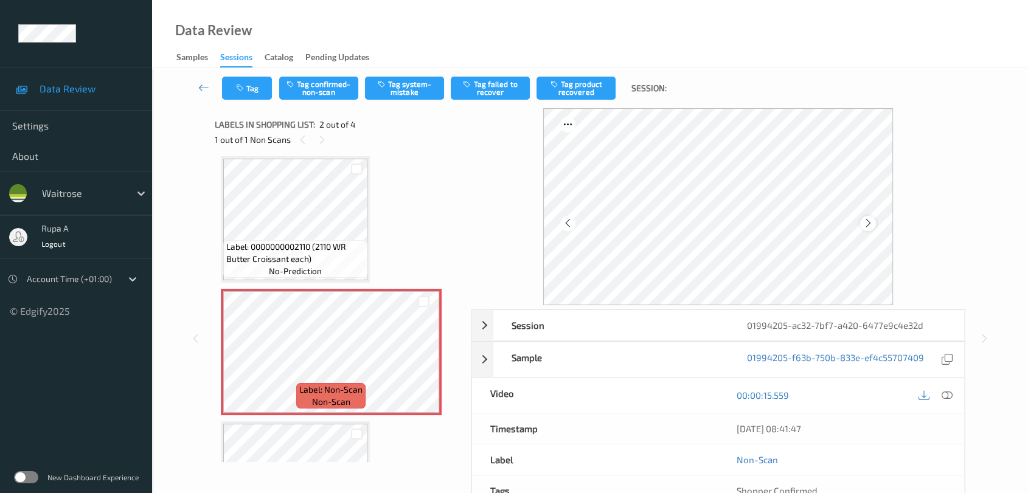
click at [866, 220] on icon at bounding box center [868, 223] width 10 height 11
click at [394, 95] on button "Tag system-mistake" at bounding box center [404, 88] width 79 height 23
click at [253, 84] on button "Tag" at bounding box center [247, 88] width 50 height 23
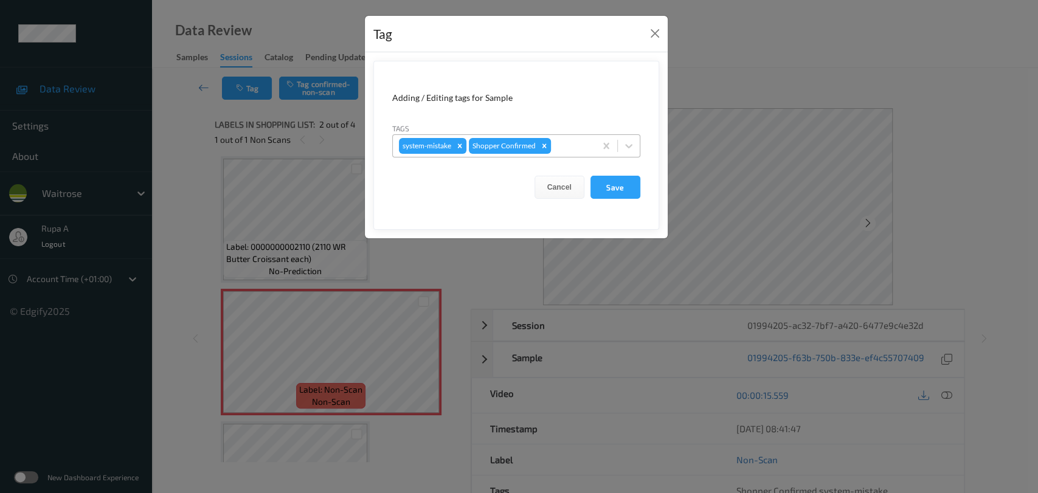
click at [569, 149] on div at bounding box center [572, 146] width 36 height 15
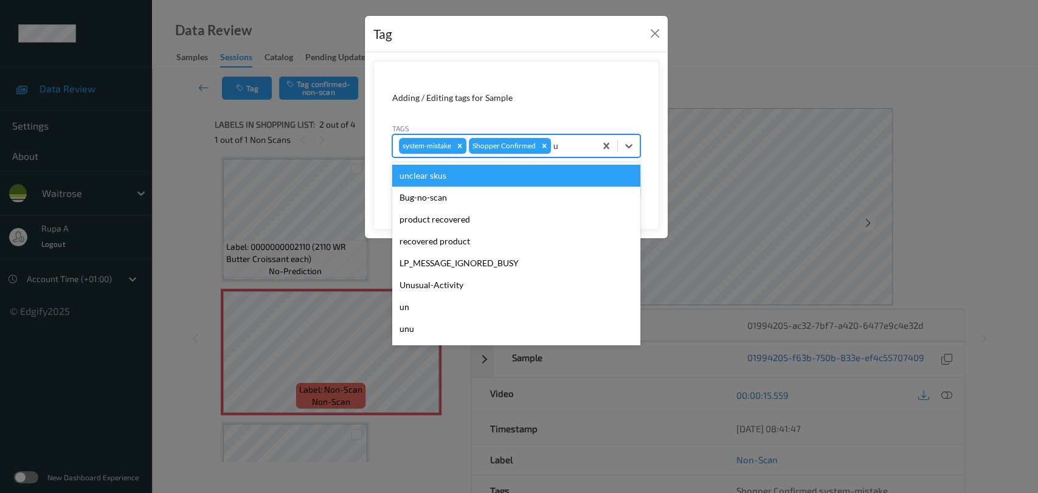
type input "un"
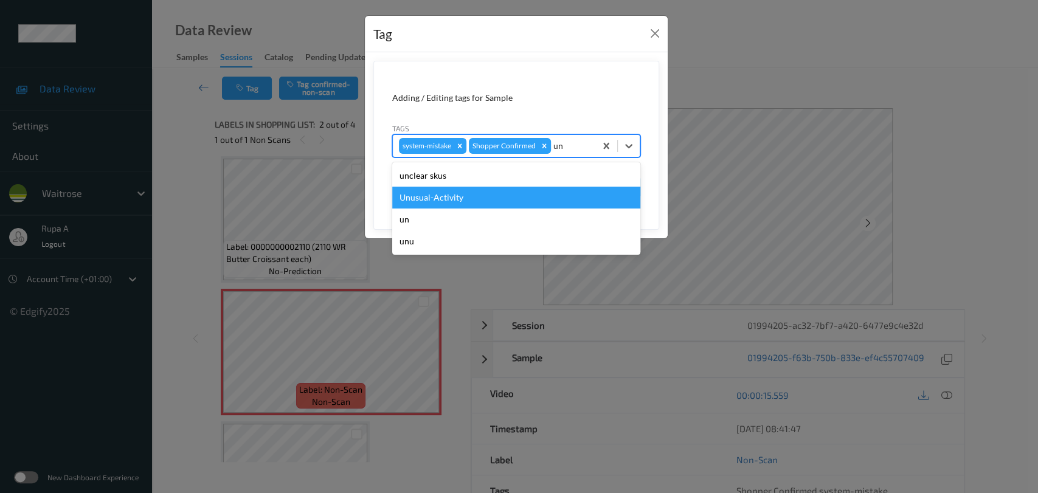
drag, startPoint x: 520, startPoint y: 187, endPoint x: 530, endPoint y: 168, distance: 21.2
click at [521, 187] on div "Unusual-Activity" at bounding box center [516, 198] width 248 height 22
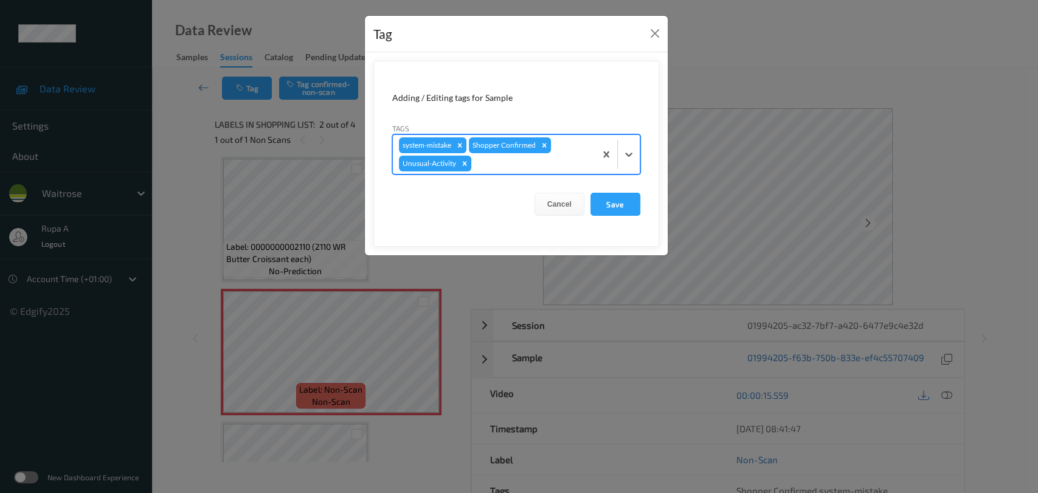
click at [535, 158] on div at bounding box center [532, 163] width 116 height 15
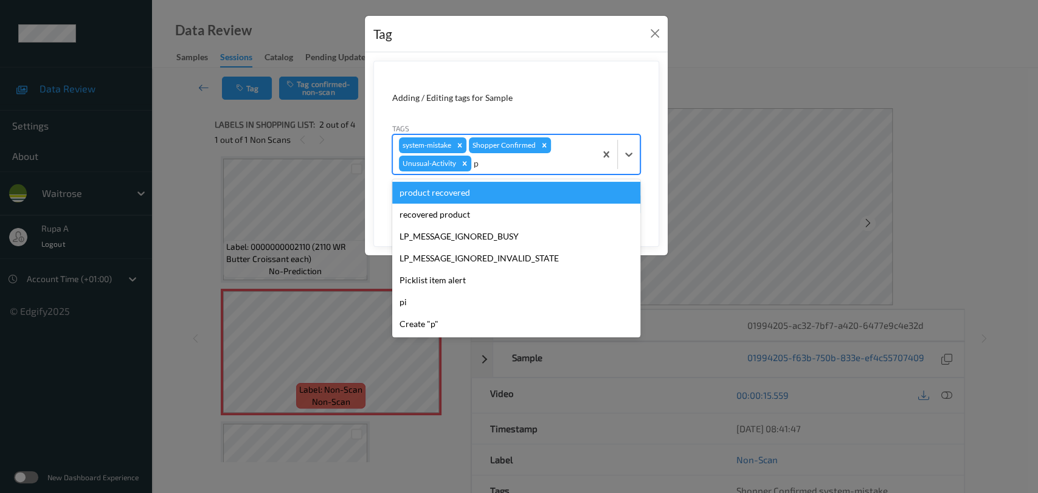
type input "pi"
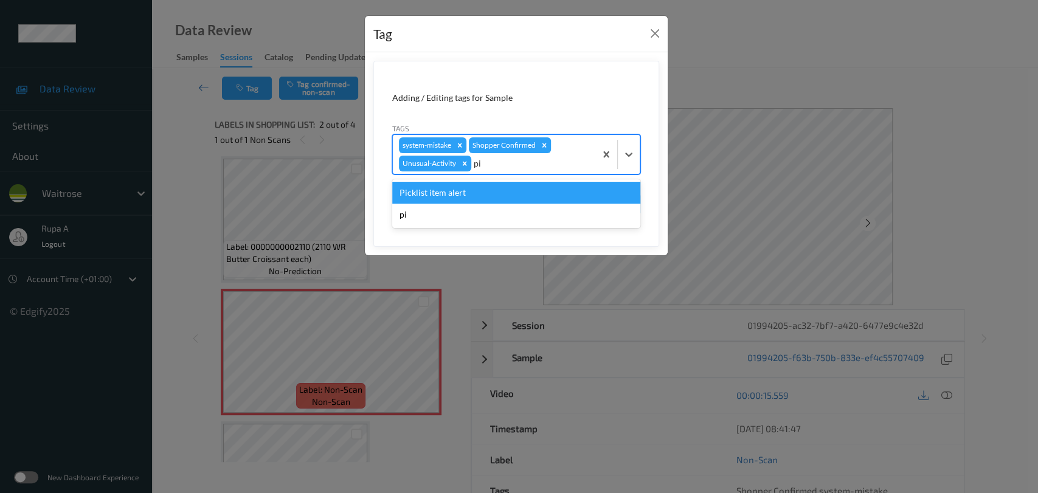
click at [513, 191] on div "Picklist item alert" at bounding box center [516, 193] width 248 height 22
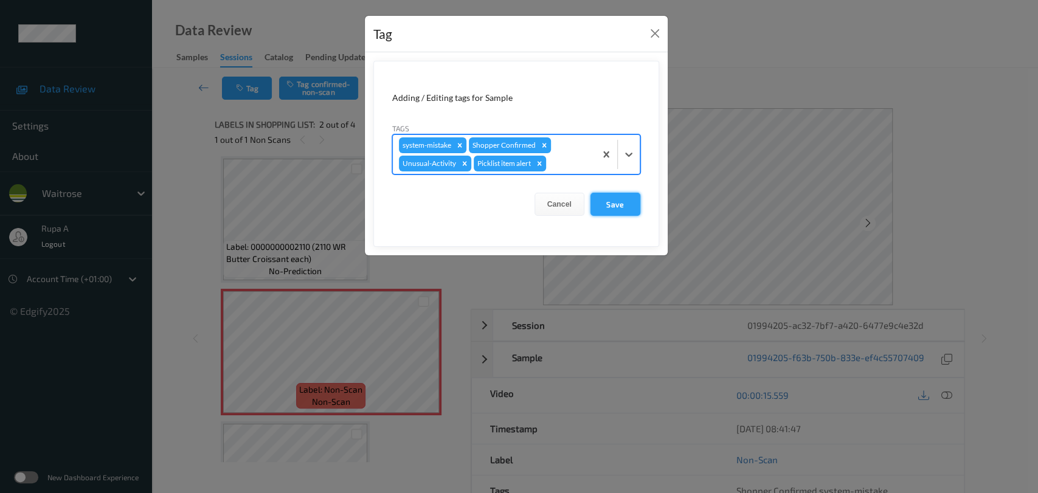
click at [606, 200] on button "Save" at bounding box center [616, 204] width 50 height 23
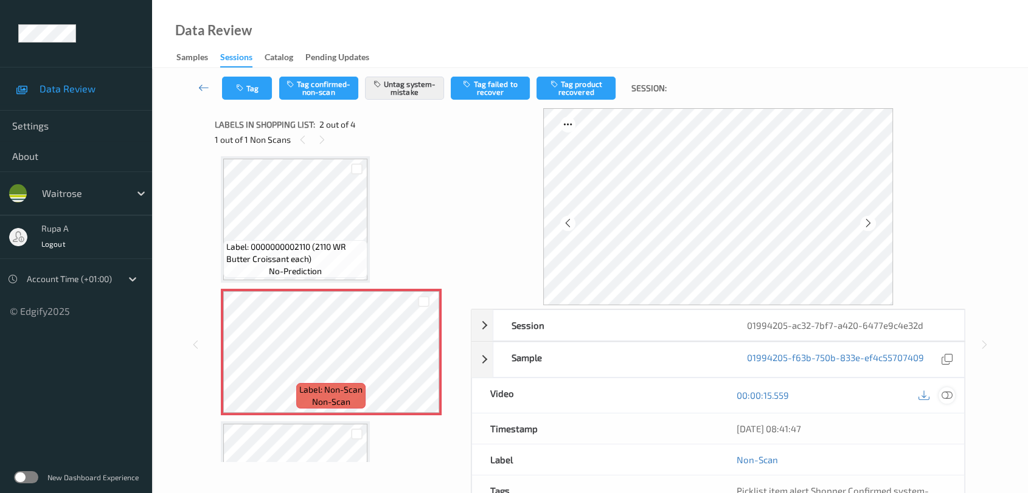
click at [945, 392] on icon at bounding box center [947, 395] width 11 height 11
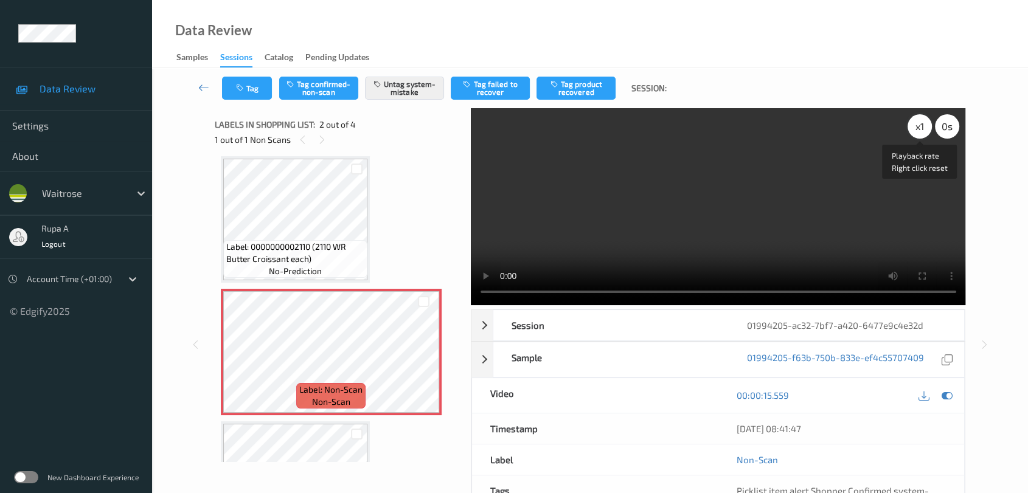
click at [918, 129] on div "x 1" at bounding box center [920, 126] width 24 height 24
click at [948, 397] on icon at bounding box center [947, 395] width 11 height 11
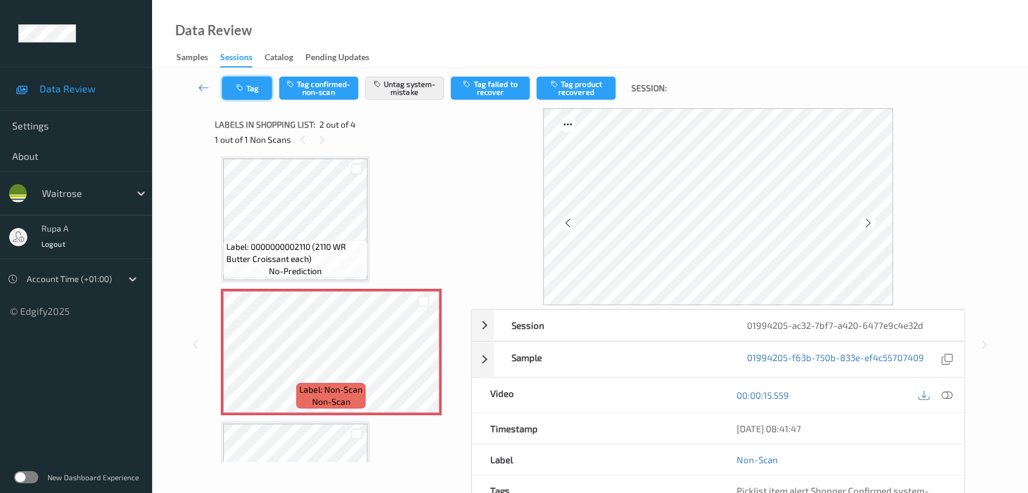
click at [248, 89] on button "Tag" at bounding box center [247, 88] width 50 height 23
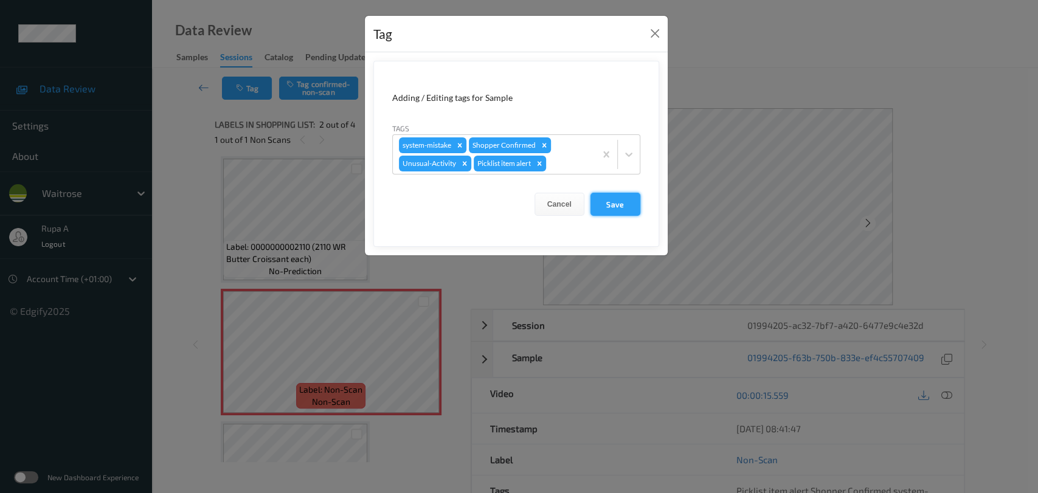
click at [628, 206] on button "Save" at bounding box center [616, 204] width 50 height 23
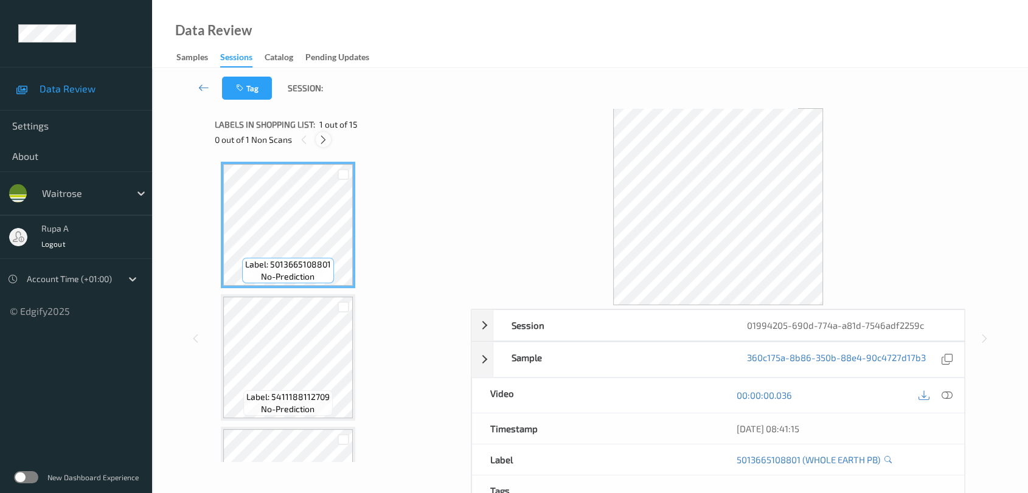
click at [321, 139] on icon at bounding box center [323, 139] width 10 height 11
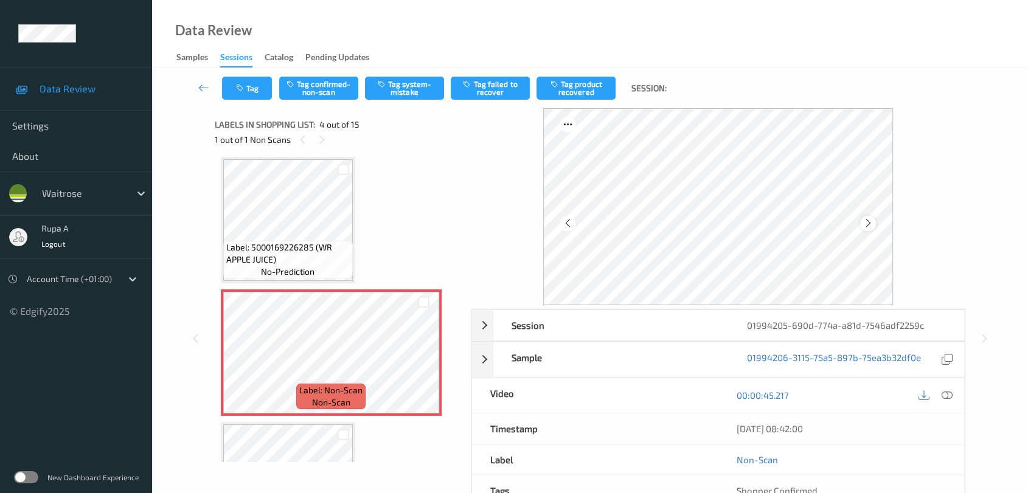
click at [869, 220] on icon at bounding box center [868, 223] width 10 height 11
click at [258, 245] on span "Label: 5000169226285 (WR APPLE JUICE)" at bounding box center [287, 253] width 123 height 24
click at [872, 223] on icon at bounding box center [868, 223] width 10 height 11
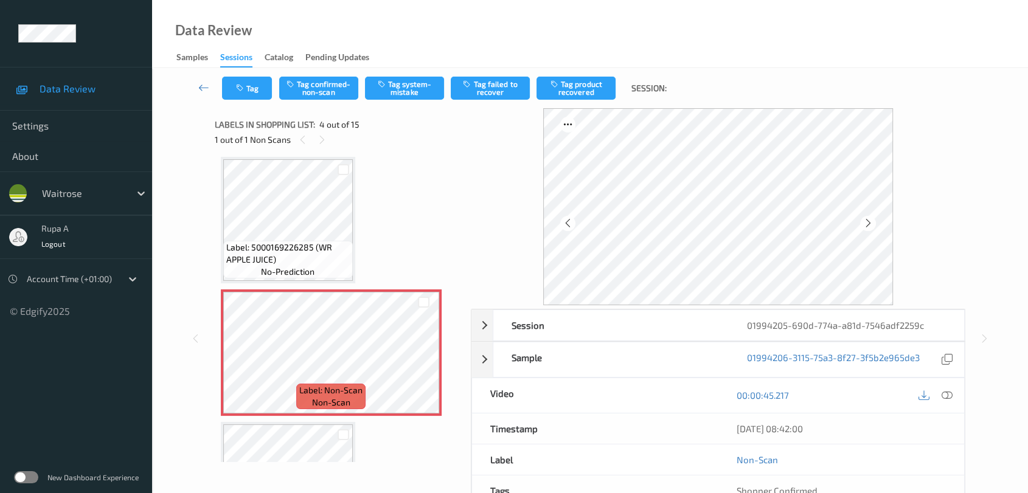
click at [872, 223] on icon at bounding box center [868, 223] width 10 height 11
click at [943, 397] on icon at bounding box center [947, 395] width 11 height 11
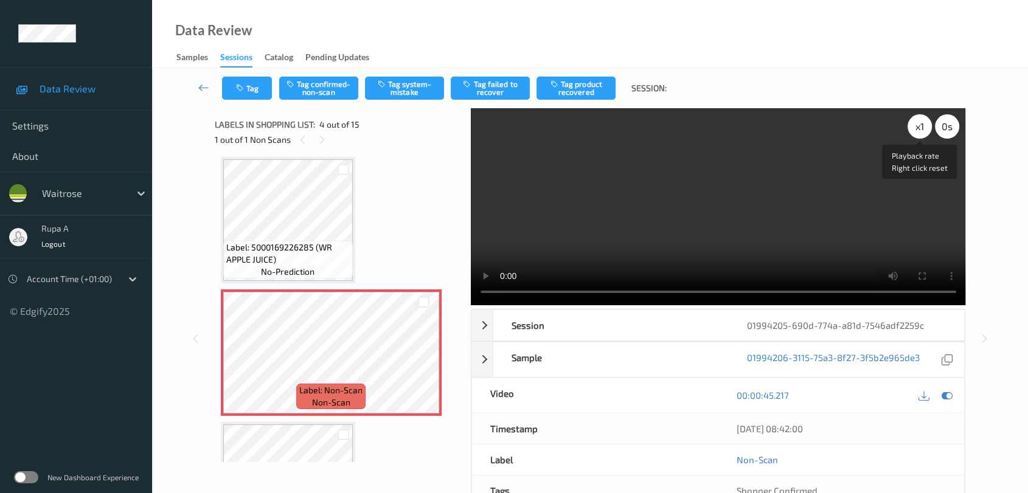
click at [915, 128] on div "x 1" at bounding box center [920, 126] width 24 height 24
click at [918, 131] on div "x 2" at bounding box center [920, 126] width 24 height 24
click at [918, 133] on div "x 4" at bounding box center [920, 126] width 24 height 24
click at [948, 394] on icon at bounding box center [947, 395] width 11 height 11
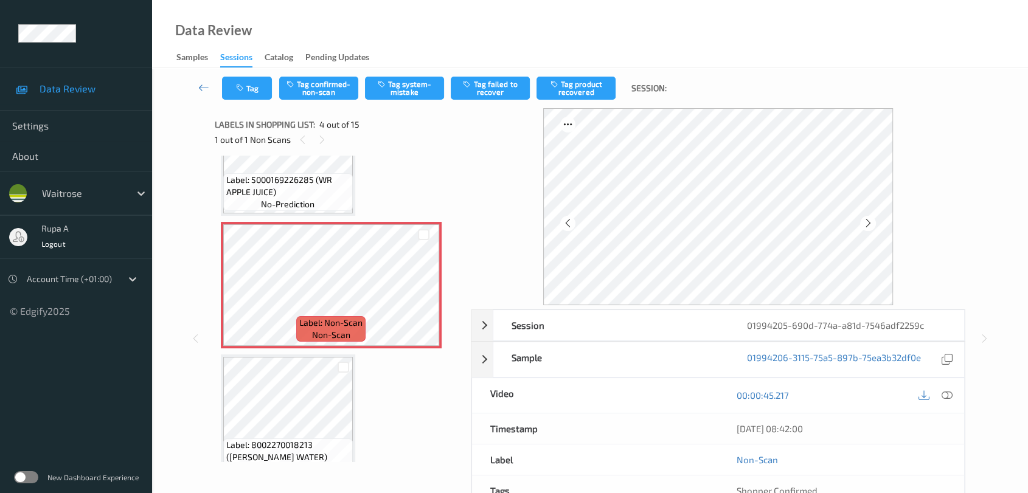
scroll to position [405, 0]
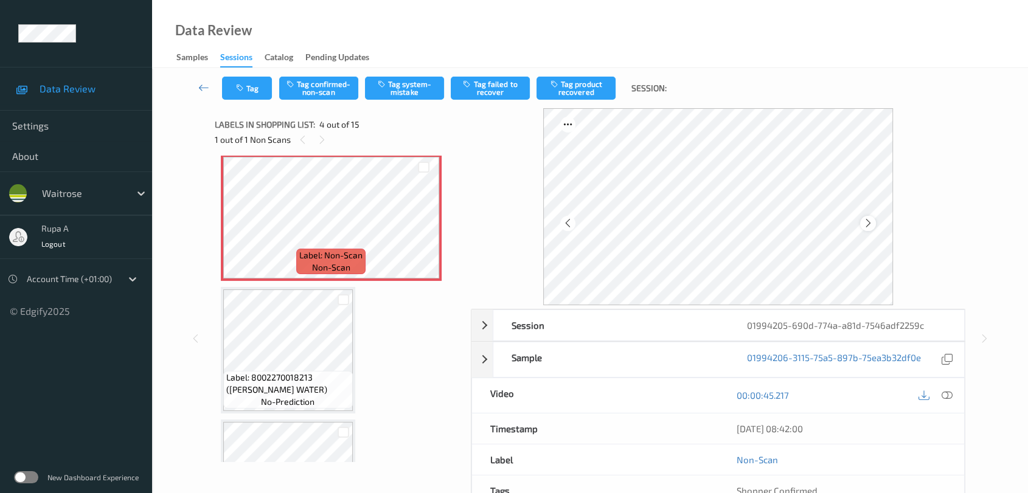
click at [867, 230] on div at bounding box center [867, 223] width 15 height 15
click at [403, 89] on button "Tag system-mistake" at bounding box center [404, 88] width 79 height 23
click at [254, 93] on button "Tag" at bounding box center [247, 88] width 50 height 23
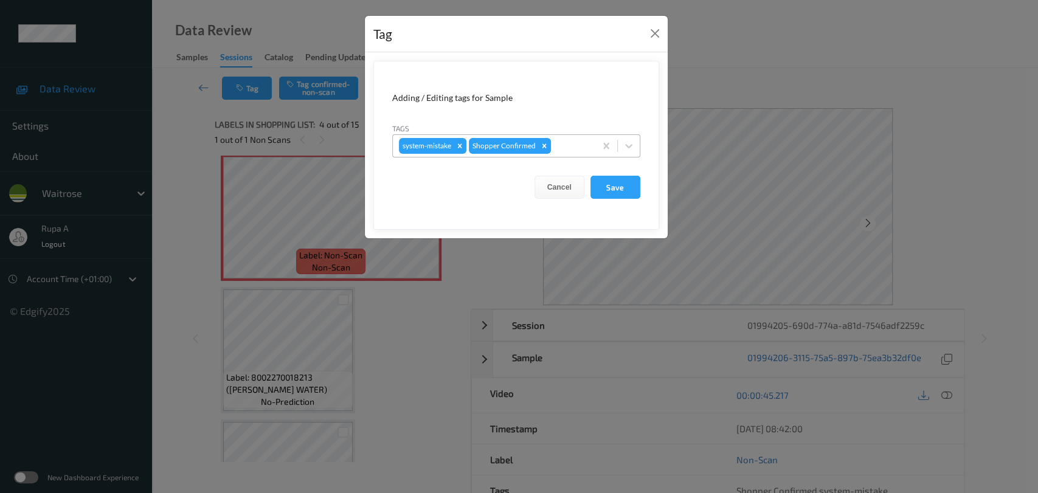
click at [562, 153] on div "system-mistake Shopper Confirmed" at bounding box center [494, 146] width 203 height 21
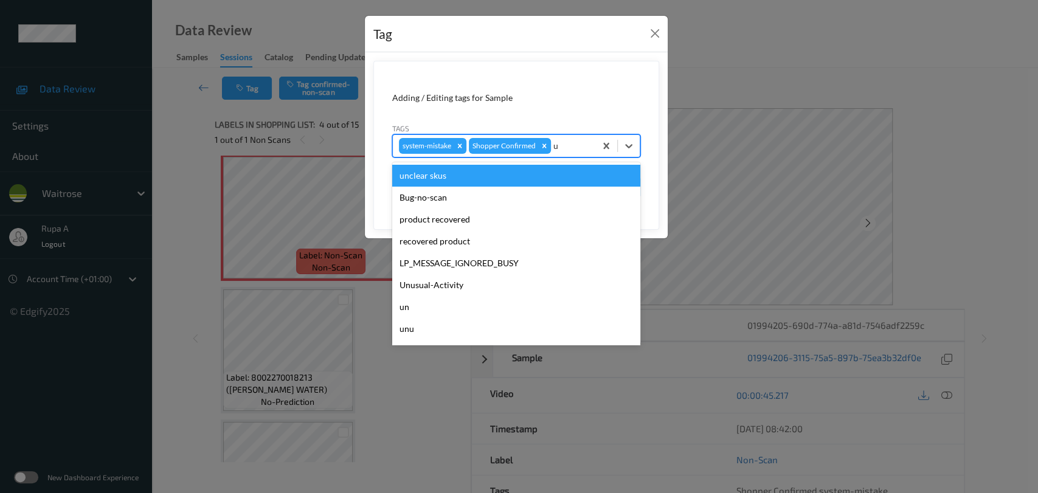
type input "un"
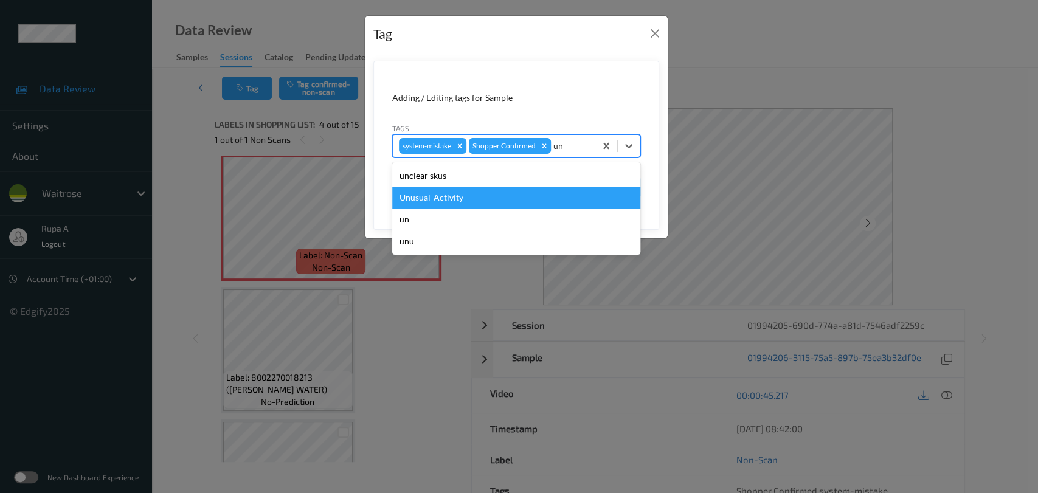
click at [488, 200] on div "Unusual-Activity" at bounding box center [516, 198] width 248 height 22
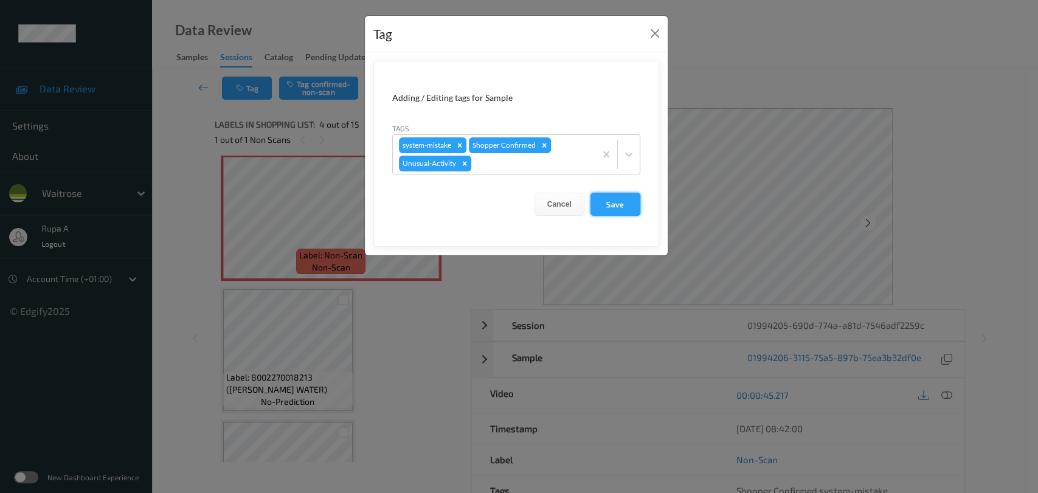
click at [608, 203] on button "Save" at bounding box center [616, 204] width 50 height 23
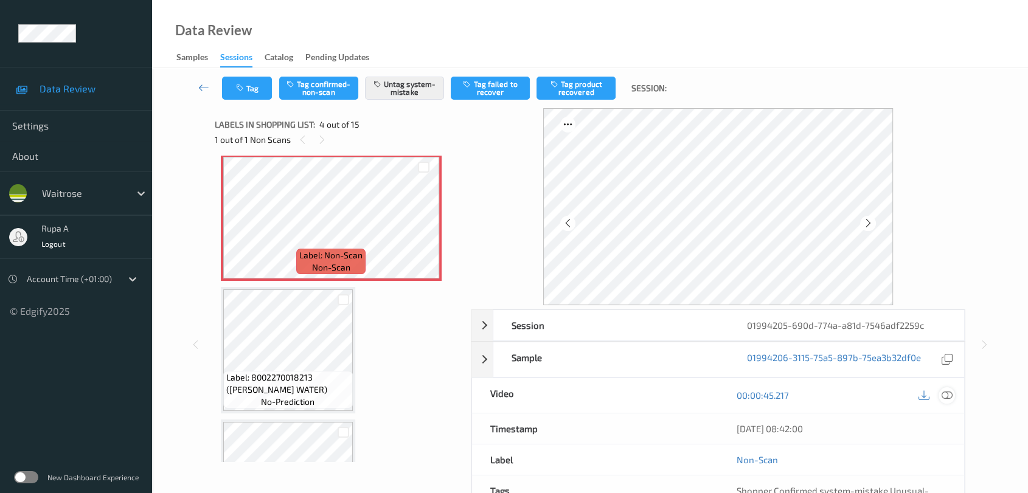
click at [945, 394] on icon at bounding box center [947, 395] width 11 height 11
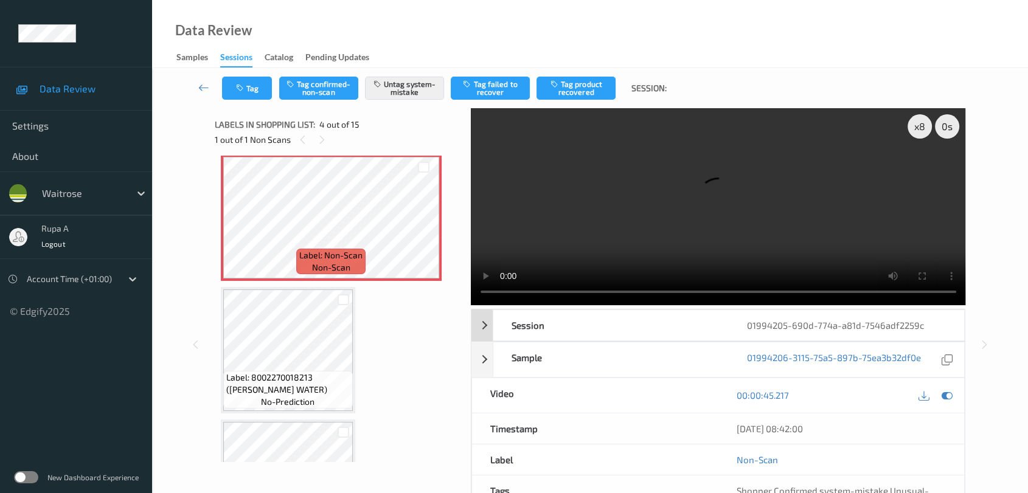
drag, startPoint x: 948, startPoint y: 395, endPoint x: 896, endPoint y: 337, distance: 78.0
click at [948, 395] on icon at bounding box center [947, 395] width 11 height 11
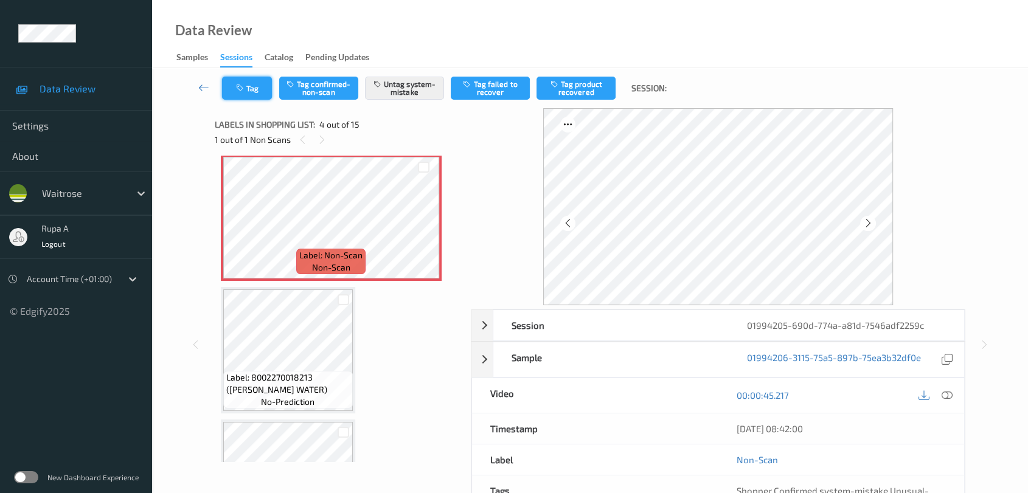
click at [243, 94] on button "Tag" at bounding box center [247, 88] width 50 height 23
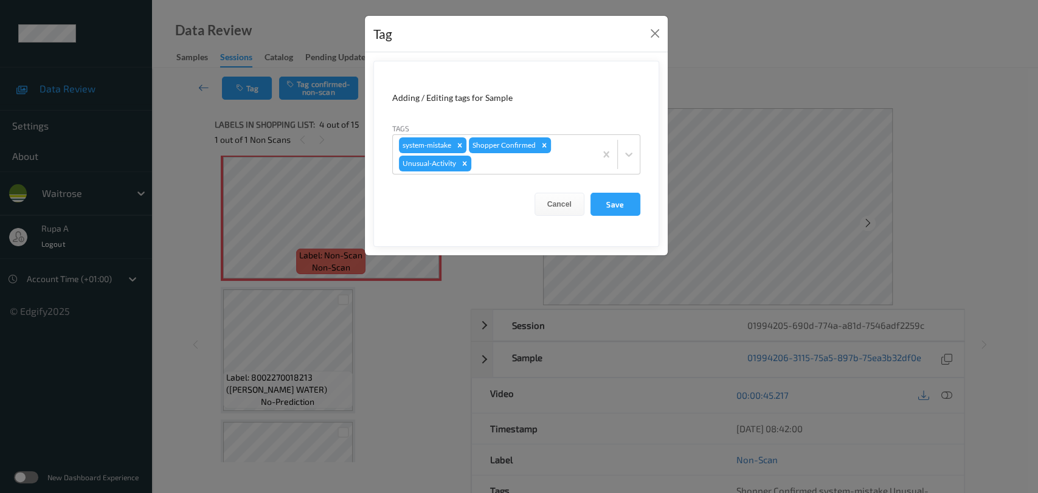
drag, startPoint x: 613, startPoint y: 196, endPoint x: 584, endPoint y: 133, distance: 69.4
click at [613, 196] on button "Save" at bounding box center [616, 204] width 50 height 23
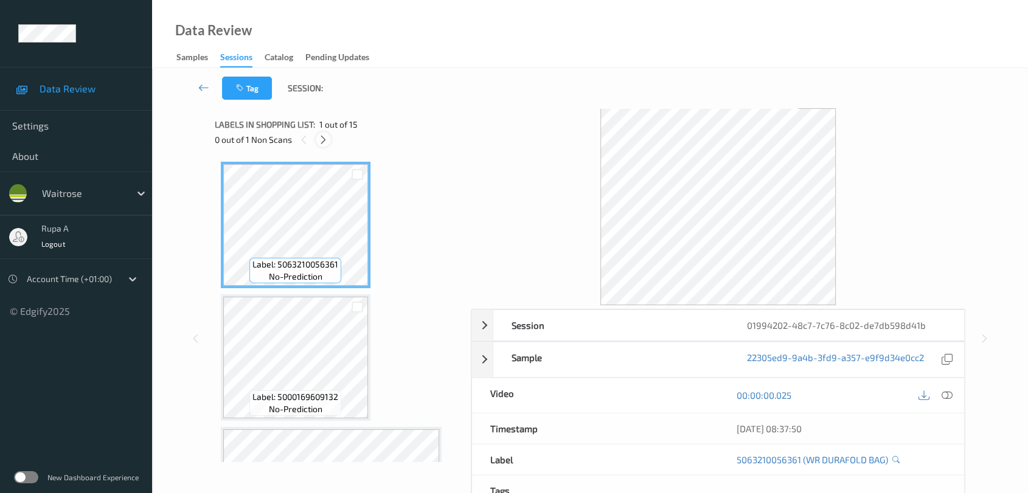
click at [326, 140] on icon at bounding box center [323, 139] width 10 height 11
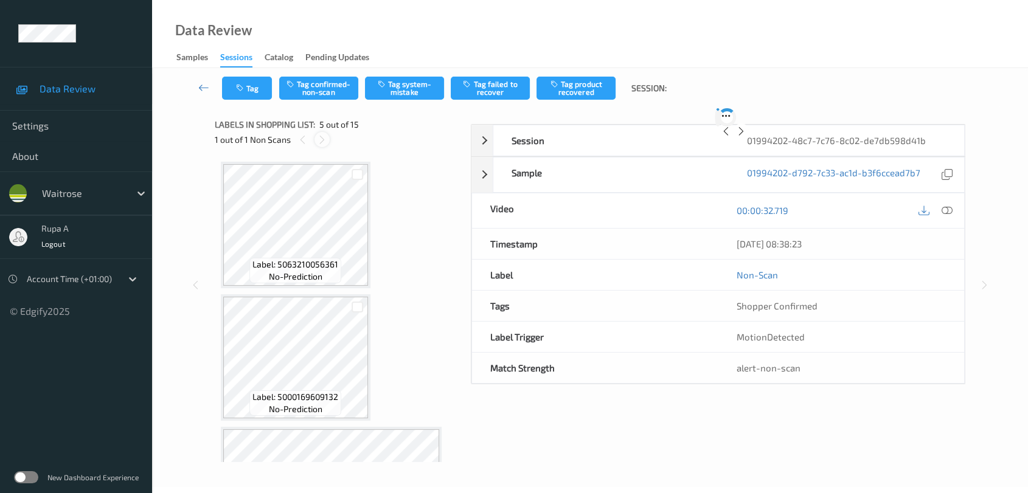
scroll to position [402, 0]
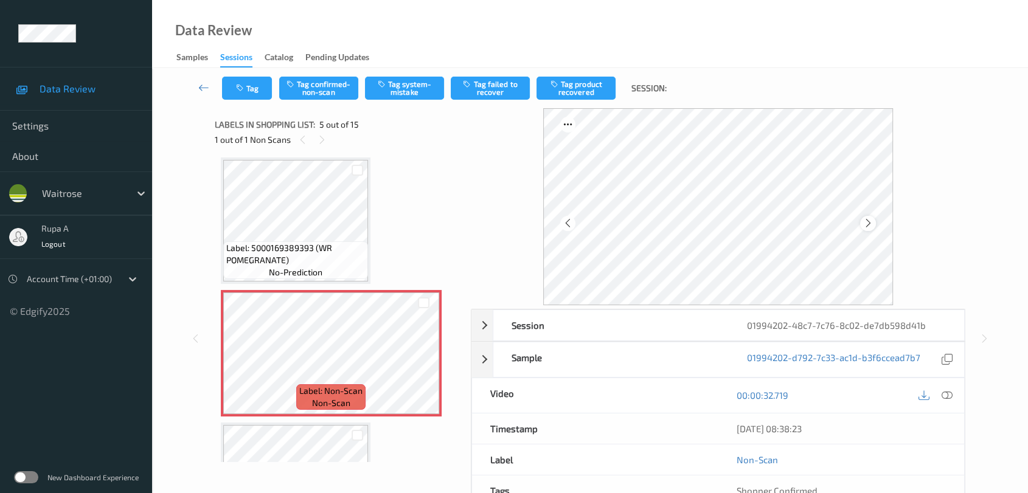
click at [871, 221] on icon at bounding box center [868, 223] width 10 height 11
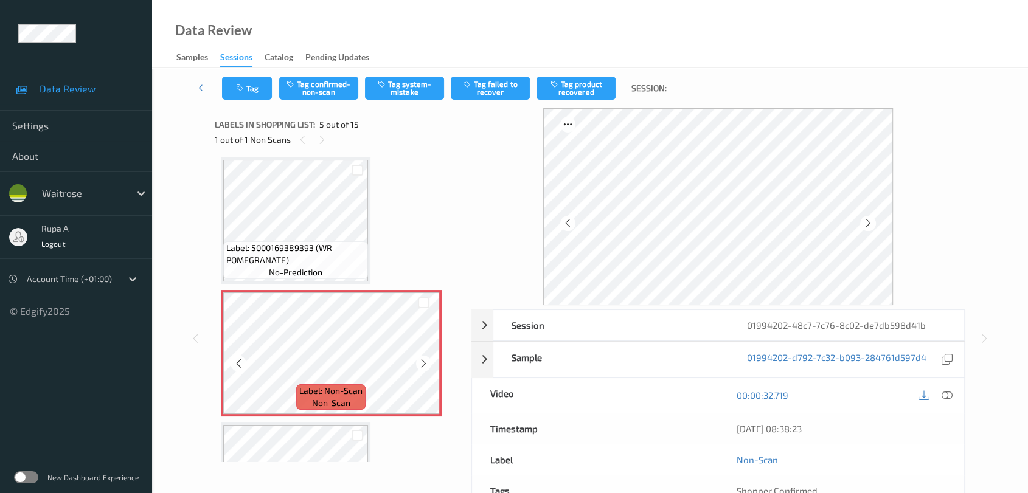
scroll to position [537, 0]
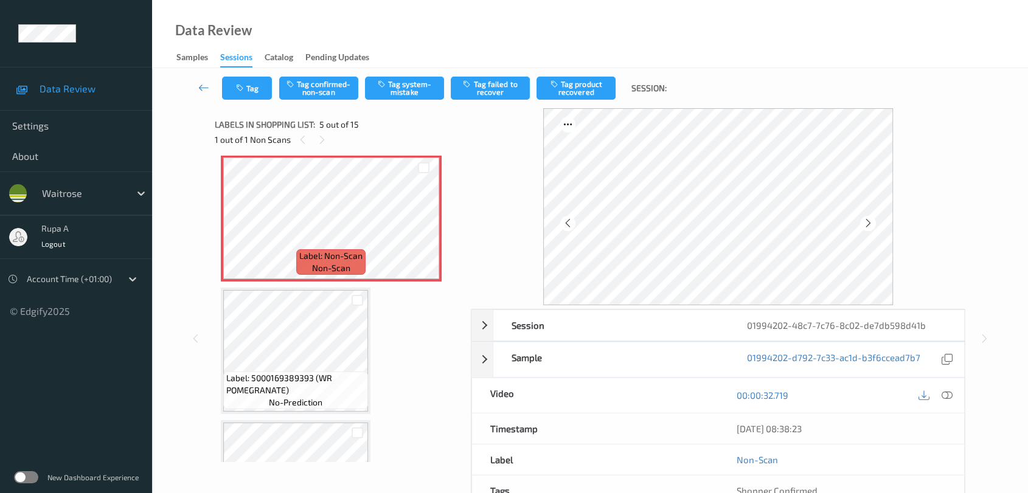
click at [945, 390] on icon at bounding box center [947, 395] width 11 height 11
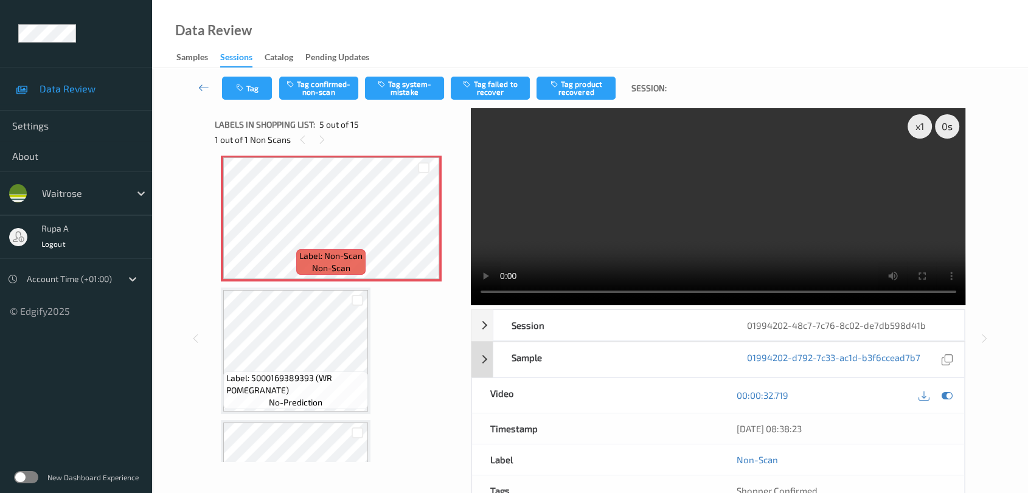
drag, startPoint x: 947, startPoint y: 398, endPoint x: 610, endPoint y: 341, distance: 341.7
click at [948, 398] on icon at bounding box center [947, 395] width 11 height 11
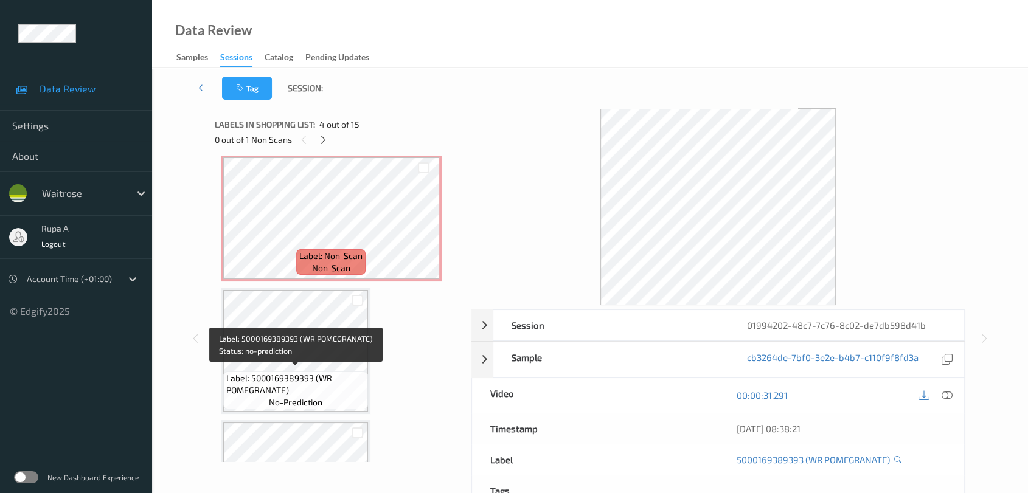
click at [302, 389] on span "Label: 5000169389393 (WR POMEGRANATE)" at bounding box center [295, 384] width 139 height 24
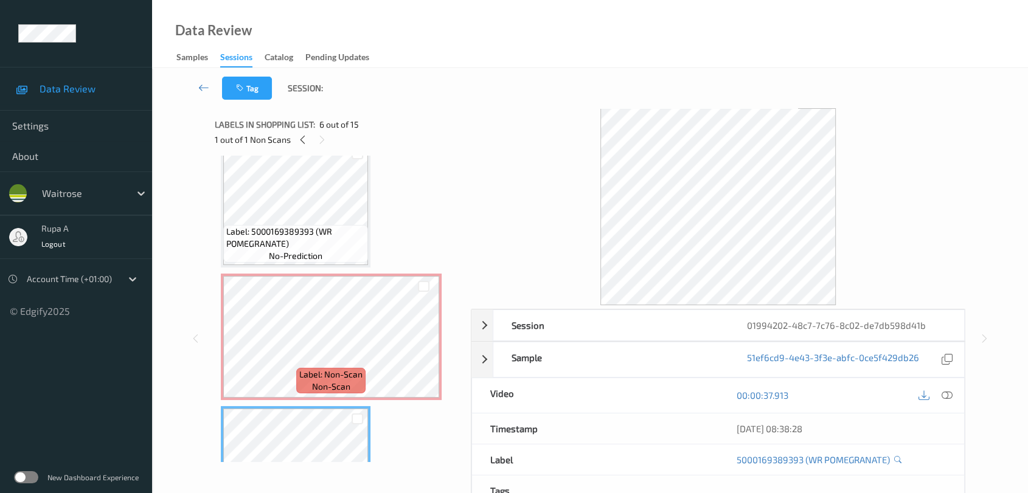
scroll to position [402, 0]
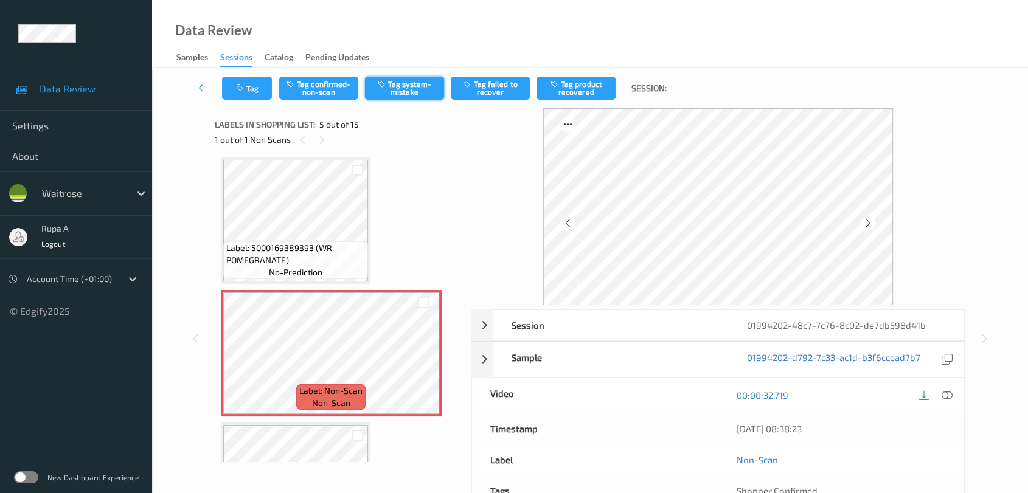
click at [409, 99] on button "Tag system-mistake" at bounding box center [404, 88] width 79 height 23
click at [248, 88] on button "Tag" at bounding box center [247, 88] width 50 height 23
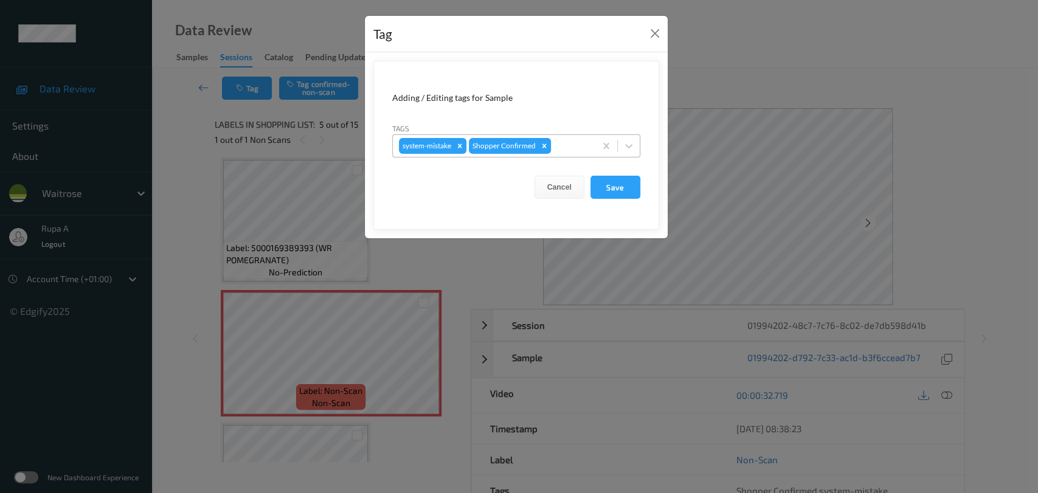
click at [585, 139] on div at bounding box center [572, 146] width 36 height 15
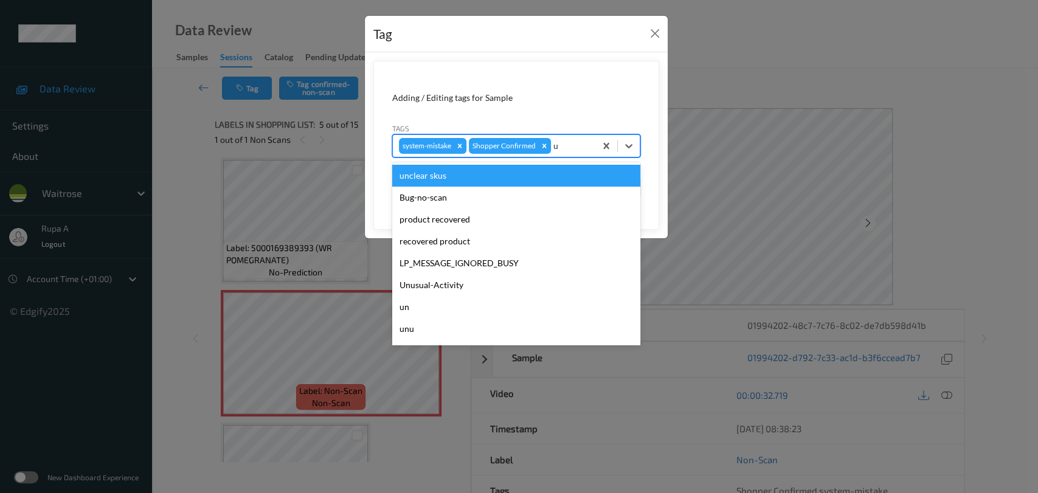
type input "un"
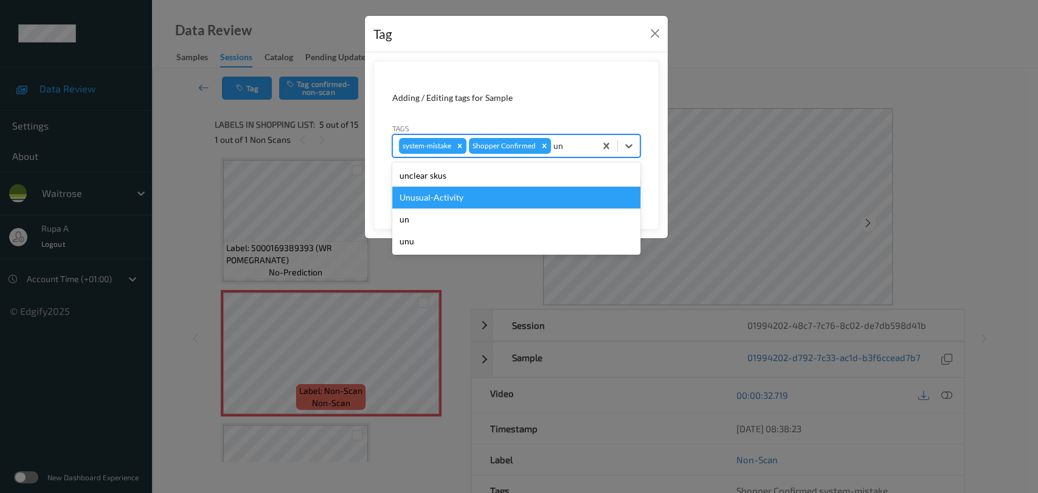
click at [467, 197] on div "Unusual-Activity" at bounding box center [516, 198] width 248 height 22
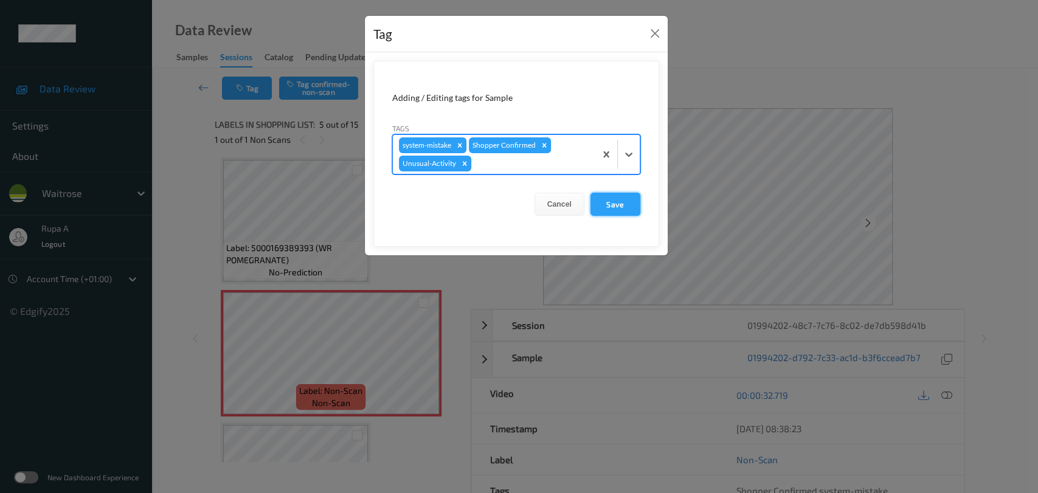
click at [622, 212] on button "Save" at bounding box center [616, 204] width 50 height 23
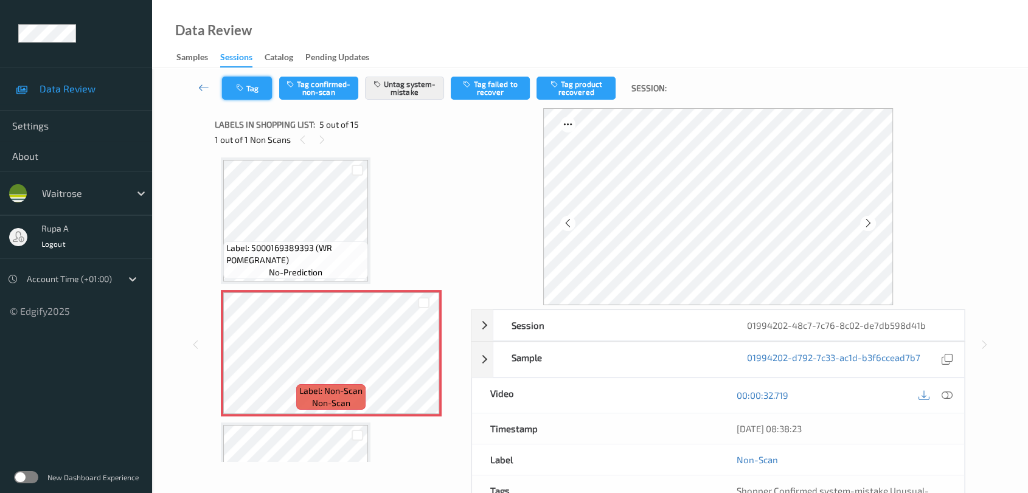
click at [246, 94] on button "Tag" at bounding box center [247, 88] width 50 height 23
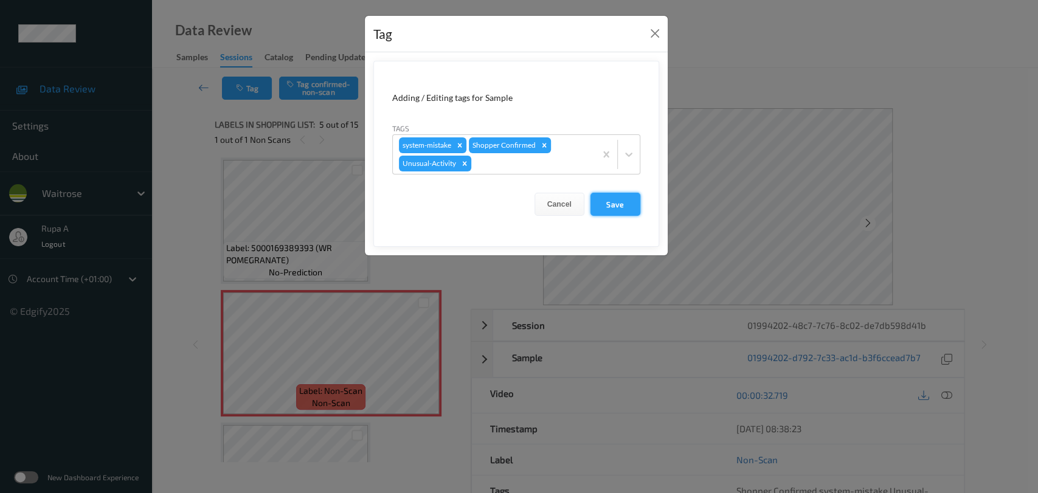
click at [617, 210] on button "Save" at bounding box center [616, 204] width 50 height 23
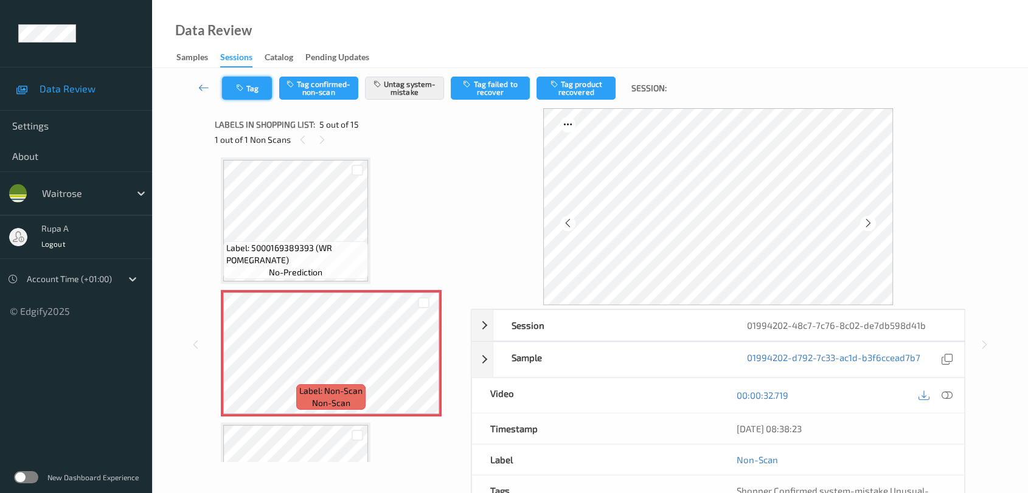
click at [236, 86] on icon "button" at bounding box center [241, 88] width 10 height 9
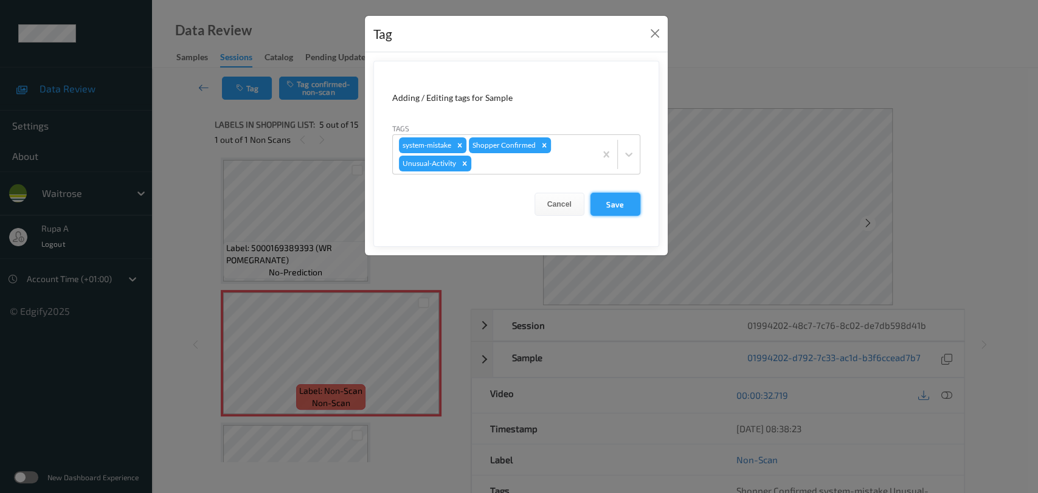
click at [620, 206] on button "Save" at bounding box center [616, 204] width 50 height 23
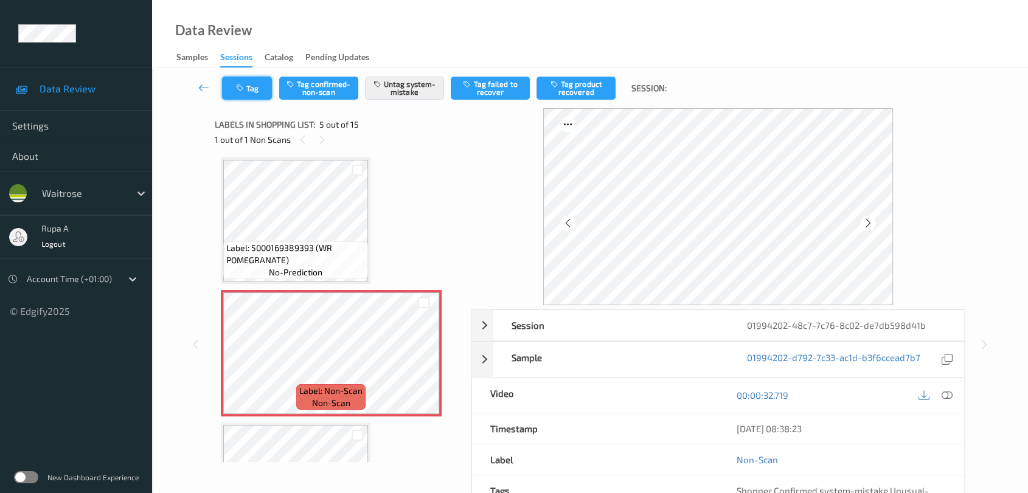
click at [238, 94] on button "Tag" at bounding box center [247, 88] width 50 height 23
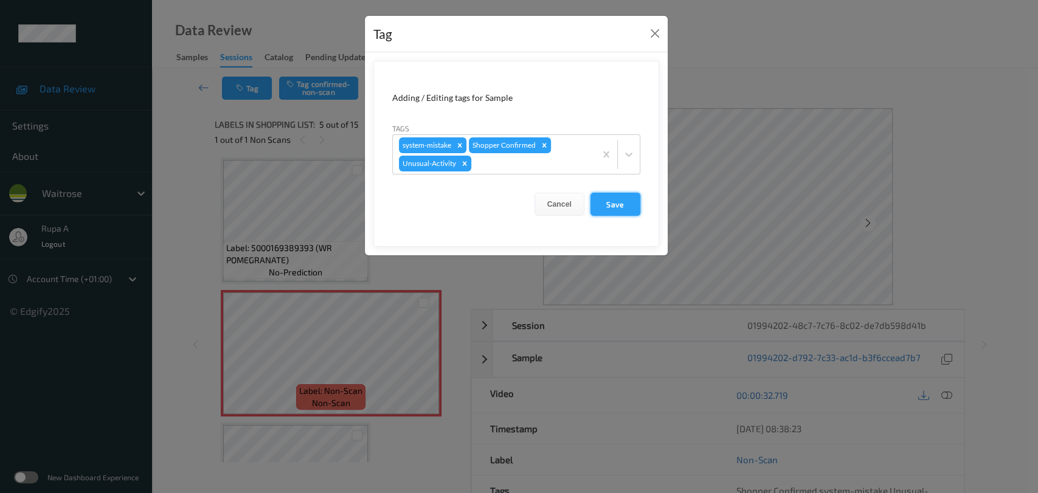
click at [630, 215] on button "Save" at bounding box center [616, 204] width 50 height 23
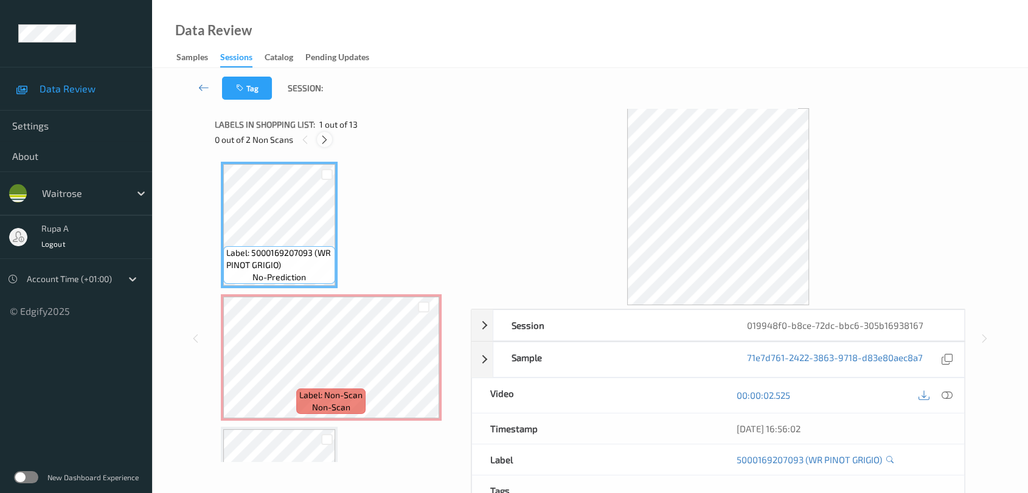
click at [322, 134] on icon at bounding box center [324, 139] width 10 height 11
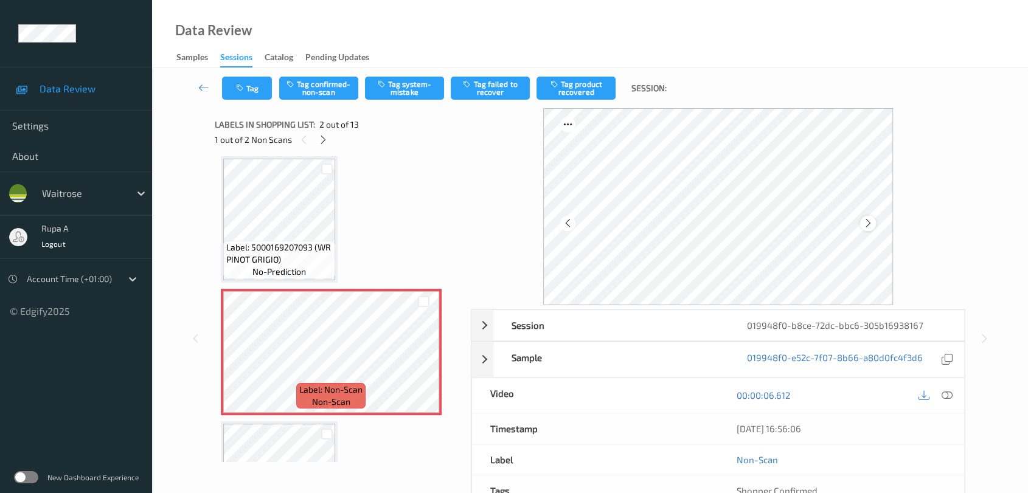
click at [866, 224] on icon at bounding box center [868, 223] width 10 height 11
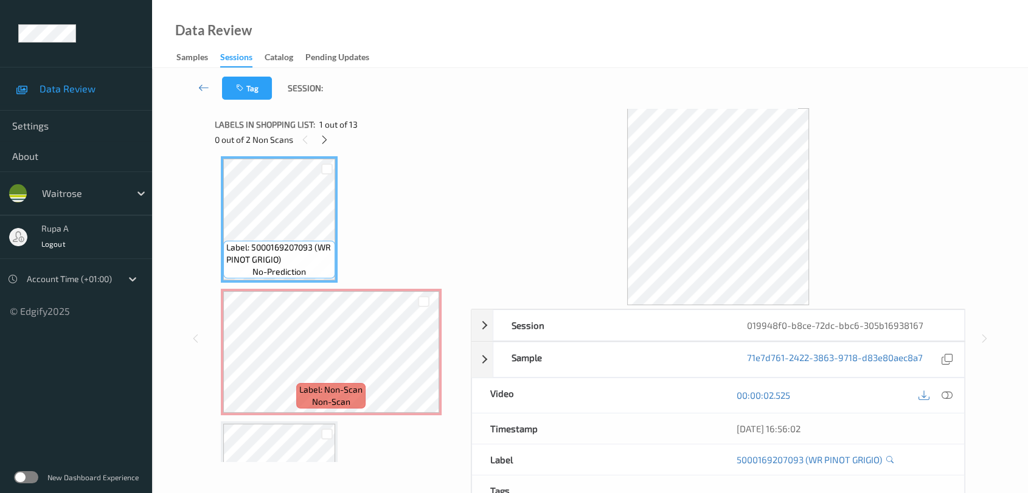
scroll to position [0, 0]
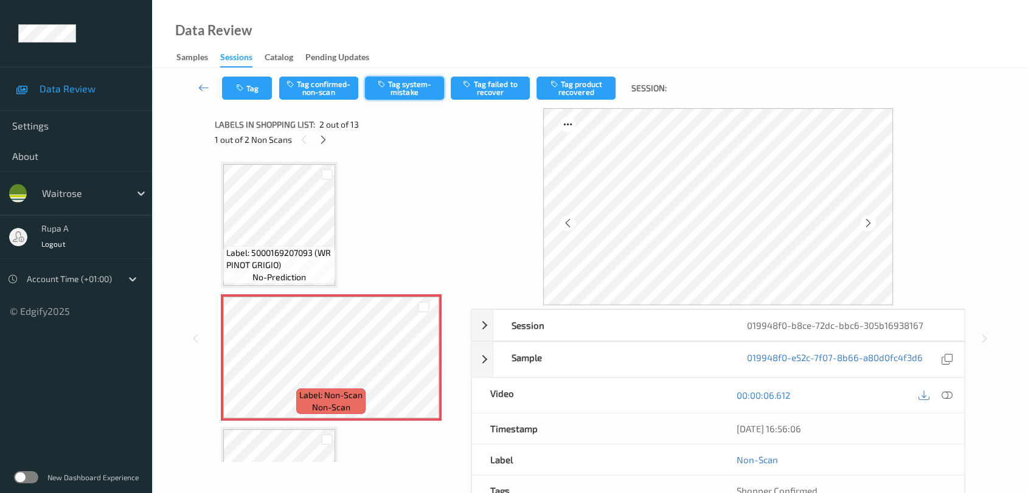
click at [409, 89] on button "Tag system-mistake" at bounding box center [404, 88] width 79 height 23
click at [241, 96] on button "Tag" at bounding box center [247, 88] width 50 height 23
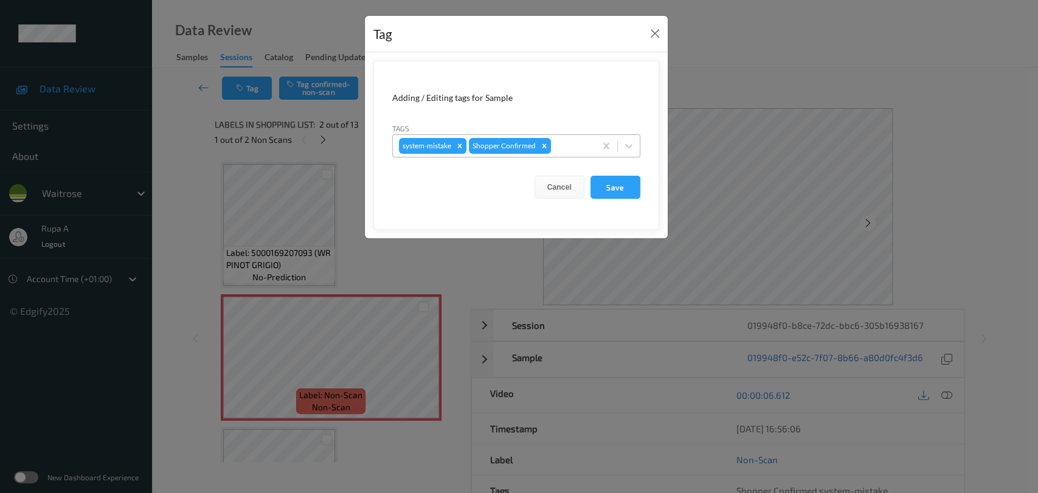
click at [564, 147] on div at bounding box center [572, 146] width 36 height 15
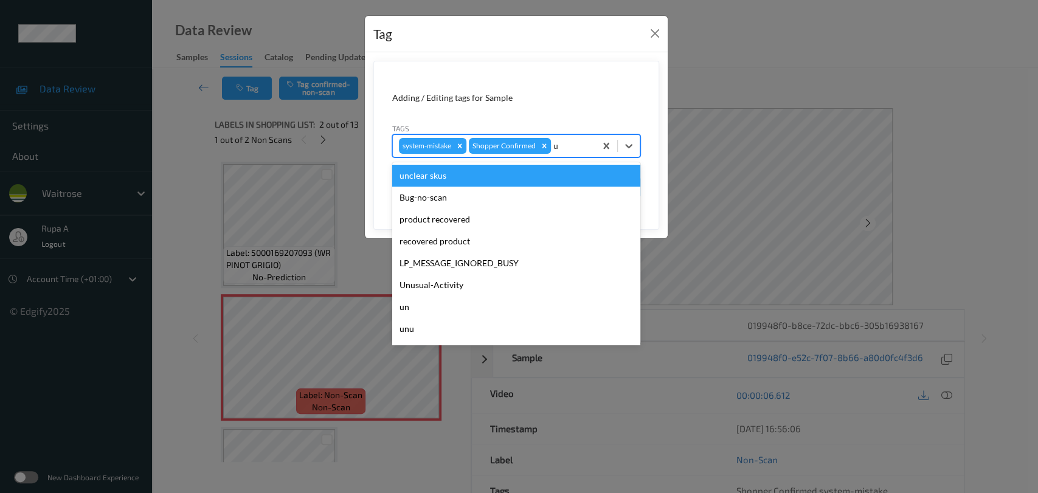
type input "un"
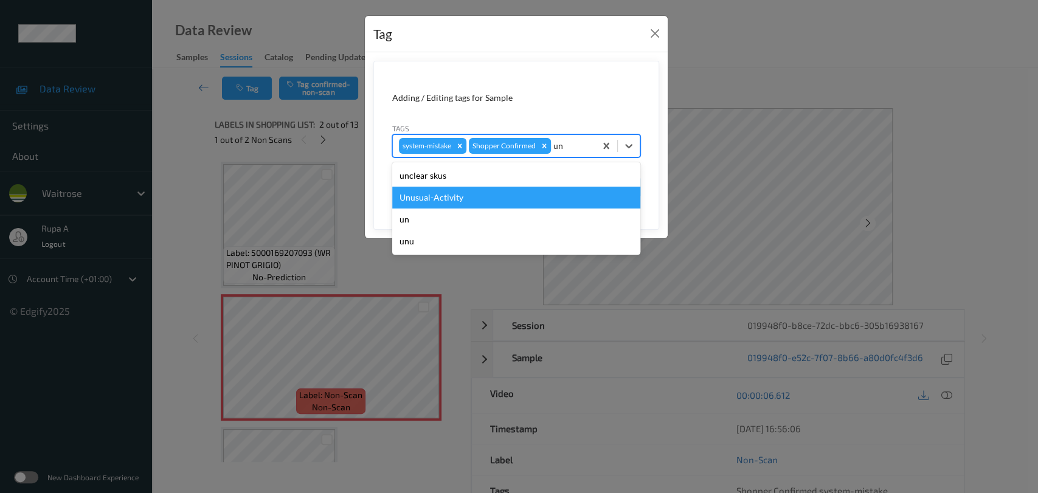
click at [511, 190] on div "Unusual-Activity" at bounding box center [516, 198] width 248 height 22
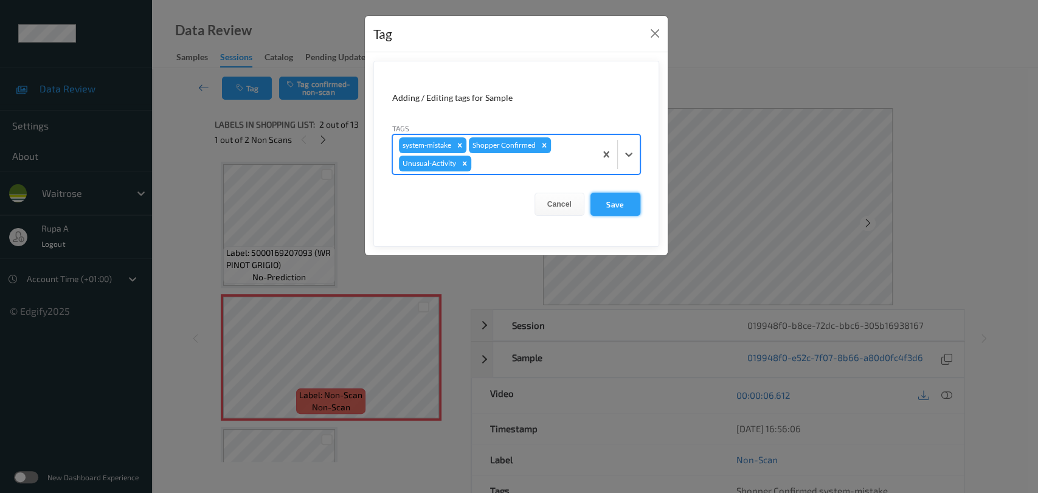
click at [619, 212] on button "Save" at bounding box center [616, 204] width 50 height 23
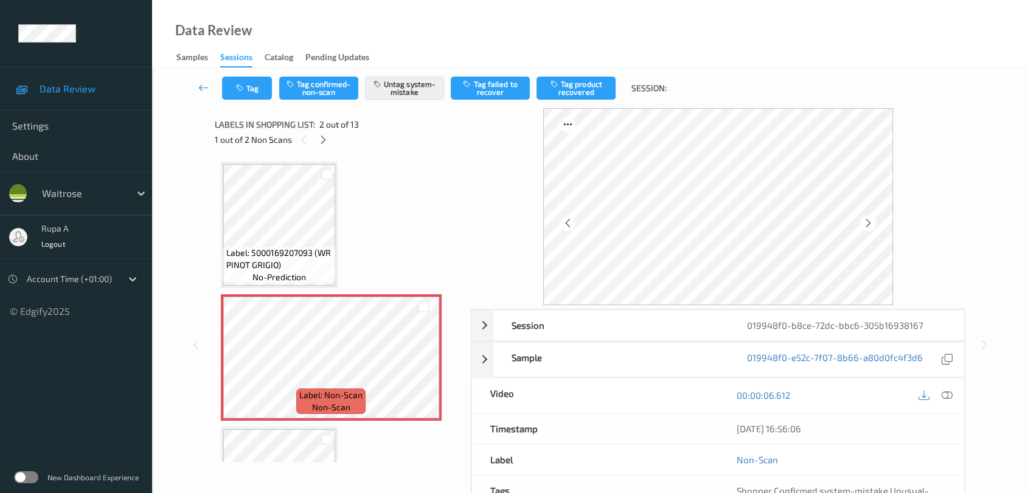
click at [944, 397] on icon at bounding box center [947, 395] width 11 height 11
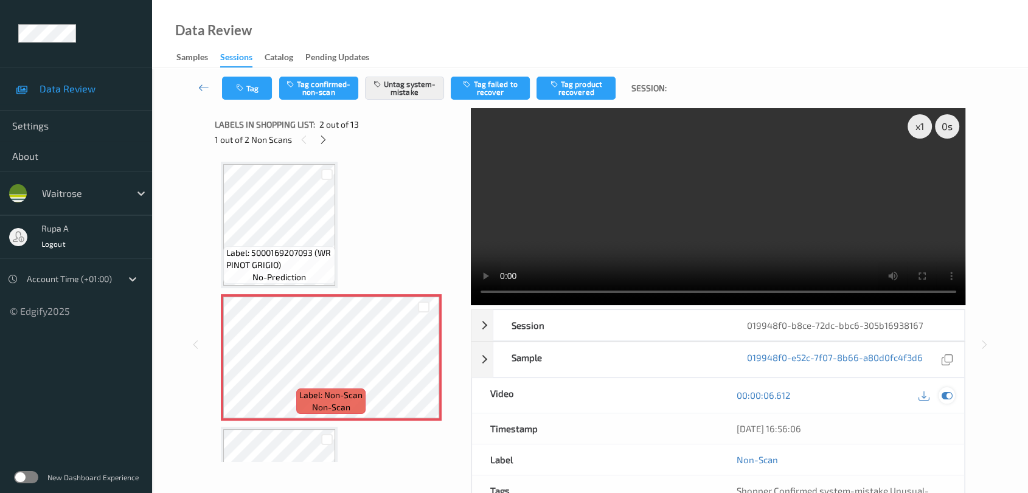
click at [949, 390] on icon at bounding box center [947, 395] width 11 height 11
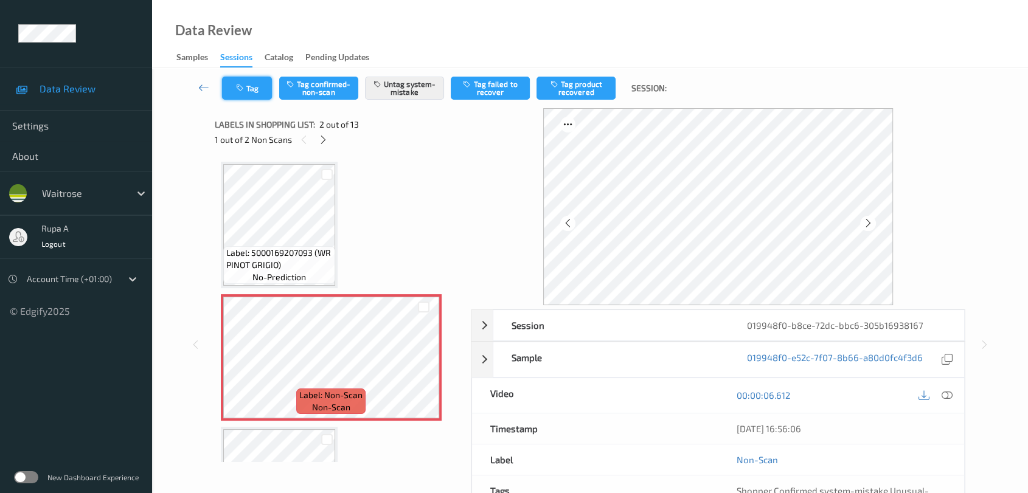
click at [248, 91] on button "Tag" at bounding box center [247, 88] width 50 height 23
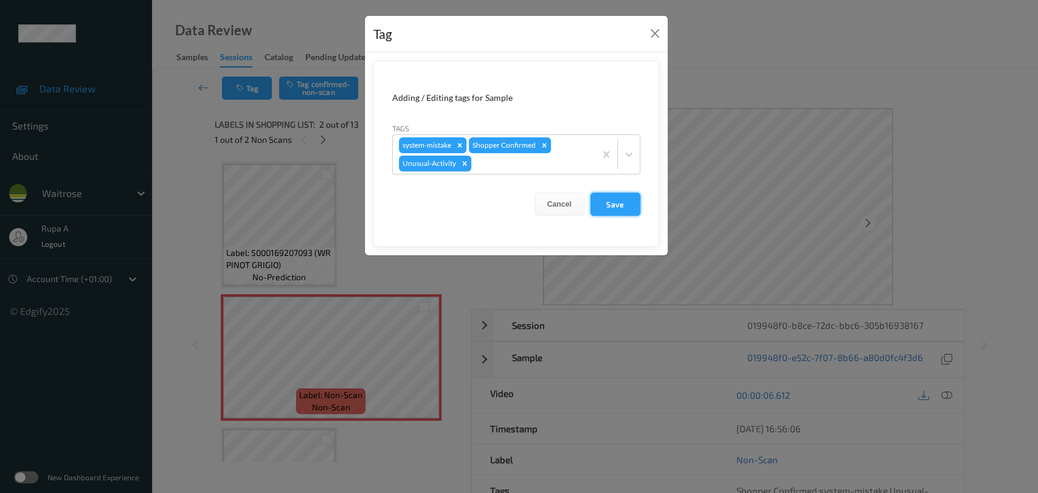
click at [631, 202] on button "Save" at bounding box center [616, 204] width 50 height 23
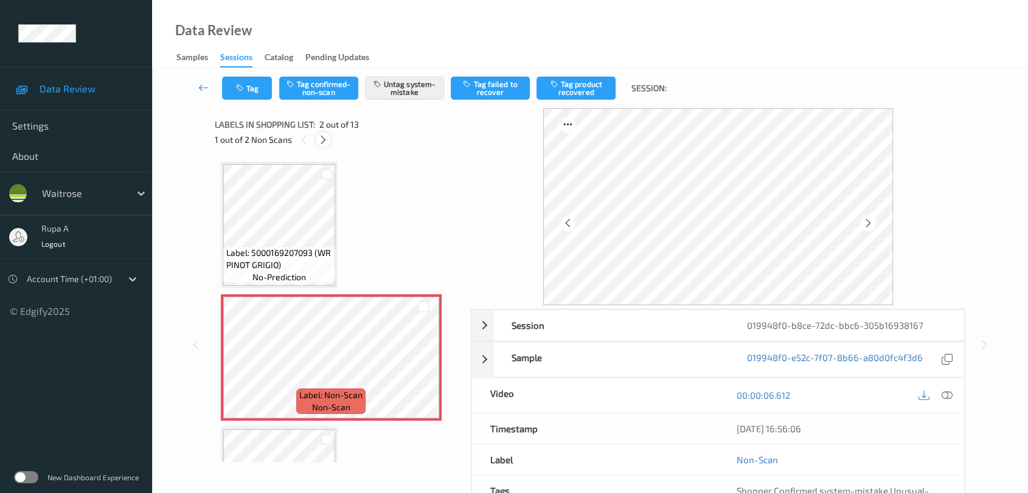
click at [324, 139] on icon at bounding box center [323, 139] width 10 height 11
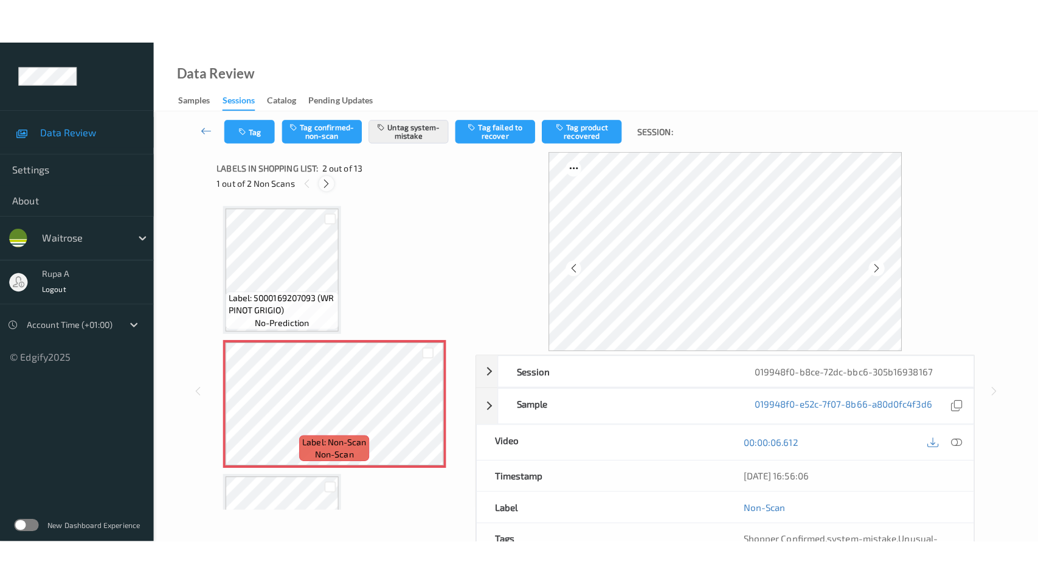
scroll to position [1416, 0]
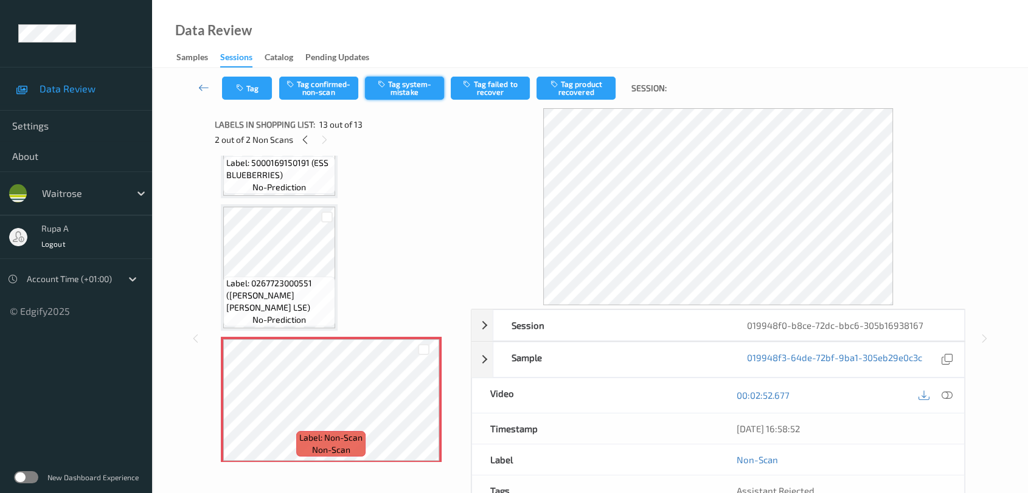
click at [423, 95] on button "Tag system-mistake" at bounding box center [404, 88] width 79 height 23
click at [238, 92] on button "Tag" at bounding box center [247, 88] width 50 height 23
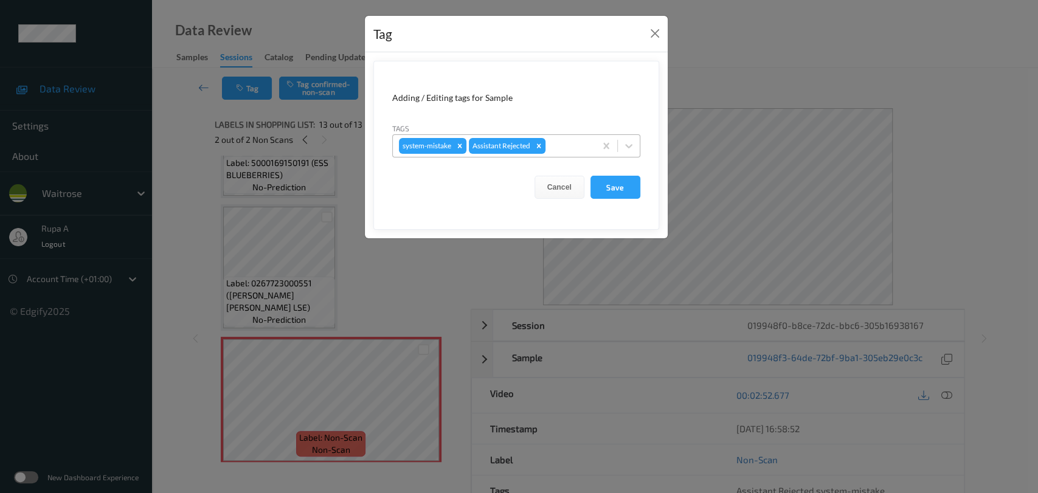
click at [567, 147] on div at bounding box center [568, 146] width 41 height 15
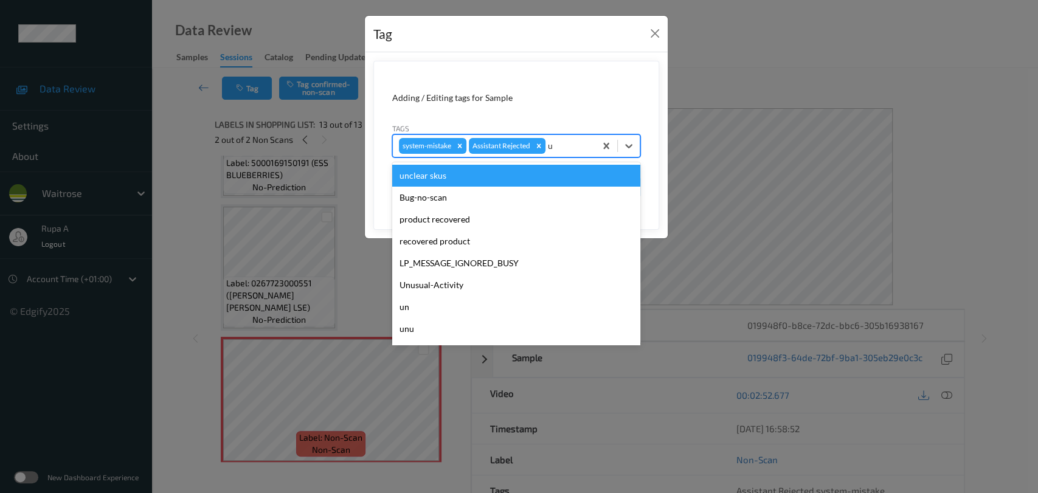
type input "un"
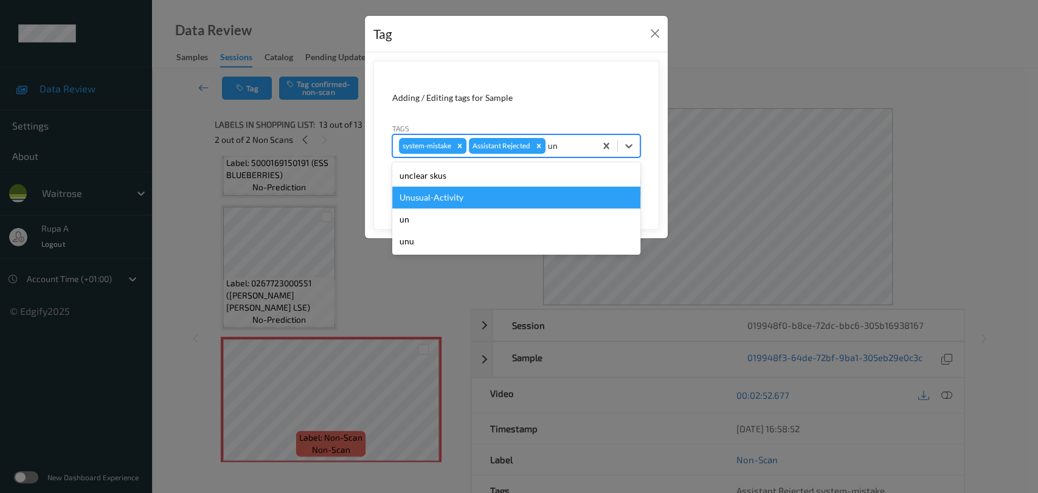
click at [514, 193] on div "Unusual-Activity" at bounding box center [516, 198] width 248 height 22
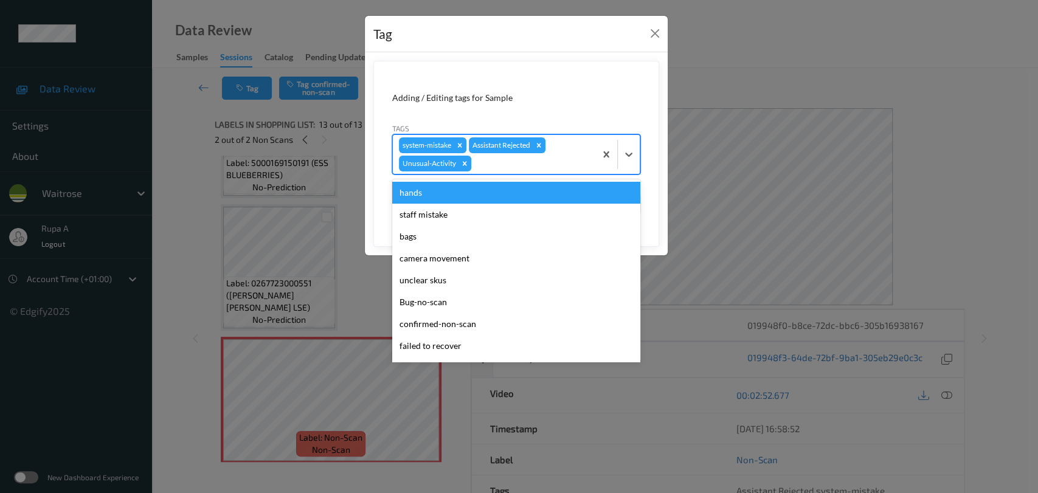
click at [545, 158] on div at bounding box center [532, 163] width 116 height 15
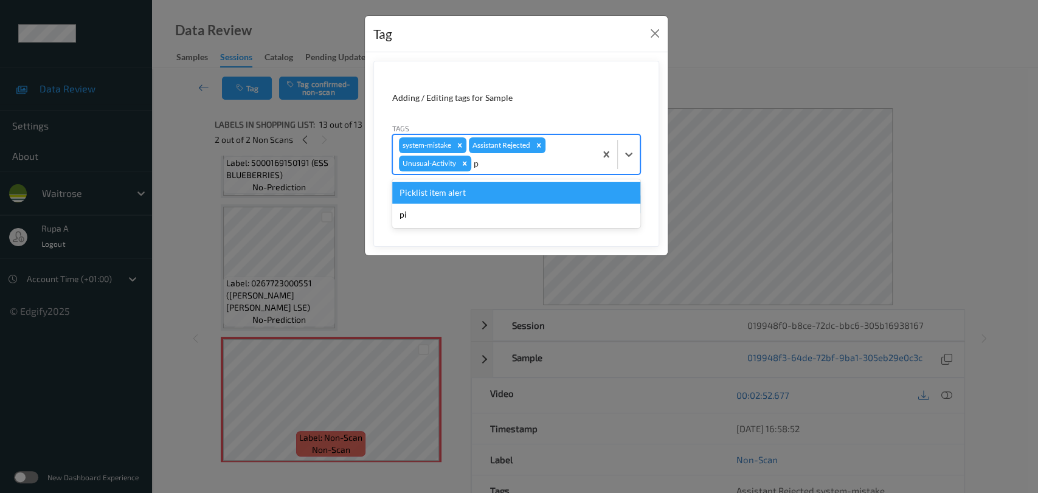
type input "pi"
click at [514, 189] on div "Picklist item alert" at bounding box center [516, 193] width 248 height 22
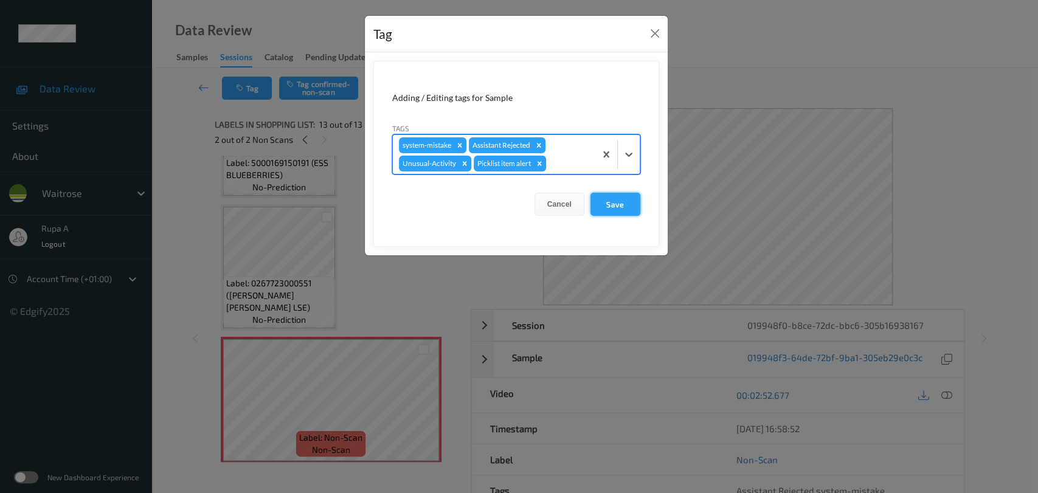
click at [629, 205] on button "Save" at bounding box center [616, 204] width 50 height 23
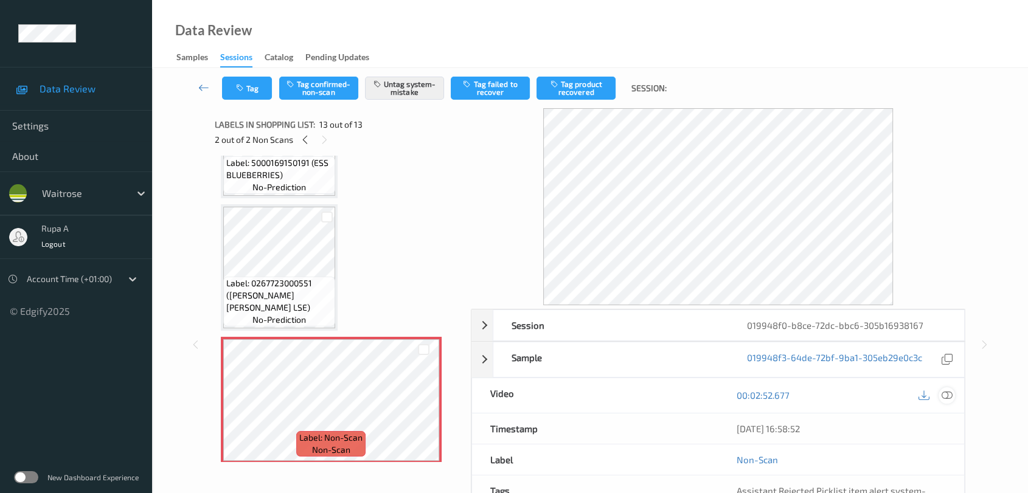
click at [948, 394] on icon at bounding box center [947, 395] width 11 height 11
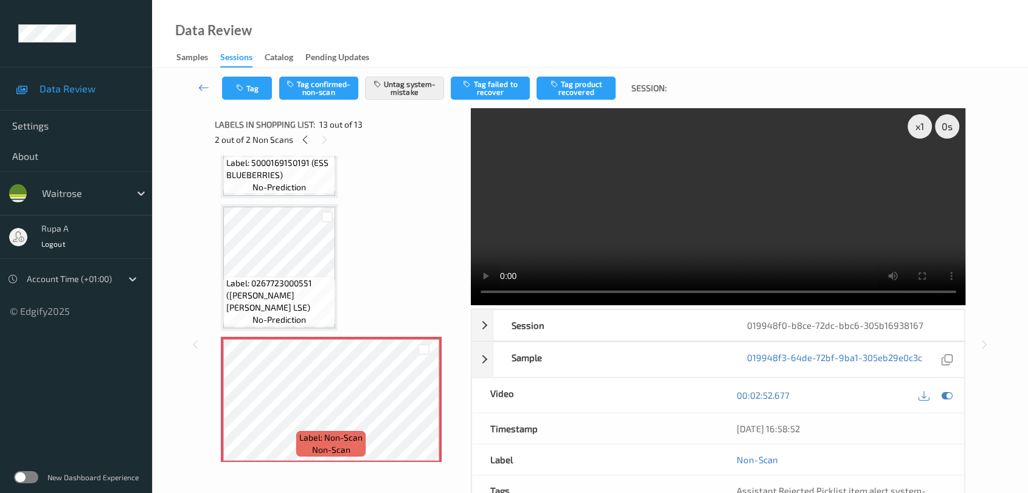
scroll to position [1325, 0]
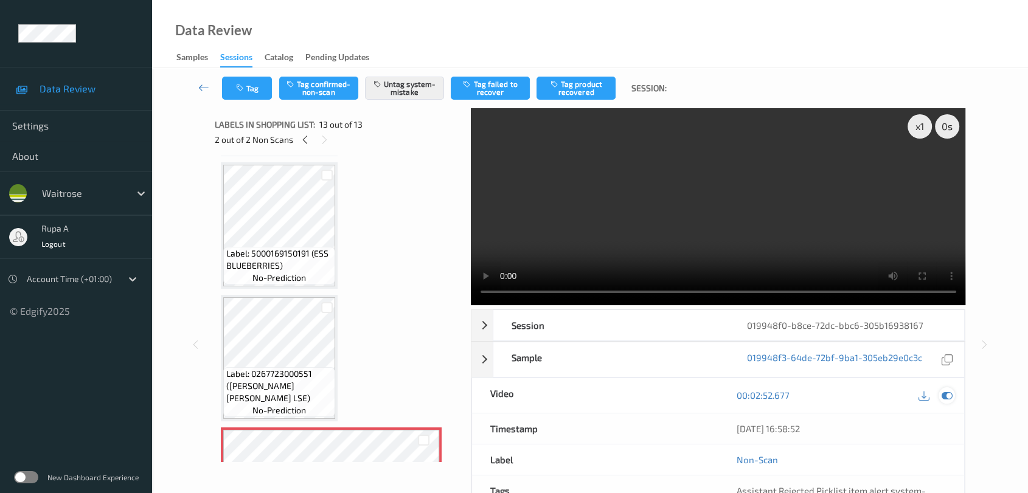
drag, startPoint x: 950, startPoint y: 397, endPoint x: 615, endPoint y: 364, distance: 336.7
click at [951, 397] on icon at bounding box center [947, 395] width 11 height 11
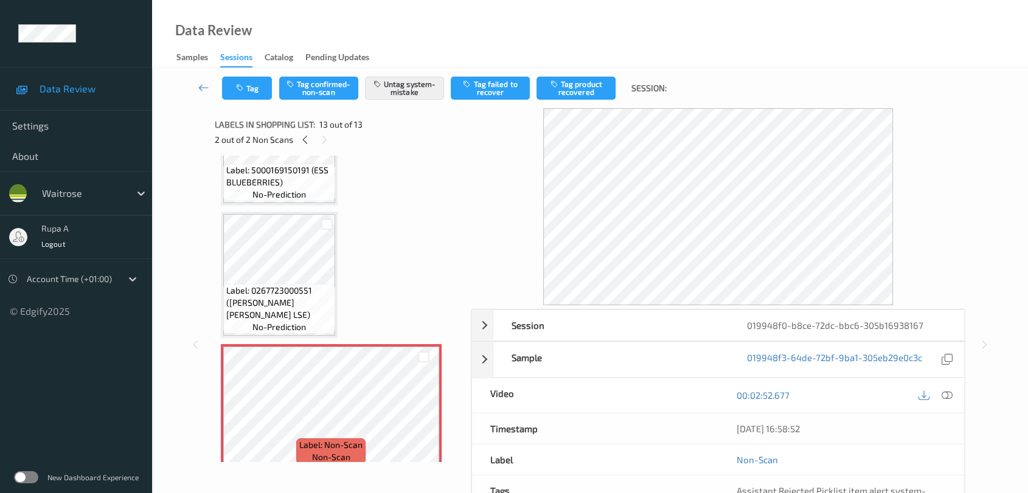
scroll to position [1416, 0]
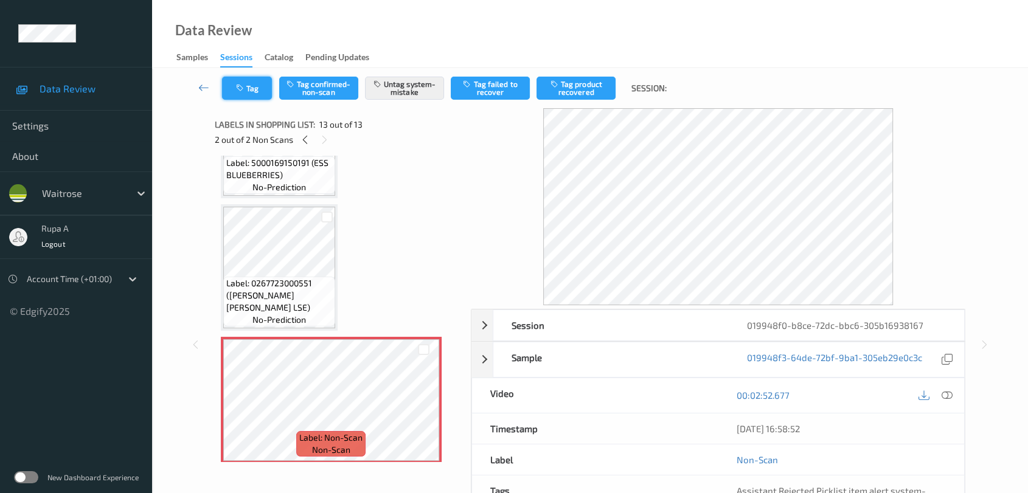
click at [248, 82] on button "Tag" at bounding box center [247, 88] width 50 height 23
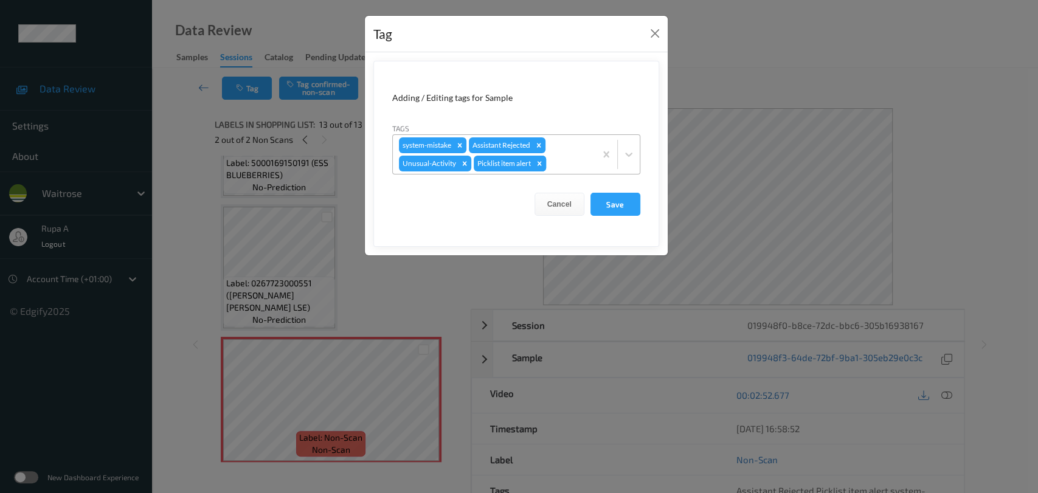
click at [543, 165] on icon "Remove Picklist item alert" at bounding box center [539, 163] width 9 height 9
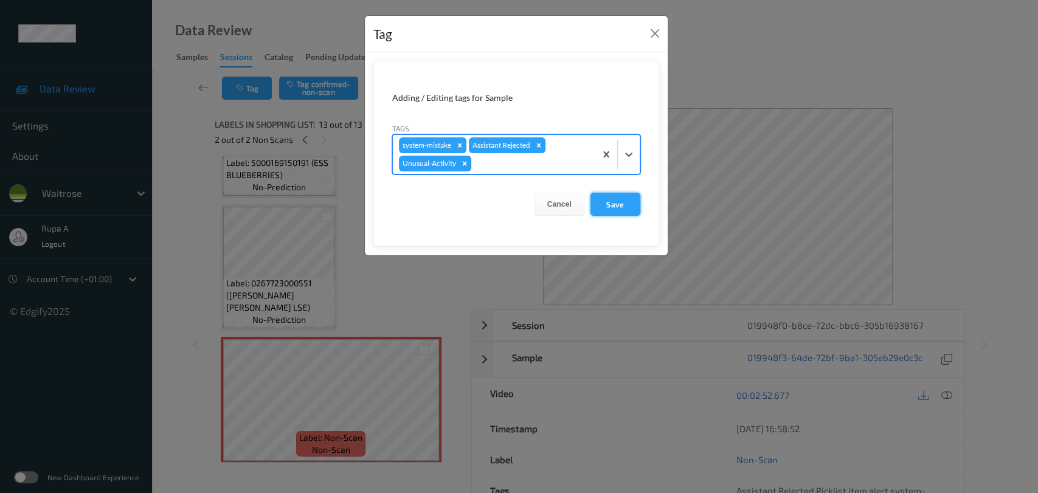
click at [617, 205] on button "Save" at bounding box center [616, 204] width 50 height 23
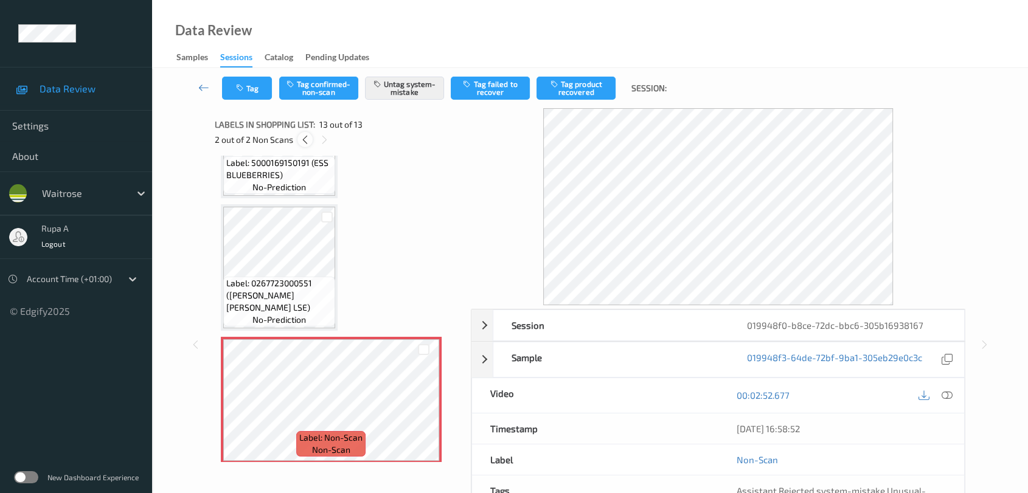
click at [309, 142] on icon at bounding box center [305, 139] width 10 height 11
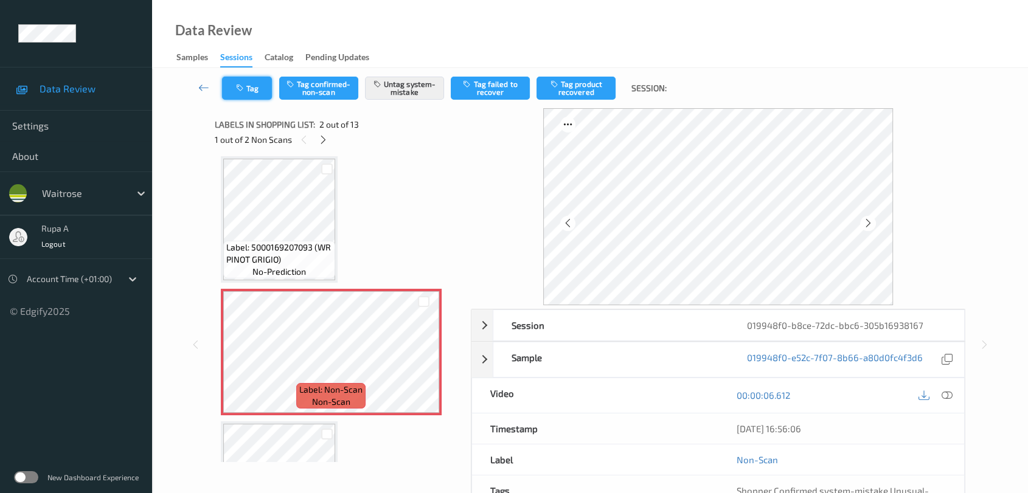
click at [231, 89] on button "Tag" at bounding box center [247, 88] width 50 height 23
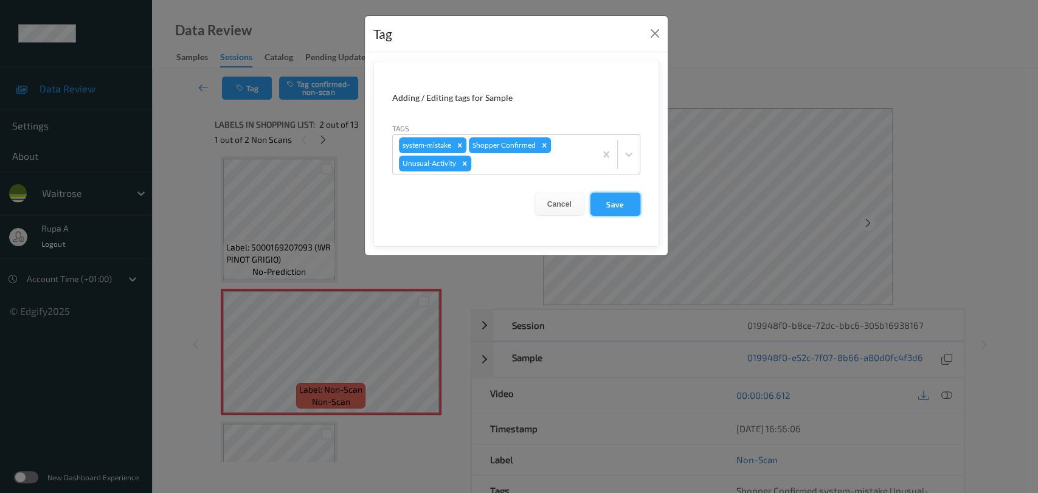
click at [608, 202] on button "Save" at bounding box center [616, 204] width 50 height 23
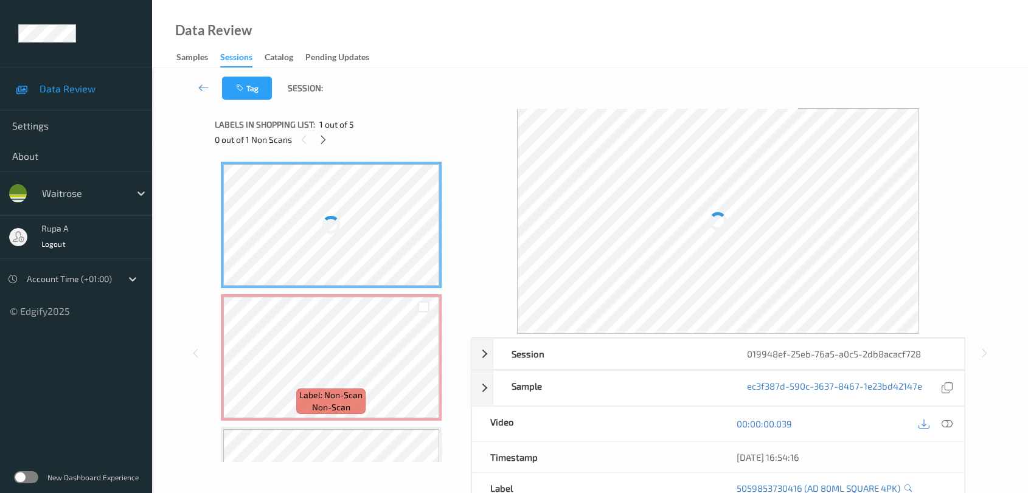
click at [411, 111] on div "Labels in shopping list: 1 out of 5 0 out of 1 Non Scans" at bounding box center [339, 131] width 248 height 47
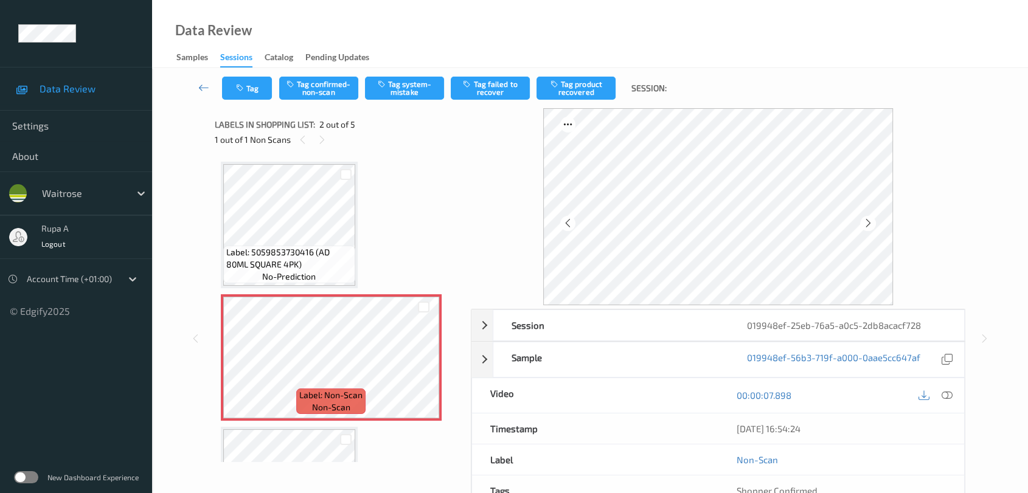
click at [196, 210] on div "Session 019948ef-25eb-76a5-a0c5-2db8acacf728 Session ID 019948ef-25eb-76a5-a0c5…" at bounding box center [590, 338] width 826 height 461
click at [948, 397] on icon at bounding box center [947, 395] width 11 height 11
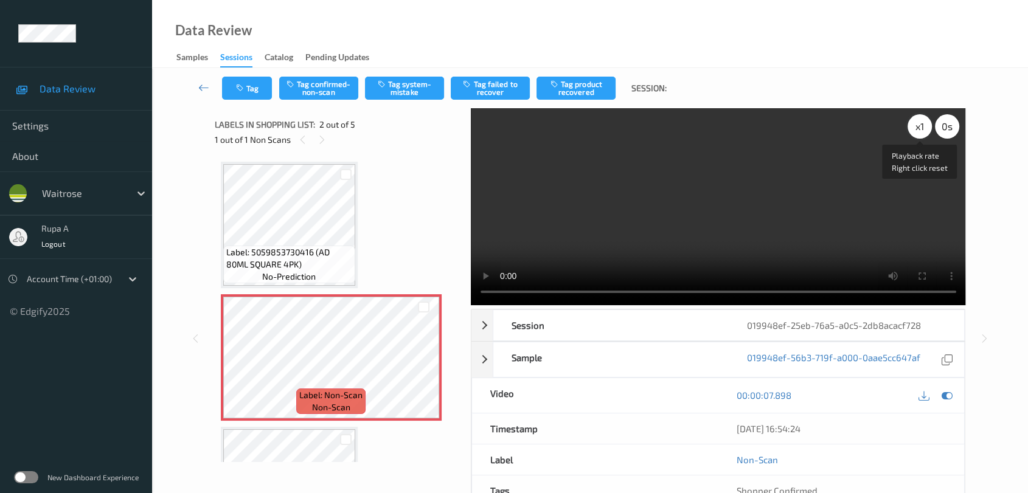
click at [922, 128] on div "x 1" at bounding box center [920, 126] width 24 height 24
click at [915, 123] on div "x 2" at bounding box center [920, 126] width 24 height 24
click at [945, 392] on icon at bounding box center [947, 395] width 11 height 11
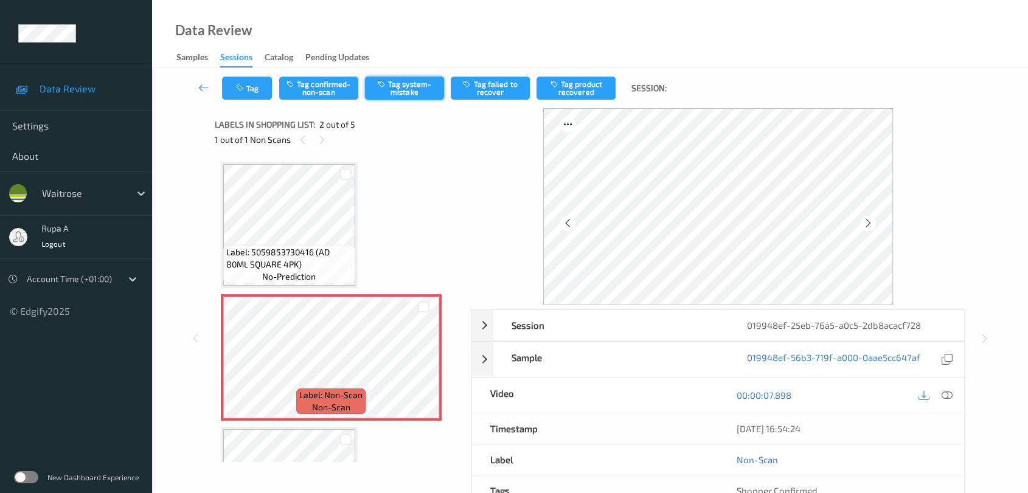
click at [392, 83] on button "Tag system-mistake" at bounding box center [404, 88] width 79 height 23
click at [259, 91] on button "Tag" at bounding box center [247, 88] width 50 height 23
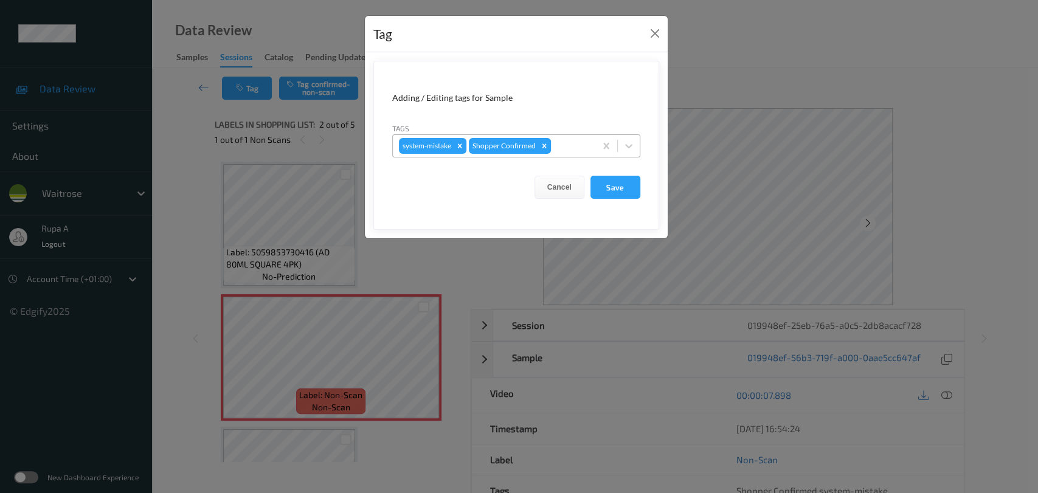
click at [566, 148] on div at bounding box center [572, 146] width 36 height 15
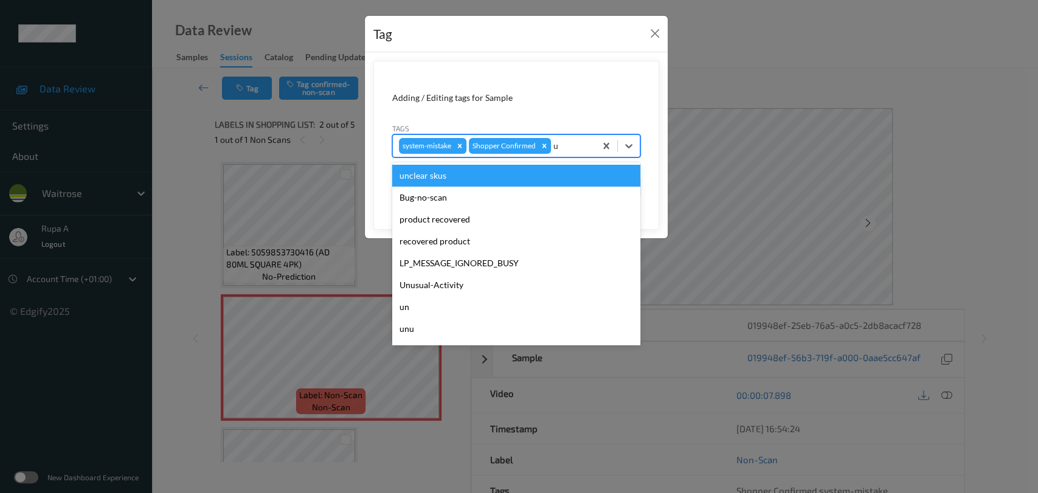
type input "un"
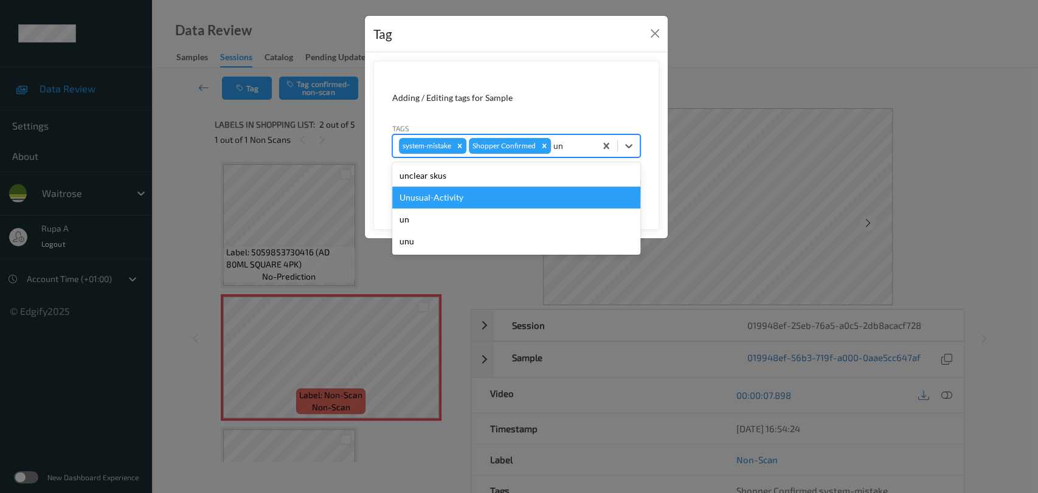
click at [443, 189] on div "Unusual-Activity" at bounding box center [516, 198] width 248 height 22
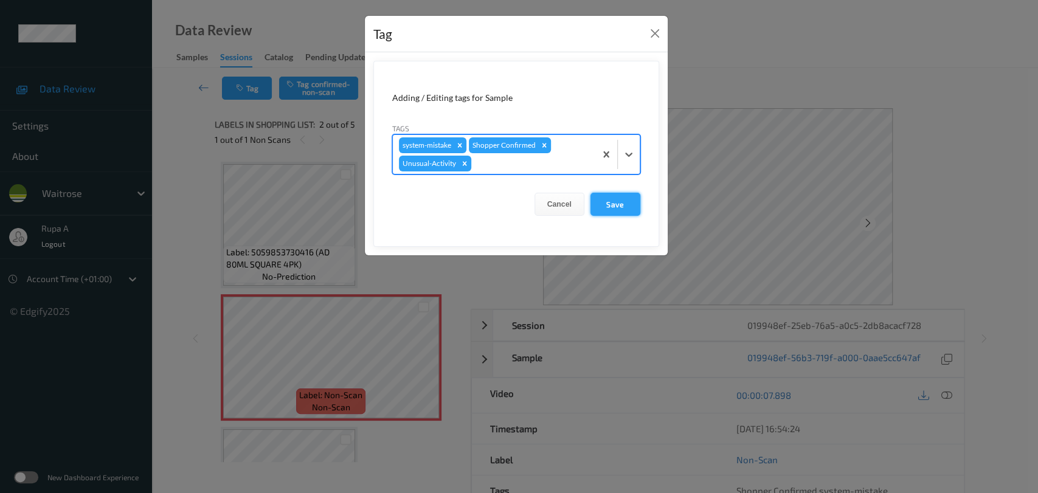
click at [616, 201] on button "Save" at bounding box center [616, 204] width 50 height 23
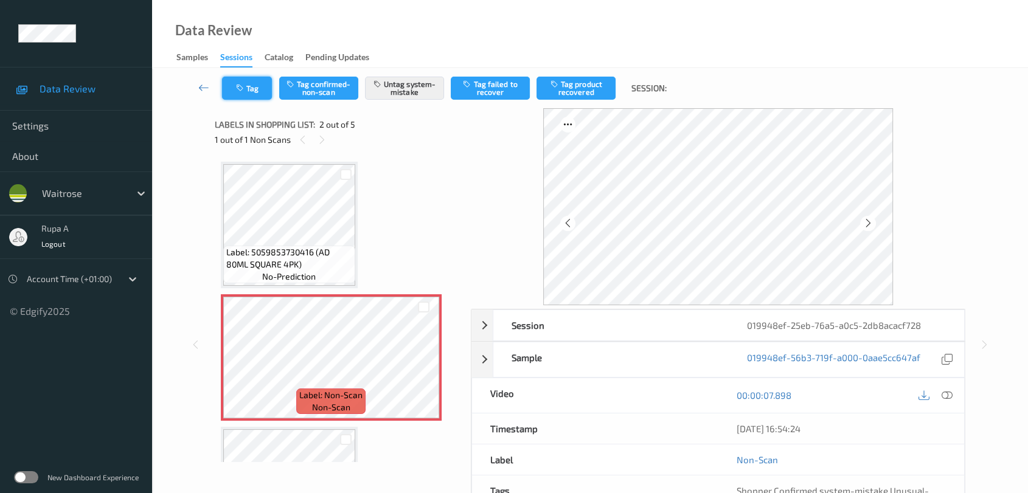
click at [238, 84] on icon "button" at bounding box center [241, 88] width 10 height 9
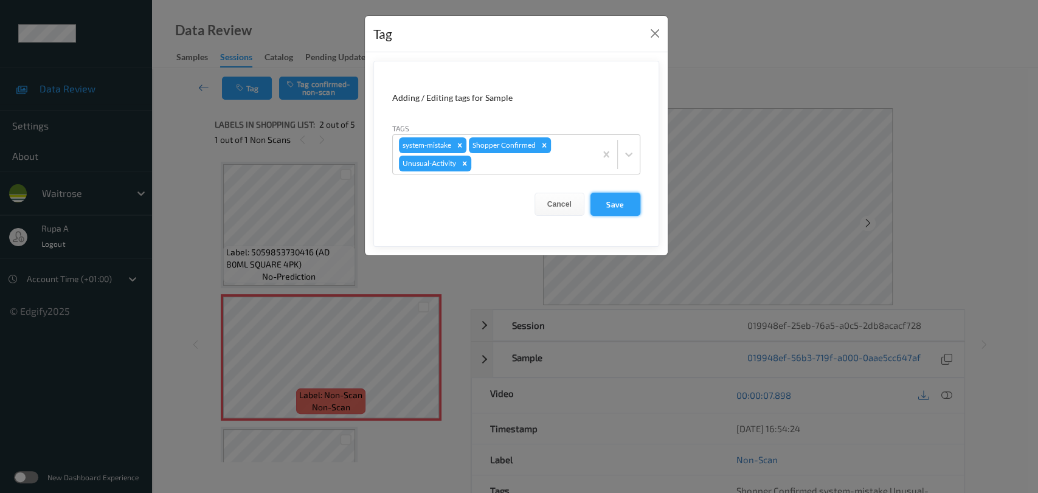
click at [614, 206] on button "Save" at bounding box center [616, 204] width 50 height 23
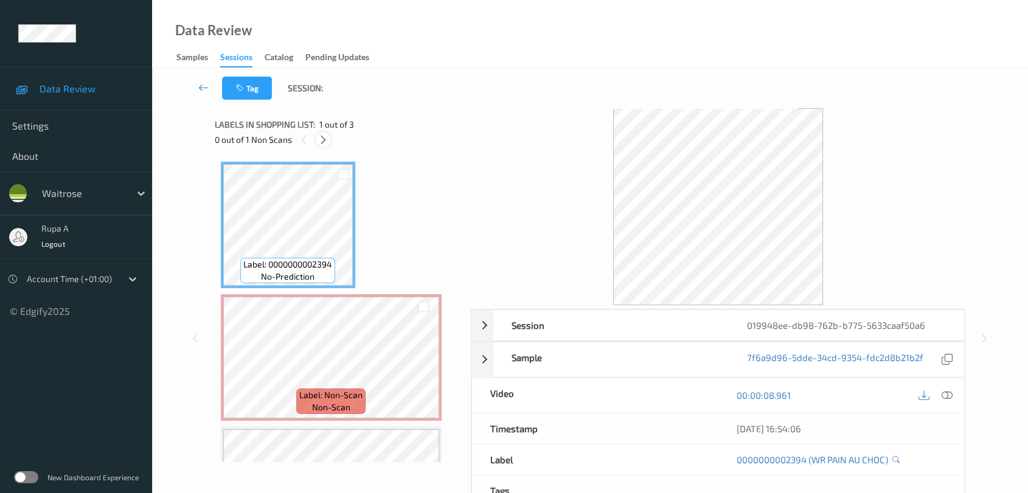
click at [321, 141] on icon at bounding box center [323, 139] width 10 height 11
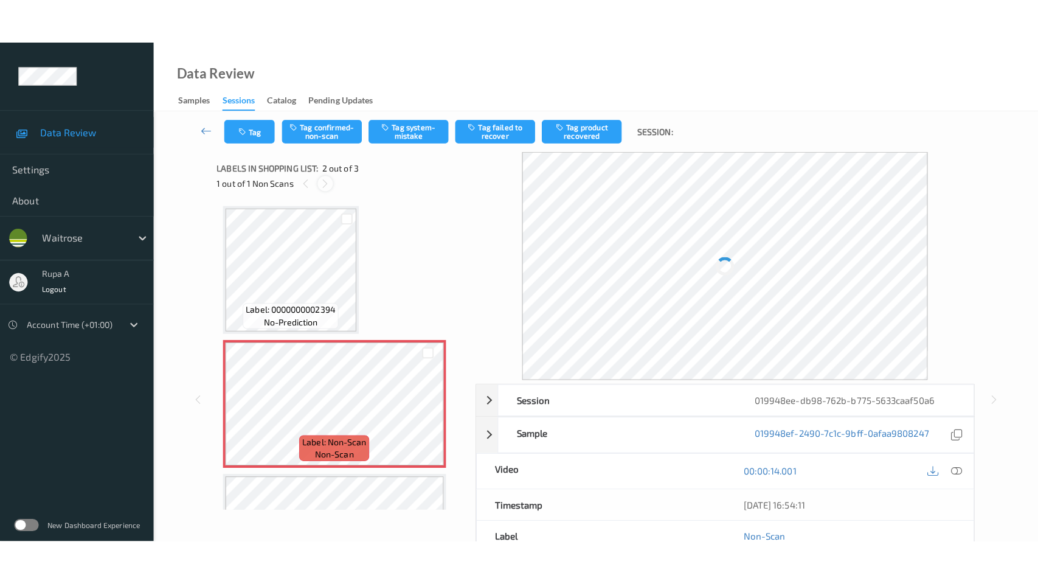
scroll to position [5, 0]
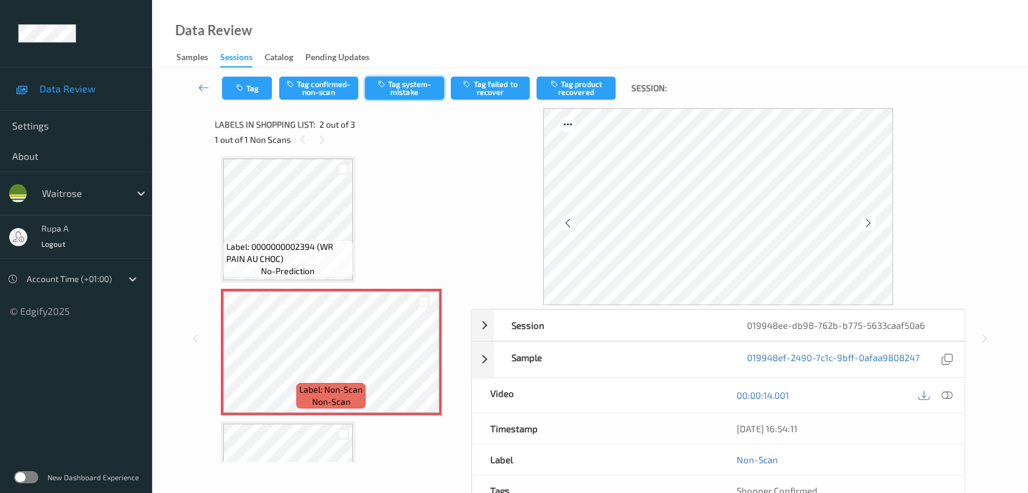
click at [409, 94] on button "Tag system-mistake" at bounding box center [404, 88] width 79 height 23
click at [248, 88] on button "Tag" at bounding box center [247, 88] width 50 height 23
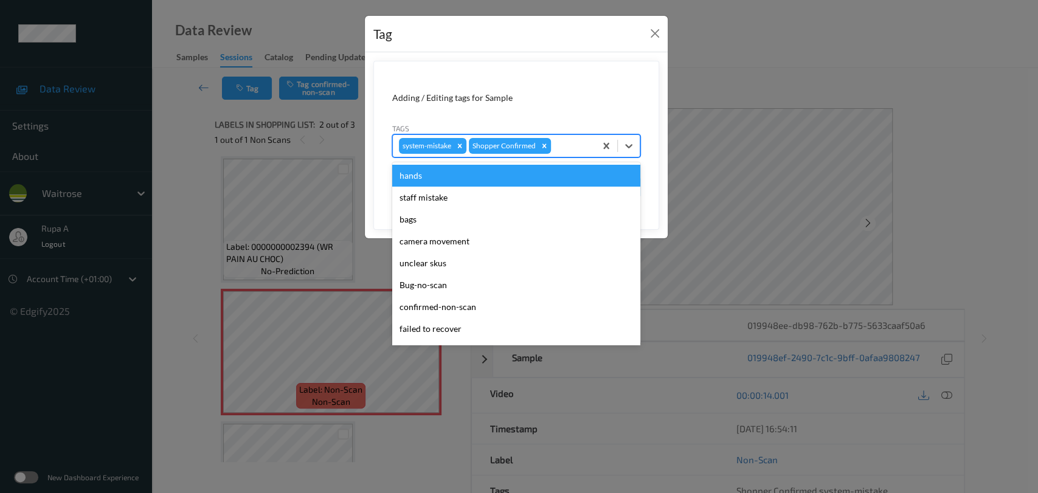
click at [564, 144] on div at bounding box center [572, 146] width 36 height 15
type input "un"
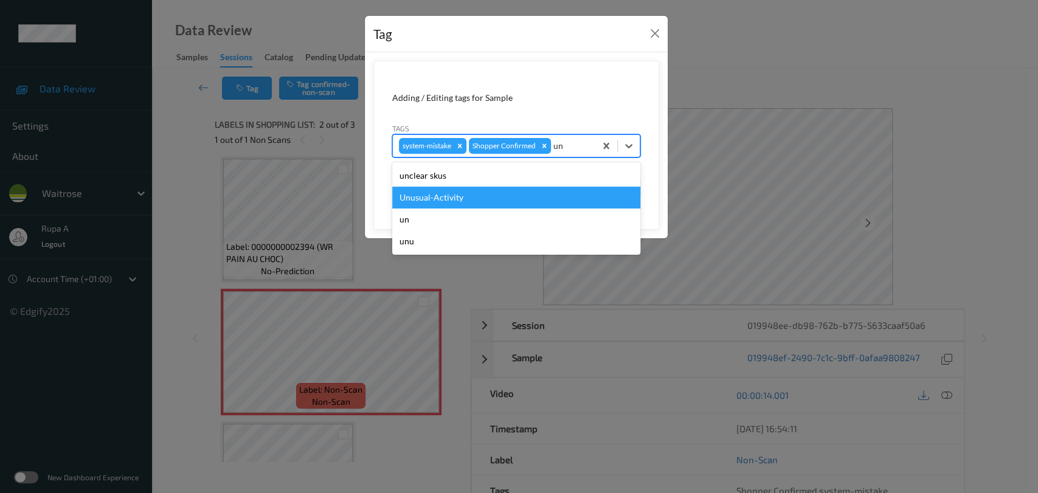
click at [496, 201] on div "Unusual-Activity" at bounding box center [516, 198] width 248 height 22
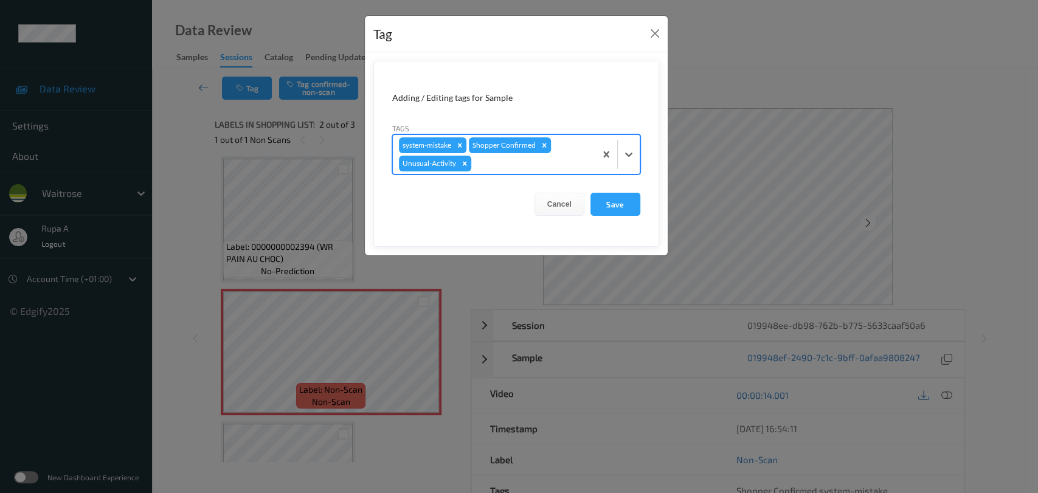
click at [513, 171] on div "system-mistake Shopper Confirmed Unusual-Activity" at bounding box center [494, 154] width 203 height 39
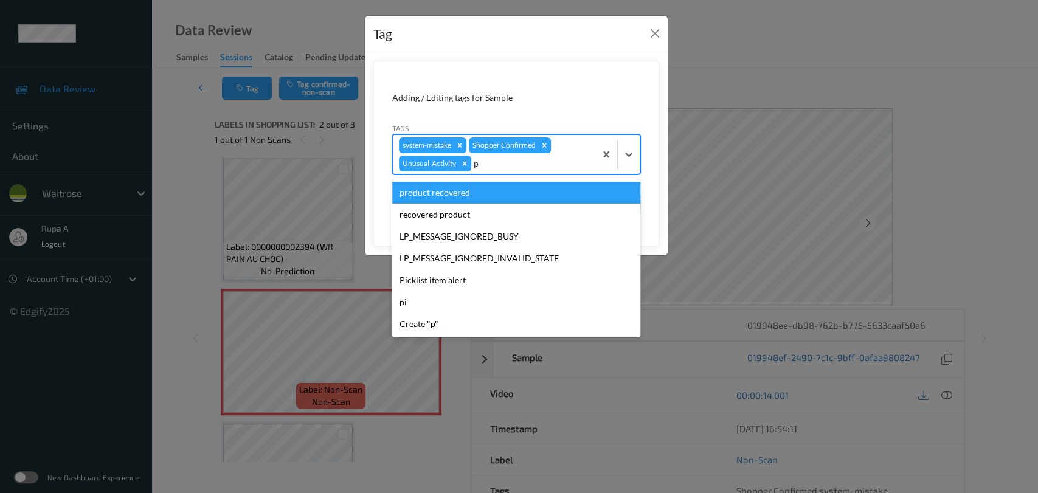
type input "pi"
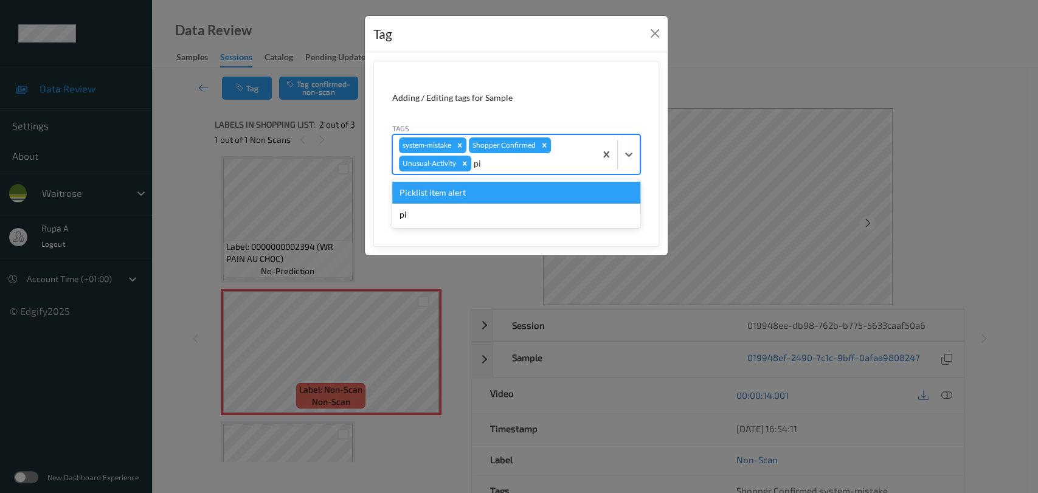
click at [496, 191] on div "Picklist item alert" at bounding box center [516, 193] width 248 height 22
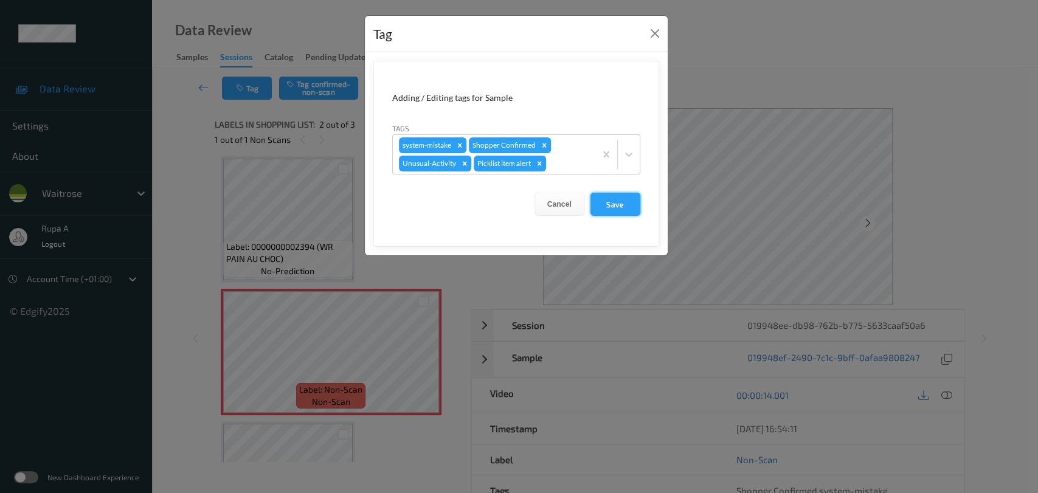
click at [617, 203] on button "Save" at bounding box center [616, 204] width 50 height 23
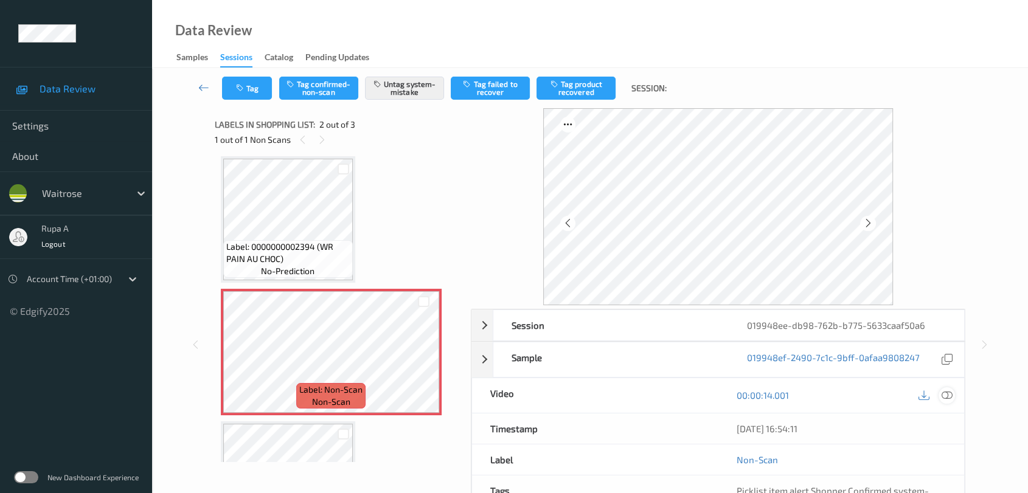
click at [949, 394] on icon at bounding box center [947, 395] width 11 height 11
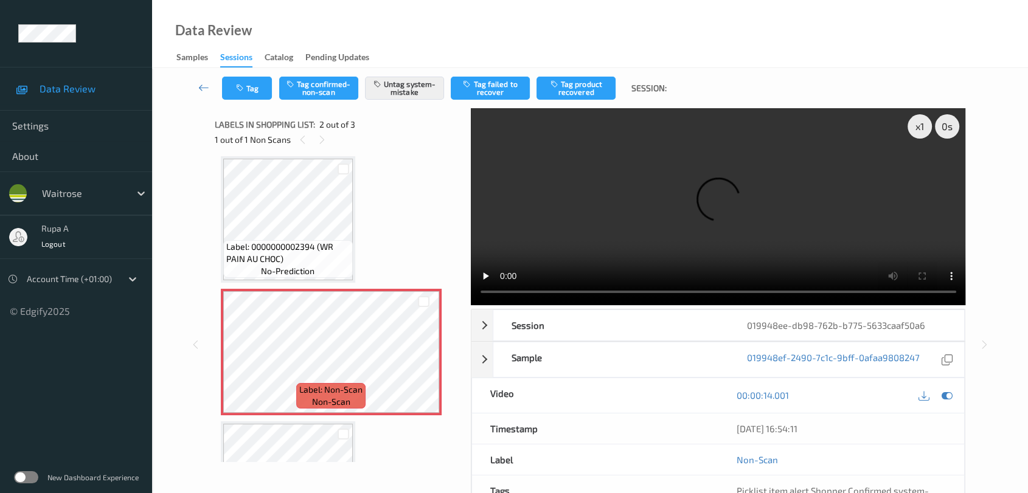
scroll to position [5, 0]
click at [942, 396] on icon at bounding box center [947, 395] width 11 height 11
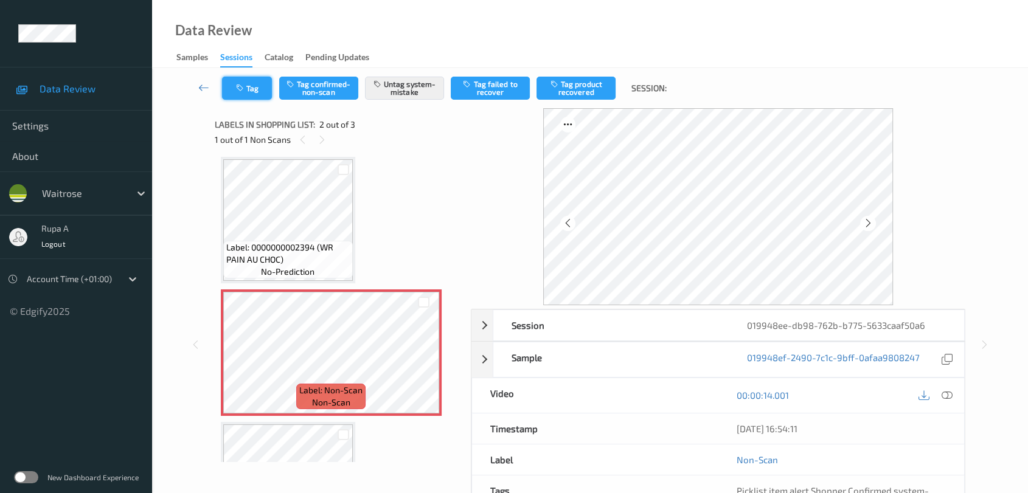
click at [262, 82] on button "Tag" at bounding box center [247, 88] width 50 height 23
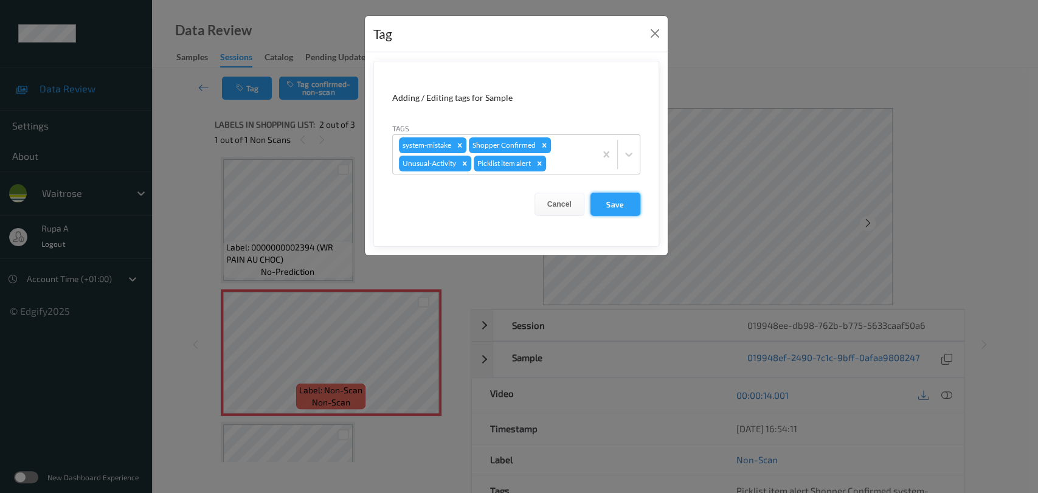
click at [618, 199] on button "Save" at bounding box center [616, 204] width 50 height 23
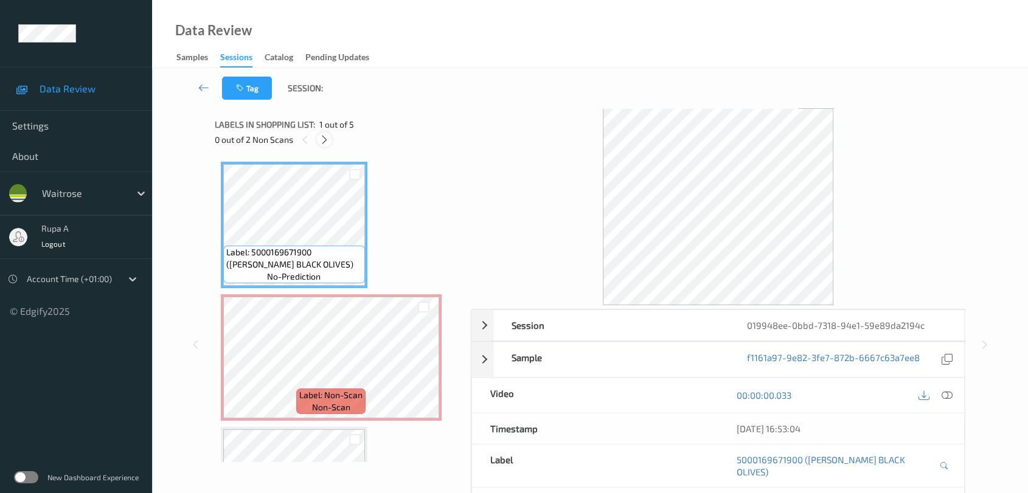
click at [324, 142] on icon at bounding box center [324, 139] width 10 height 11
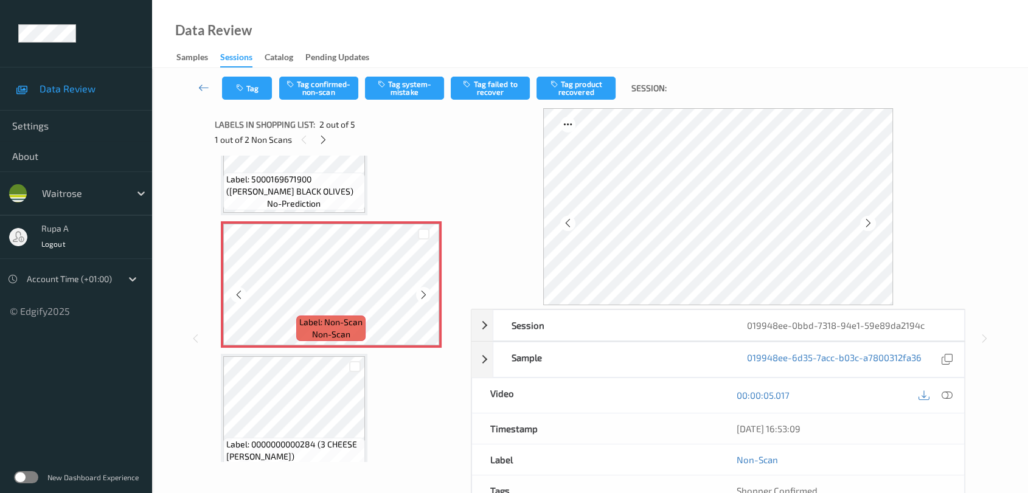
scroll to position [73, 0]
click at [951, 395] on icon at bounding box center [947, 395] width 11 height 11
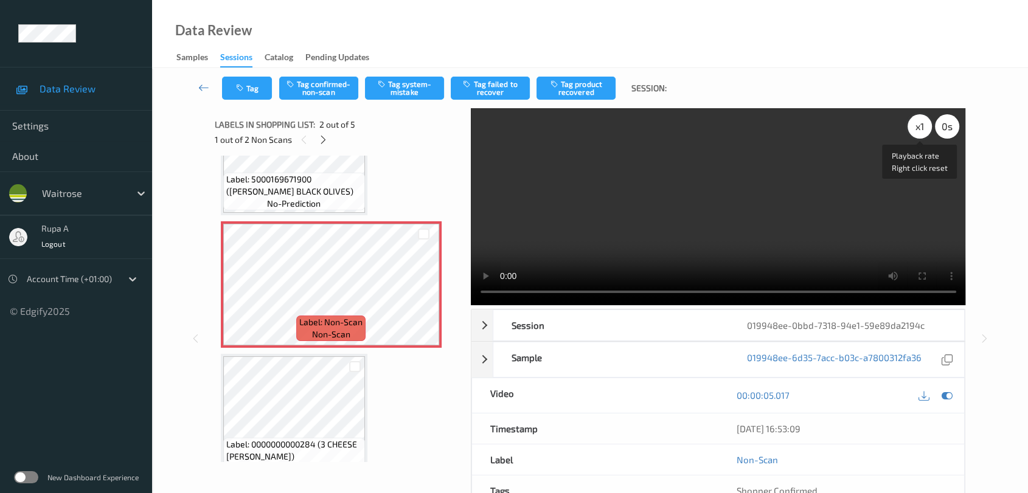
click at [920, 134] on div "x 1" at bounding box center [920, 126] width 24 height 24
click at [920, 134] on div "x 2" at bounding box center [920, 126] width 24 height 24
click at [920, 134] on div "x 4" at bounding box center [920, 126] width 24 height 24
click at [918, 134] on div "x 8" at bounding box center [920, 126] width 24 height 24
click at [918, 134] on div "x 1" at bounding box center [920, 126] width 24 height 24
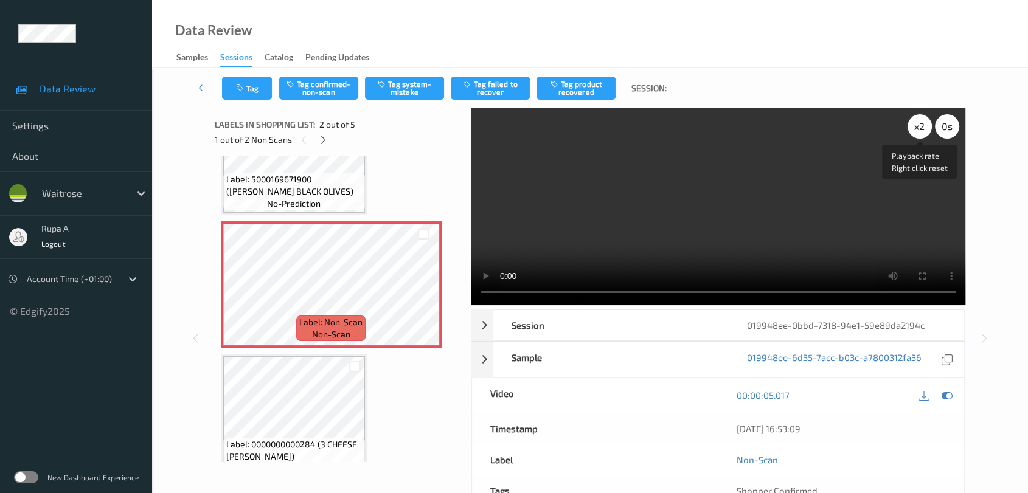
click at [920, 129] on div "x 2" at bounding box center [920, 126] width 24 height 24
click at [920, 129] on div "x 4" at bounding box center [920, 126] width 24 height 24
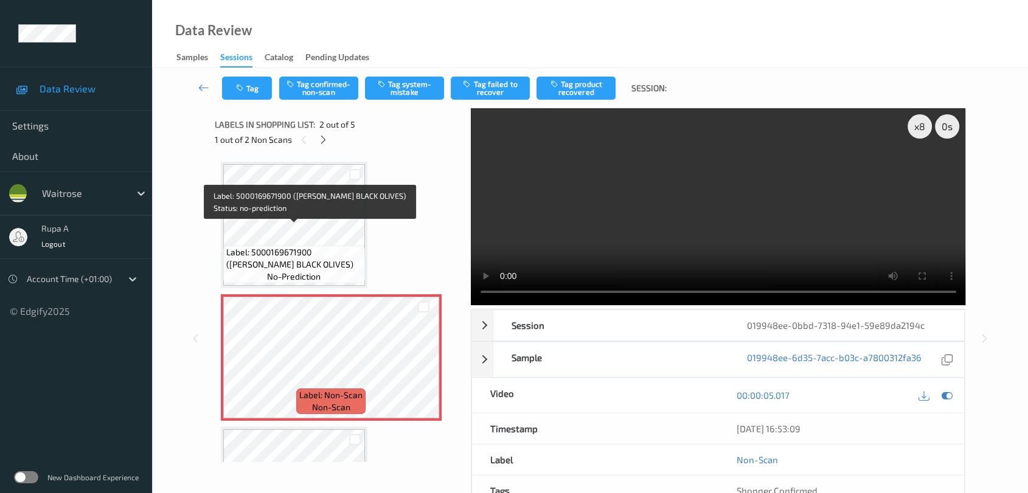
scroll to position [0, 0]
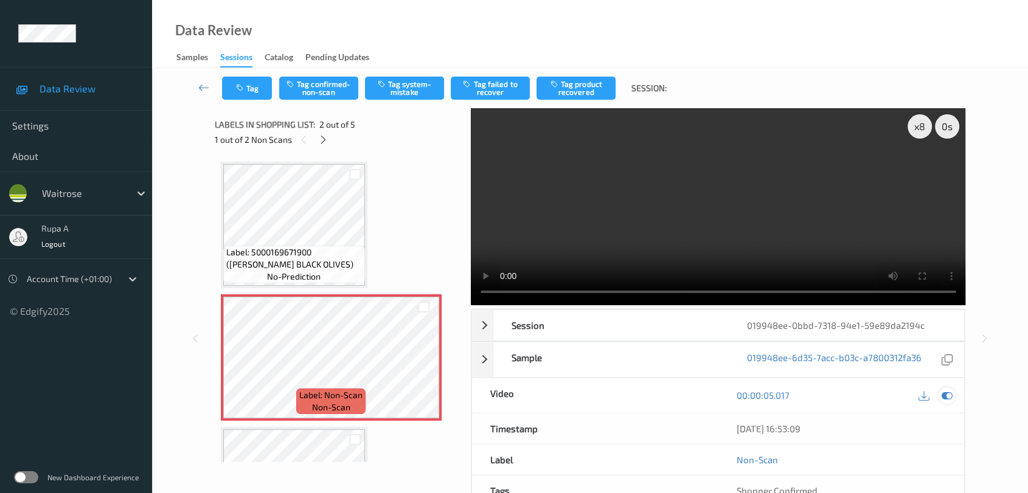
click at [949, 400] on icon at bounding box center [947, 395] width 11 height 11
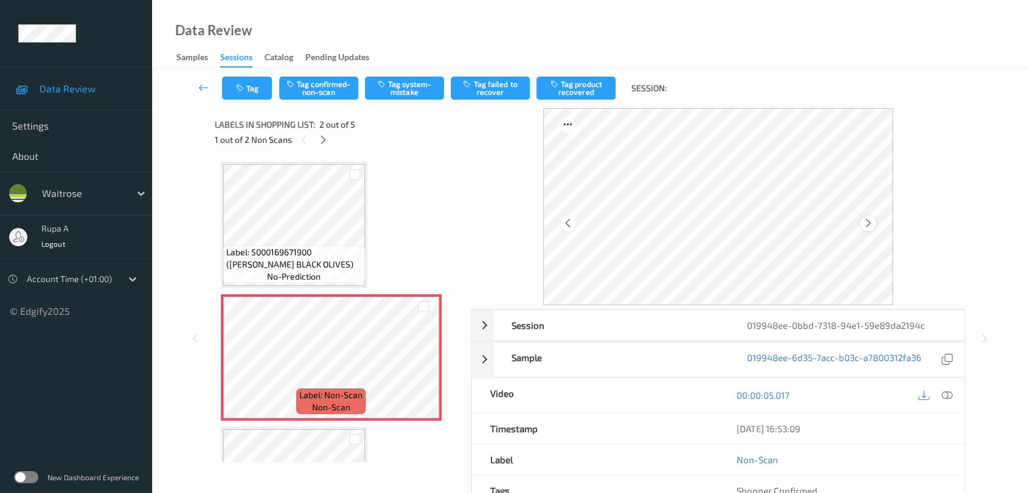
click at [866, 221] on icon at bounding box center [868, 223] width 10 height 11
click at [399, 85] on button "Tag system-mistake" at bounding box center [404, 88] width 79 height 23
click at [249, 84] on button "Tag" at bounding box center [247, 88] width 50 height 23
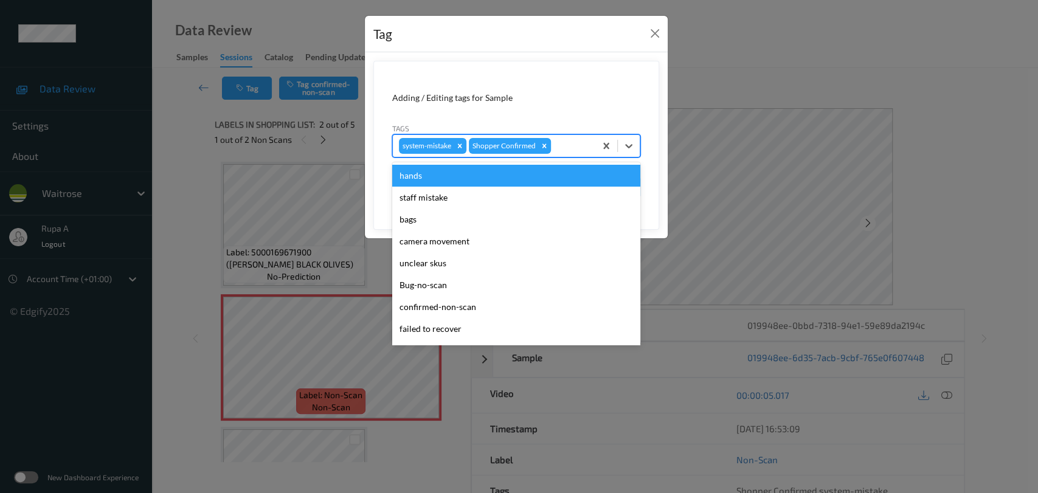
click at [582, 147] on div at bounding box center [572, 146] width 36 height 15
type input "un"
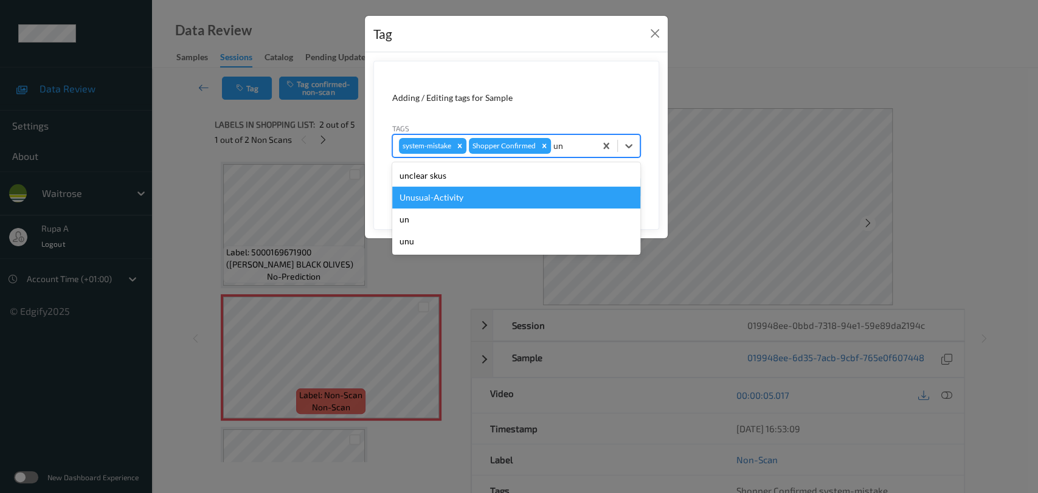
click at [491, 194] on div "Unusual-Activity" at bounding box center [516, 198] width 248 height 22
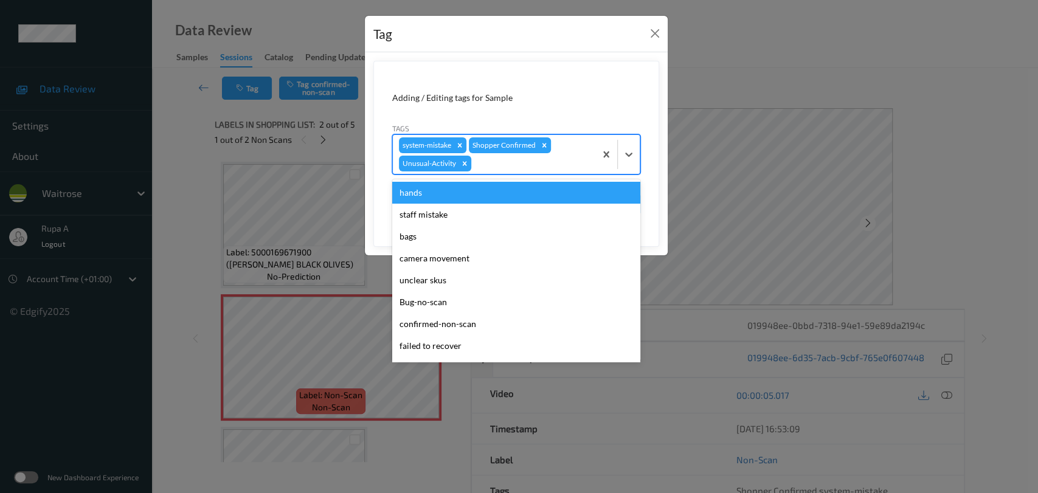
click at [508, 167] on div at bounding box center [532, 163] width 116 height 15
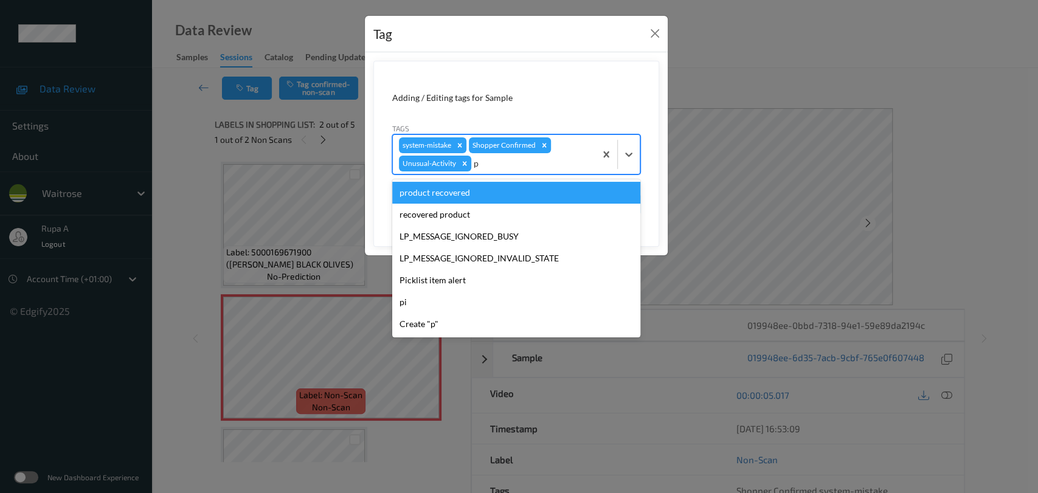
type input "pi"
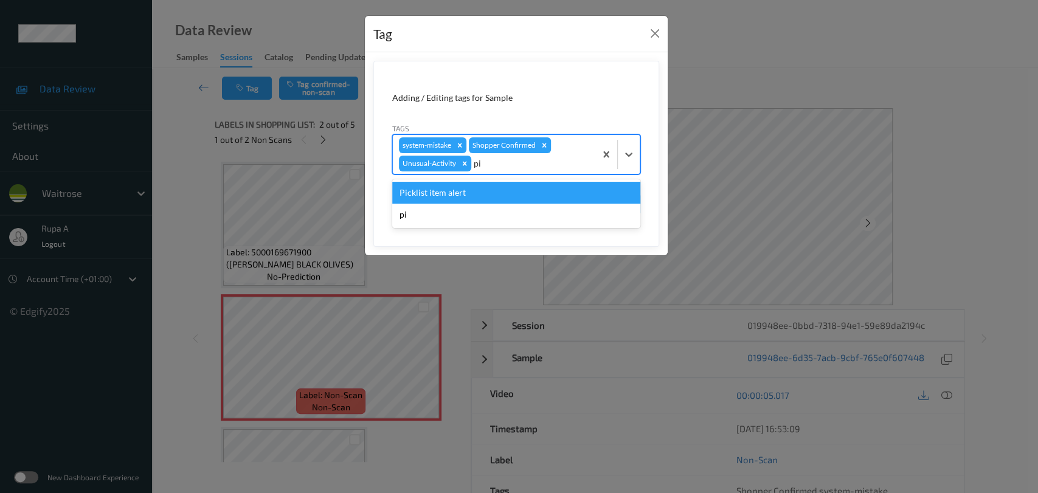
click at [482, 191] on div "Picklist item alert" at bounding box center [516, 193] width 248 height 22
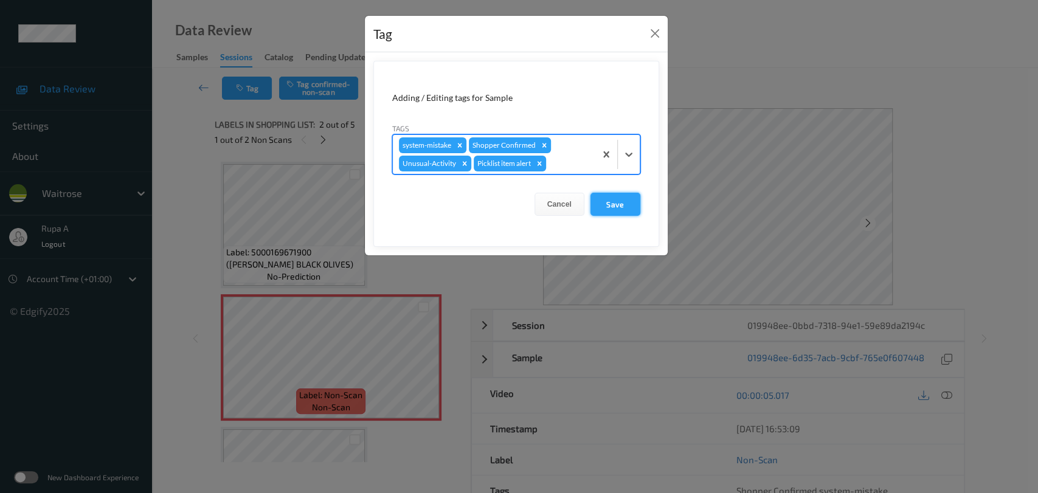
click at [618, 208] on button "Save" at bounding box center [616, 204] width 50 height 23
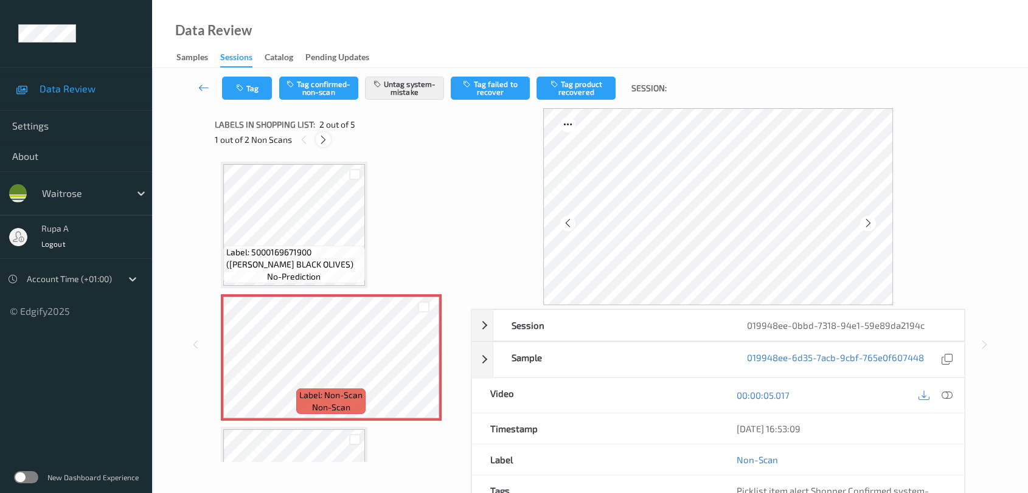
click at [328, 145] on div at bounding box center [323, 139] width 15 height 15
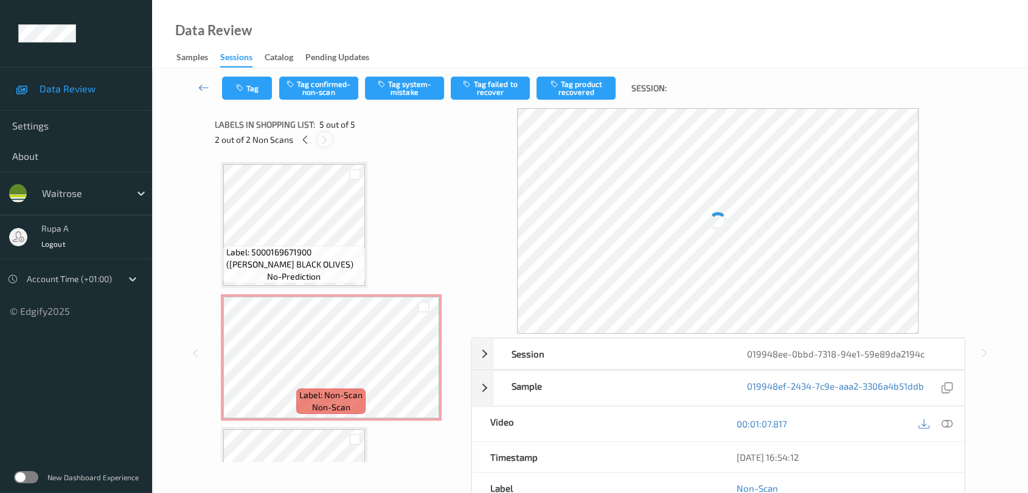
scroll to position [360, 0]
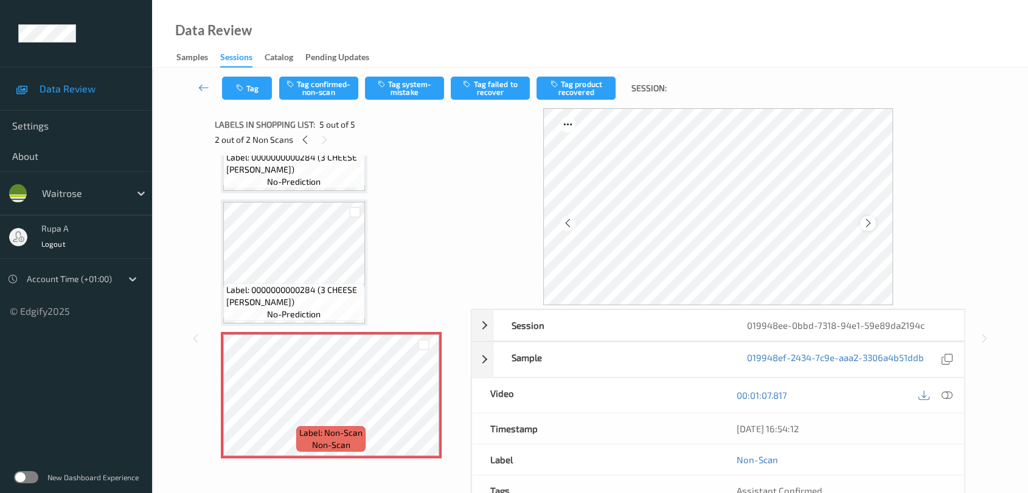
click at [870, 220] on icon at bounding box center [868, 223] width 10 height 11
click at [869, 221] on icon at bounding box center [868, 223] width 10 height 11
click at [408, 89] on button "Tag system-mistake" at bounding box center [404, 88] width 79 height 23
click at [258, 99] on button "Tag" at bounding box center [247, 88] width 50 height 23
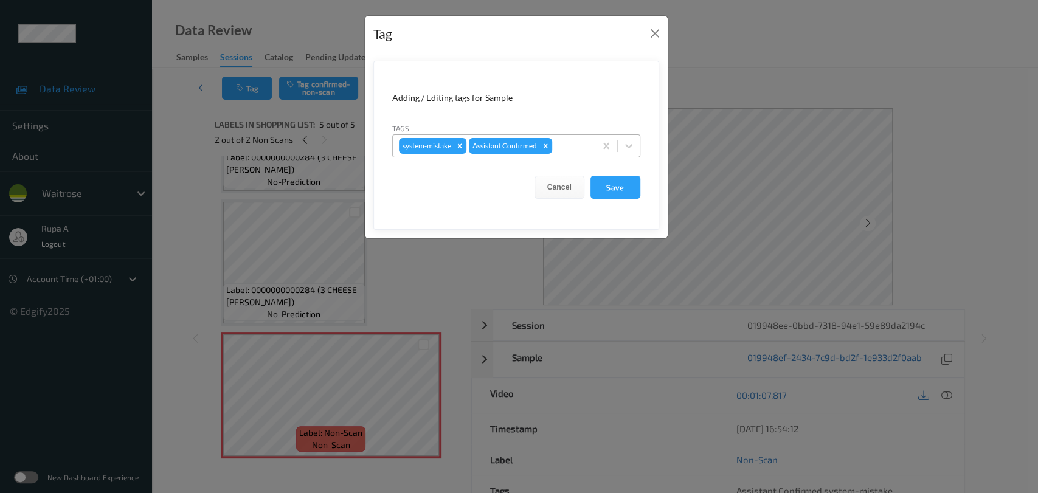
click at [557, 141] on div at bounding box center [572, 146] width 35 height 15
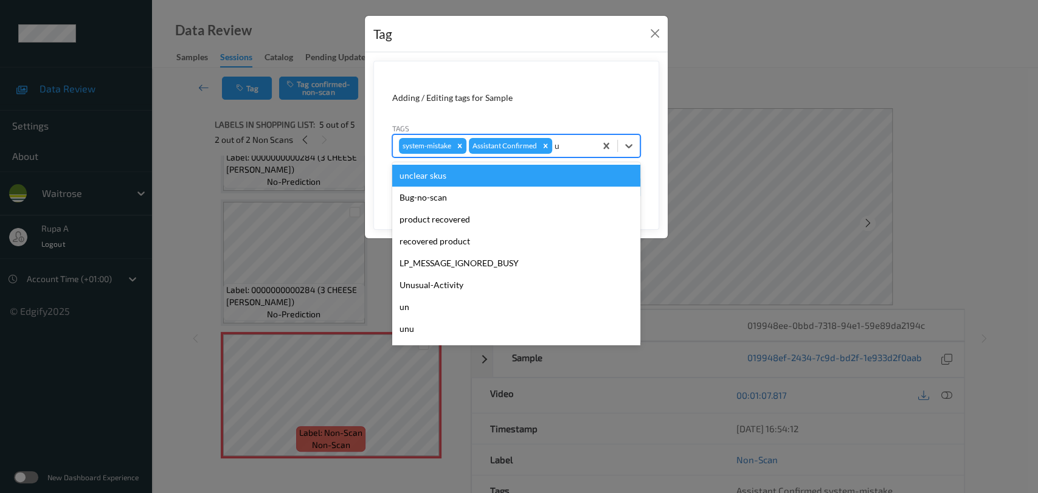
type input "un"
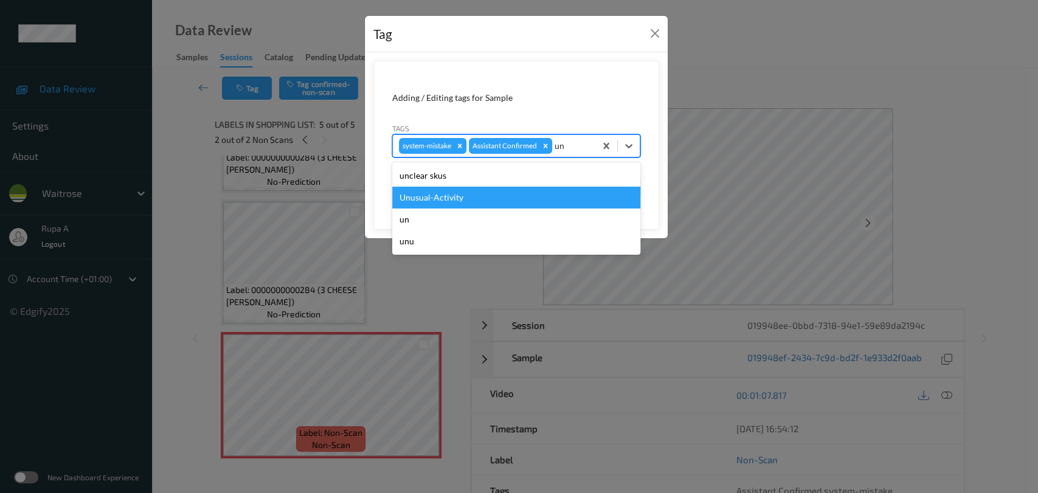
click at [500, 196] on div "Unusual-Activity" at bounding box center [516, 198] width 248 height 22
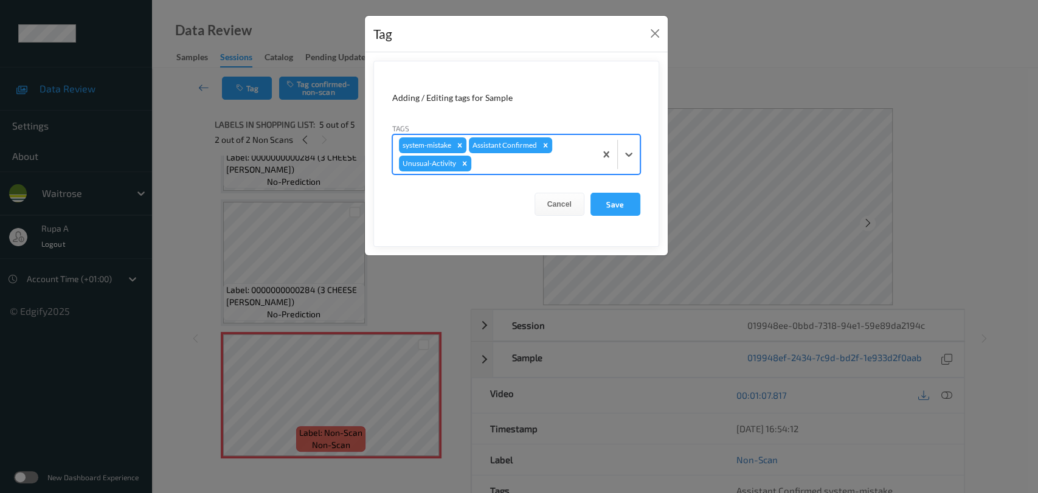
click at [530, 158] on div at bounding box center [532, 163] width 116 height 15
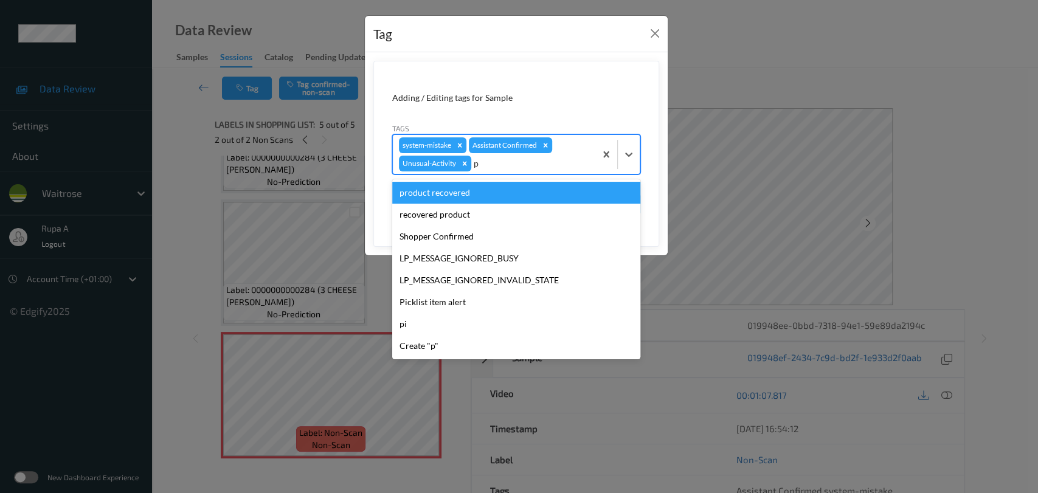
type input "pi"
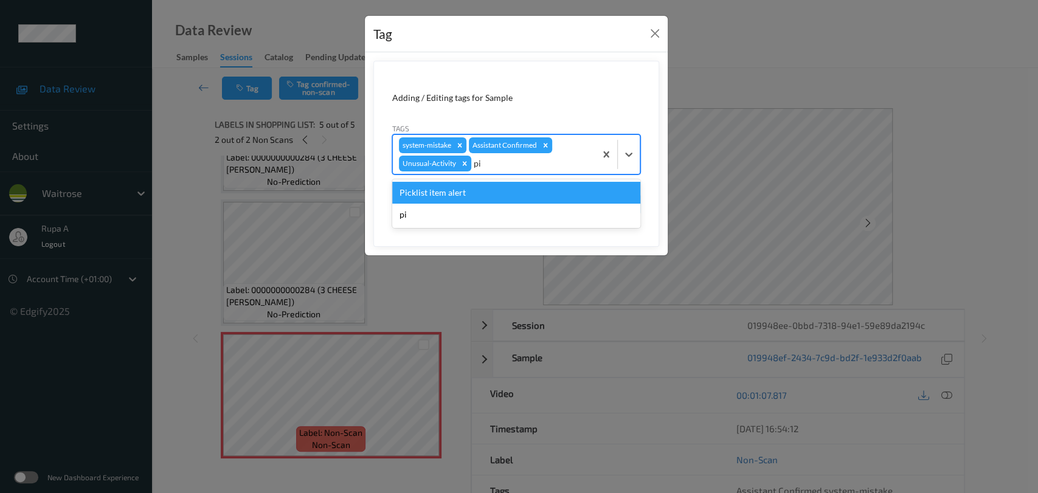
click at [510, 195] on div "Picklist item alert" at bounding box center [516, 193] width 248 height 22
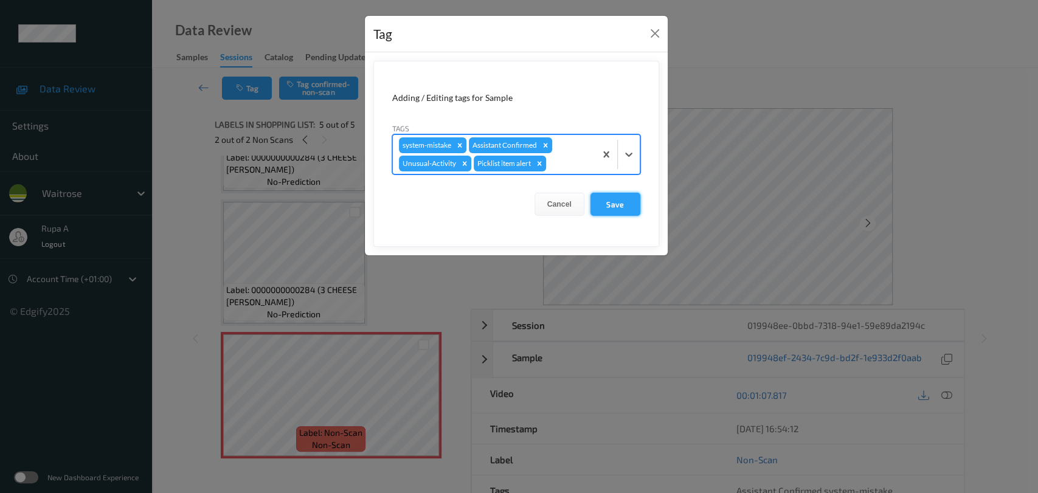
click at [608, 204] on button "Save" at bounding box center [616, 204] width 50 height 23
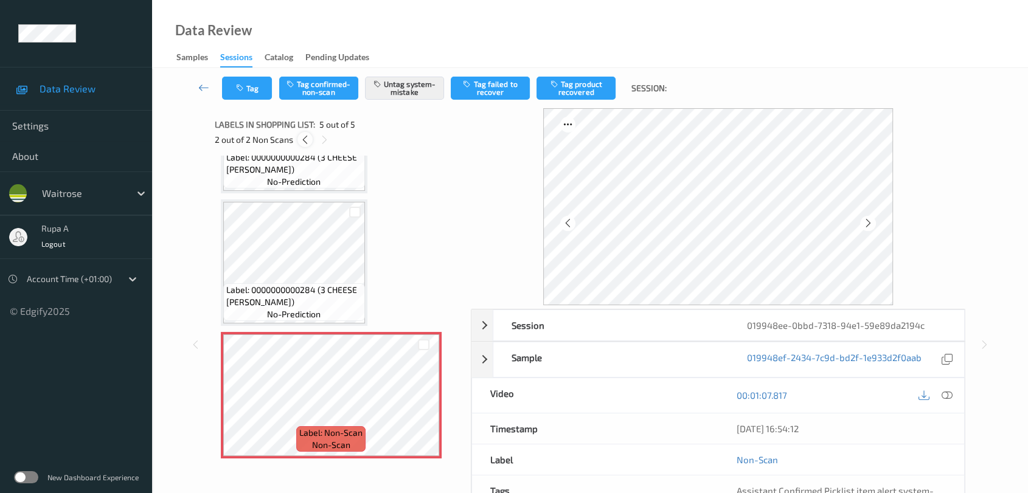
click at [304, 137] on icon at bounding box center [305, 139] width 10 height 11
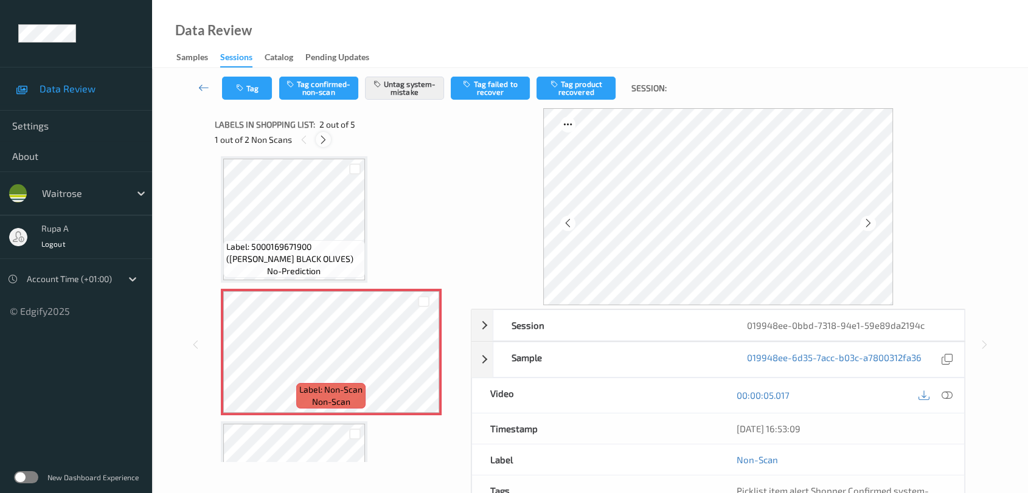
click at [328, 140] on icon at bounding box center [323, 139] width 10 height 11
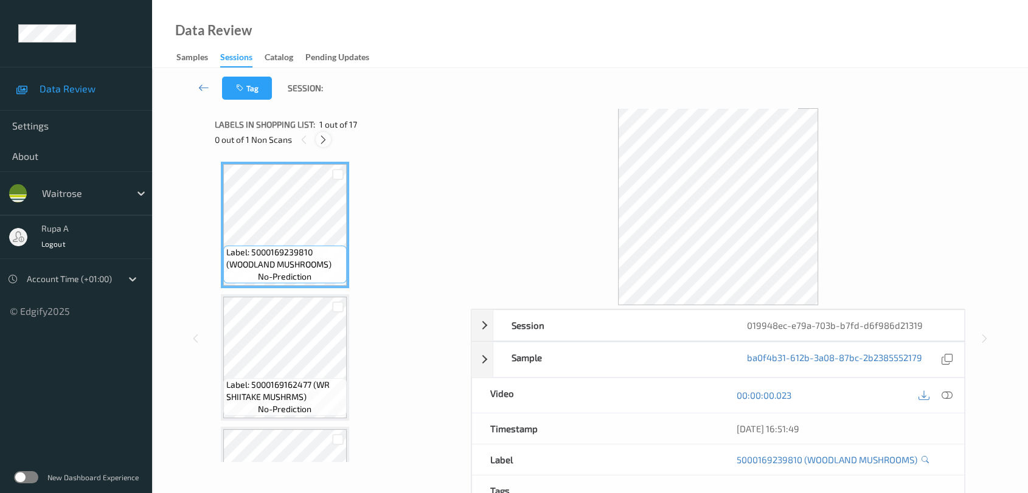
click at [322, 145] on div at bounding box center [323, 139] width 15 height 15
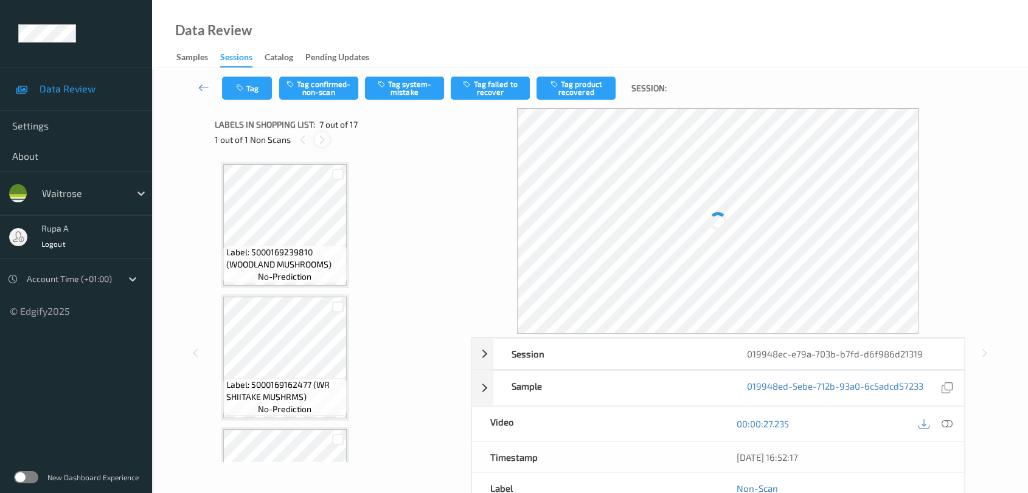
scroll to position [667, 0]
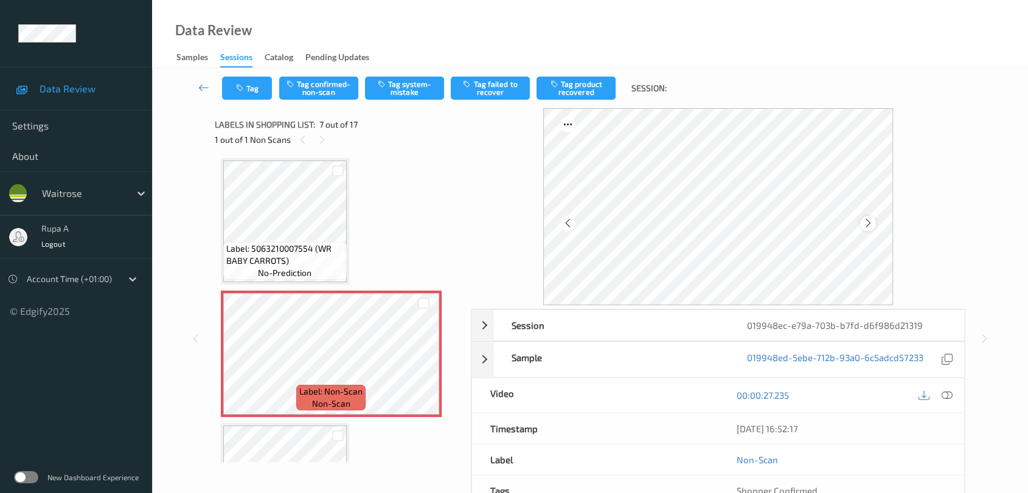
click at [866, 220] on icon at bounding box center [868, 223] width 10 height 11
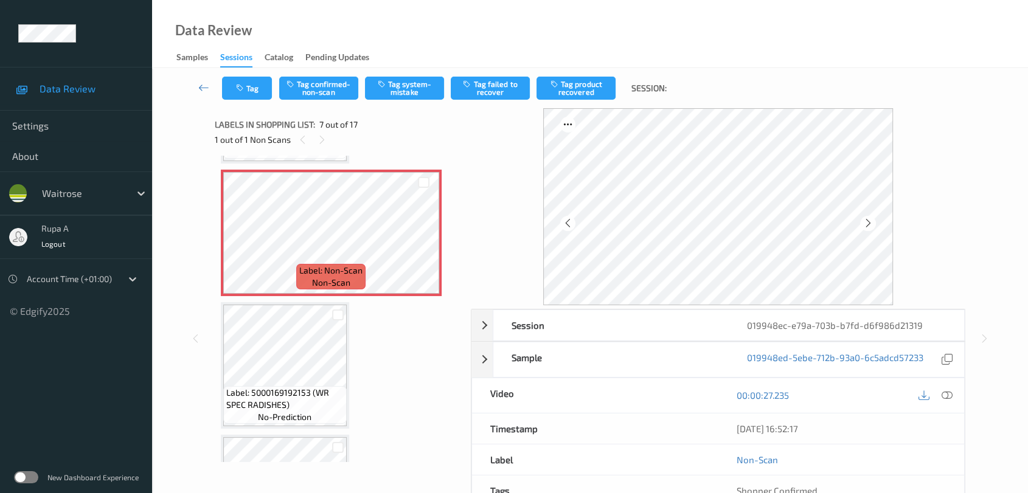
scroll to position [802, 0]
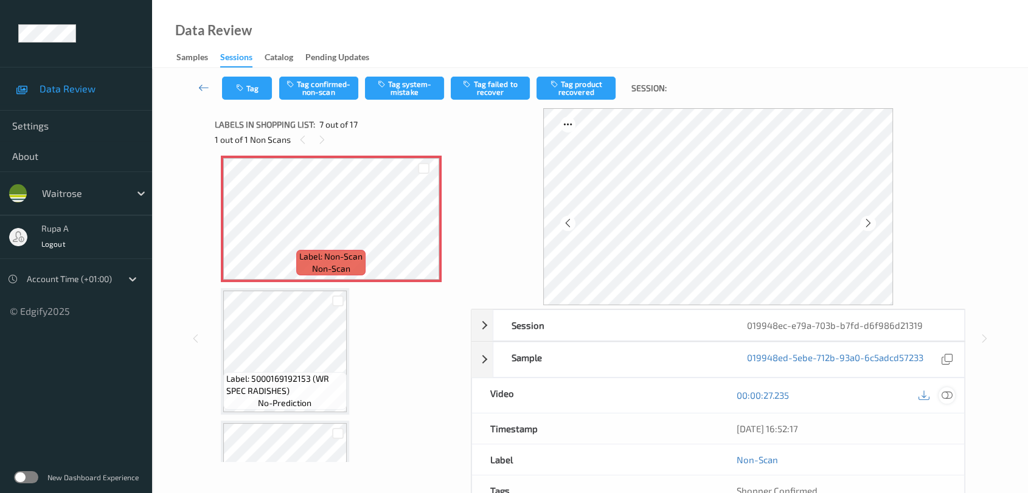
click at [948, 397] on icon at bounding box center [947, 395] width 11 height 11
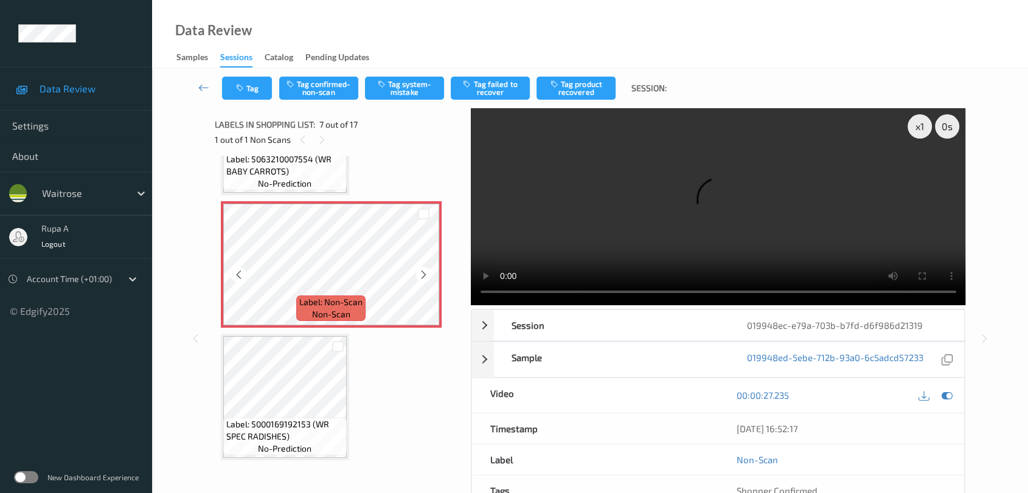
scroll to position [734, 0]
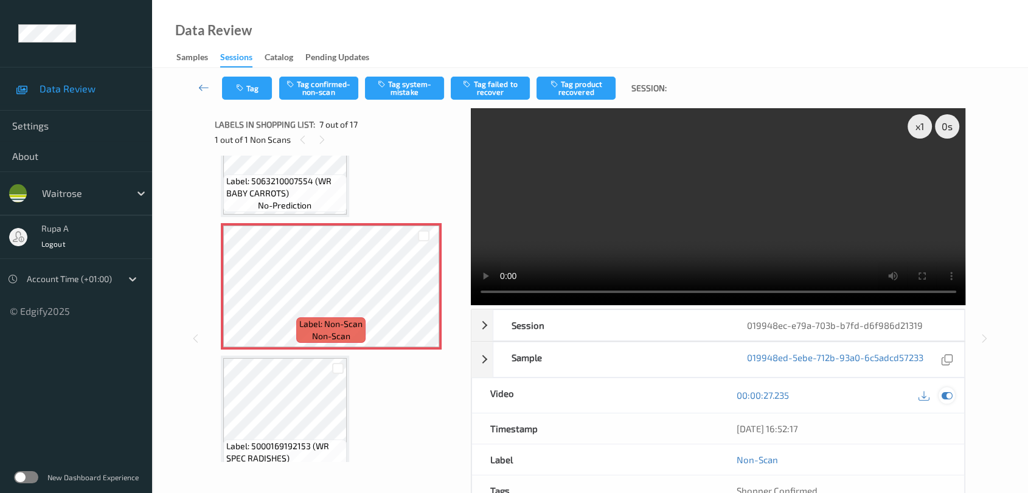
click at [946, 399] on icon at bounding box center [947, 395] width 11 height 11
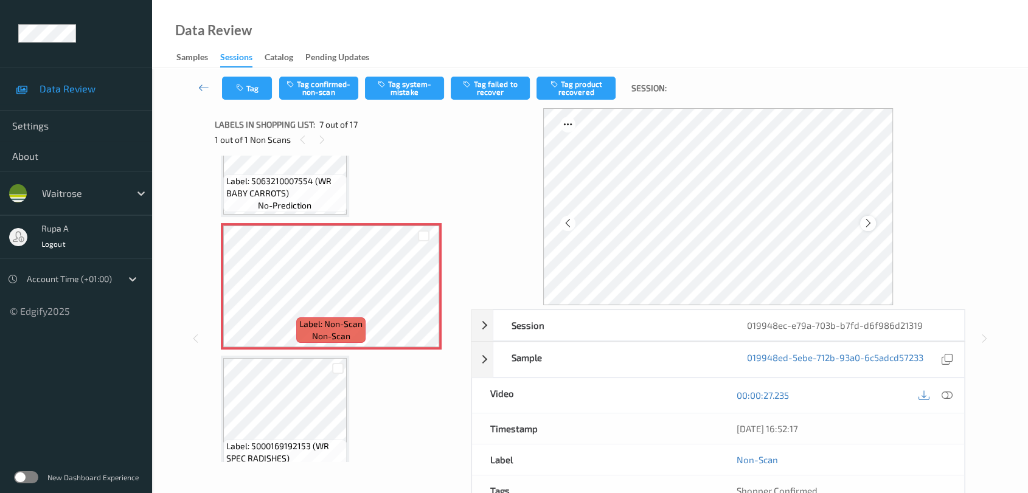
click at [863, 223] on icon at bounding box center [868, 223] width 10 height 11
click at [867, 220] on icon at bounding box center [868, 223] width 10 height 11
click at [948, 395] on icon at bounding box center [947, 395] width 11 height 11
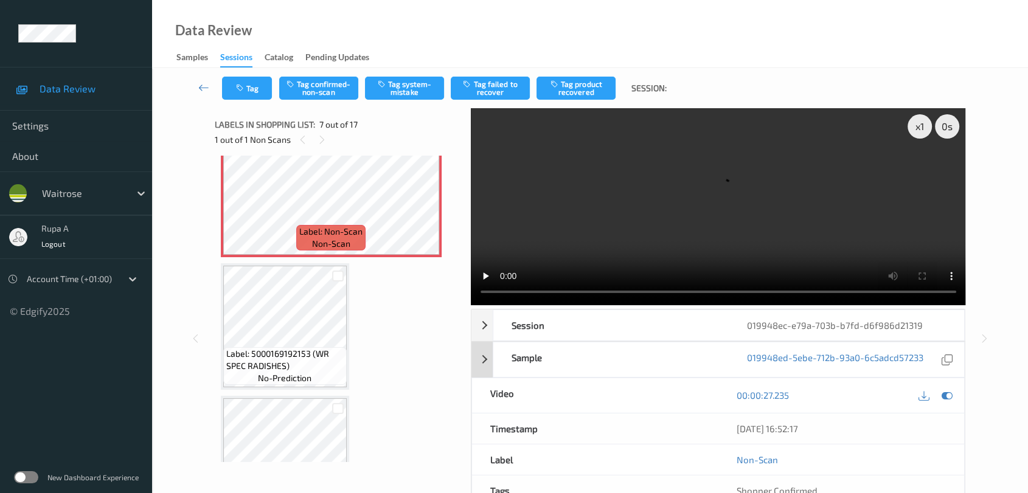
scroll to position [869, 0]
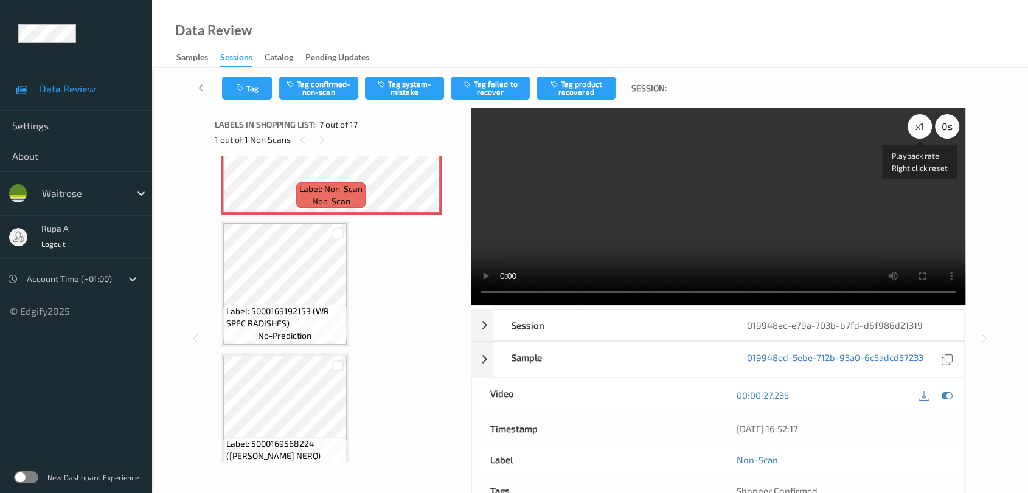
click at [920, 130] on div "x 1" at bounding box center [920, 126] width 24 height 24
click at [919, 133] on div "x 2" at bounding box center [920, 126] width 24 height 24
click at [948, 396] on icon at bounding box center [947, 395] width 11 height 11
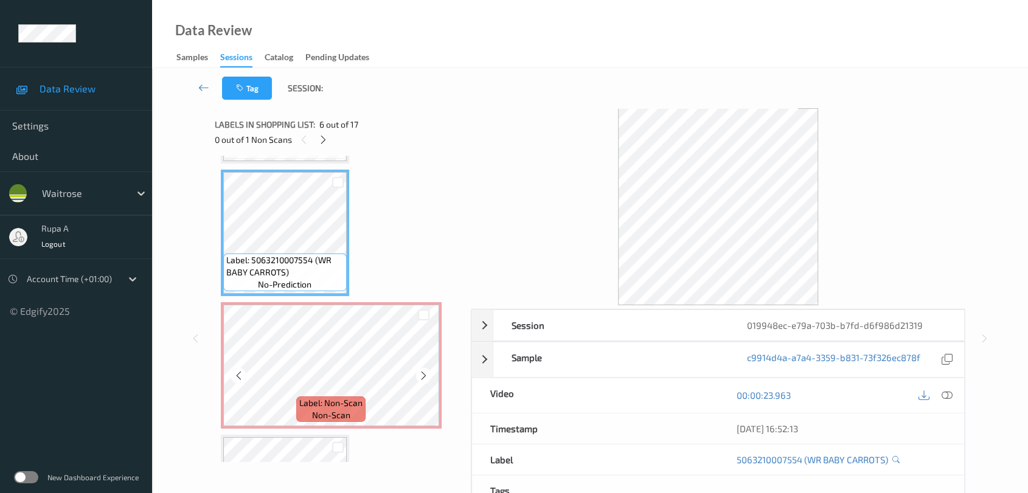
scroll to position [667, 0]
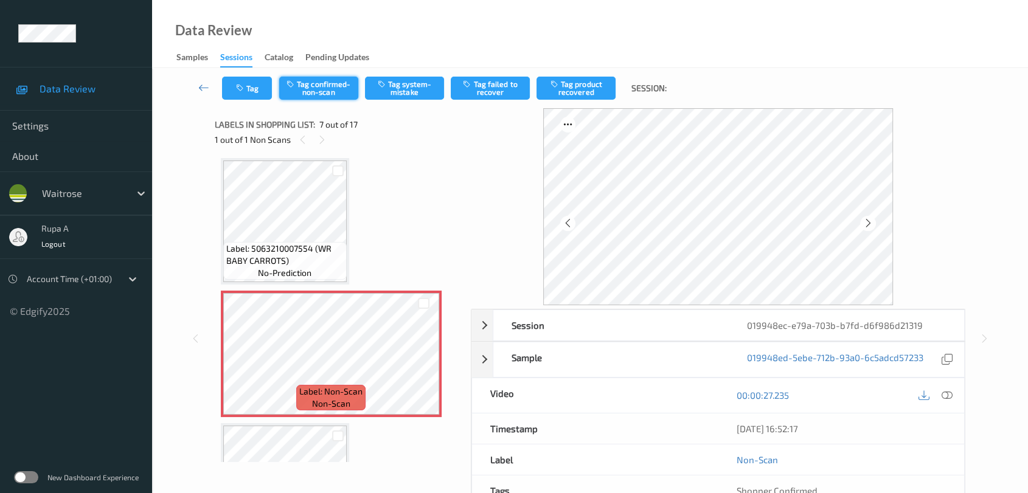
click at [326, 85] on button "Tag confirmed-non-scan" at bounding box center [318, 88] width 79 height 23
click at [480, 90] on button "Tag failed to recover" at bounding box center [490, 88] width 79 height 23
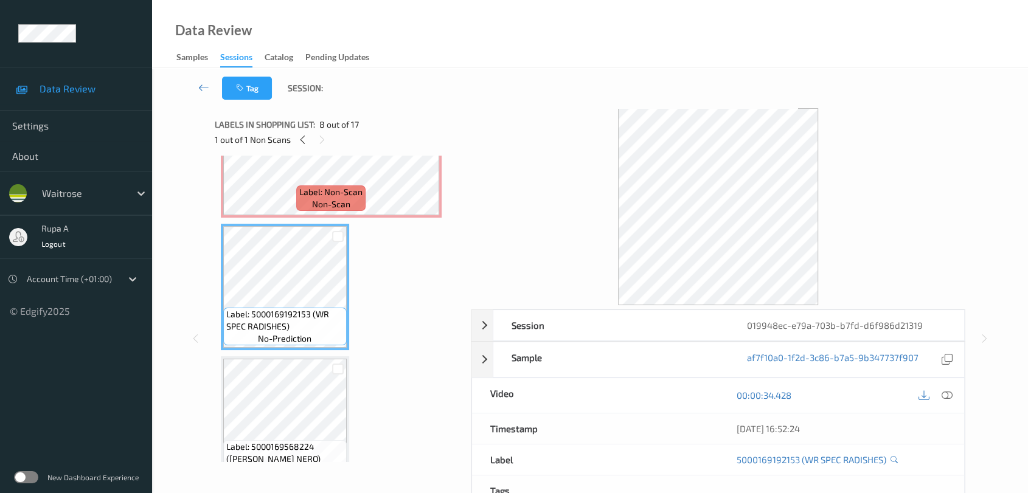
scroll to position [869, 0]
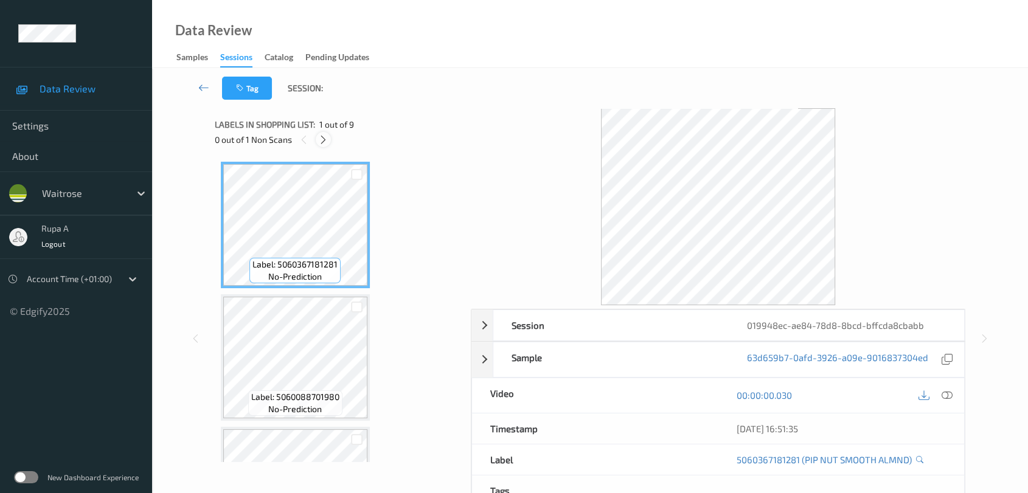
click at [316, 139] on div at bounding box center [323, 139] width 15 height 15
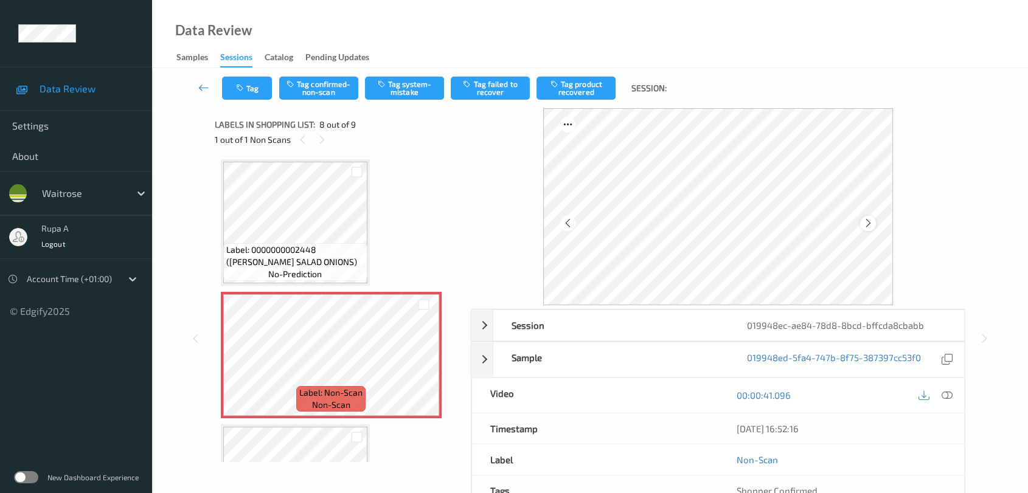
click at [866, 222] on icon at bounding box center [868, 223] width 10 height 11
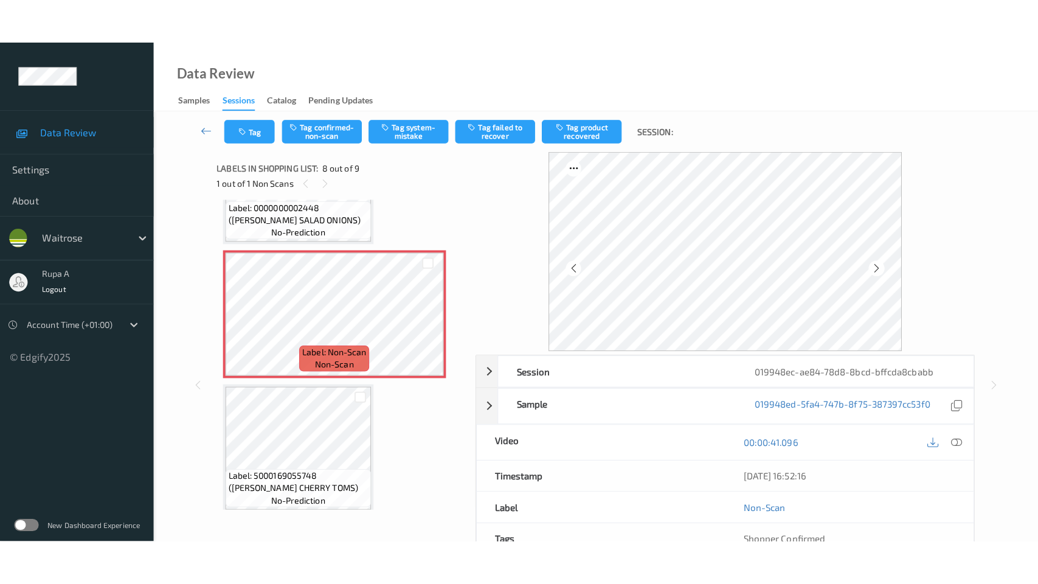
scroll to position [888, 0]
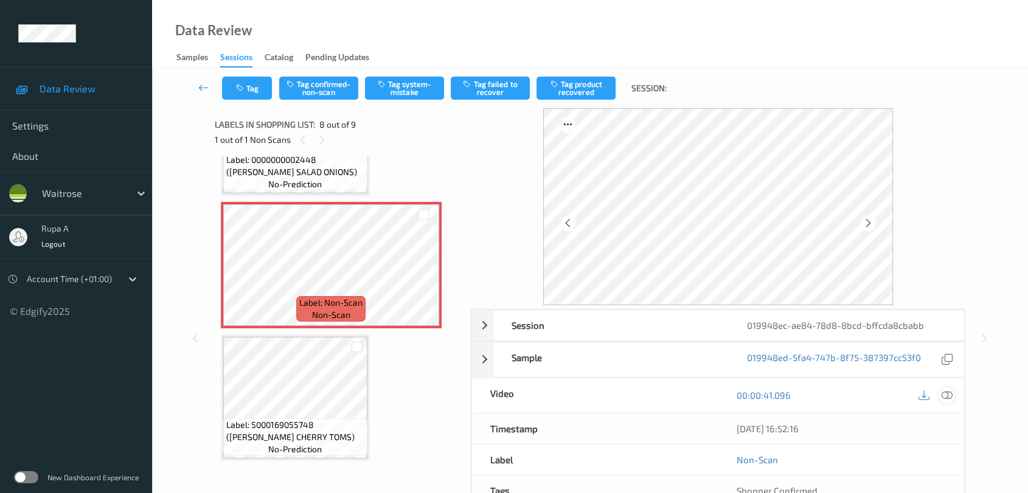
click at [954, 395] on div at bounding box center [947, 395] width 16 height 16
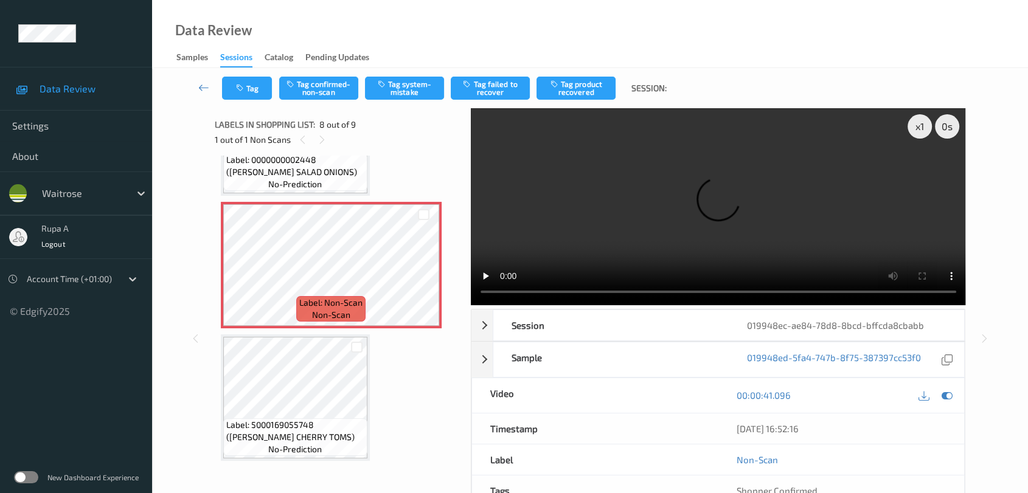
scroll to position [797, 0]
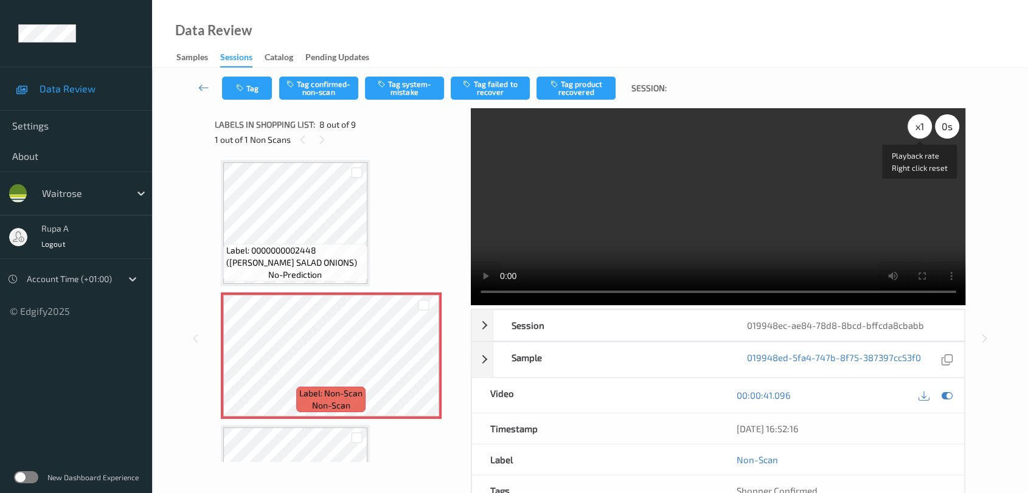
click at [920, 126] on div "x 1" at bounding box center [920, 126] width 24 height 24
drag, startPoint x: 951, startPoint y: 395, endPoint x: 730, endPoint y: 344, distance: 226.8
click at [952, 395] on icon at bounding box center [947, 395] width 11 height 11
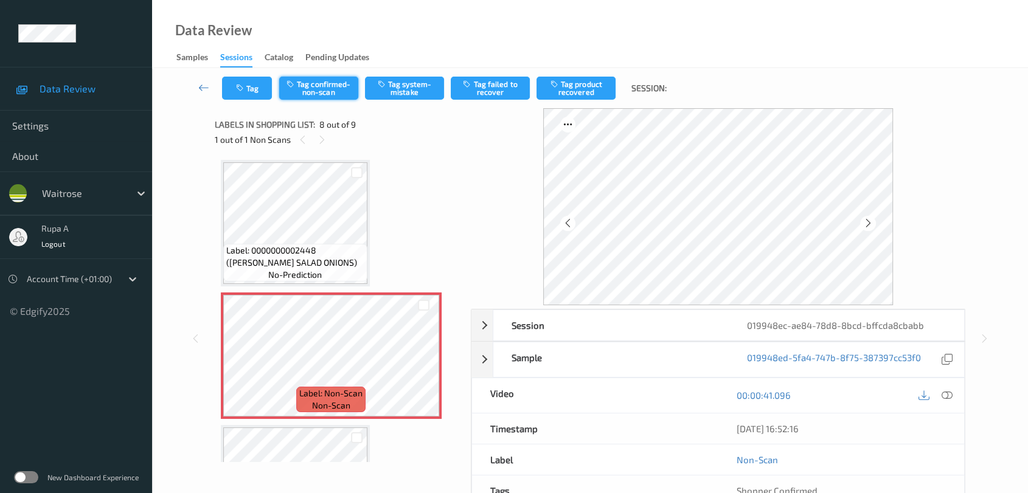
click at [311, 82] on button "Tag confirmed-non-scan" at bounding box center [318, 88] width 79 height 23
click at [575, 105] on div "Tag Untag confirmed-non-scan Tag system-mistake Tag failed to recover Tag produ…" at bounding box center [590, 88] width 826 height 40
click at [575, 95] on button "Tag product recovered" at bounding box center [575, 88] width 79 height 23
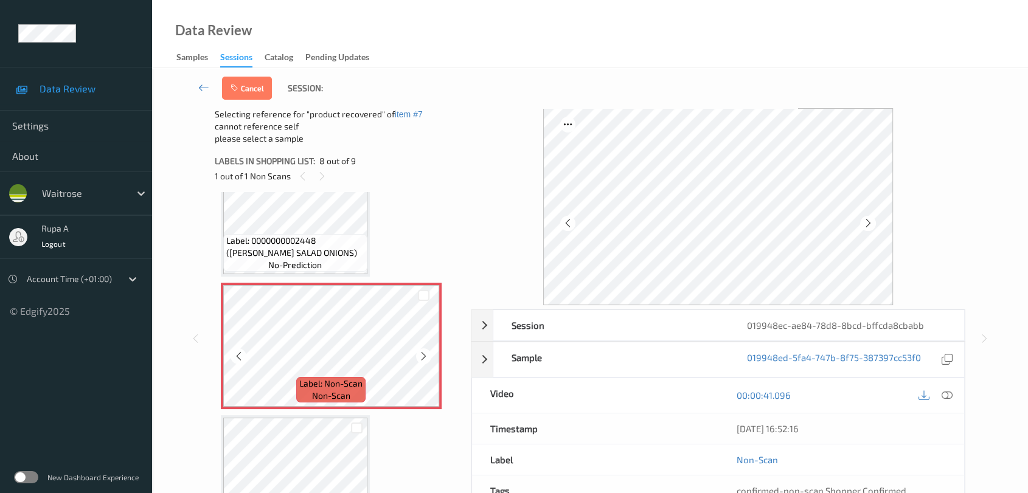
scroll to position [887, 0]
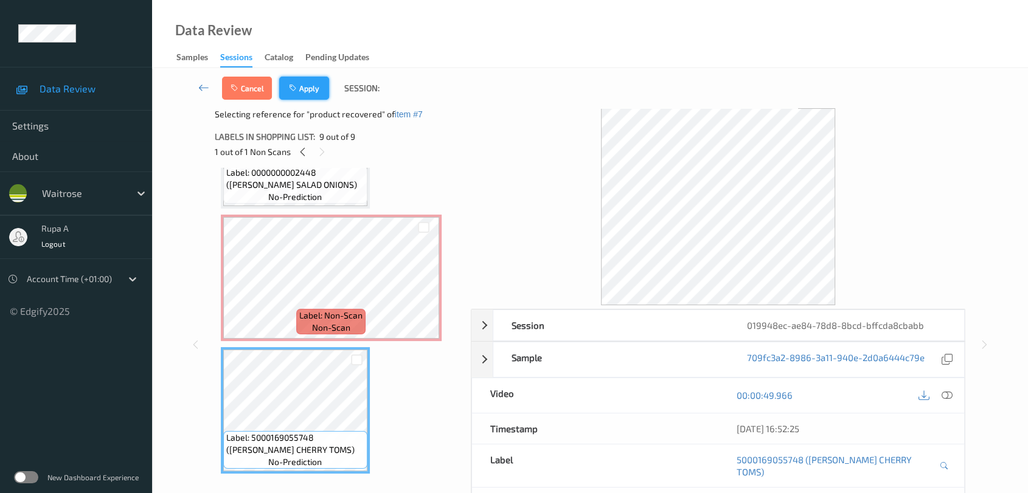
click at [315, 91] on button "Apply" at bounding box center [304, 88] width 50 height 23
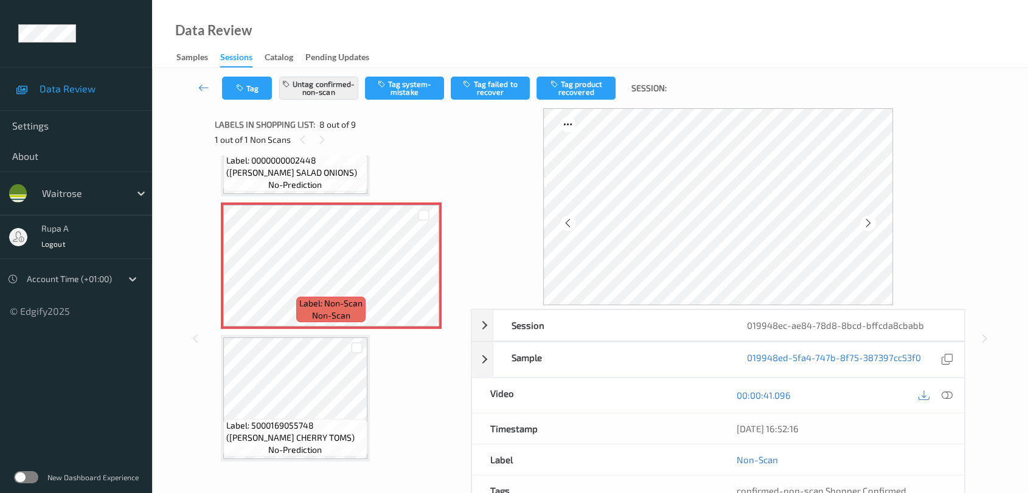
scroll to position [798, 0]
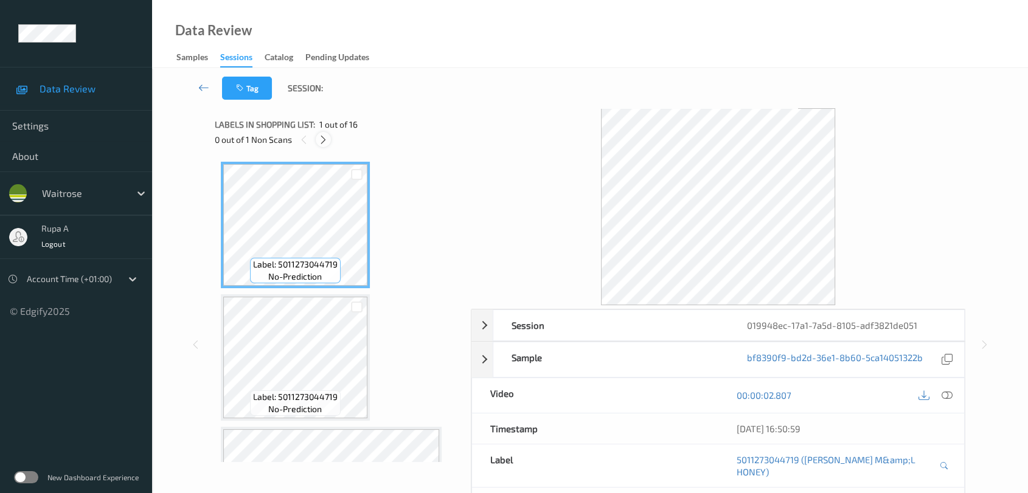
click at [320, 144] on icon at bounding box center [323, 139] width 10 height 11
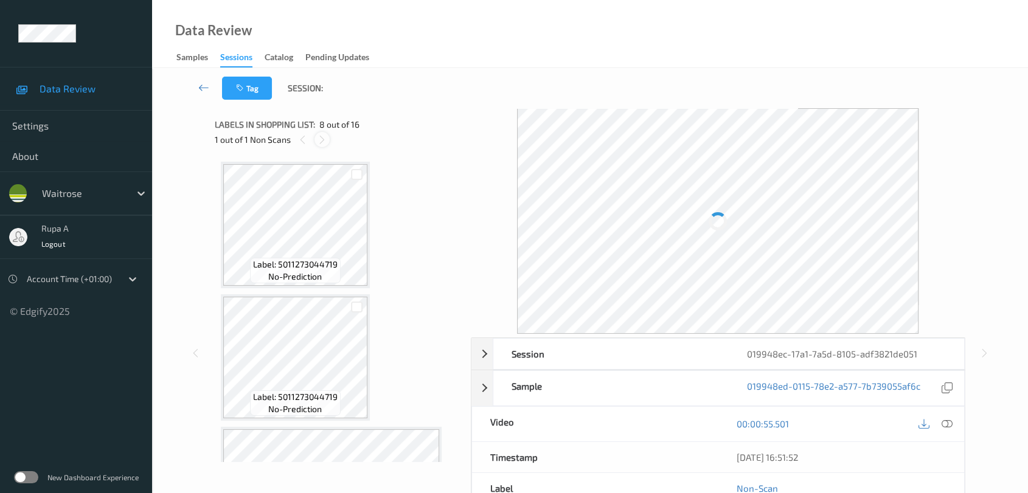
scroll to position [798, 0]
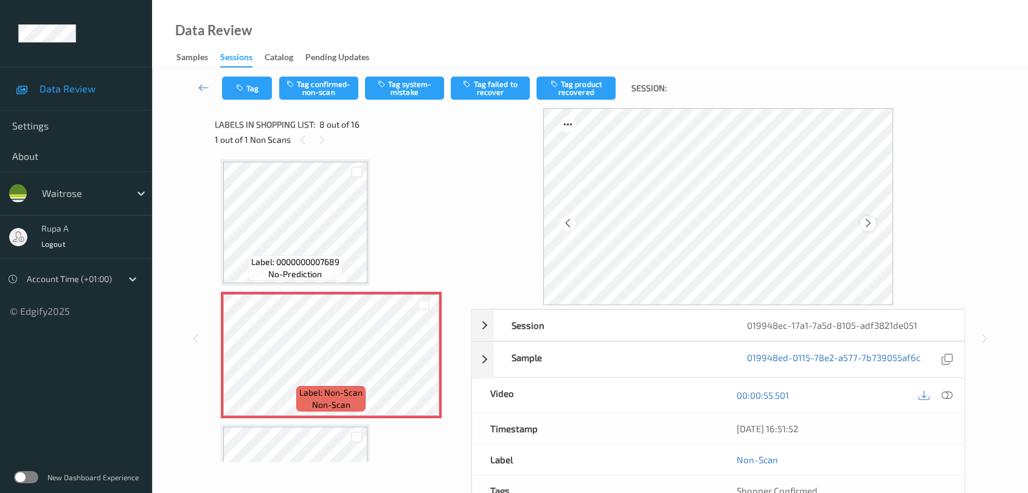
click at [867, 226] on icon at bounding box center [868, 223] width 10 height 11
click at [399, 94] on button "Tag system-mistake" at bounding box center [404, 88] width 79 height 23
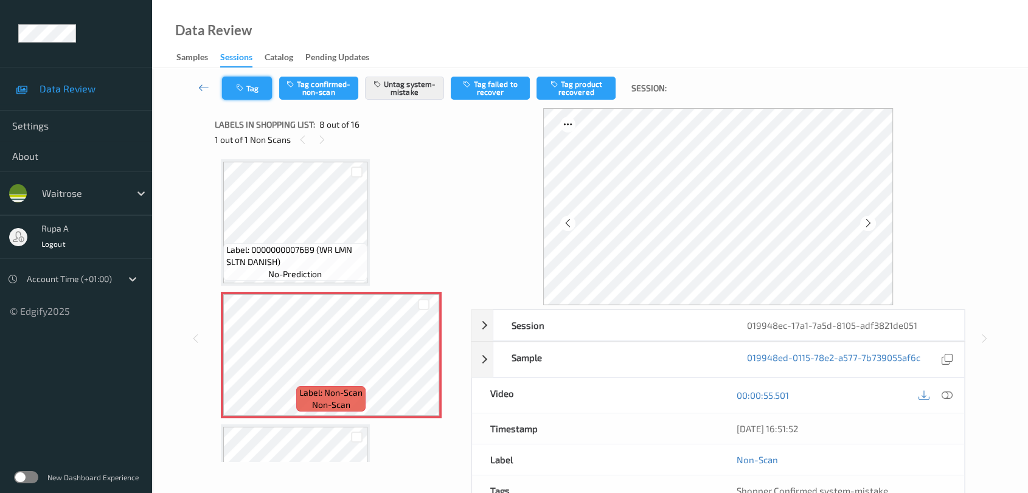
click at [268, 91] on button "Tag" at bounding box center [247, 88] width 50 height 23
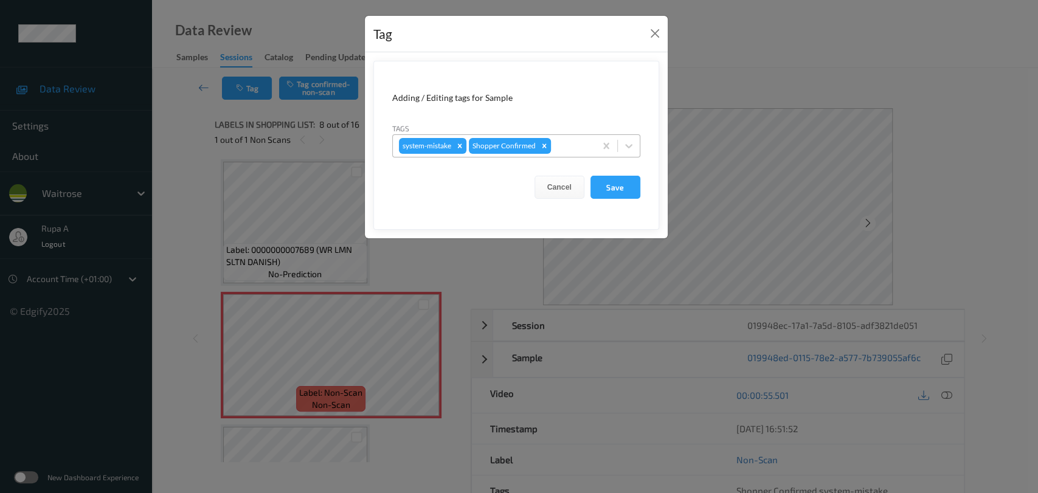
click at [577, 145] on div at bounding box center [572, 146] width 36 height 15
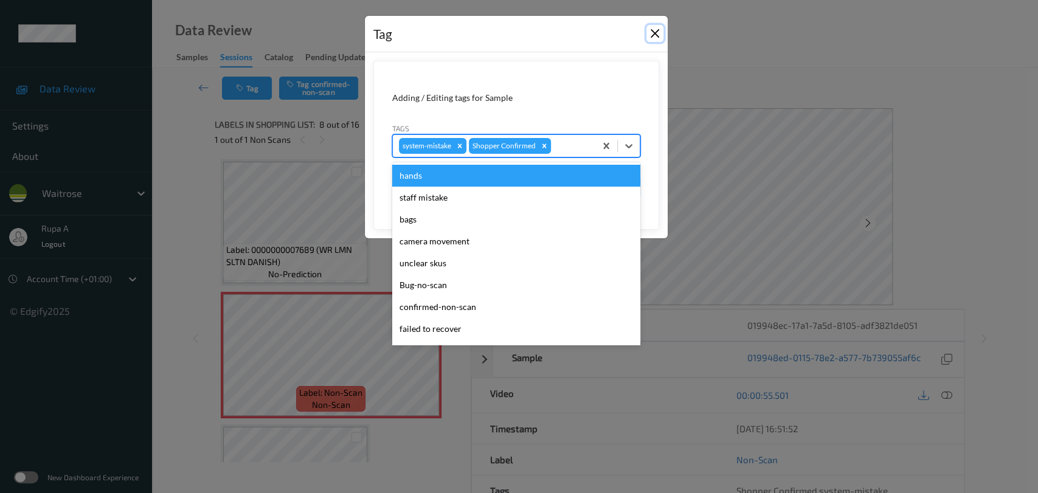
click at [659, 30] on button "Close" at bounding box center [655, 33] width 17 height 17
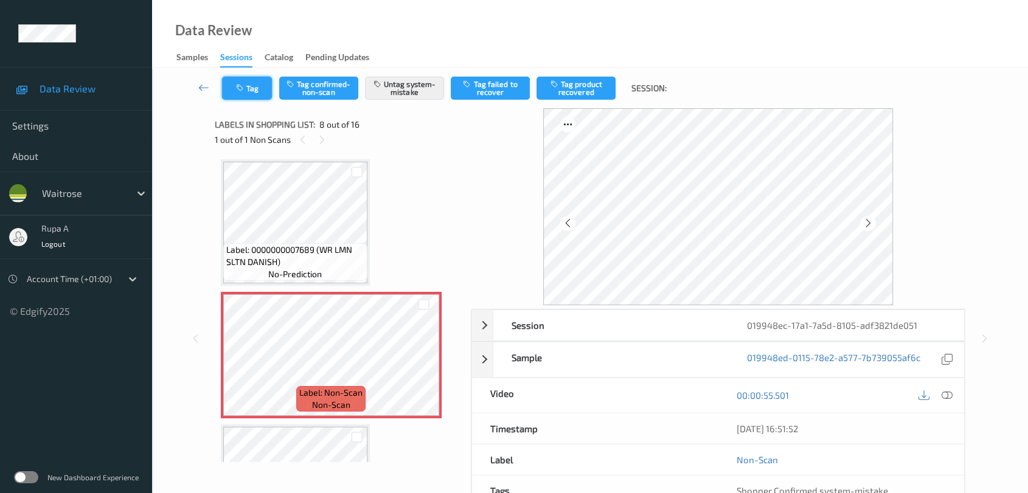
click at [242, 86] on icon "button" at bounding box center [241, 88] width 10 height 9
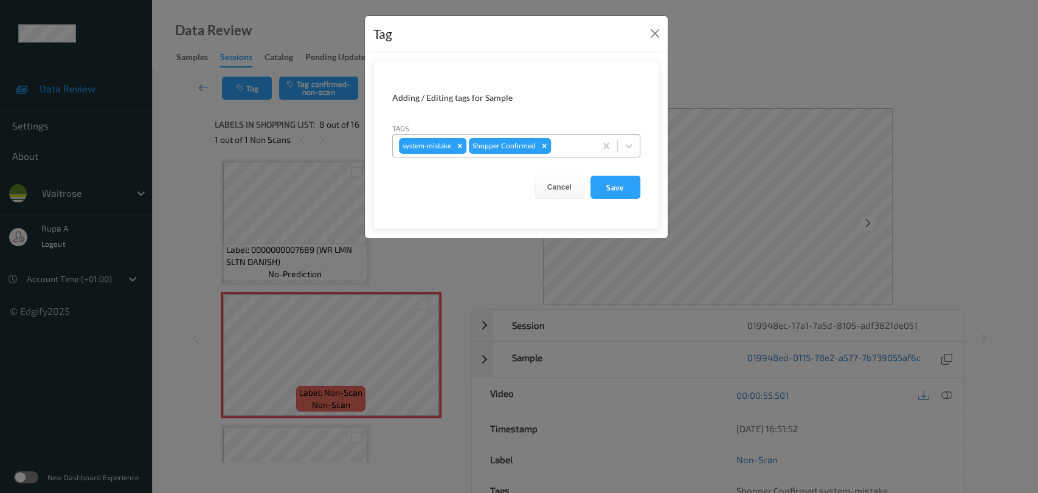
click at [570, 149] on div at bounding box center [572, 146] width 36 height 15
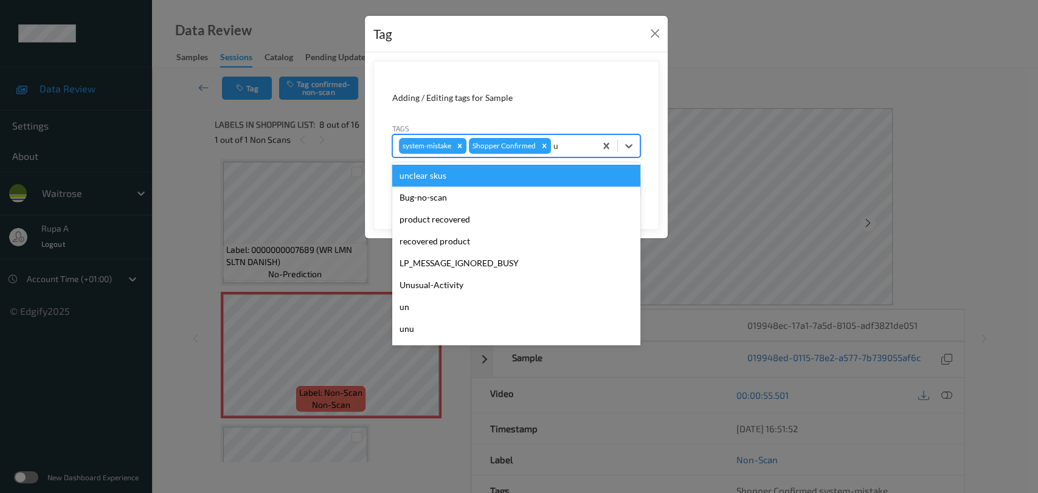
type input "un"
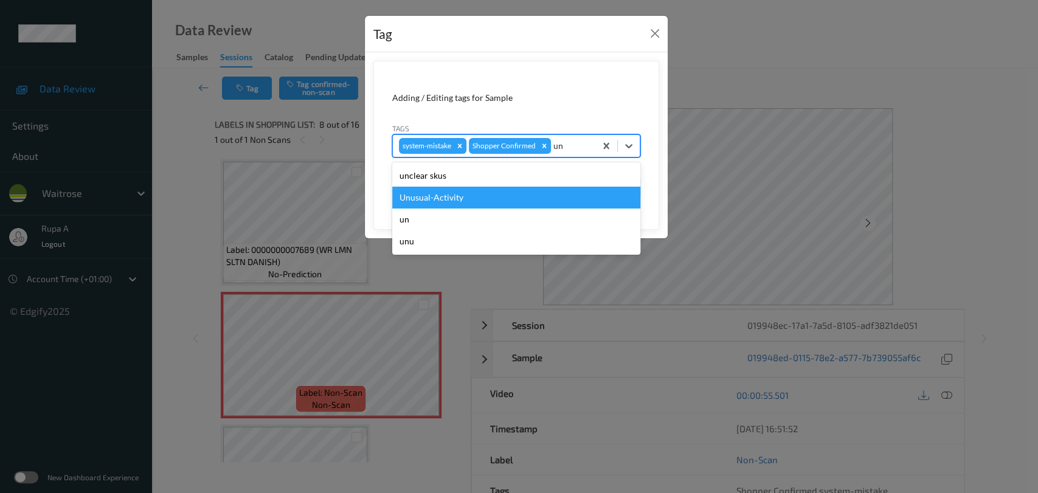
click at [485, 191] on div "Unusual-Activity" at bounding box center [516, 198] width 248 height 22
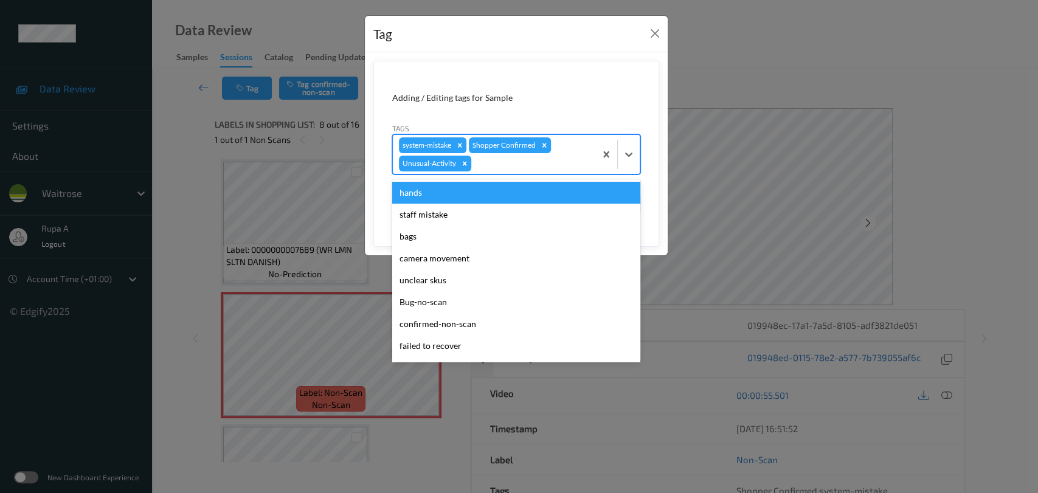
click at [505, 158] on div at bounding box center [532, 163] width 116 height 15
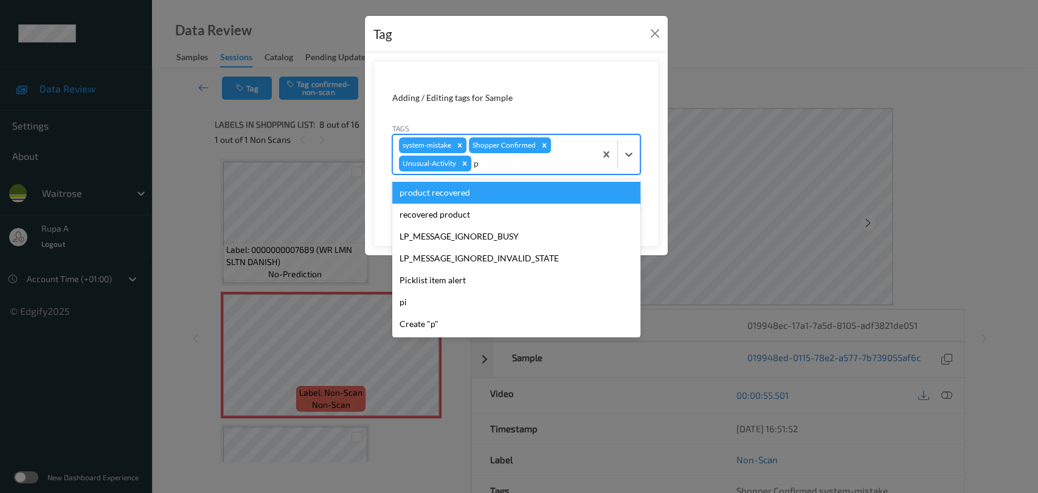
type input "pi"
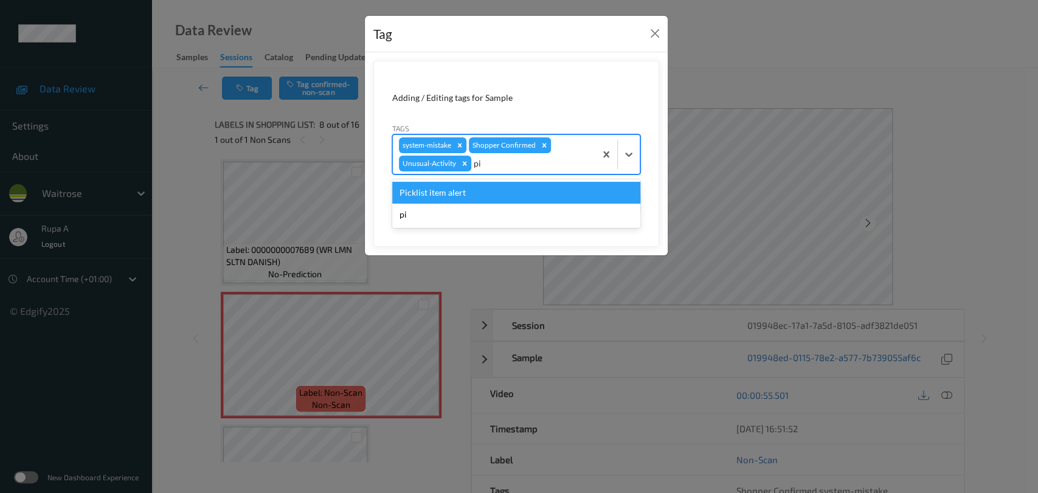
click at [466, 188] on div "Picklist item alert" at bounding box center [516, 193] width 248 height 22
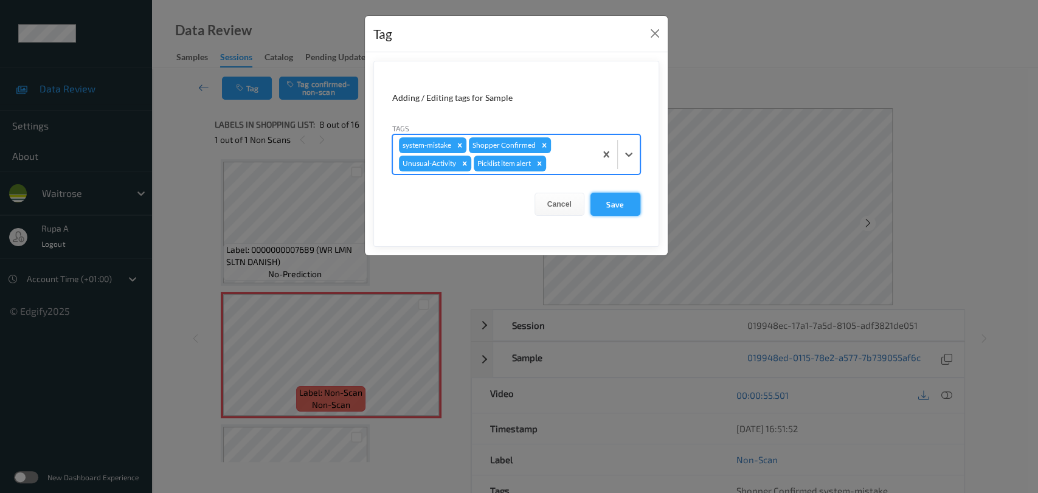
click at [622, 209] on button "Save" at bounding box center [616, 204] width 50 height 23
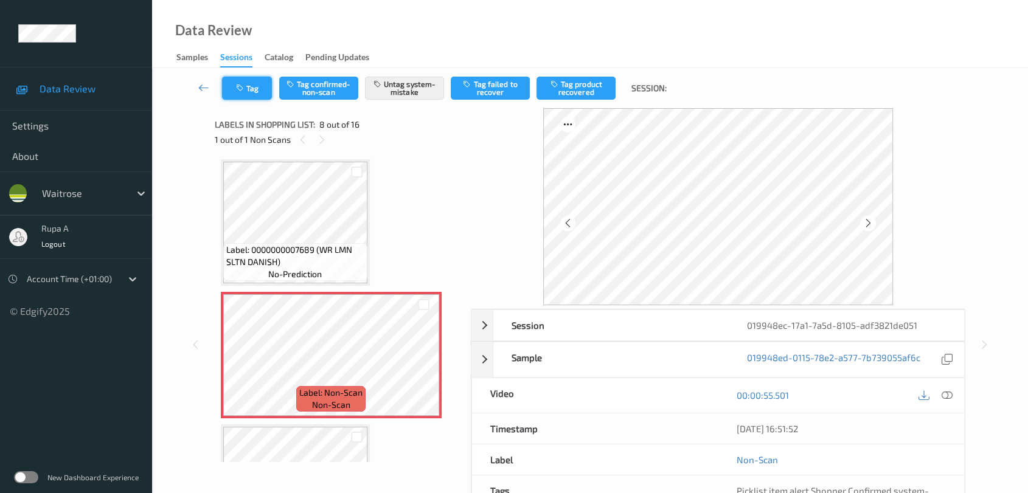
click at [256, 94] on button "Tag" at bounding box center [247, 88] width 50 height 23
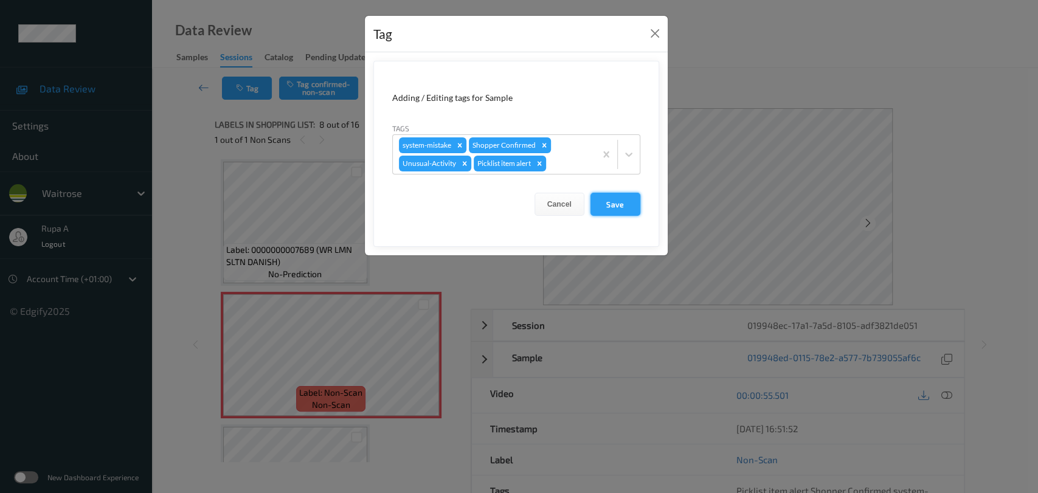
click at [623, 205] on button "Save" at bounding box center [616, 204] width 50 height 23
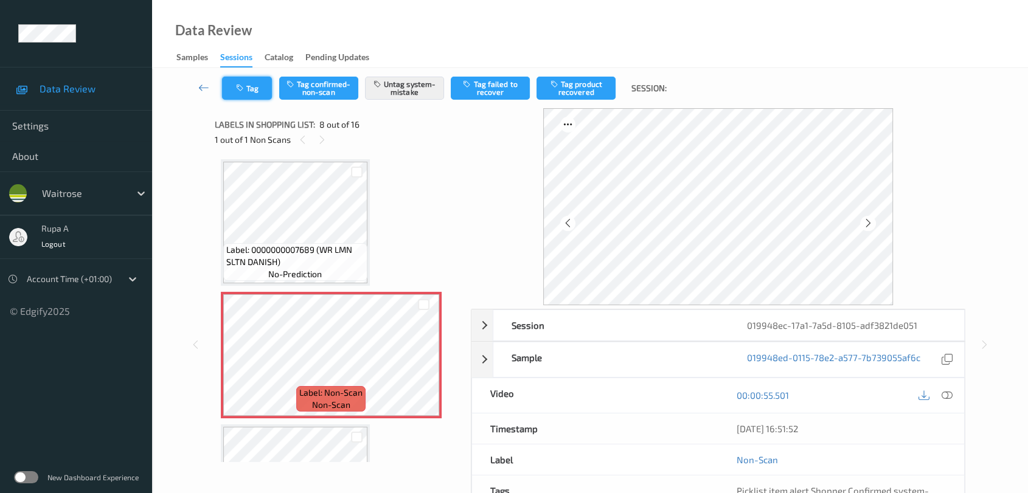
click at [249, 82] on button "Tag" at bounding box center [247, 88] width 50 height 23
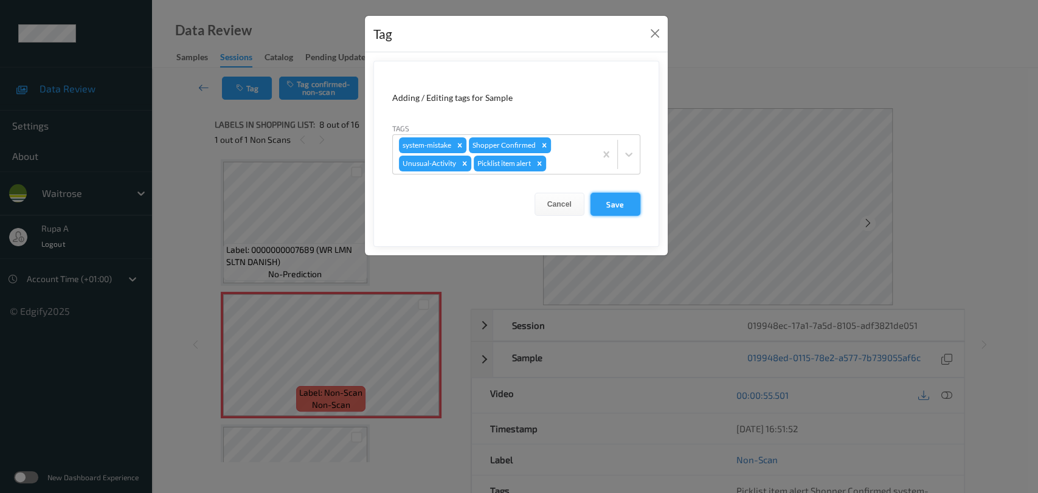
click at [628, 203] on button "Save" at bounding box center [616, 204] width 50 height 23
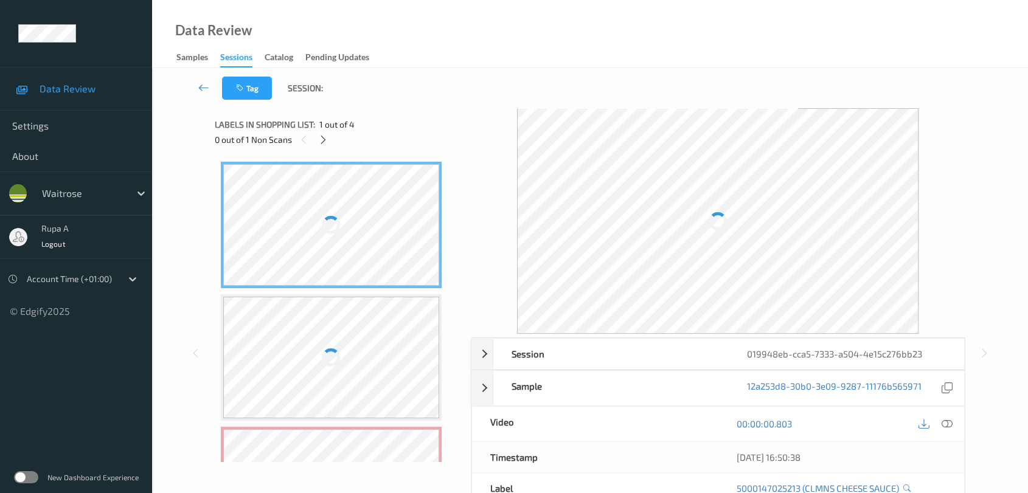
click at [457, 147] on div "0 out of 1 Non Scans" at bounding box center [339, 139] width 248 height 15
click at [324, 142] on icon at bounding box center [323, 139] width 10 height 11
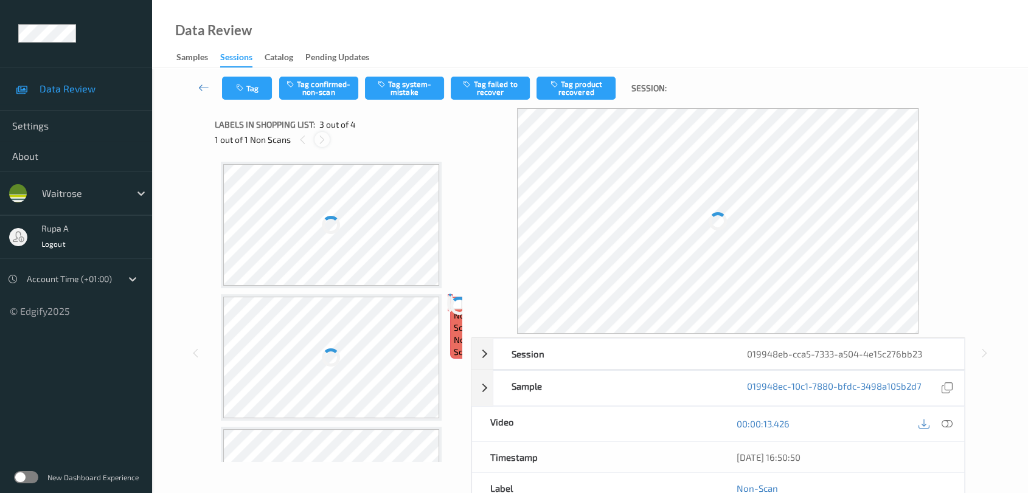
scroll to position [137, 0]
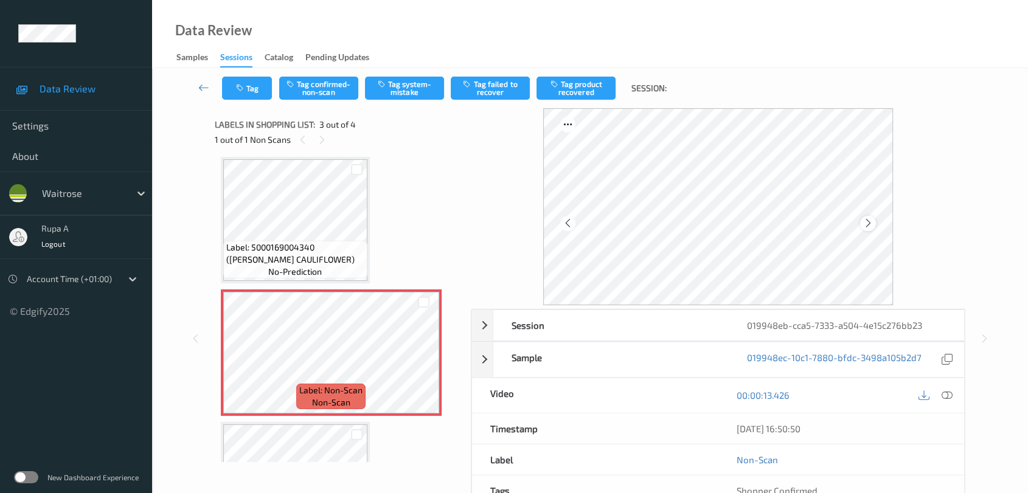
click at [866, 218] on icon at bounding box center [868, 223] width 10 height 11
click at [871, 223] on icon at bounding box center [868, 223] width 10 height 11
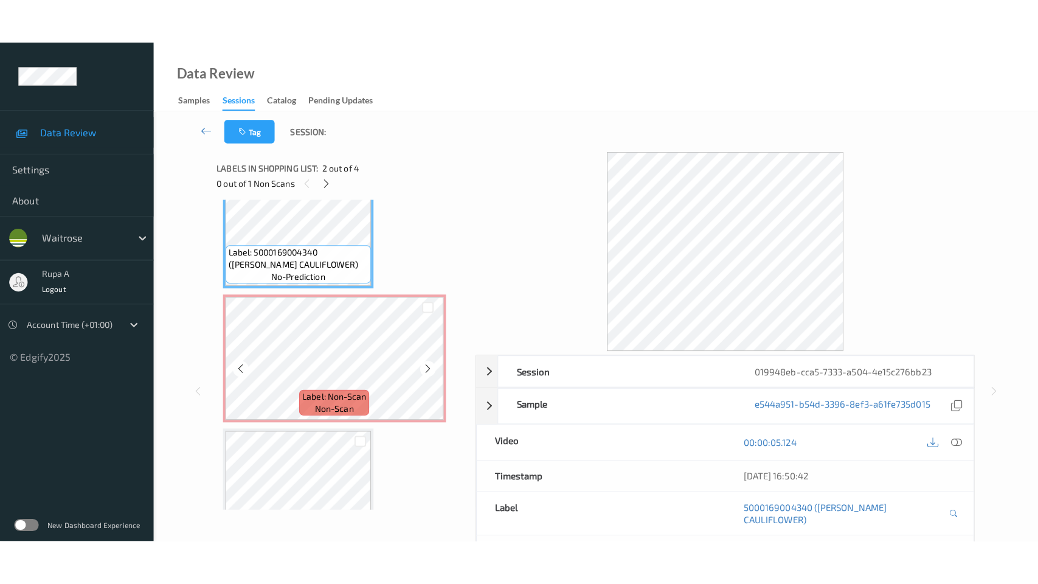
scroll to position [203, 0]
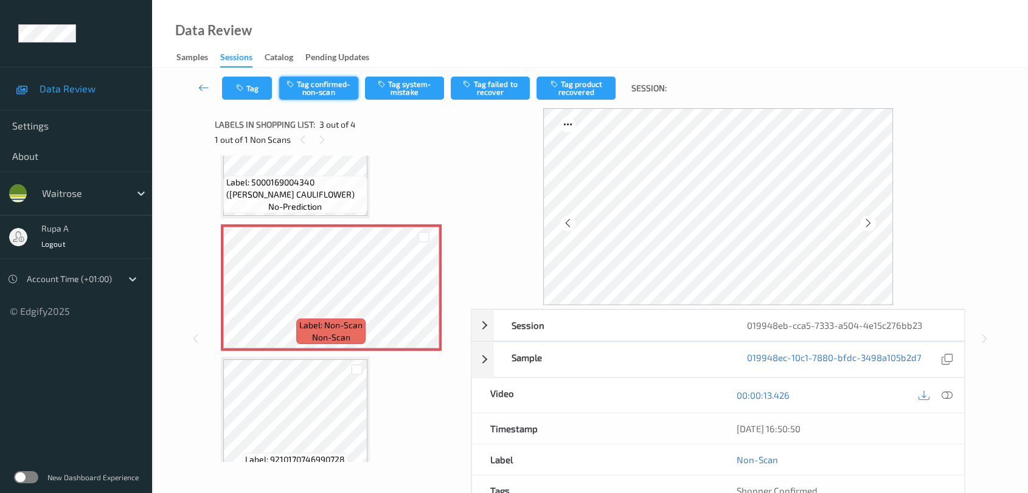
click at [328, 88] on button "Tag confirmed-non-scan" at bounding box center [318, 88] width 79 height 23
click at [493, 88] on button "Tag failed to recover" at bounding box center [490, 88] width 79 height 23
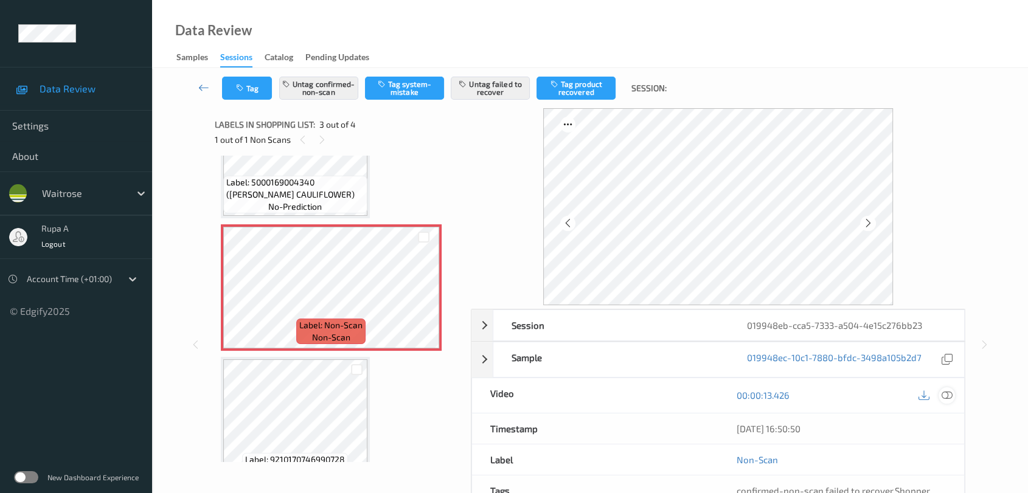
click at [951, 390] on icon at bounding box center [947, 395] width 11 height 11
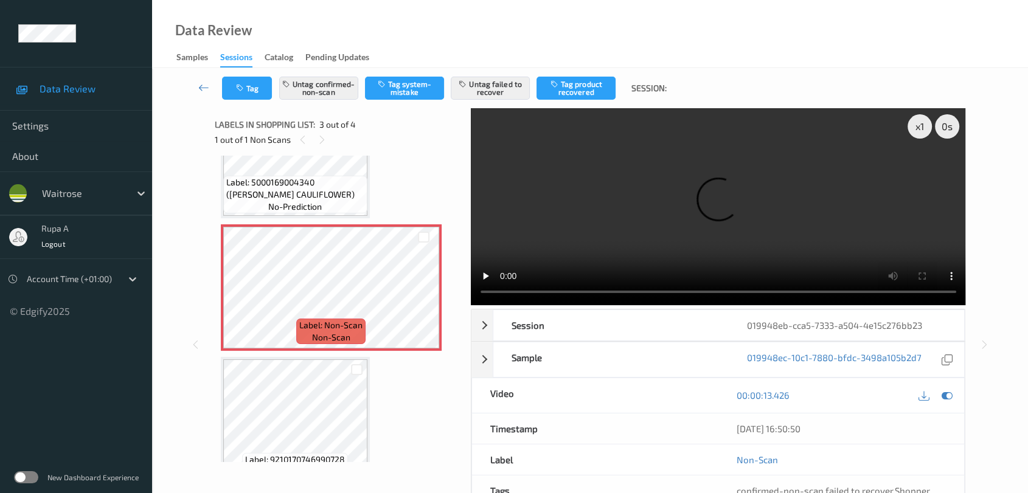
scroll to position [136, 0]
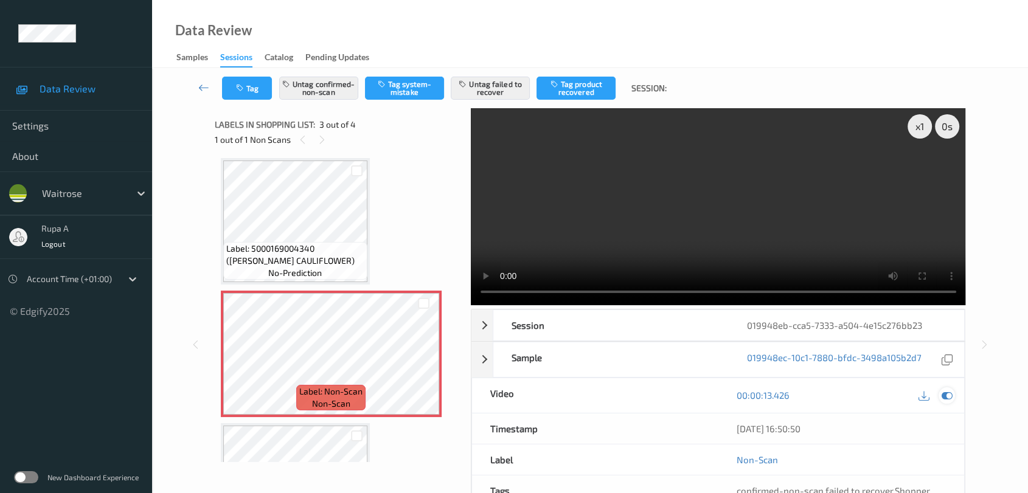
click at [946, 398] on icon at bounding box center [947, 395] width 11 height 11
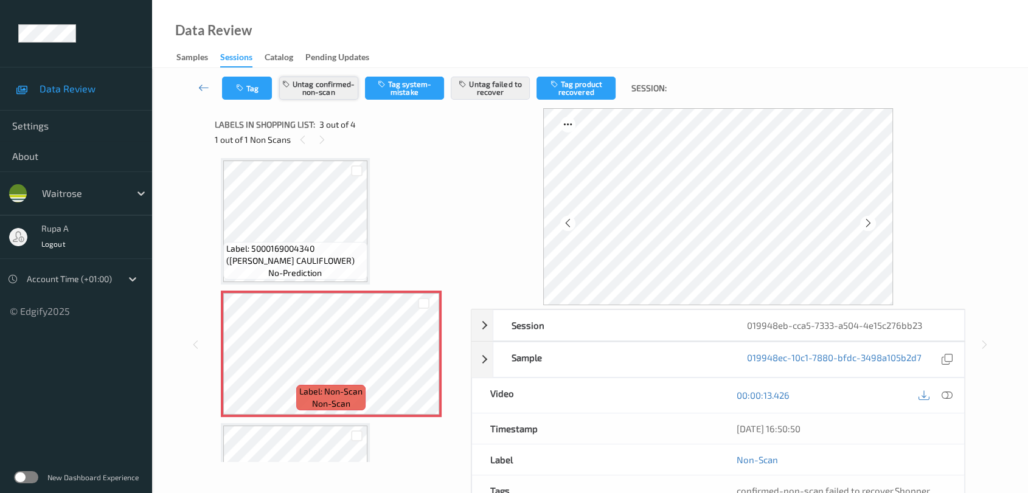
click at [345, 86] on button "Untag confirmed-non-scan" at bounding box center [318, 88] width 79 height 23
click at [482, 91] on button "Untag failed to recover" at bounding box center [490, 88] width 79 height 23
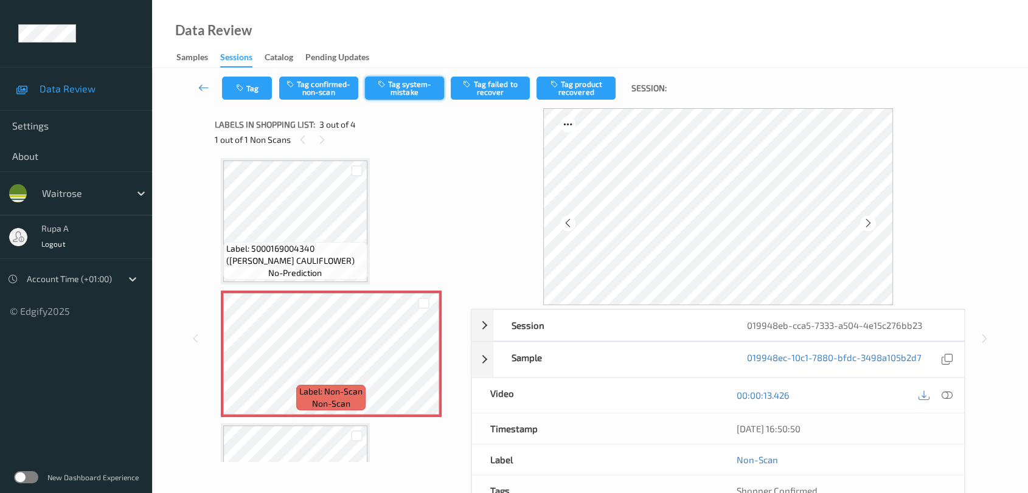
click at [412, 89] on button "Tag system-mistake" at bounding box center [404, 88] width 79 height 23
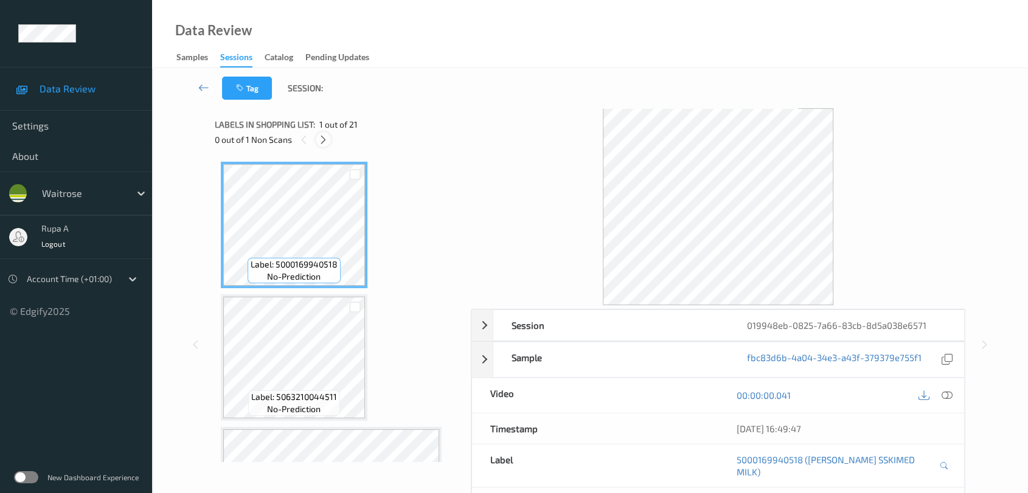
click at [326, 141] on icon at bounding box center [323, 139] width 10 height 11
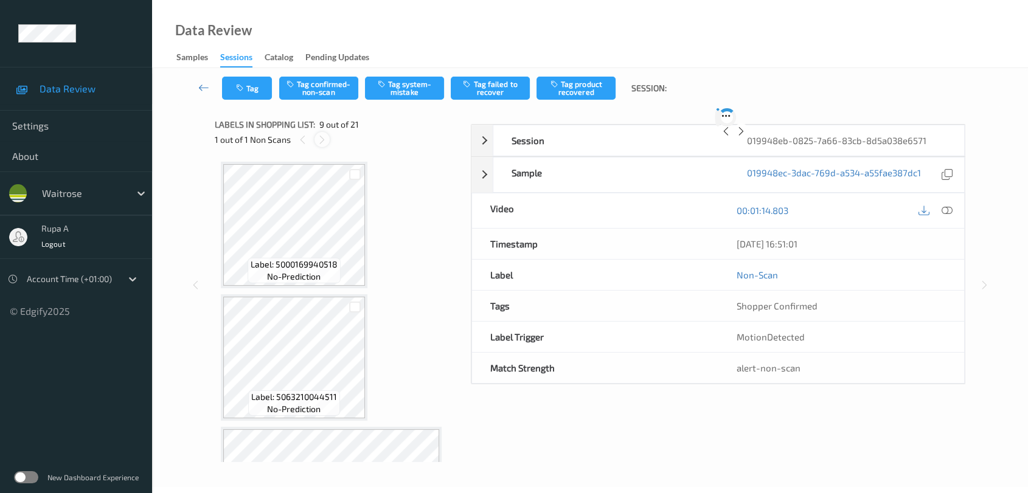
scroll to position [930, 0]
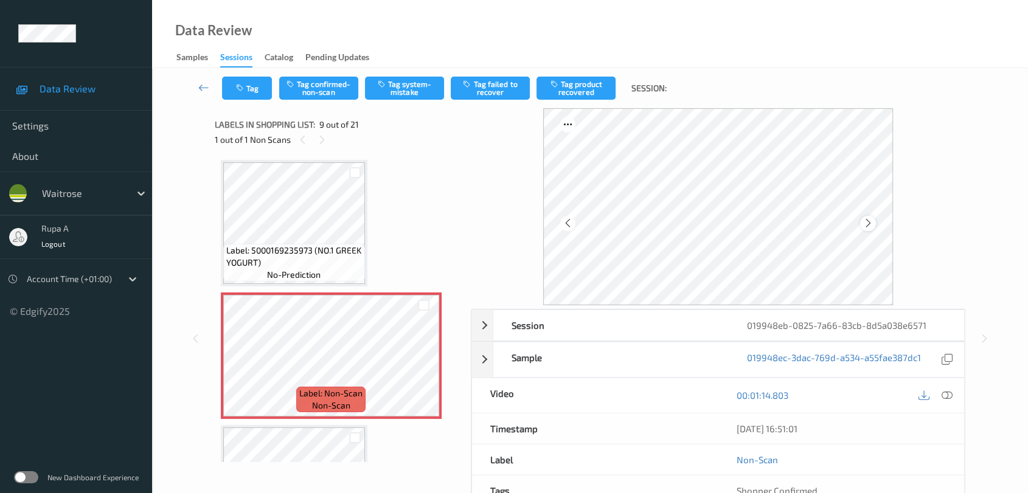
click at [870, 226] on icon at bounding box center [868, 223] width 10 height 11
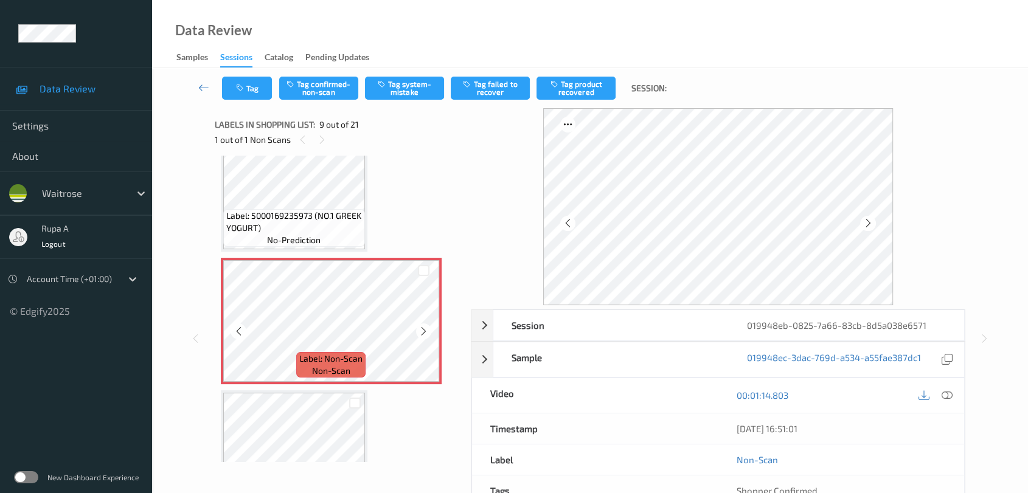
scroll to position [998, 0]
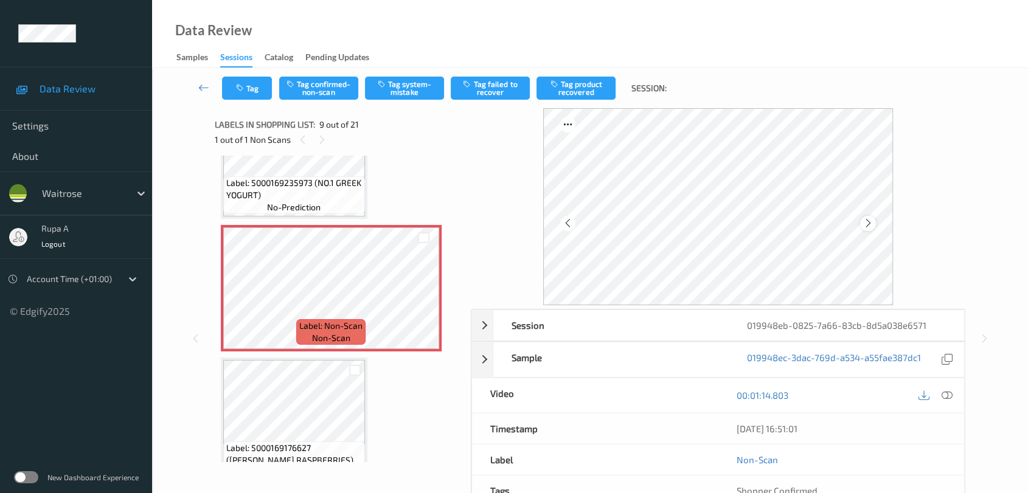
click at [868, 225] on icon at bounding box center [868, 223] width 10 height 11
click at [869, 225] on icon at bounding box center [868, 223] width 10 height 11
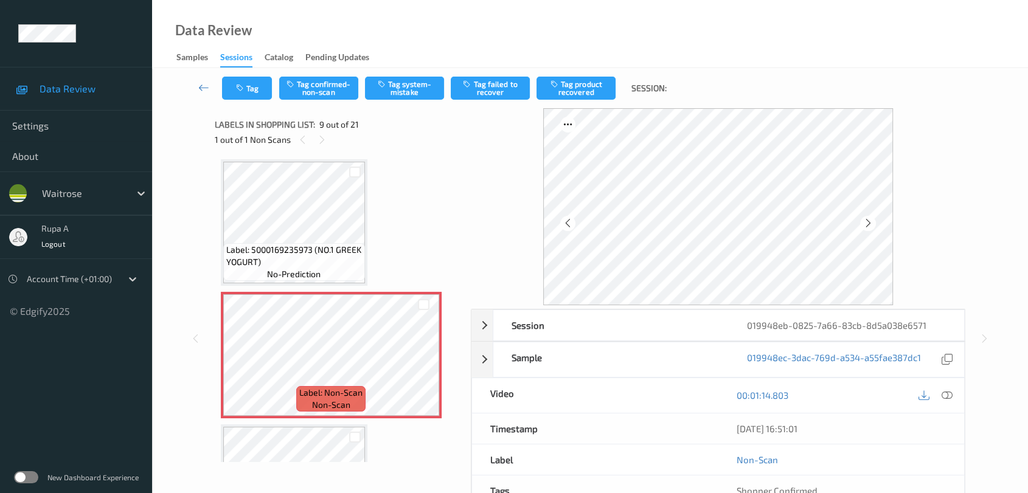
scroll to position [930, 0]
click at [943, 398] on icon at bounding box center [947, 395] width 11 height 11
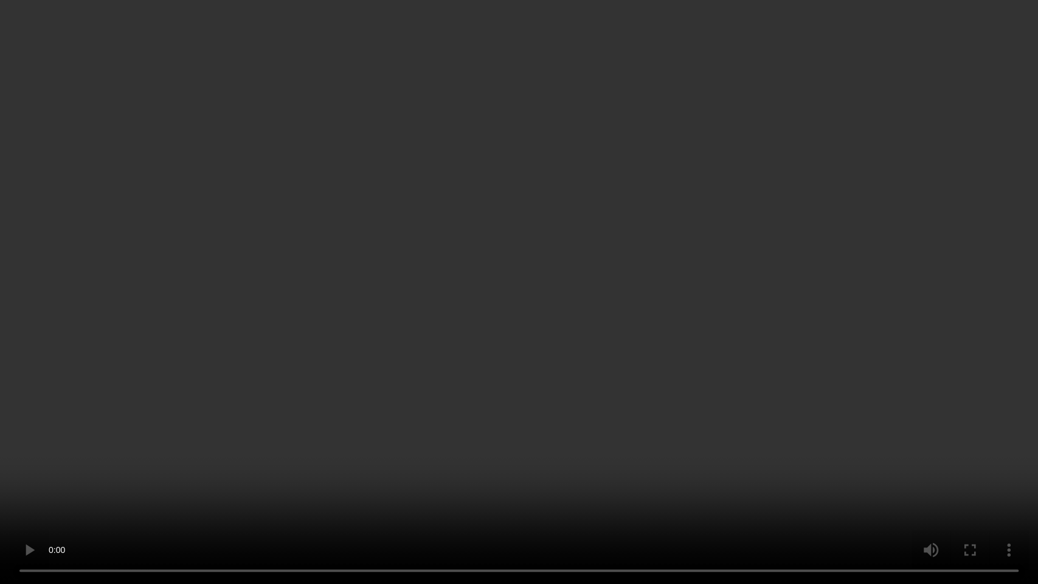
click at [949, 286] on video at bounding box center [519, 292] width 1038 height 584
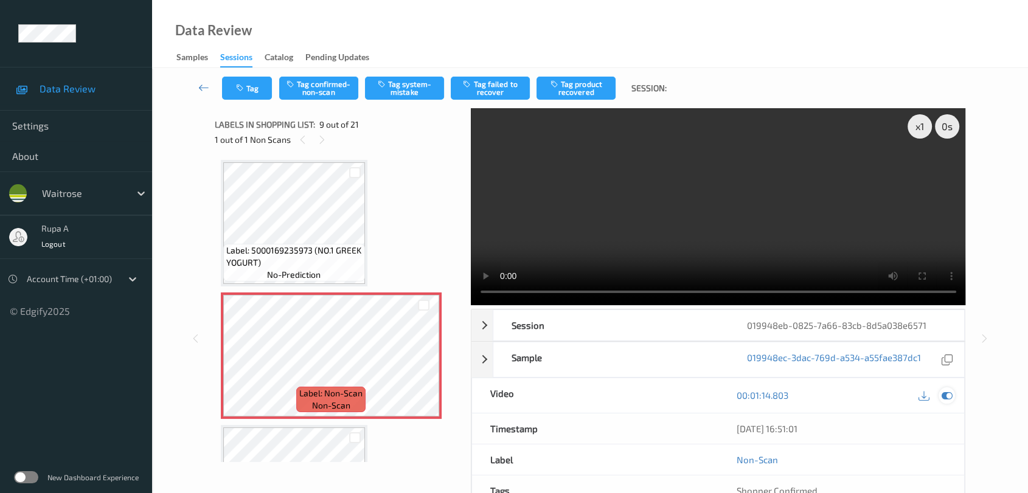
click at [947, 397] on icon at bounding box center [947, 395] width 11 height 11
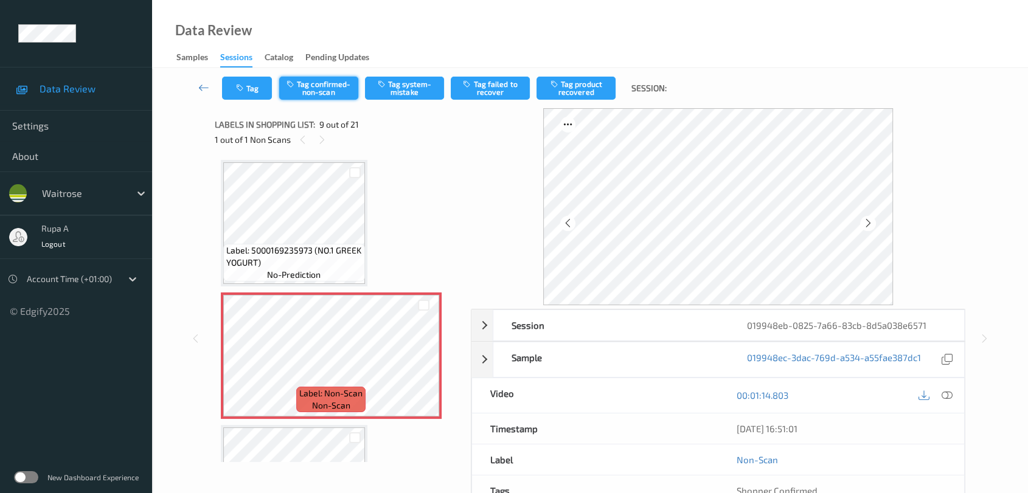
click at [296, 85] on icon "button" at bounding box center [291, 84] width 10 height 9
click at [576, 97] on button "Tag product recovered" at bounding box center [575, 88] width 79 height 23
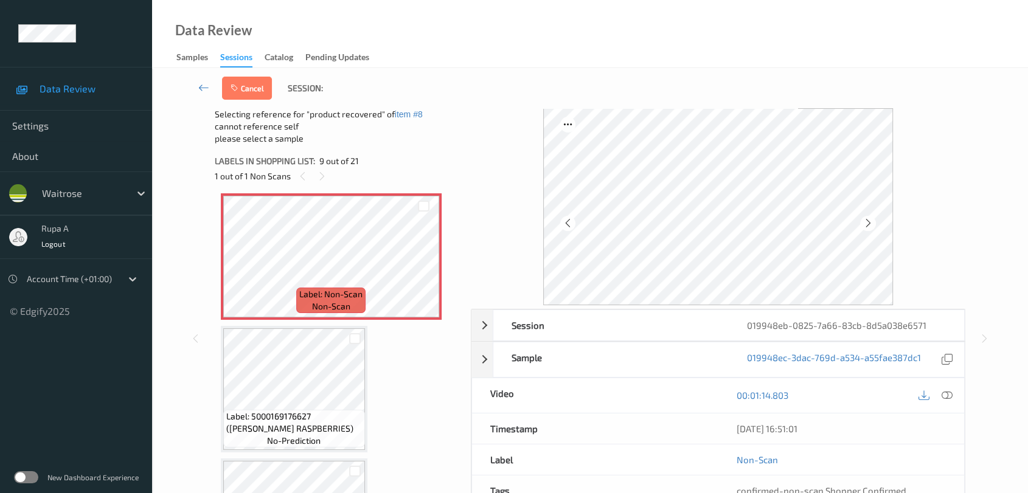
click at [306, 412] on span "Label: 5000169176627 (WR ESS RASPBERRIES)" at bounding box center [294, 423] width 136 height 24
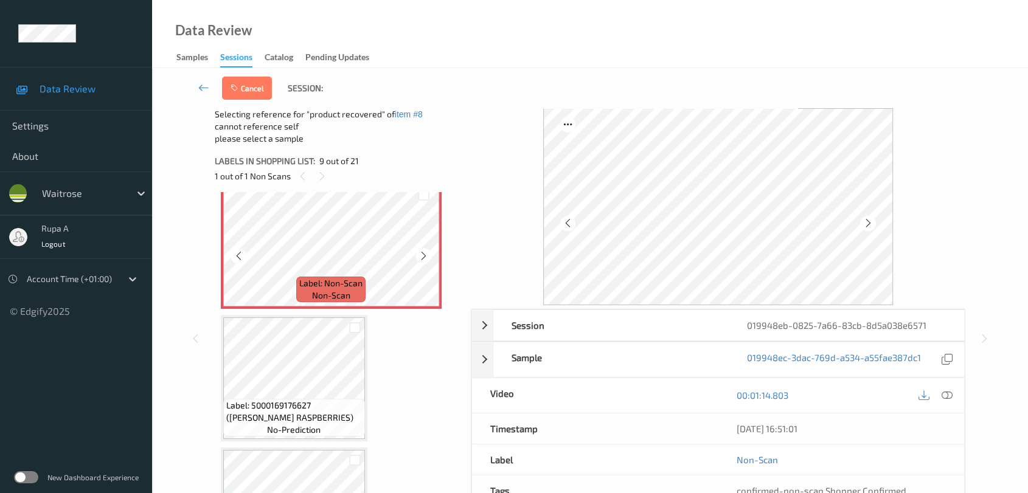
scroll to position [1133, 0]
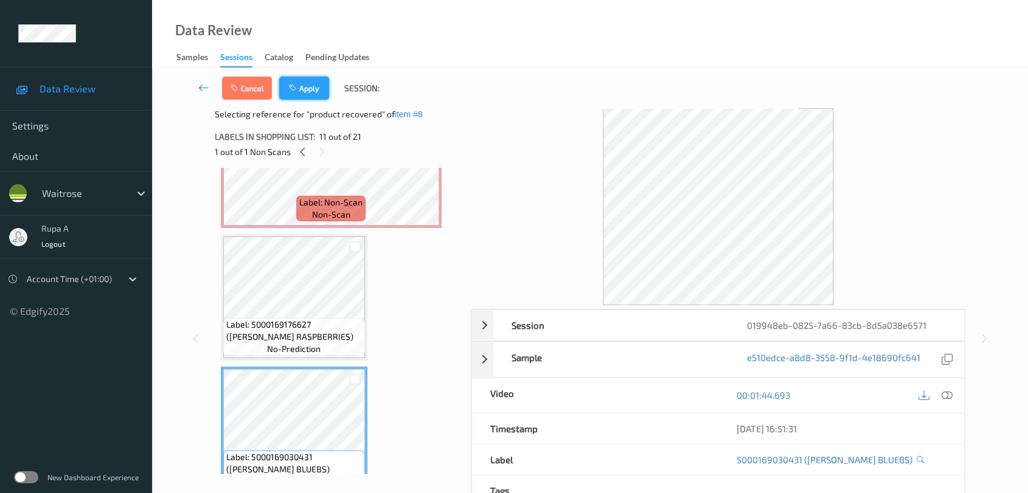
click at [300, 94] on button "Apply" at bounding box center [304, 88] width 50 height 23
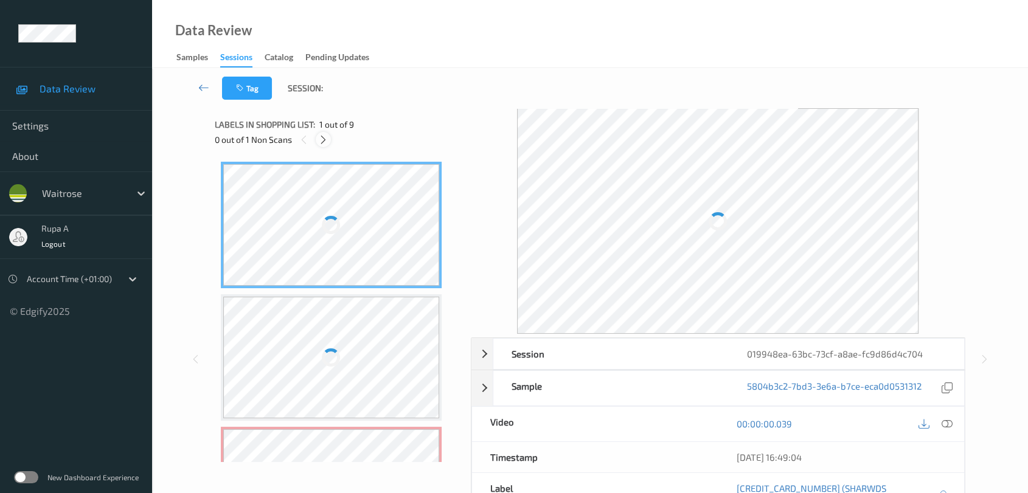
click at [330, 136] on div at bounding box center [323, 139] width 15 height 15
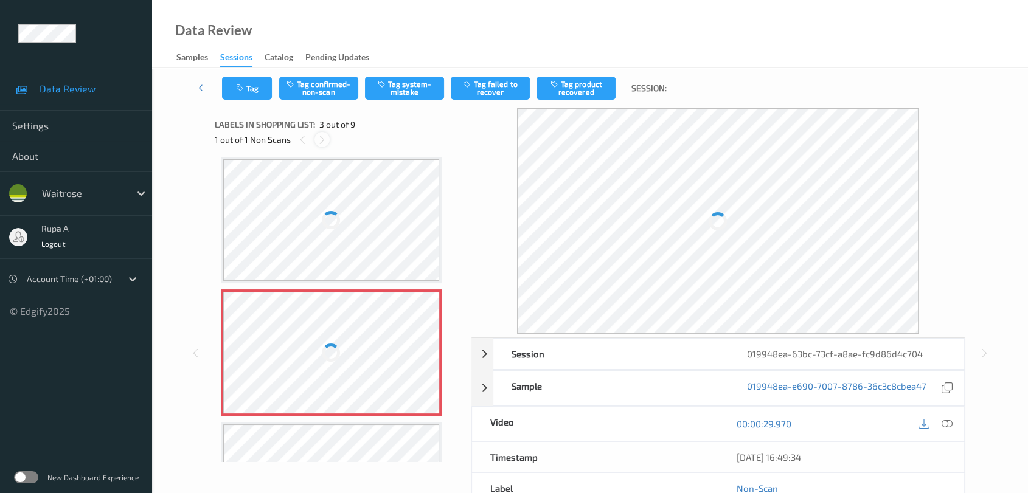
click at [328, 137] on div at bounding box center [321, 139] width 15 height 15
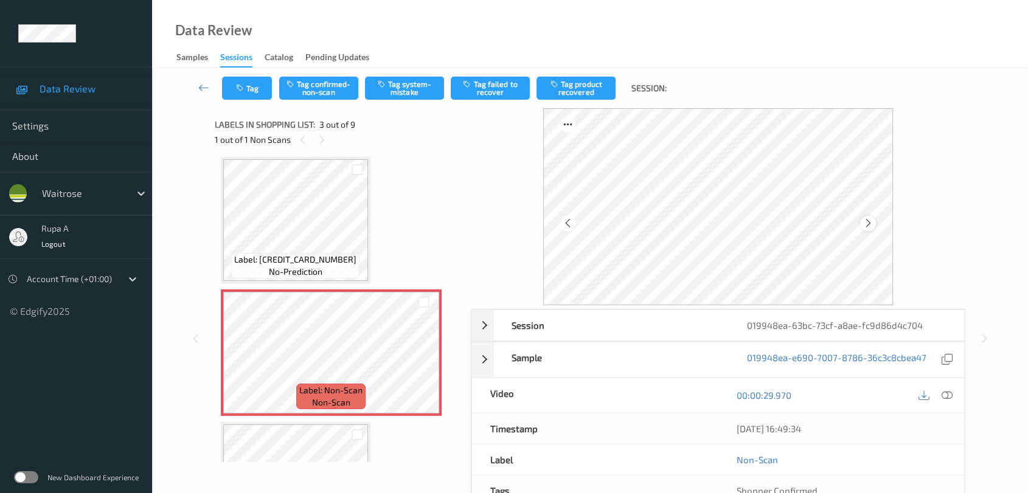
click at [866, 224] on icon at bounding box center [868, 223] width 10 height 11
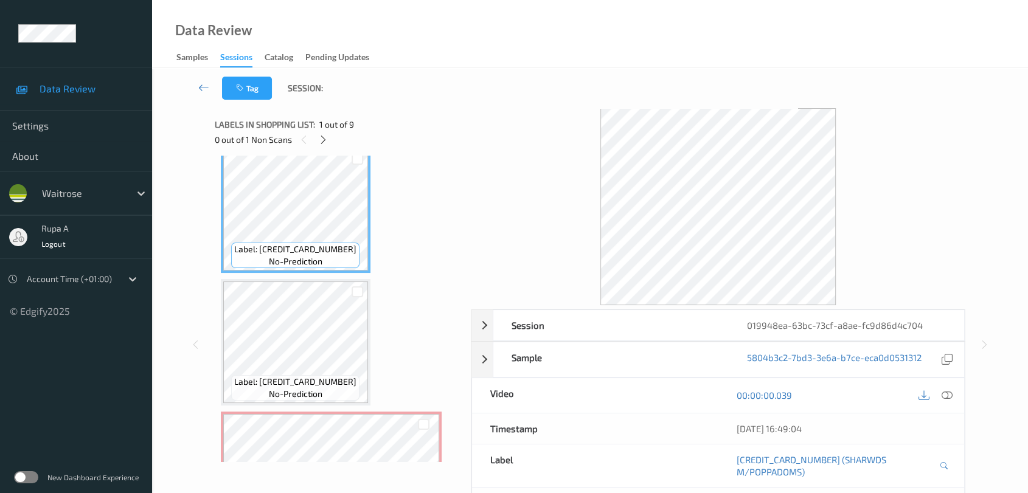
scroll to position [0, 0]
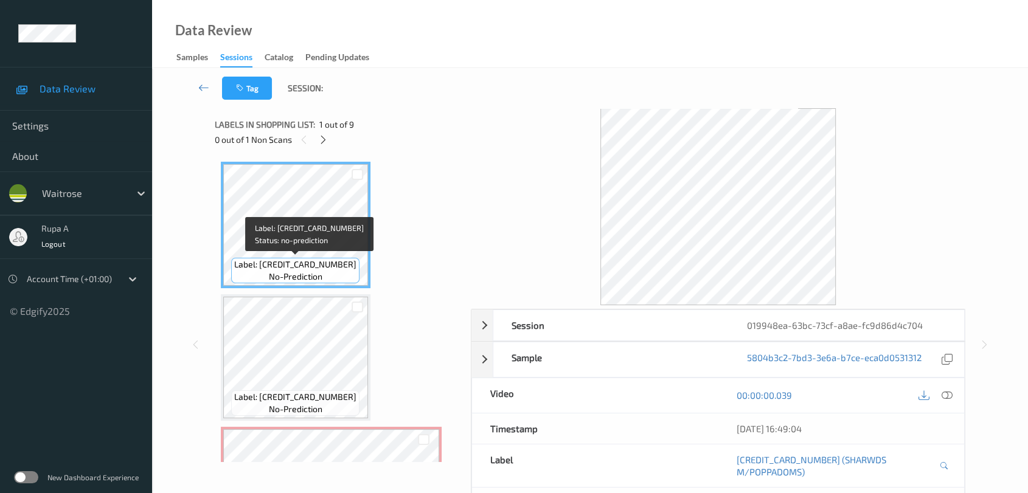
click at [274, 259] on span "Label: [CREDIT_CARD_NUMBER]" at bounding box center [295, 265] width 122 height 12
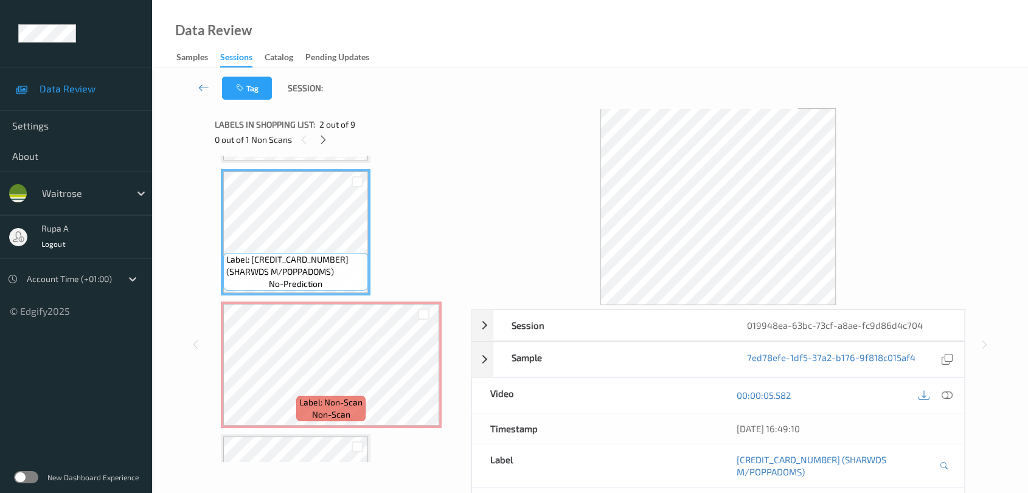
scroll to position [68, 0]
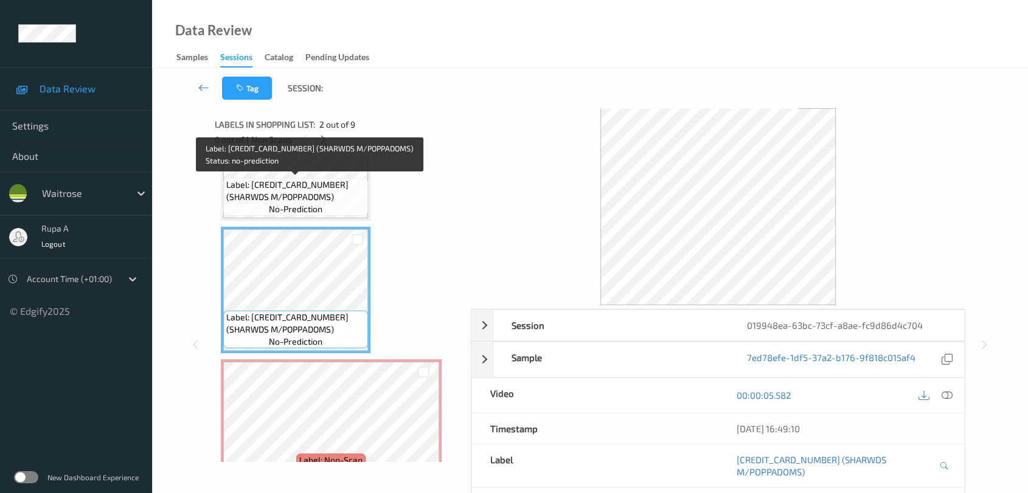
click at [315, 182] on span "Label: [CREDIT_CARD_NUMBER] (SHARWDS M/POPPADOMS)" at bounding box center [295, 191] width 139 height 24
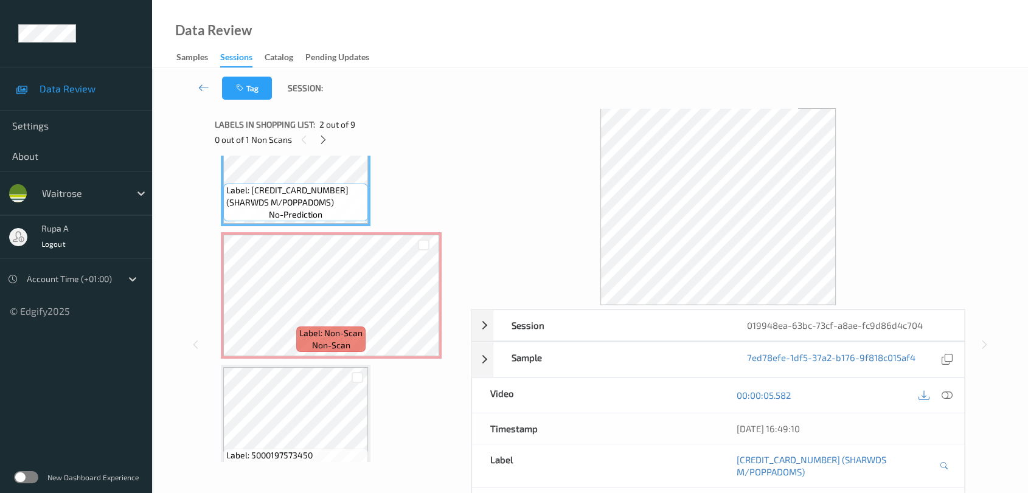
scroll to position [203, 0]
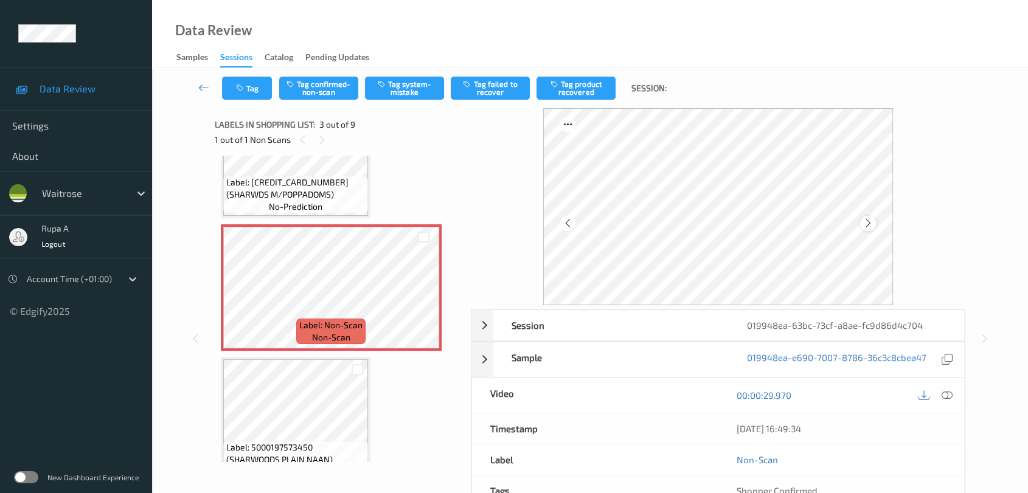
click at [867, 223] on icon at bounding box center [868, 223] width 10 height 11
click at [867, 222] on icon at bounding box center [868, 223] width 10 height 11
click at [414, 92] on button "Tag system-mistake" at bounding box center [404, 88] width 79 height 23
click at [251, 82] on button "Tag" at bounding box center [247, 88] width 50 height 23
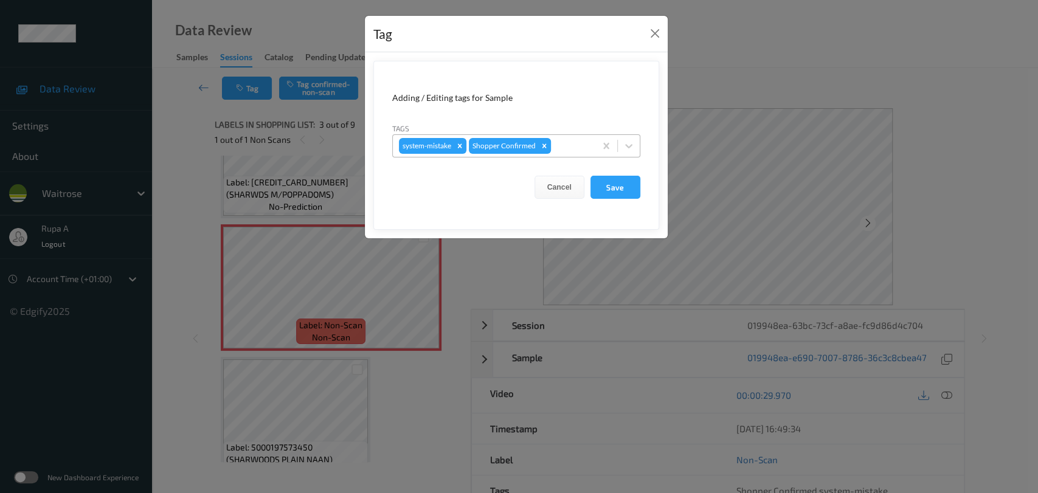
click at [567, 148] on div at bounding box center [572, 146] width 36 height 15
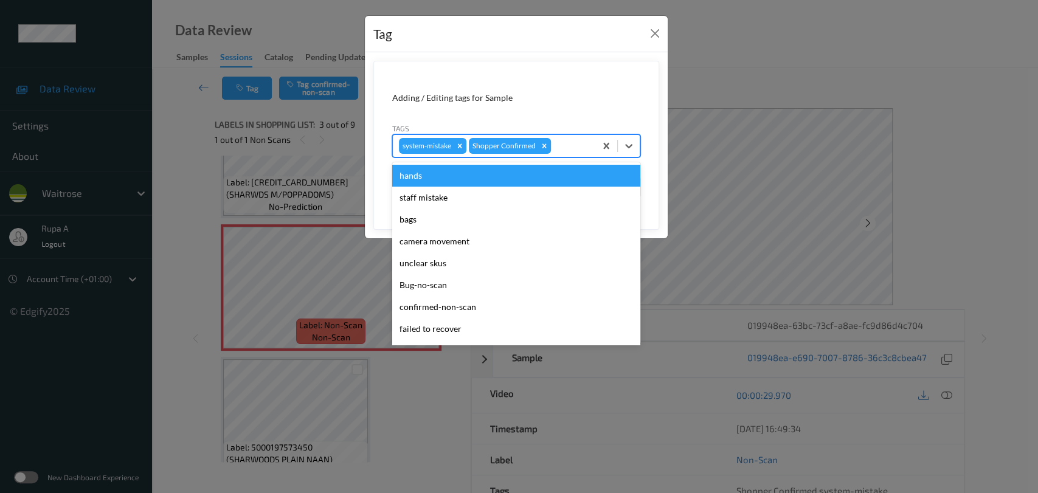
type input "y"
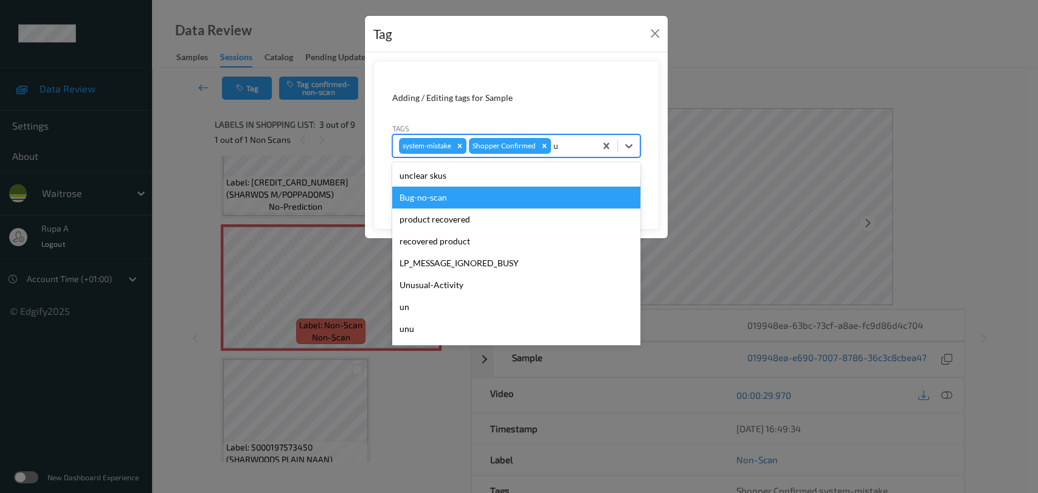
type input "un"
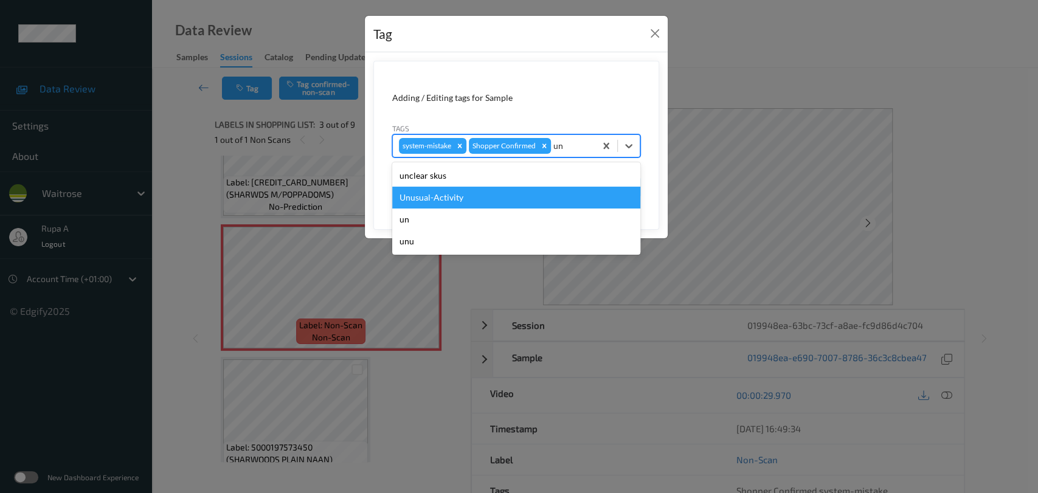
click at [496, 203] on div "Unusual-Activity" at bounding box center [516, 198] width 248 height 22
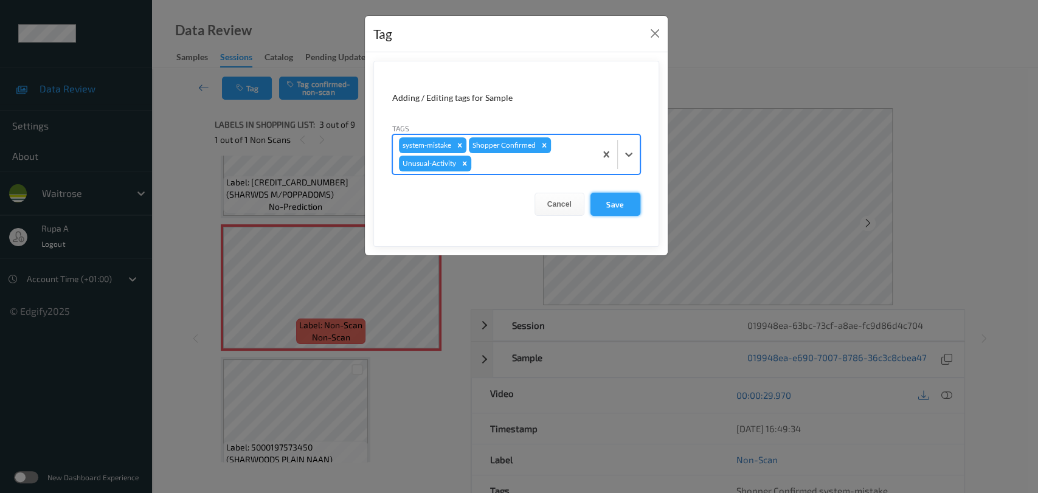
click at [628, 201] on button "Save" at bounding box center [616, 204] width 50 height 23
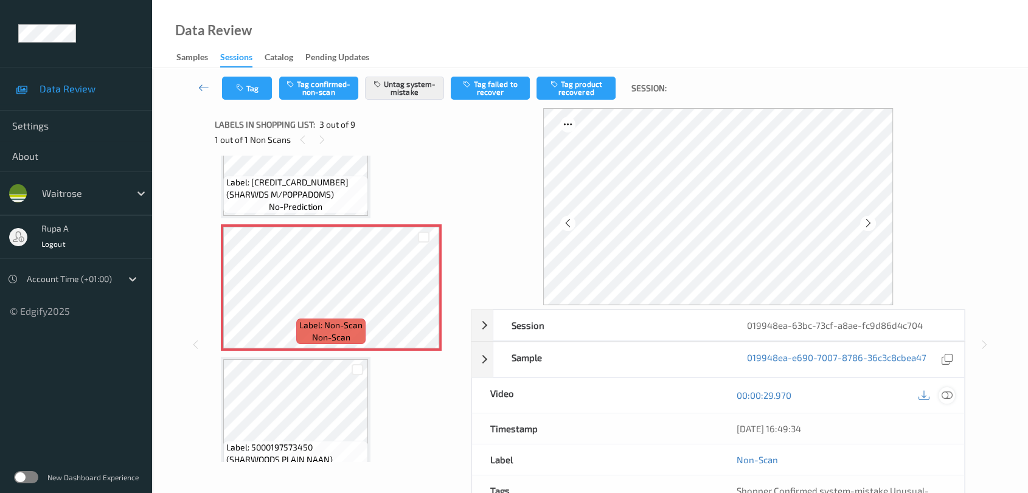
click at [944, 394] on icon at bounding box center [947, 395] width 11 height 11
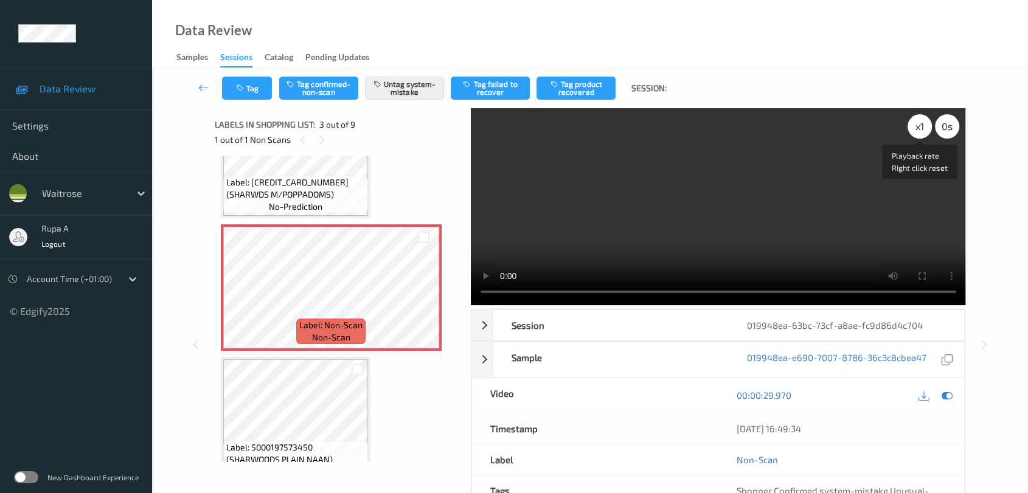
click at [915, 133] on div "x 1" at bounding box center [920, 126] width 24 height 24
click at [949, 400] on icon at bounding box center [947, 395] width 11 height 11
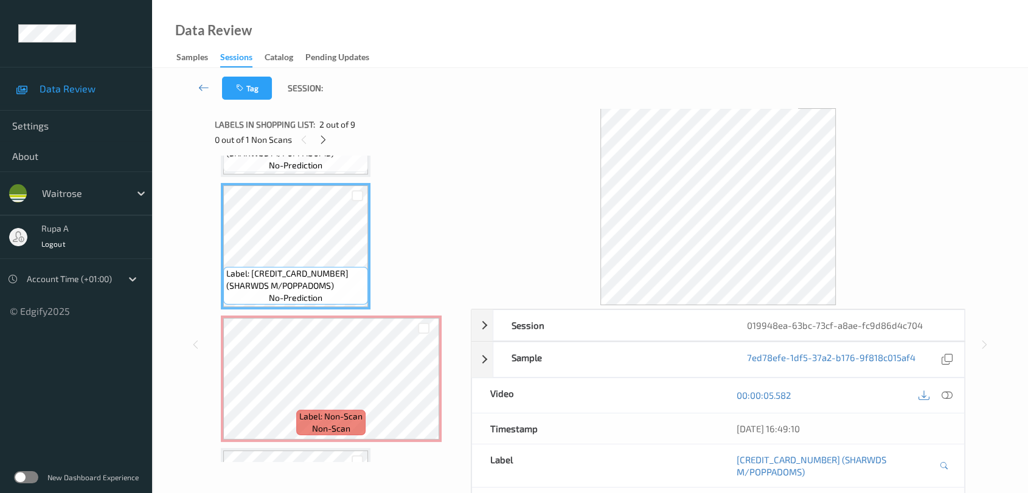
scroll to position [135, 0]
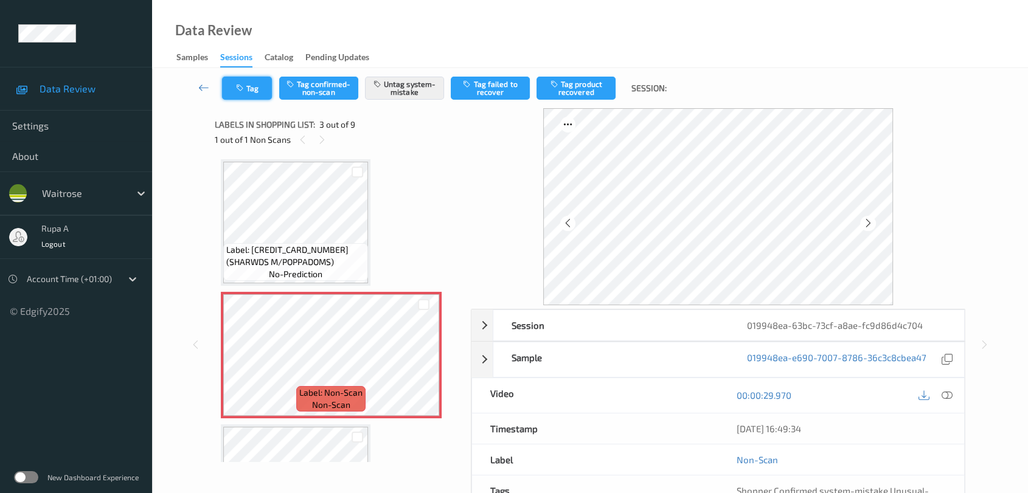
click at [246, 95] on button "Tag" at bounding box center [247, 88] width 50 height 23
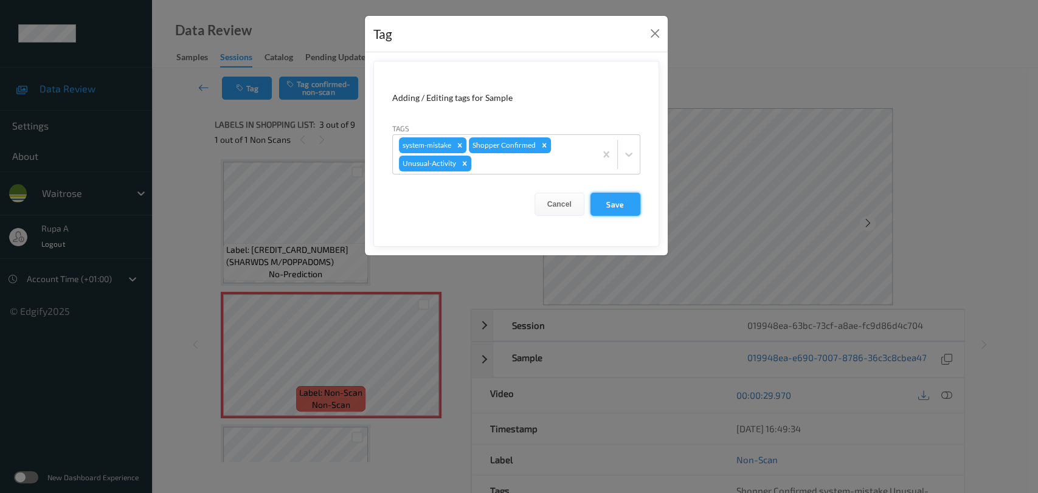
click at [632, 203] on button "Save" at bounding box center [616, 204] width 50 height 23
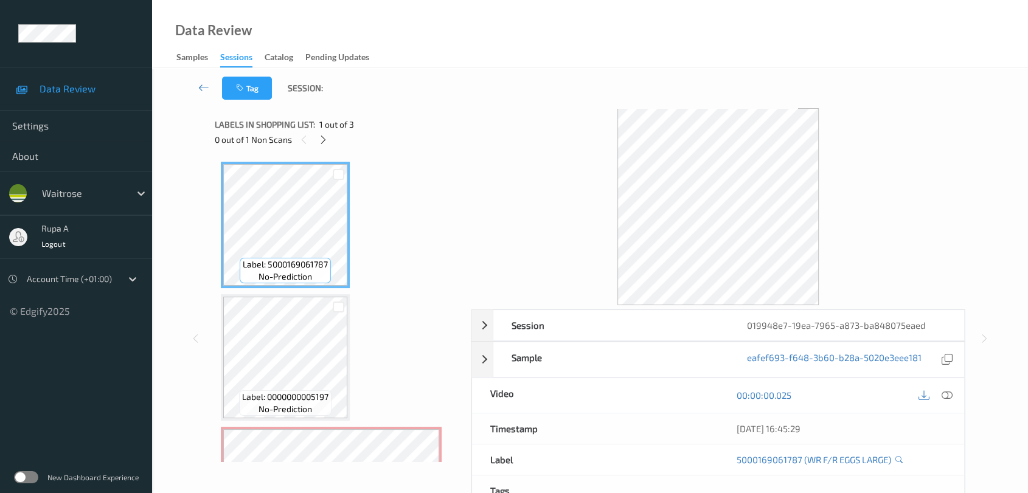
click at [324, 131] on div "Labels in shopping list: 1 out of 3" at bounding box center [339, 124] width 248 height 15
click at [324, 141] on icon at bounding box center [323, 139] width 10 height 11
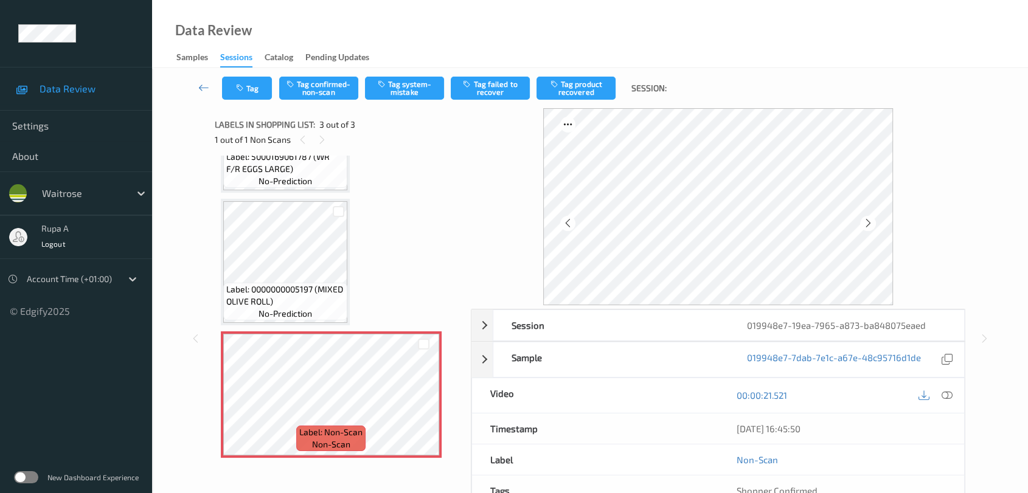
scroll to position [83, 0]
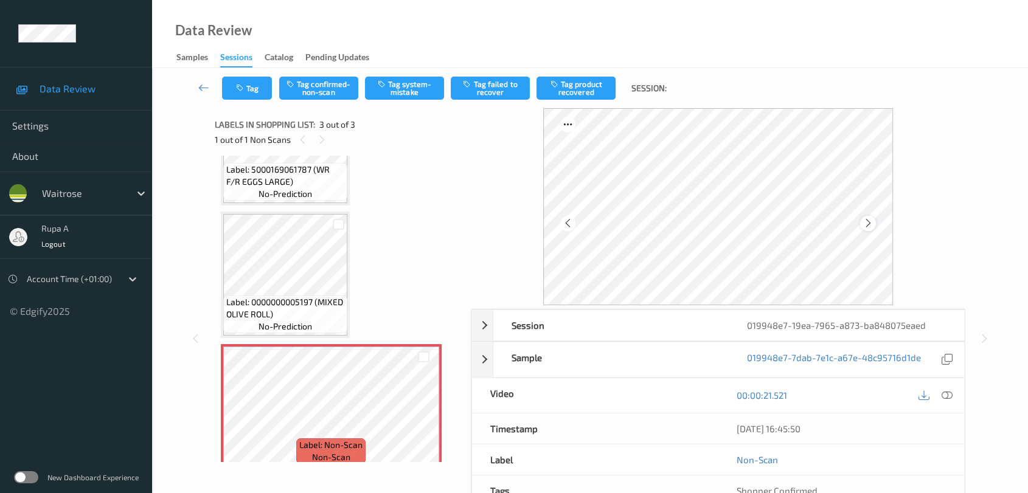
click at [871, 225] on icon at bounding box center [868, 223] width 10 height 11
click at [391, 83] on button "Tag system-mistake" at bounding box center [404, 88] width 79 height 23
click at [240, 93] on button "Tag" at bounding box center [247, 88] width 50 height 23
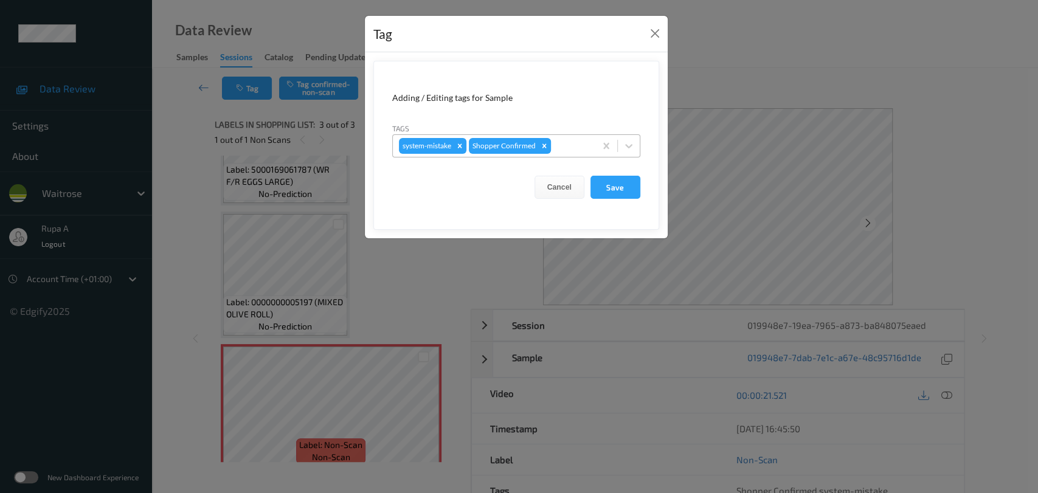
click at [578, 149] on div at bounding box center [572, 146] width 36 height 15
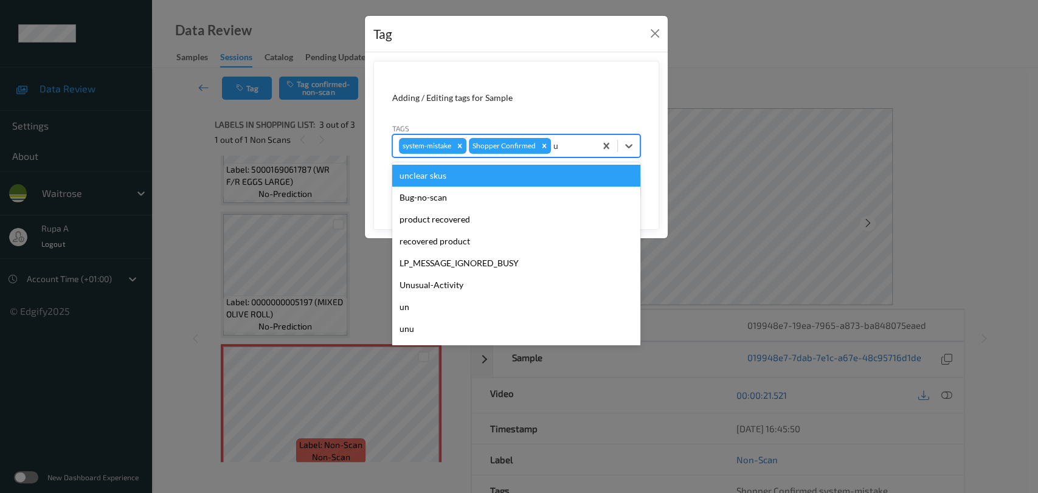
type input "un"
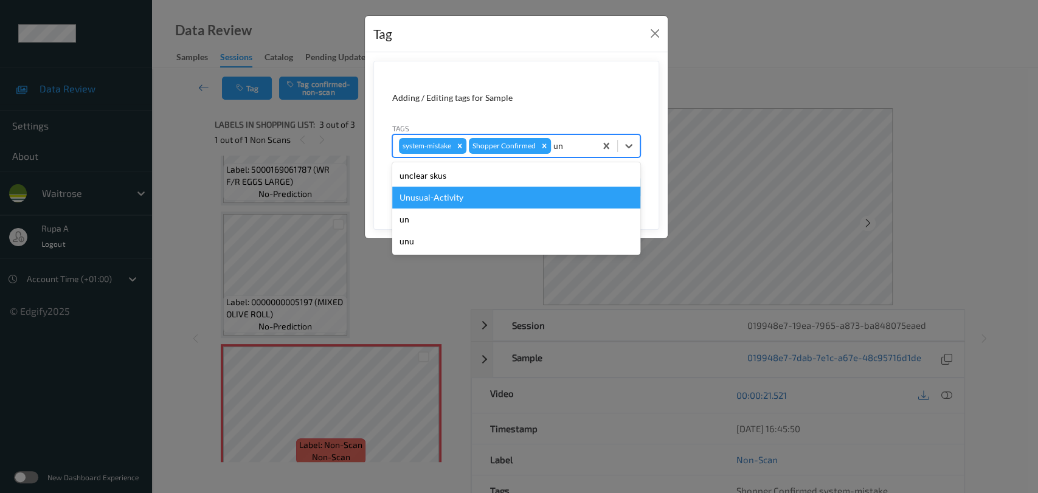
click at [496, 198] on div "Unusual-Activity" at bounding box center [516, 198] width 248 height 22
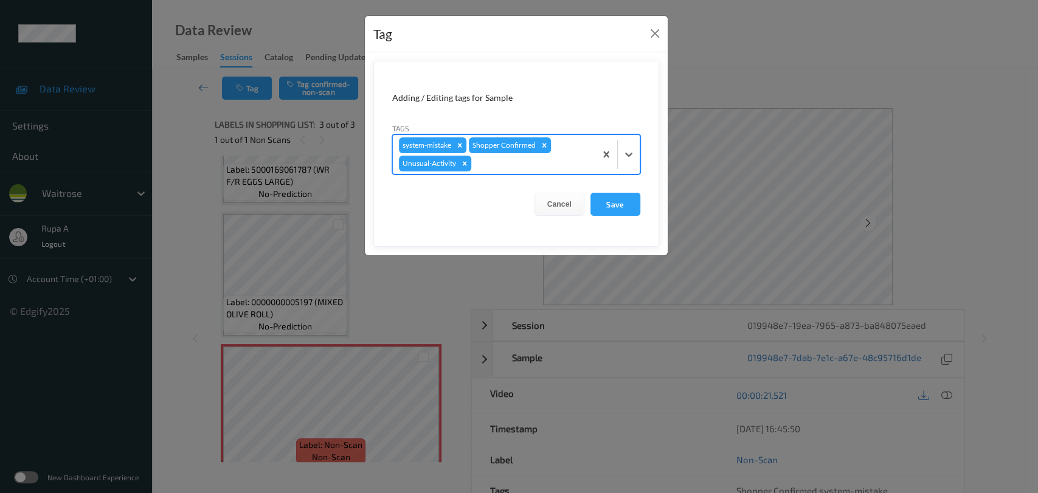
click at [528, 172] on div "system-mistake Shopper Confirmed Unusual-Activity" at bounding box center [494, 154] width 203 height 39
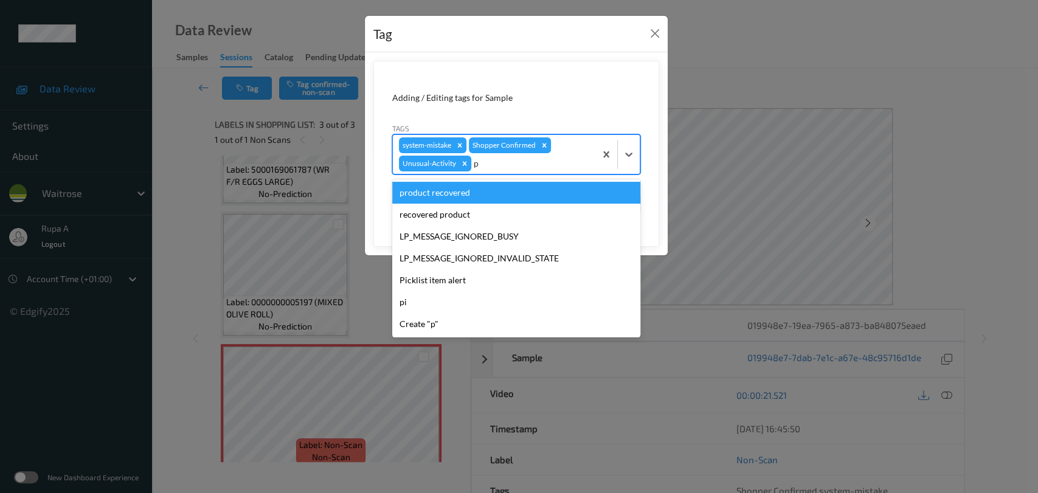
type input "pi"
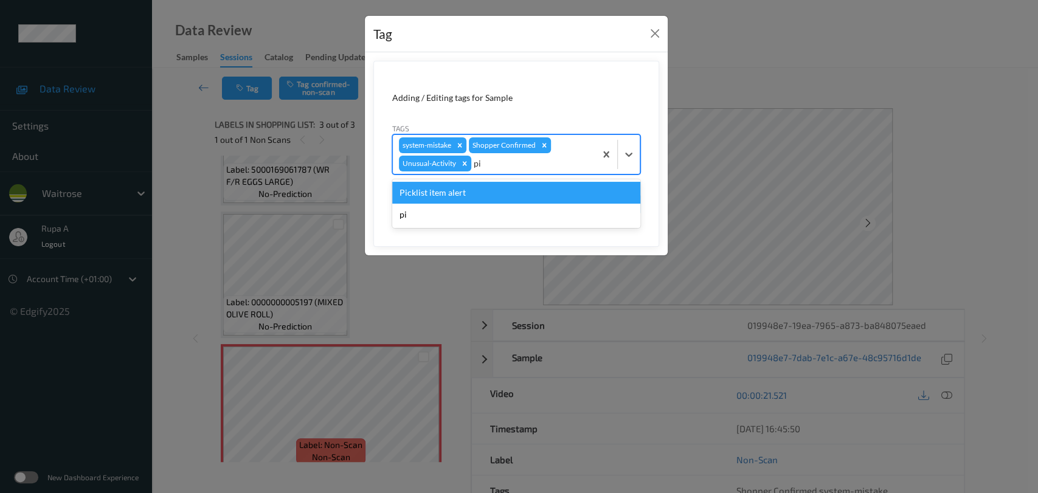
click at [511, 190] on div "Picklist item alert" at bounding box center [516, 193] width 248 height 22
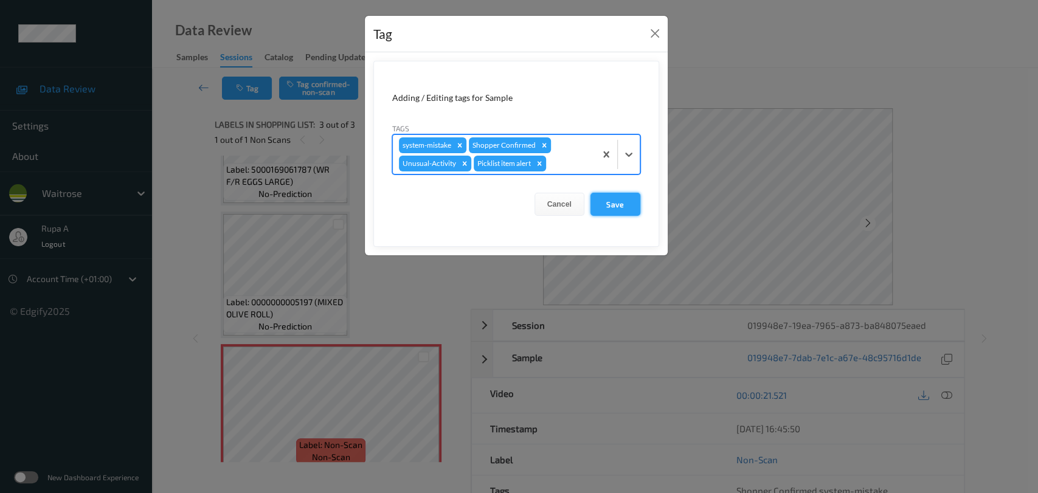
click at [620, 204] on button "Save" at bounding box center [616, 204] width 50 height 23
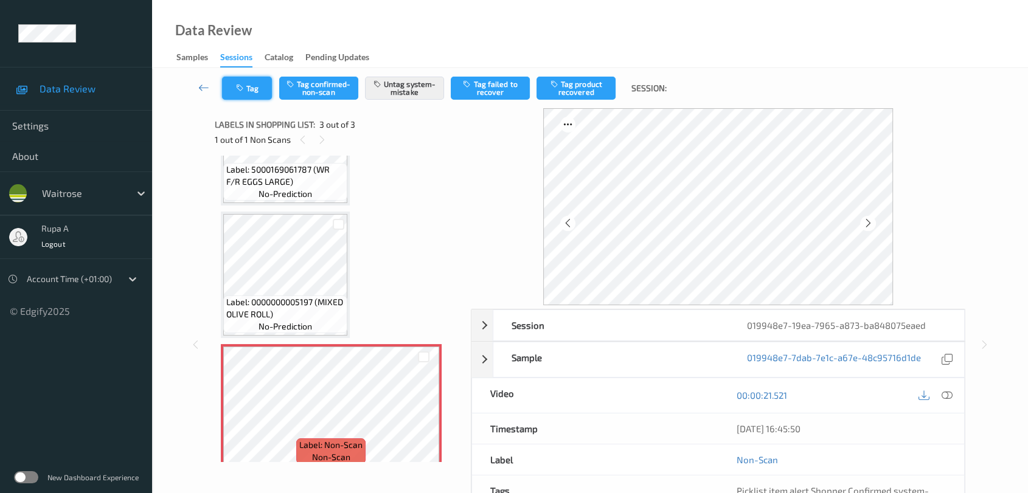
click at [262, 88] on button "Tag" at bounding box center [247, 88] width 50 height 23
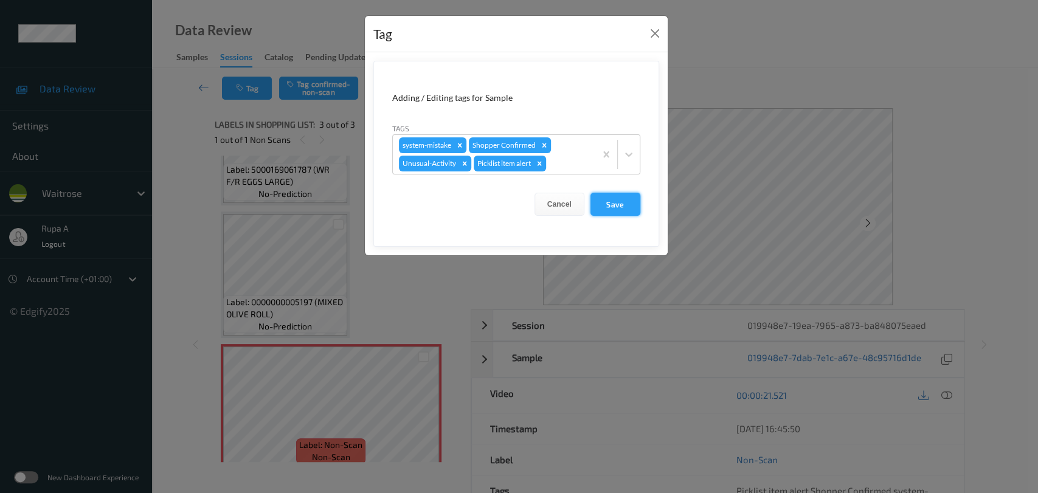
click at [610, 207] on button "Save" at bounding box center [616, 204] width 50 height 23
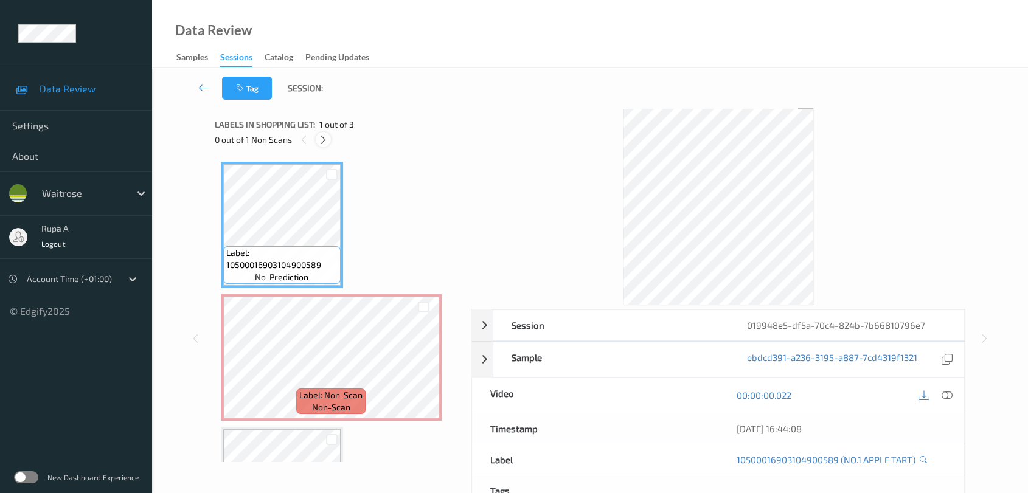
click at [328, 139] on icon at bounding box center [323, 139] width 10 height 11
click at [325, 136] on icon at bounding box center [323, 139] width 10 height 11
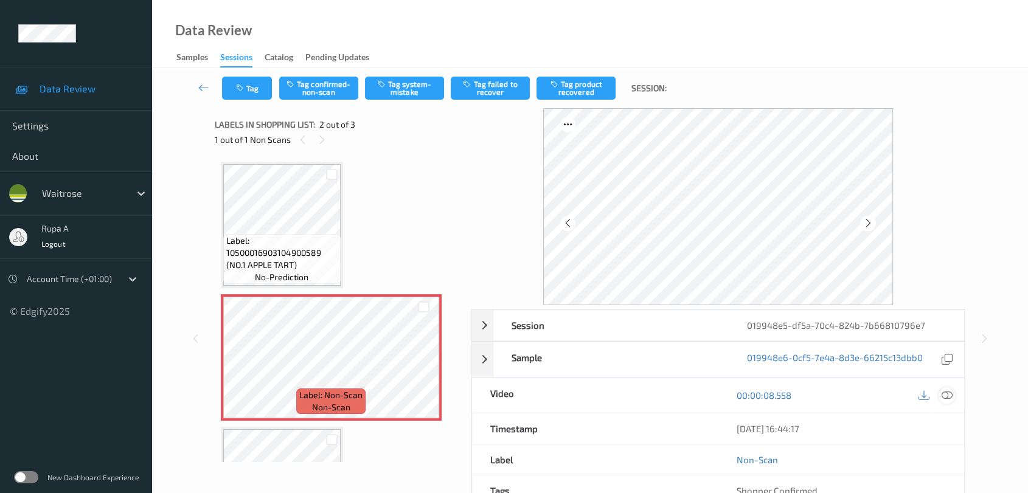
click at [949, 400] on icon at bounding box center [947, 395] width 11 height 11
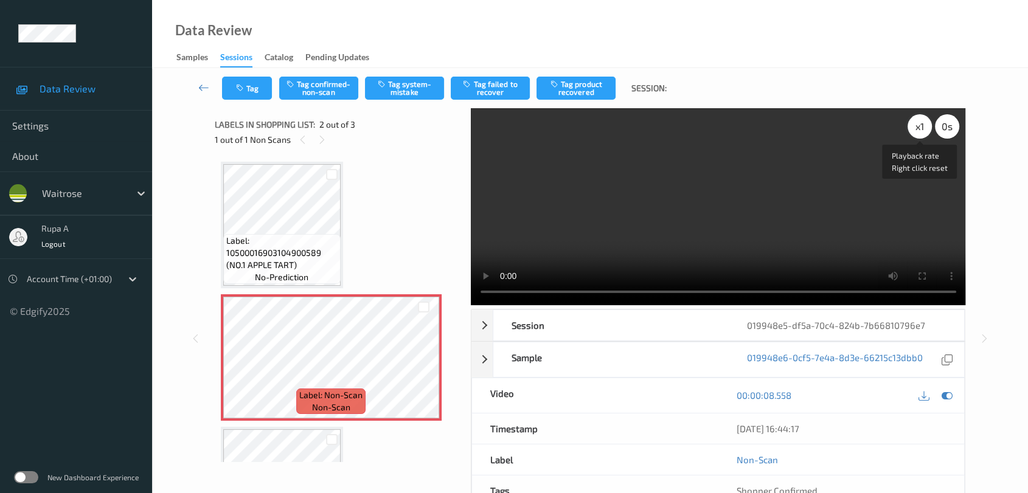
click at [920, 130] on div "x 1" at bounding box center [920, 126] width 24 height 24
click at [951, 395] on icon at bounding box center [947, 395] width 11 height 11
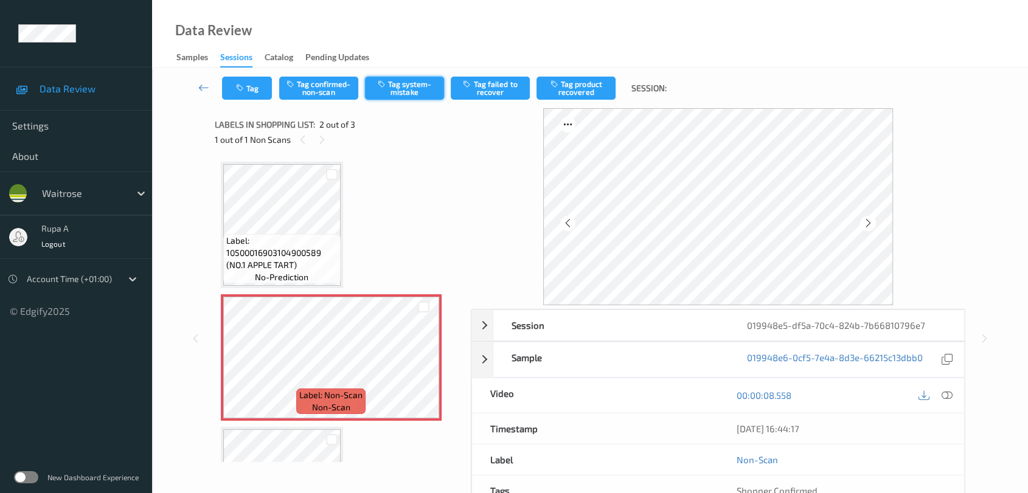
click at [386, 91] on button "Tag system-mistake" at bounding box center [404, 88] width 79 height 23
click at [249, 87] on button "Tag" at bounding box center [247, 88] width 50 height 23
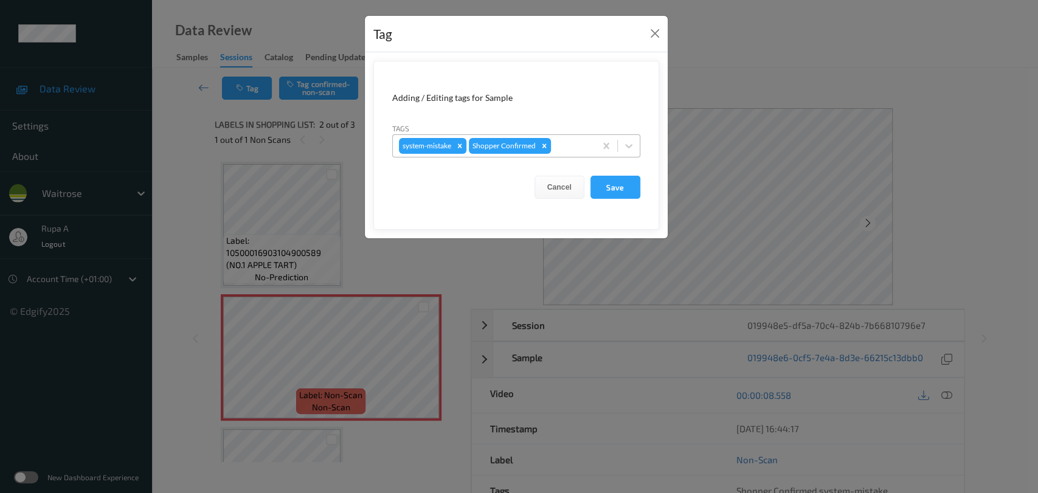
click at [570, 141] on div at bounding box center [572, 146] width 36 height 15
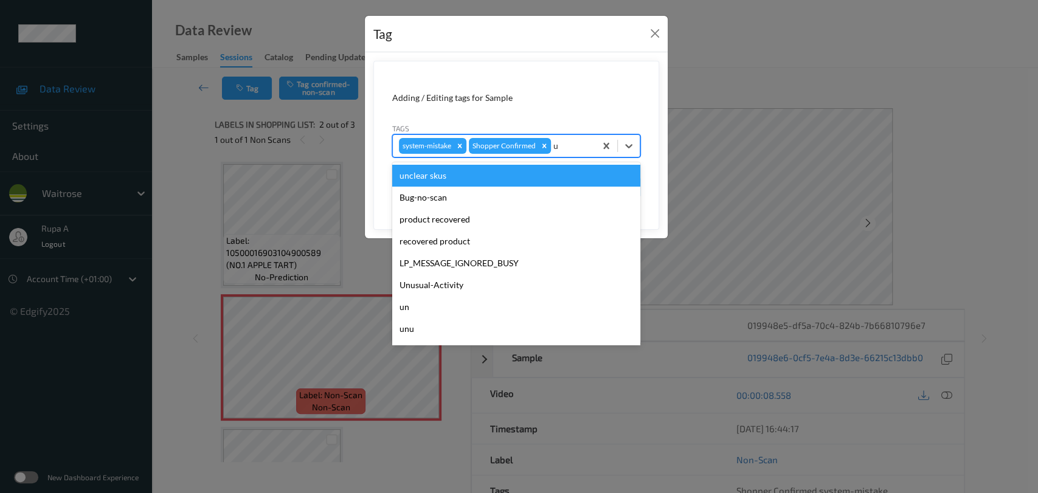
type input "un"
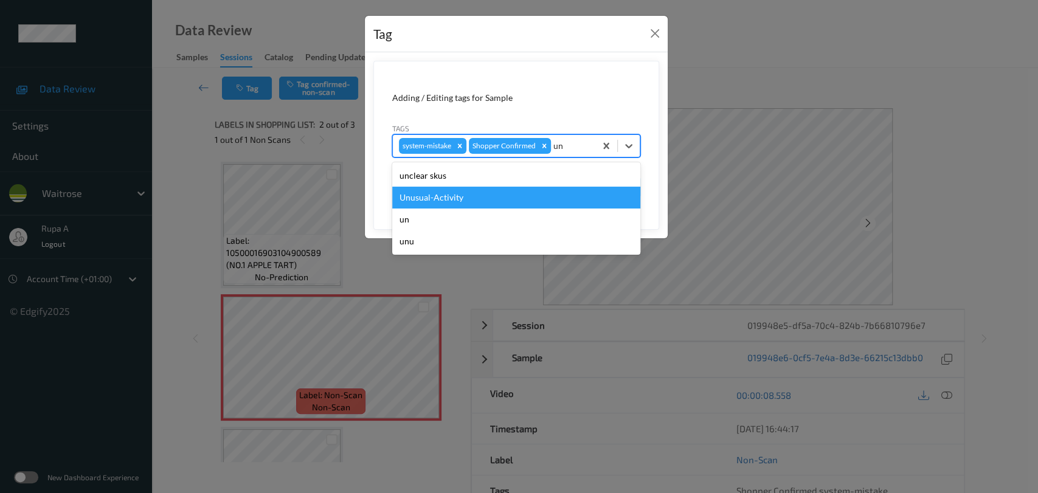
click at [448, 198] on div "Unusual-Activity" at bounding box center [516, 198] width 248 height 22
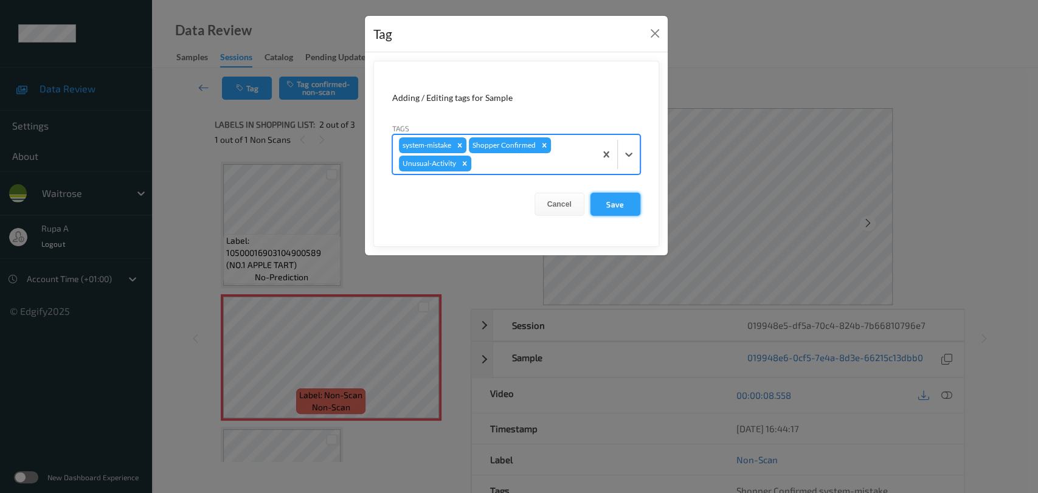
click at [604, 201] on button "Save" at bounding box center [616, 204] width 50 height 23
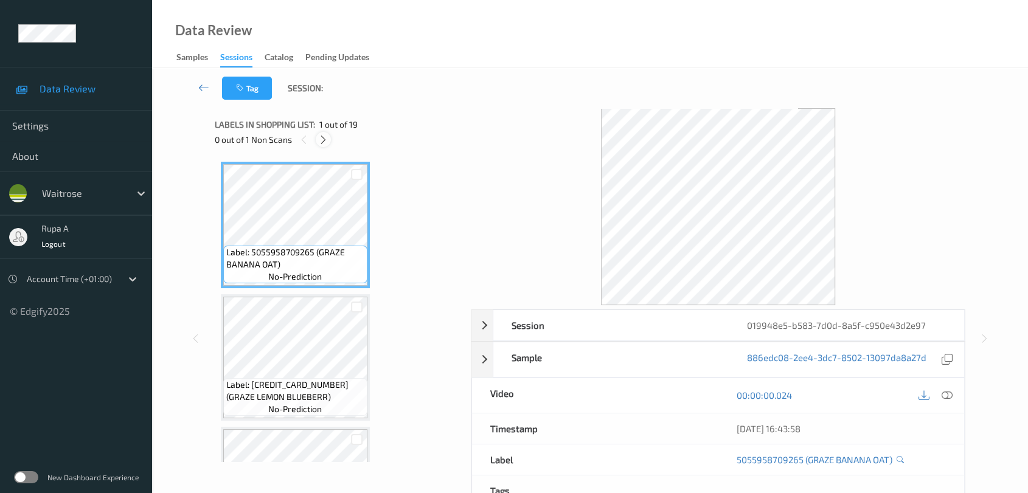
click at [322, 138] on icon at bounding box center [323, 139] width 10 height 11
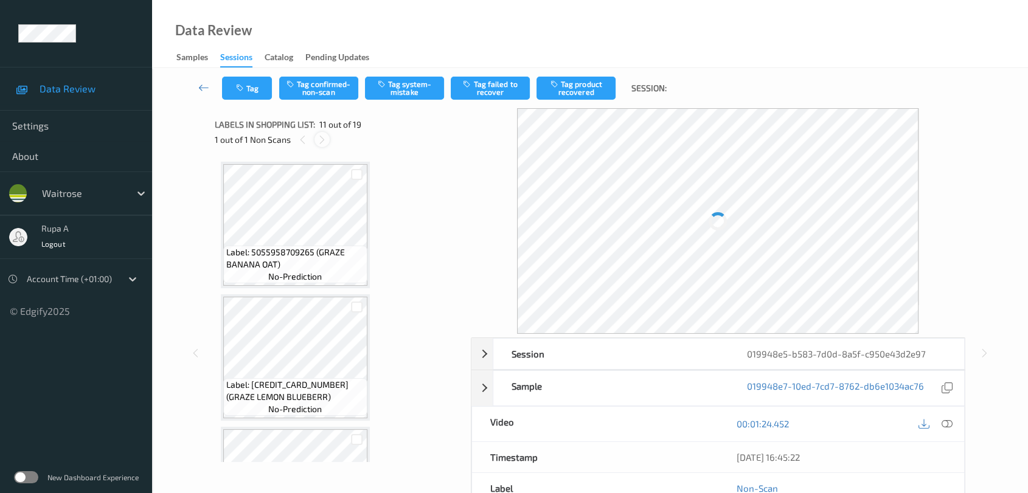
scroll to position [1195, 0]
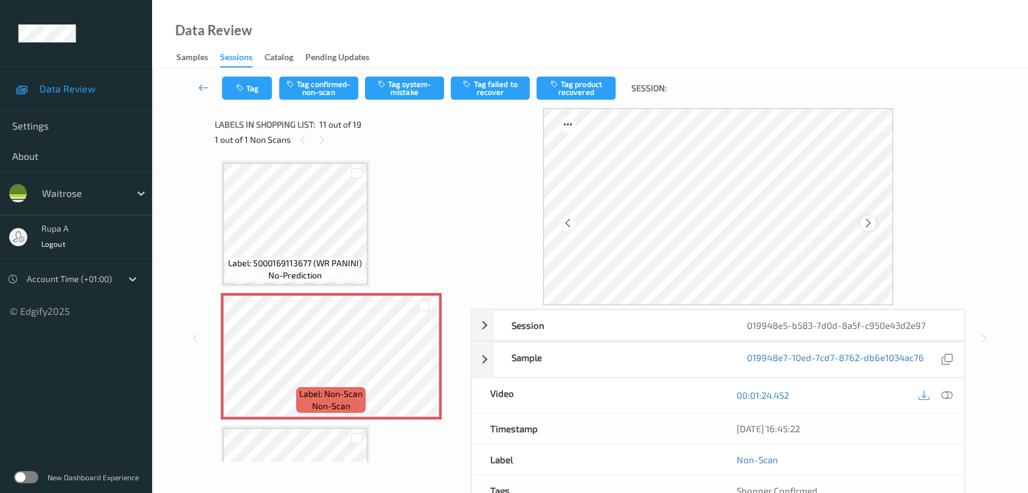
click at [869, 223] on icon at bounding box center [868, 223] width 10 height 11
click at [869, 224] on icon at bounding box center [868, 223] width 10 height 11
click at [422, 85] on button "Tag system-mistake" at bounding box center [404, 88] width 79 height 23
click at [244, 94] on button "Tag" at bounding box center [247, 88] width 50 height 23
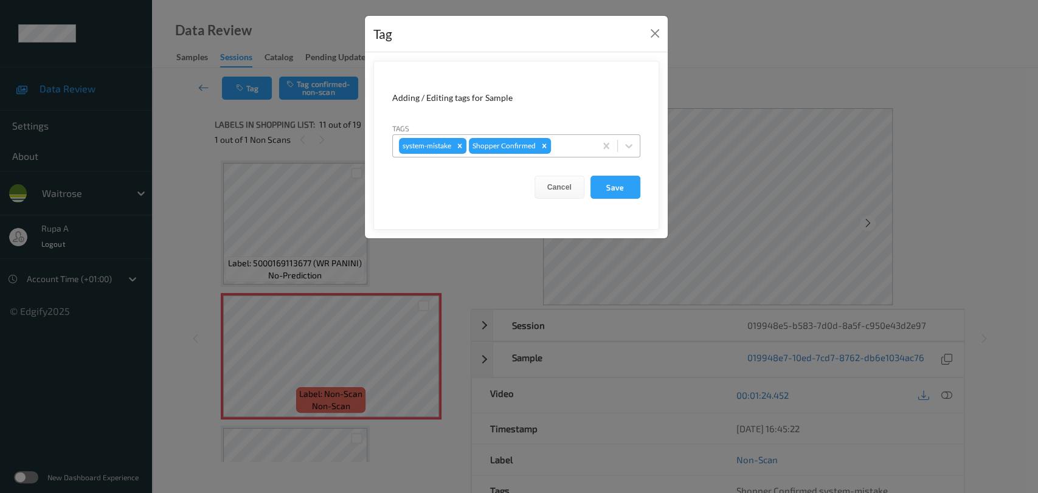
click at [582, 148] on div at bounding box center [572, 146] width 36 height 15
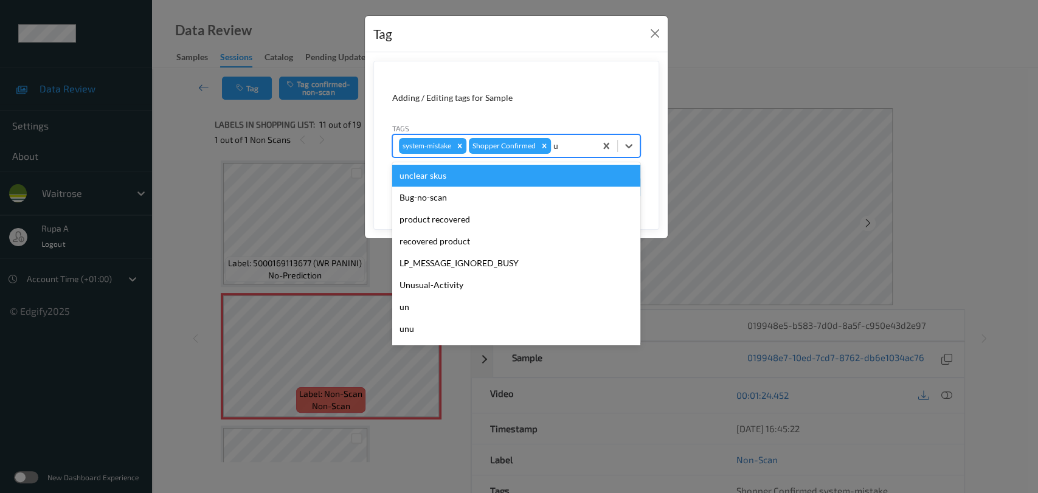
type input "un"
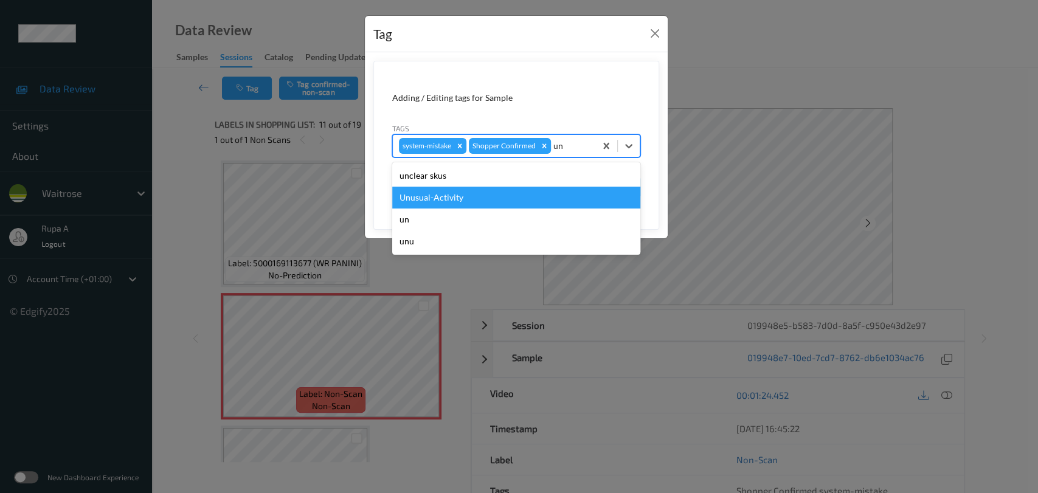
click at [502, 203] on div "Unusual-Activity" at bounding box center [516, 198] width 248 height 22
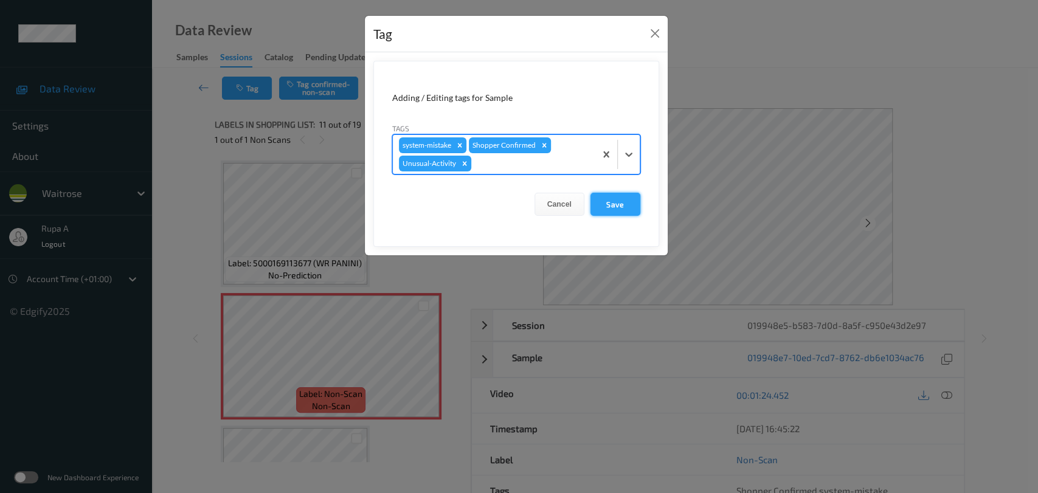
click at [633, 207] on button "Save" at bounding box center [616, 204] width 50 height 23
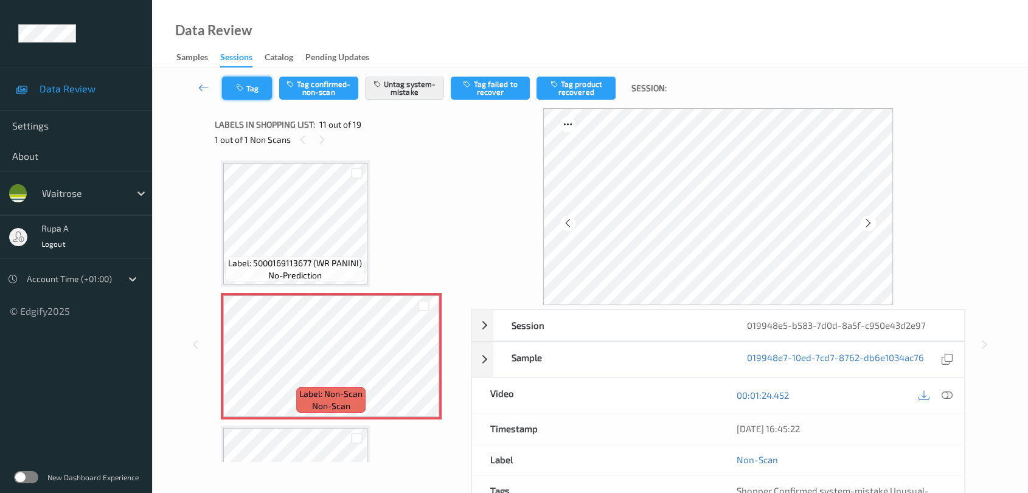
click at [254, 91] on button "Tag" at bounding box center [247, 88] width 50 height 23
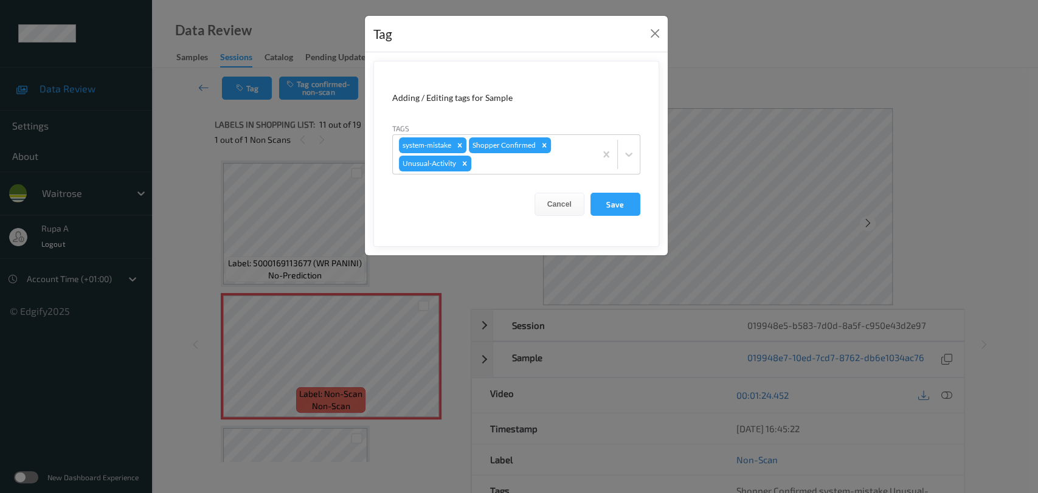
click at [614, 201] on button "Save" at bounding box center [616, 204] width 50 height 23
